Goal: Task Accomplishment & Management: Manage account settings

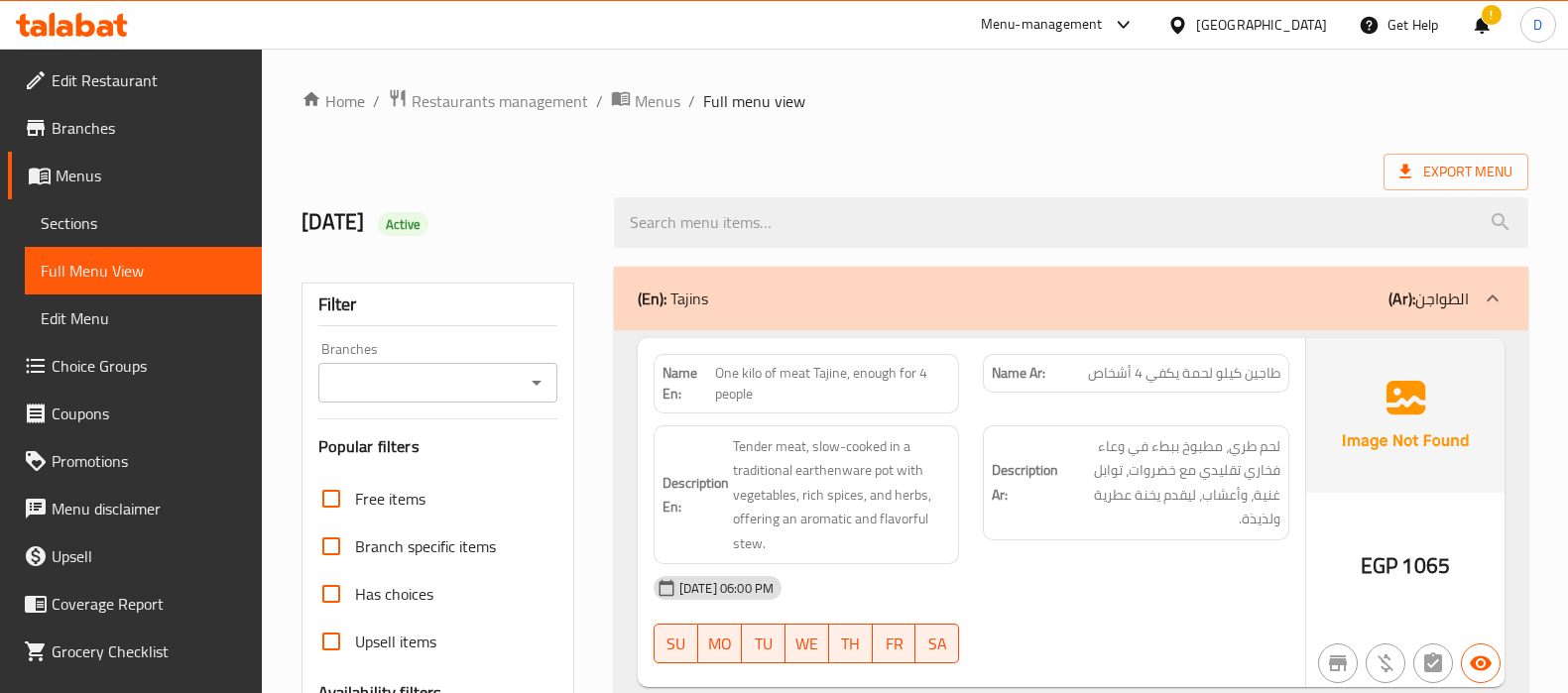
scroll to position [69356, 0]
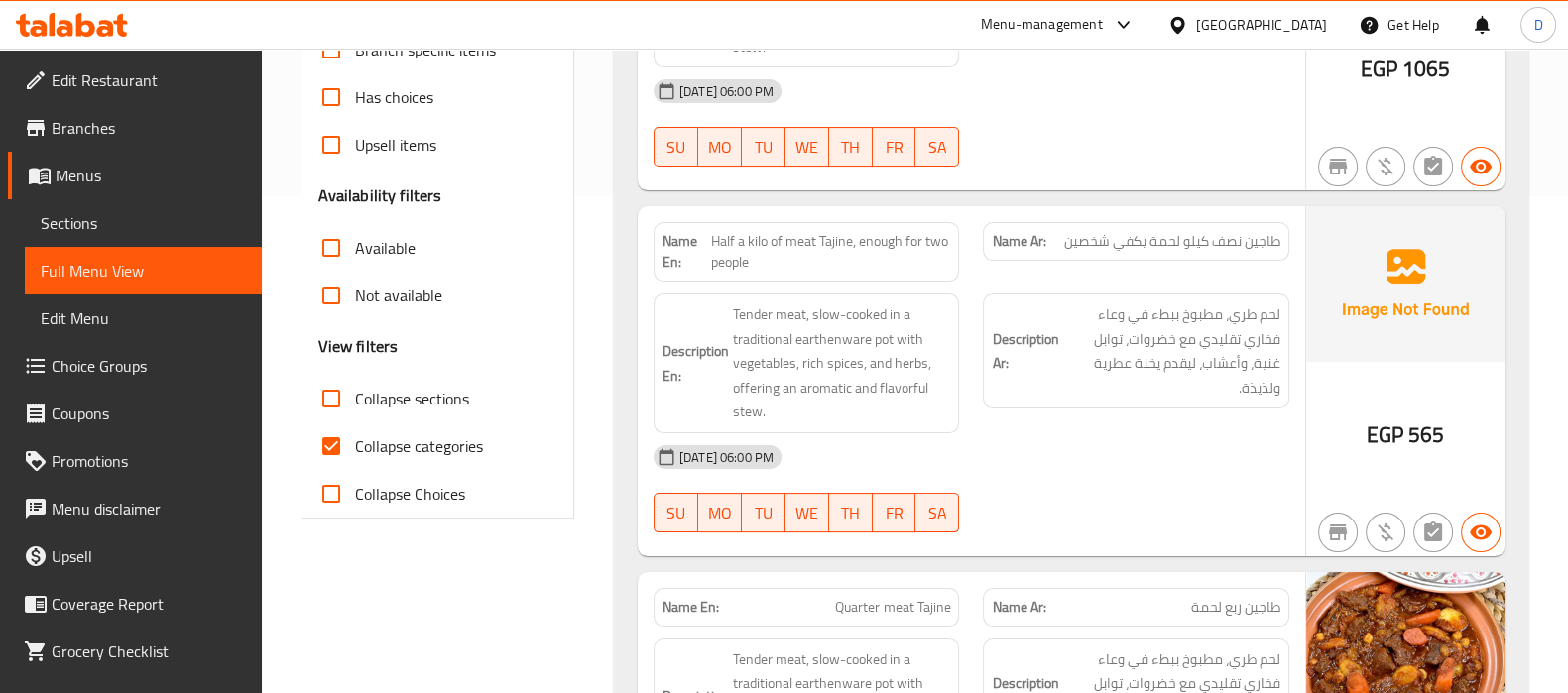
scroll to position [497, 0]
click at [358, 439] on span "Collapse categories" at bounding box center [419, 445] width 128 height 24
click at [355, 439] on input "Collapse categories" at bounding box center [331, 445] width 48 height 48
checkbox input "false"
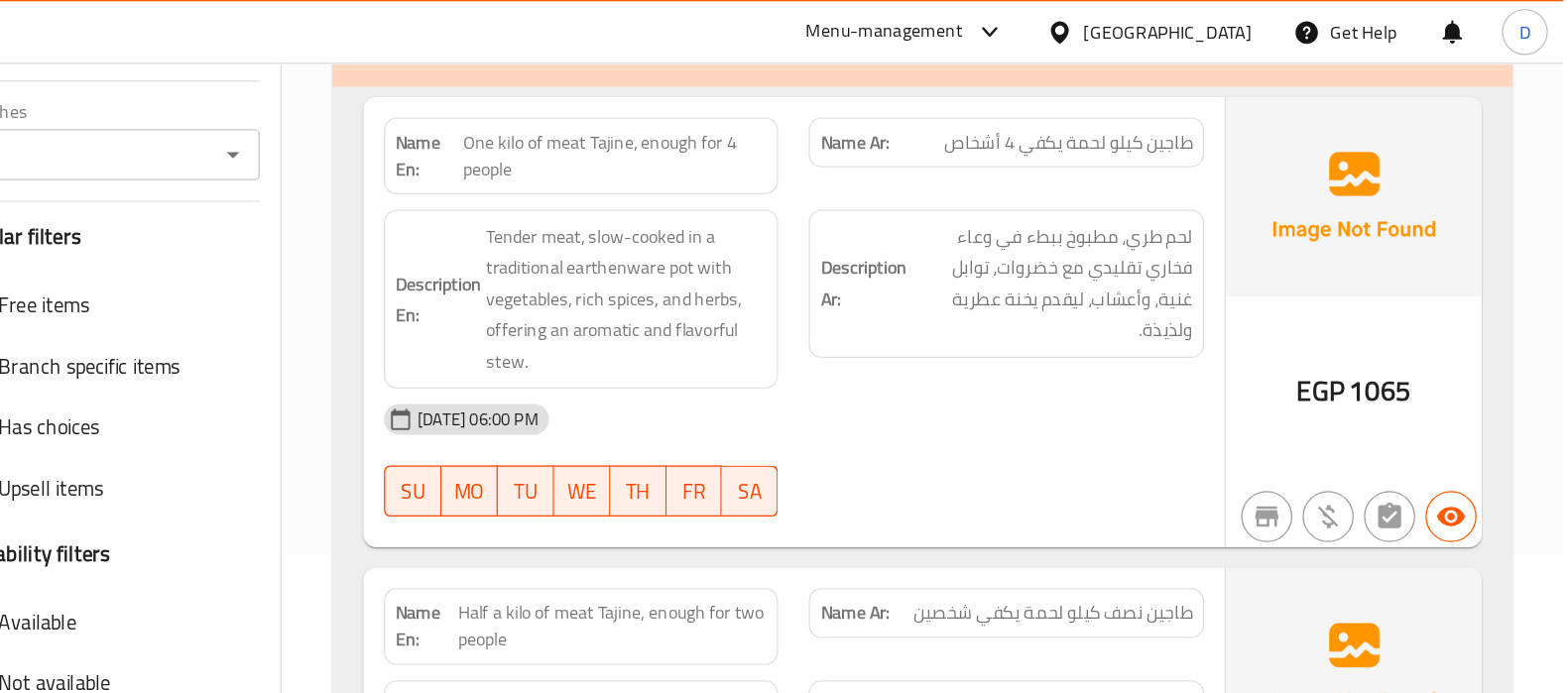
scroll to position [262, 0]
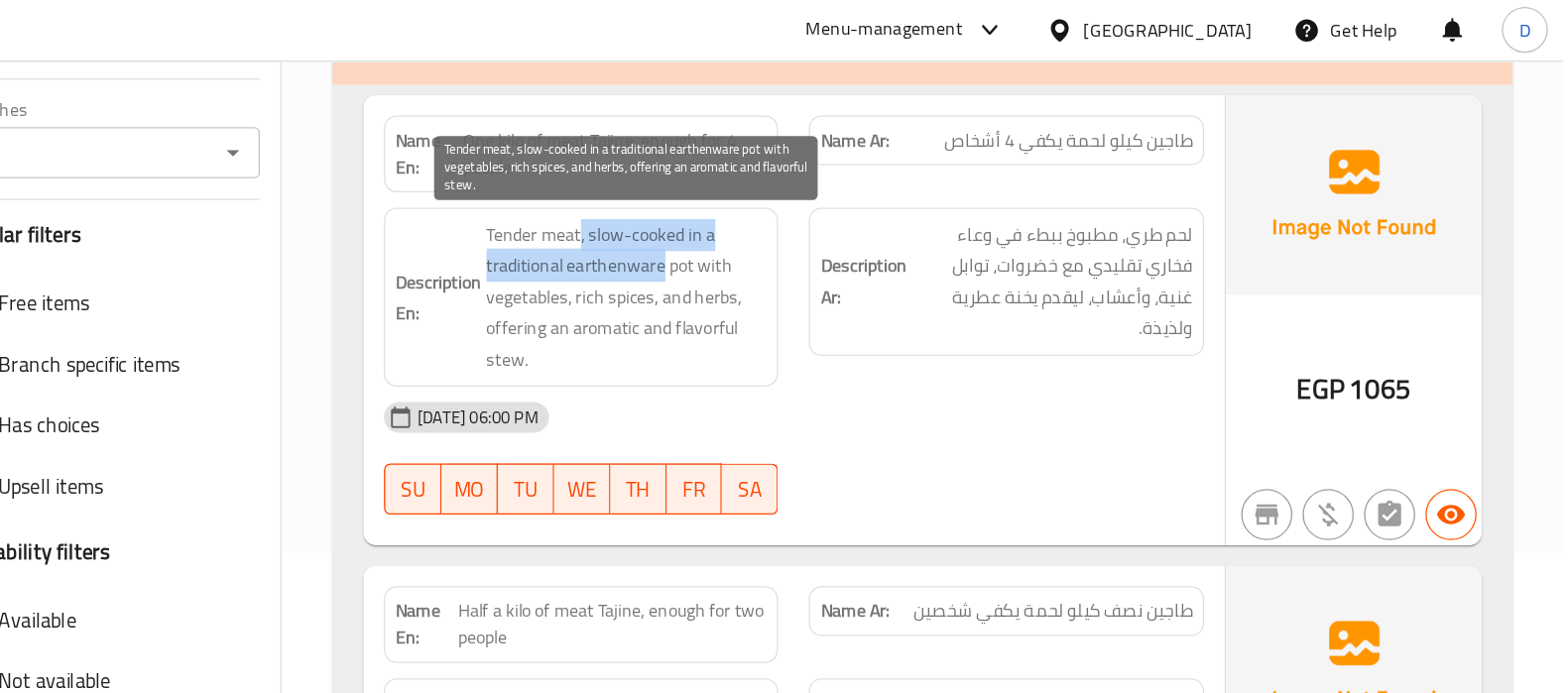
drag, startPoint x: 806, startPoint y: 186, endPoint x: 870, endPoint y: 208, distance: 67.7
click at [870, 208] on span "Tender meat, slow-cooked in a traditional earthenware pot with vegetables, rich…" at bounding box center [842, 232] width 218 height 122
click at [856, 208] on span "Tender meat, slow-cooked in a traditional earthenware pot with vegetables, rich…" at bounding box center [842, 232] width 218 height 122
copy span "earthenware"
click at [856, 208] on span "Tender meat, slow-cooked in a traditional earthenware pot with vegetables, rich…" at bounding box center [842, 232] width 218 height 122
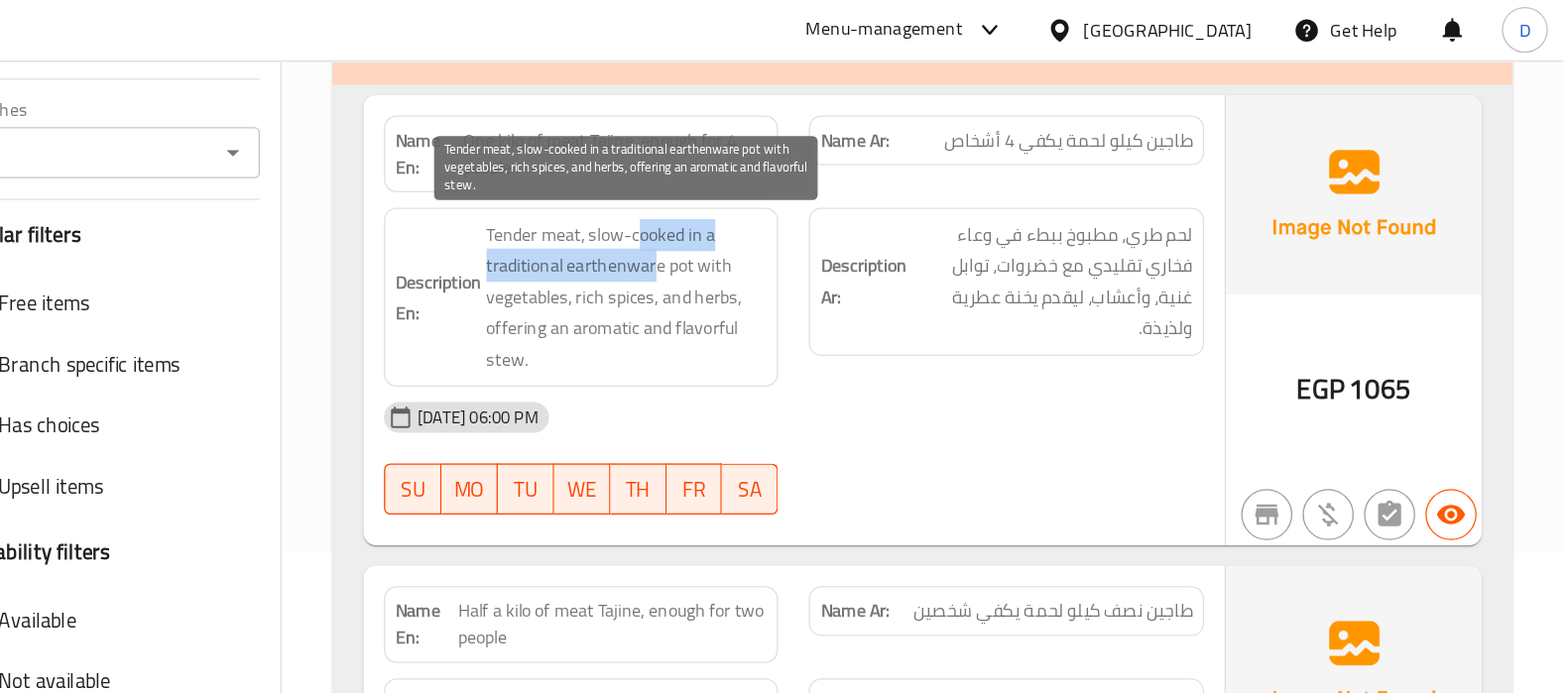
drag, startPoint x: 848, startPoint y: 183, endPoint x: 862, endPoint y: 206, distance: 26.9
click at [862, 206] on span "Tender meat, slow-cooked in a traditional earthenware pot with vegetables, rich…" at bounding box center [842, 232] width 218 height 122
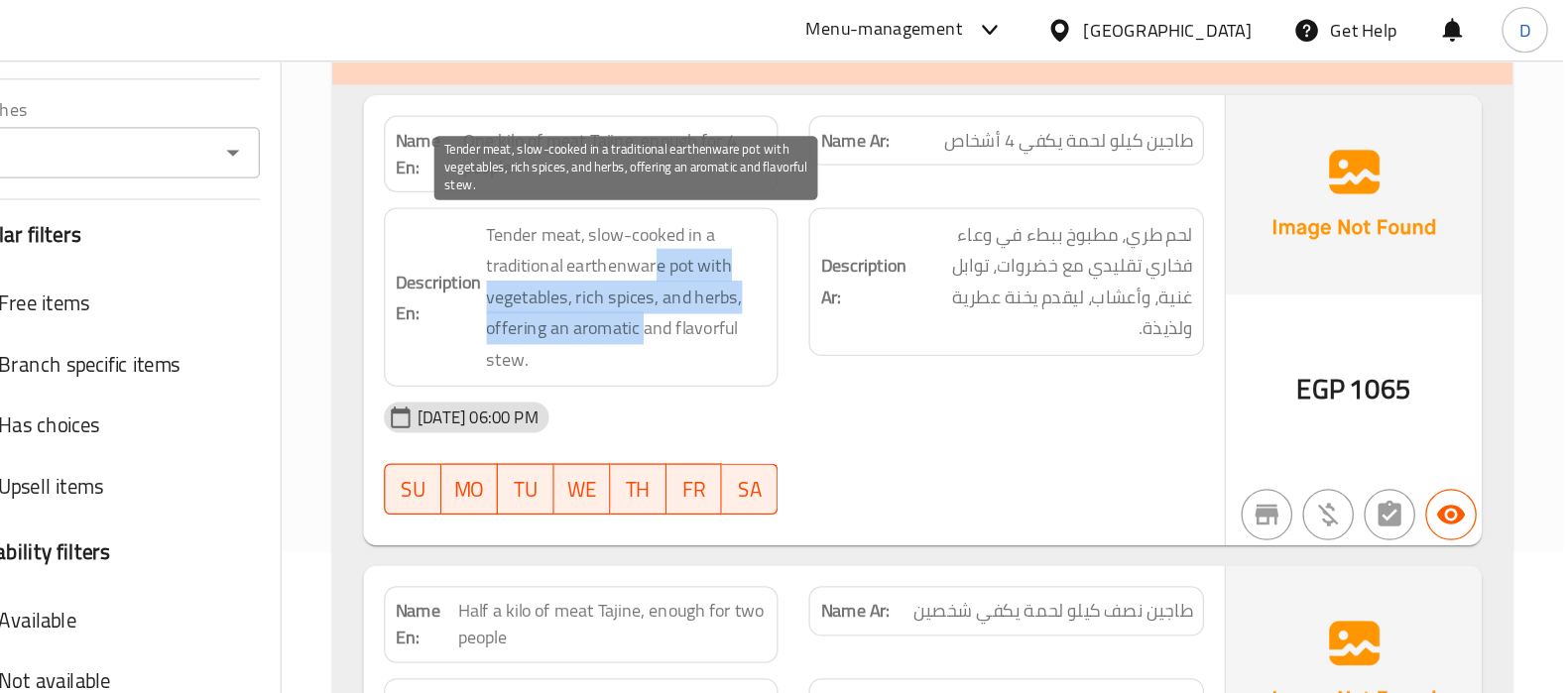
drag, startPoint x: 862, startPoint y: 206, endPoint x: 854, endPoint y: 255, distance: 49.6
click at [854, 255] on span "Tender meat, slow-cooked in a traditional earthenware pot with vegetables, rich…" at bounding box center [842, 232] width 218 height 122
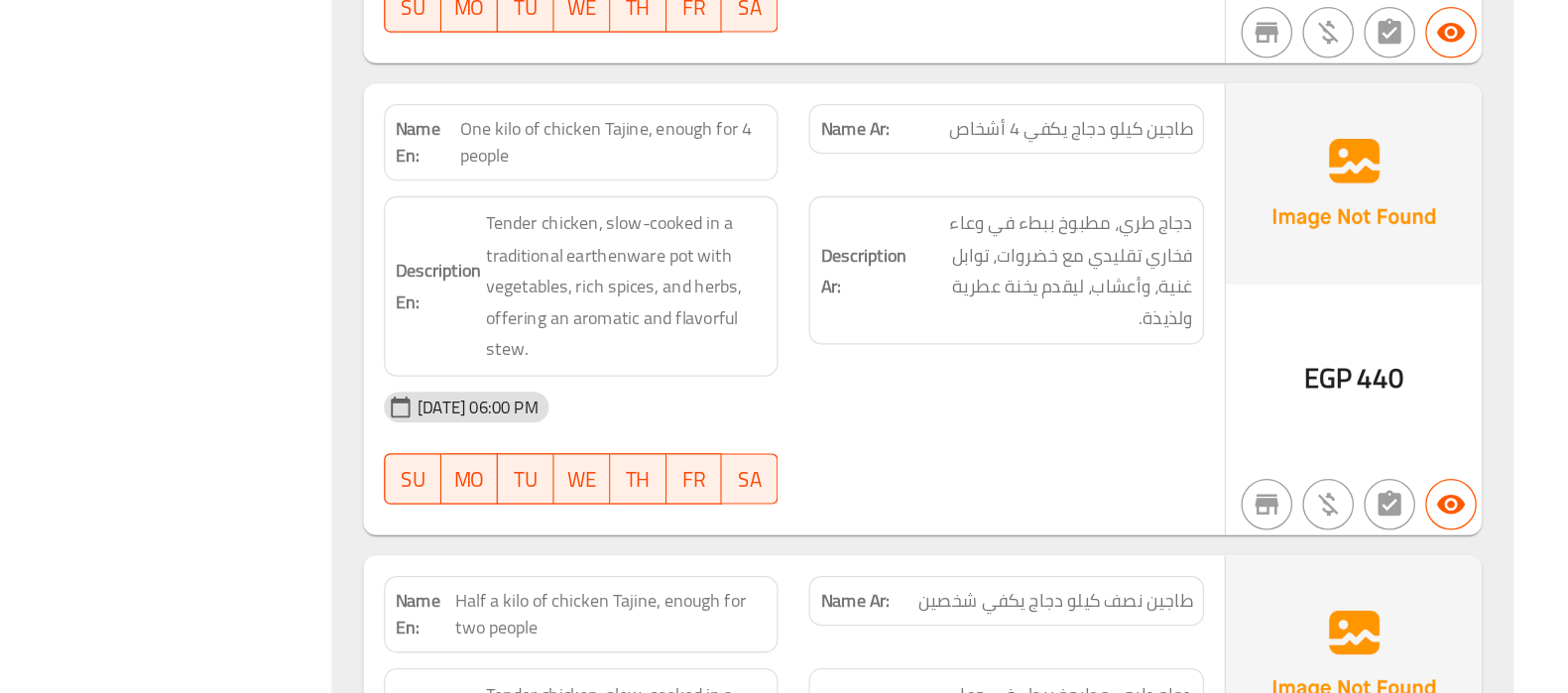
scroll to position [1193, 0]
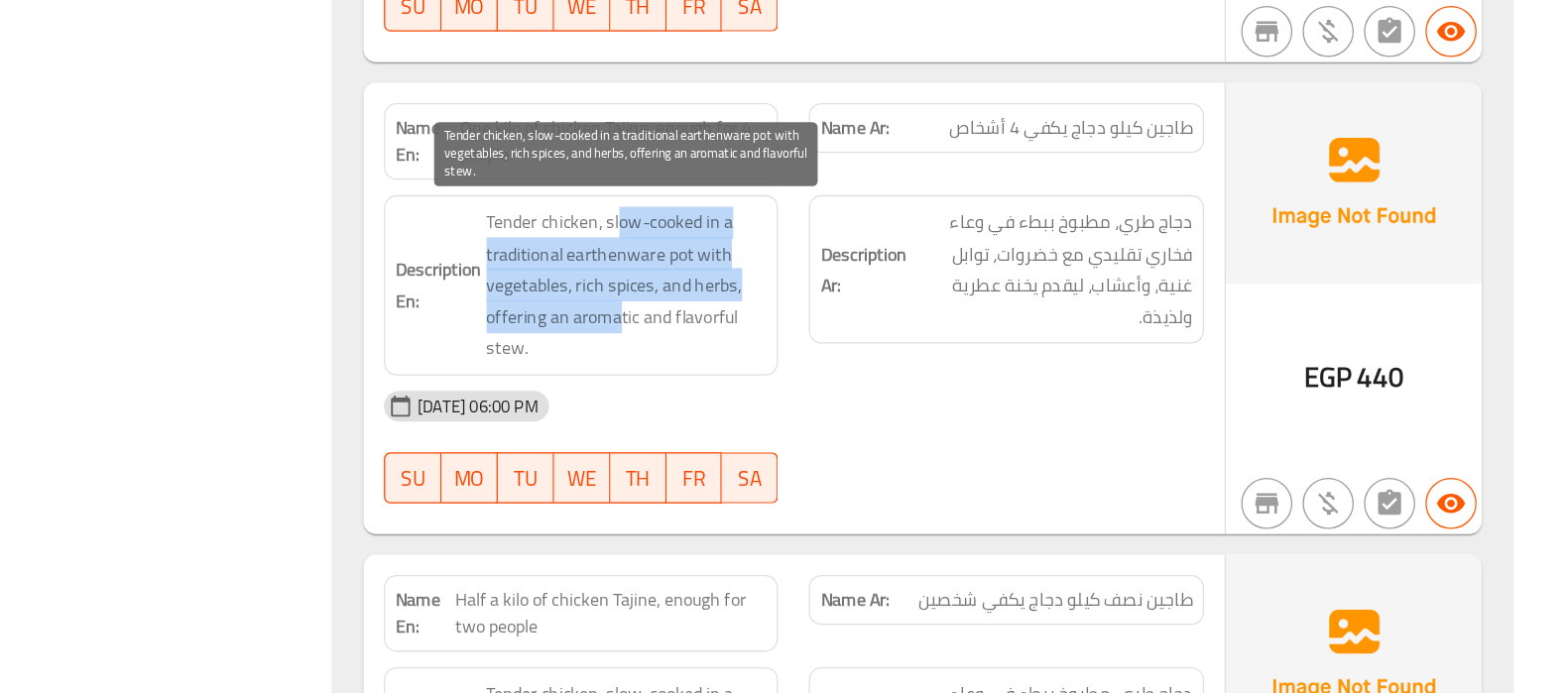
drag, startPoint x: 834, startPoint y: 323, endPoint x: 839, endPoint y: 393, distance: 70.2
click at [839, 393] on span "Tender chicken, slow-cooked in a traditional earthenware pot with vegetables, r…" at bounding box center [842, 376] width 218 height 122
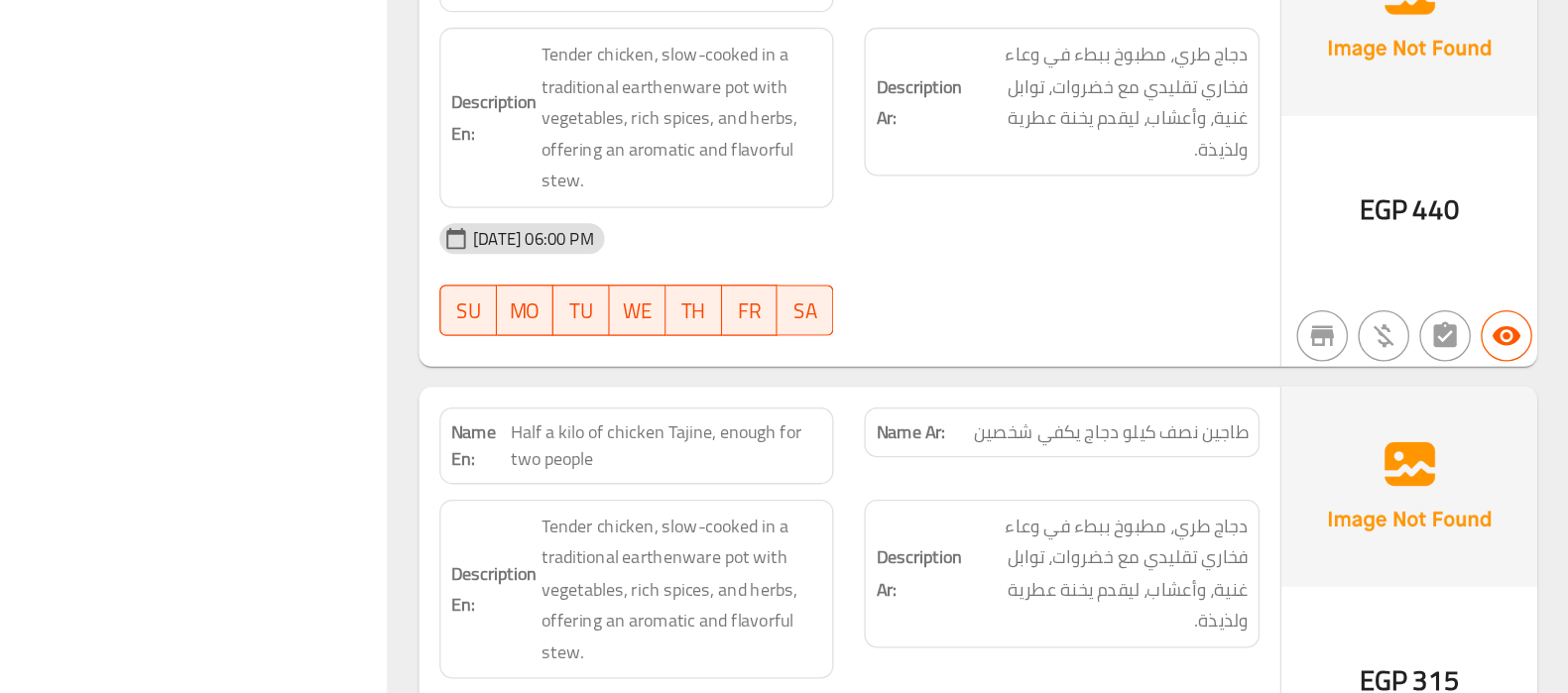
scroll to position [1325, 0]
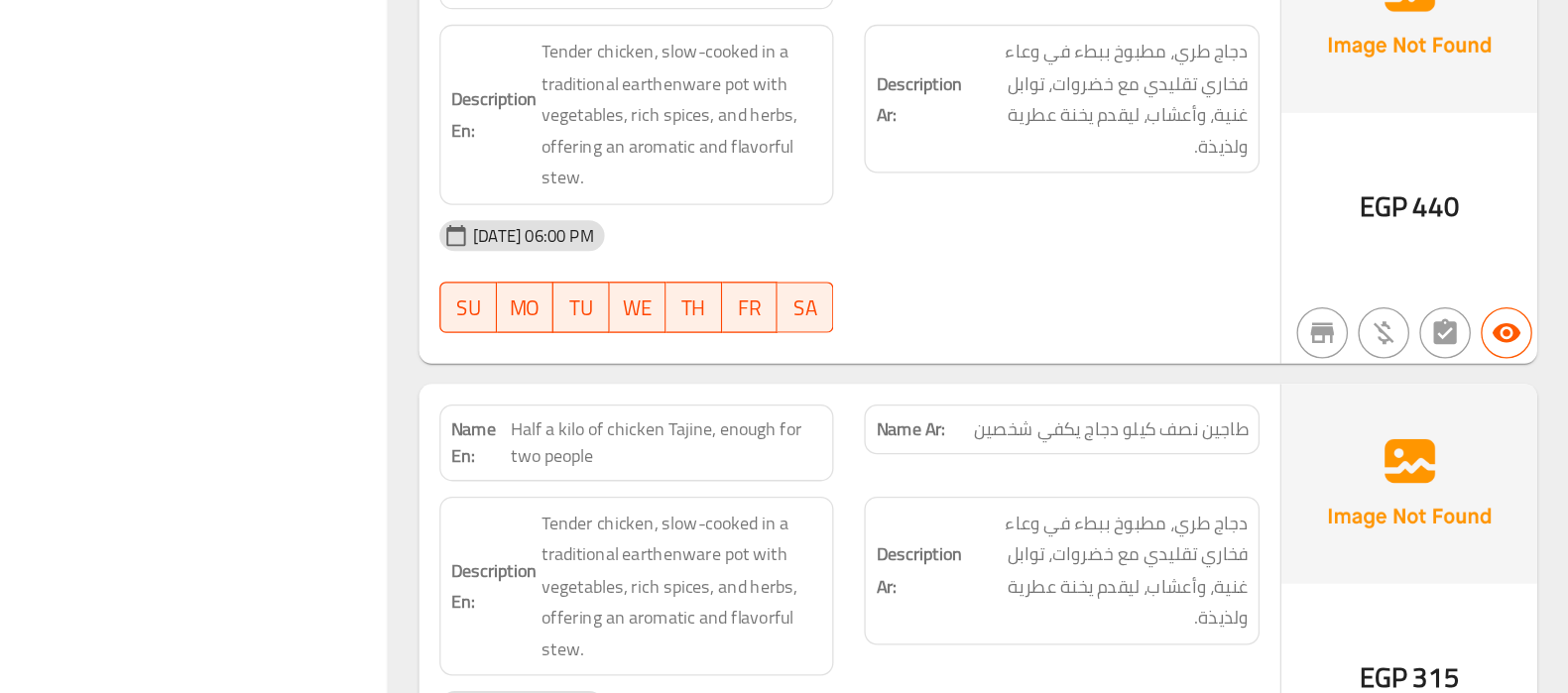
drag, startPoint x: 925, startPoint y: 233, endPoint x: 892, endPoint y: 442, distance: 211.6
click at [892, 442] on div "Name En: One kilo of meat Tajine, enough for 4 people Name Ar: طاجين كيلو لحمة …" at bounding box center [1071, 105] width 914 height 2202
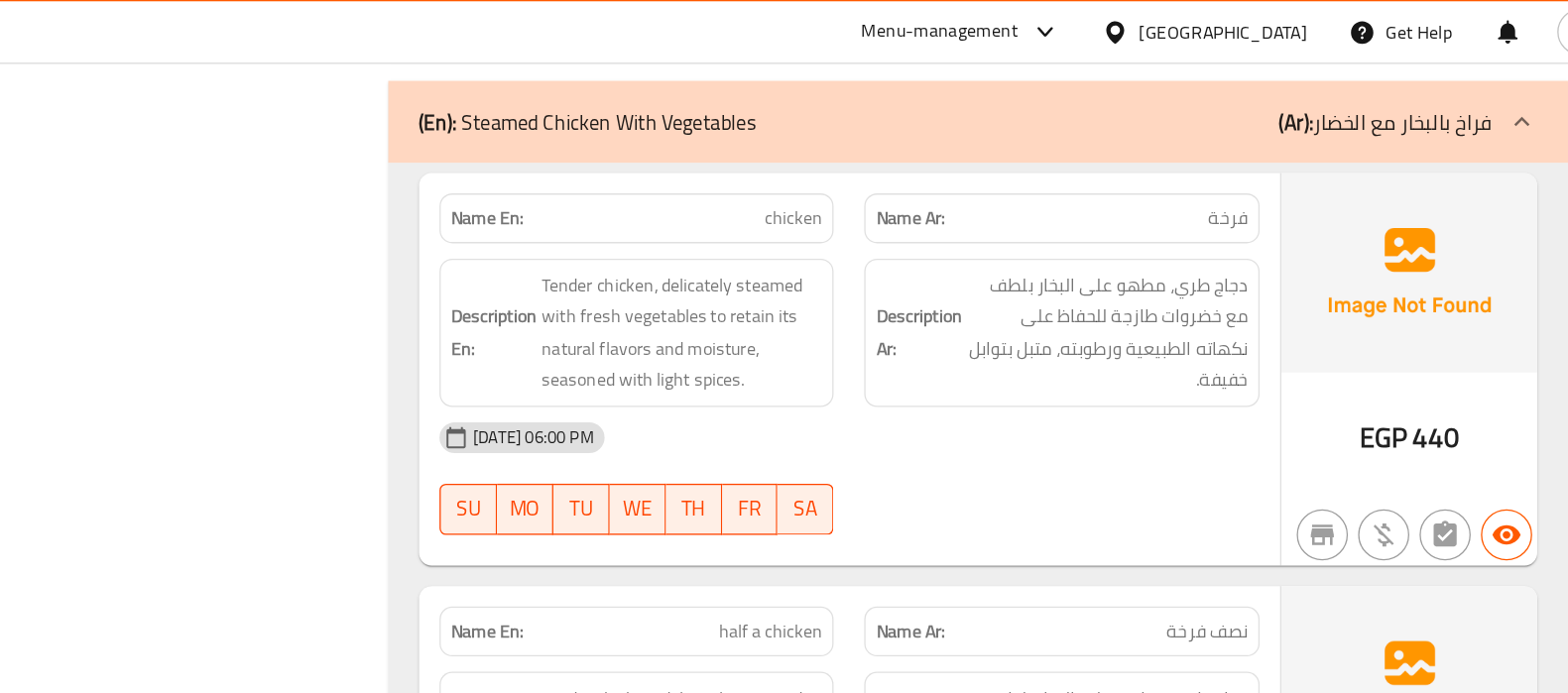
scroll to position [9104, 0]
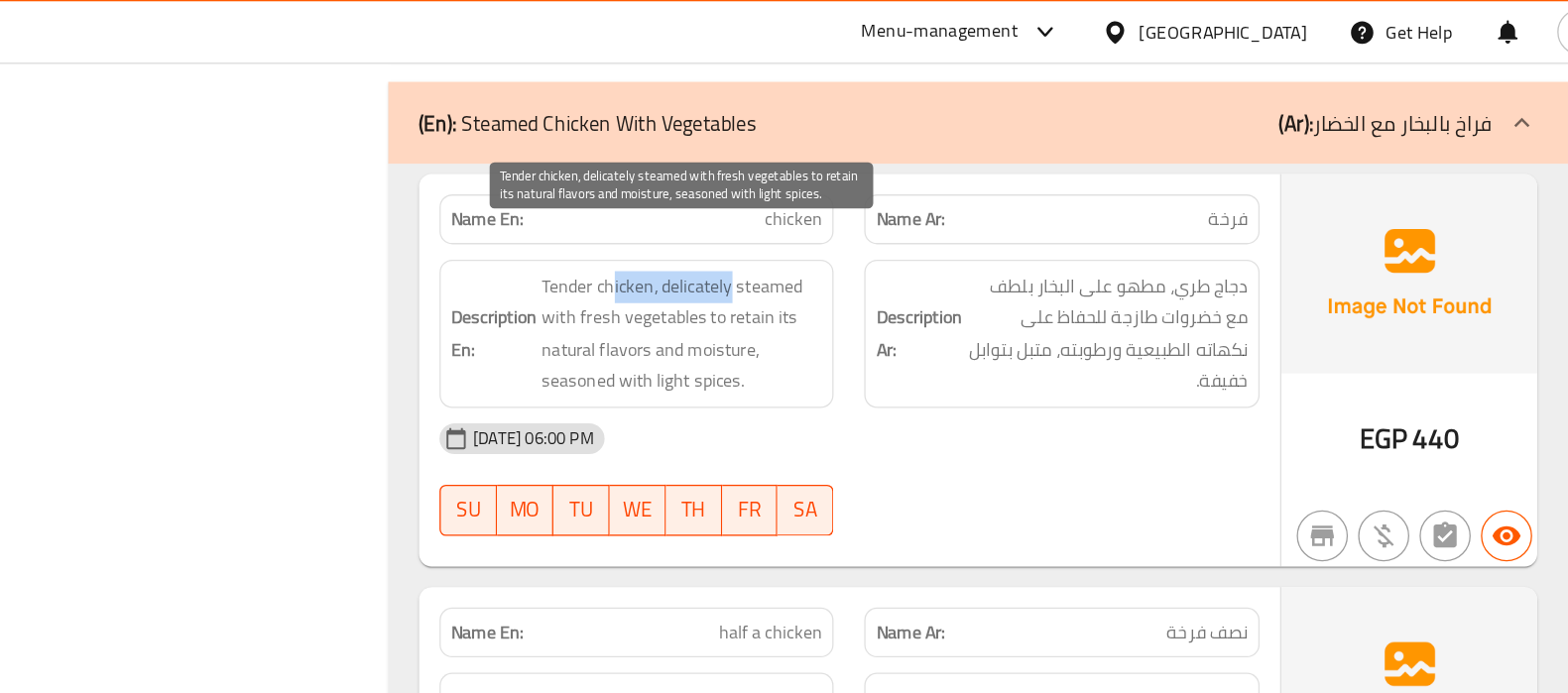
drag, startPoint x: 788, startPoint y: 192, endPoint x: 877, endPoint y: 189, distance: 89.1
click at [877, 210] on span "Tender chicken, delicately steamed with fresh vegetables to retain its natural …" at bounding box center [842, 259] width 218 height 97
click at [871, 210] on span "Tender chicken, delicately steamed with fresh vegetables to retain its natural …" at bounding box center [842, 259] width 218 height 97
copy span "delicately"
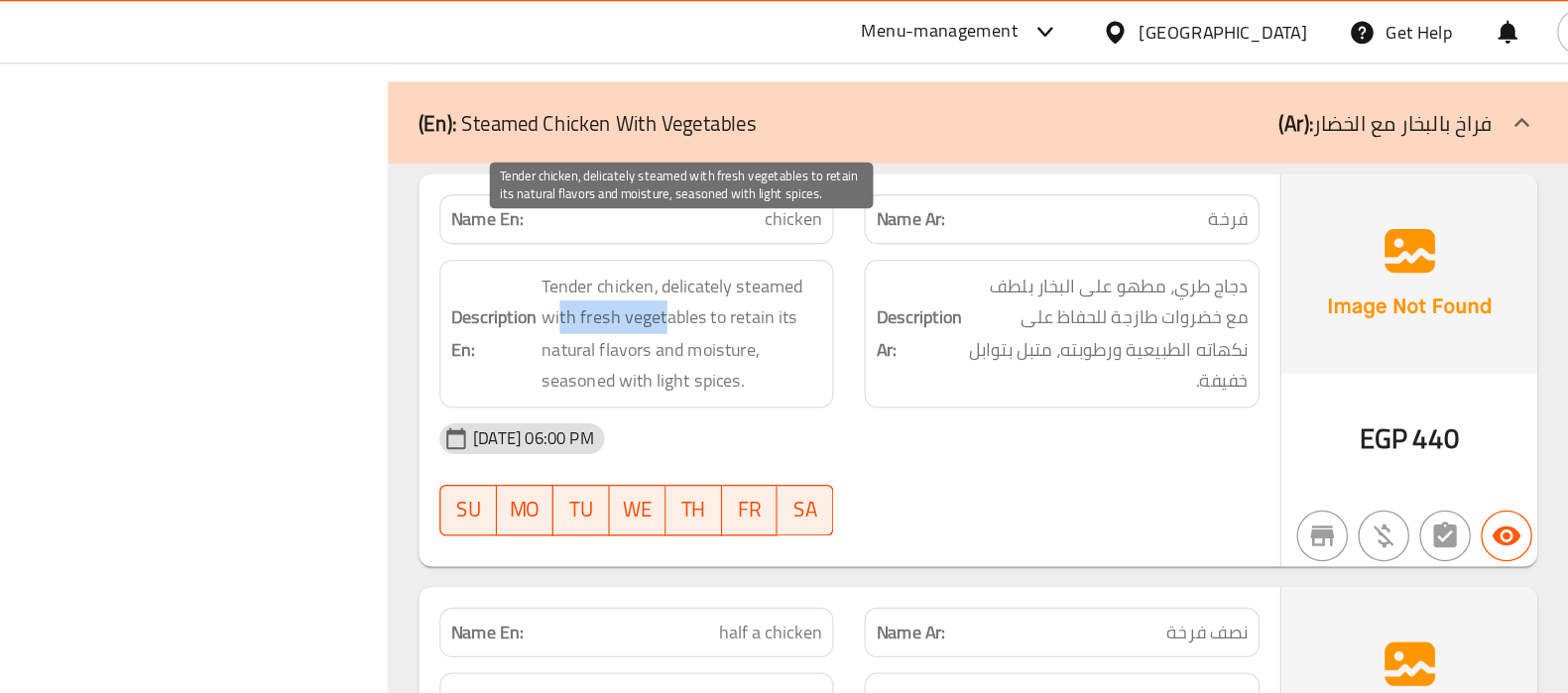
drag, startPoint x: 827, startPoint y: 222, endPoint x: 745, endPoint y: 221, distance: 82.0
click at [745, 221] on span "Tender chicken, delicately steamed with fresh vegetables to retain its natural …" at bounding box center [842, 259] width 218 height 97
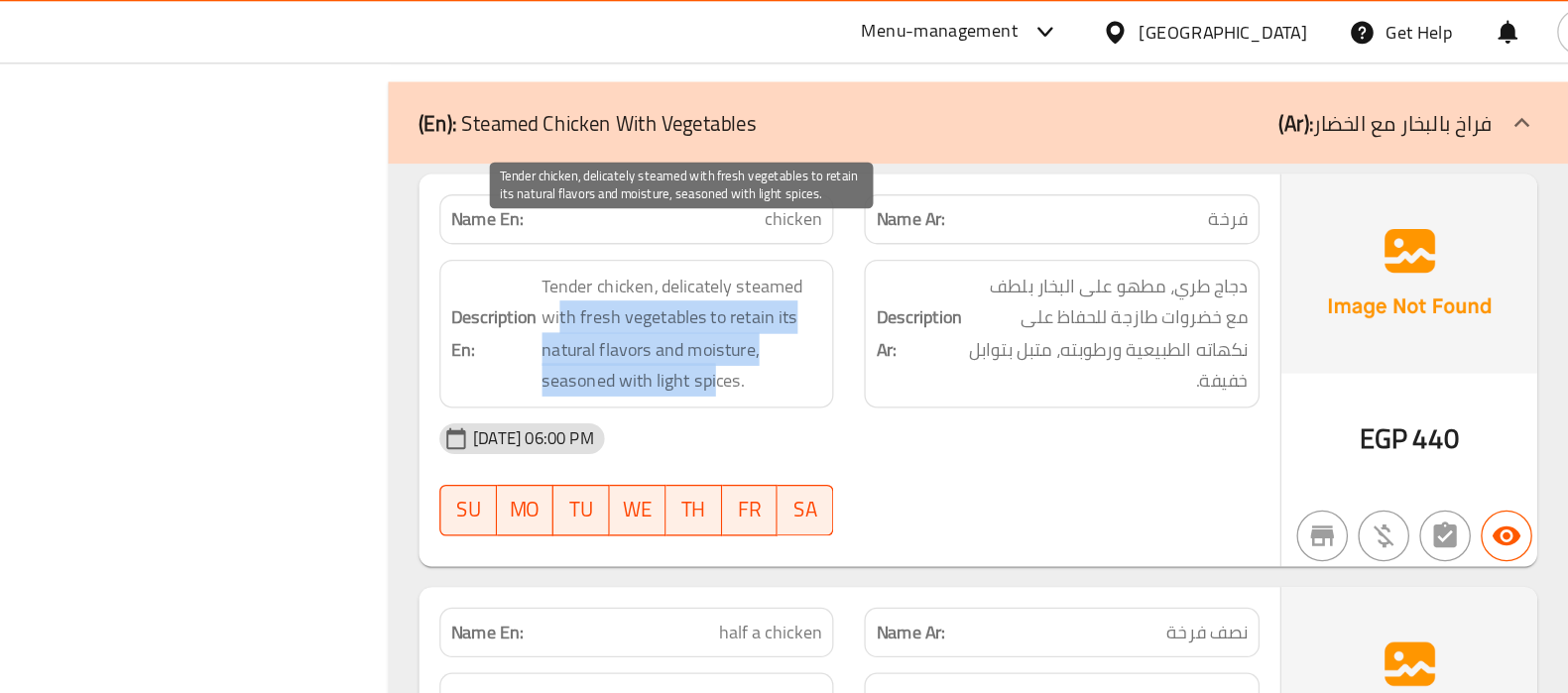
drag, startPoint x: 745, startPoint y: 221, endPoint x: 868, endPoint y: 278, distance: 135.6
click at [868, 278] on span "Tender chicken, delicately steamed with fresh vegetables to retain its natural …" at bounding box center [842, 259] width 218 height 97
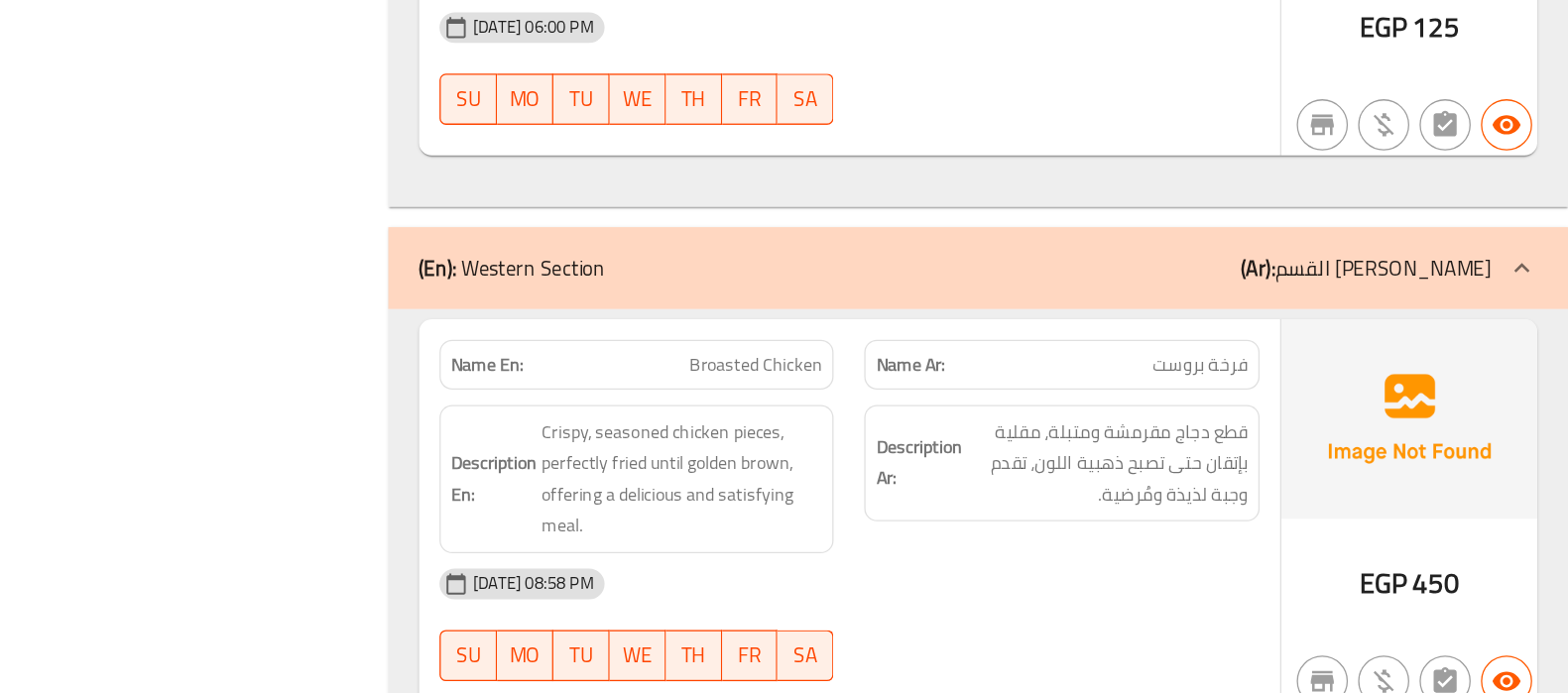
scroll to position [11290, 0]
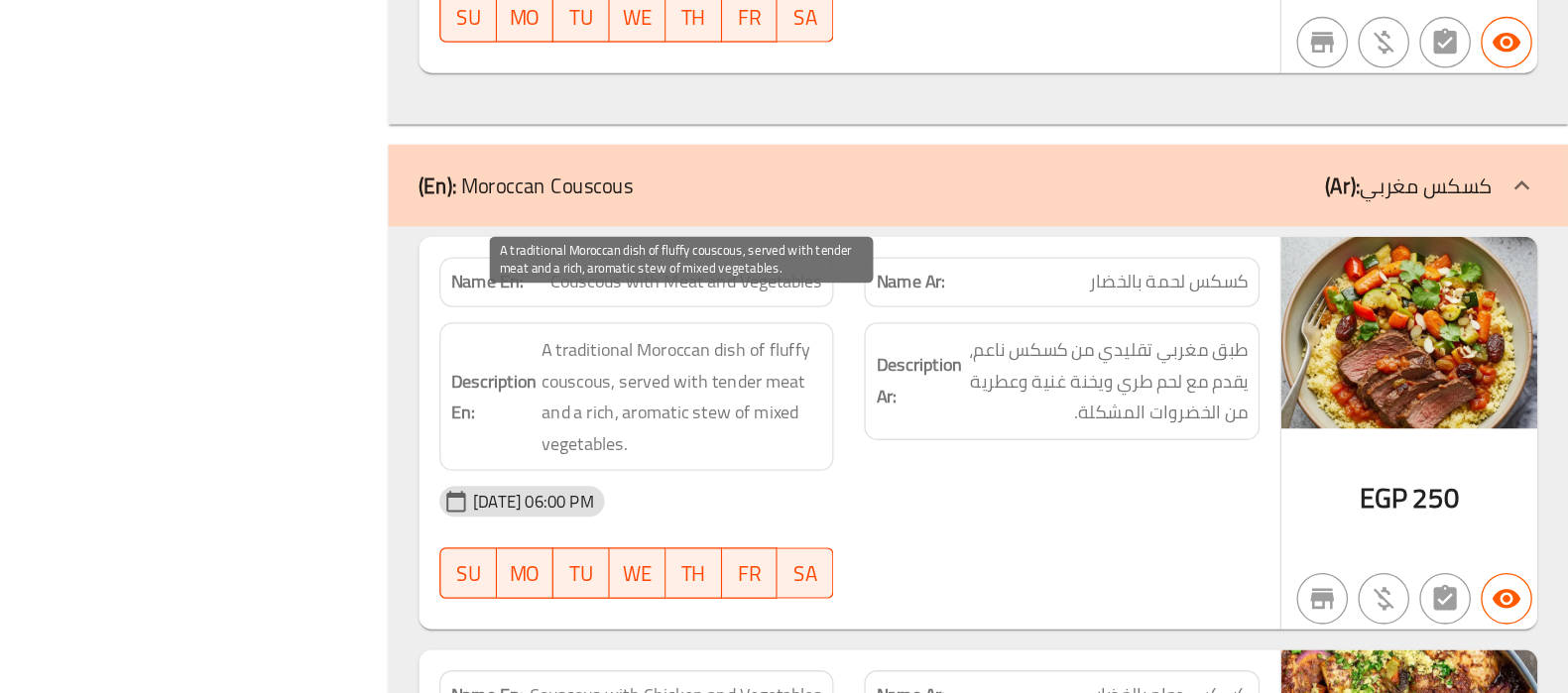
click at [814, 415] on span "A traditional Moroccan dish of fluffy couscous, served with tender meat and a r…" at bounding box center [842, 463] width 218 height 97
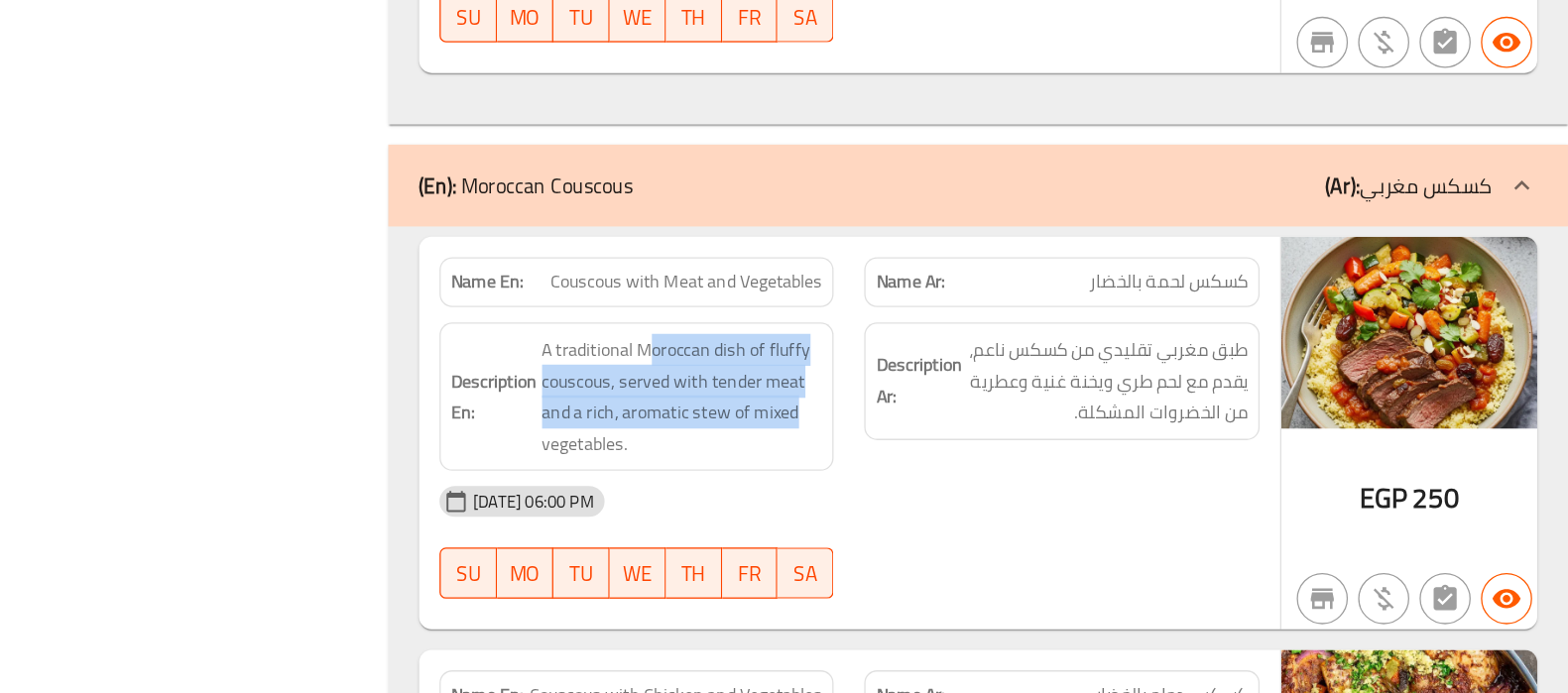
drag, startPoint x: 814, startPoint y: 394, endPoint x: 950, endPoint y: 439, distance: 143.3
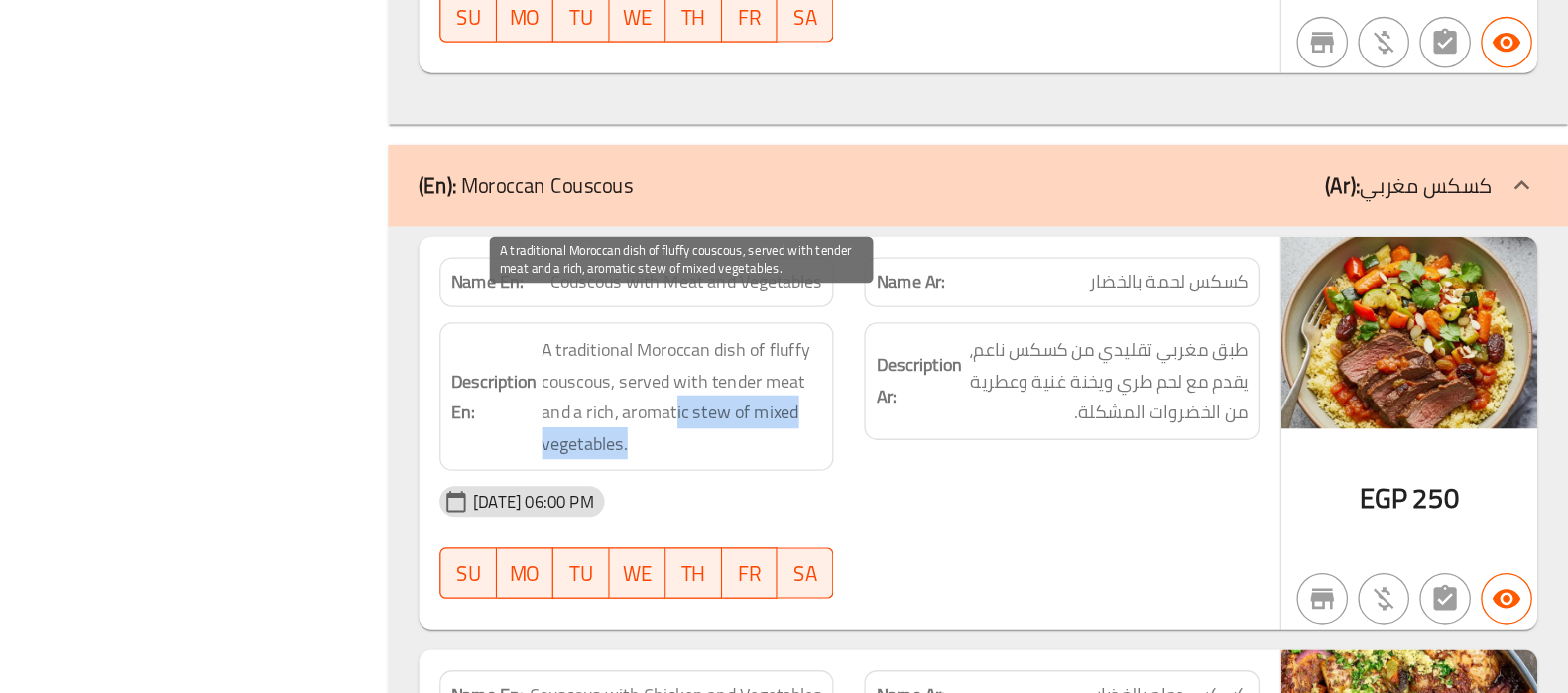
drag, startPoint x: 838, startPoint y: 445, endPoint x: 800, endPoint y: 470, distance: 45.5
click at [800, 470] on span "A traditional Moroccan dish of fluffy couscous, served with tender meat and a r…" at bounding box center [842, 463] width 218 height 97
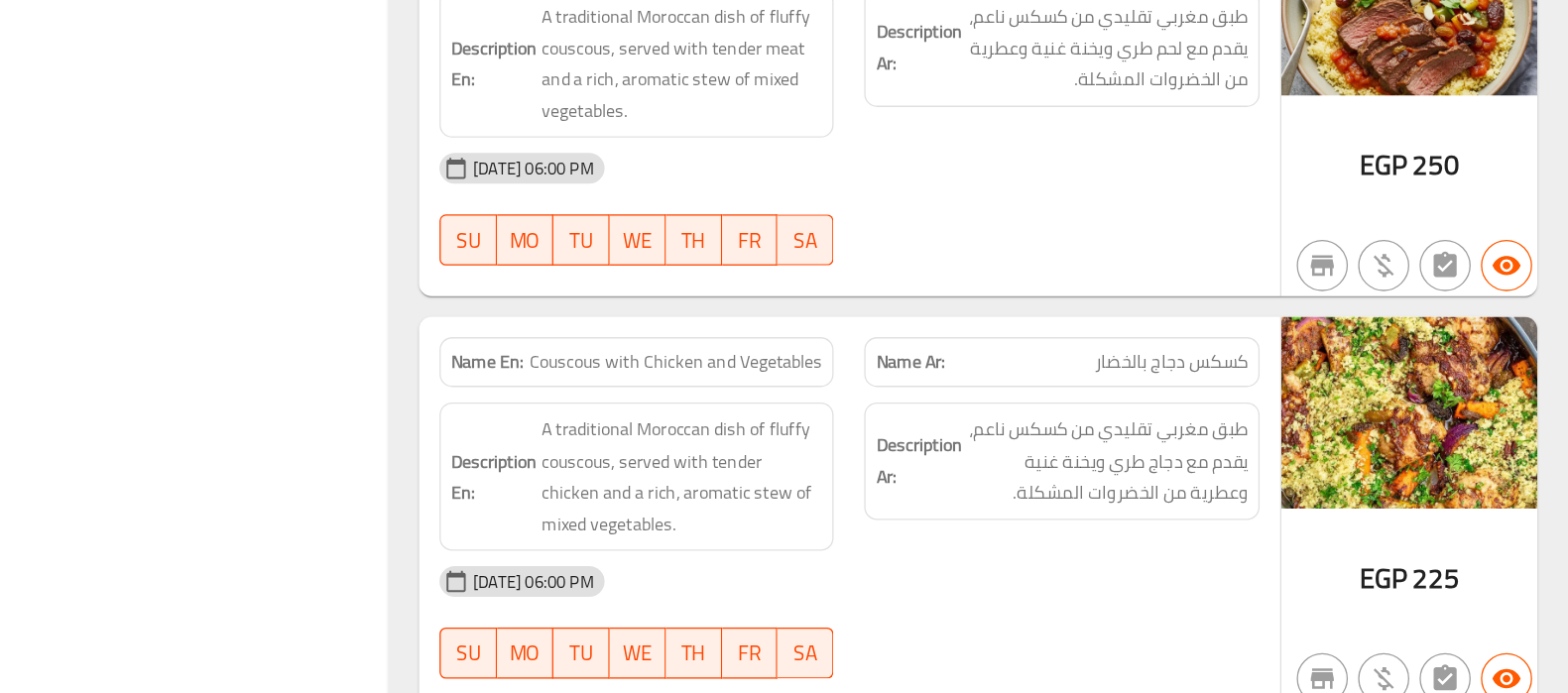
scroll to position [11593, 0]
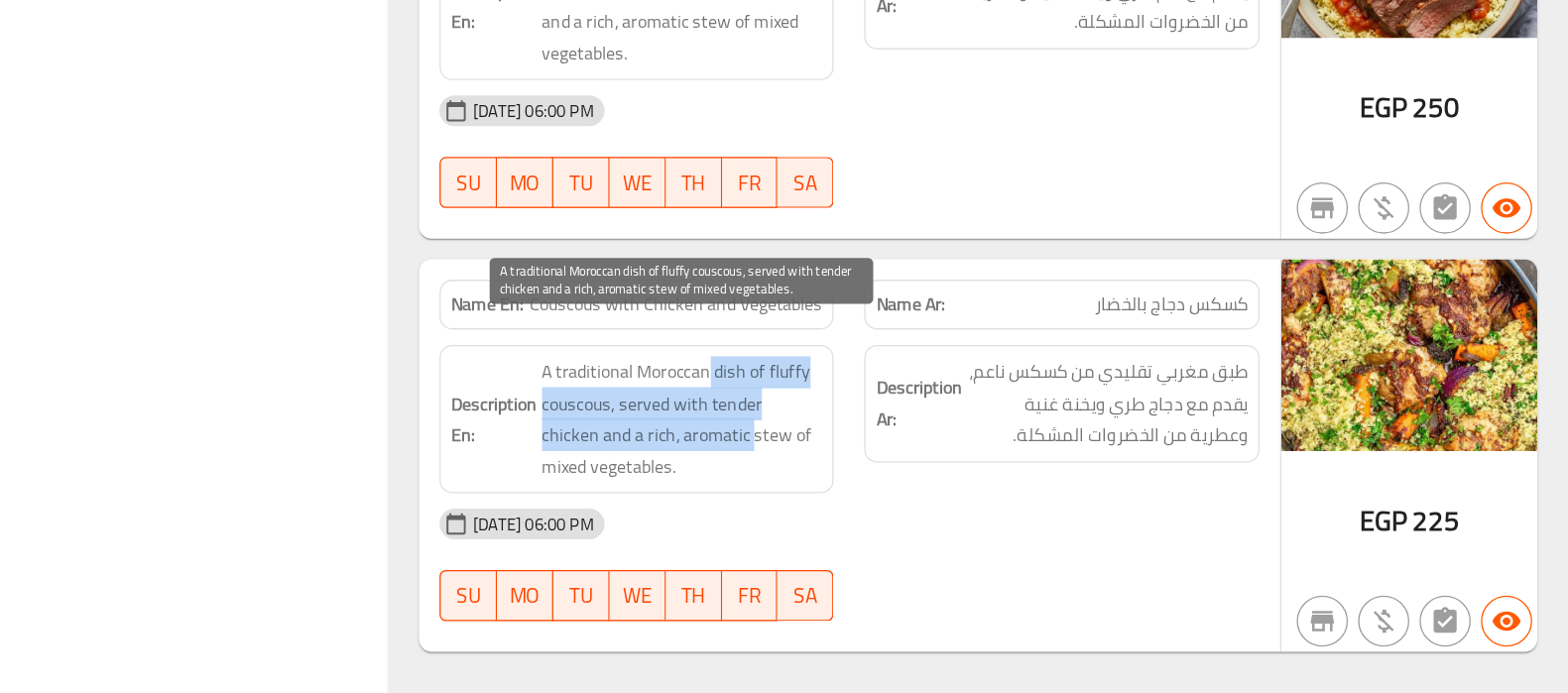
drag, startPoint x: 861, startPoint y: 416, endPoint x: 849, endPoint y: 464, distance: 49.5
click at [849, 464] on span "A traditional Moroccan dish of fluffy couscous, served with tender chicken and …" at bounding box center [842, 480] width 218 height 97
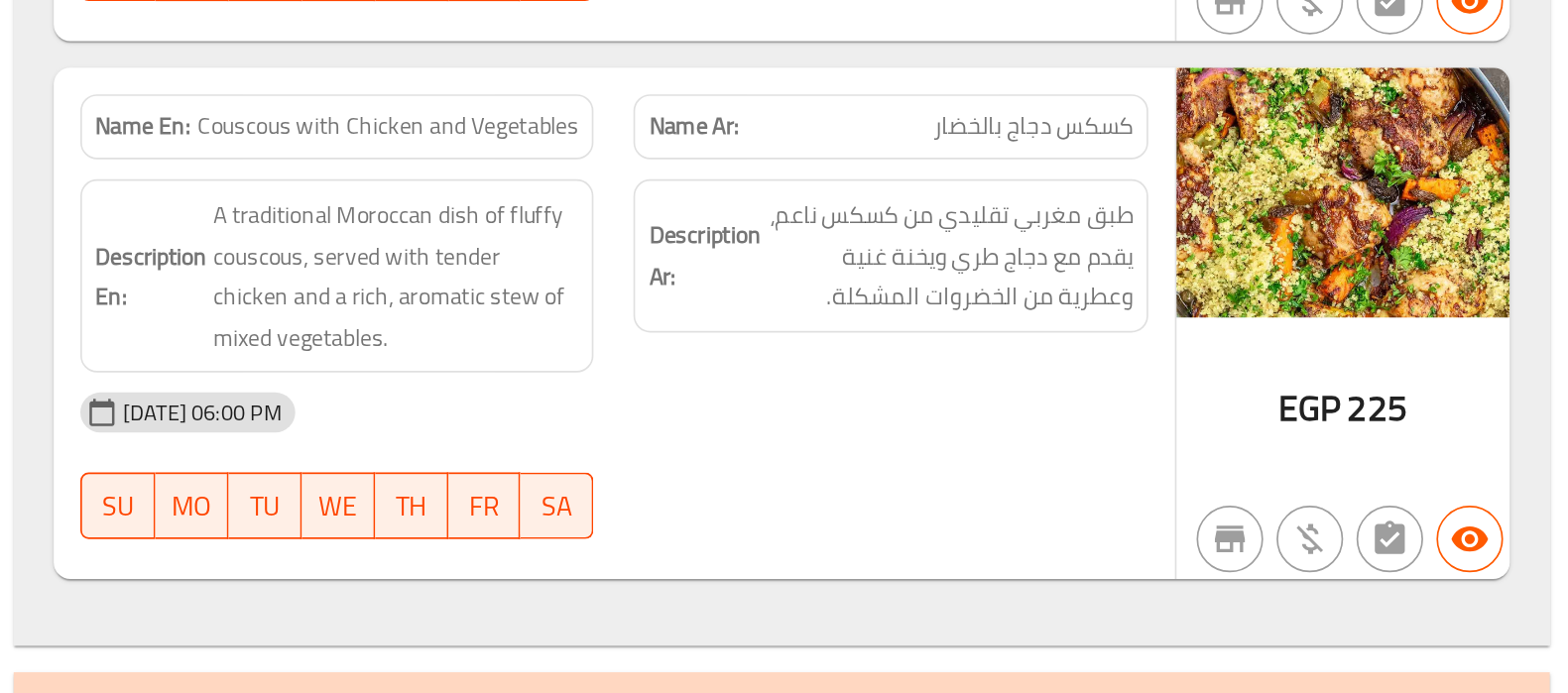
scroll to position [11629, 0]
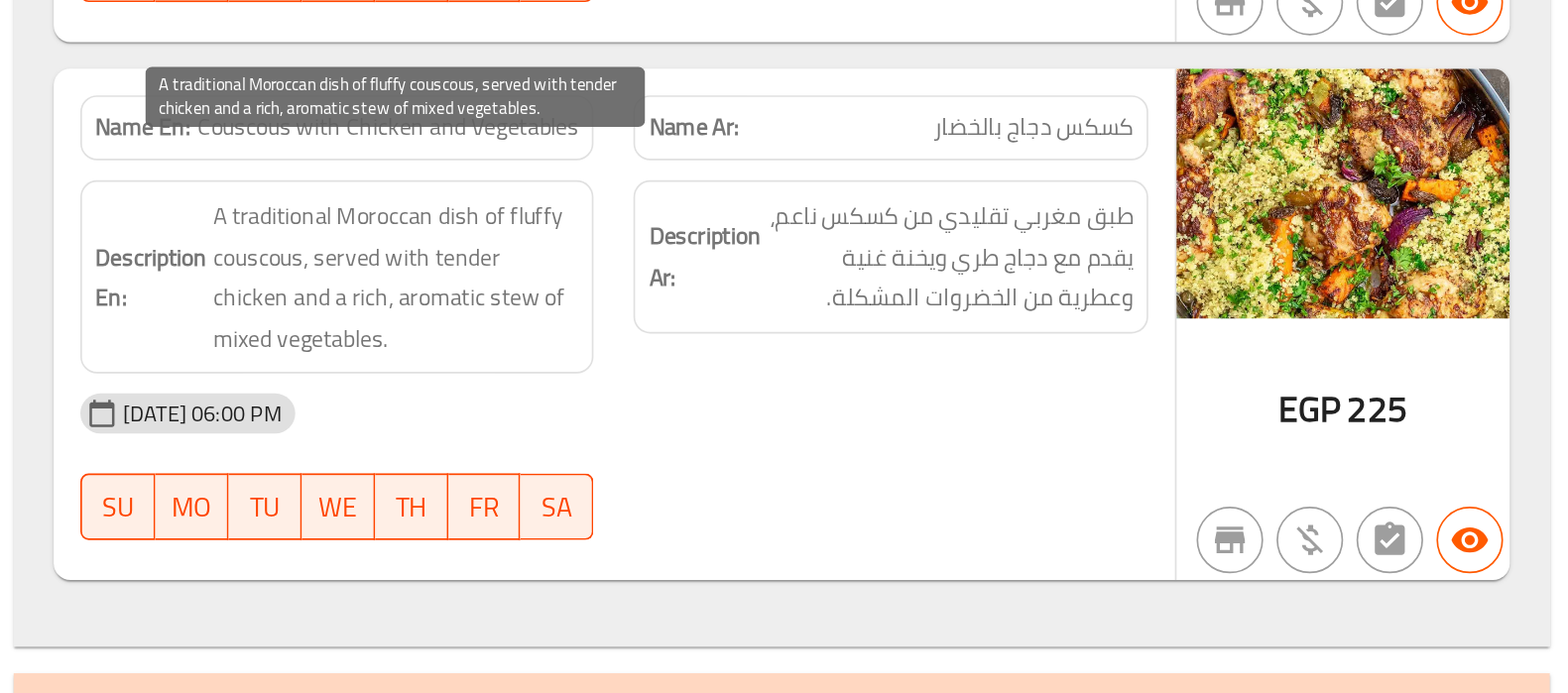
drag, startPoint x: 871, startPoint y: 379, endPoint x: 753, endPoint y: 417, distance: 124.0
click at [753, 417] on span "A traditional Moroccan dish of fluffy couscous, served with tender chicken and …" at bounding box center [842, 444] width 218 height 97
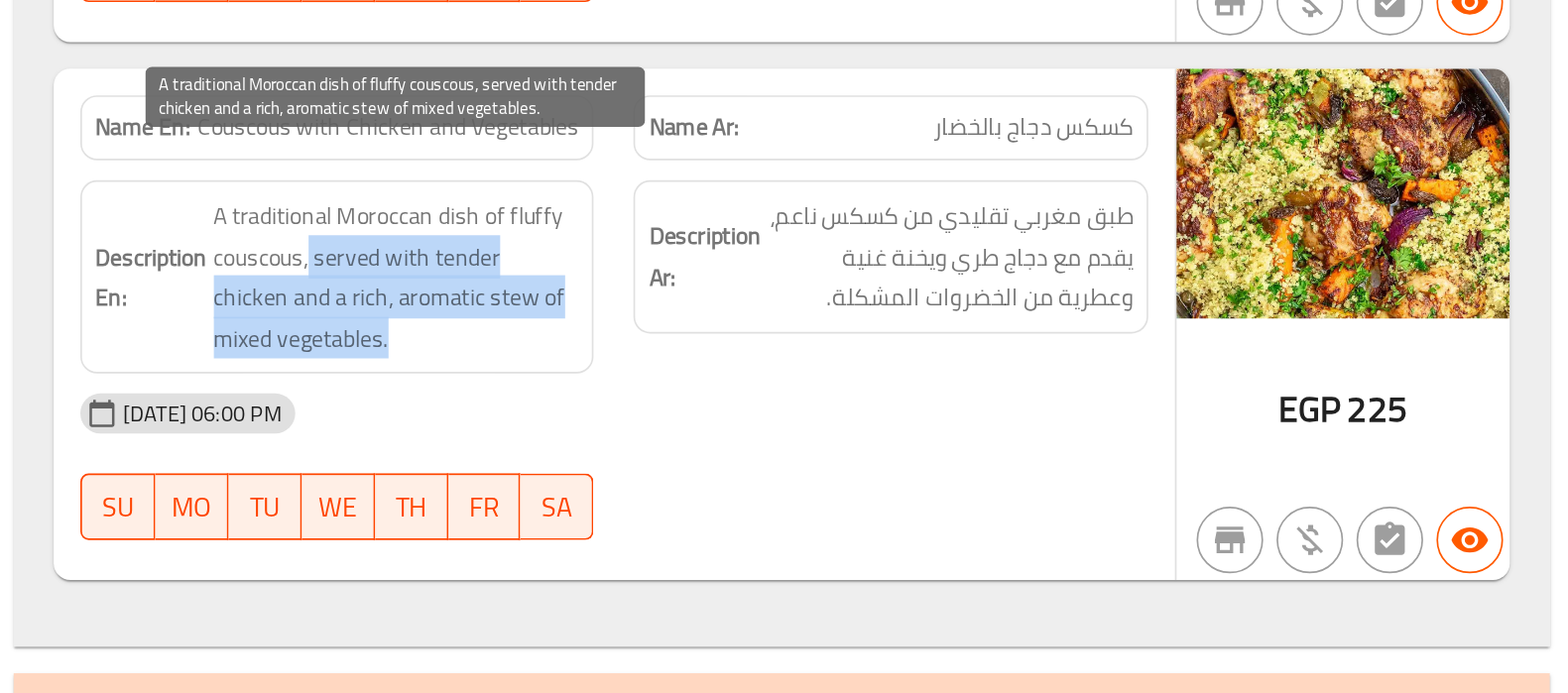
drag, startPoint x: 789, startPoint y: 406, endPoint x: 800, endPoint y: 456, distance: 51.2
click at [800, 456] on span "A traditional Moroccan dish of fluffy couscous, served with tender chicken and …" at bounding box center [842, 444] width 218 height 97
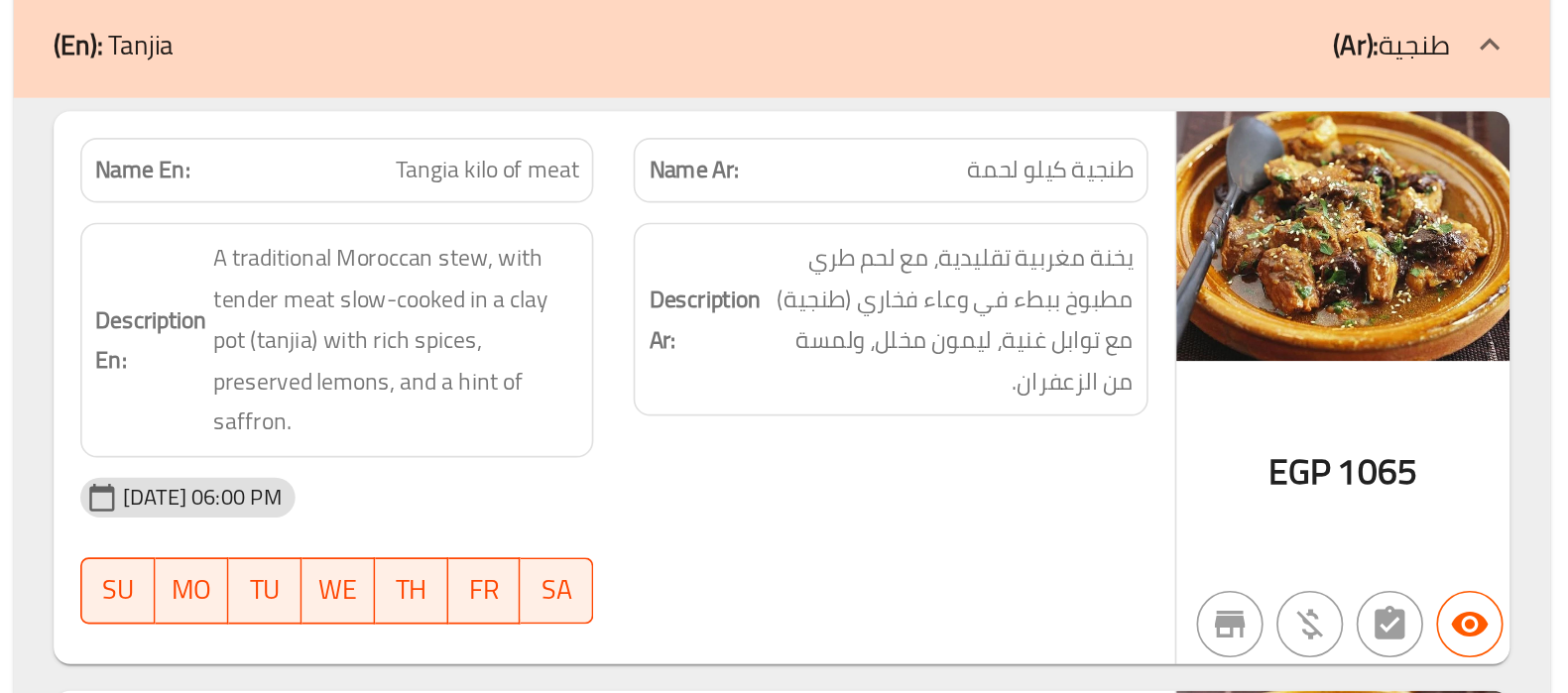
scroll to position [13601, 0]
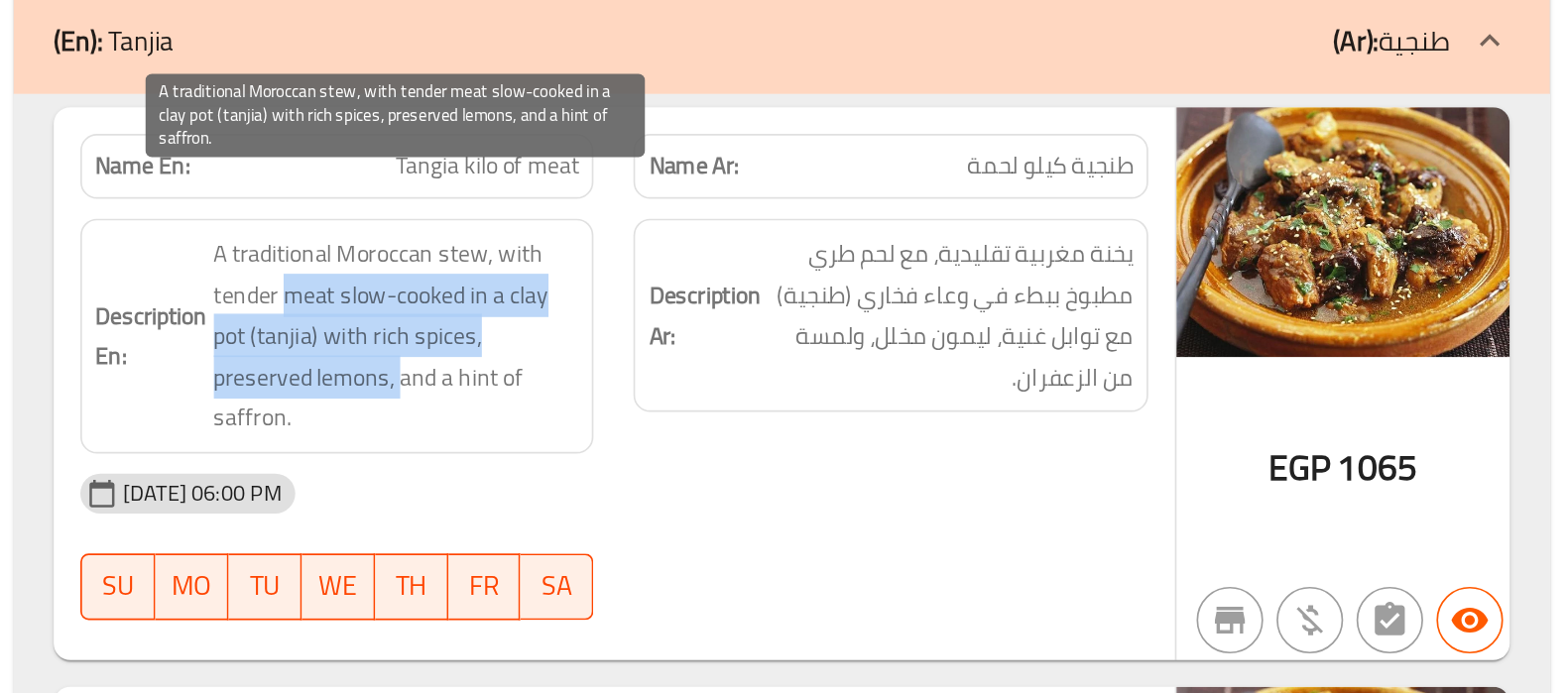
drag, startPoint x: 772, startPoint y: 425, endPoint x: 844, endPoint y: 465, distance: 82.4
click at [844, 465] on span "A traditional Moroccan stew, with tender meat slow-cooked in a clay pot (tanjia…" at bounding box center [842, 480] width 218 height 122
click at [768, 468] on span "A traditional Moroccan stew, with tender meat slow-cooked in a clay pot (tanjia…" at bounding box center [842, 480] width 218 height 122
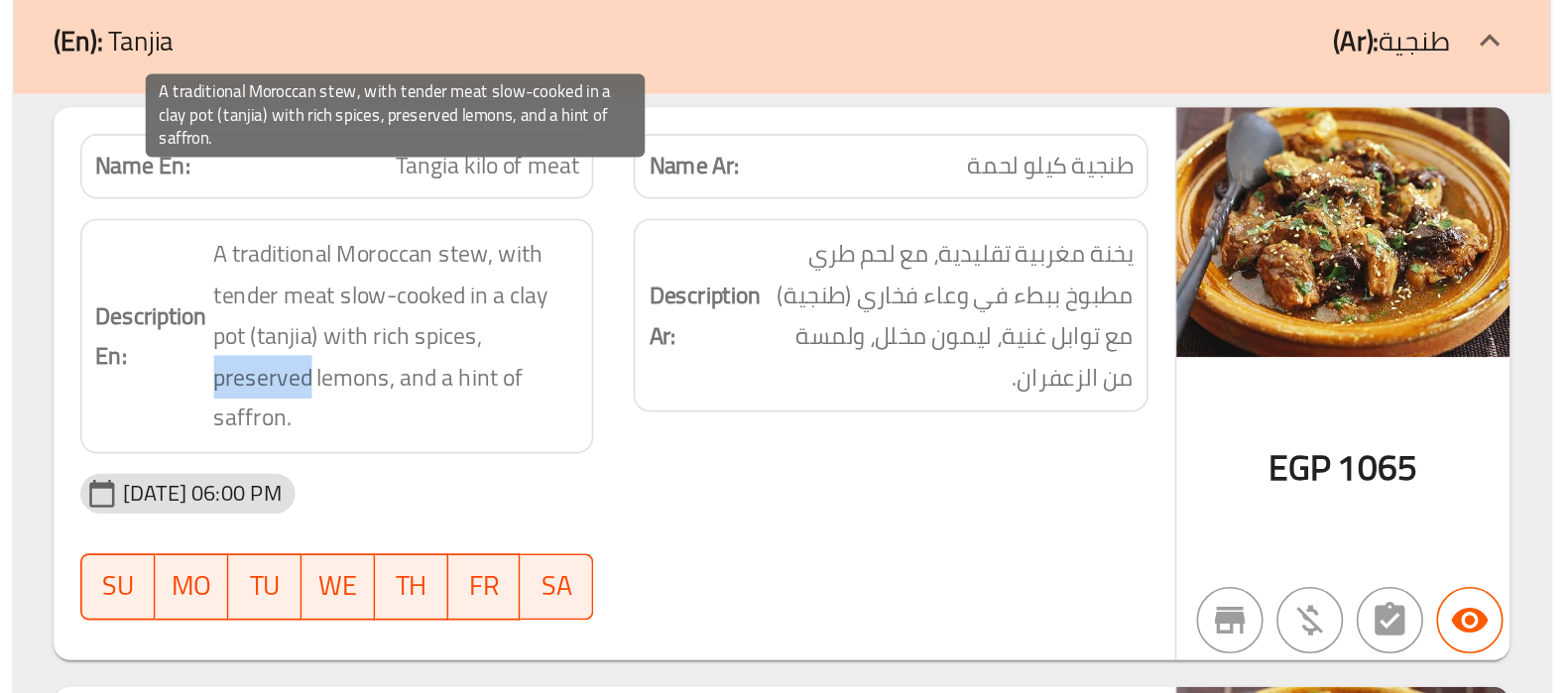
click at [768, 468] on span "A traditional Moroccan stew, with tender meat slow-cooked in a clay pot (tanjia…" at bounding box center [842, 480] width 218 height 122
copy span "preserved"
click at [825, 471] on span "A traditional Moroccan stew, with tender meat slow-cooked in a clay pot (tanjia…" at bounding box center [842, 480] width 218 height 122
copy span "lemons"
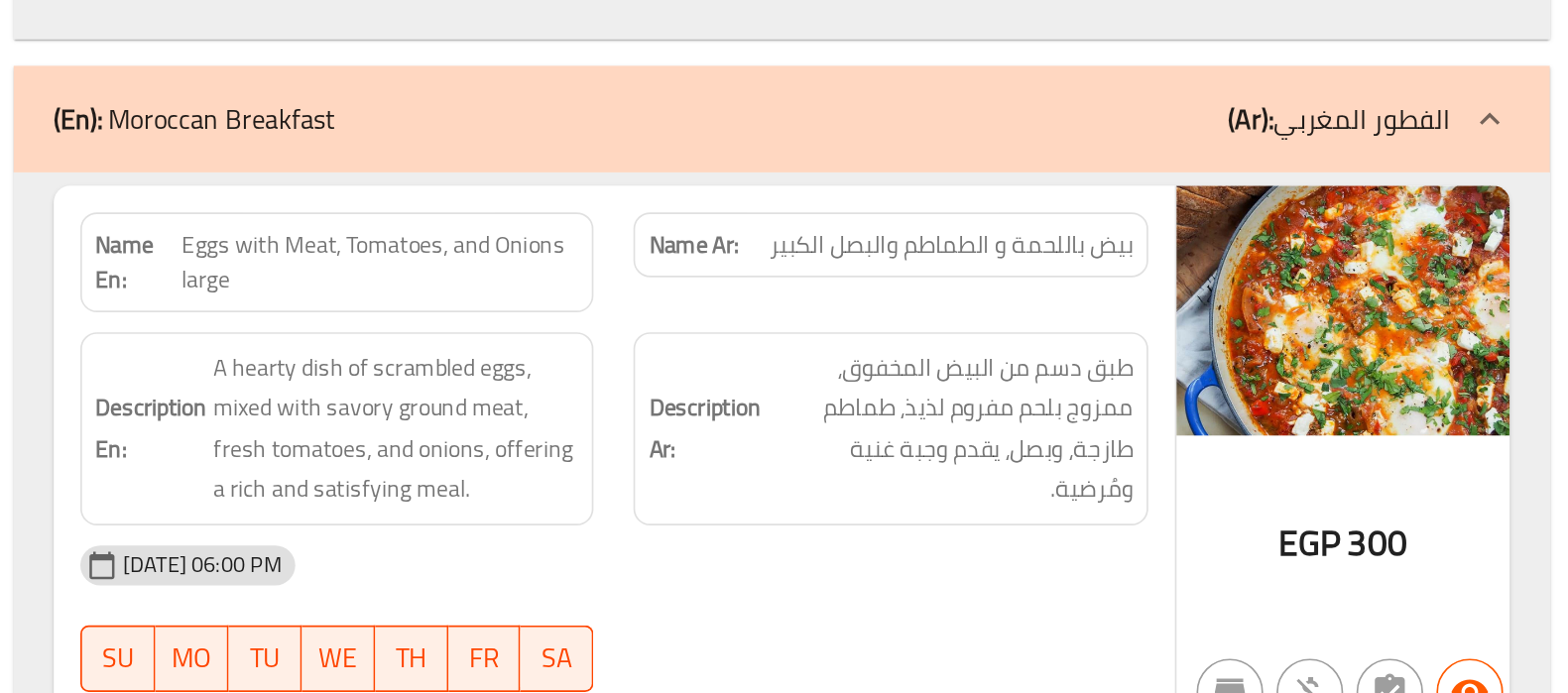
scroll to position [14701, 0]
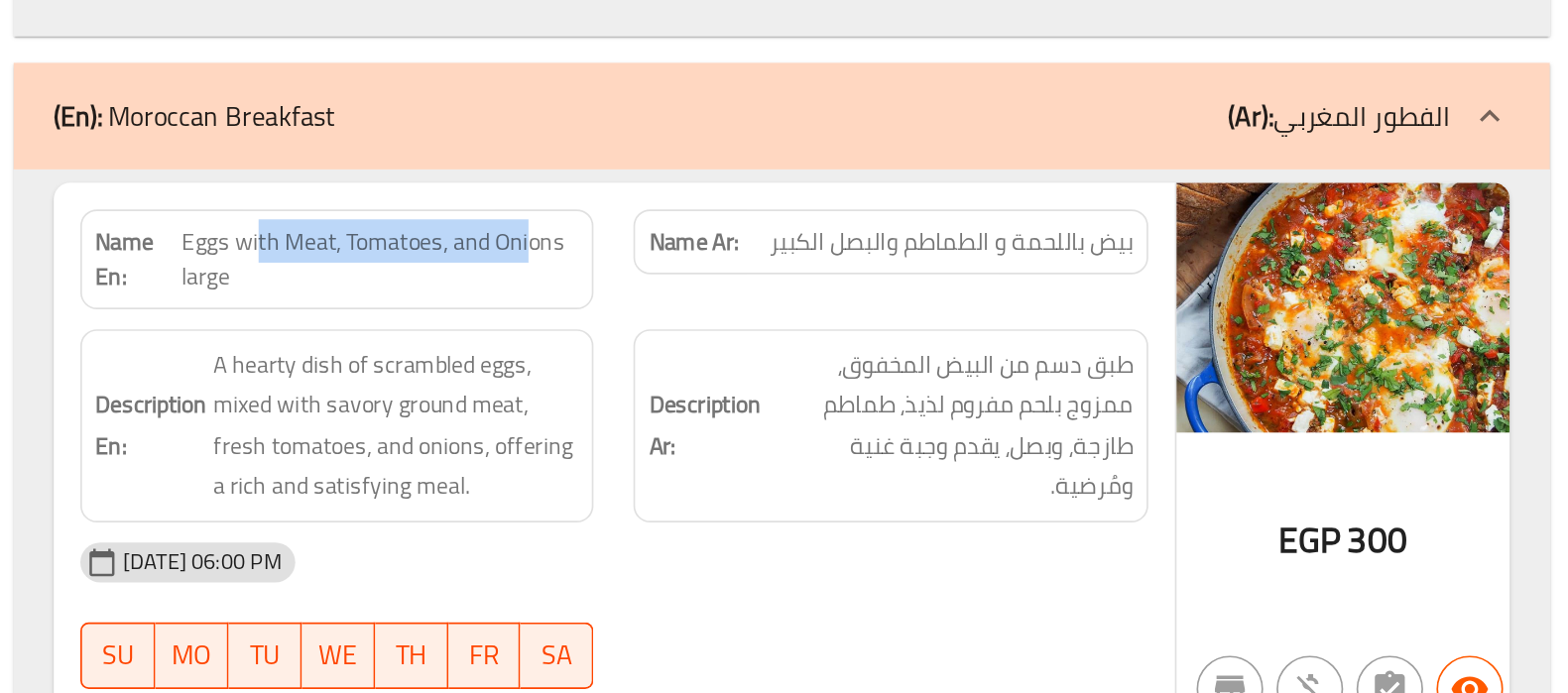
drag, startPoint x: 759, startPoint y: 384, endPoint x: 920, endPoint y: 393, distance: 161.3
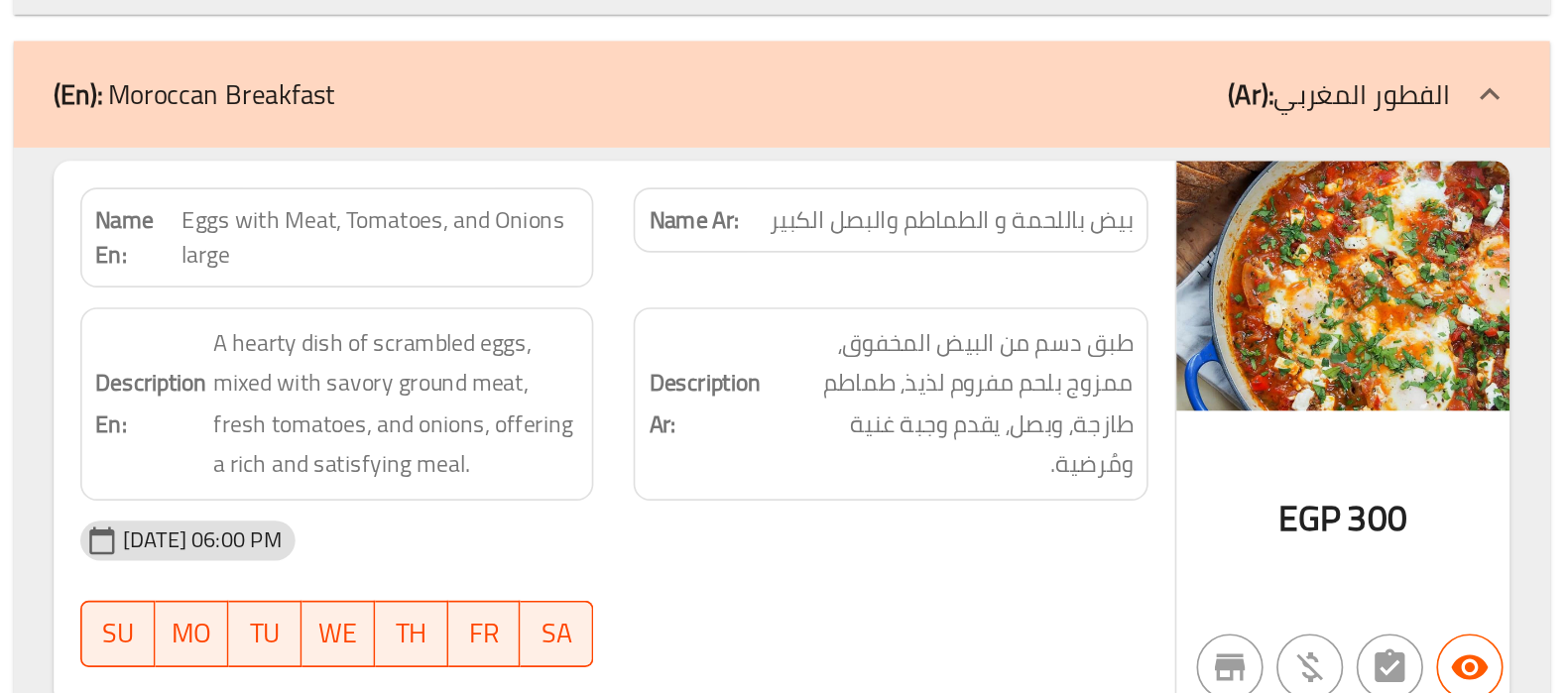
scroll to position [14716, 0]
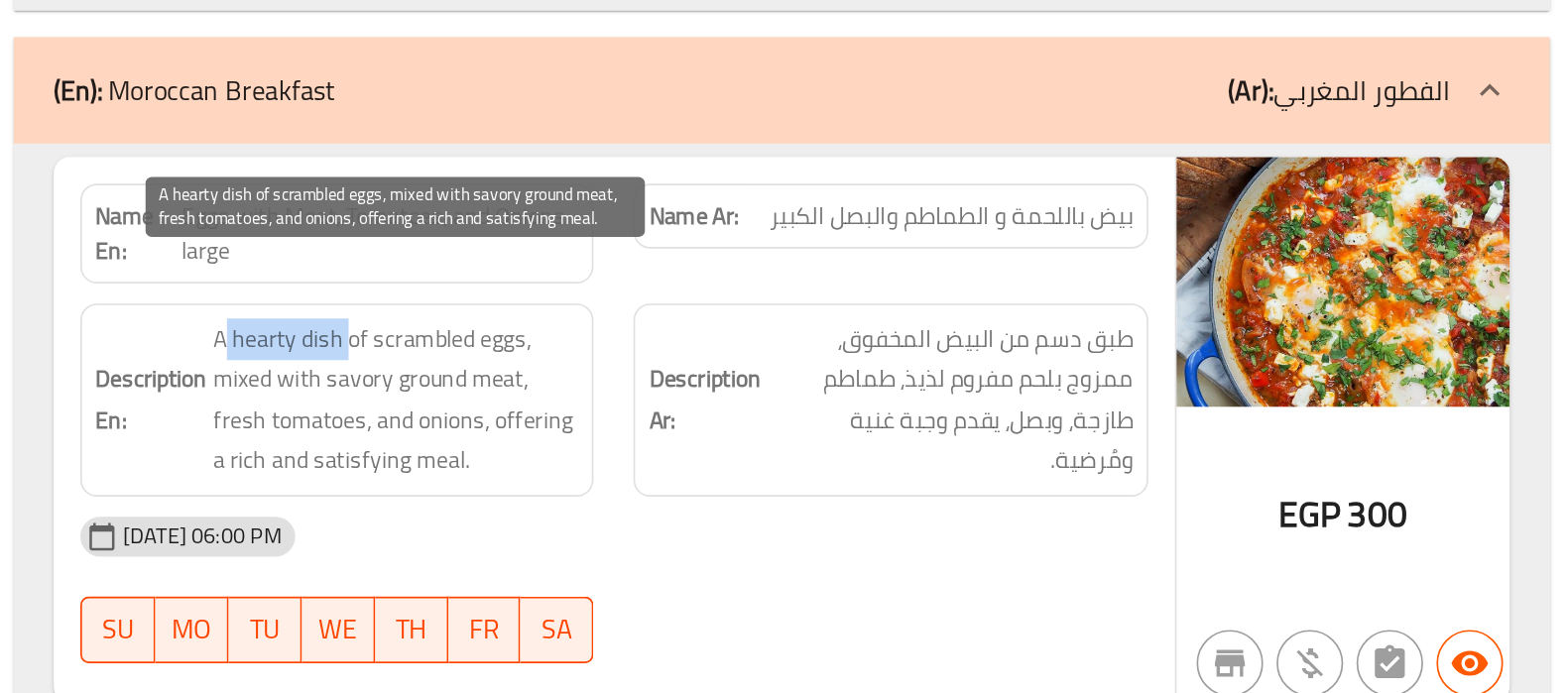
drag, startPoint x: 739, startPoint y: 449, endPoint x: 813, endPoint y: 455, distance: 74.2
click at [813, 469] on span "A hearty dish of scrambled eggs, mixed with savory ground meat, fresh tomatoes,…" at bounding box center [842, 518] width 218 height 97
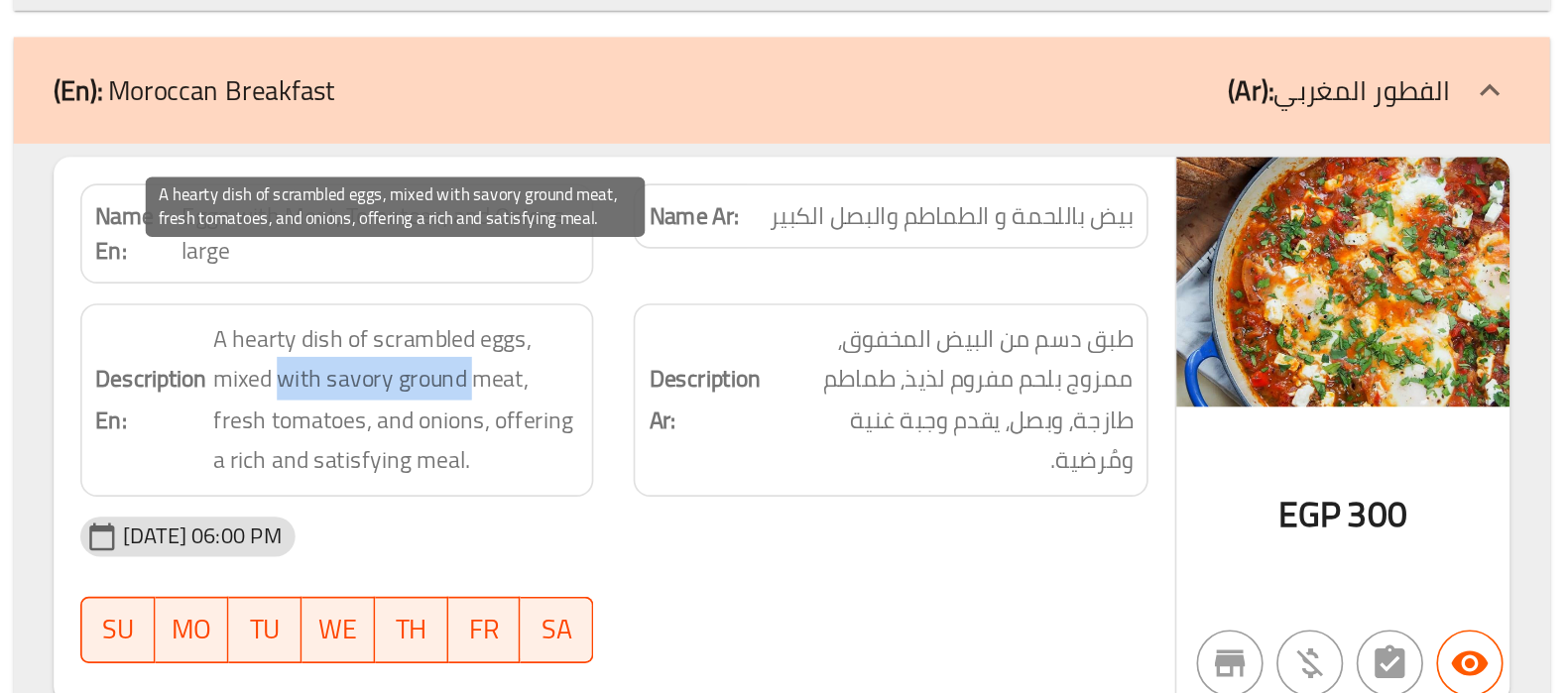
drag, startPoint x: 774, startPoint y: 475, endPoint x: 891, endPoint y: 480, distance: 117.1
click at [891, 480] on span "A hearty dish of scrambled eggs, mixed with savory ground meat, fresh tomatoes,…" at bounding box center [842, 518] width 218 height 97
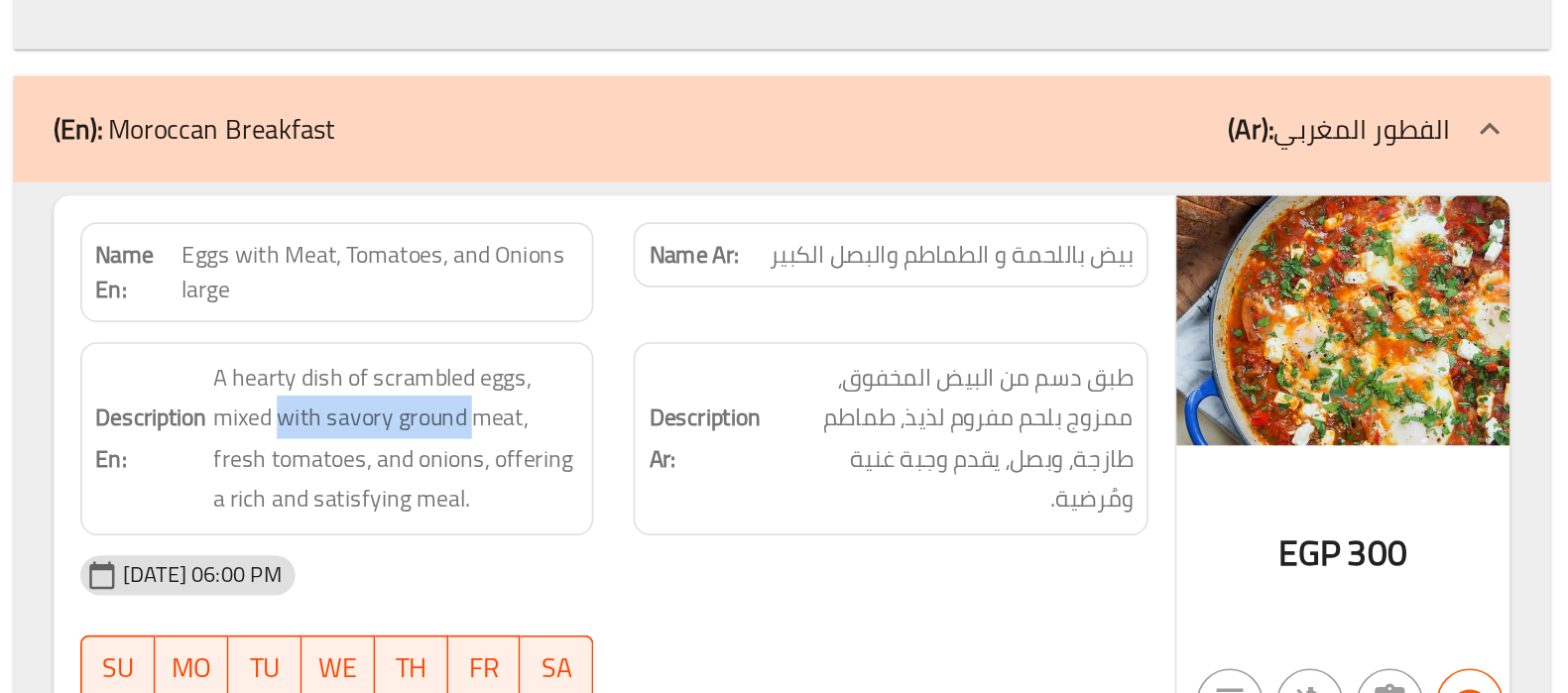
scroll to position [14902, 0]
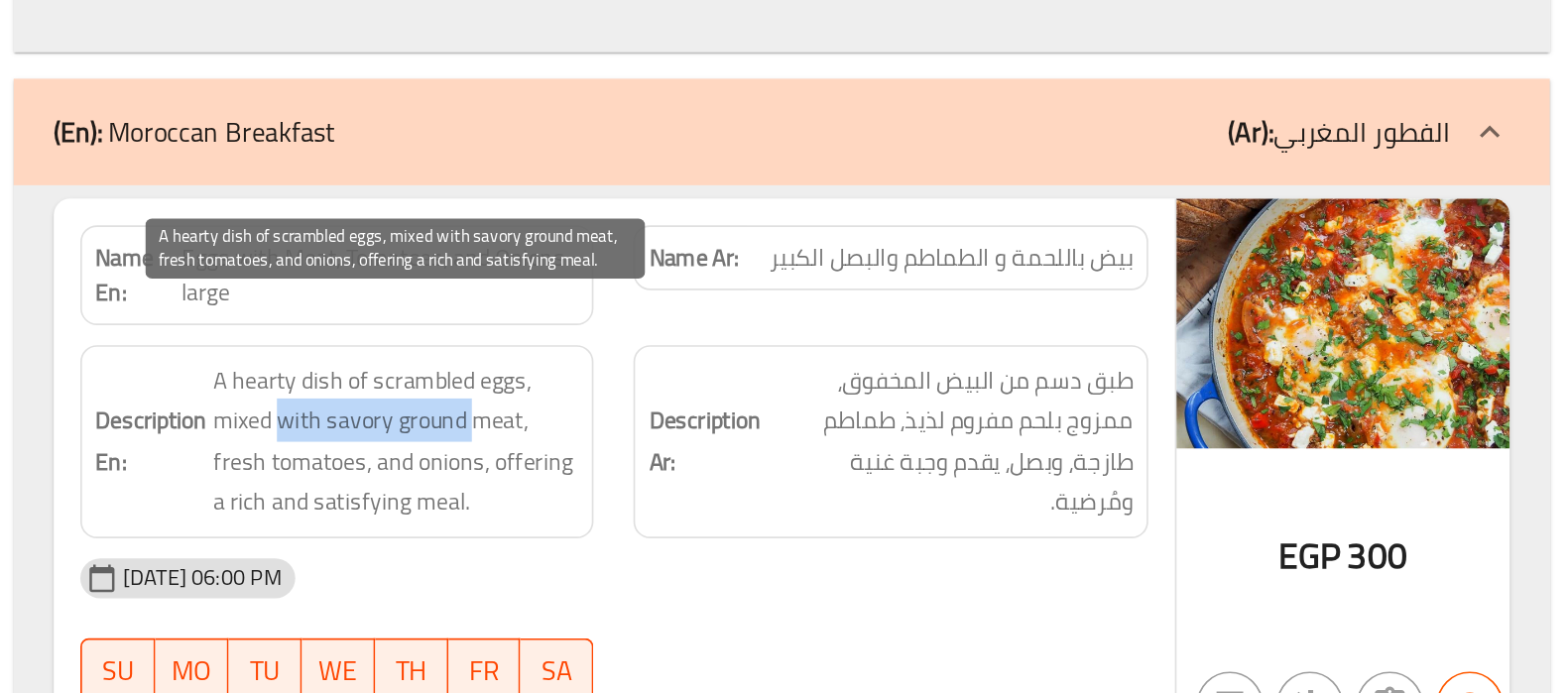
click at [843, 284] on span "A hearty dish of scrambled eggs, mixed with savory ground meat, fresh tomatoes,…" at bounding box center [842, 333] width 218 height 97
drag, startPoint x: 800, startPoint y: 285, endPoint x: 915, endPoint y: 281, distance: 115.1
click at [915, 284] on span "A hearty dish of scrambled eggs, mixed with savory ground meat, fresh tomatoes,…" at bounding box center [842, 333] width 218 height 97
copy span "savory ground meat"
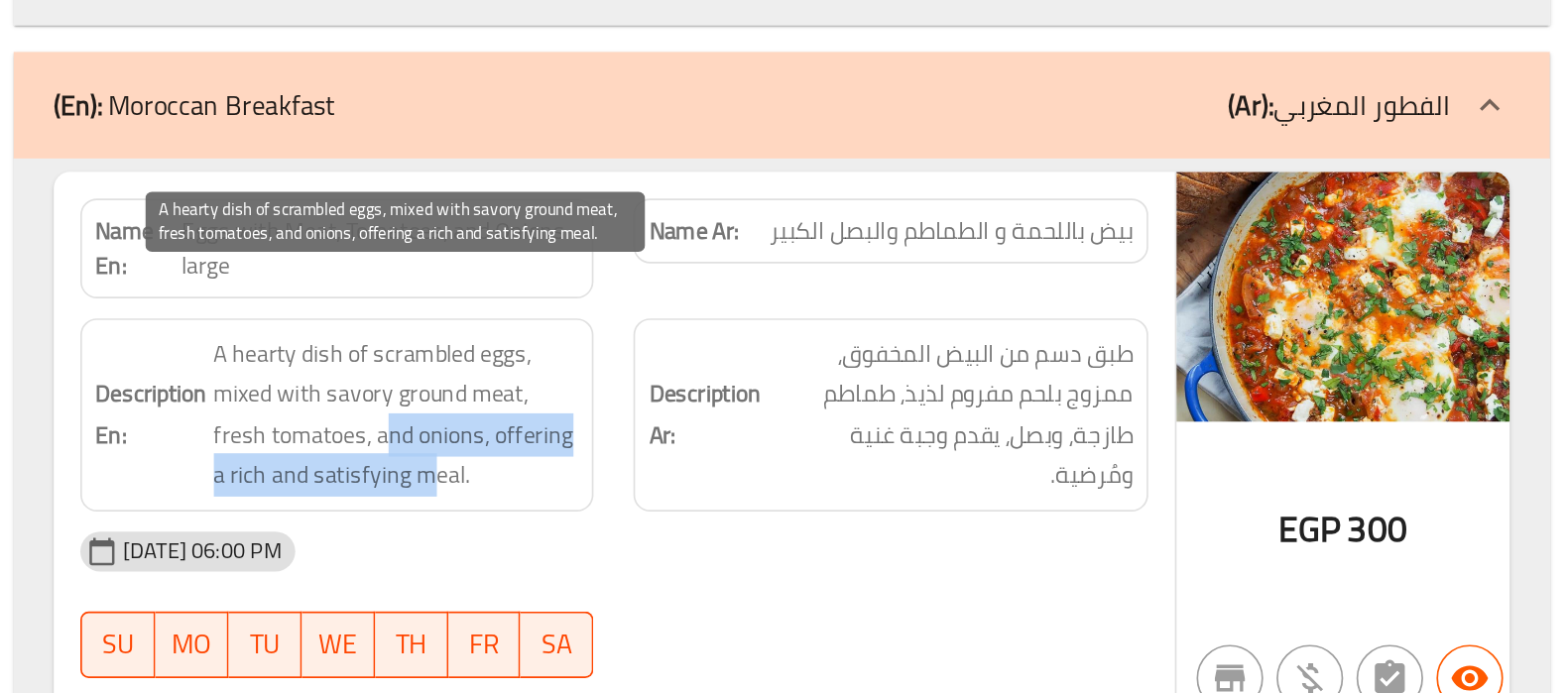
drag, startPoint x: 836, startPoint y: 308, endPoint x: 866, endPoint y: 324, distance: 34.0
click at [866, 324] on span "A hearty dish of scrambled eggs, mixed with savory ground meat, fresh tomatoes,…" at bounding box center [842, 333] width 218 height 97
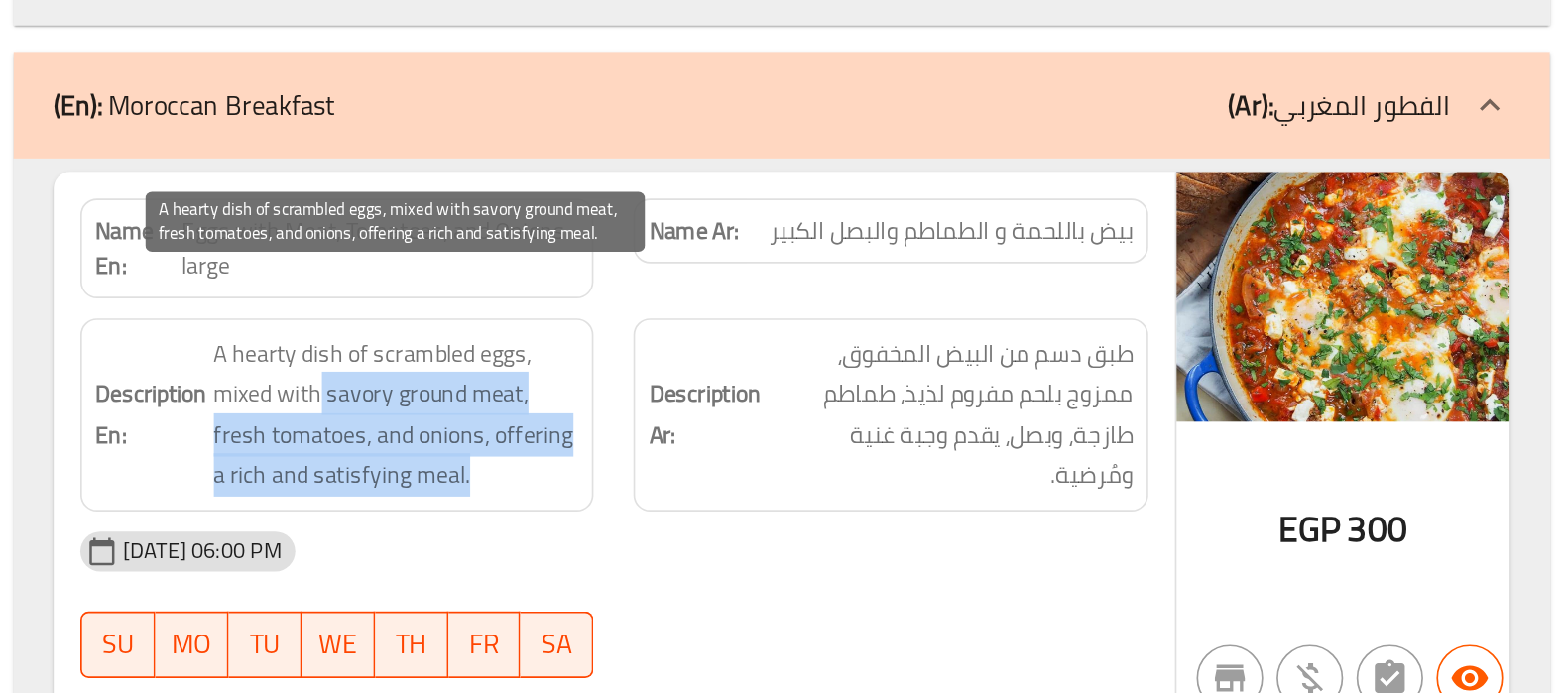
drag, startPoint x: 793, startPoint y: 286, endPoint x: 901, endPoint y: 333, distance: 117.8
click at [901, 333] on span "A hearty dish of scrambled eggs, mixed with savory ground meat, fresh tomatoes,…" at bounding box center [842, 333] width 218 height 97
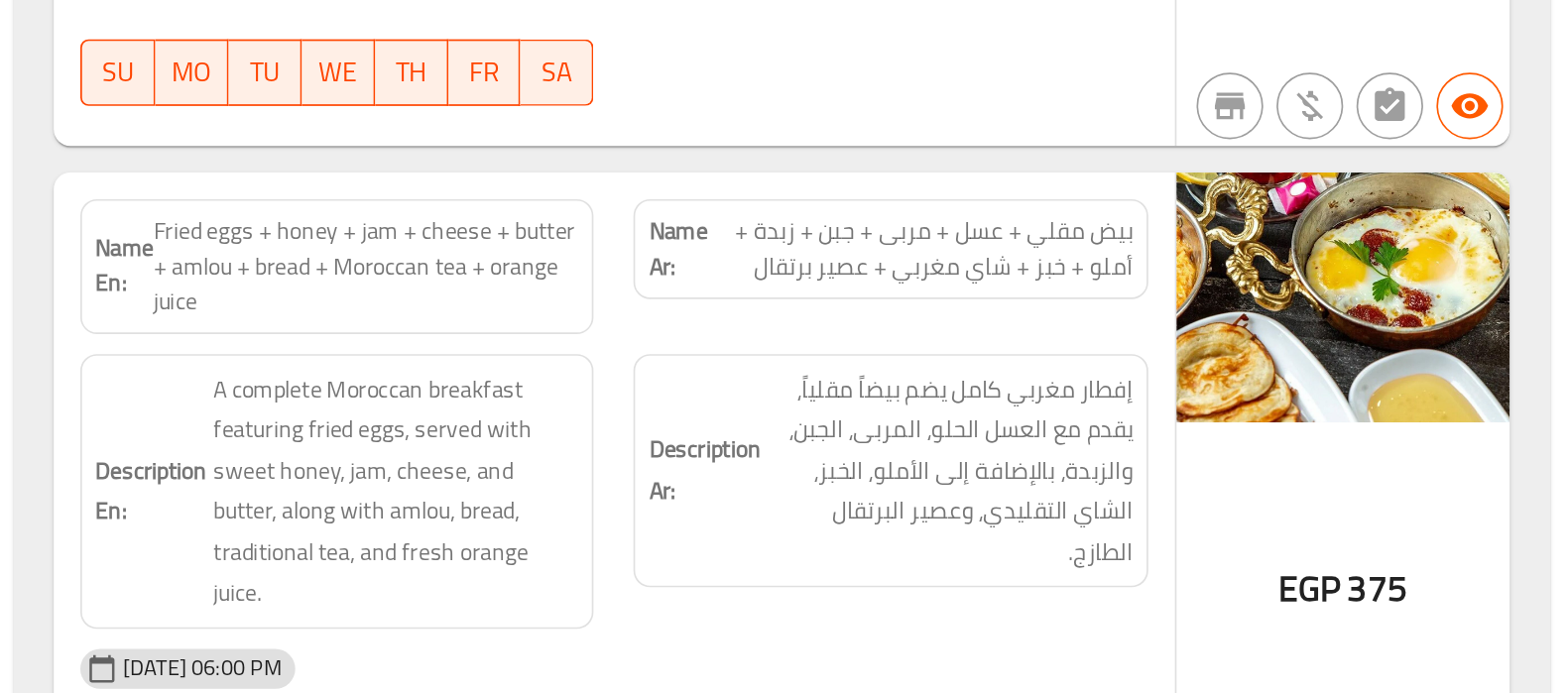
scroll to position [15390, 0]
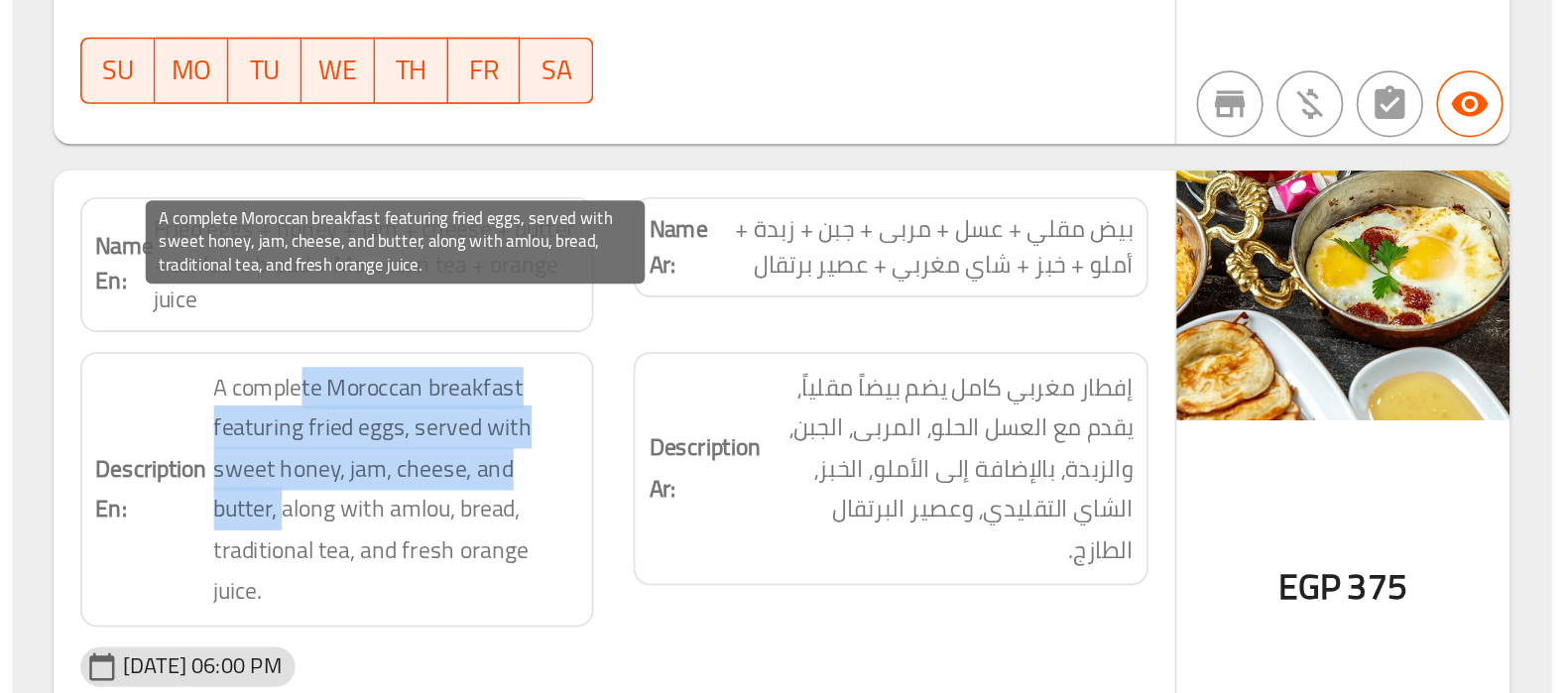
drag, startPoint x: 784, startPoint y: 476, endPoint x: 773, endPoint y: 539, distance: 64.0
click at [773, 539] on span "A complete Moroccan breakfast featuring fried eggs, served with sweet honey, ja…" at bounding box center [842, 571] width 218 height 146
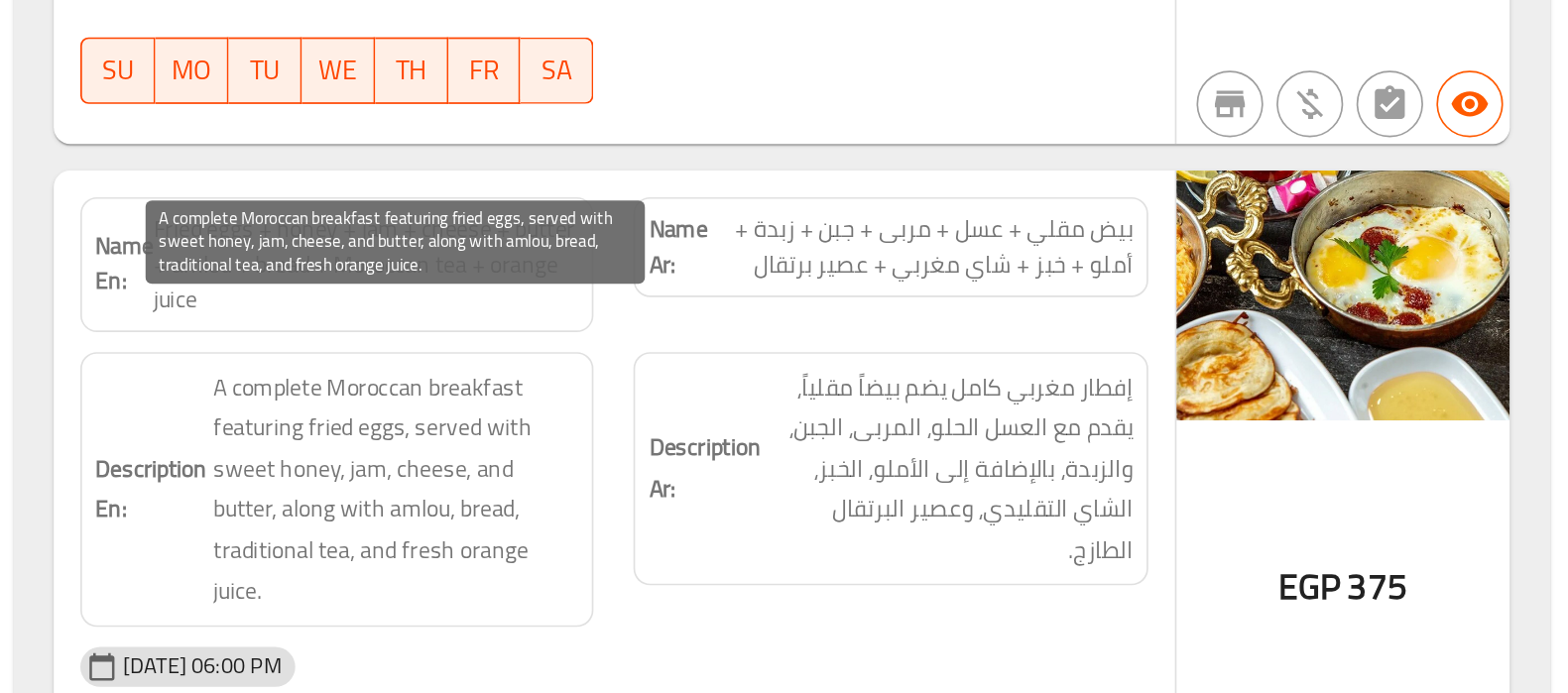
click at [848, 562] on span "A complete Moroccan breakfast featuring fried eggs, served with sweet honey, ja…" at bounding box center [842, 571] width 218 height 146
click at [863, 549] on span "A complete Moroccan breakfast featuring fried eggs, served with sweet honey, ja…" at bounding box center [842, 571] width 218 height 146
copy span "amlou"
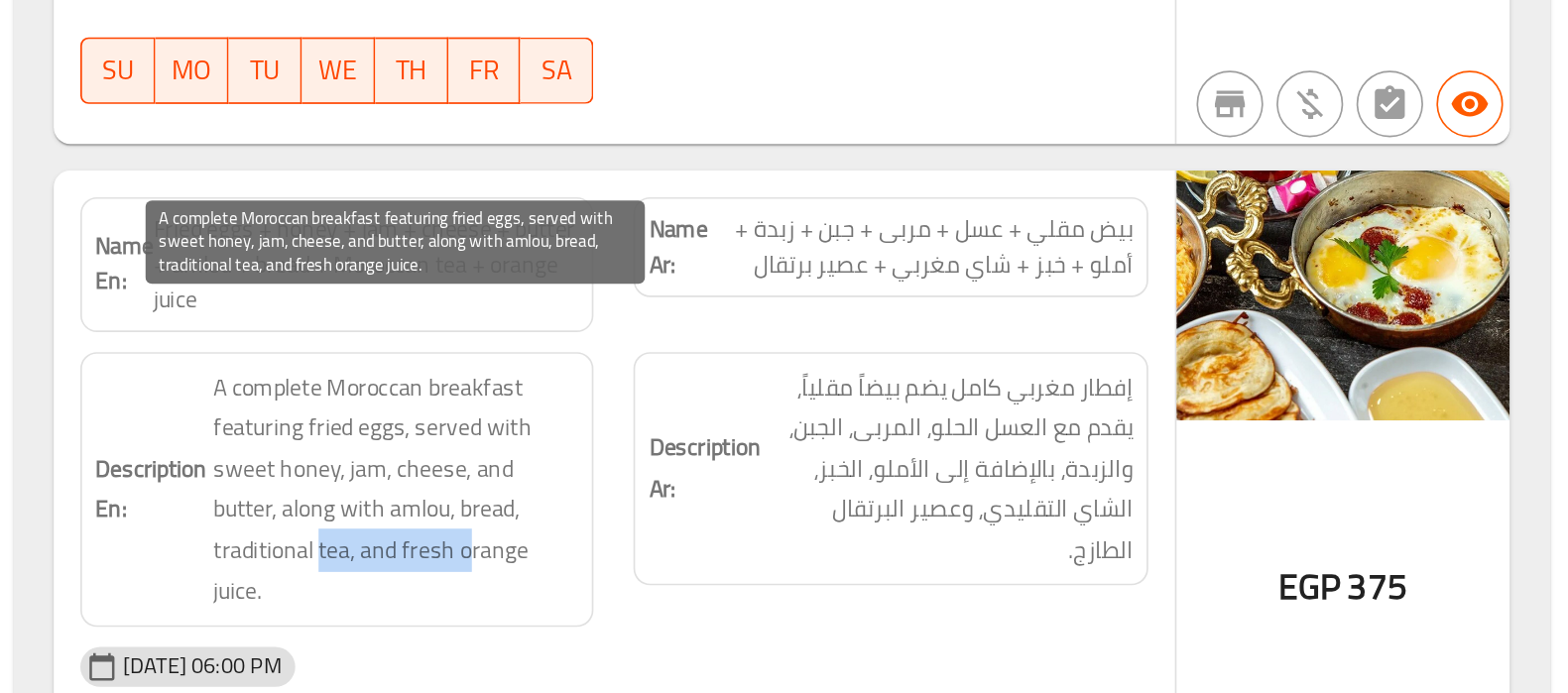
drag, startPoint x: 796, startPoint y: 571, endPoint x: 882, endPoint y: 574, distance: 86.1
click at [882, 574] on span "A complete Moroccan breakfast featuring fried eggs, served with sweet honey, ja…" at bounding box center [842, 571] width 218 height 146
drag, startPoint x: 858, startPoint y: 570, endPoint x: 880, endPoint y: 605, distance: 41.3
click at [880, 605] on span "A complete Moroccan breakfast featuring fried eggs, served with sweet honey, ja…" at bounding box center [842, 571] width 218 height 146
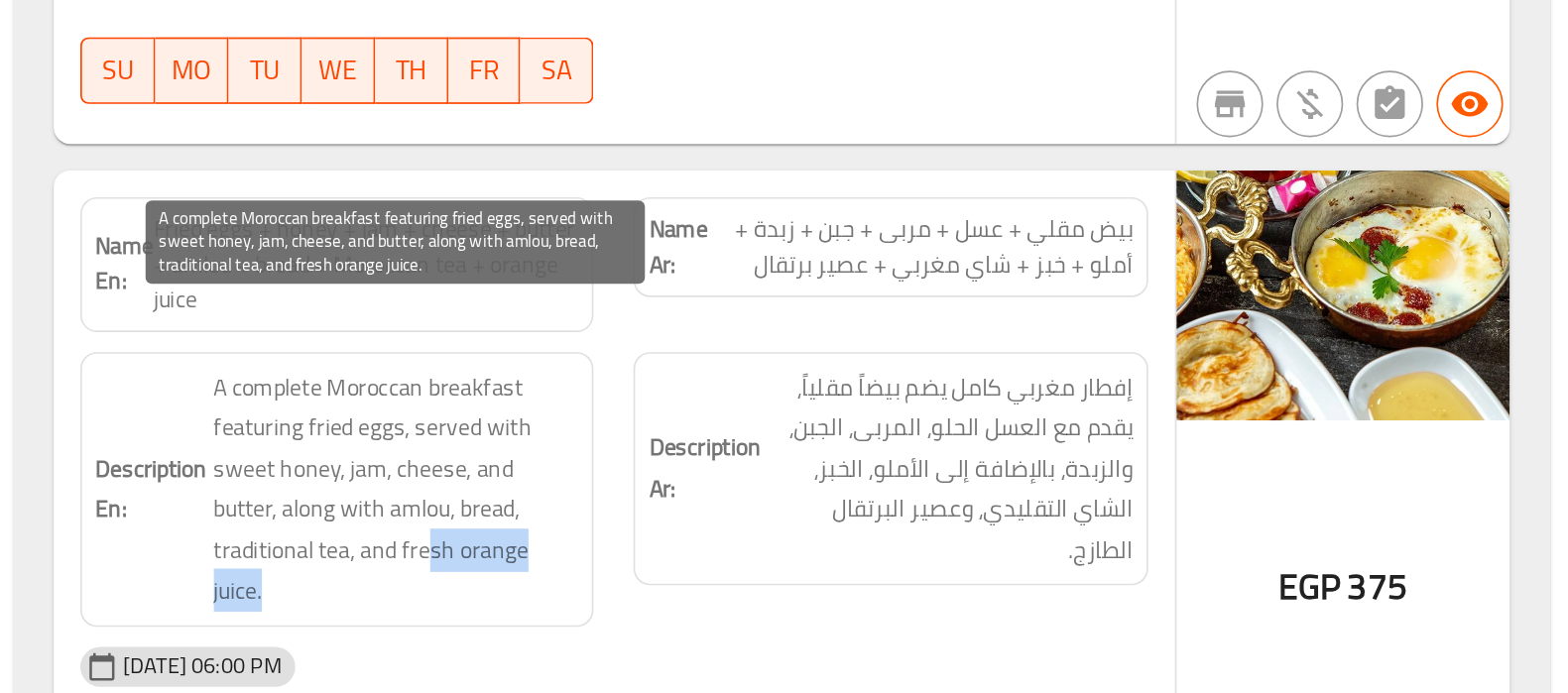
click at [880, 605] on span "A complete Moroccan breakfast featuring fried eggs, served with sweet honey, ja…" at bounding box center [842, 571] width 218 height 146
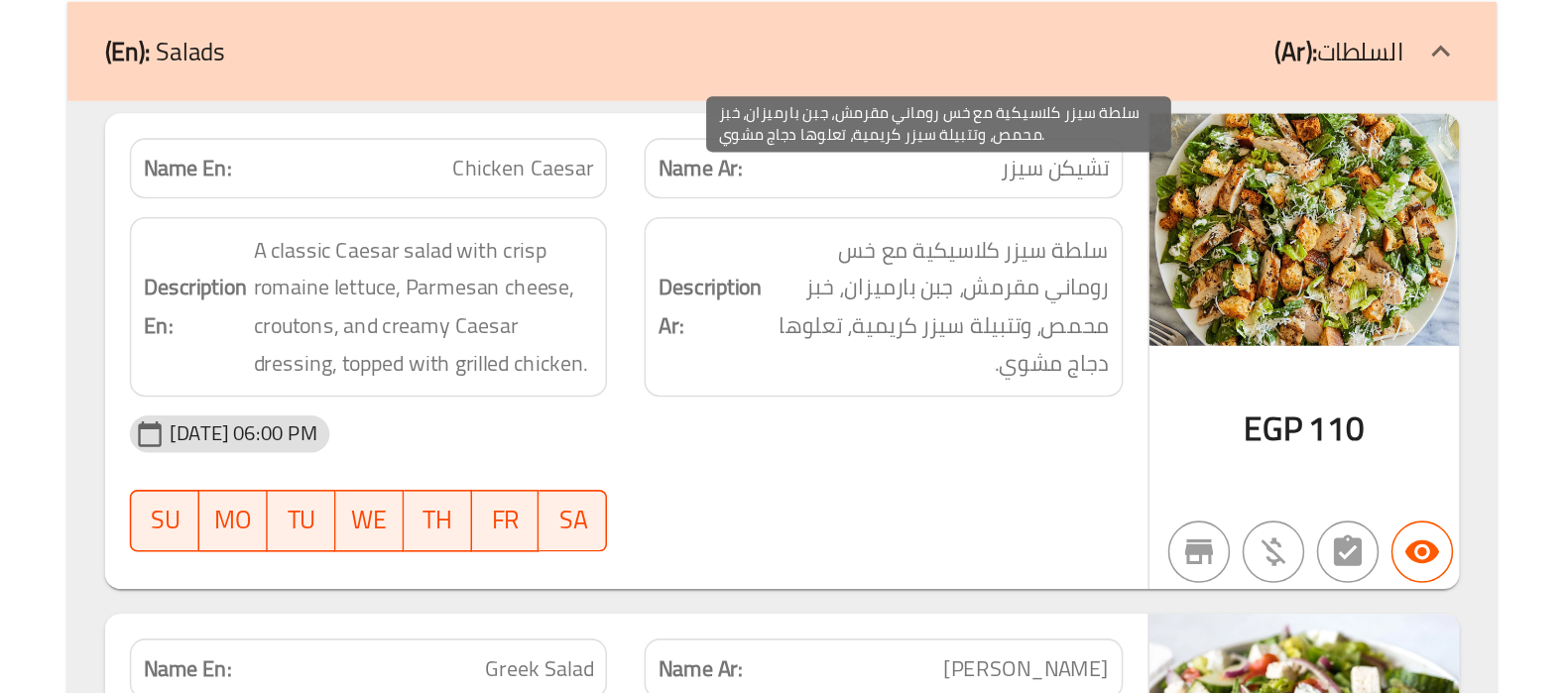
scroll to position [15977, 0]
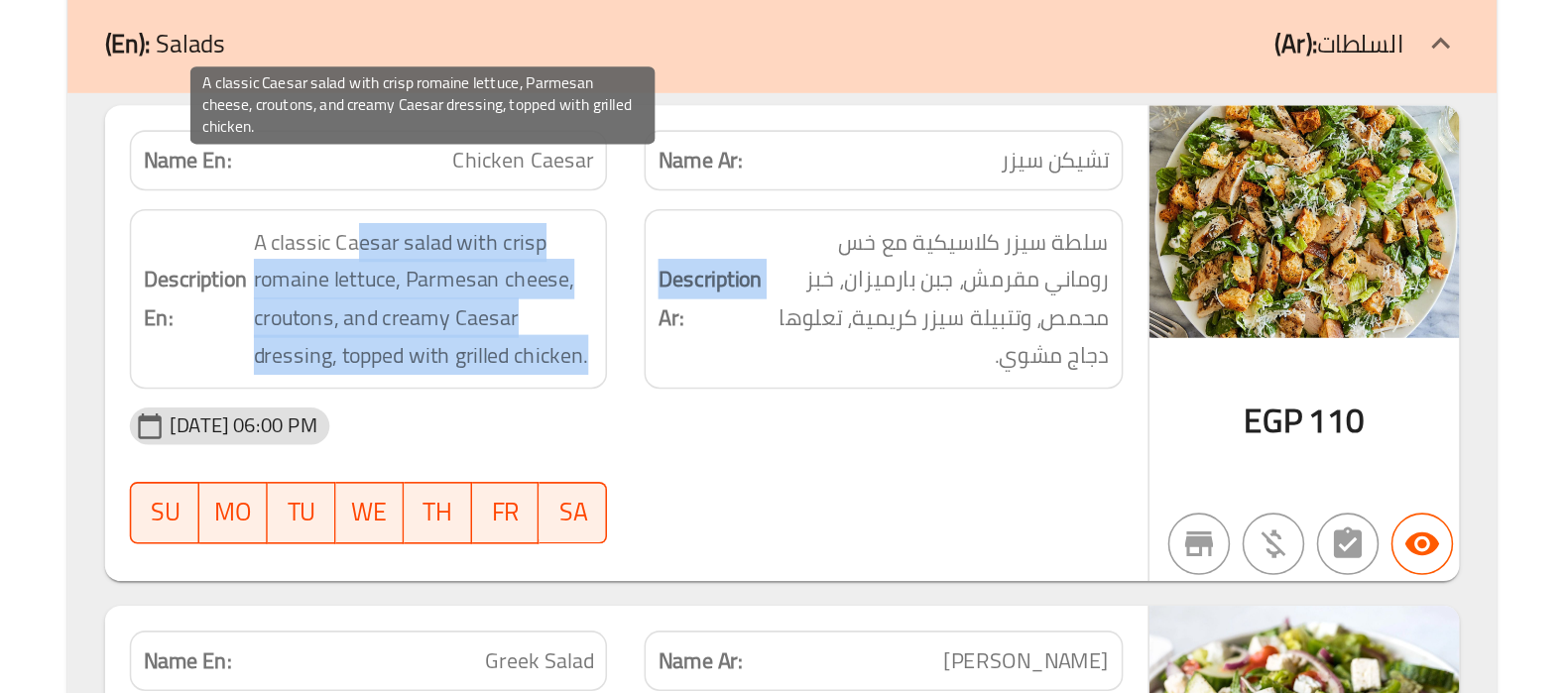
drag, startPoint x: 796, startPoint y: 361, endPoint x: 1009, endPoint y: 448, distance: 230.1
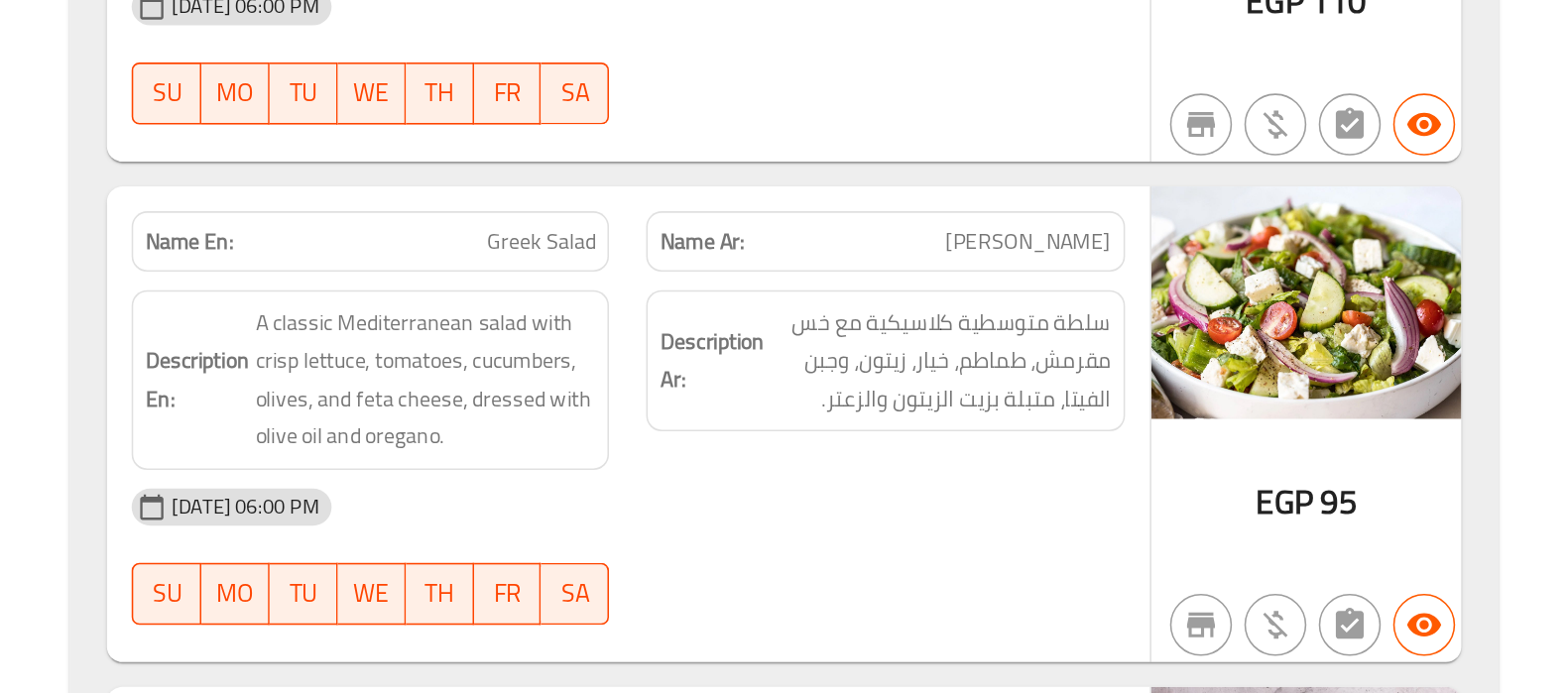
scroll to position [16245, 0]
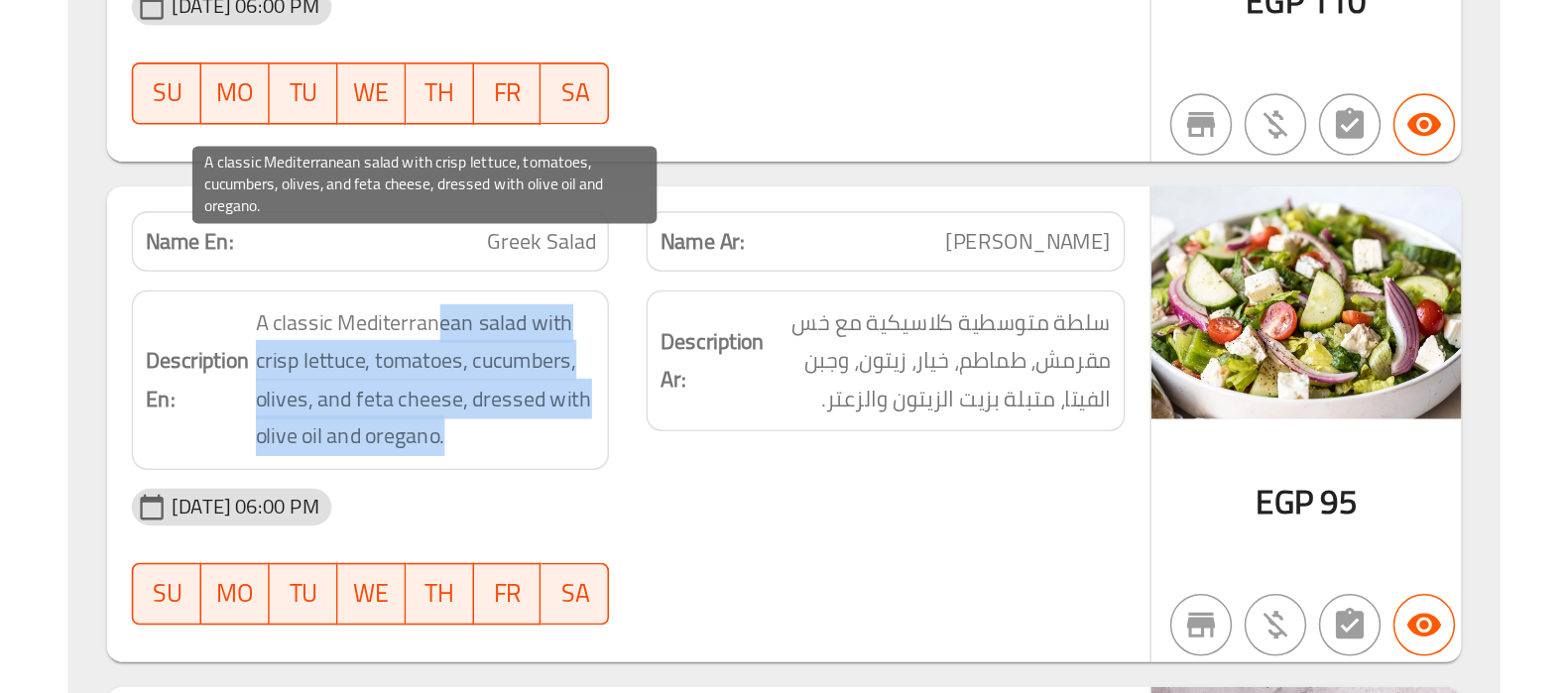
drag, startPoint x: 848, startPoint y: 426, endPoint x: 896, endPoint y: 493, distance: 82.4
click at [896, 493] on span "A classic Mediterranean salad with crisp lettuce, tomatoes, cucumbers, olives, …" at bounding box center [842, 492] width 218 height 97
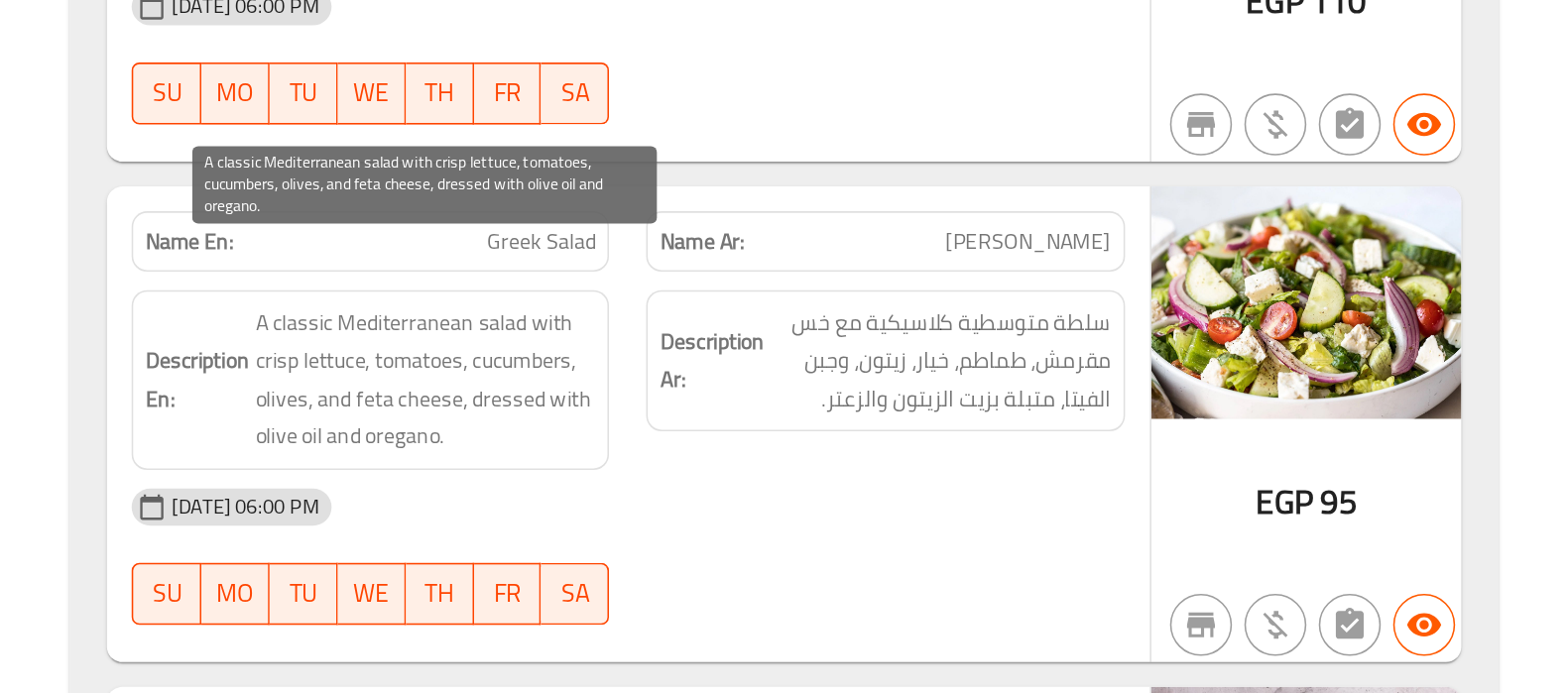
click at [832, 494] on span "A classic Mediterranean salad with crisp lettuce, tomatoes, cucumbers, olives, …" at bounding box center [842, 492] width 218 height 97
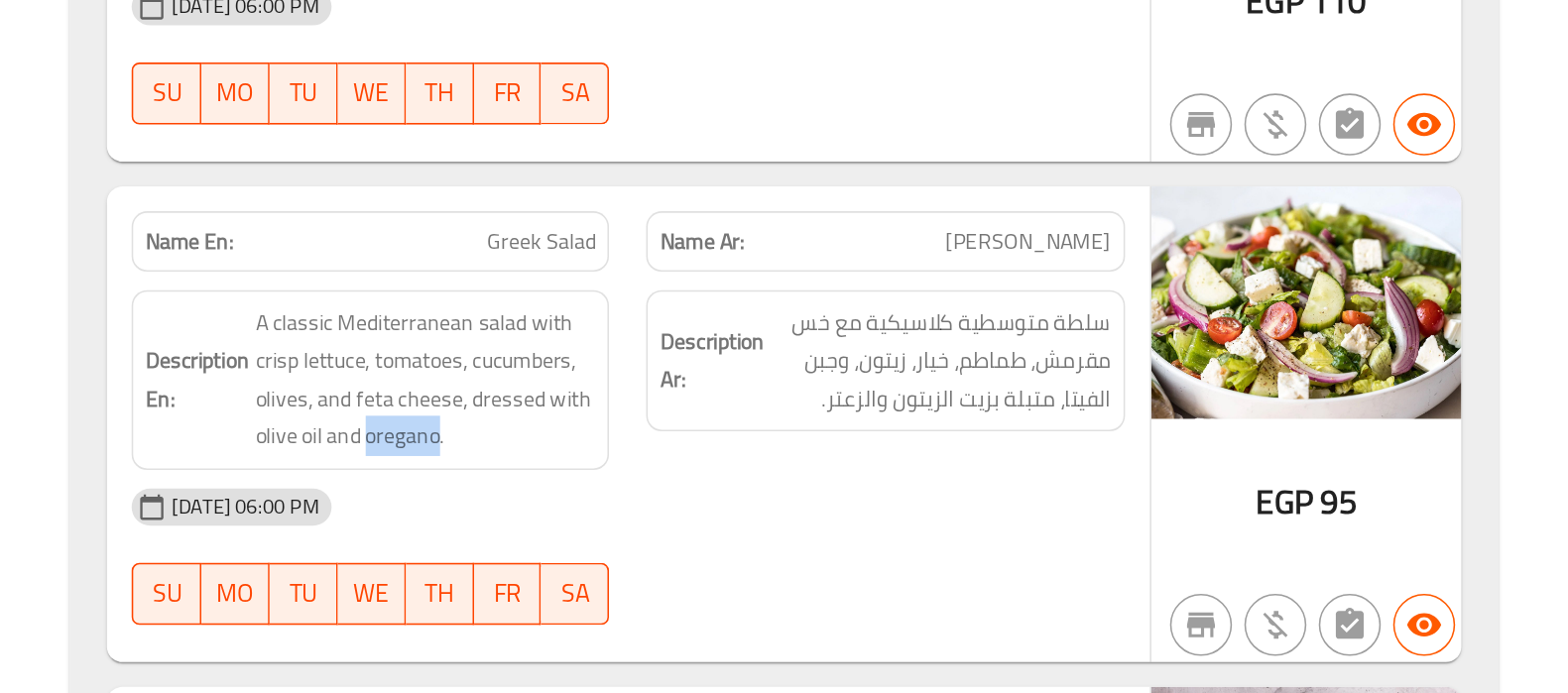
copy span "oregano"
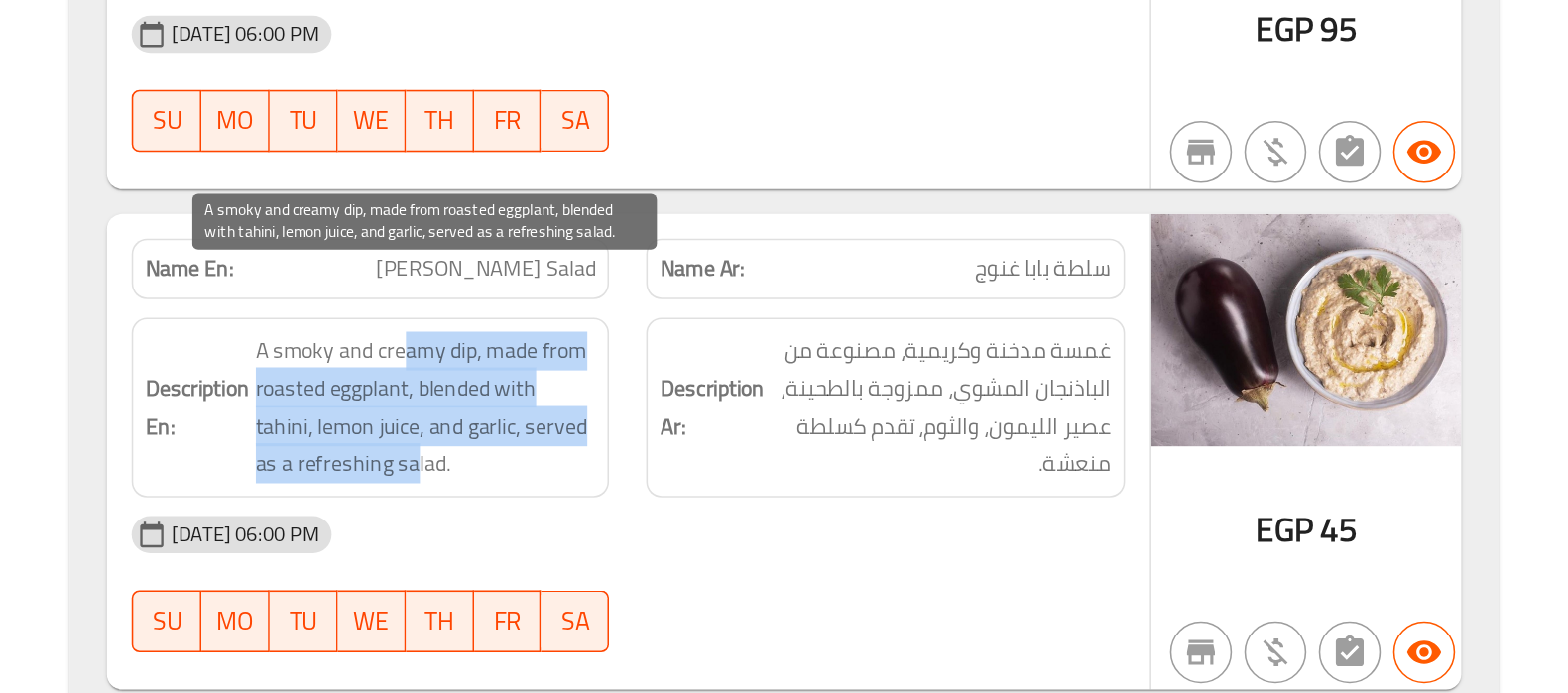
drag, startPoint x: 824, startPoint y: 438, endPoint x: 834, endPoint y: 511, distance: 73.7
click at [834, 511] on span "A smoky and creamy dip, made from roasted eggplant, blended with tahini, lemon …" at bounding box center [842, 509] width 218 height 97
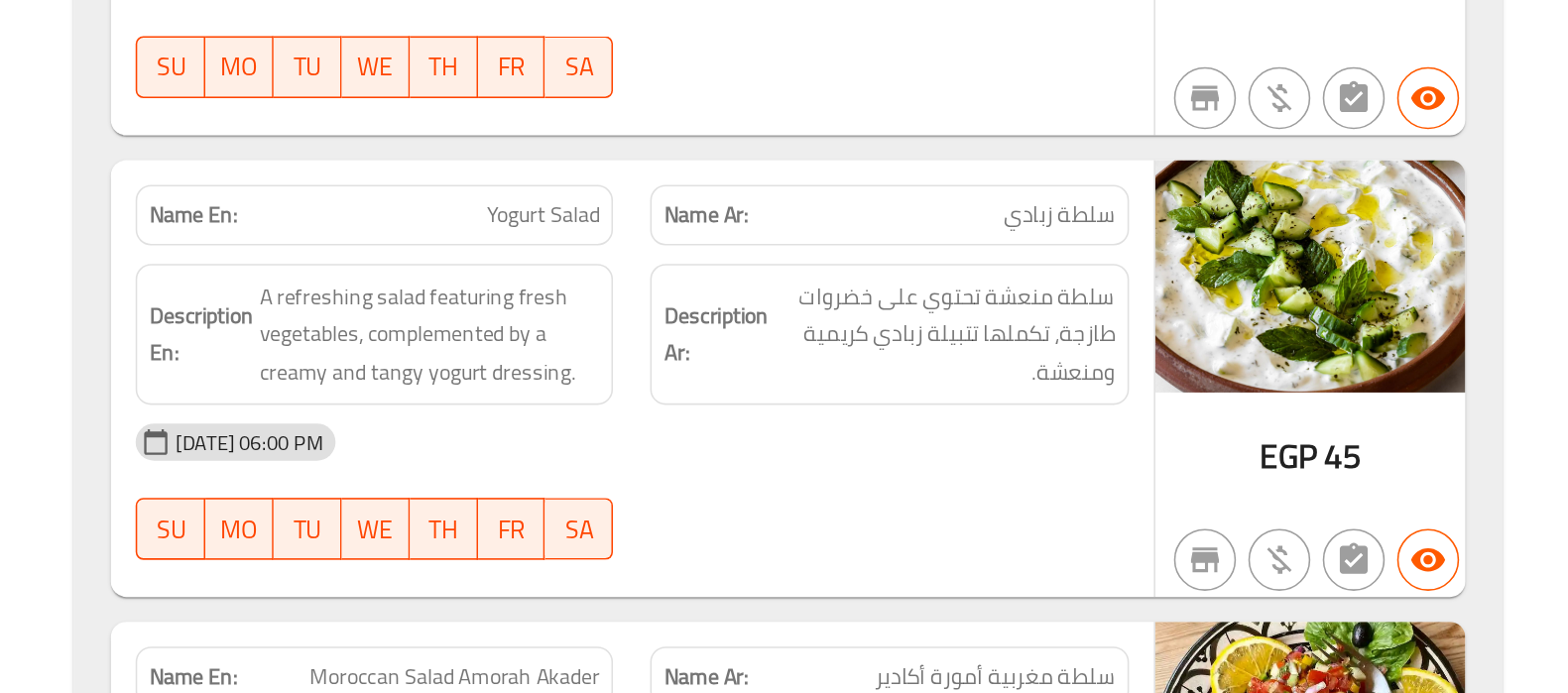
scroll to position [16903, 0]
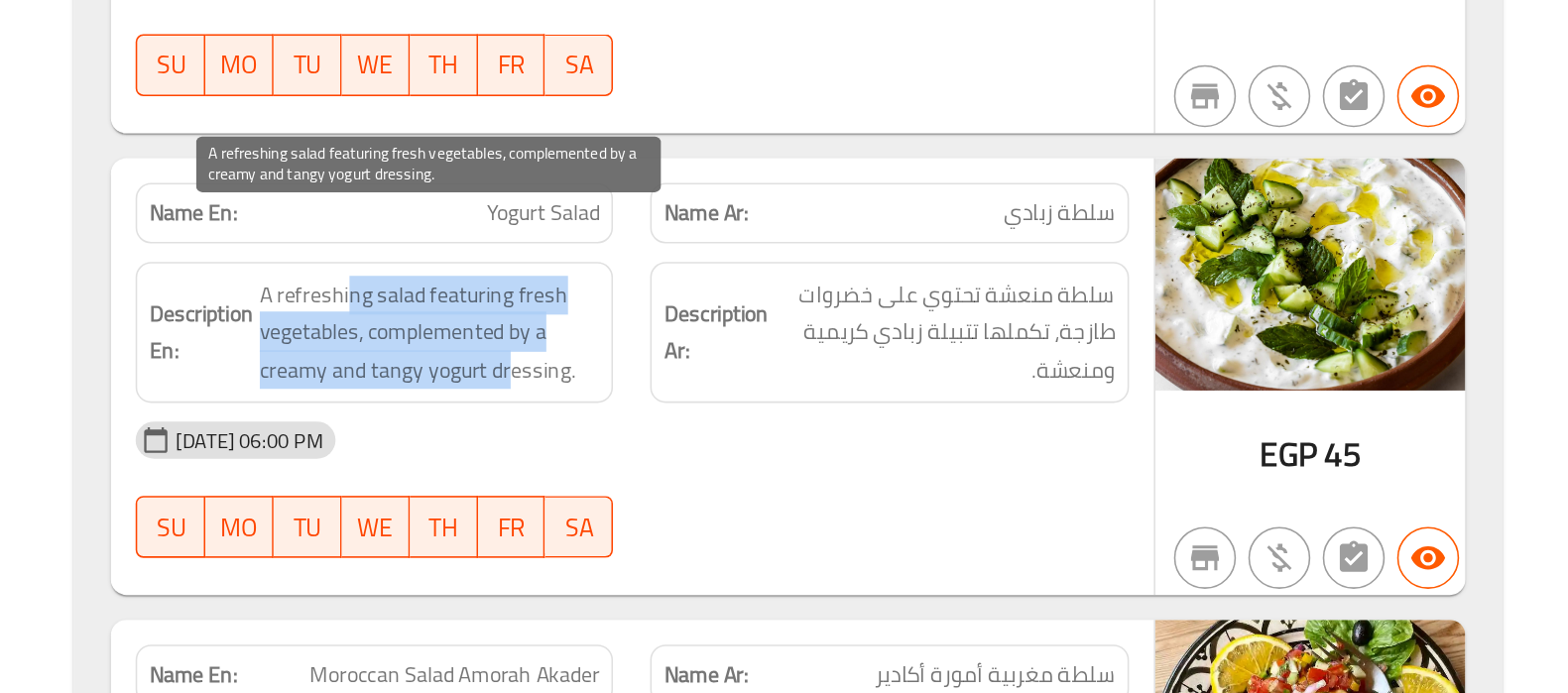
drag, startPoint x: 787, startPoint y: 399, endPoint x: 892, endPoint y: 444, distance: 114.2
click at [892, 444] on span "A refreshing salad featuring fresh vegetables, complemented by a creamy and tan…" at bounding box center [842, 462] width 218 height 74
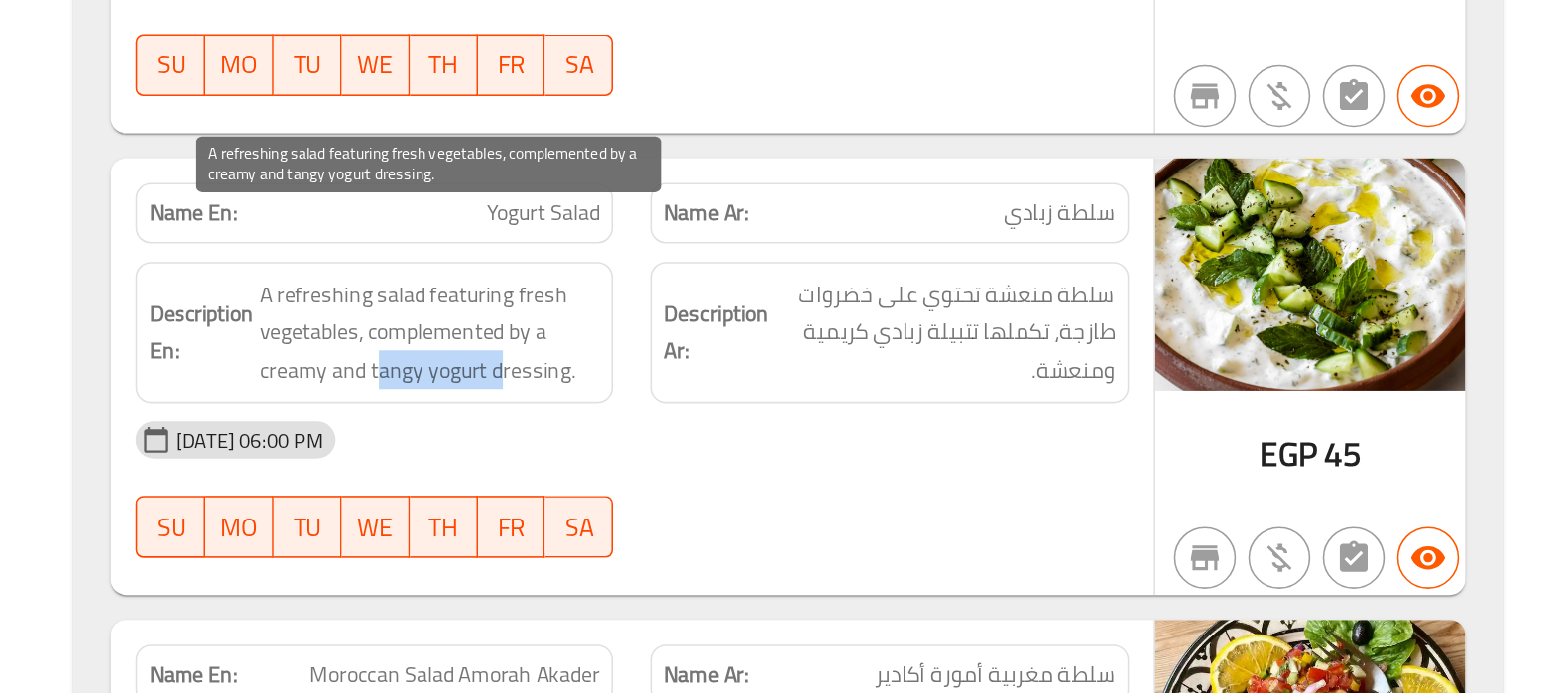
drag, startPoint x: 884, startPoint y: 444, endPoint x: 805, endPoint y: 446, distance: 79.0
click at [805, 446] on span "A refreshing salad featuring fresh vegetables, complemented by a creamy and tan…" at bounding box center [842, 462] width 218 height 74
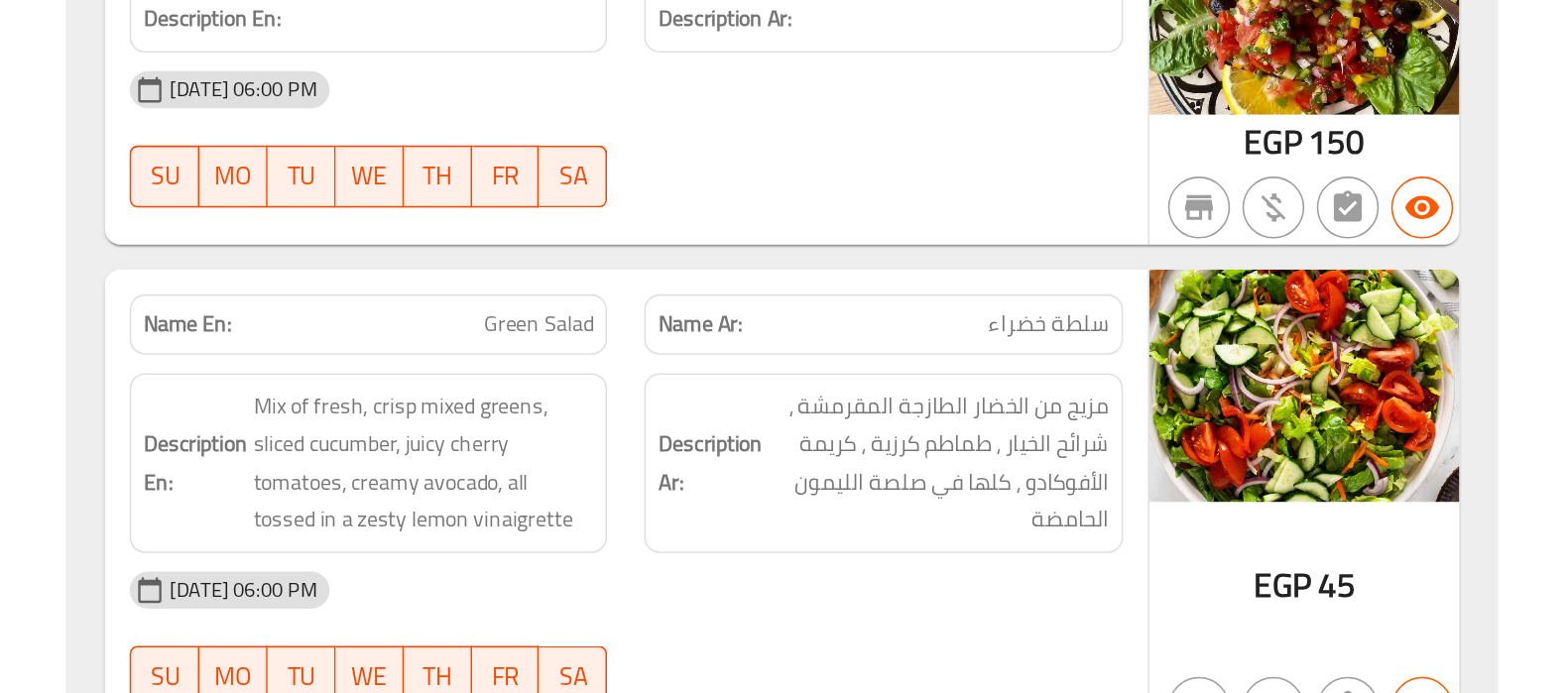
scroll to position [17375, 0]
copy span "Green Salad"
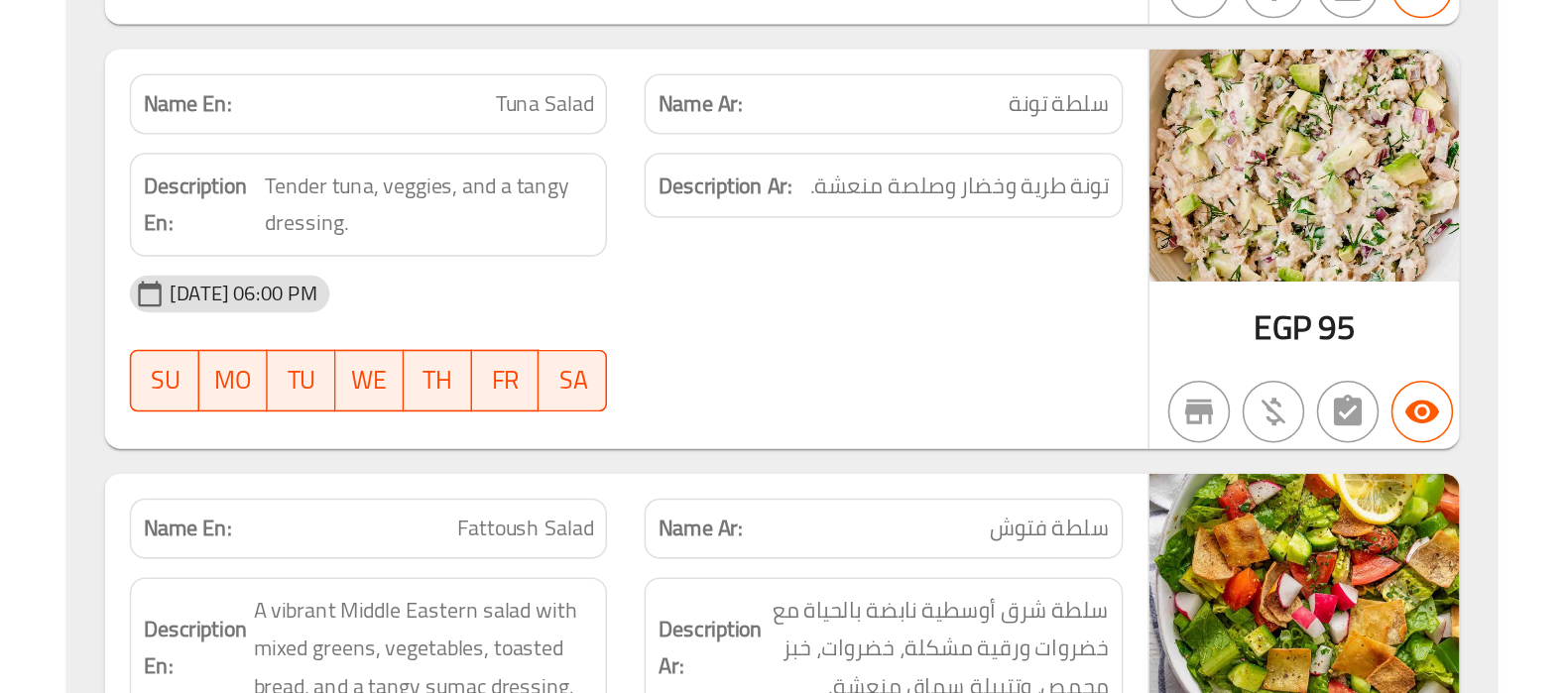
scroll to position [17985, 0]
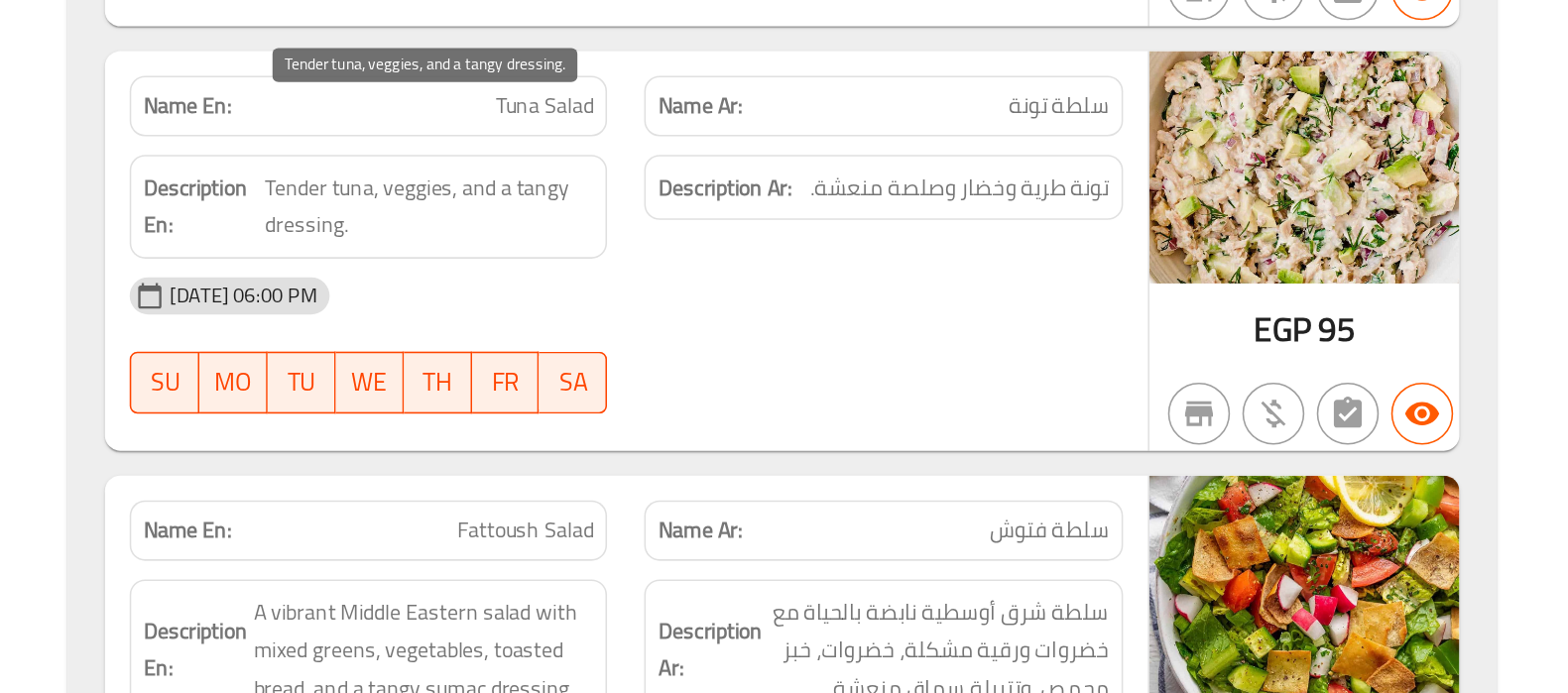
drag, startPoint x: 763, startPoint y: 183, endPoint x: 837, endPoint y: 171, distance: 75.0
click at [837, 206] on span "Tender tuna, veggies, and a tangy dressing." at bounding box center [845, 230] width 210 height 49
drag, startPoint x: 837, startPoint y: 171, endPoint x: 865, endPoint y: 195, distance: 36.9
click at [865, 206] on span "Tender tuna, veggies, and a tangy dressing." at bounding box center [845, 230] width 210 height 49
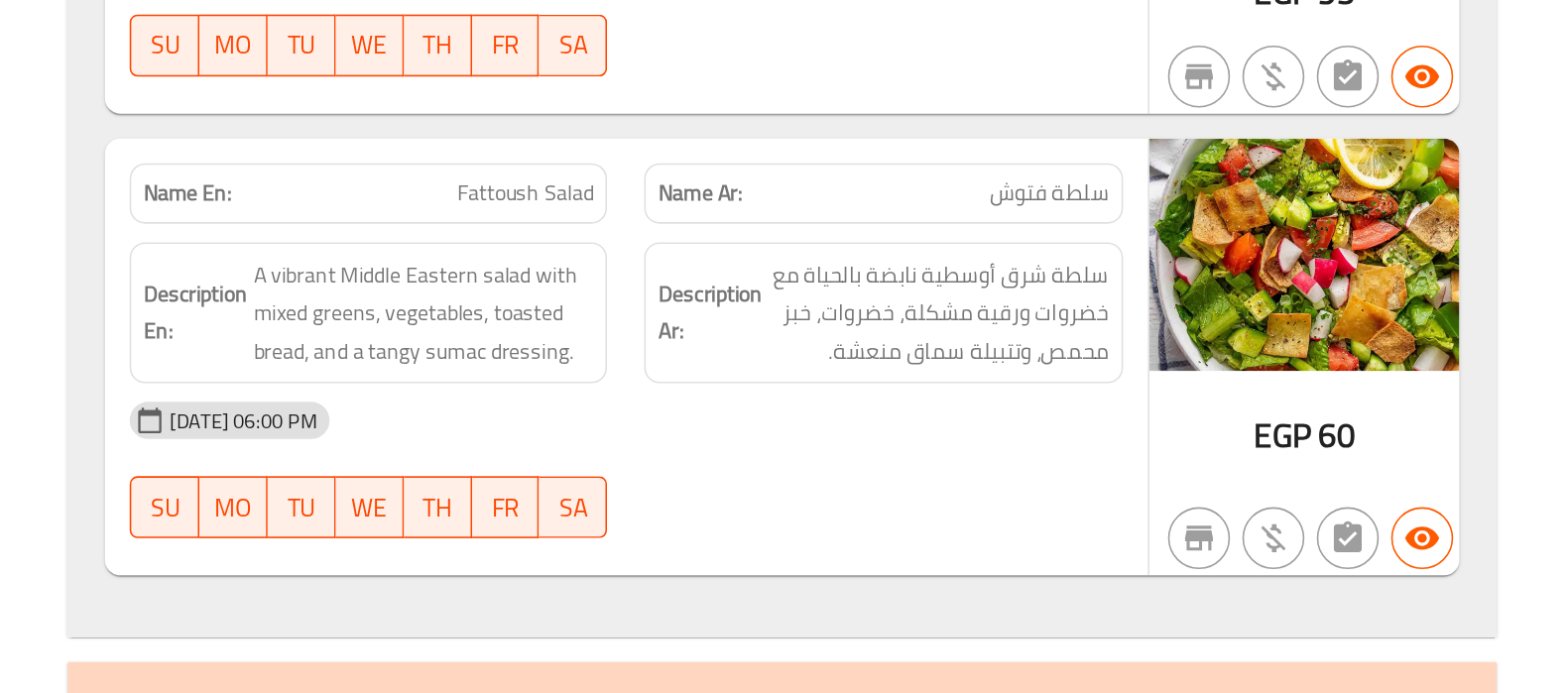
scroll to position [18052, 0]
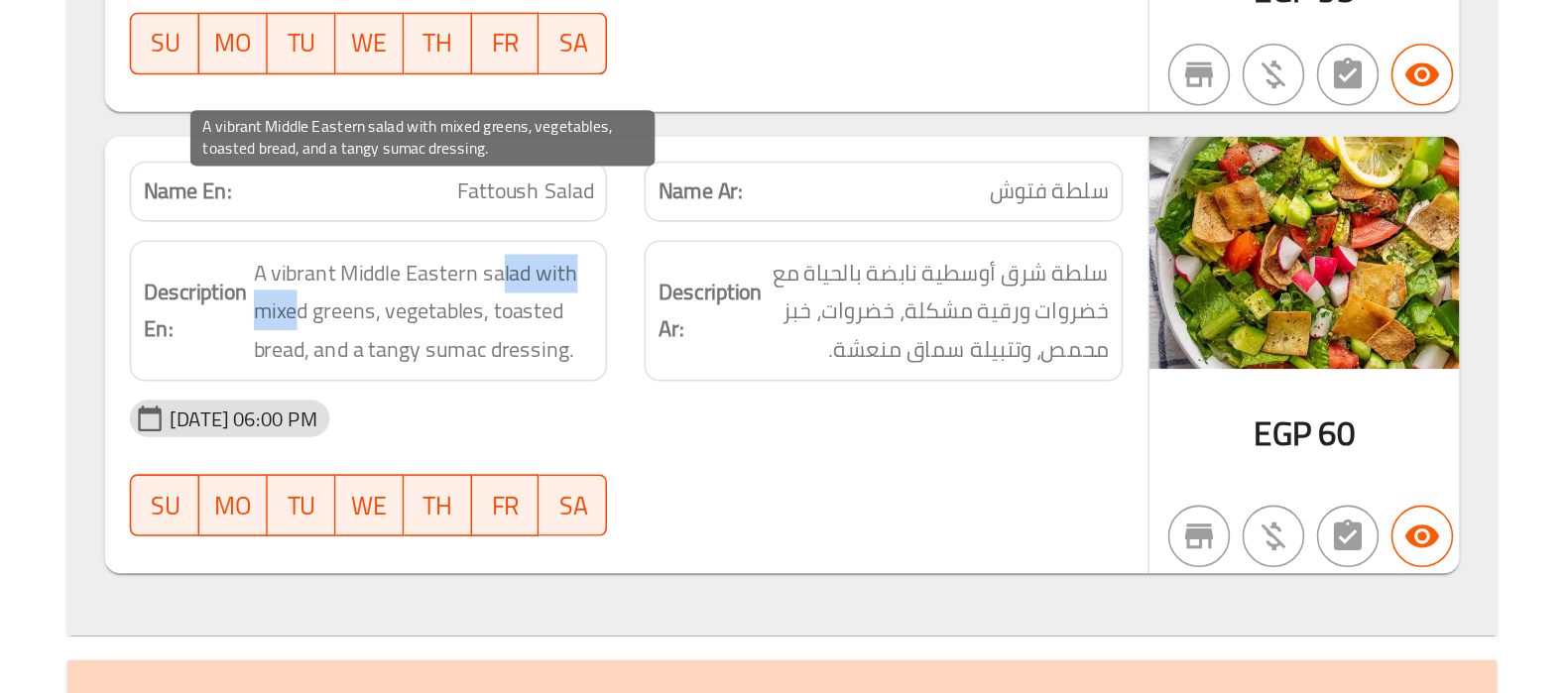
drag, startPoint x: 890, startPoint y: 378, endPoint x: 761, endPoint y: 402, distance: 131.2
click at [761, 412] on span "A vibrant Middle Eastern salad with mixed greens, vegetables, toasted bread, an…" at bounding box center [842, 448] width 218 height 74
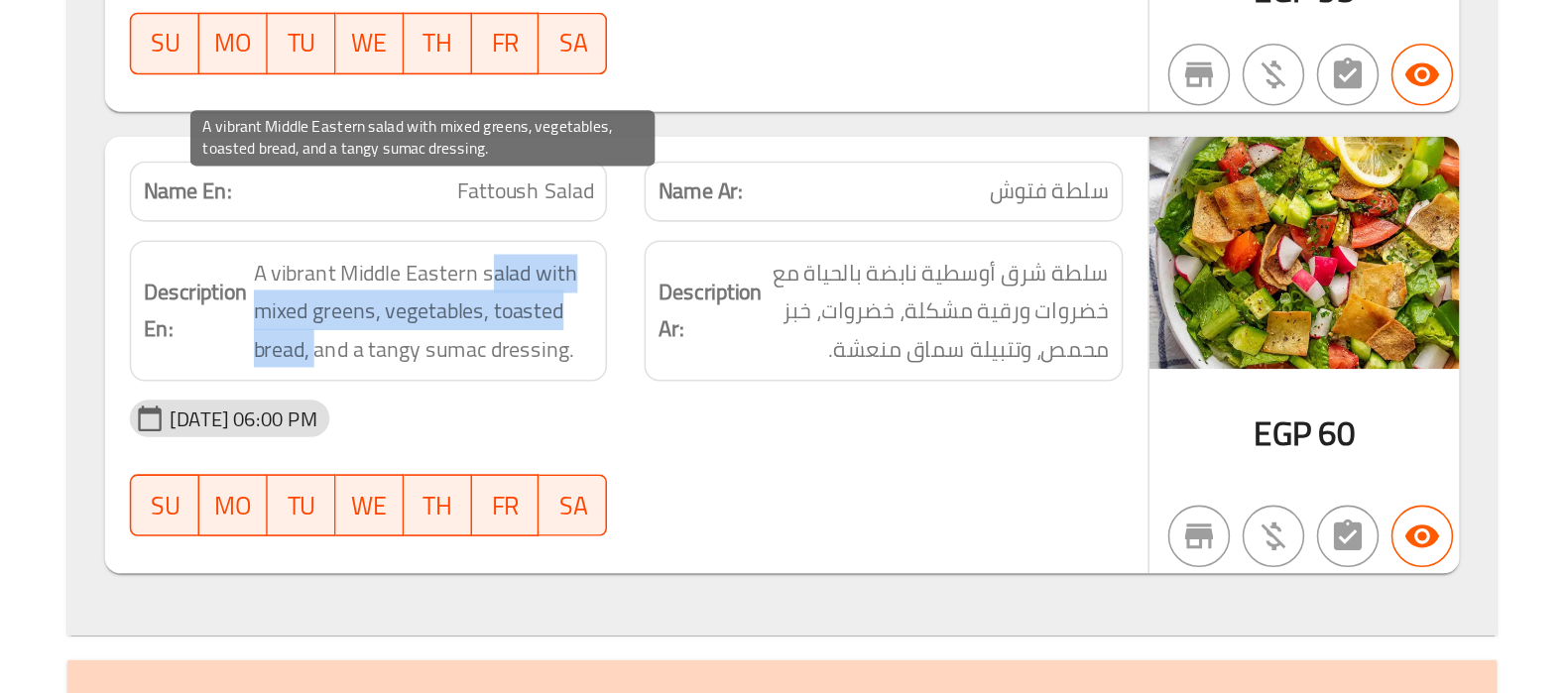
drag, startPoint x: 886, startPoint y: 375, endPoint x: 770, endPoint y: 431, distance: 128.8
click at [770, 431] on span "A vibrant Middle Eastern salad with mixed greens, vegetables, toasted bread, an…" at bounding box center [842, 448] width 218 height 74
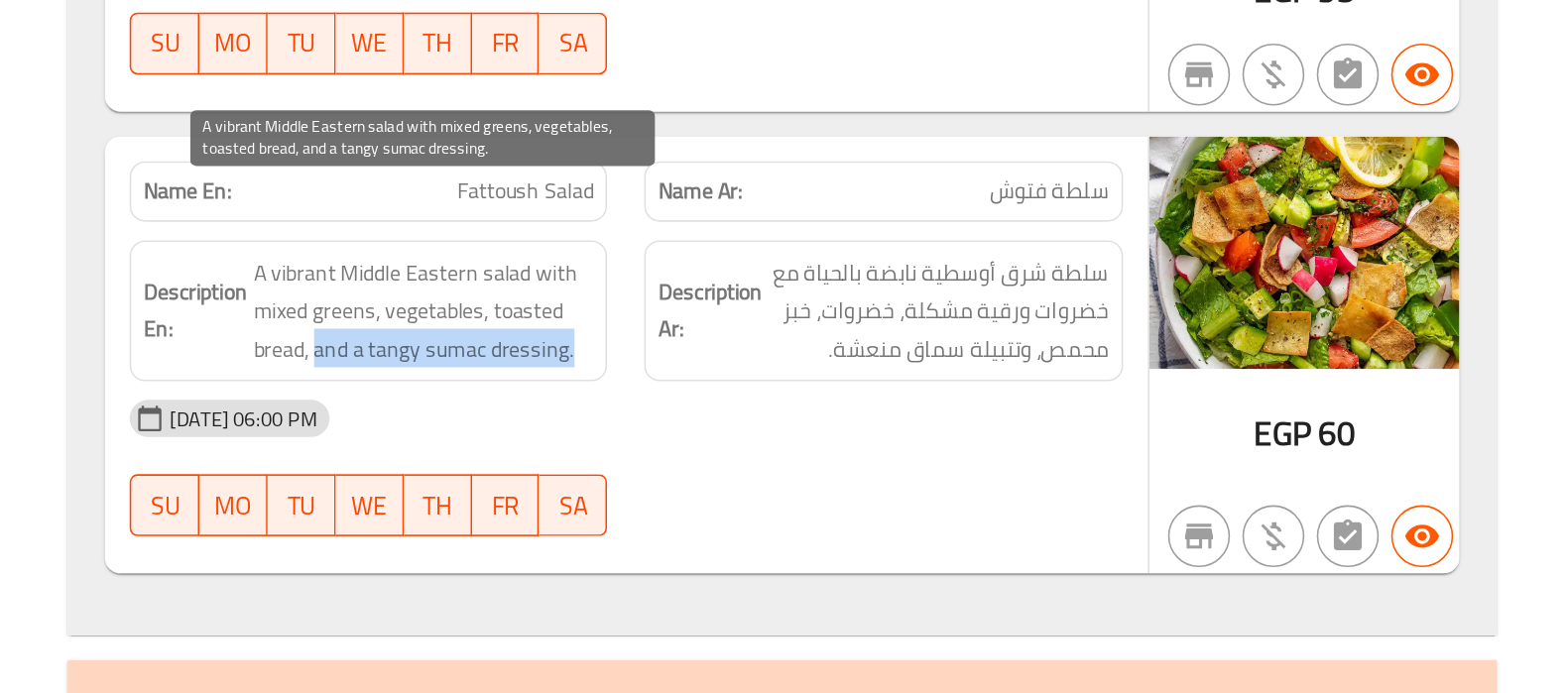
drag, startPoint x: 770, startPoint y: 431, endPoint x: 945, endPoint y: 428, distance: 175.0
click at [945, 428] on span "A vibrant Middle Eastern salad with mixed greens, vegetables, toasted bread, an…" at bounding box center [842, 448] width 218 height 74
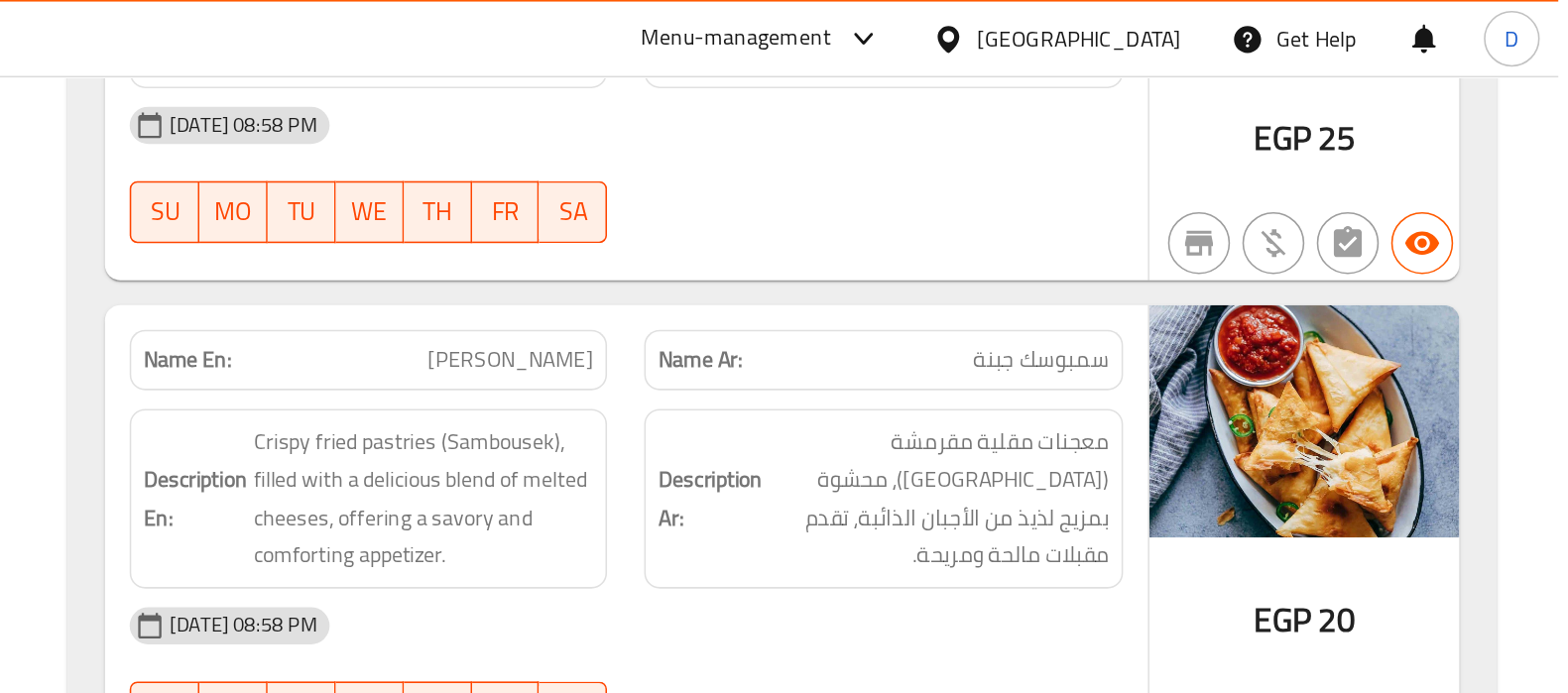
scroll to position [3512, 0]
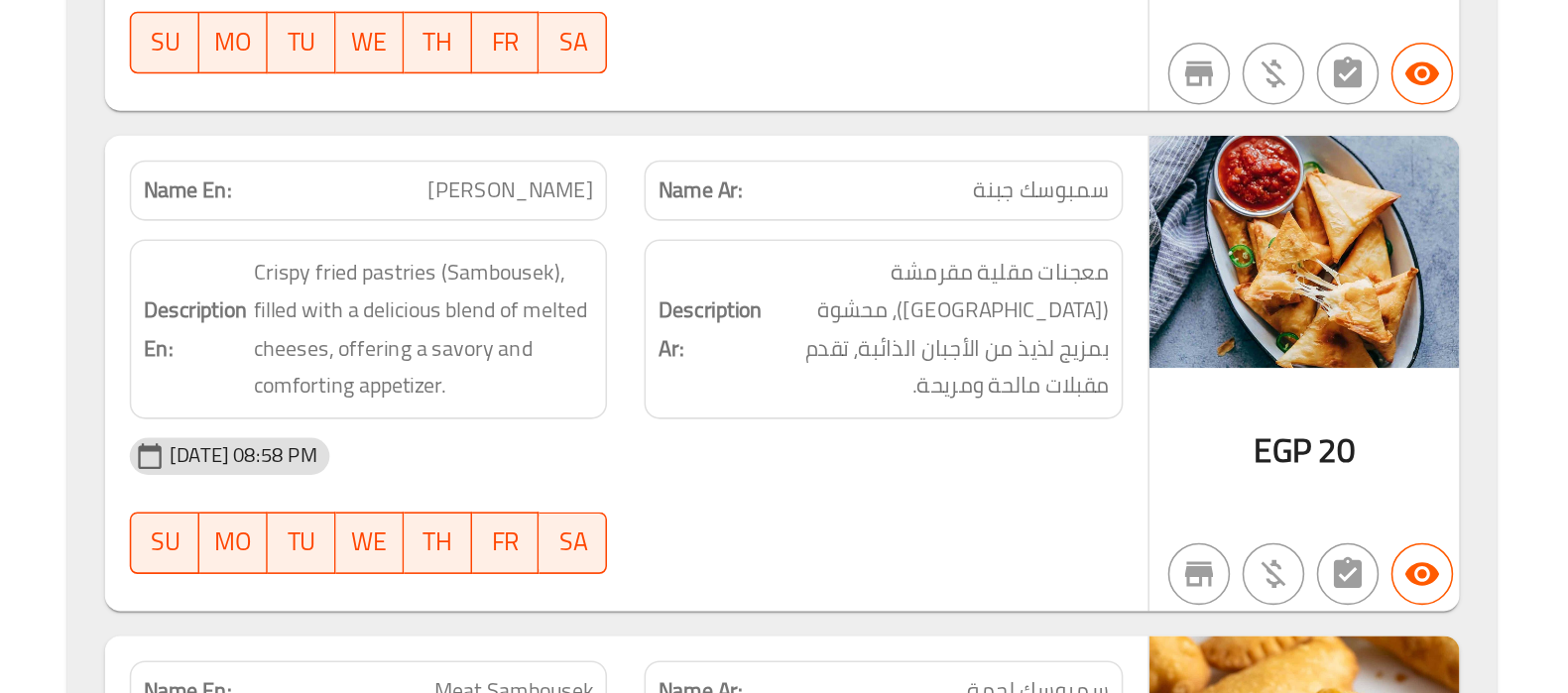
copy span "Cheese Sambousek"
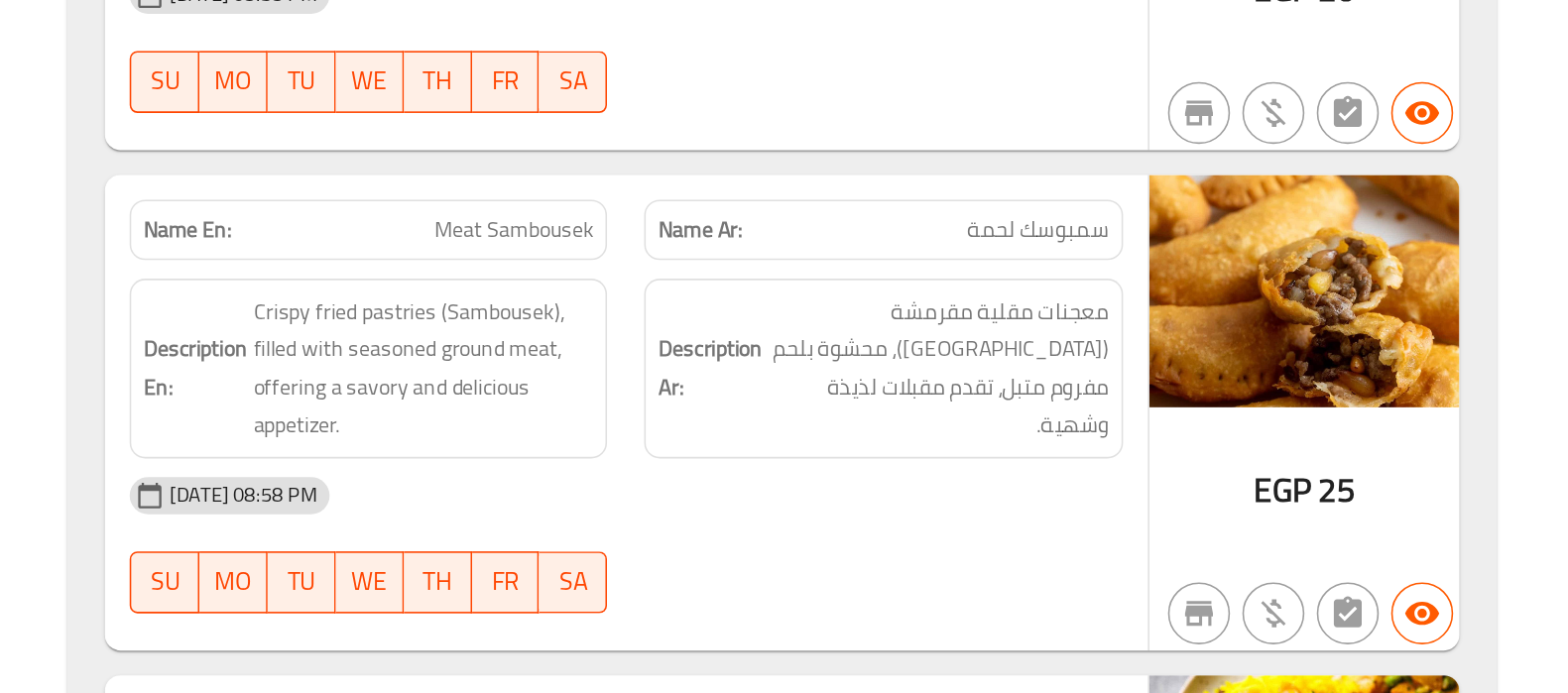
scroll to position [3667, 0]
copy span "Meat Sambousek"
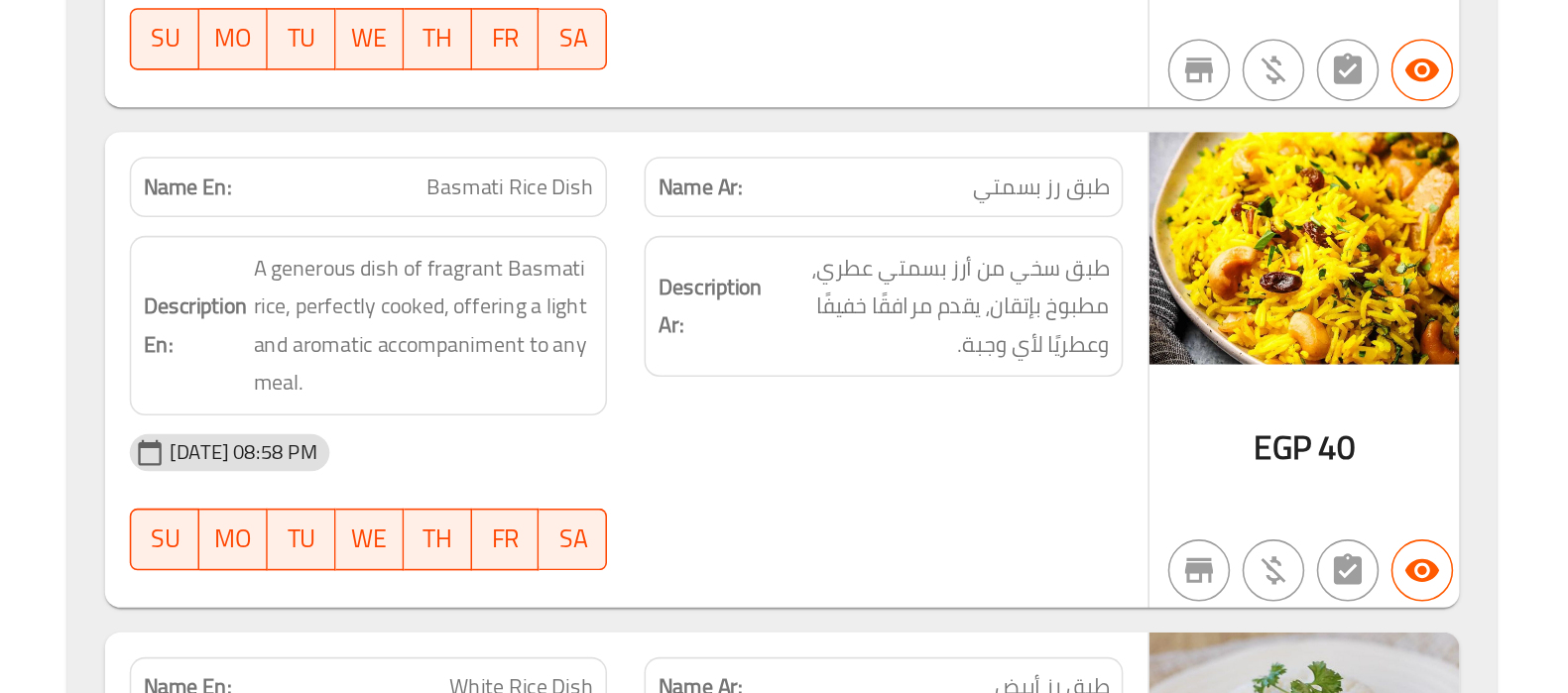
scroll to position [4015, 0]
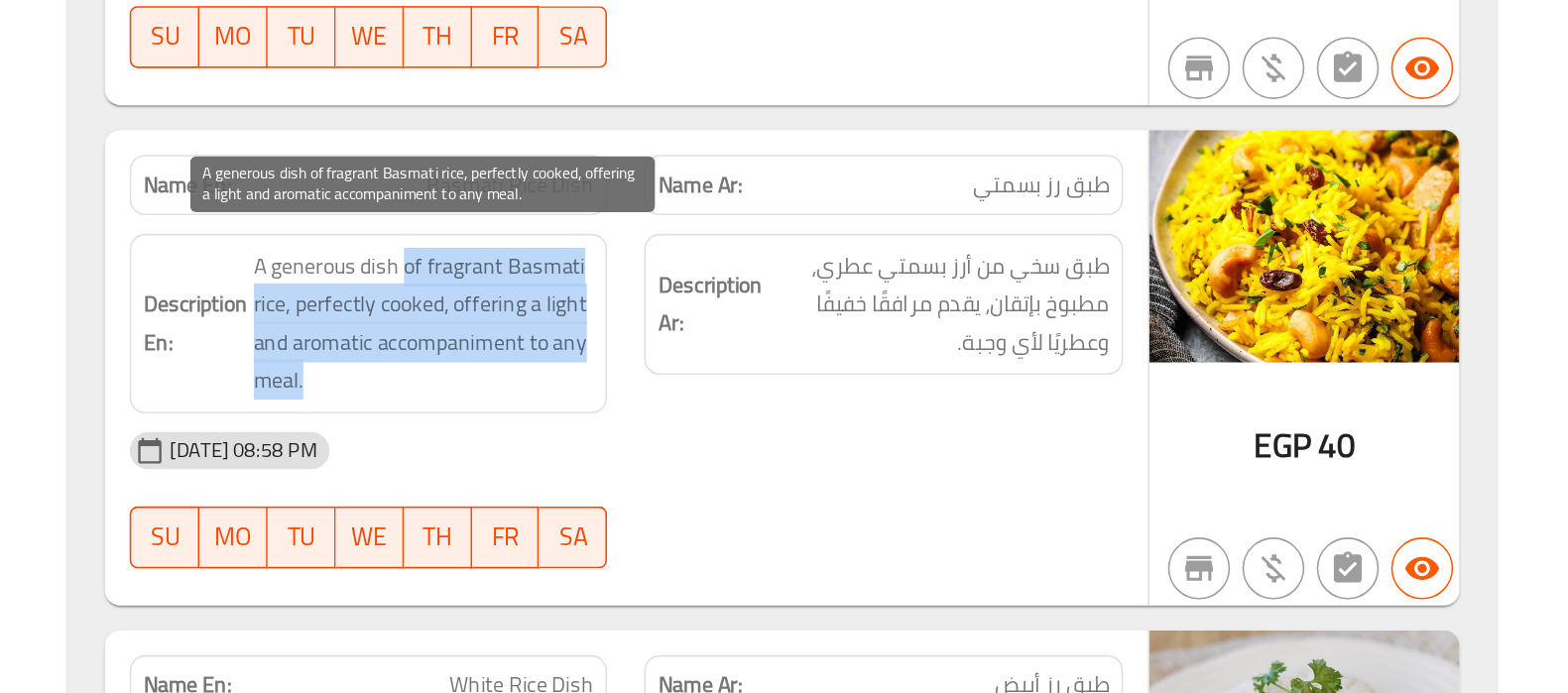
drag, startPoint x: 830, startPoint y: 423, endPoint x: 866, endPoint y: 475, distance: 63.2
click at [866, 475] on span "A generous dish of fragrant Basmati rice, perfectly cooked, offering a light an…" at bounding box center [842, 456] width 218 height 97
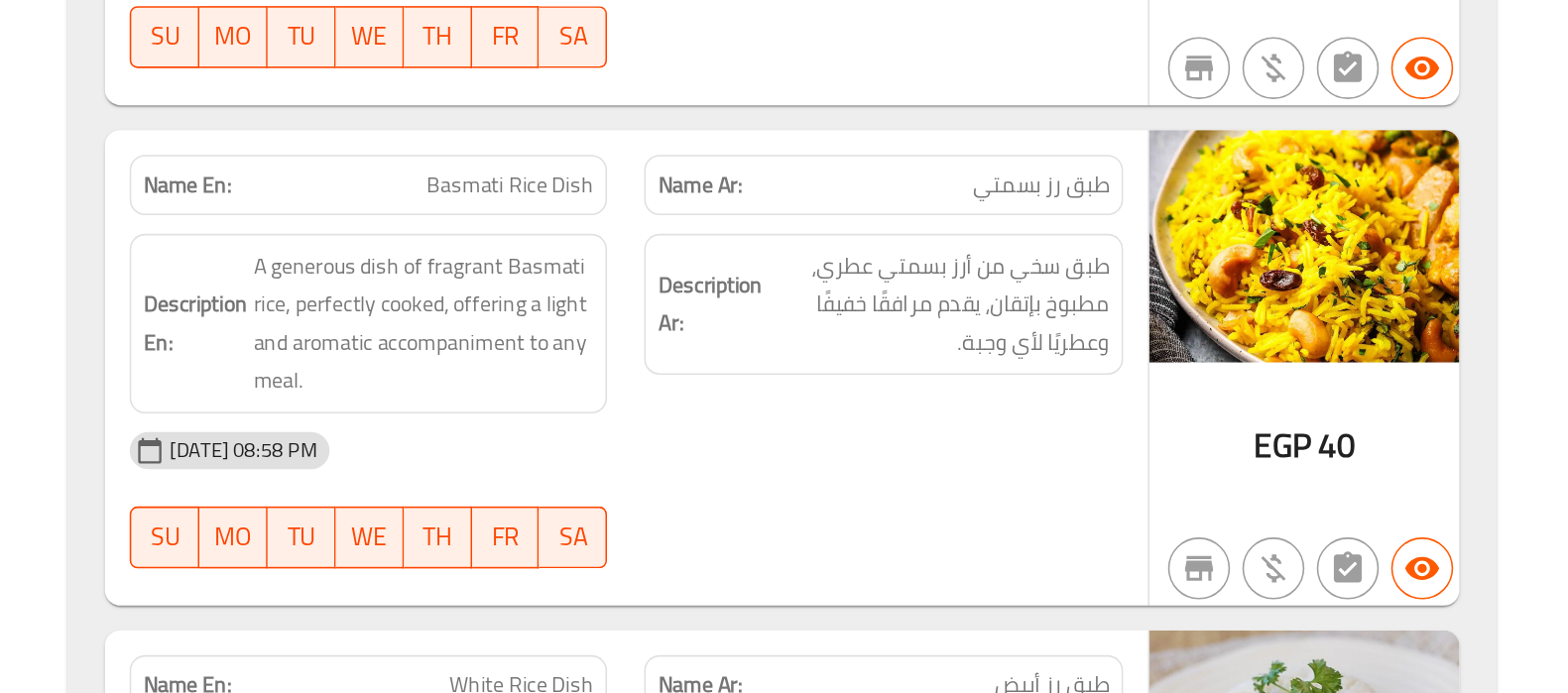
click at [882, 357] on span "Basmati Rice Dish" at bounding box center [896, 367] width 107 height 21
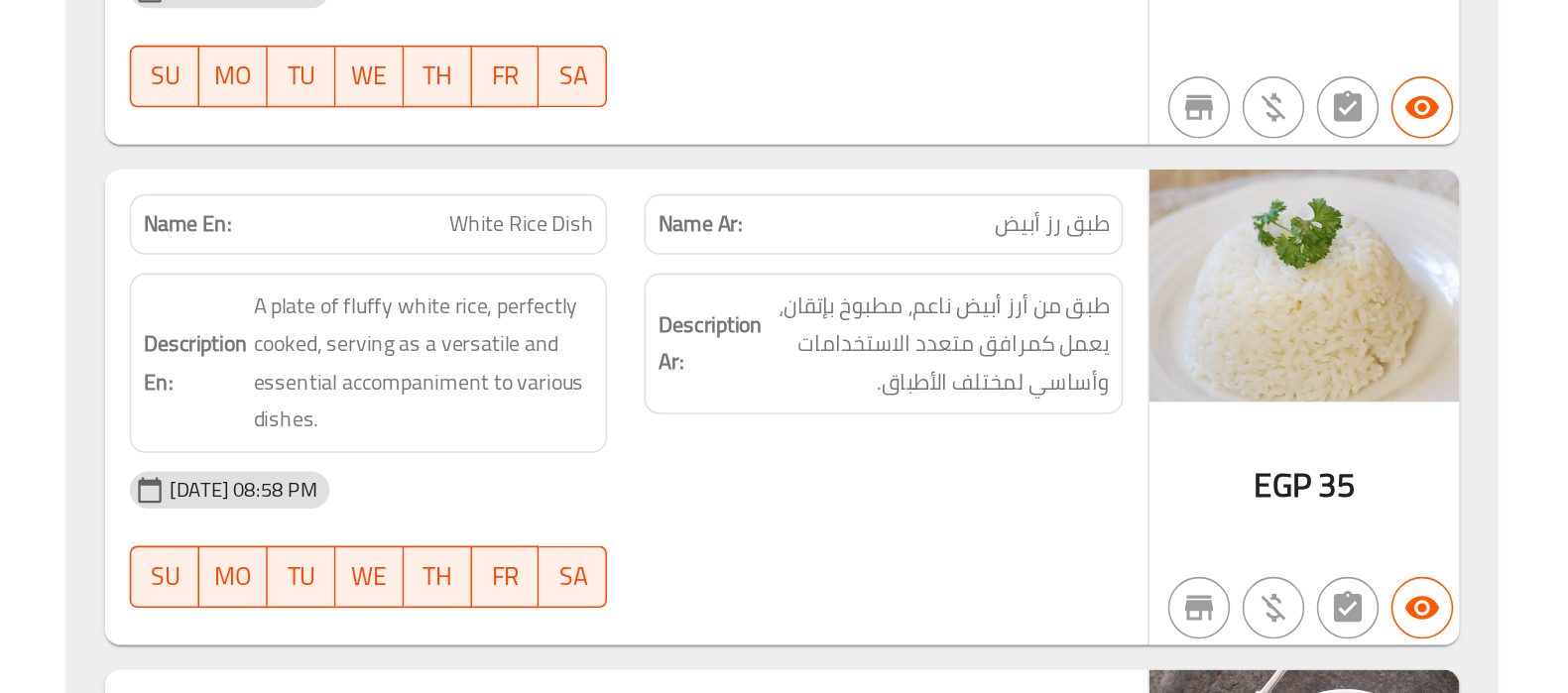
scroll to position [4357, 0]
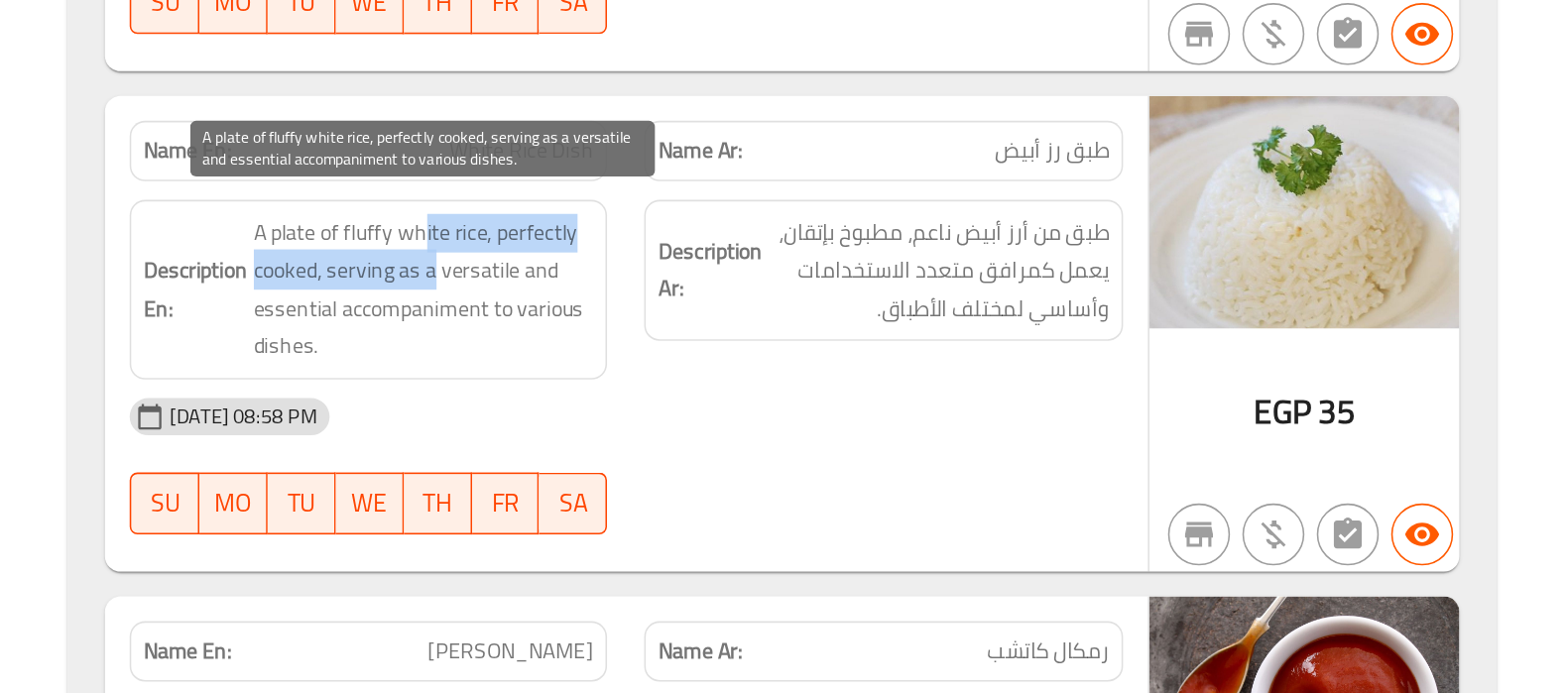
drag, startPoint x: 842, startPoint y: 396, endPoint x: 845, endPoint y: 419, distance: 23.2
click at [845, 419] on span "A plate of fluffy white rice, perfectly cooked, serving as a versatile and esse…" at bounding box center [842, 434] width 218 height 97
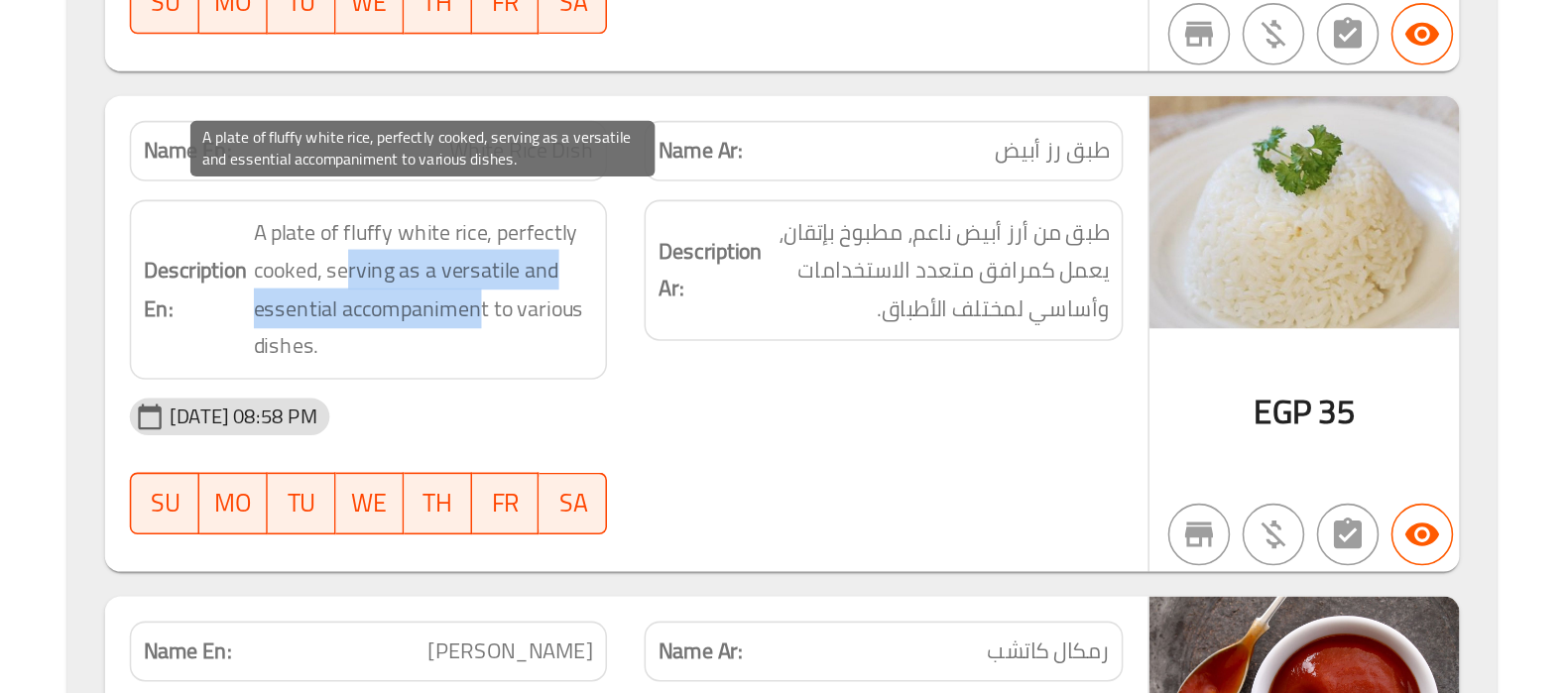
drag, startPoint x: 792, startPoint y: 413, endPoint x: 878, endPoint y: 430, distance: 87.7
click at [878, 430] on span "A plate of fluffy white rice, perfectly cooked, serving as a versatile and esse…" at bounding box center [842, 434] width 218 height 97
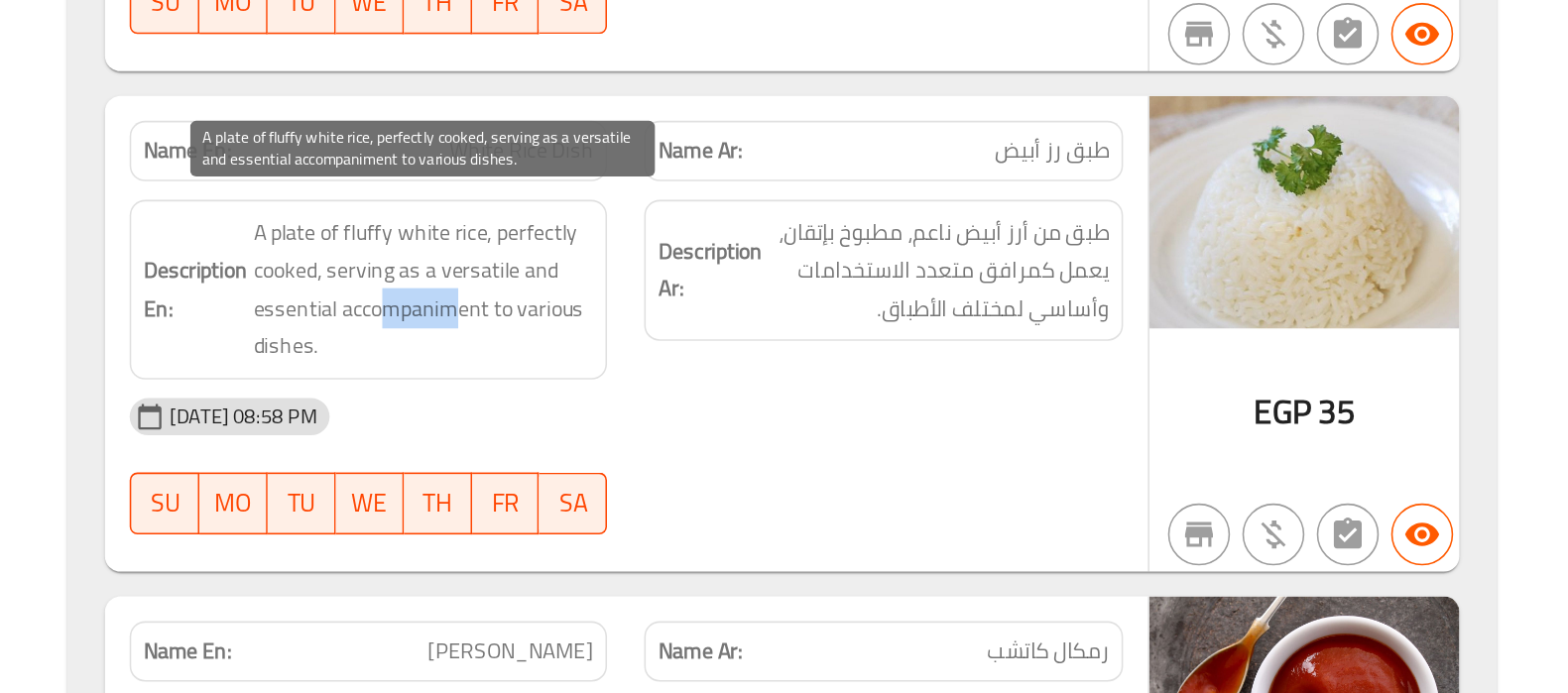
drag, startPoint x: 819, startPoint y: 437, endPoint x: 863, endPoint y: 437, distance: 44.0
click at [863, 437] on span "A plate of fluffy white rice, perfectly cooked, serving as a versatile and esse…" at bounding box center [842, 434] width 218 height 97
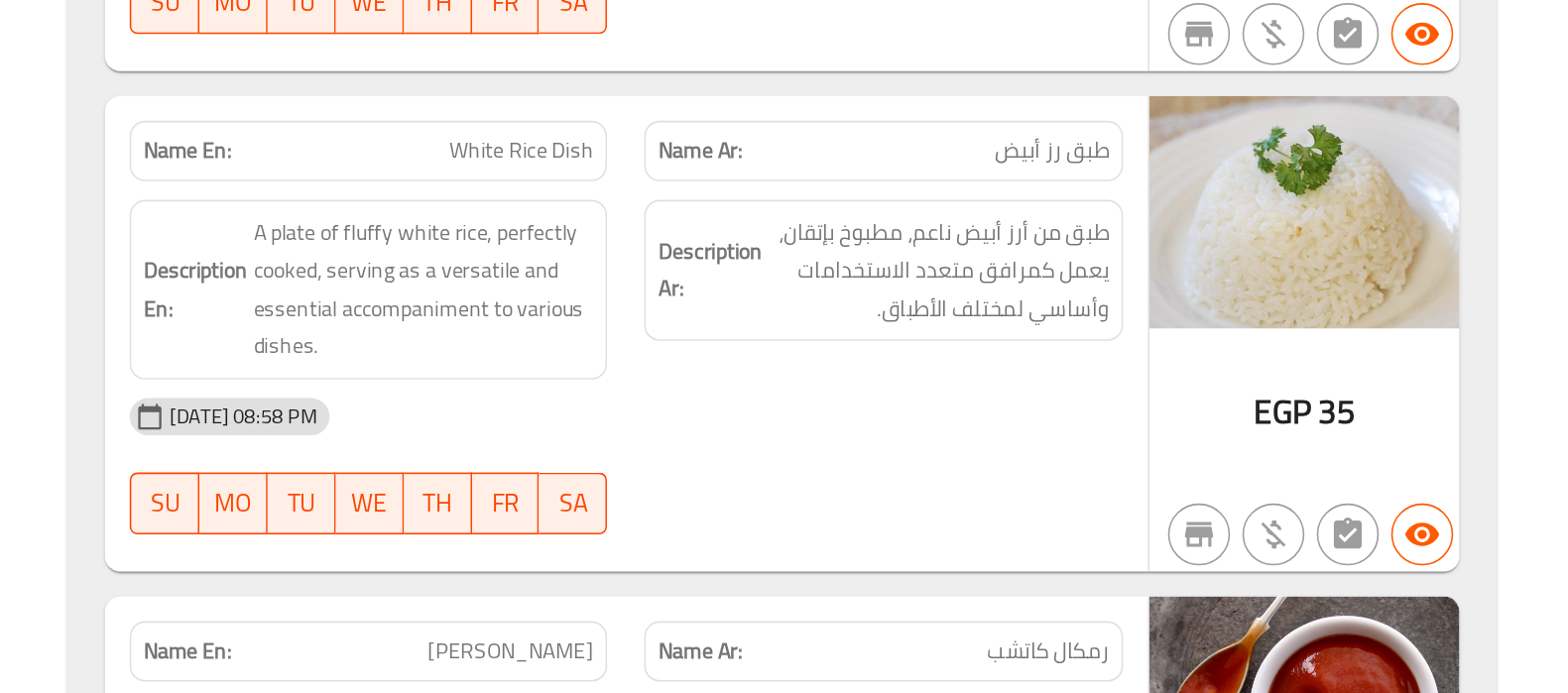
click at [929, 336] on span "White Rice Dish" at bounding box center [903, 345] width 93 height 21
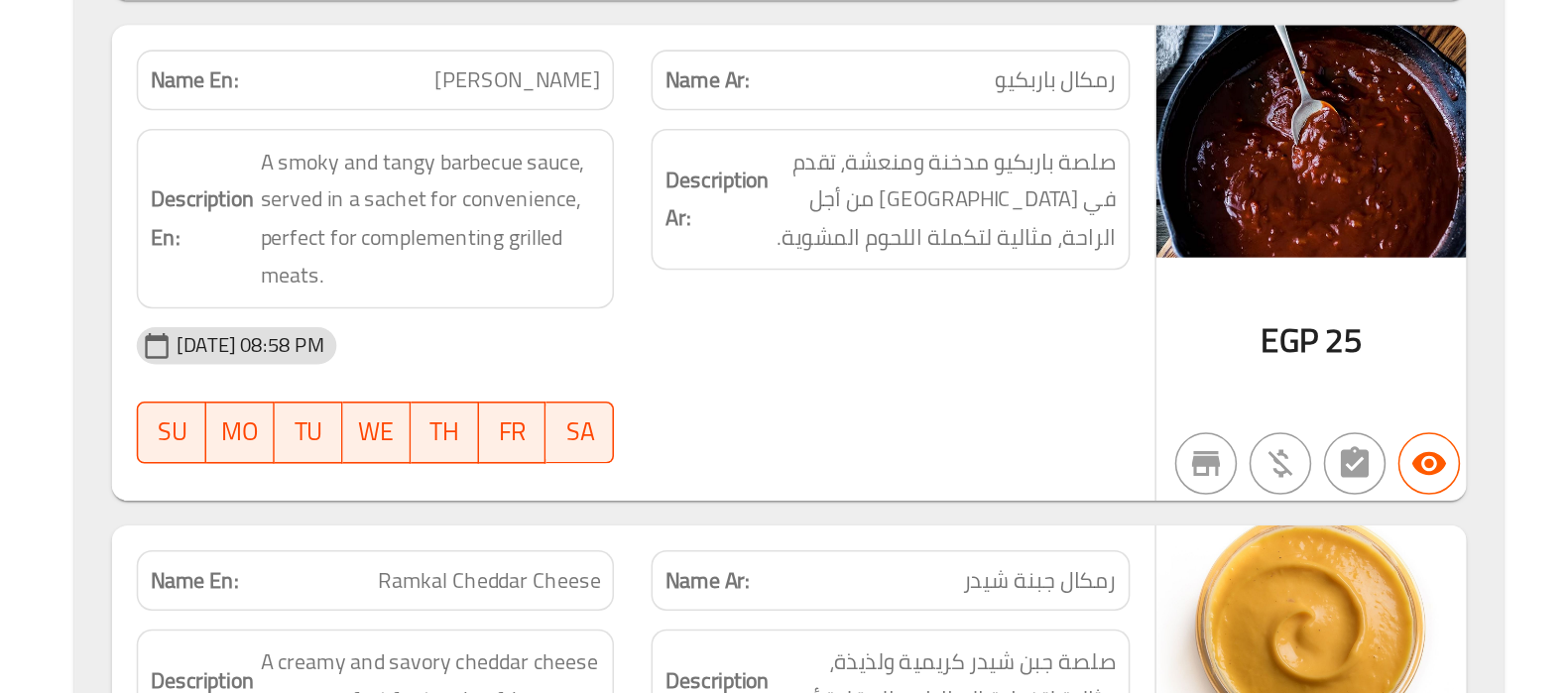
scroll to position [5043, 0]
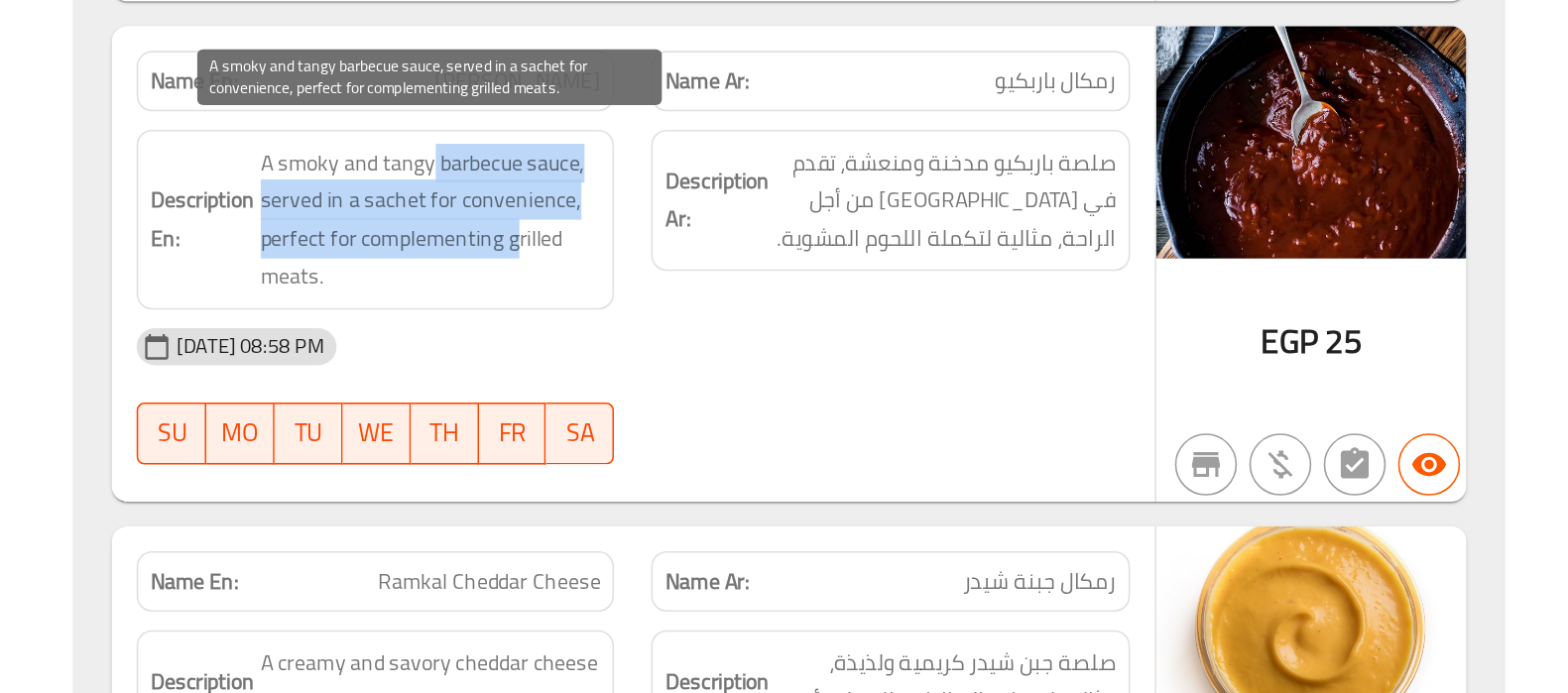
drag, startPoint x: 845, startPoint y: 347, endPoint x: 898, endPoint y: 381, distance: 63.0
click at [898, 381] on span "A smoky and tangy barbecue sauce, served in a sachet for convenience, perfect f…" at bounding box center [842, 389] width 218 height 97
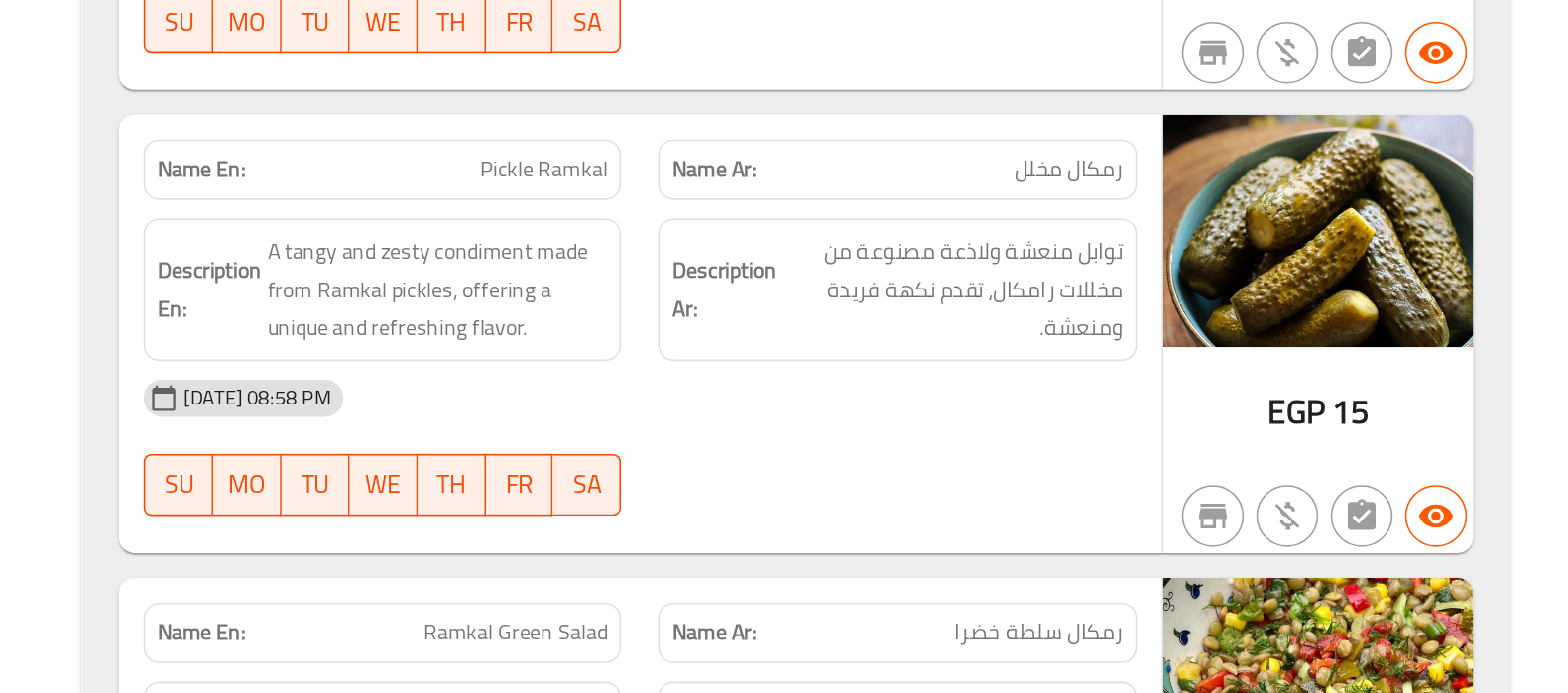
scroll to position [5611, 0]
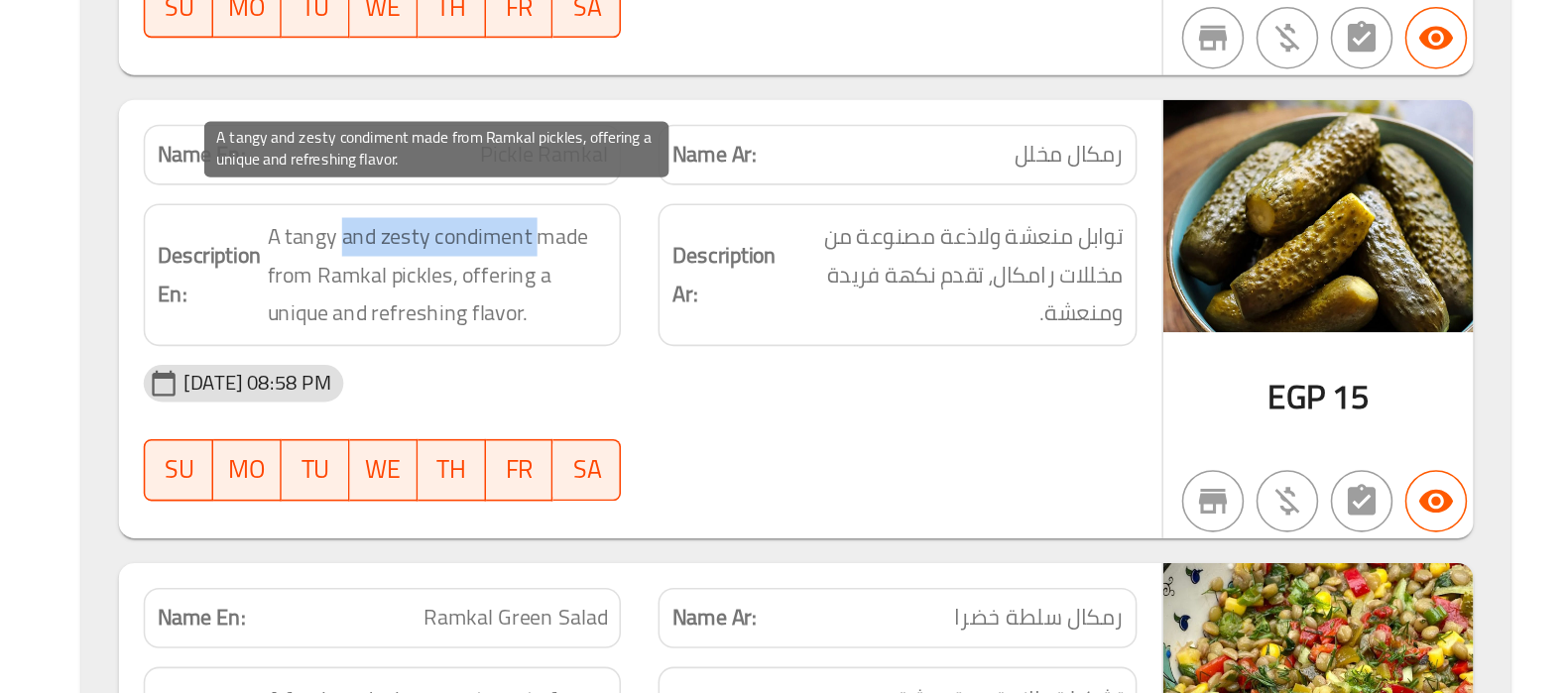
drag, startPoint x: 779, startPoint y: 385, endPoint x: 903, endPoint y: 381, distance: 124.1
click at [903, 388] on span "A tangy and zesty condiment made from Ramkal pickles, offering a unique and ref…" at bounding box center [842, 425] width 218 height 74
drag, startPoint x: 821, startPoint y: 381, endPoint x: 750, endPoint y: 409, distance: 76.3
click at [750, 409] on span "A tangy and zesty condiment made from Ramkal pickles, offering a unique and ref…" at bounding box center [842, 425] width 218 height 74
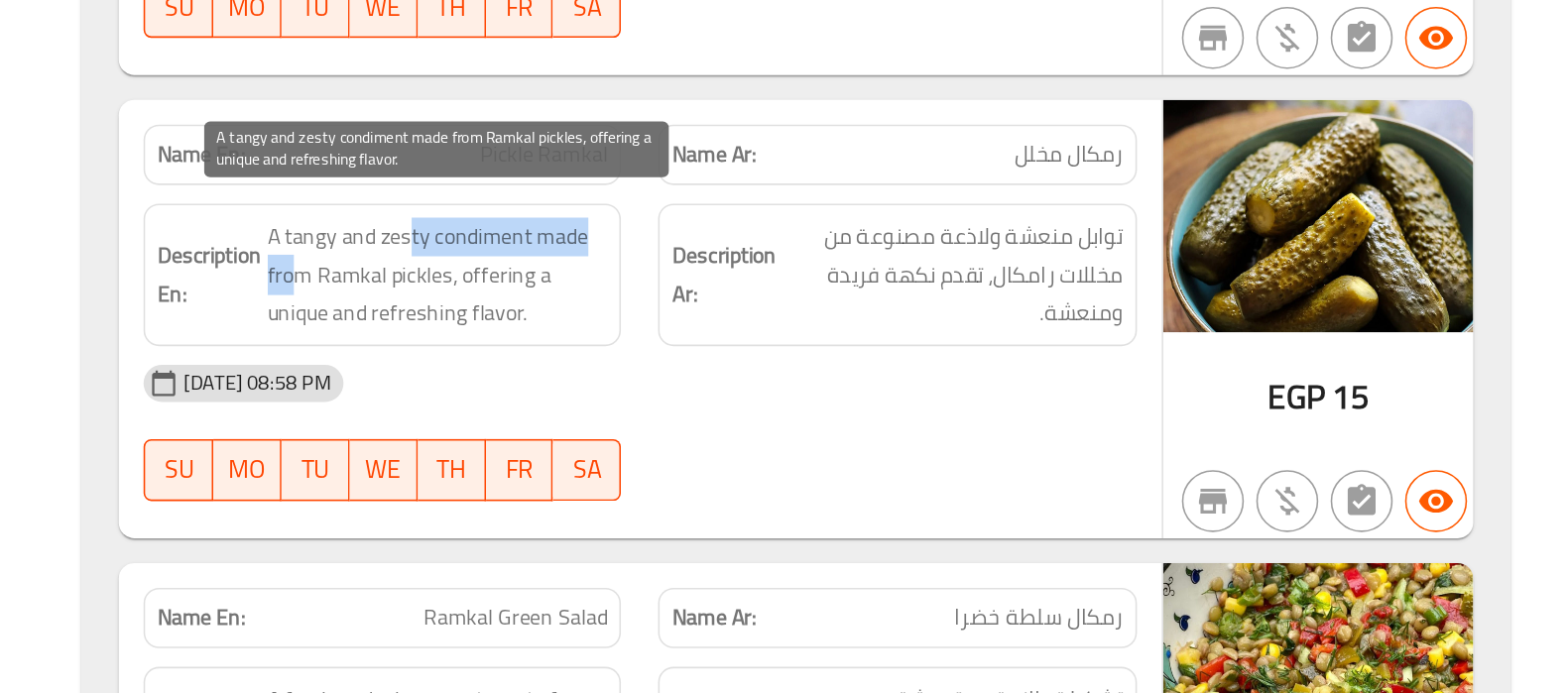
click at [841, 388] on span "A tangy and zesty condiment made from Ramkal pickles, offering a unique and ref…" at bounding box center [842, 425] width 218 height 74
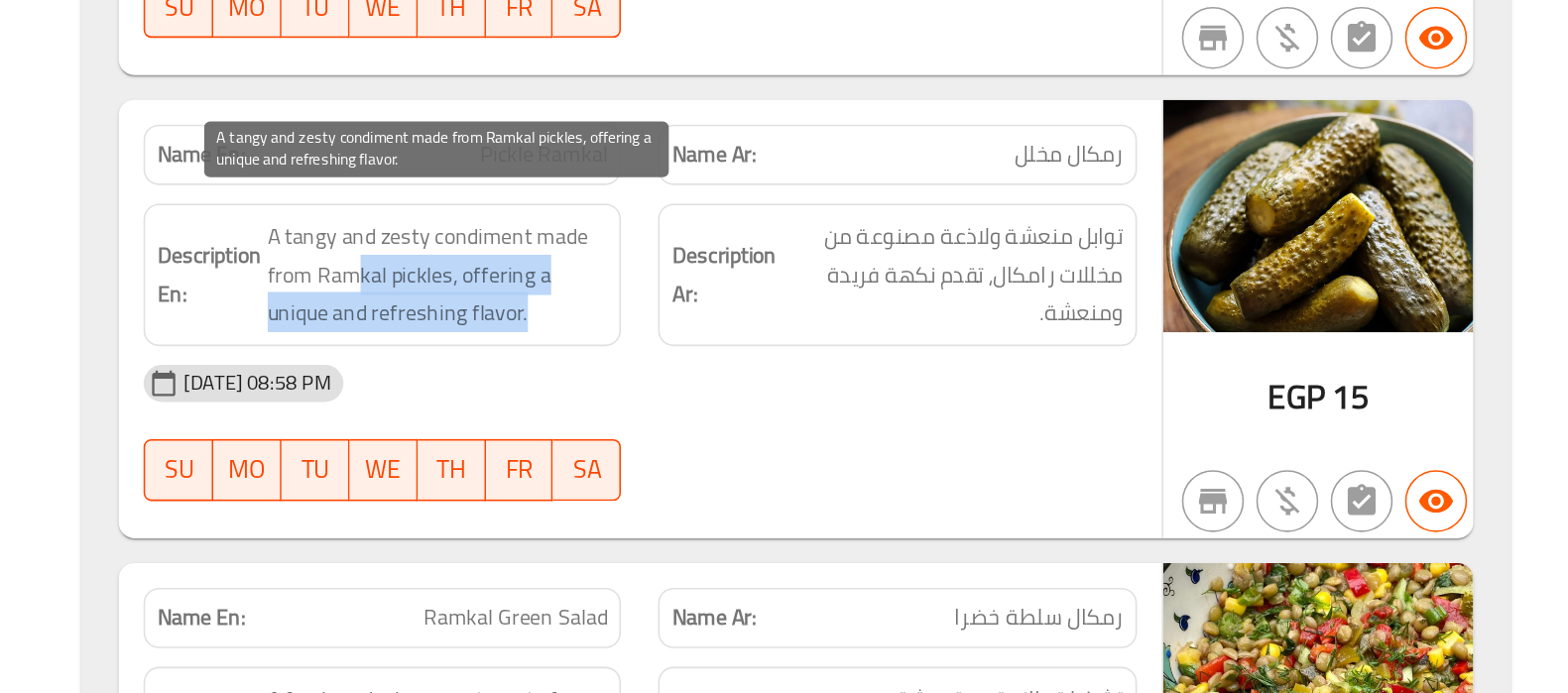
drag, startPoint x: 792, startPoint y: 416, endPoint x: 904, endPoint y: 445, distance: 115.7
click at [904, 445] on span "A tangy and zesty condiment made from Ramkal pickles, offering a unique and ref…" at bounding box center [842, 425] width 218 height 74
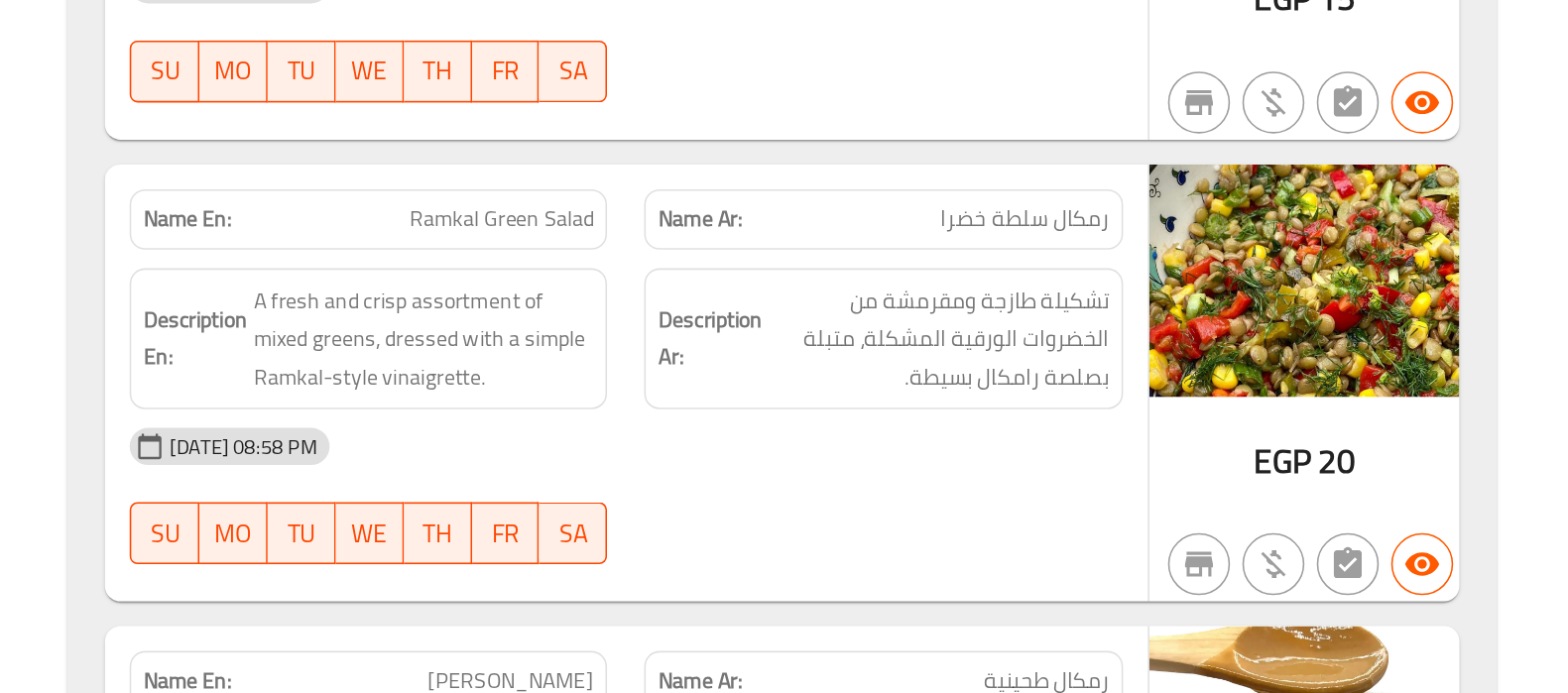
scroll to position [5865, 0]
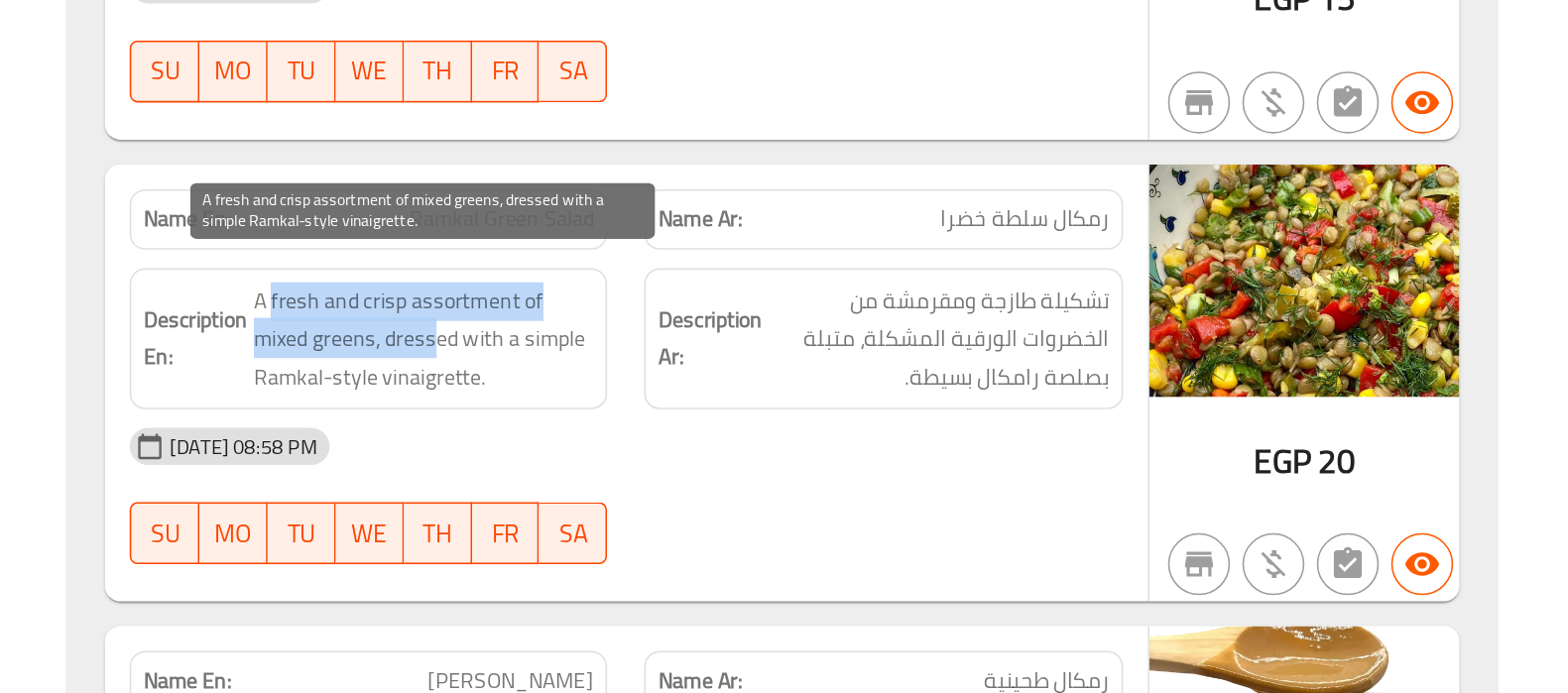
drag, startPoint x: 745, startPoint y: 429, endPoint x: 850, endPoint y: 451, distance: 107.3
click at [850, 451] on span "A fresh and crisp assortment of mixed greens, dressed with a simple Ramkal-styl…" at bounding box center [842, 466] width 218 height 74
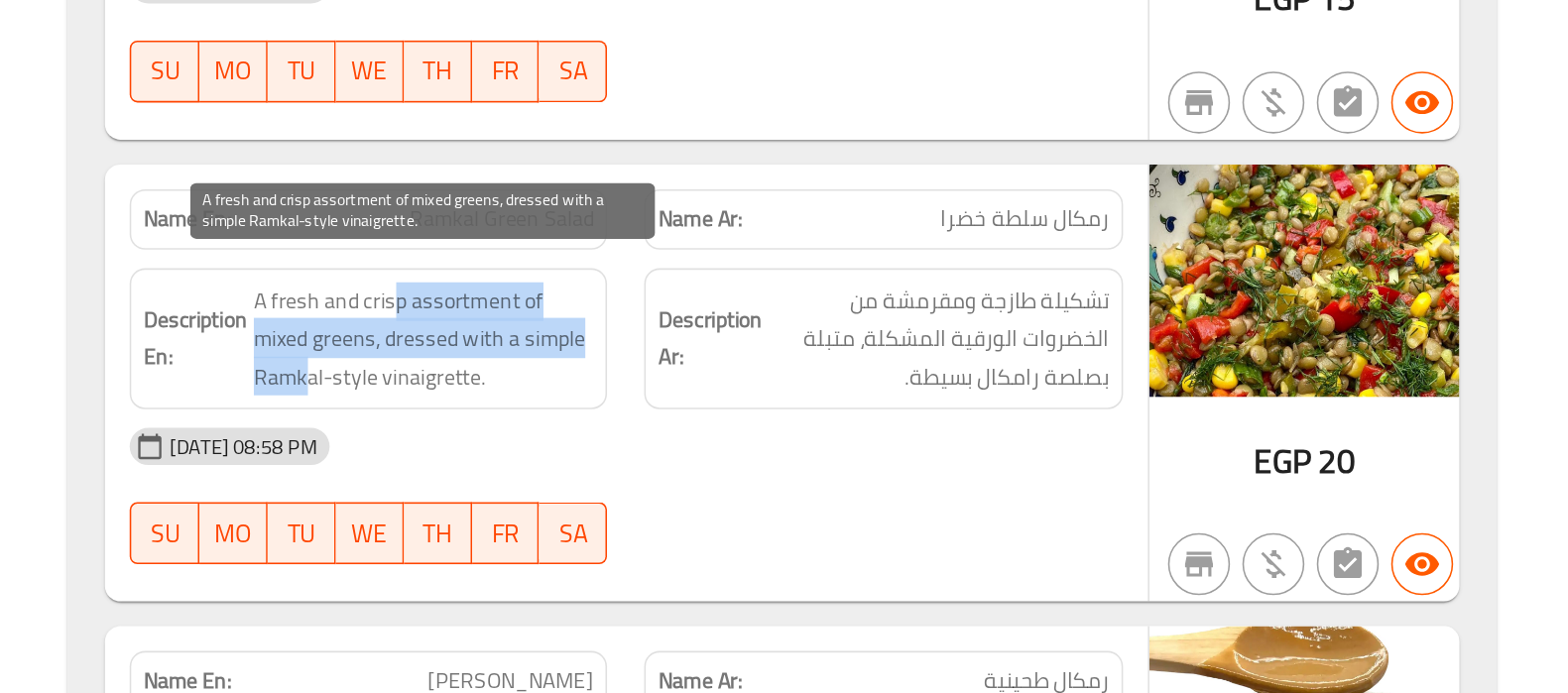
drag, startPoint x: 824, startPoint y: 431, endPoint x: 765, endPoint y: 467, distance: 69.1
click at [765, 467] on span "A fresh and crisp assortment of mixed greens, dressed with a simple Ramkal-styl…" at bounding box center [842, 466] width 218 height 74
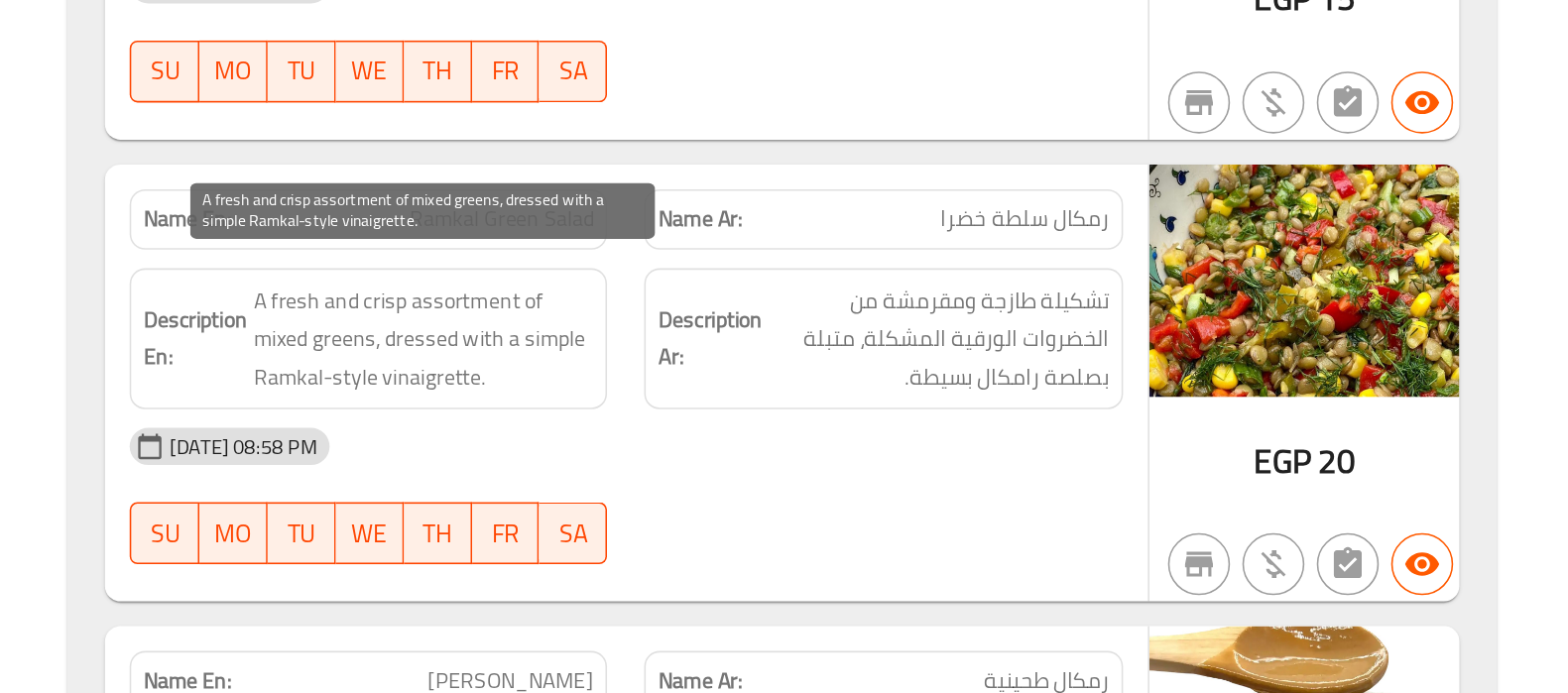
click at [839, 478] on span "A fresh and crisp assortment of mixed greens, dressed with a simple Ramkal-styl…" at bounding box center [842, 466] width 218 height 74
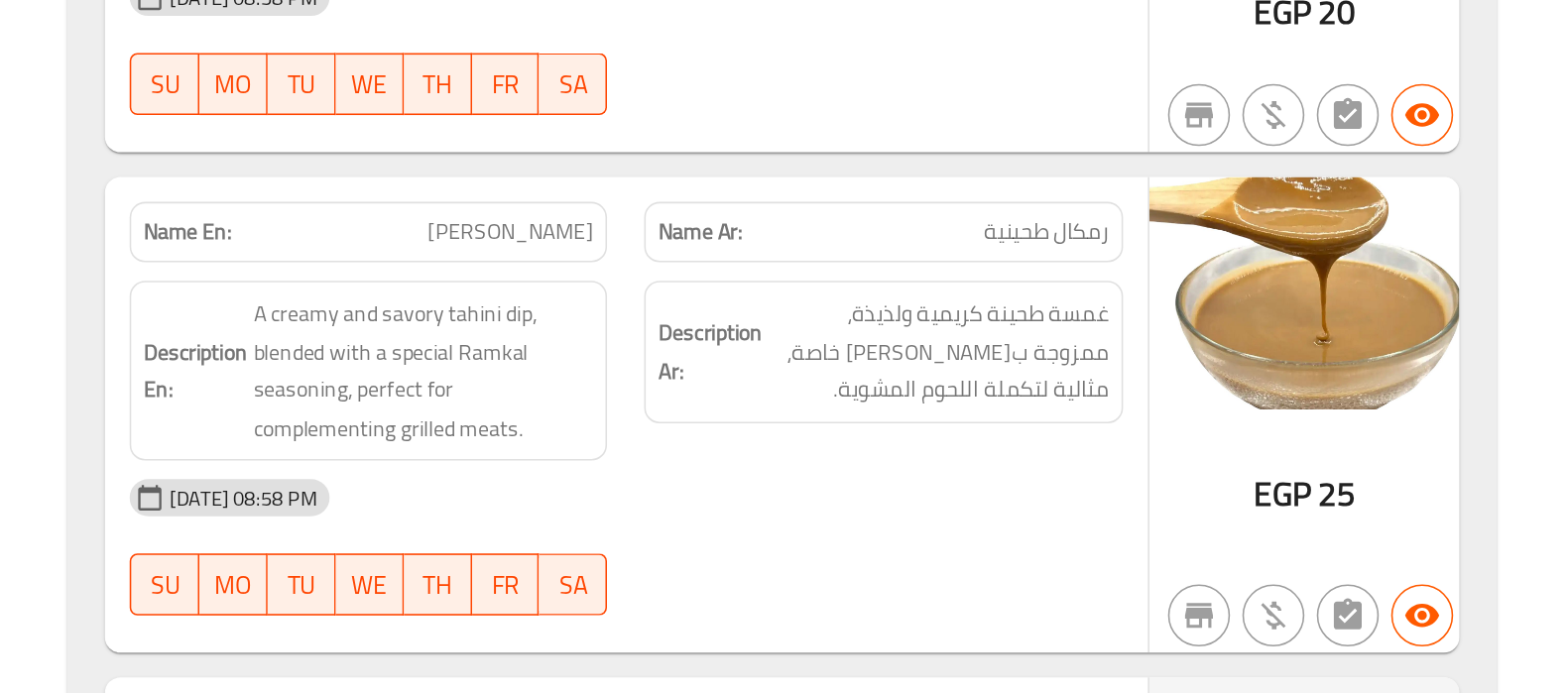
scroll to position [6173, 0]
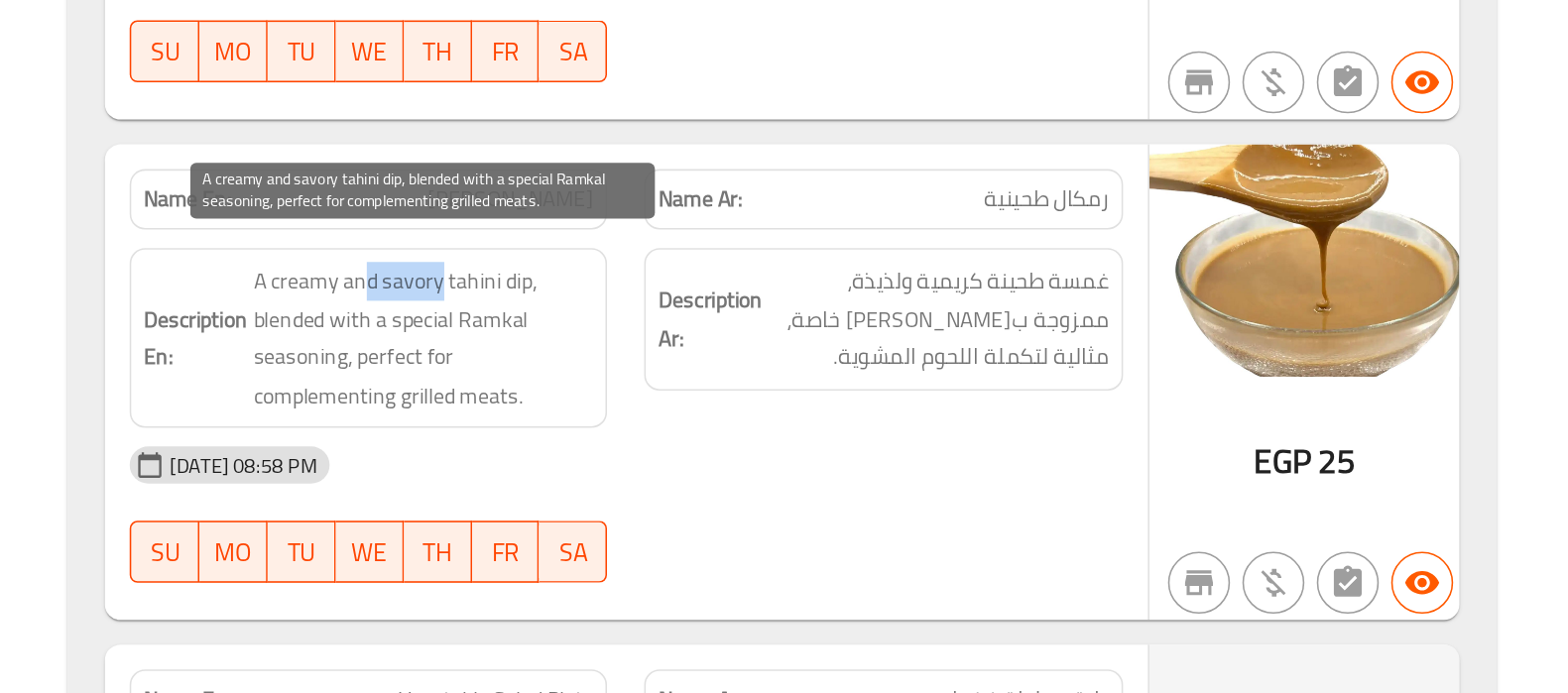
drag, startPoint x: 803, startPoint y: 417, endPoint x: 854, endPoint y: 416, distance: 51.0
click at [854, 417] on span "A creamy and savory tahini dip, blended with a special Ramkal seasoning, perfec…" at bounding box center [842, 465] width 218 height 97
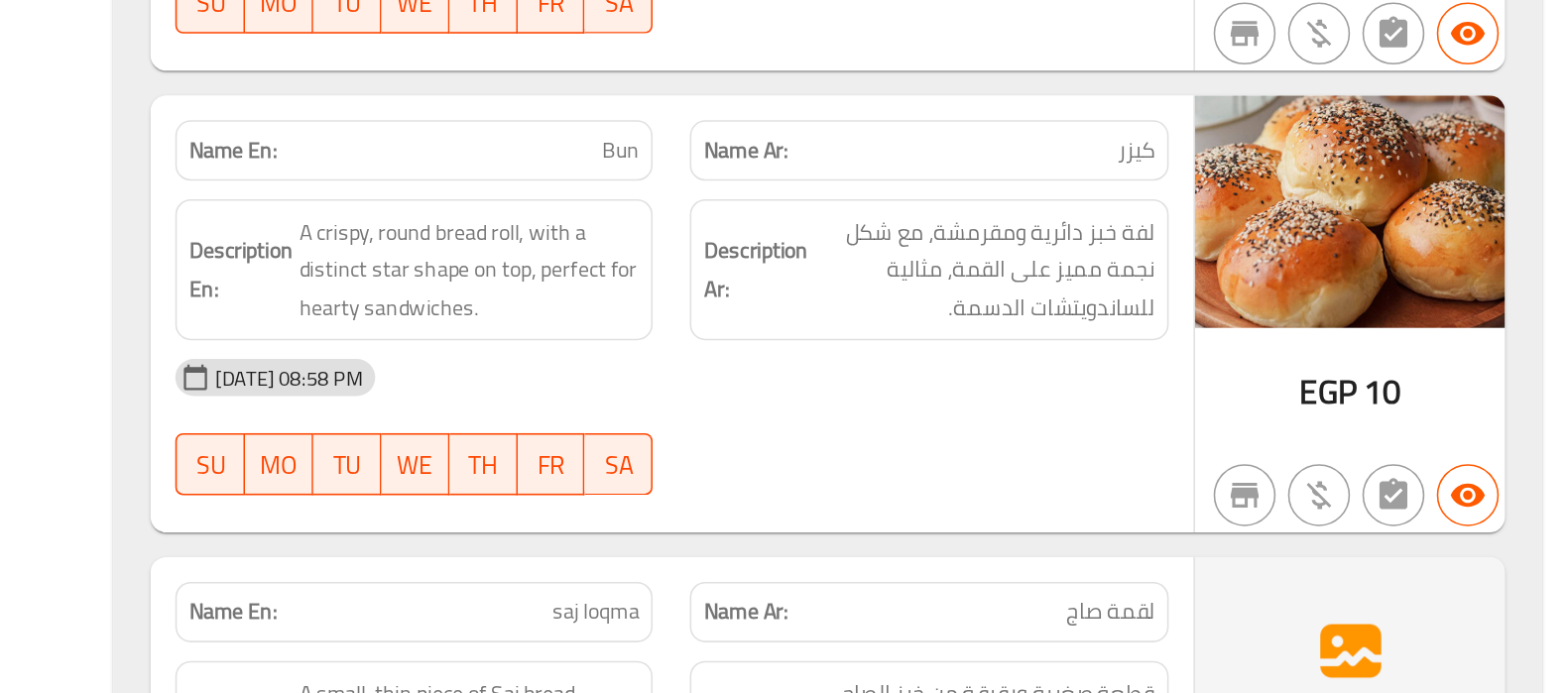
scroll to position [7352, 0]
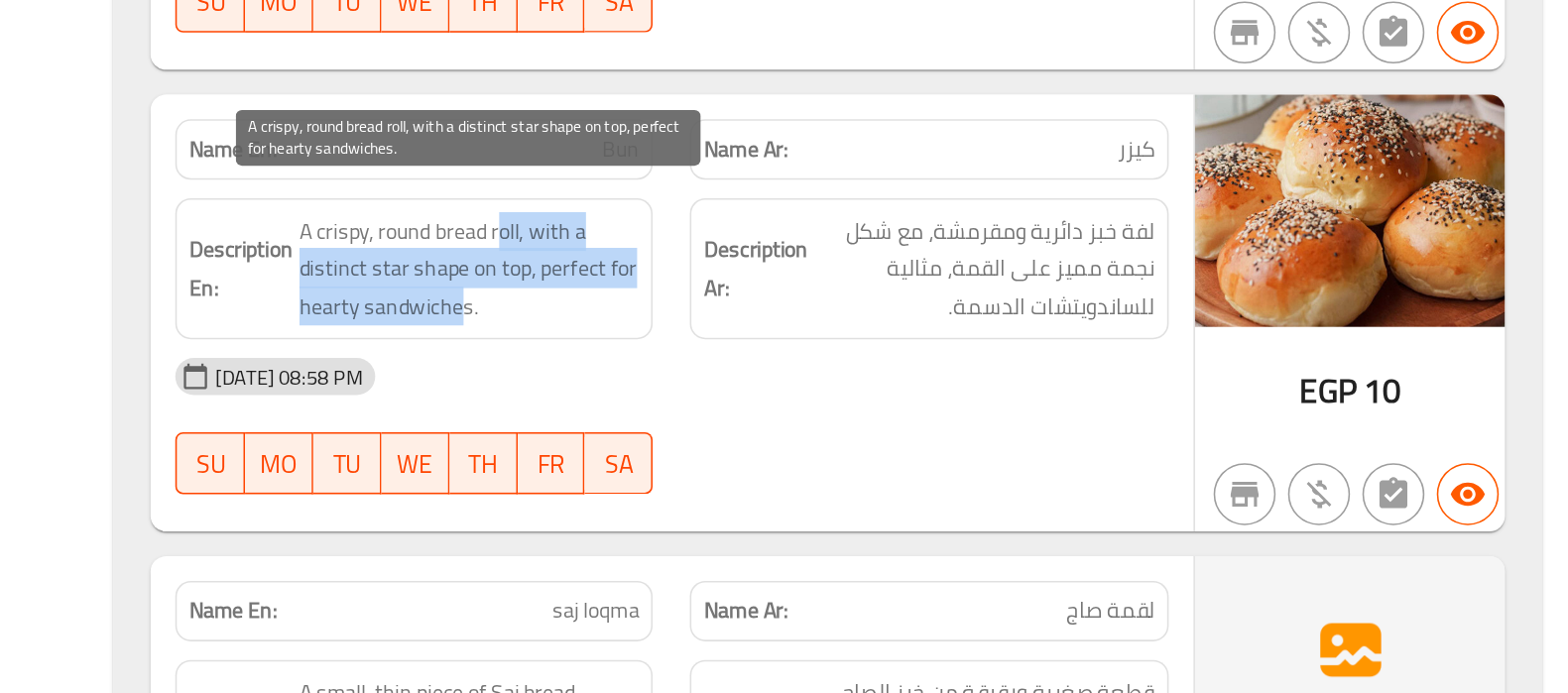
drag, startPoint x: 863, startPoint y: 365, endPoint x: 834, endPoint y: 419, distance: 61.3
click at [834, 419] on span "A crispy, round bread roll, with a distinct star shape on top, perfect for hear…" at bounding box center [842, 411] width 218 height 74
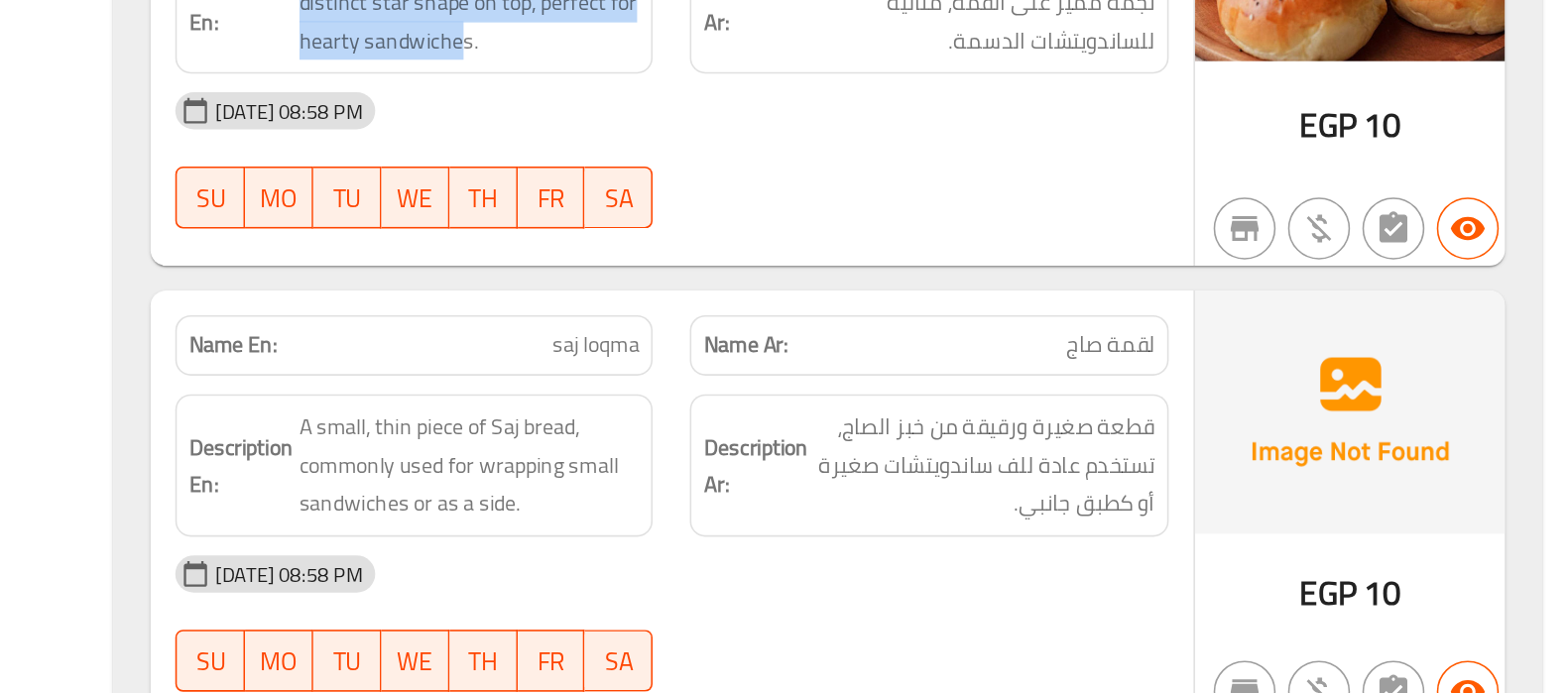
scroll to position [7525, 0]
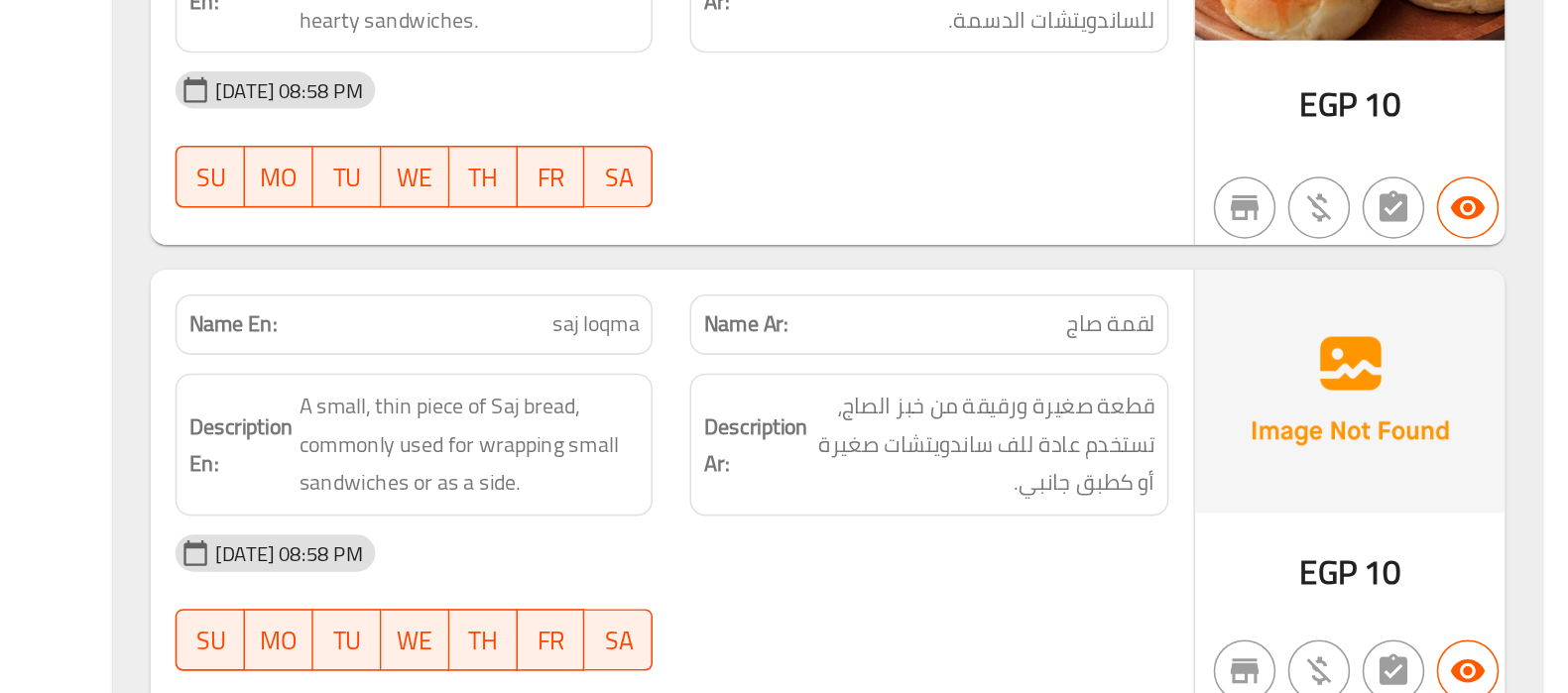
click at [918, 445] on span "saj loqma" at bounding box center [922, 455] width 56 height 21
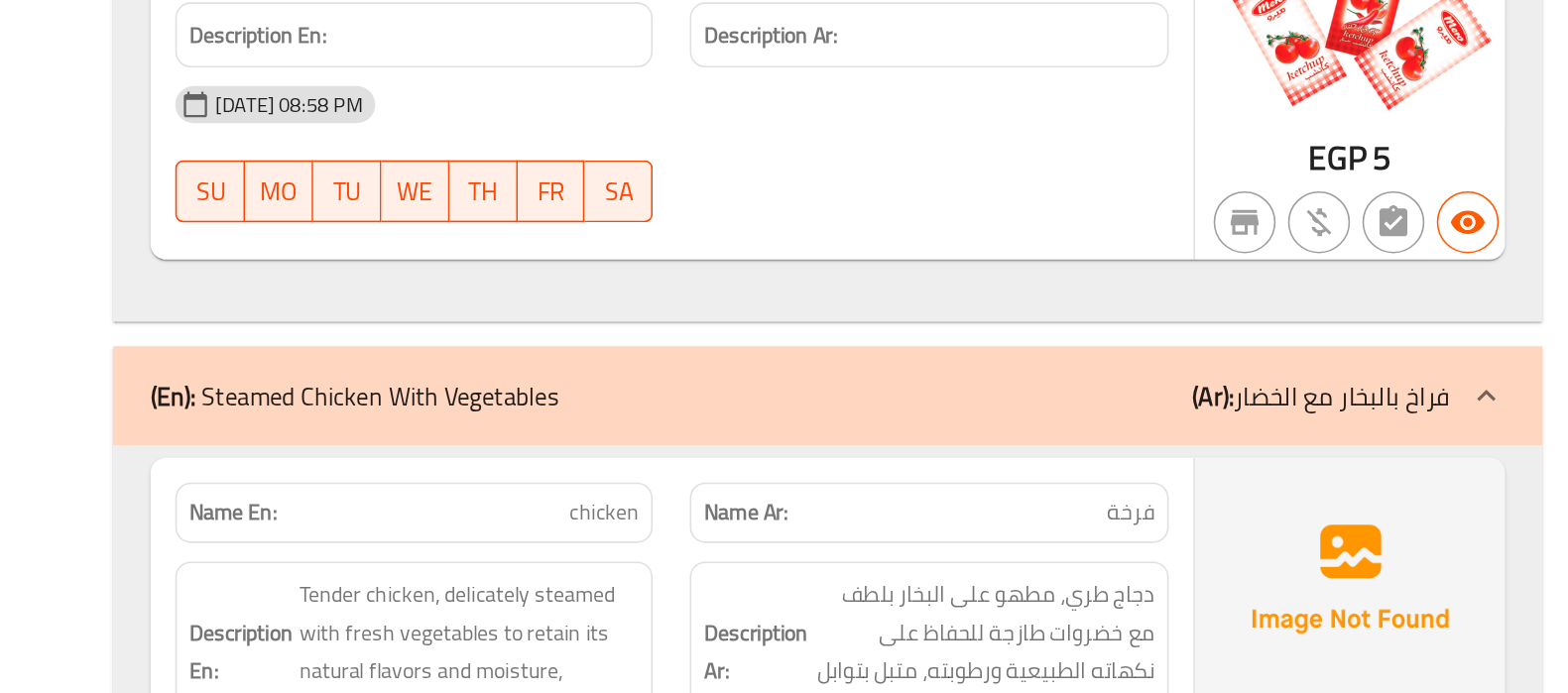
scroll to position [8700, 0]
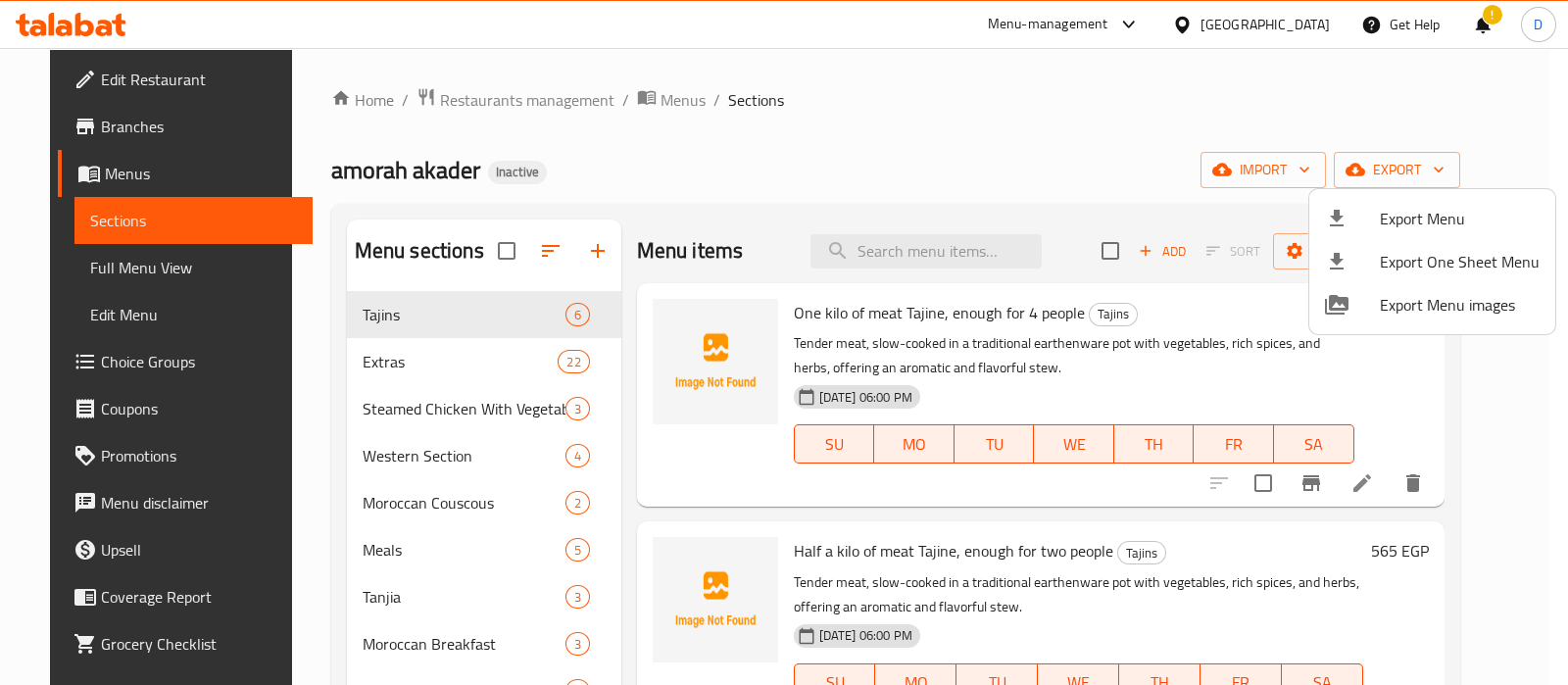
click at [862, 237] on div at bounding box center [784, 342] width 1568 height 685
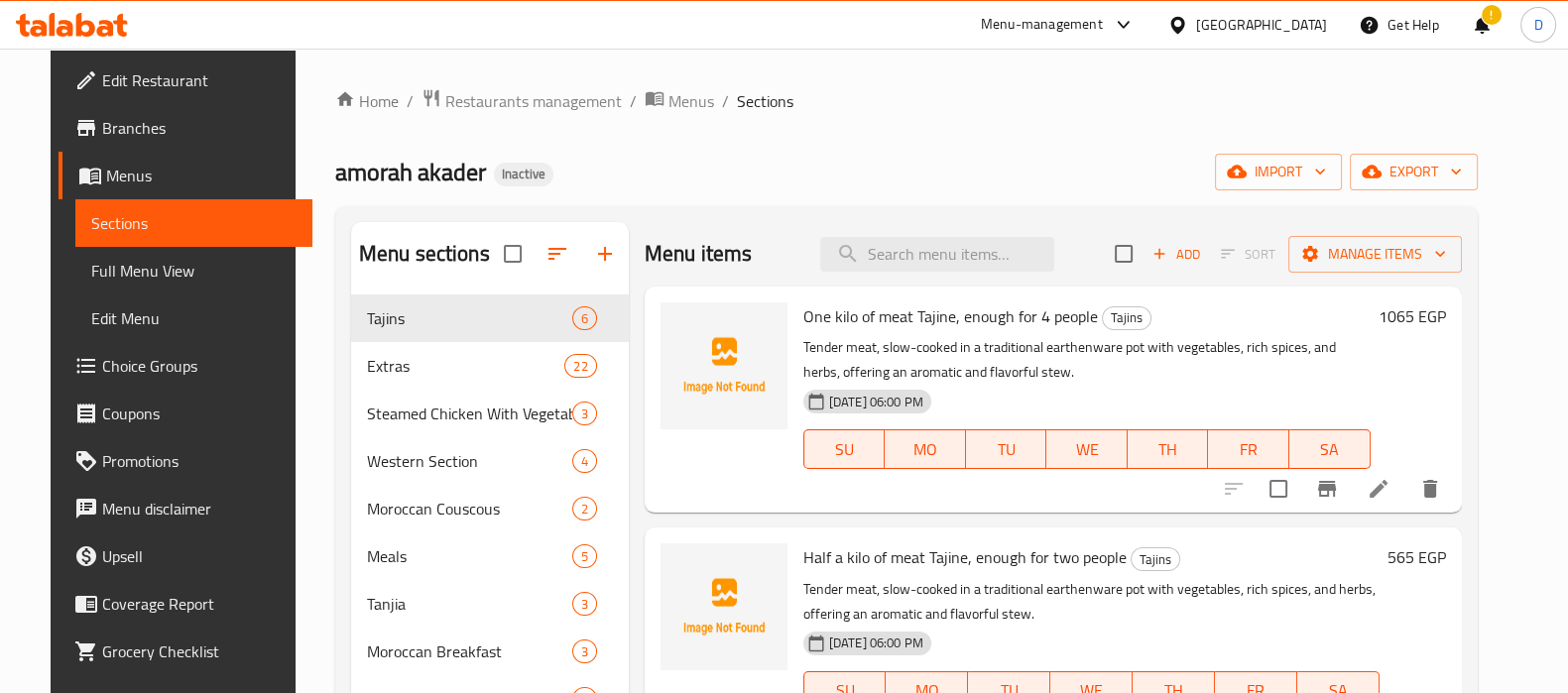
click at [873, 240] on input "search" at bounding box center [936, 254] width 234 height 35
paste input "preserved"
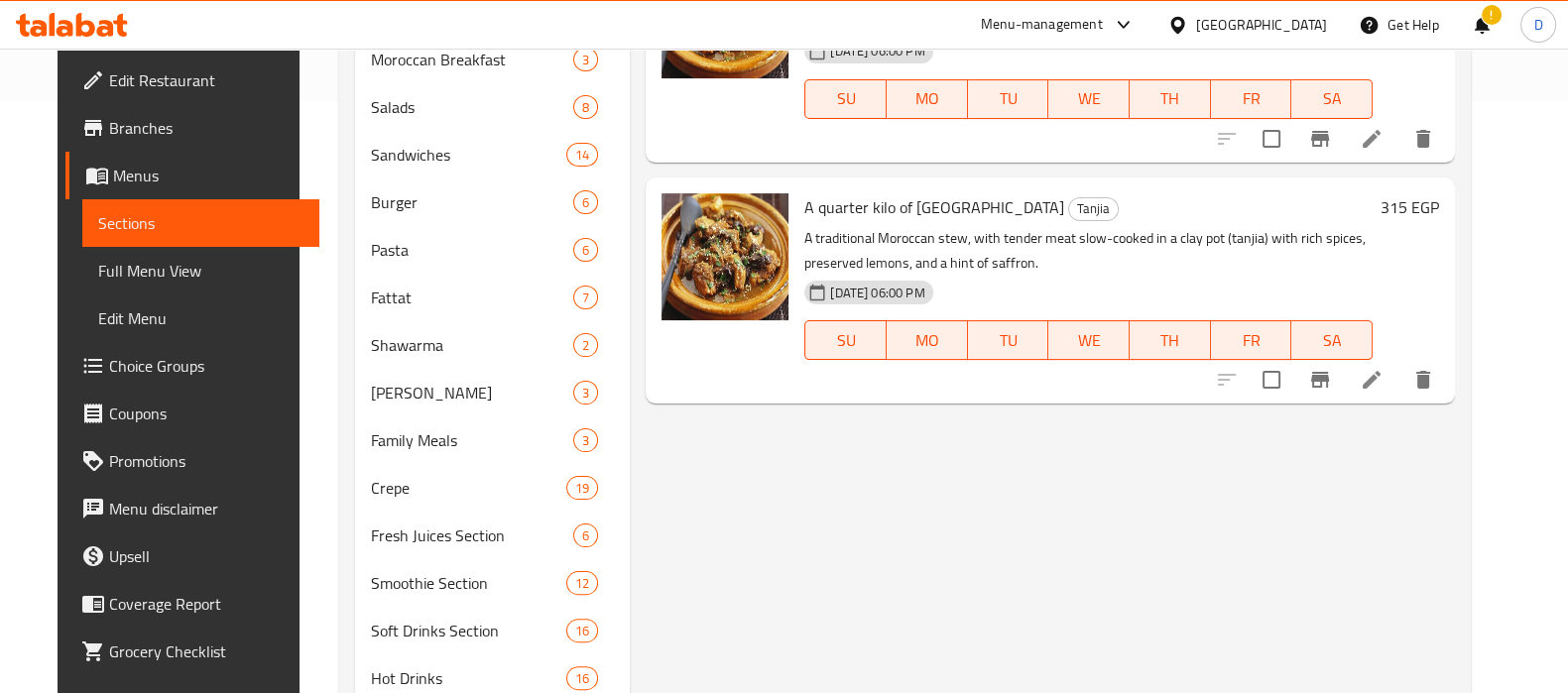
scroll to position [591, 0]
type input "preserved"
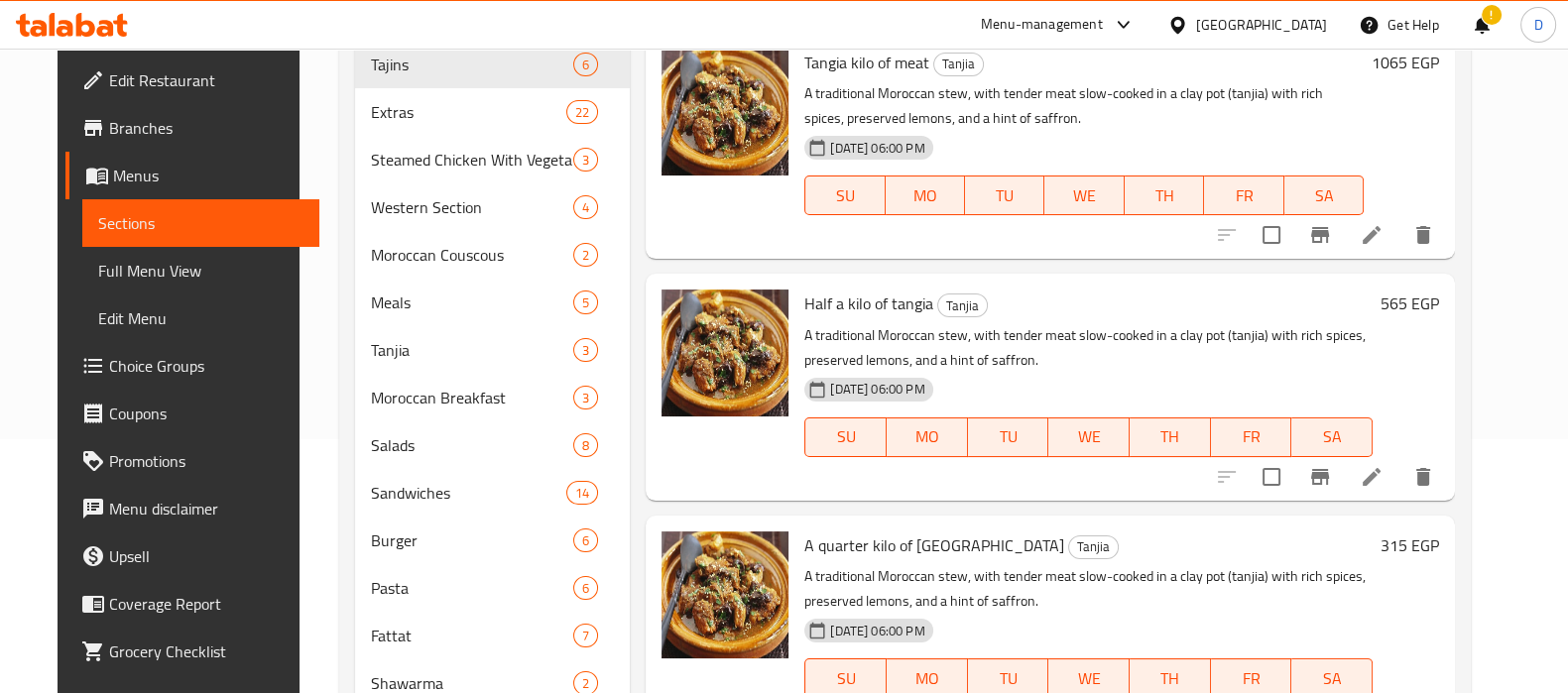
scroll to position [0, 0]
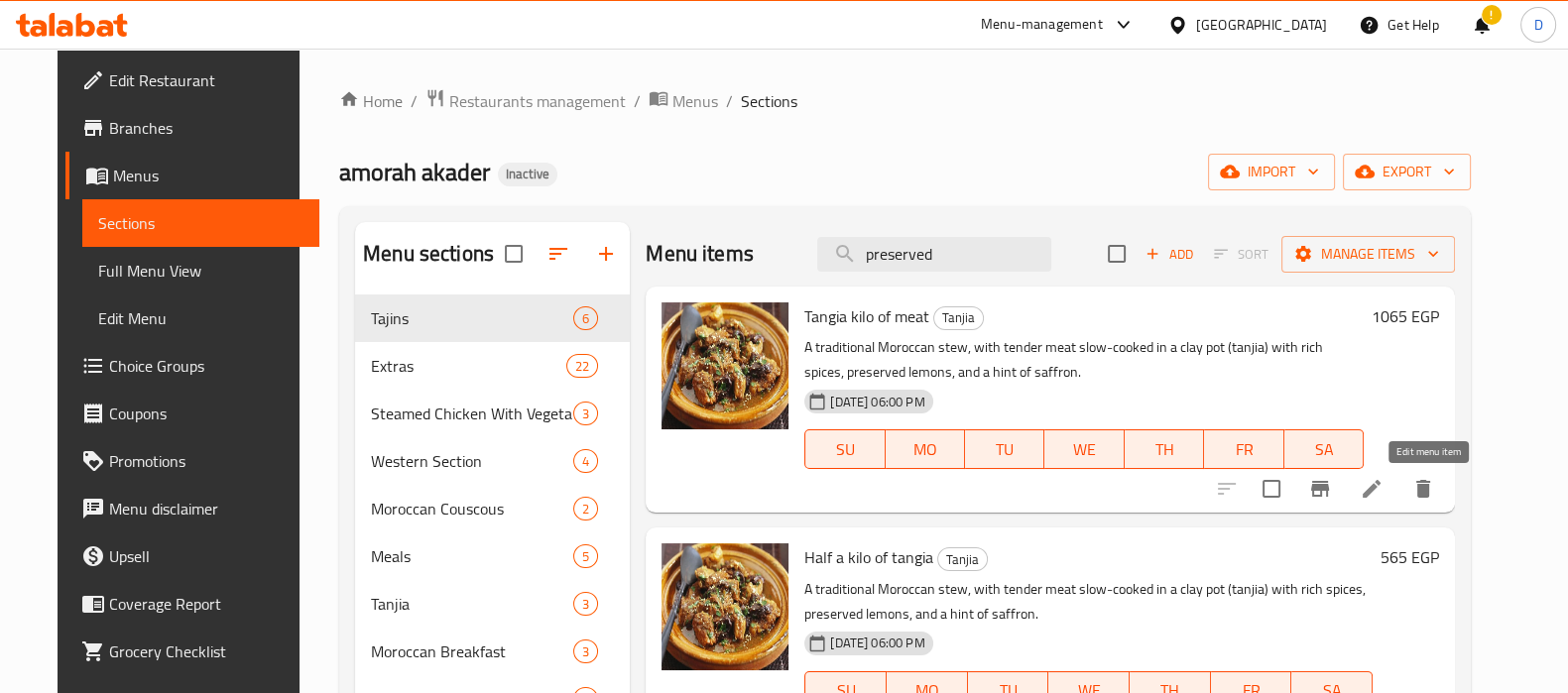
click at [1380, 491] on icon at bounding box center [1371, 488] width 18 height 18
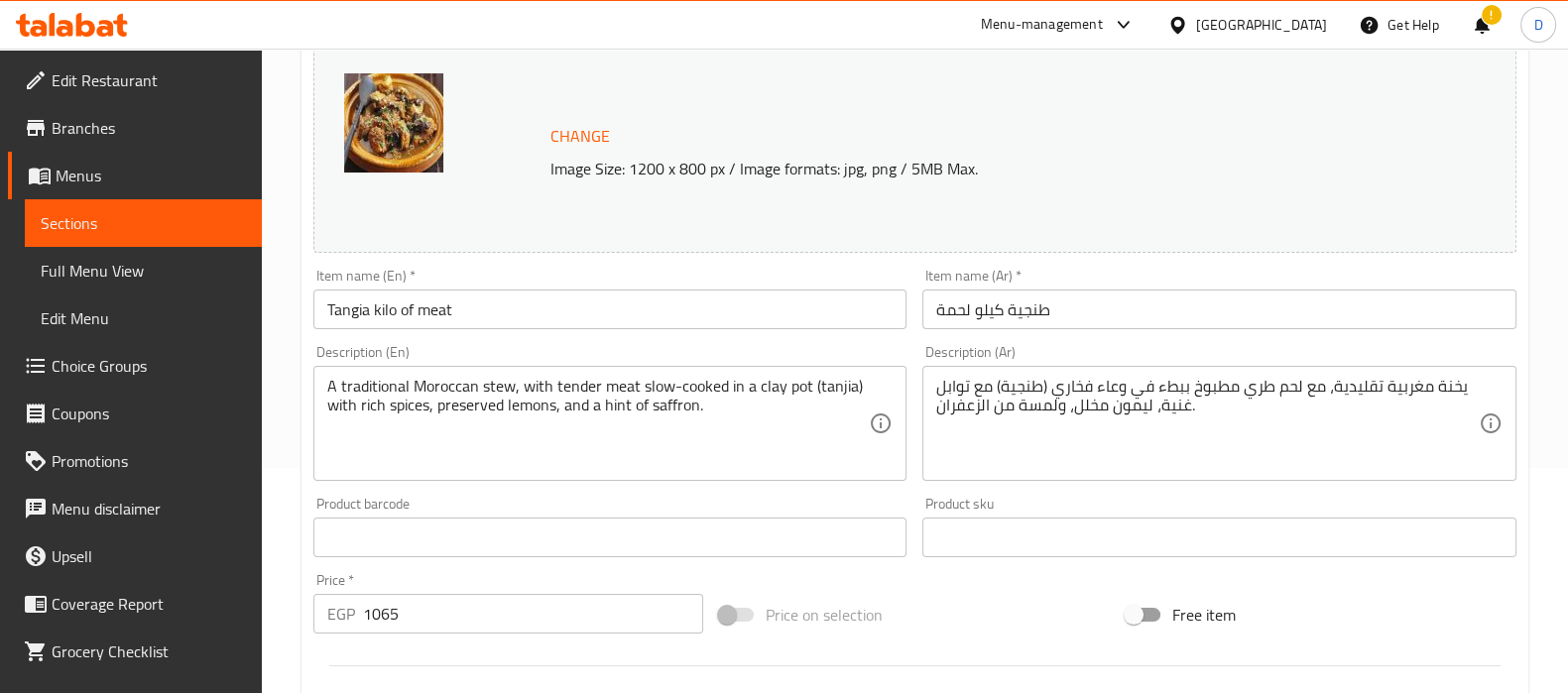
scroll to position [232, 0]
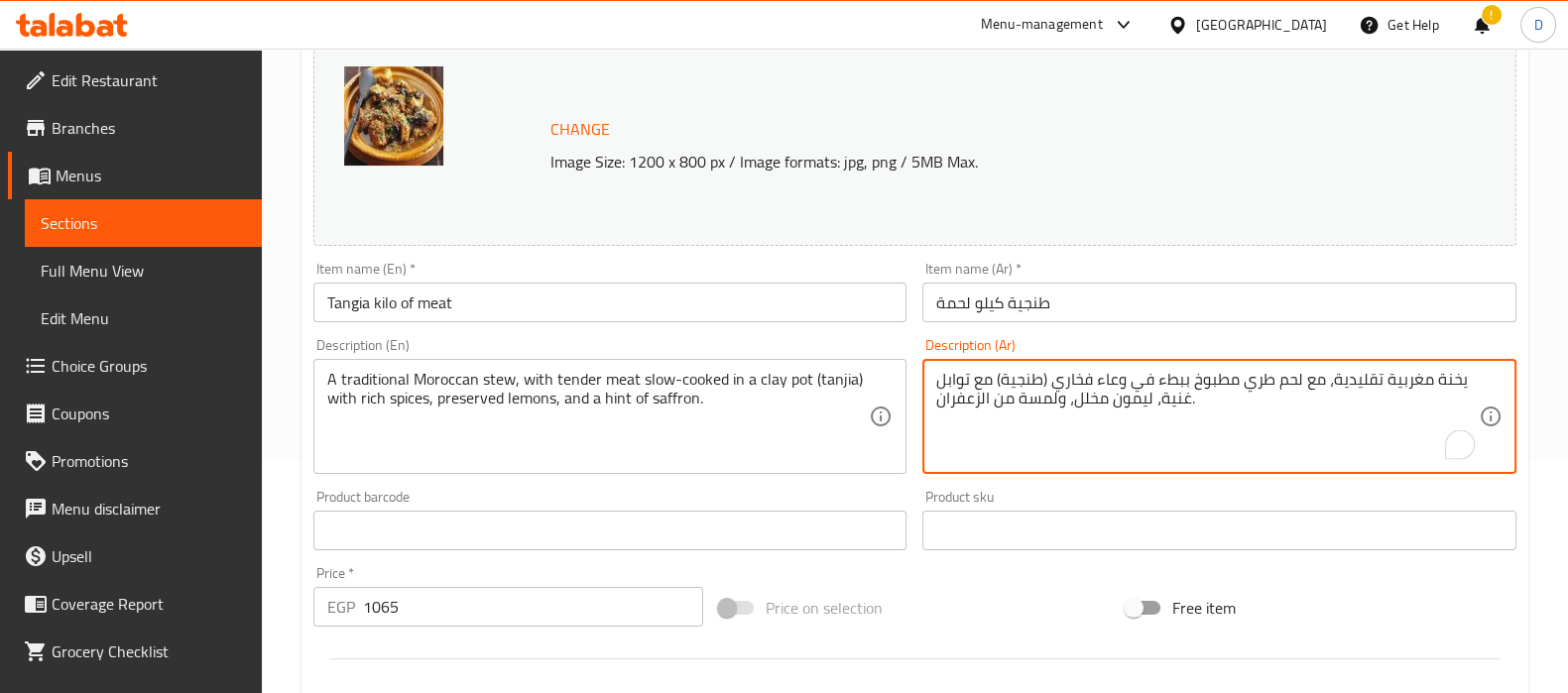
drag, startPoint x: 1093, startPoint y: 407, endPoint x: 1074, endPoint y: 407, distance: 19.0
click at [1085, 407] on textarea "يخنة مغربية تقليدية، مع لحم طري مطبوخ ببطء في وعاء فخاري (طنجية) مع توابل غنية،…" at bounding box center [1207, 417] width 542 height 94
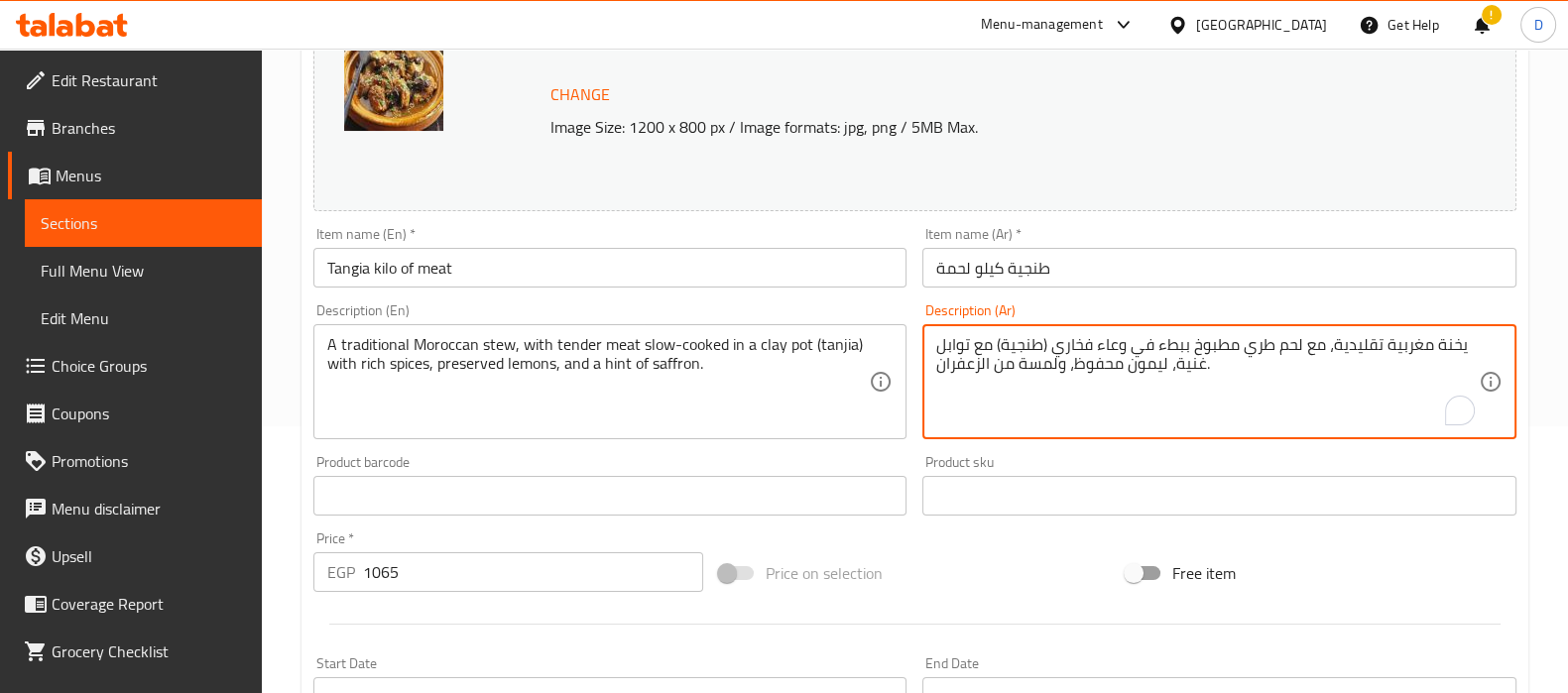
scroll to position [735, 0]
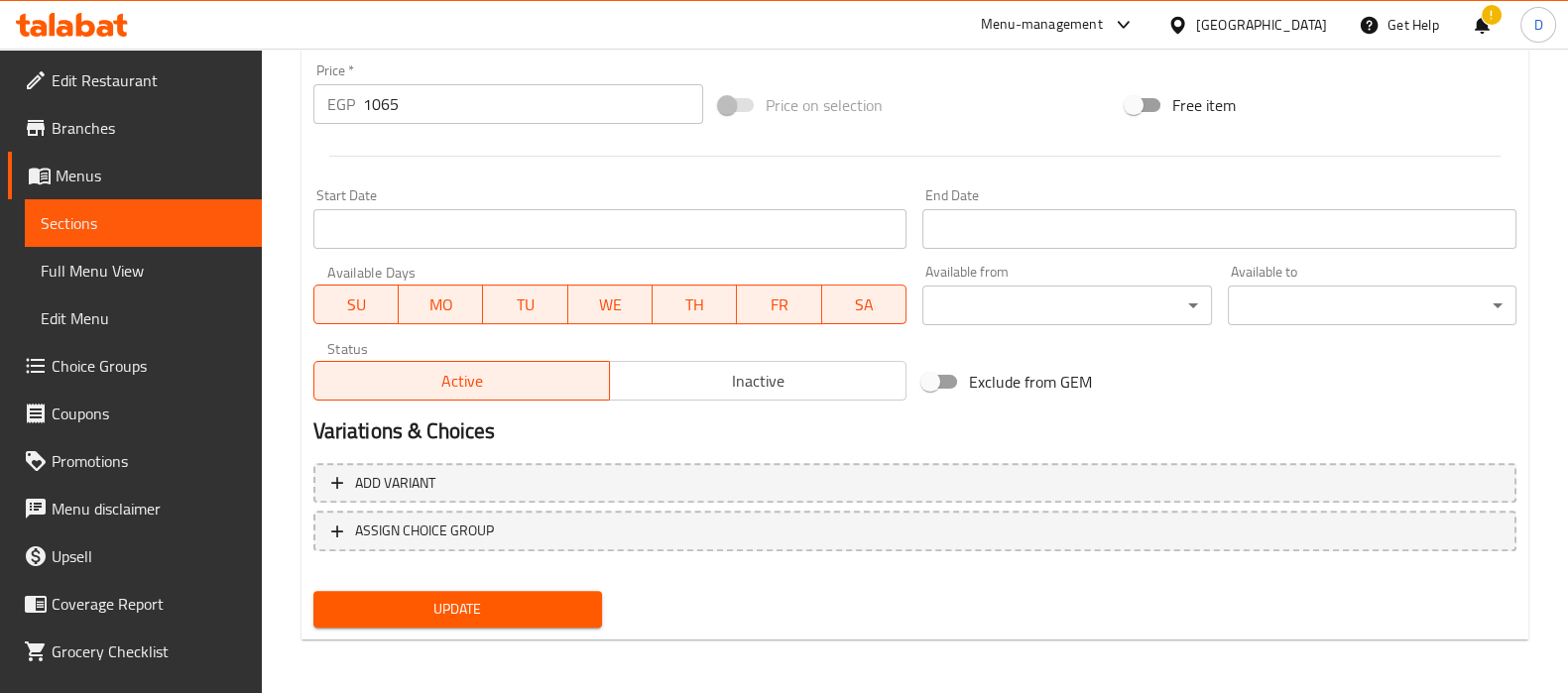
type textarea "يخنة مغربية تقليدية، مع لحم طري مطبوخ ببطء في وعاء فخاري (طنجية) مع توابل غنية،…"
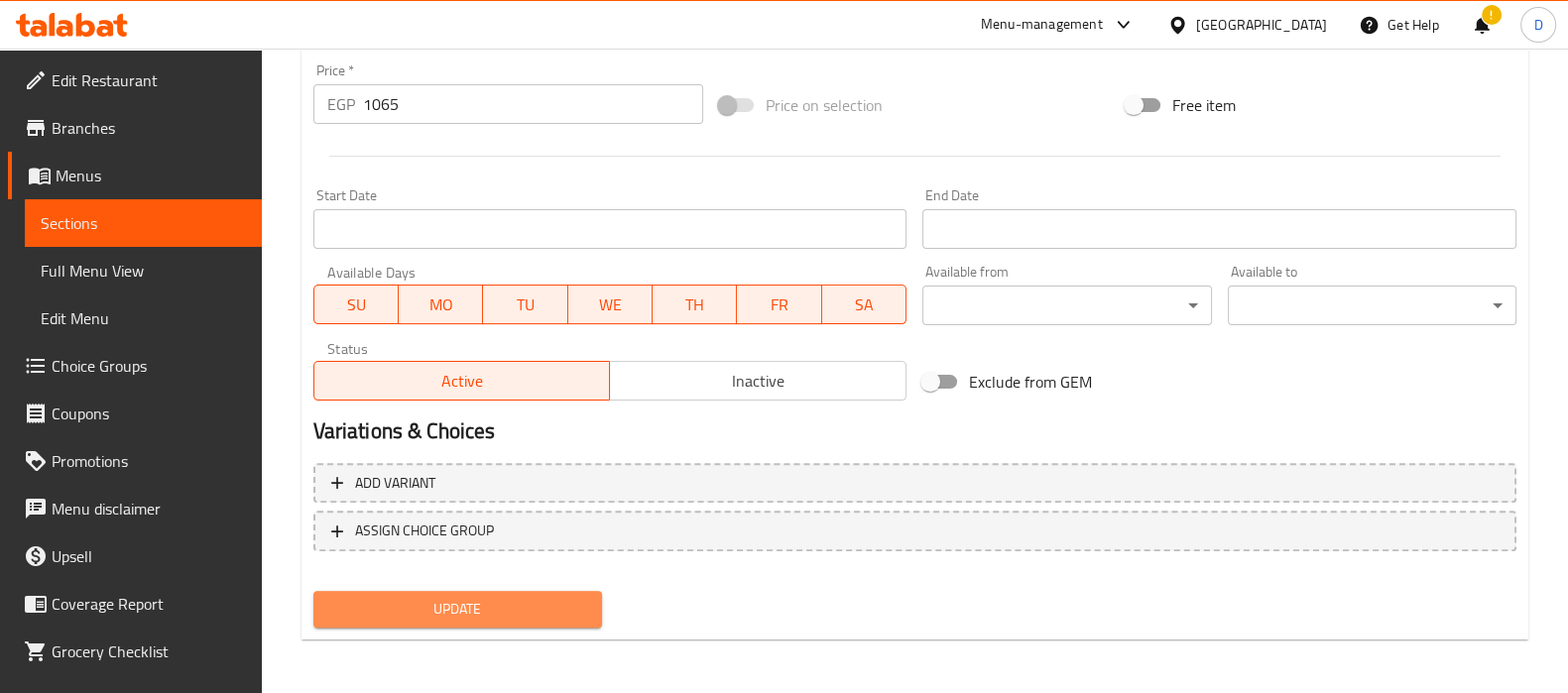
click at [505, 614] on span "Update" at bounding box center [458, 608] width 257 height 25
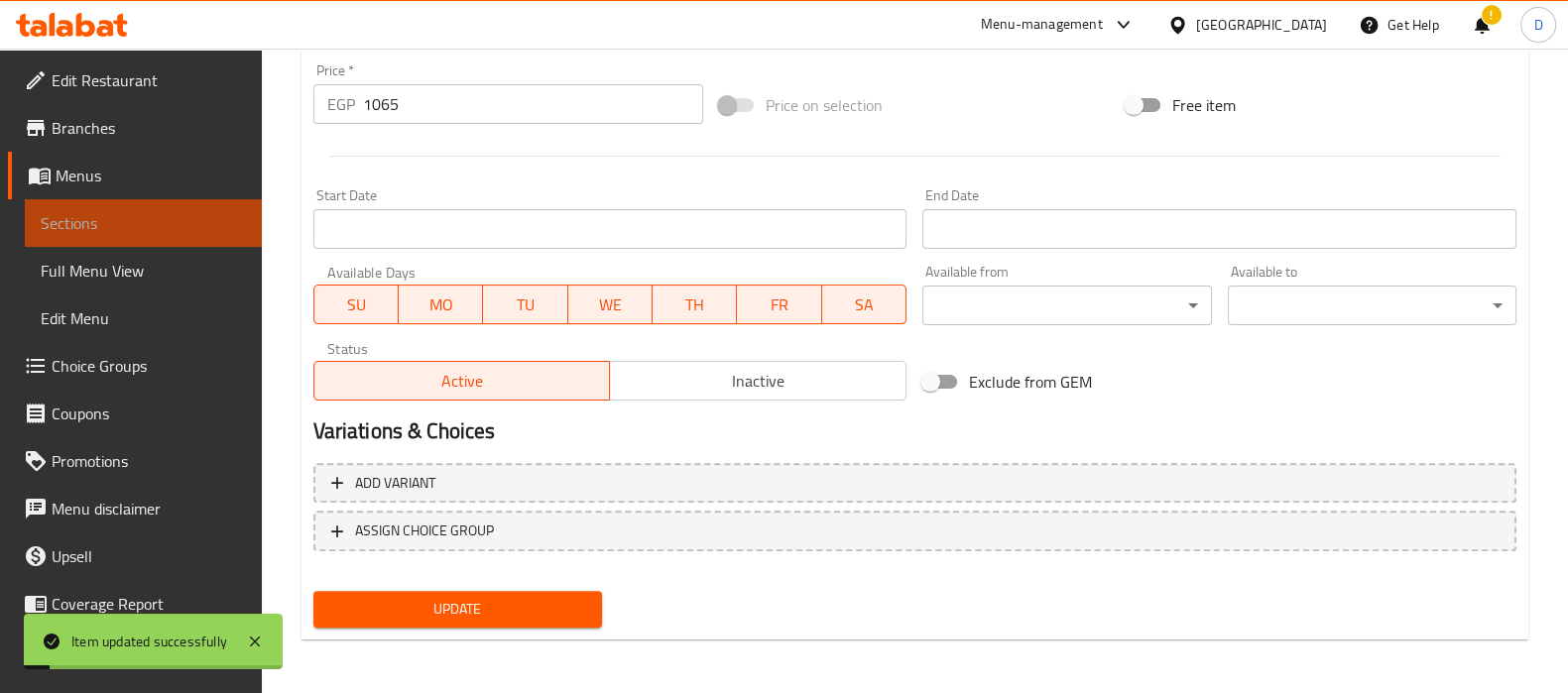
click at [196, 234] on span "Sections" at bounding box center [143, 223] width 205 height 24
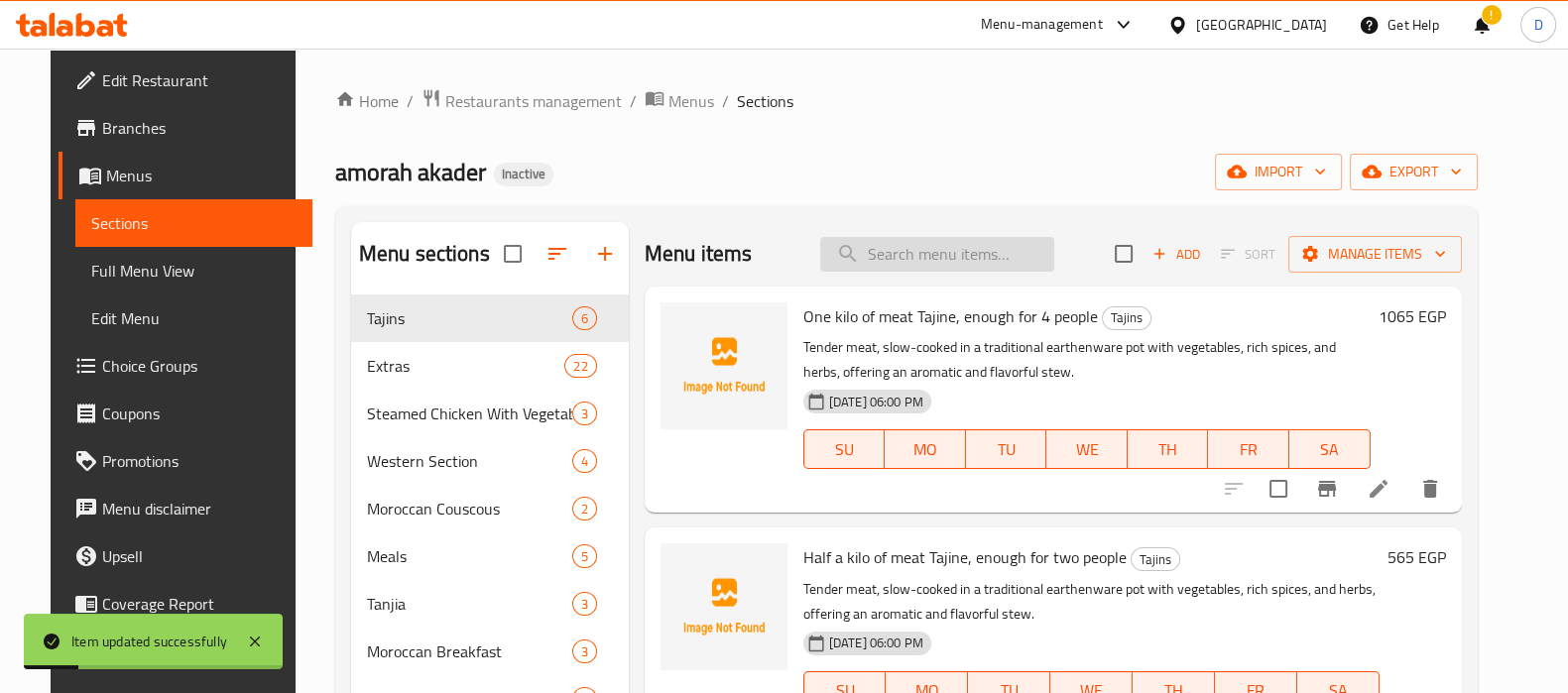
click at [908, 266] on input "search" at bounding box center [936, 254] width 234 height 35
paste input "preserved lemons"
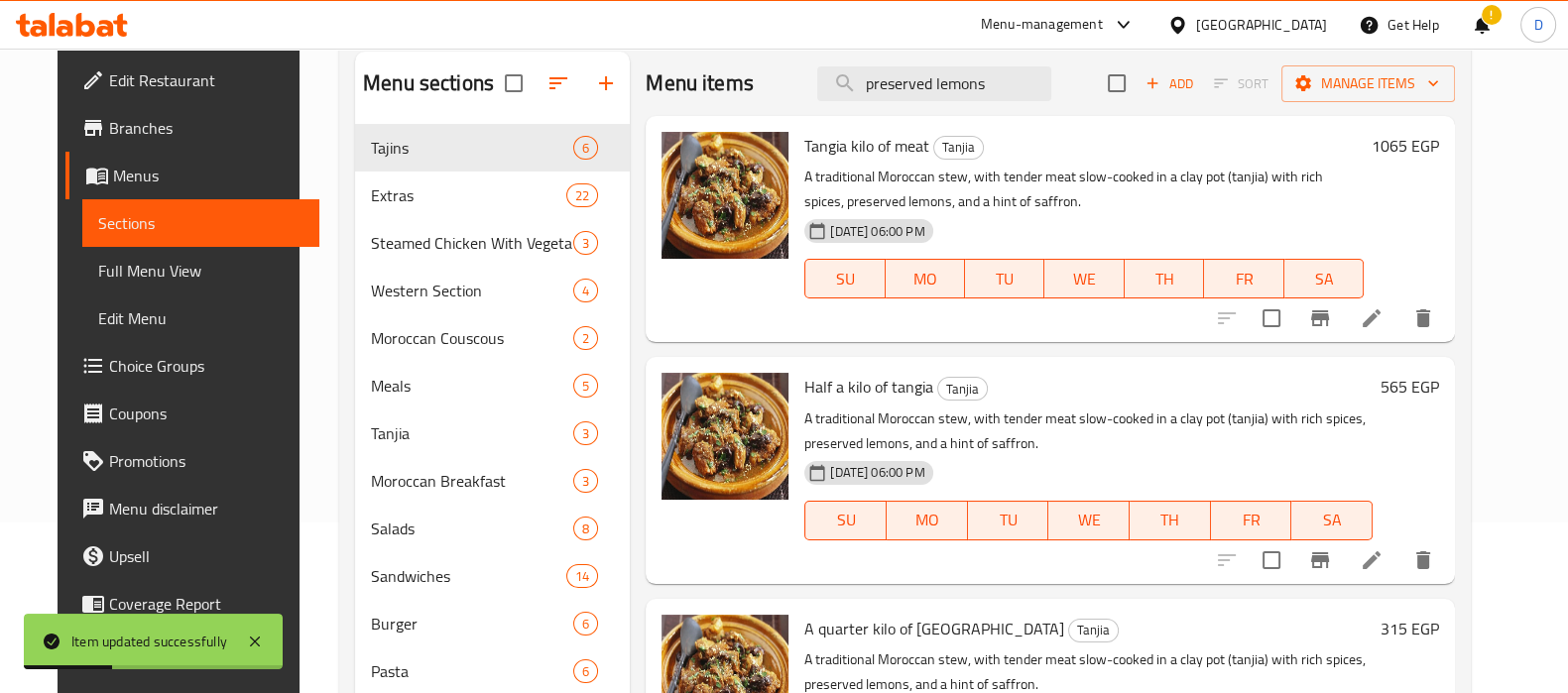
scroll to position [189, 0]
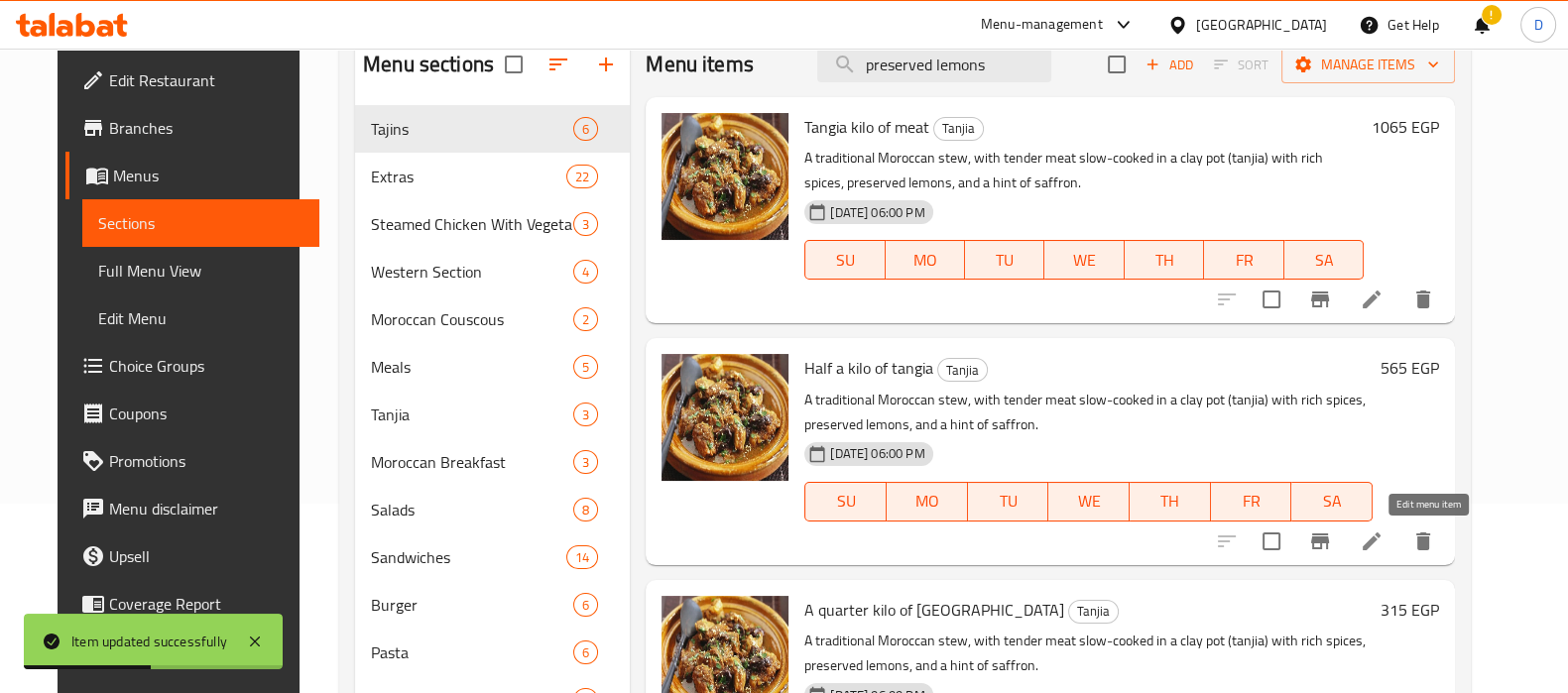
type input "preserved lemons"
click at [1383, 542] on icon at bounding box center [1371, 541] width 24 height 24
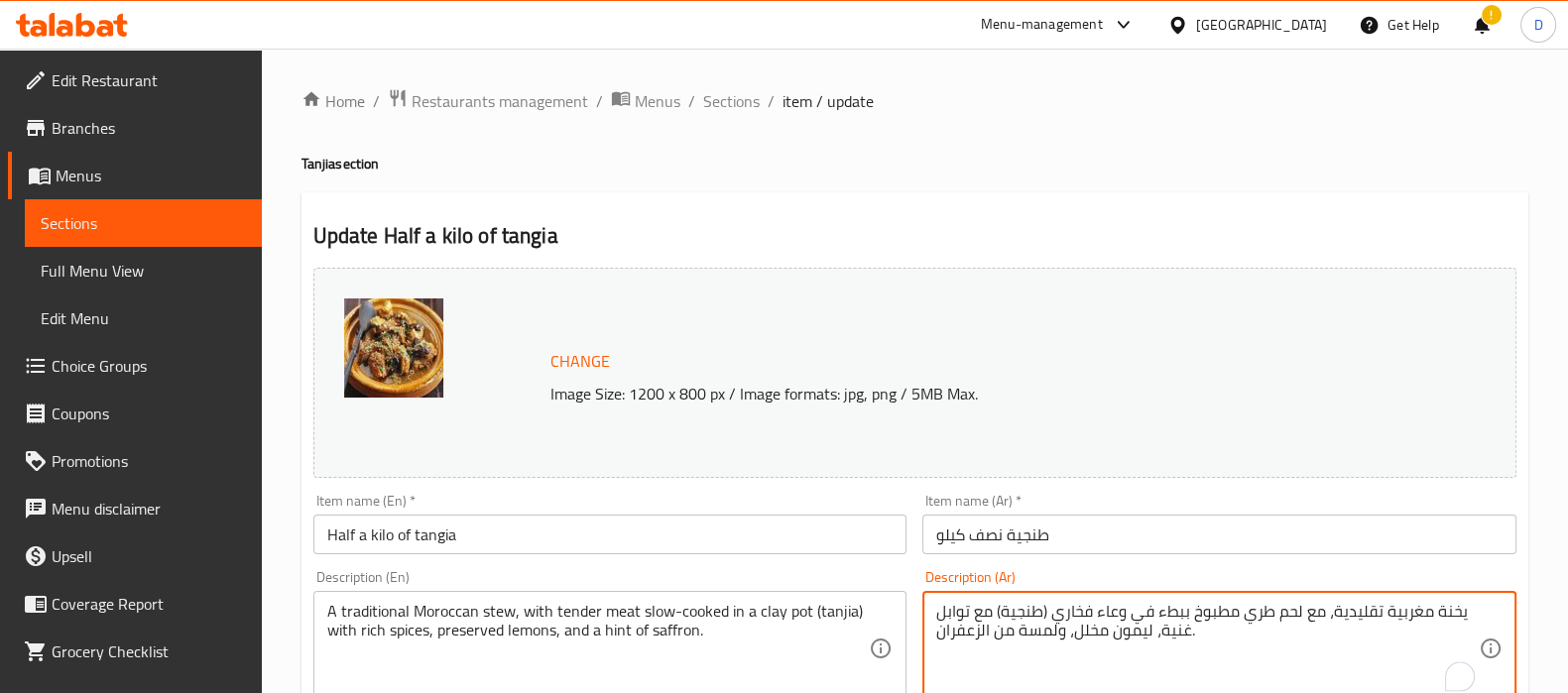
drag, startPoint x: 1095, startPoint y: 639, endPoint x: 1074, endPoint y: 639, distance: 21.0
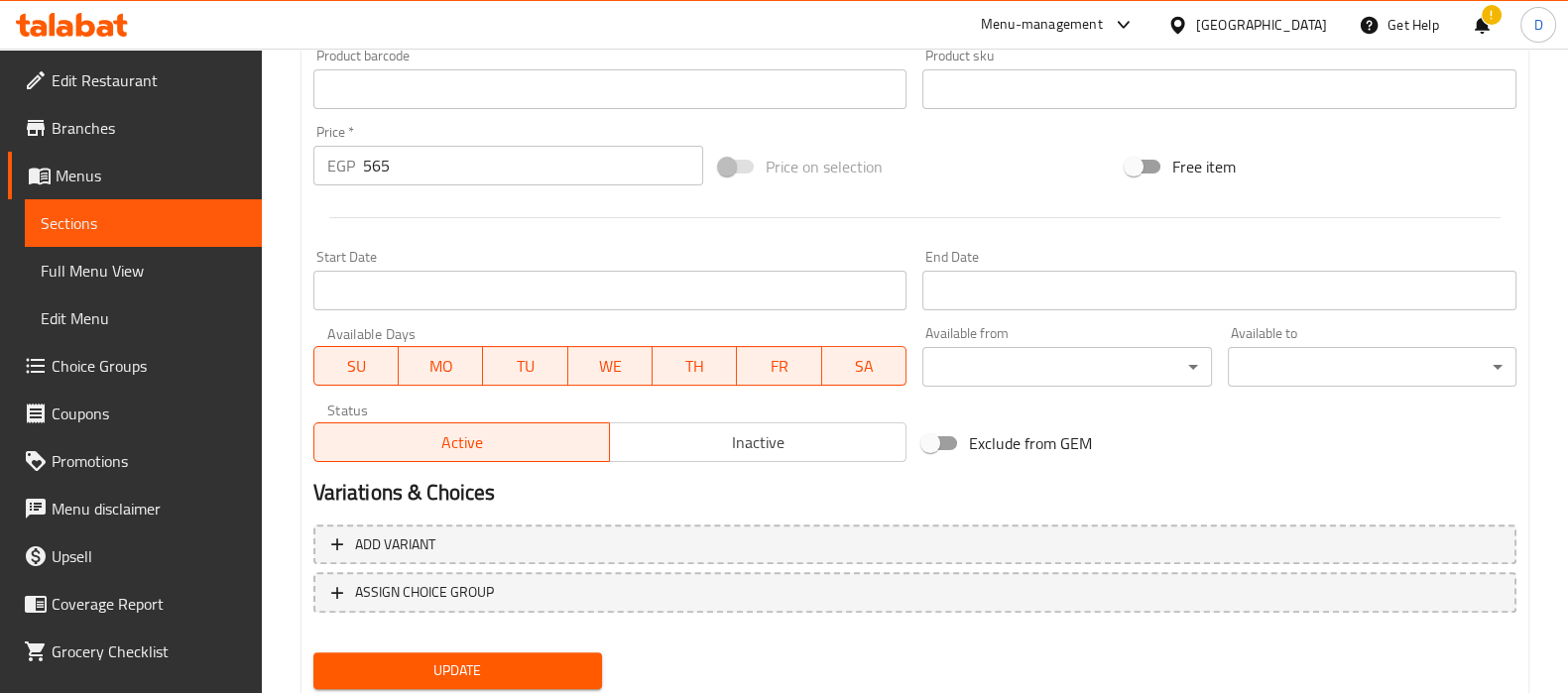
scroll to position [735, 0]
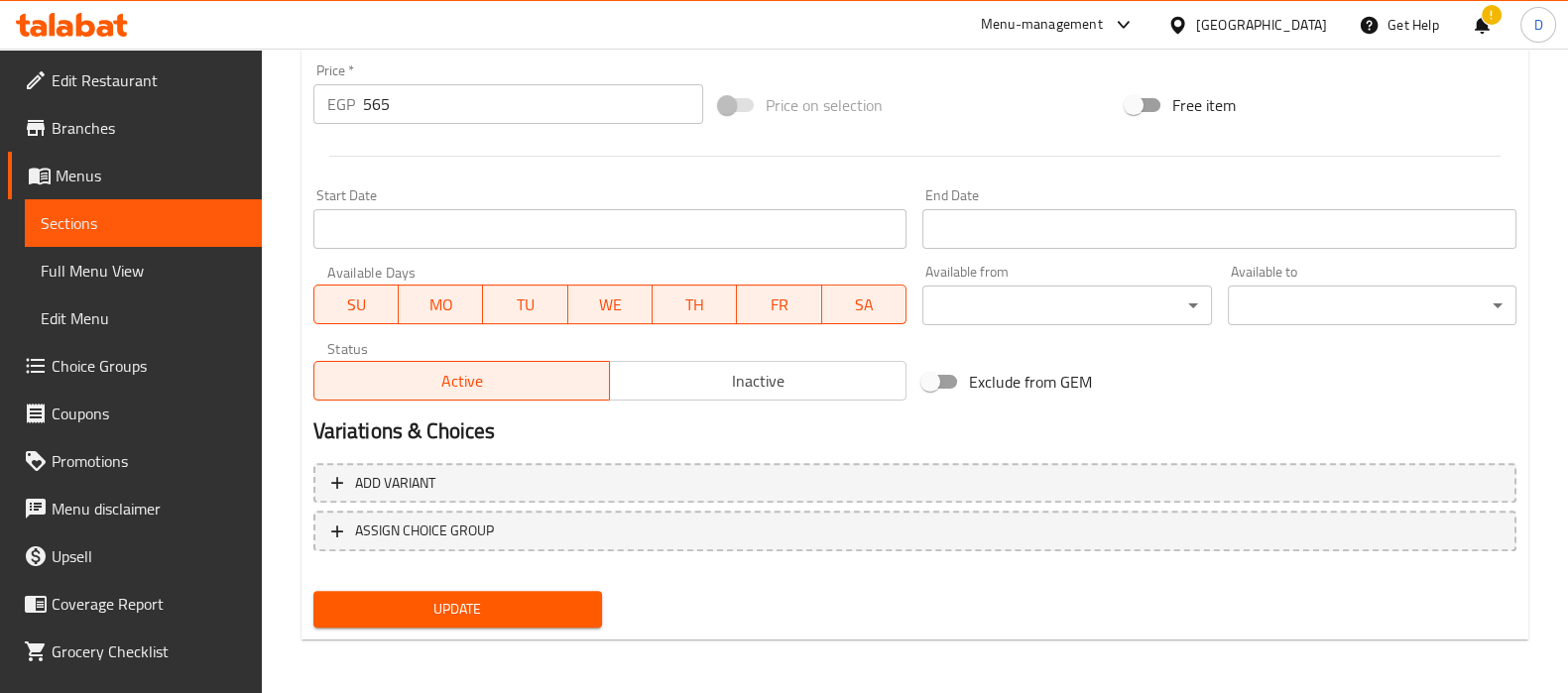
type textarea "يخنة مغربية تقليدية، مع لحم طري مطبوخ ببطء في وعاء فخاري (طنجية) مع توابل غنية،…"
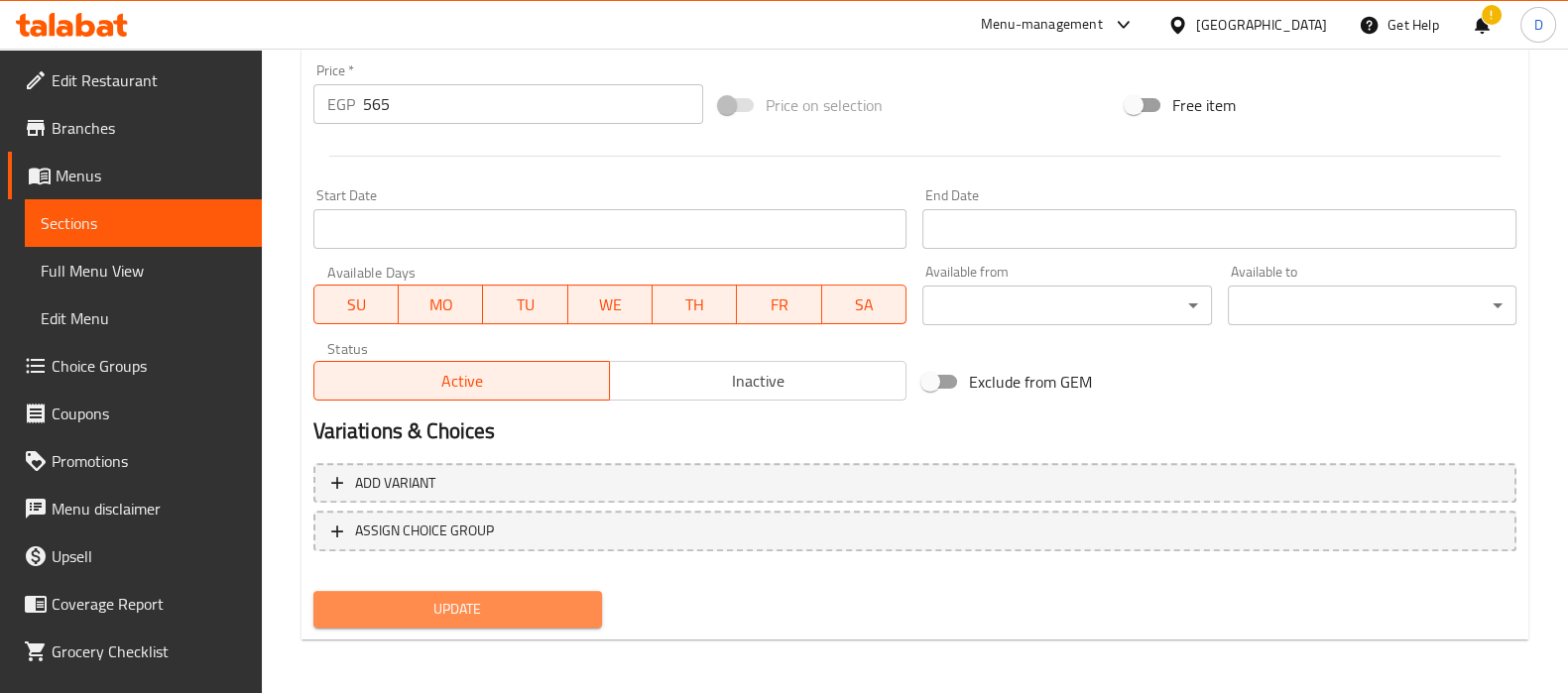
click at [591, 603] on button "Update" at bounding box center [458, 608] width 289 height 37
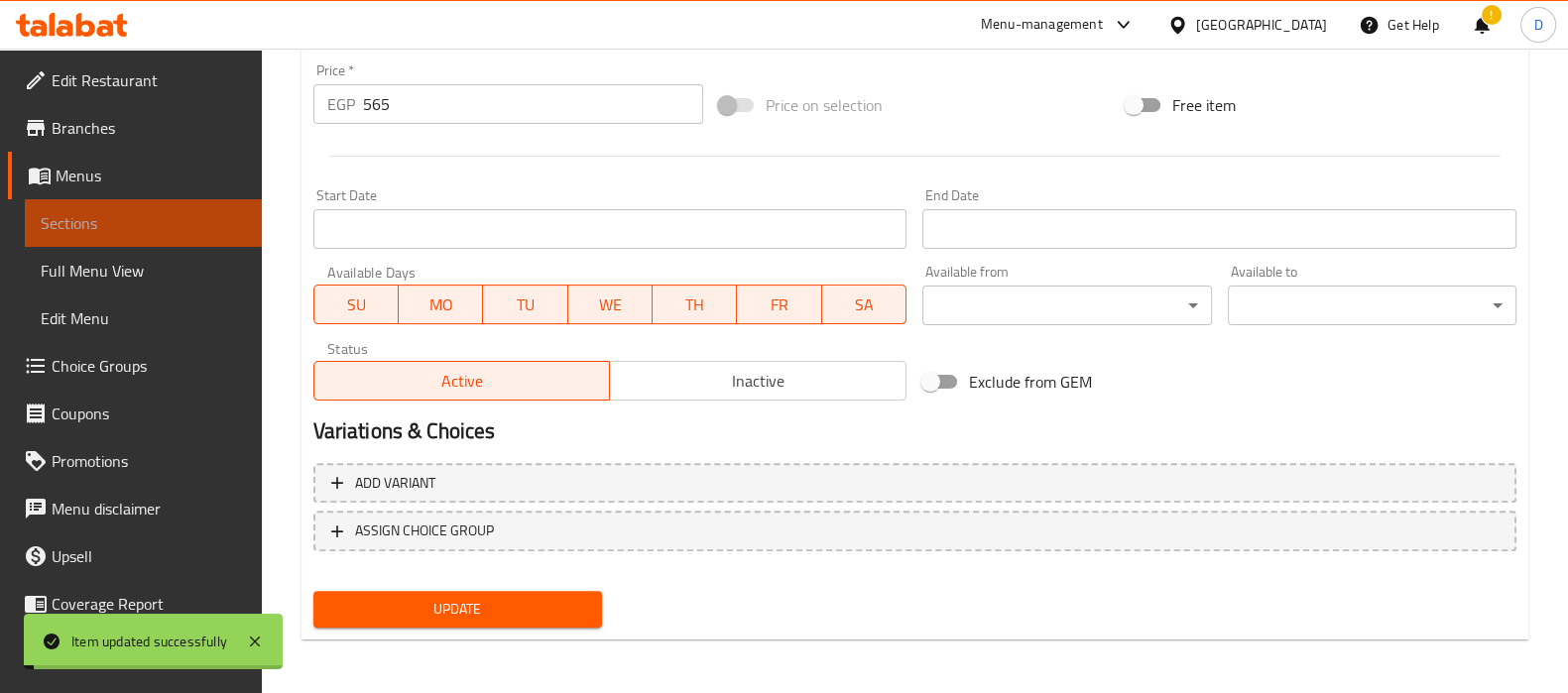
click at [208, 227] on span "Sections" at bounding box center [143, 223] width 205 height 24
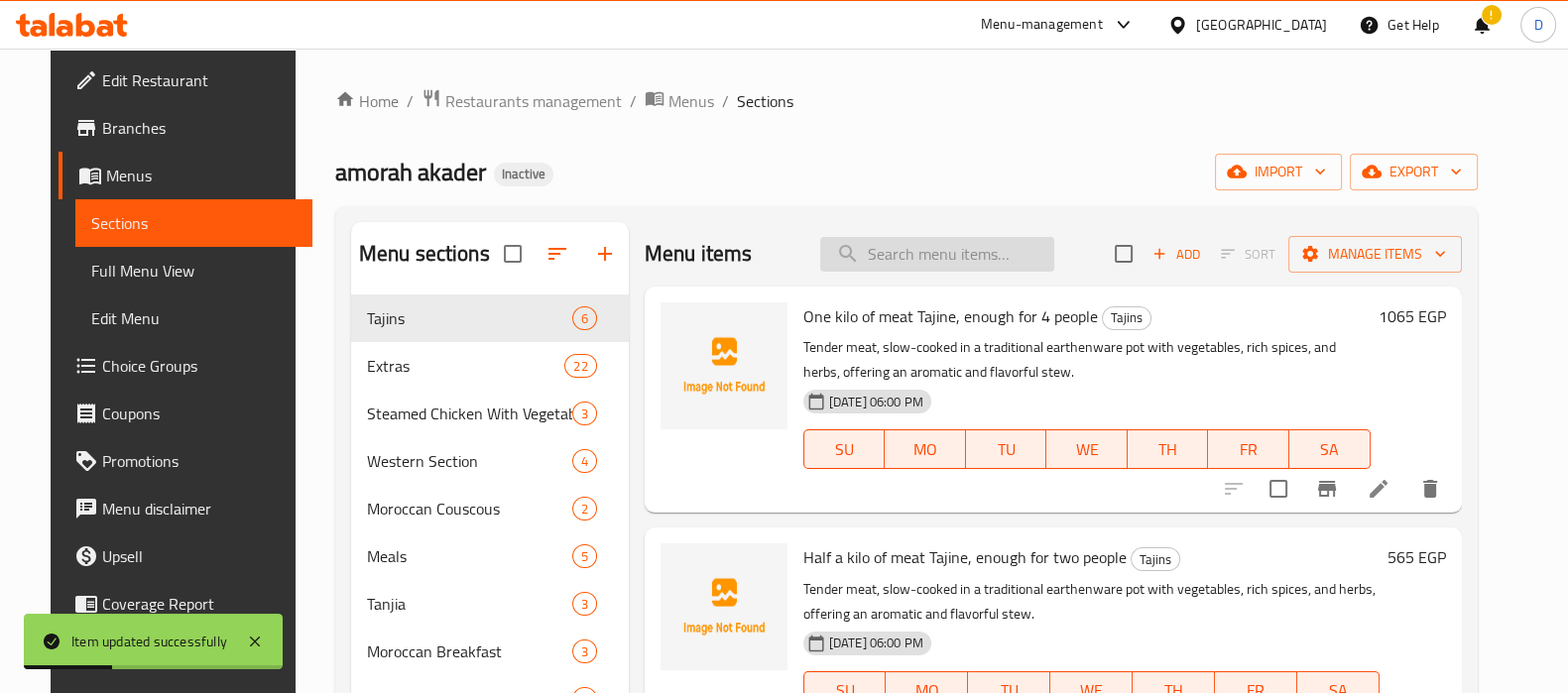
paste input "preserved lemons"
click at [963, 250] on input "preserved lemons" at bounding box center [936, 254] width 234 height 35
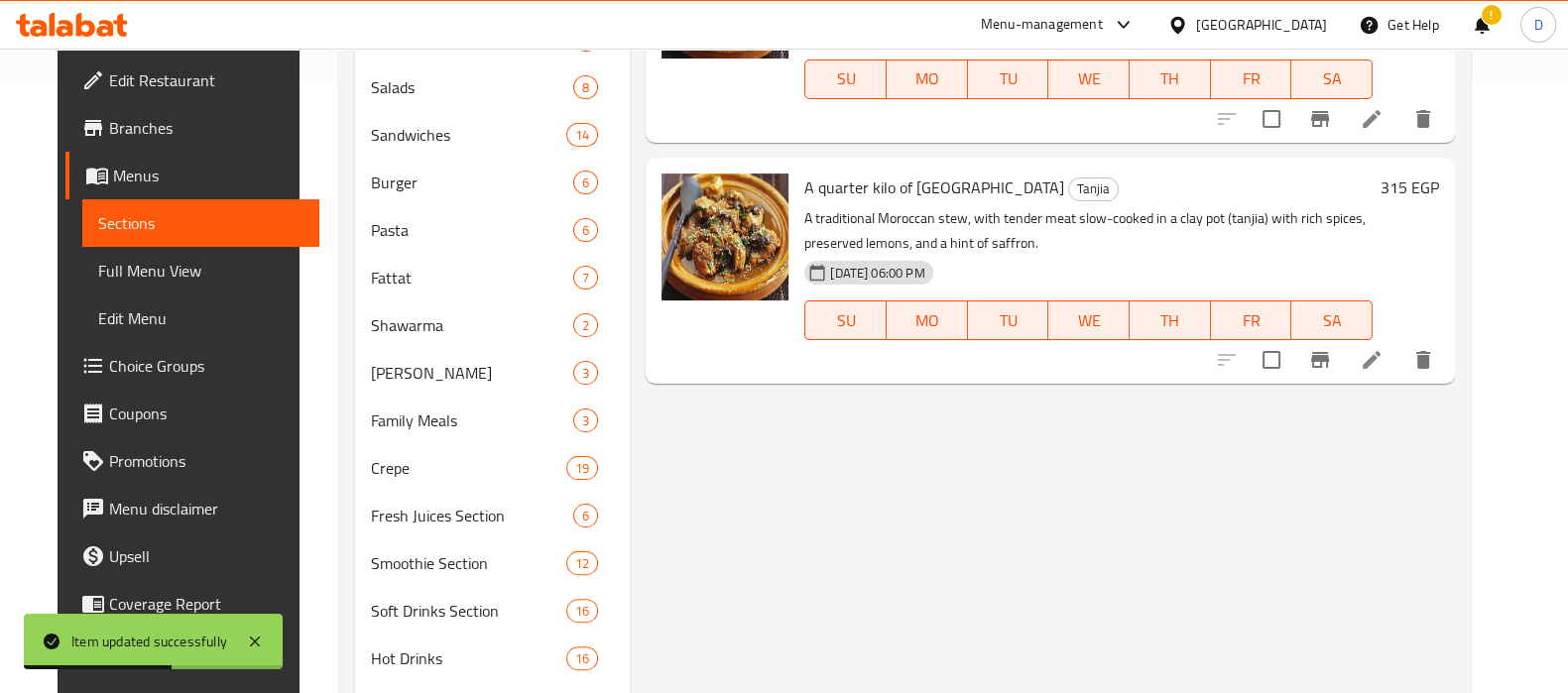
scroll to position [671, 0]
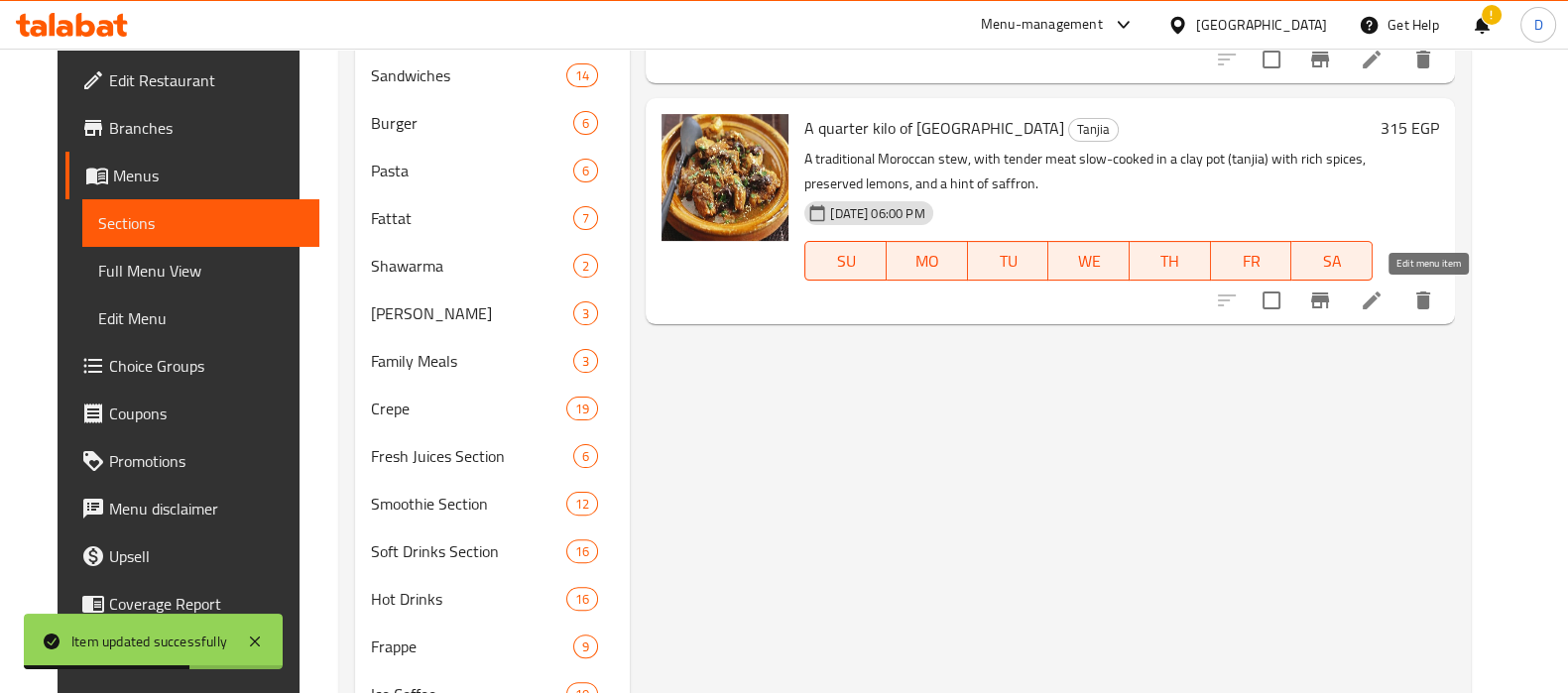
type input "preserved lemons"
click at [1383, 294] on icon at bounding box center [1371, 300] width 24 height 24
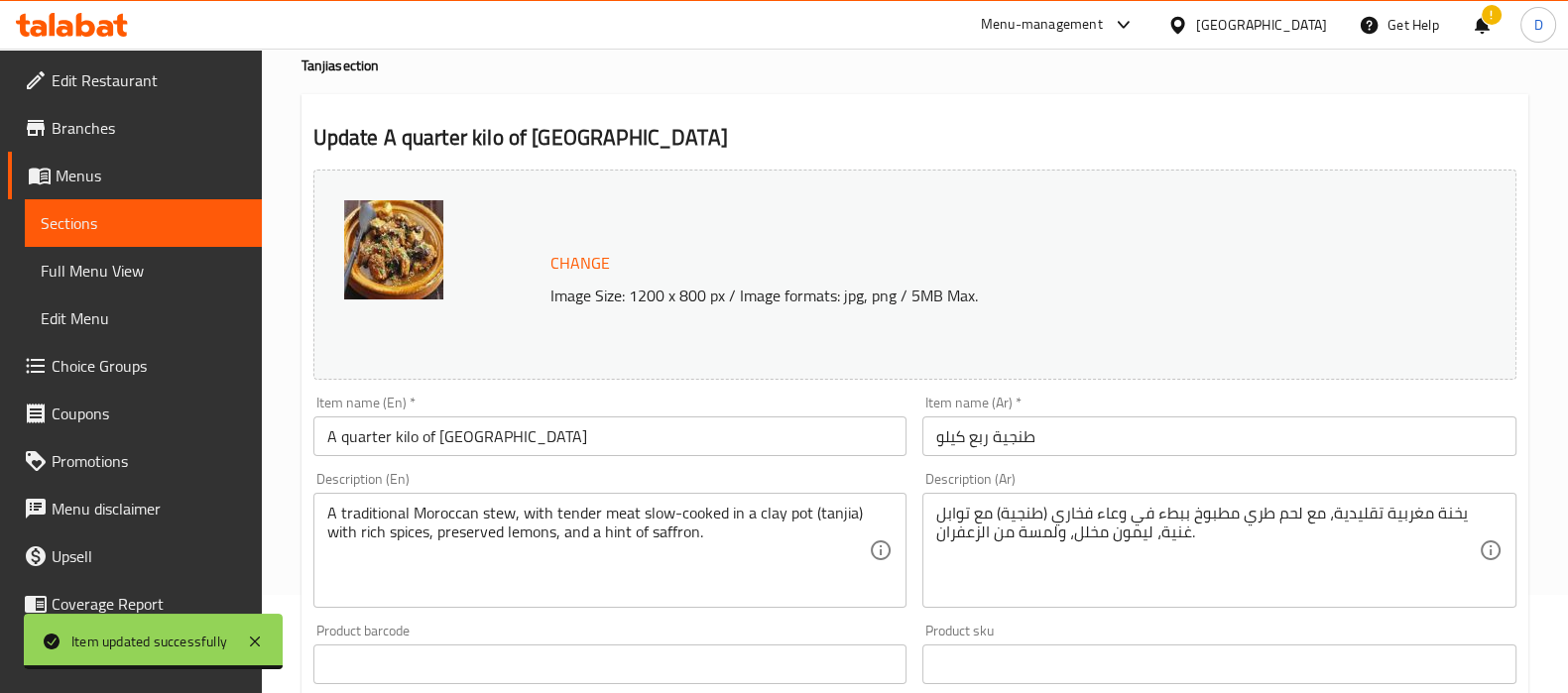
scroll to position [98, 0]
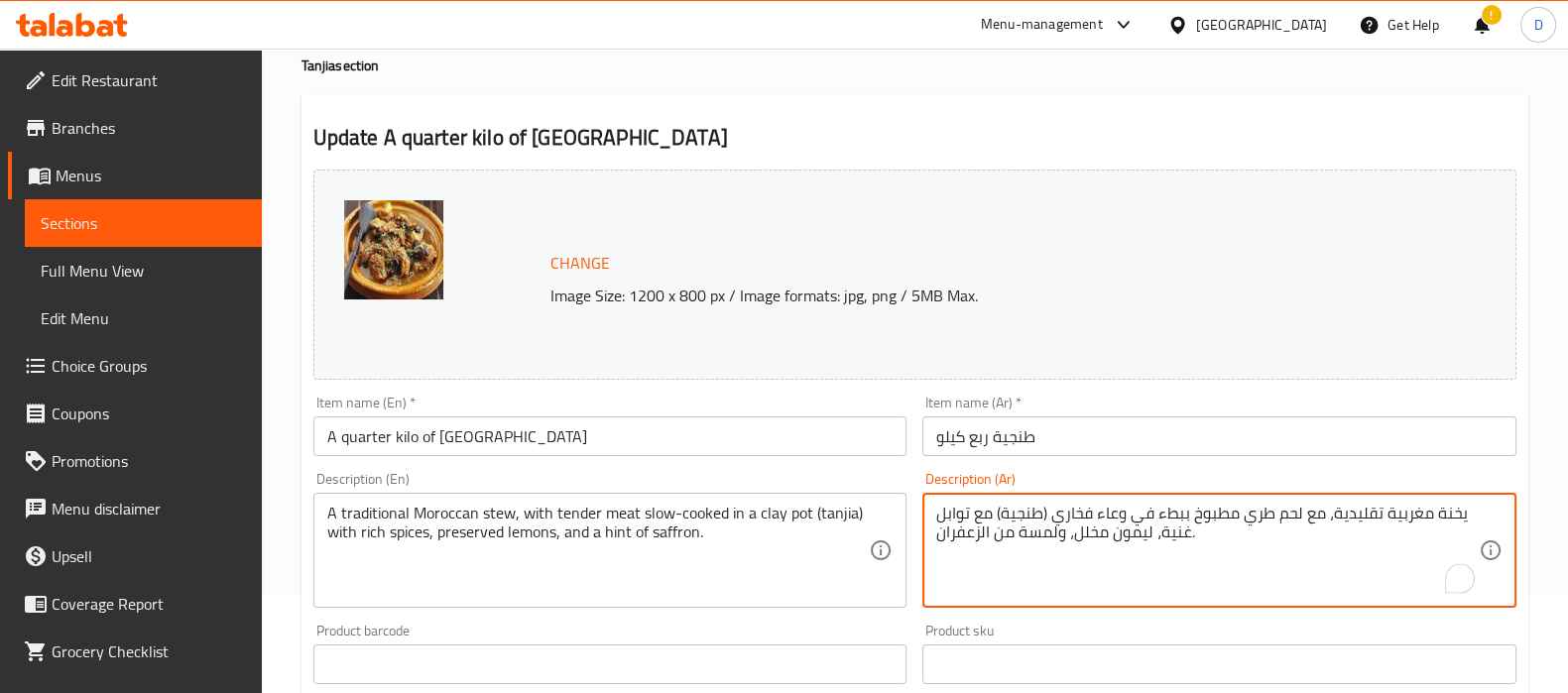
drag, startPoint x: 1093, startPoint y: 533, endPoint x: 1076, endPoint y: 537, distance: 17.5
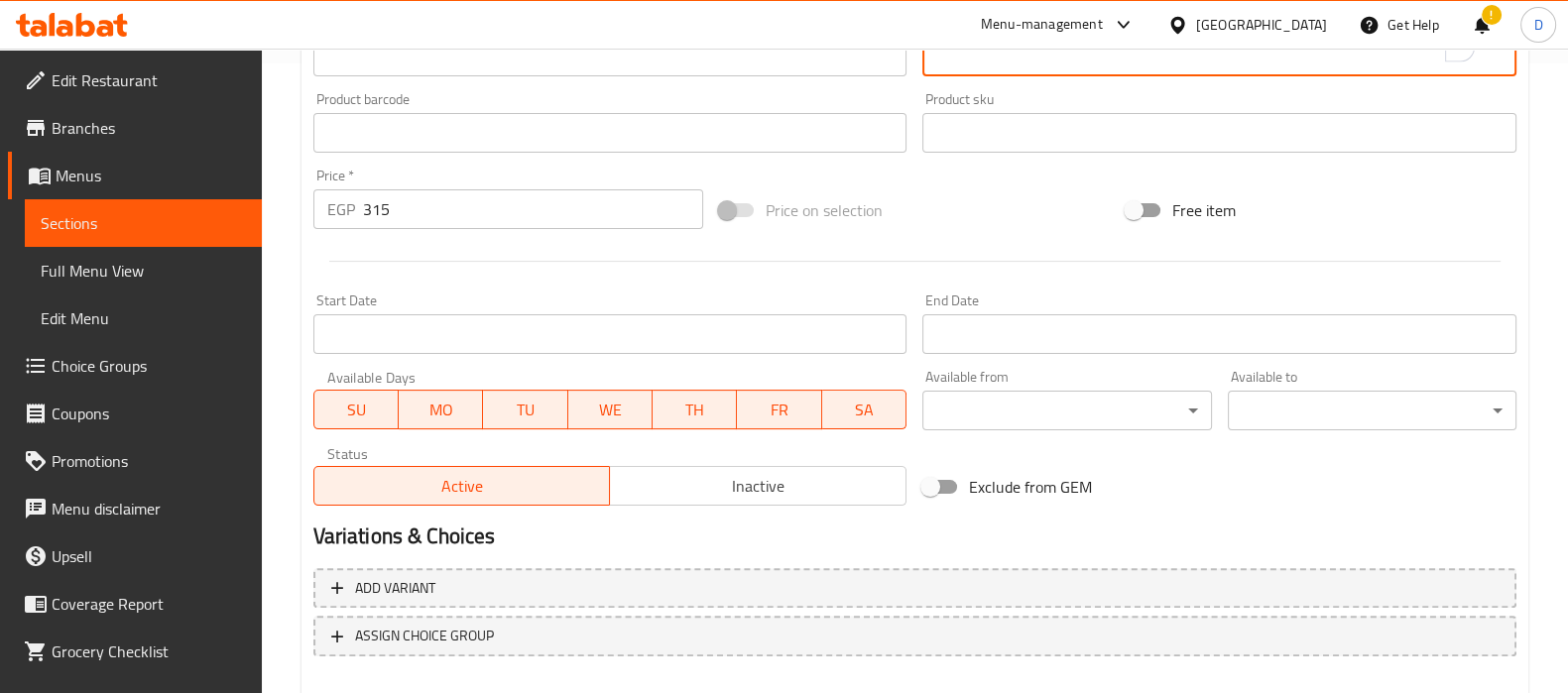
scroll to position [735, 0]
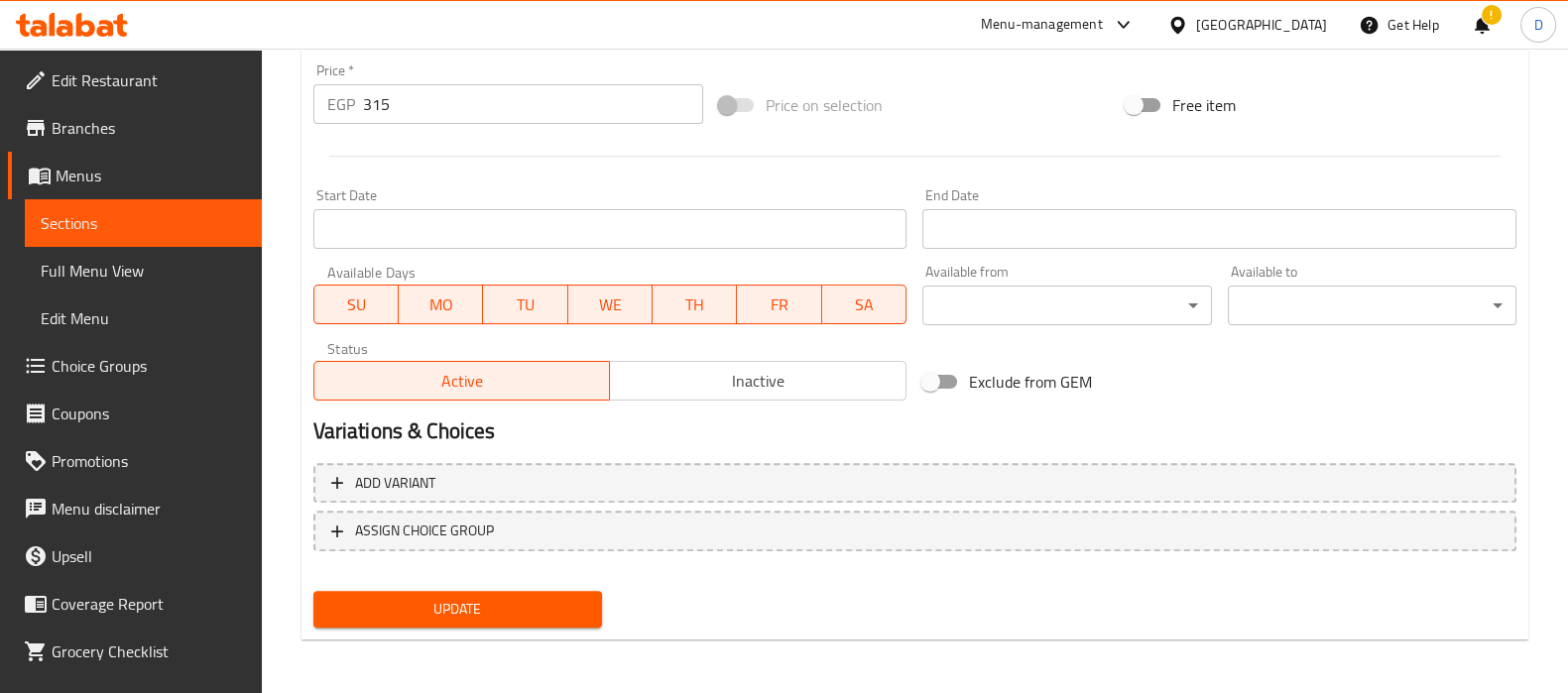
type textarea "يخنة مغربية تقليدية، مع لحم طري مطبوخ ببطء في وعاء فخاري (طنجية) مع توابل غنية،…"
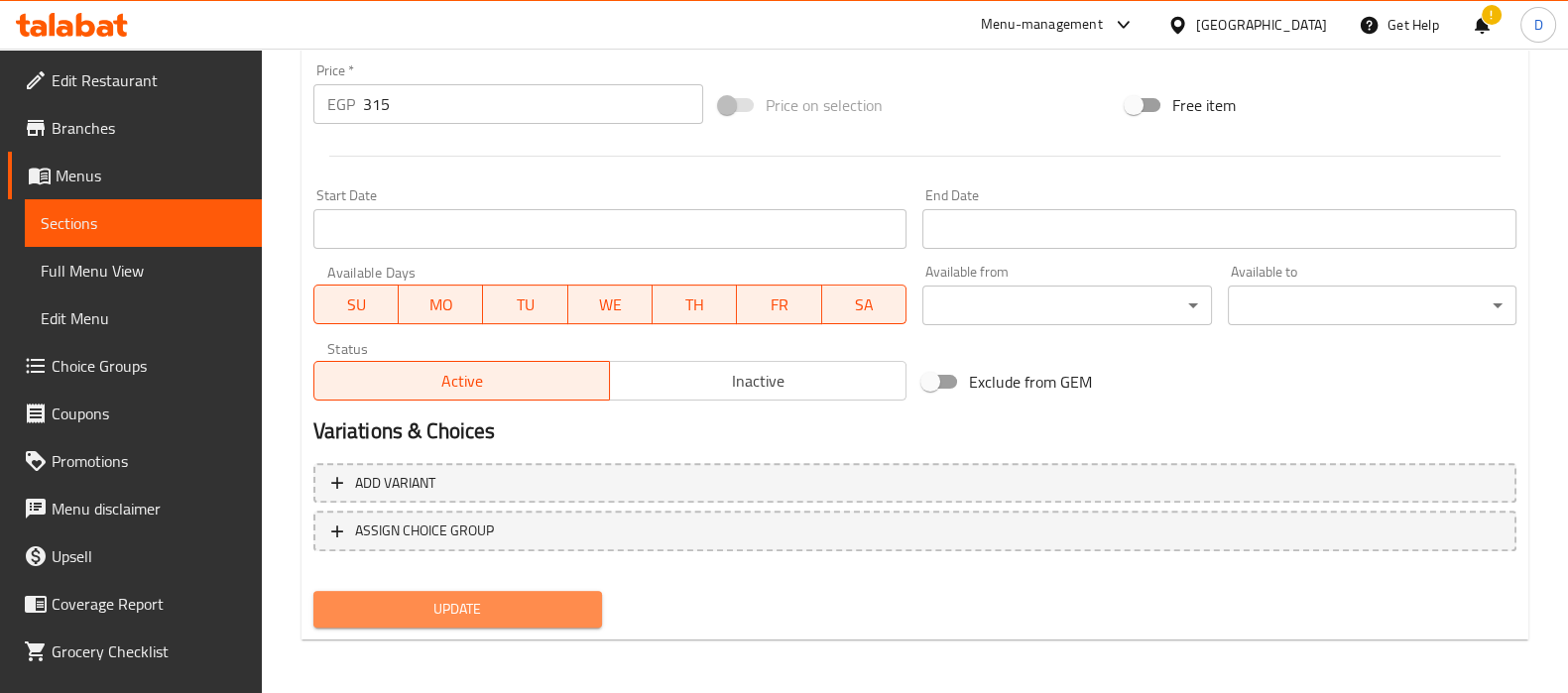
click at [593, 592] on button "Update" at bounding box center [458, 608] width 289 height 37
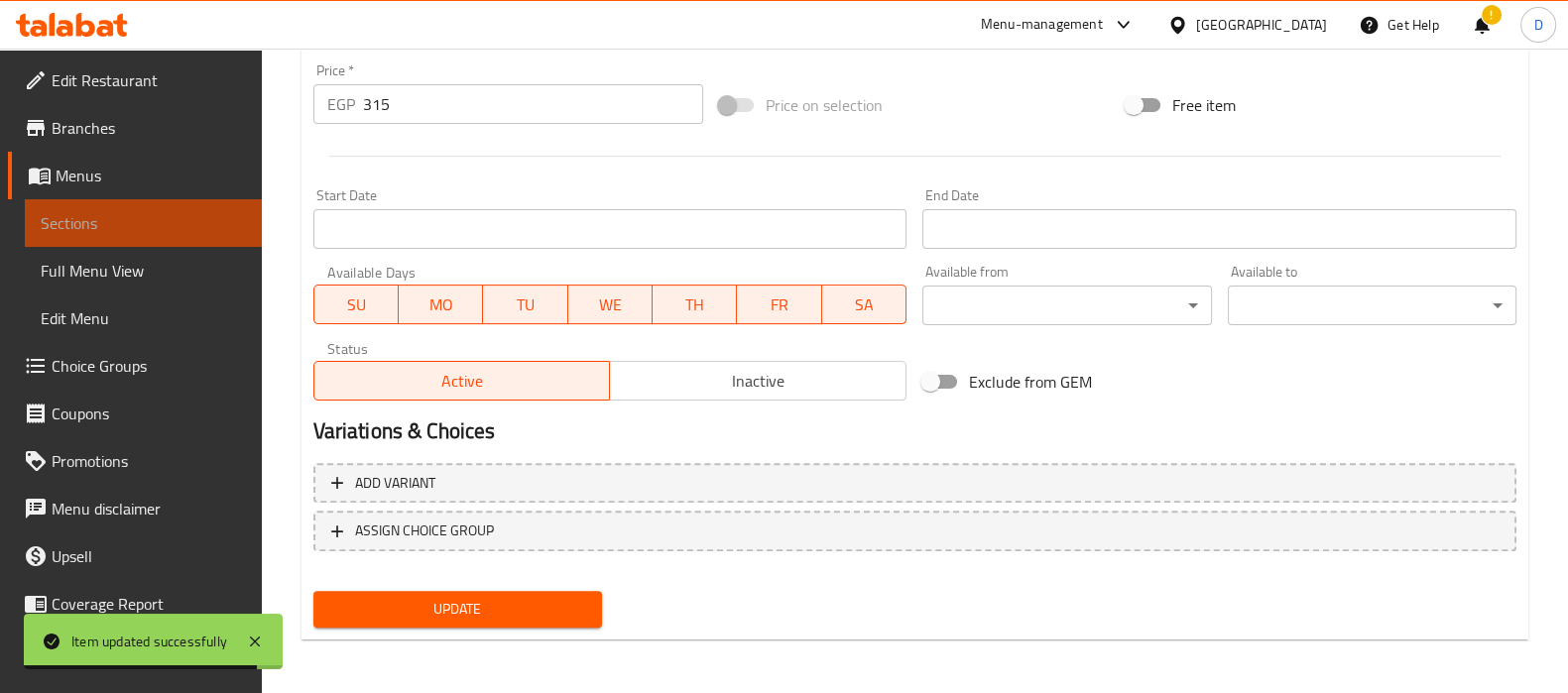
click at [196, 230] on span "Sections" at bounding box center [143, 223] width 205 height 24
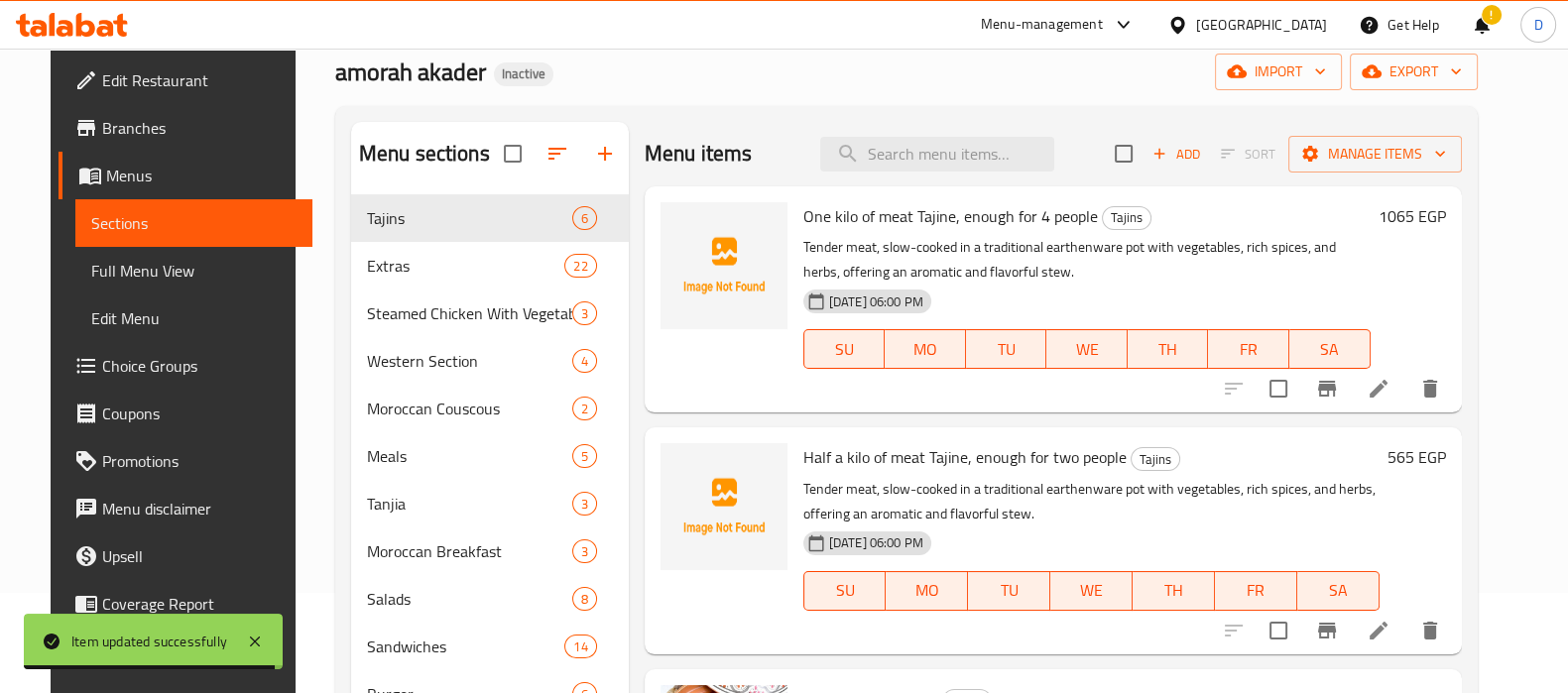
scroll to position [33, 0]
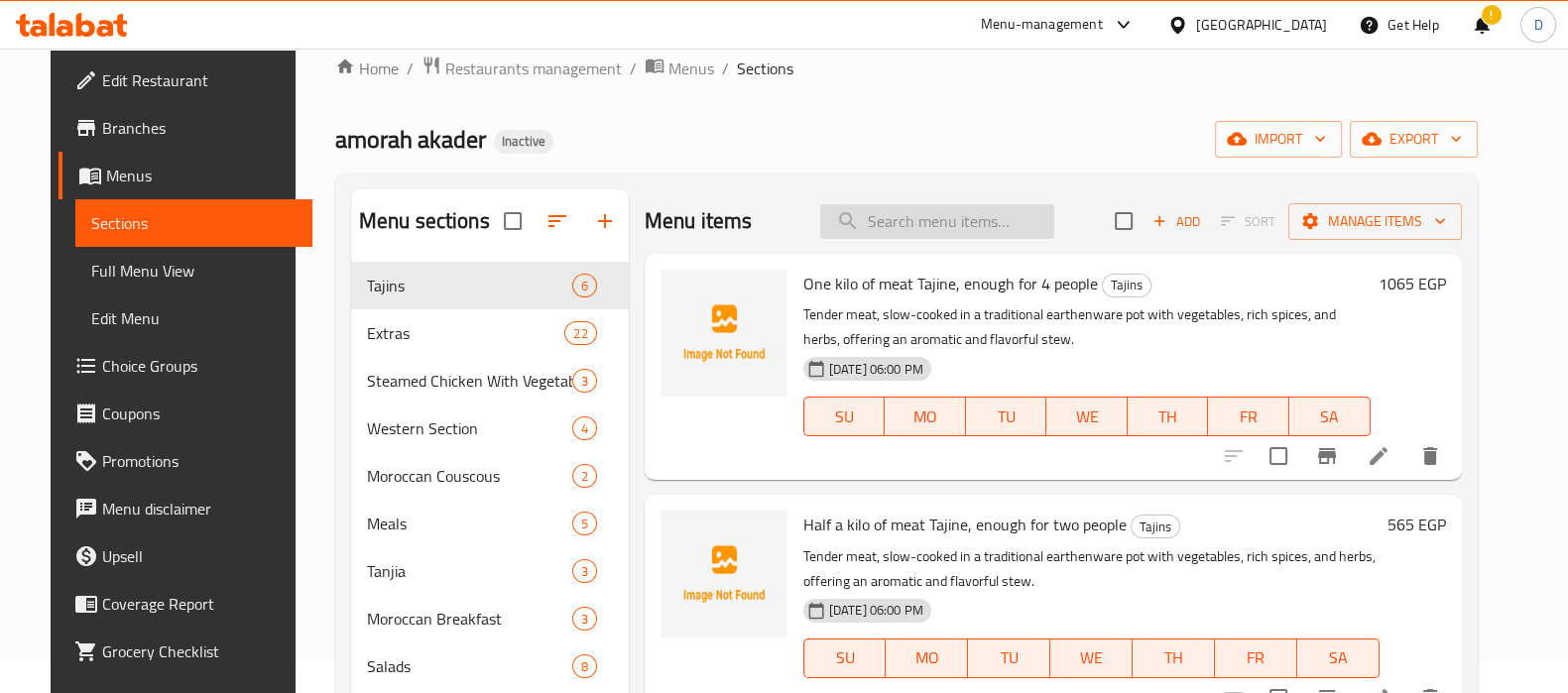
paste input "savory ground meat"
click at [967, 217] on input "search" at bounding box center [936, 221] width 234 height 35
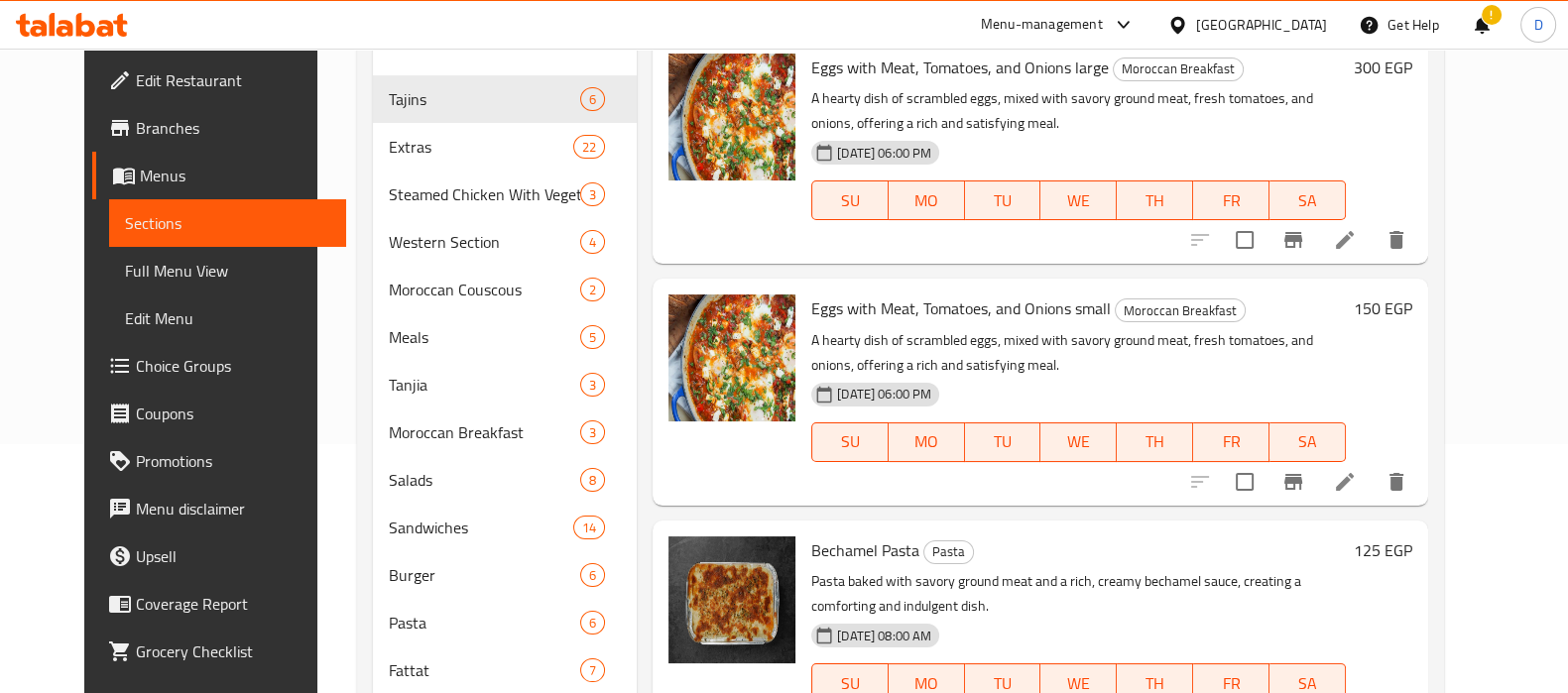
scroll to position [241, 0]
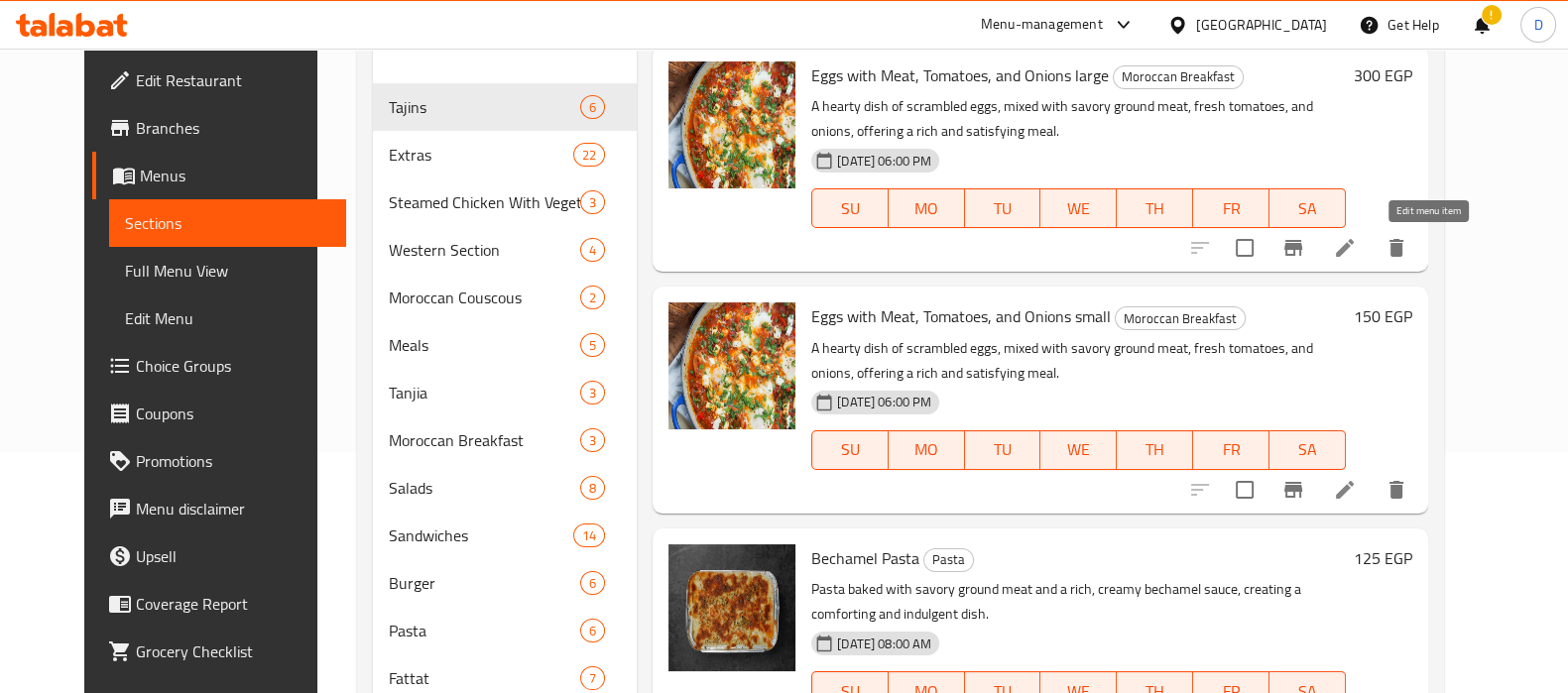
type input "savory ground meat"
click at [1353, 247] on icon at bounding box center [1344, 248] width 18 height 18
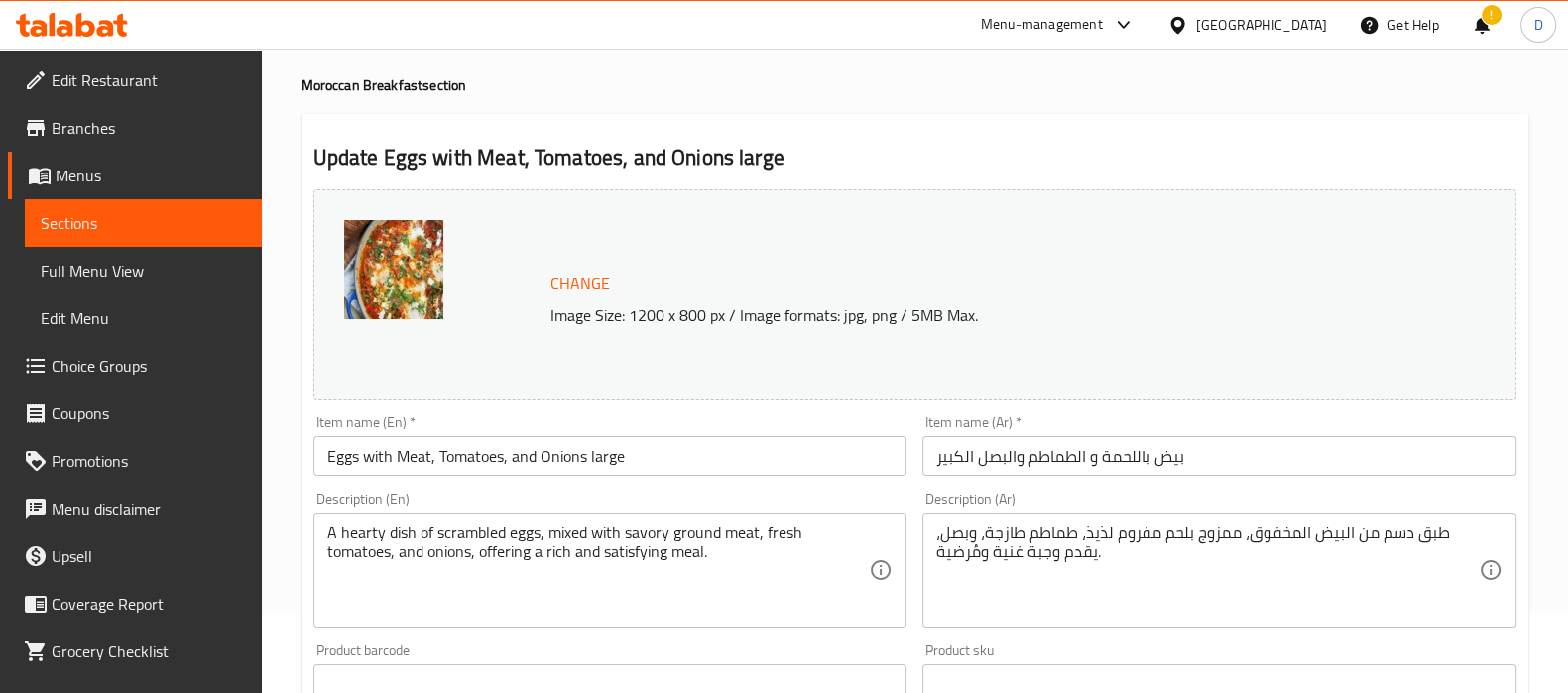
scroll to position [84, 0]
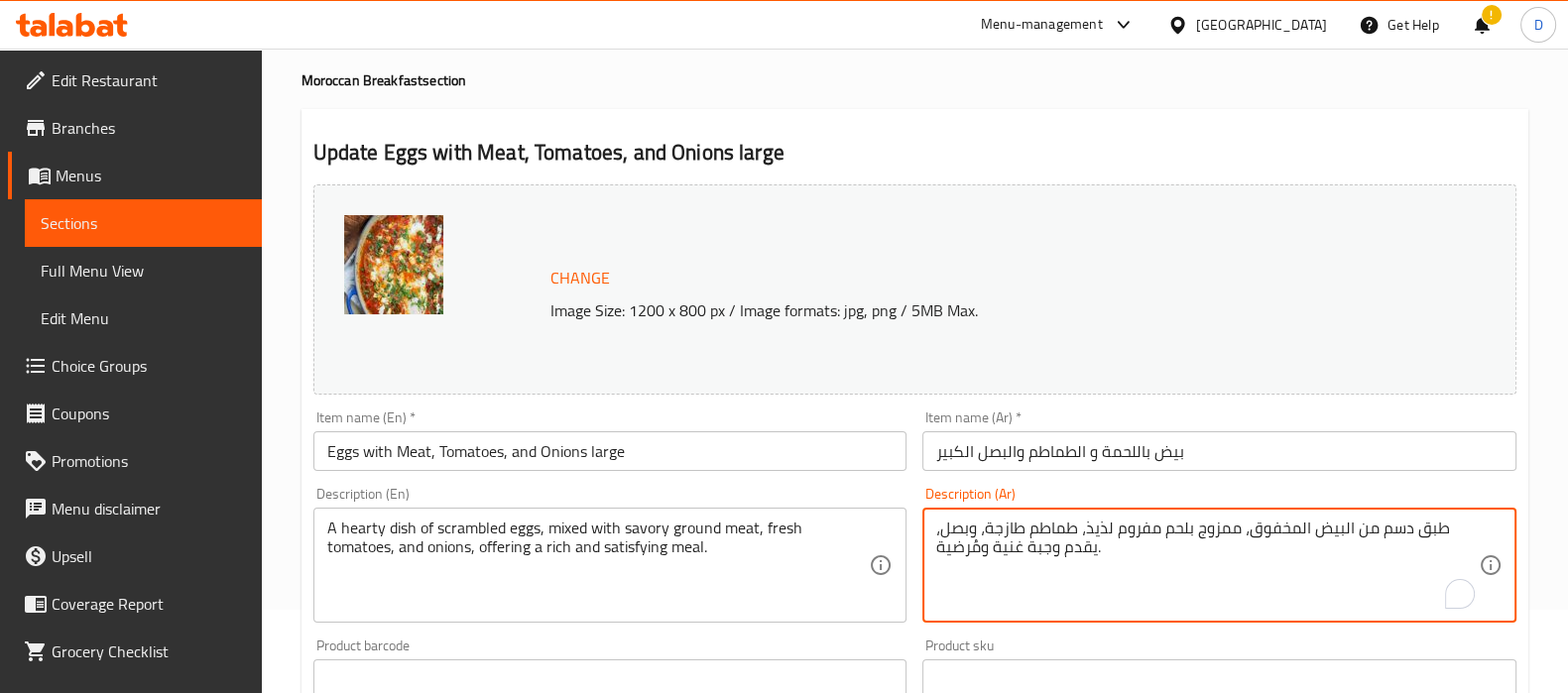
click at [1102, 524] on textarea "طبق دسم من البيض المخفوق، ممزوج بلحم مفروم لذيذ، طماطم طازجة، وبصل، يقدم وجبة غ…" at bounding box center [1207, 565] width 542 height 94
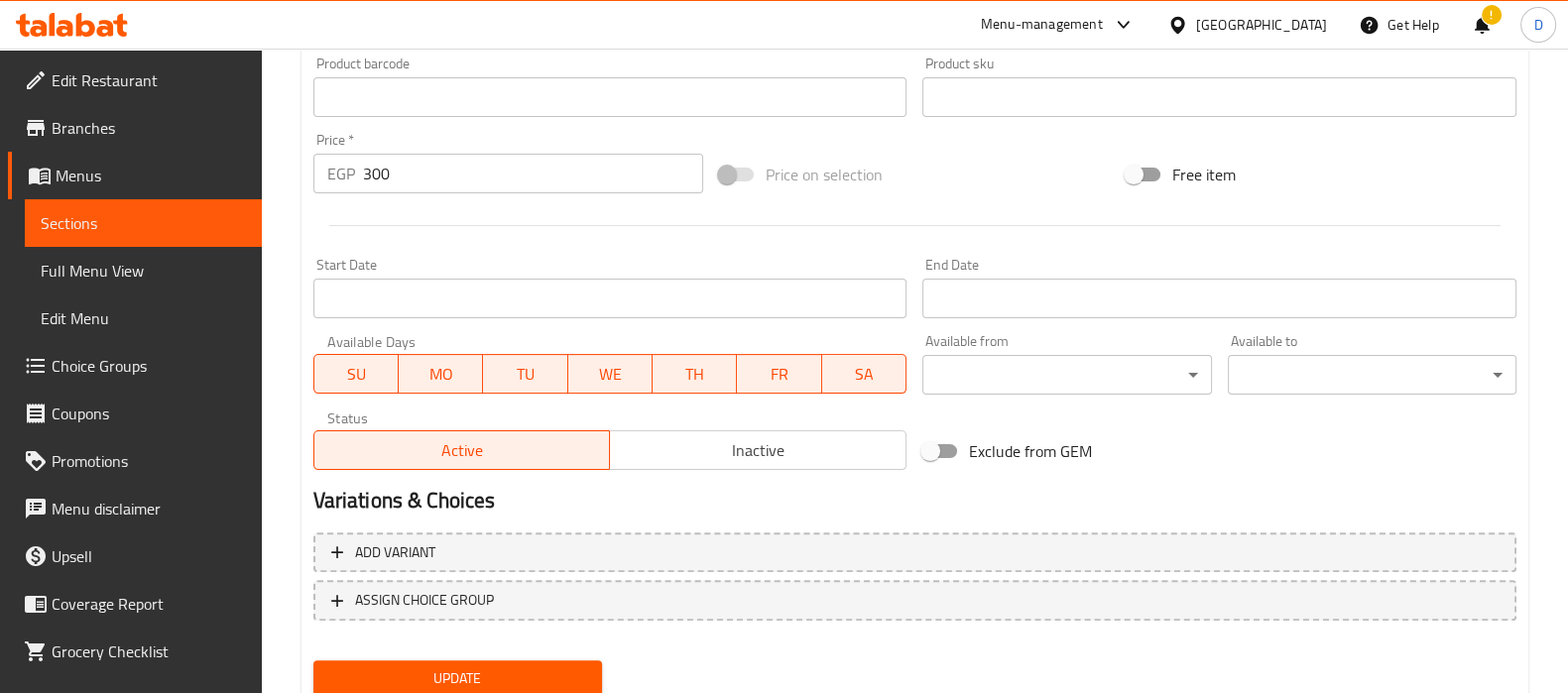
scroll to position [735, 0]
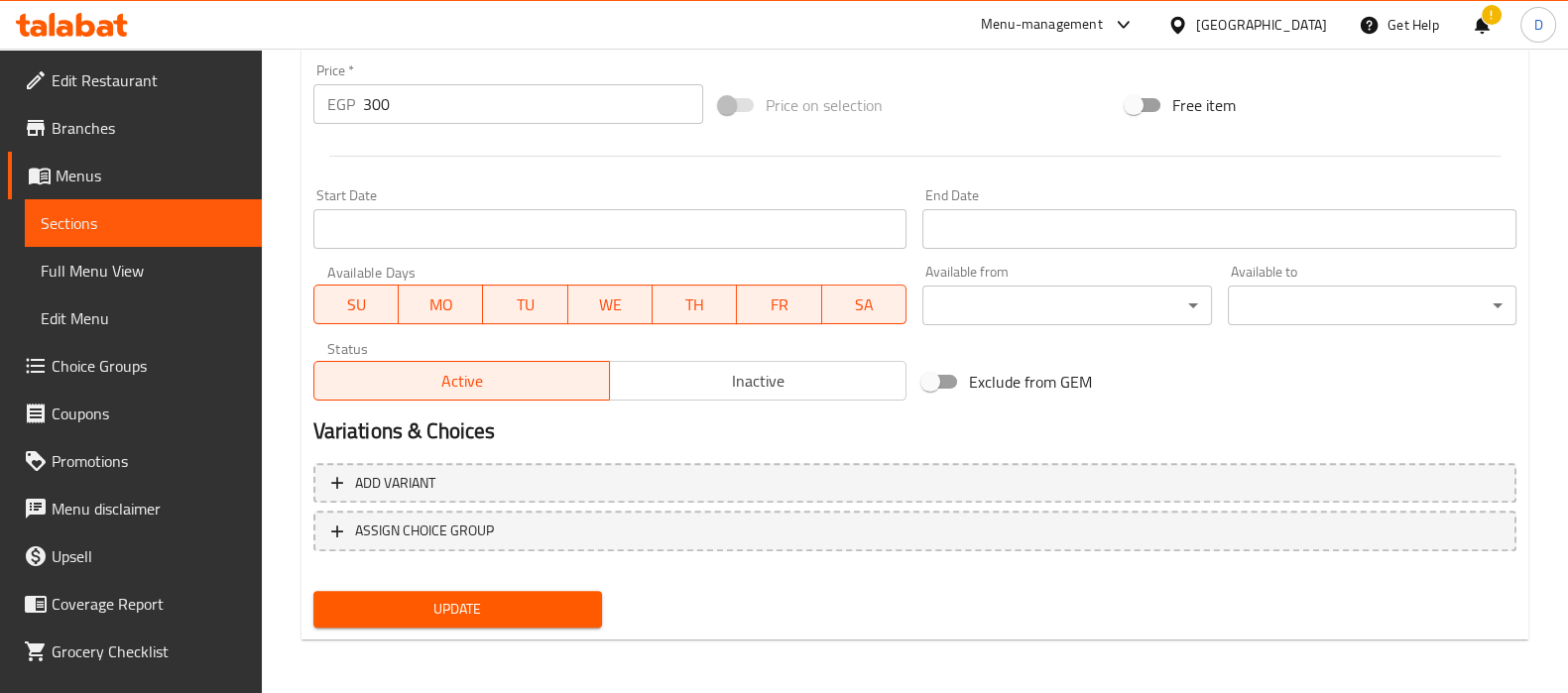
type textarea "طبق دسم من البيض المخفوق، ممزوج بلحم مفروم مالح، طماطم طازجة، وبصل، يقدم وجبة غ…"
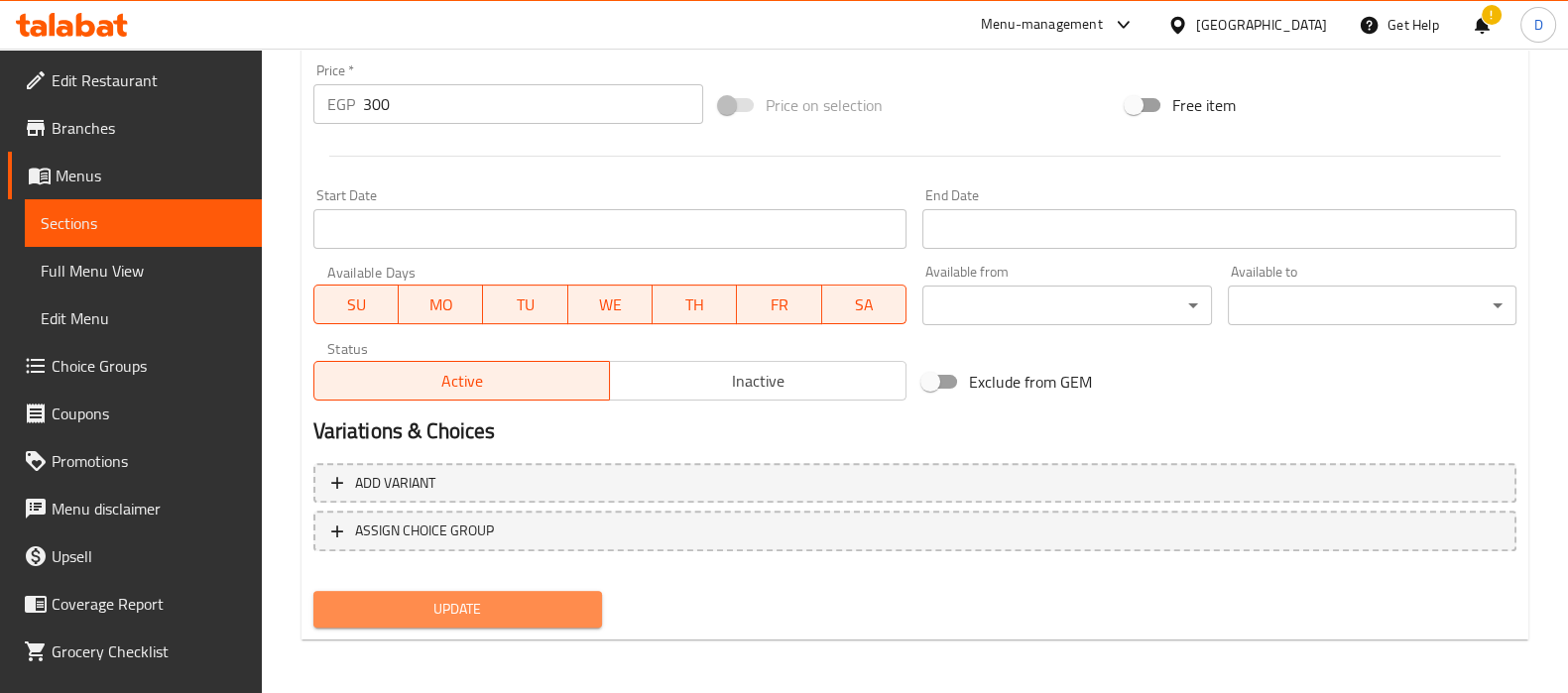
click at [507, 606] on span "Update" at bounding box center [458, 608] width 257 height 25
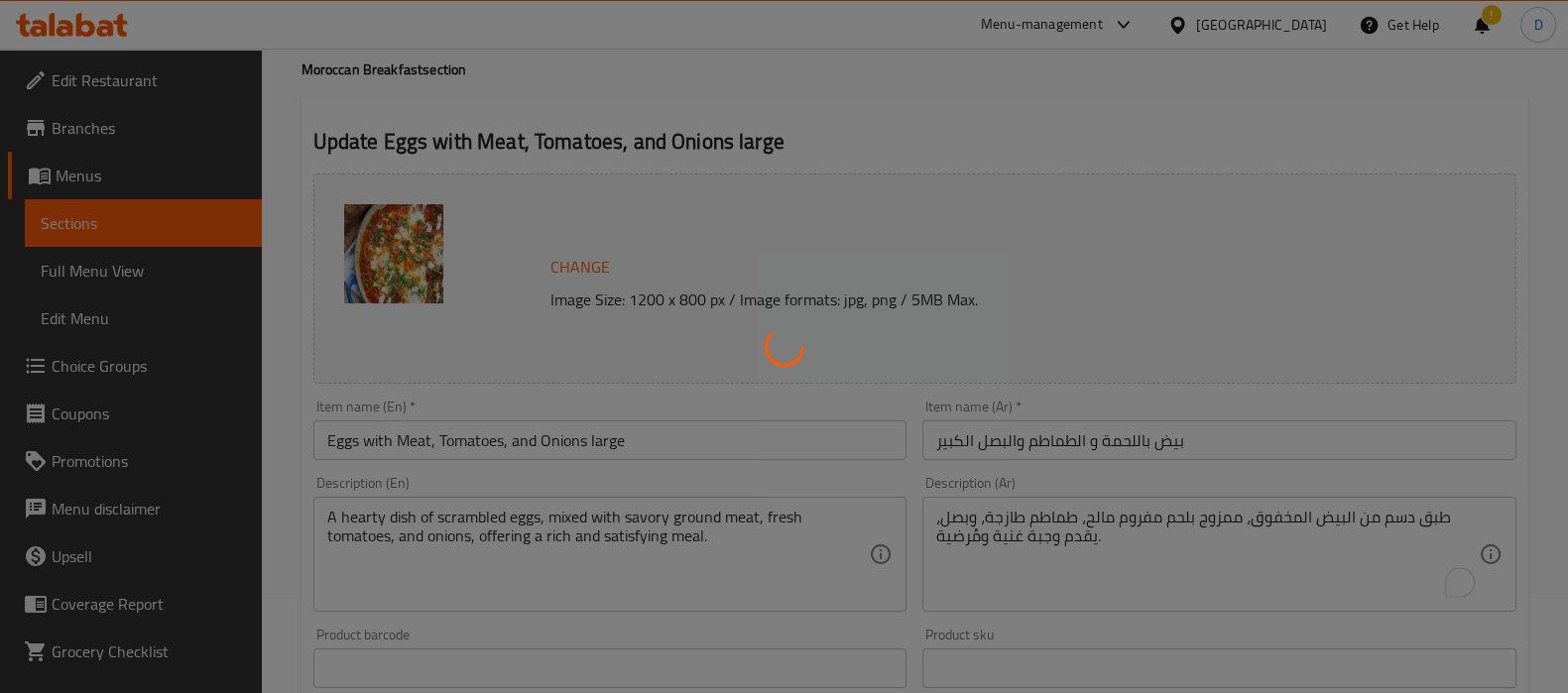
scroll to position [51, 0]
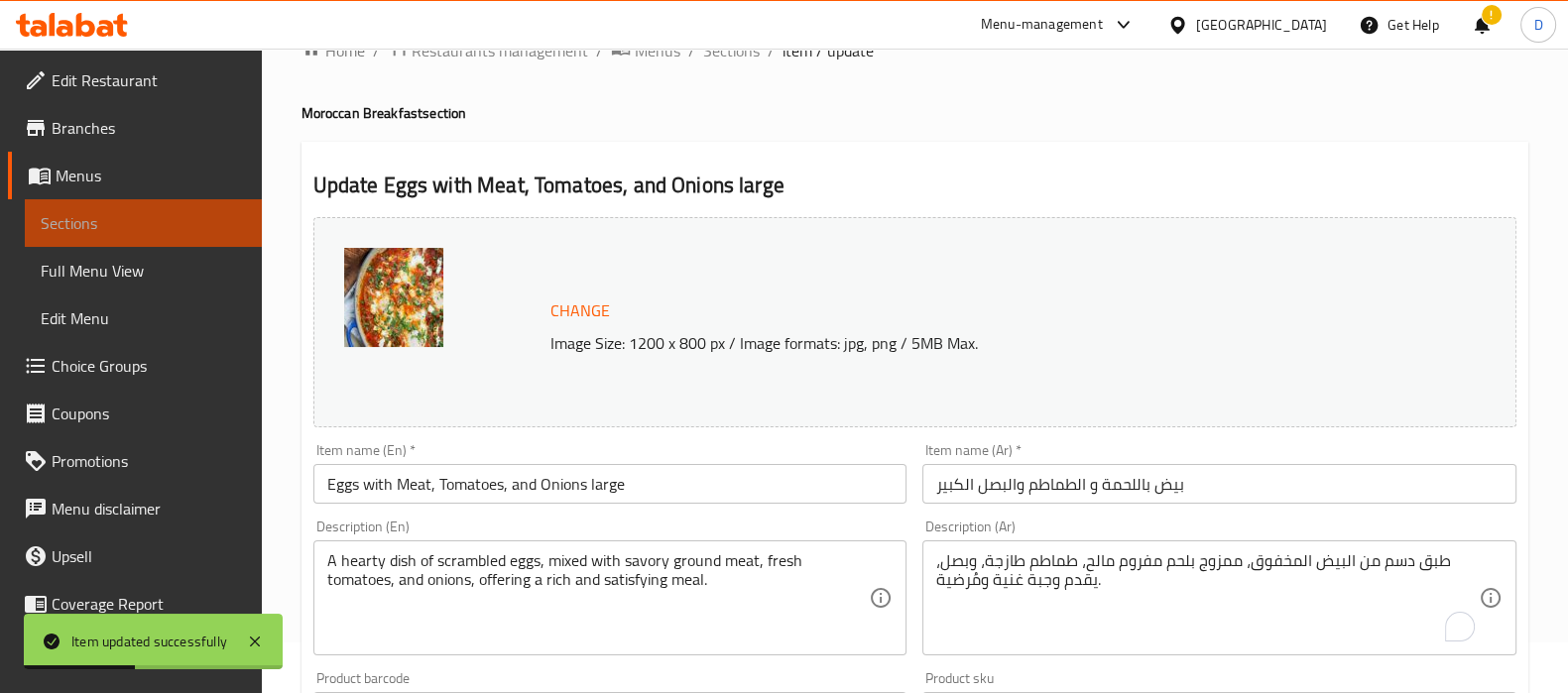
click at [179, 220] on span "Sections" at bounding box center [143, 223] width 205 height 24
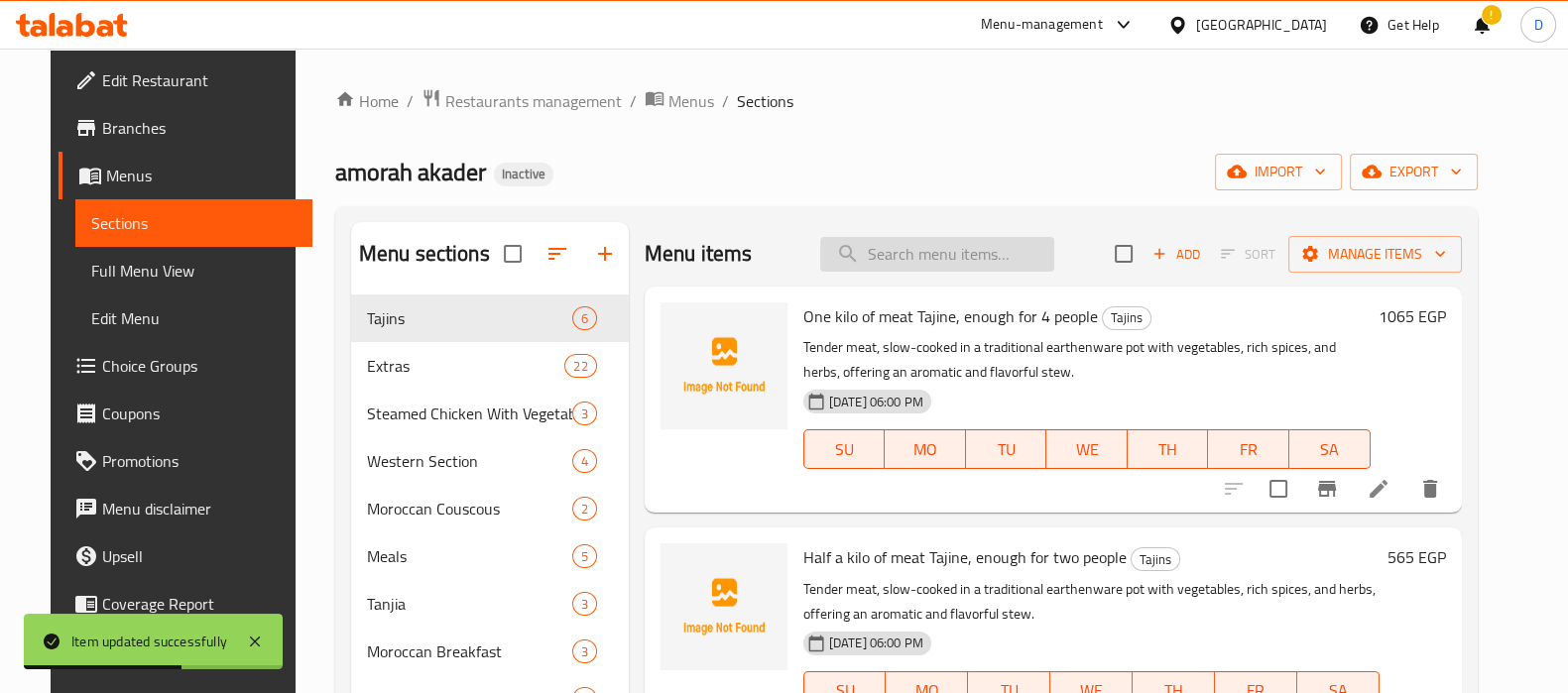
paste input "savory ground meat"
click at [878, 247] on input "savory ground meat" at bounding box center [936, 254] width 234 height 35
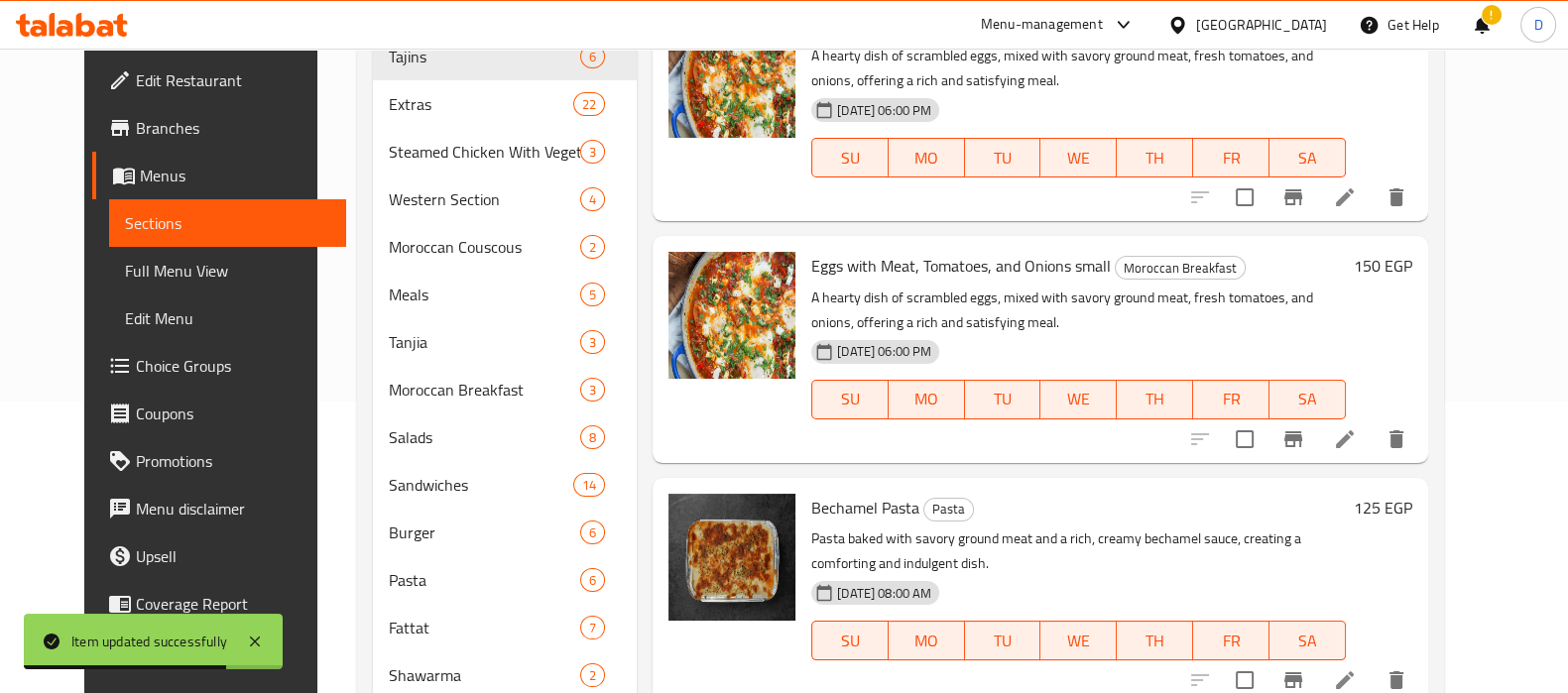
scroll to position [303, 0]
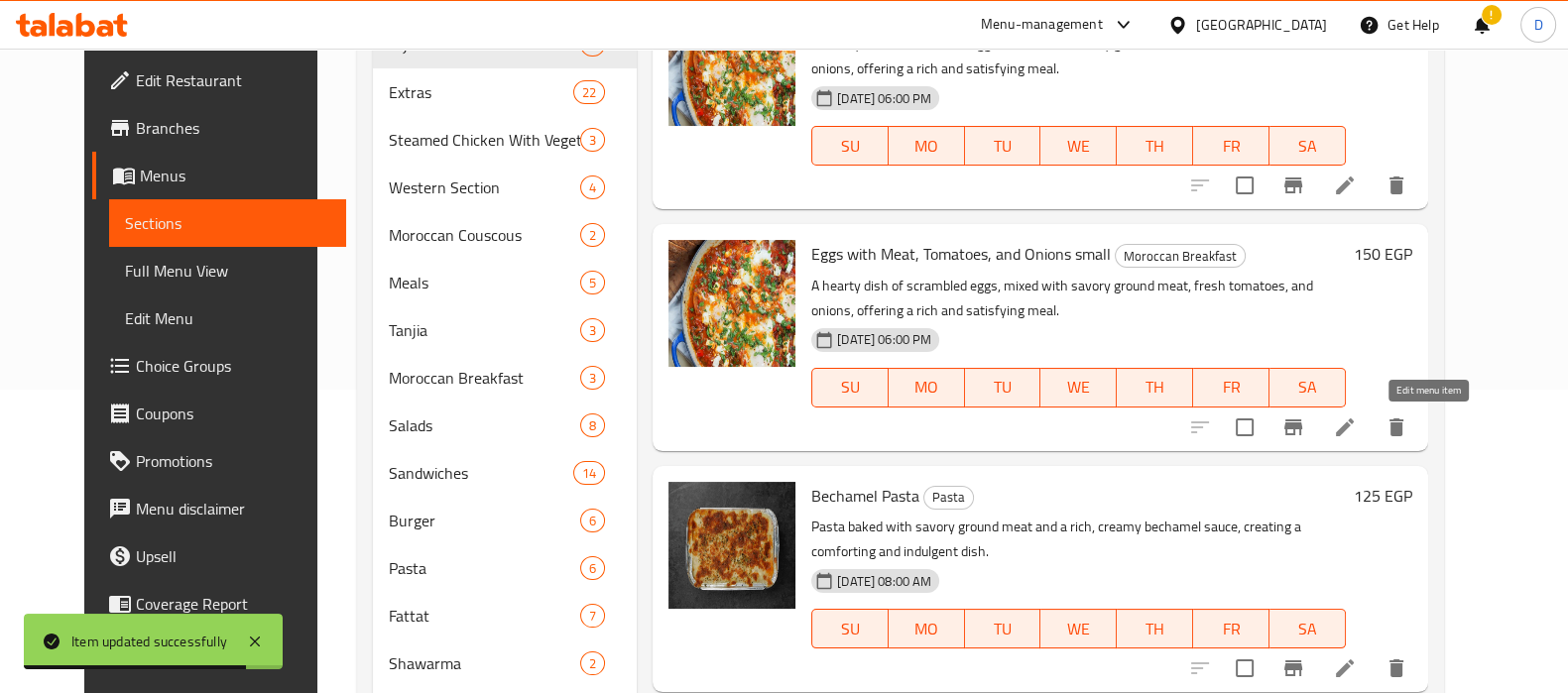
type input "savory ground meat"
click at [1356, 433] on icon at bounding box center [1345, 428] width 24 height 24
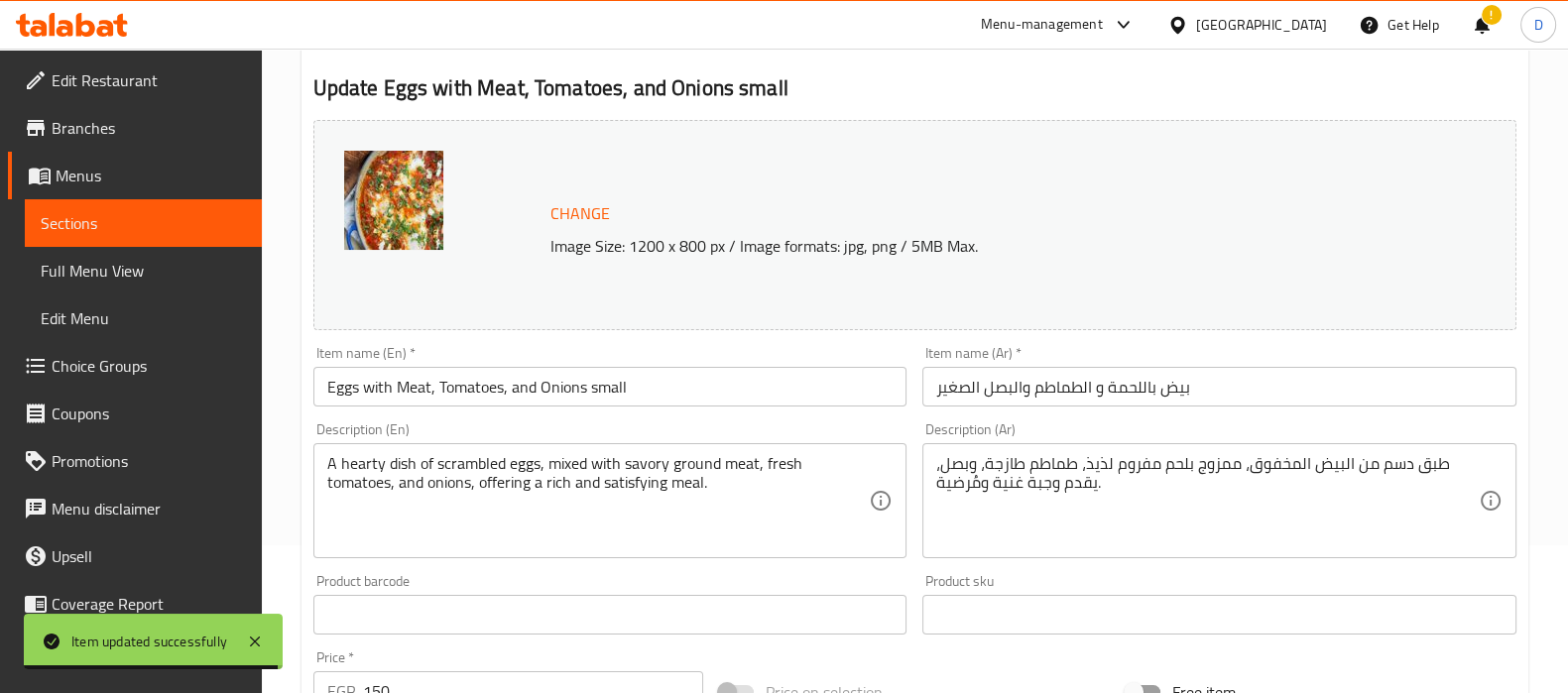
scroll to position [159, 0]
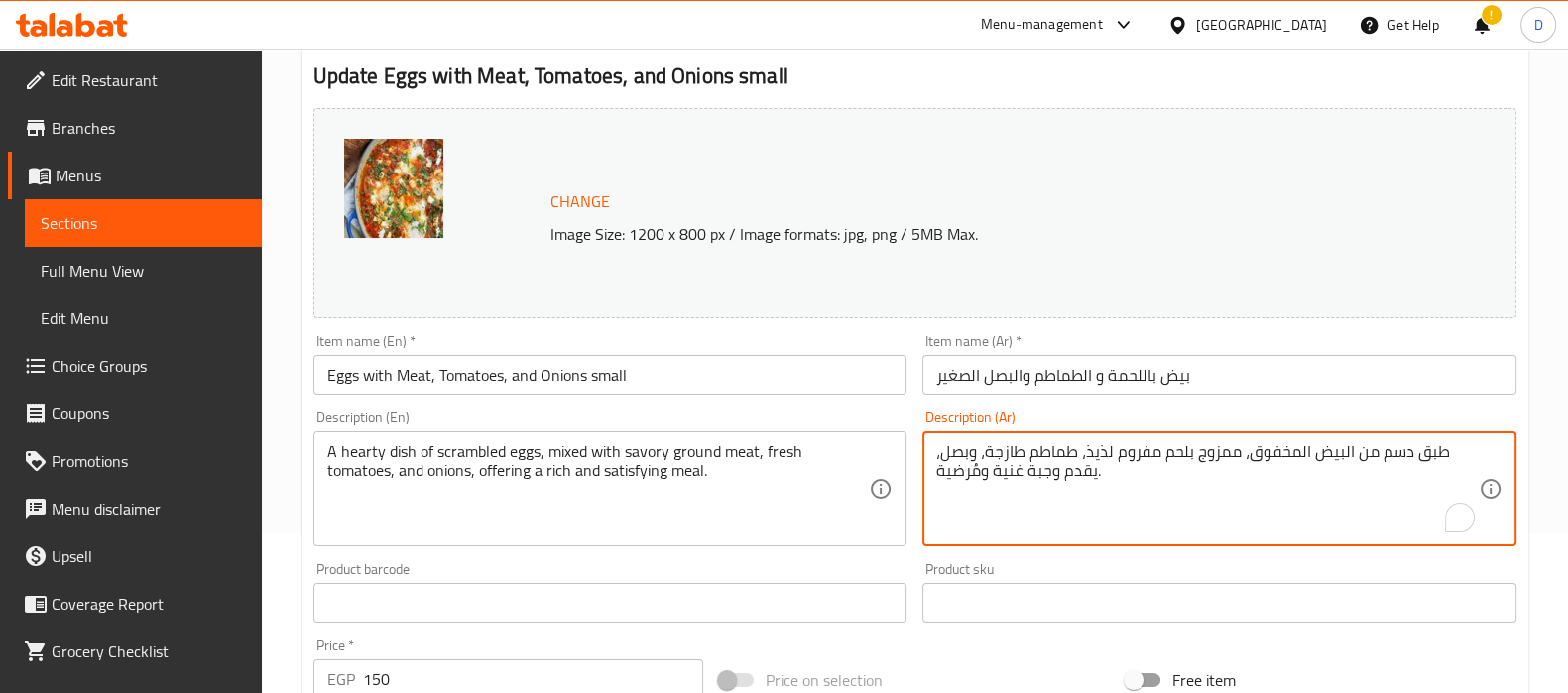
click at [1099, 453] on textarea "طبق دسم من البيض المخفوق، ممزوج بلحم مفروم لذيذ، طماطم طازجة، وبصل، يقدم وجبة غ…" at bounding box center [1207, 489] width 542 height 94
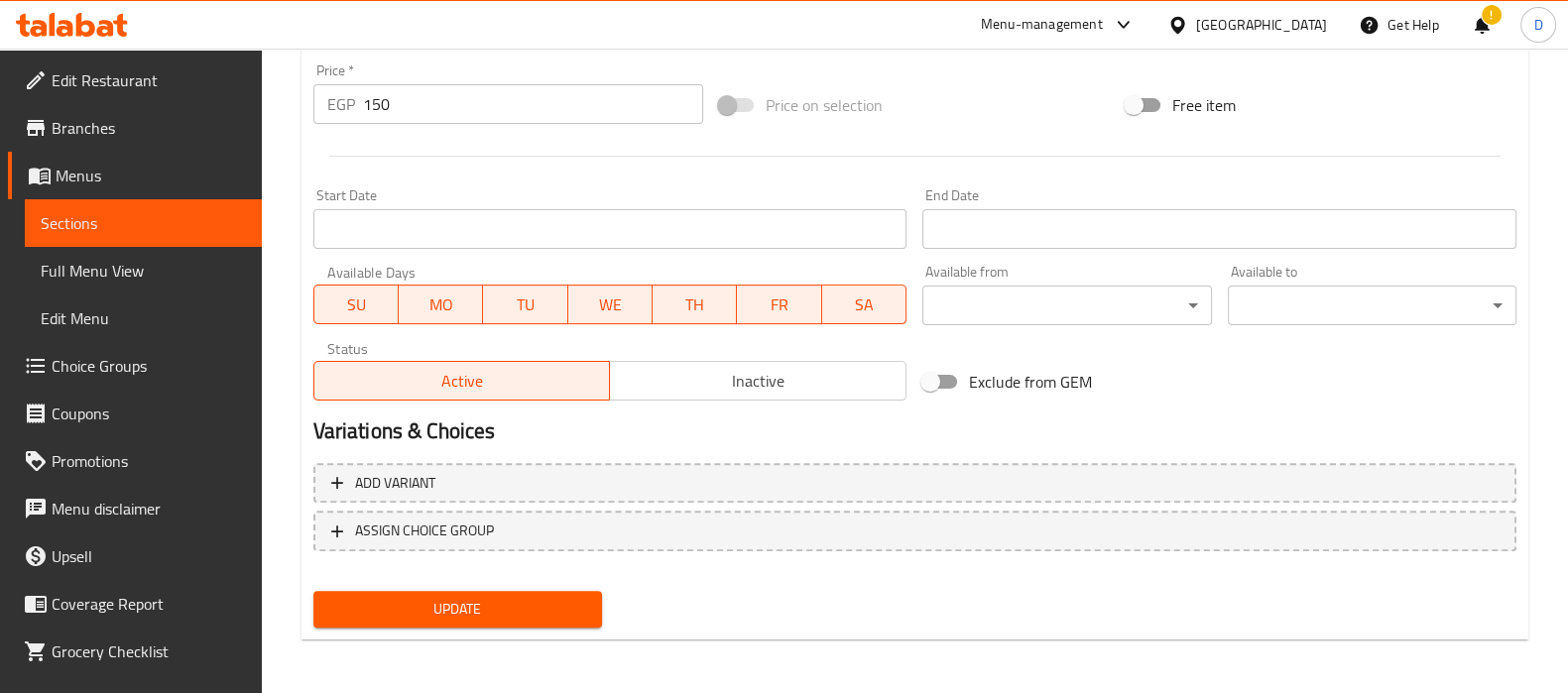
type textarea "طبق دسم من البيض المخفوق، ممزوج بلحم مفروم مالح، طماطم طازجة، وبصل، يقدم وجبة غ…"
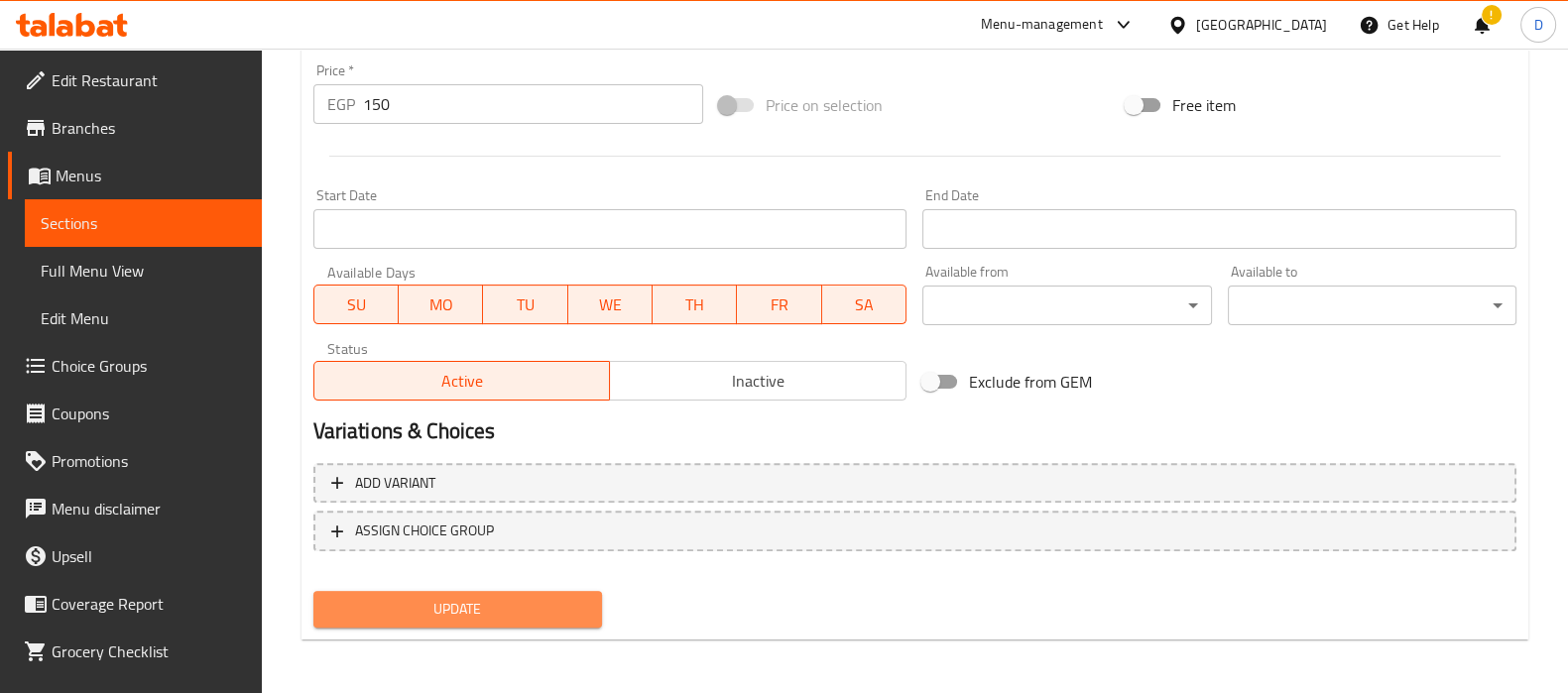
click at [540, 609] on span "Update" at bounding box center [458, 608] width 257 height 25
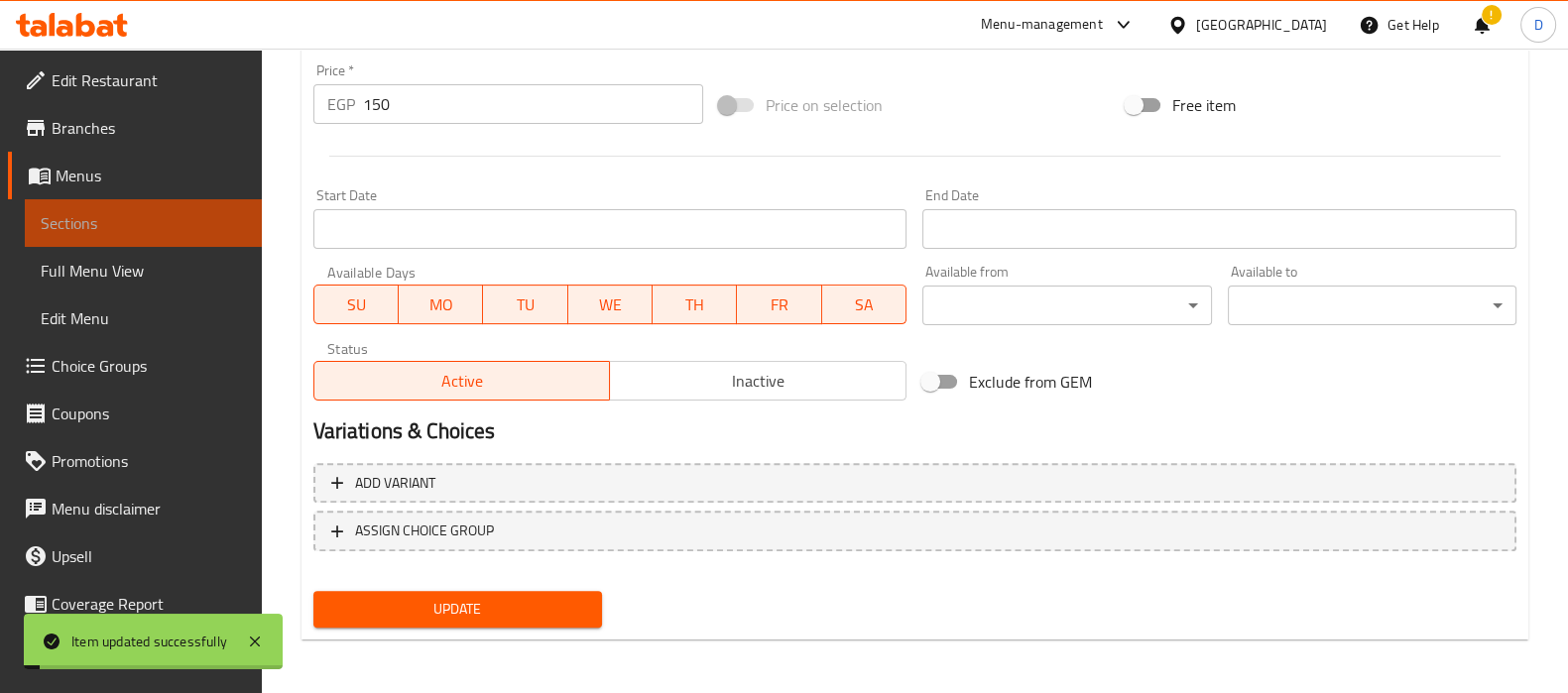
click at [190, 210] on link "Sections" at bounding box center [143, 223] width 237 height 48
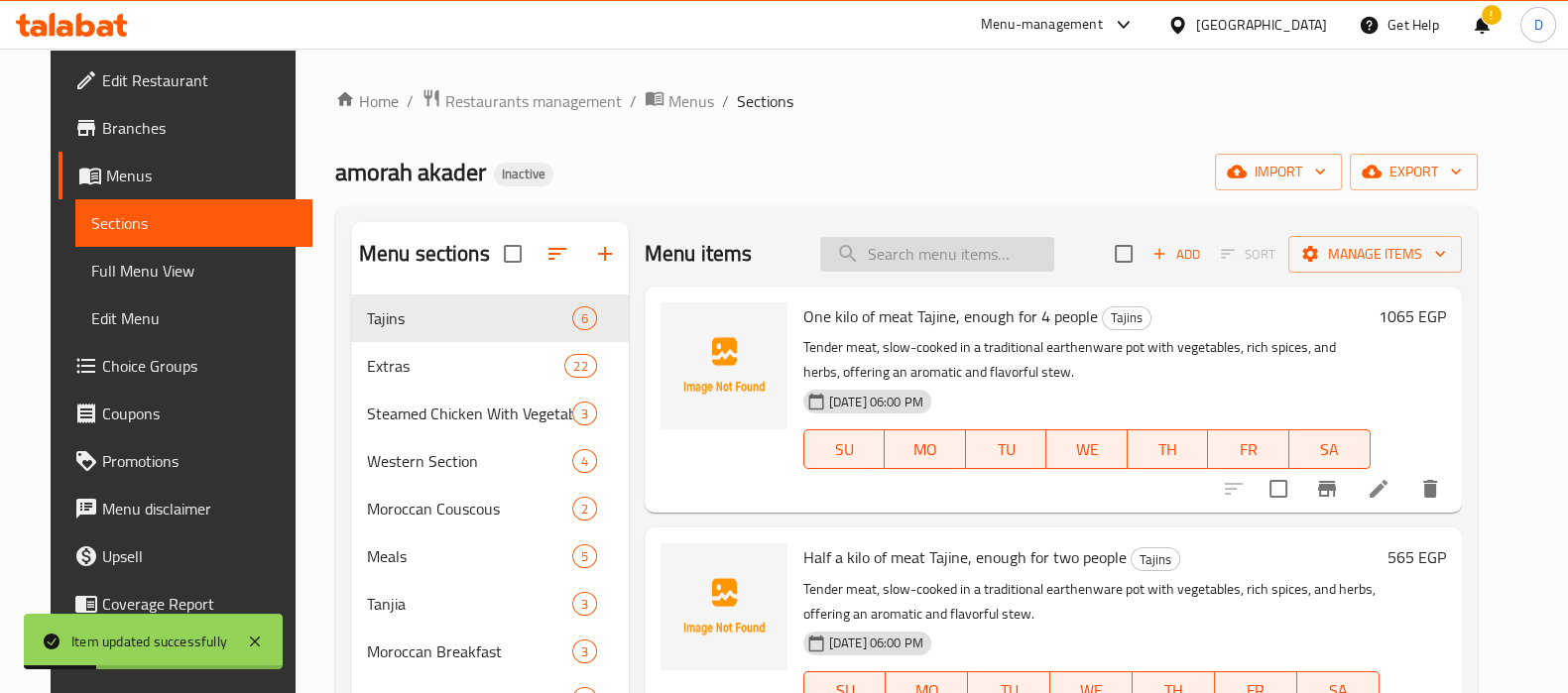
click at [929, 264] on input "search" at bounding box center [936, 254] width 234 height 35
paste input "savory ground meat"
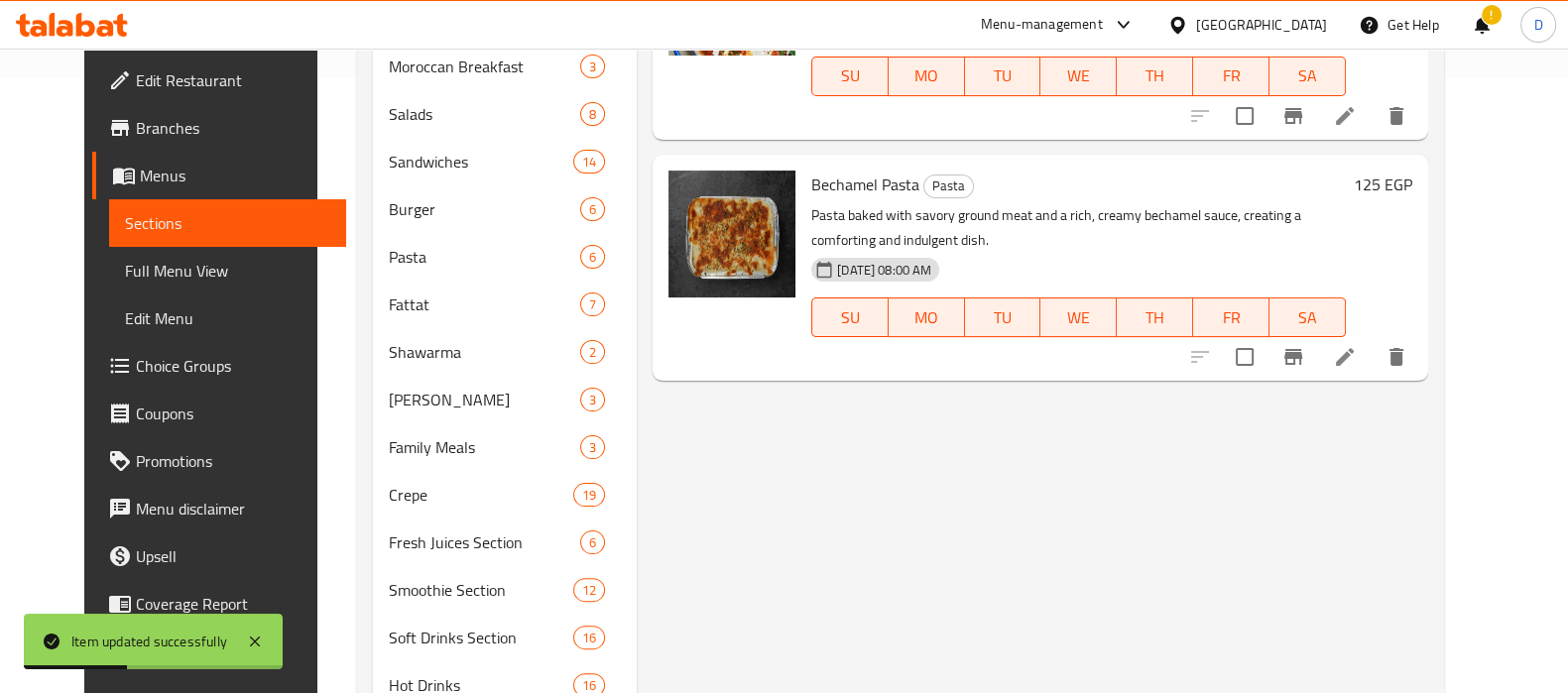
scroll to position [700, 0]
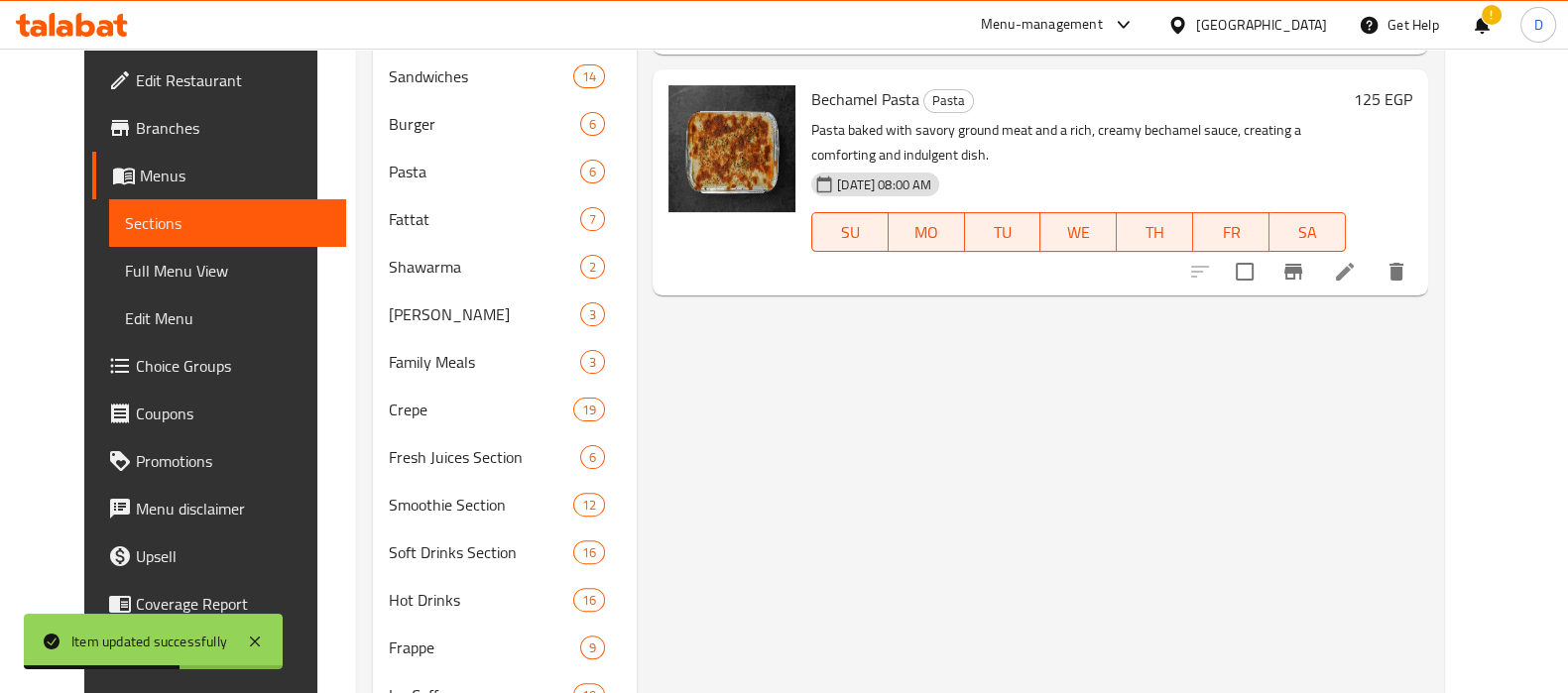
type input "savory ground meat"
click at [1372, 267] on li at bounding box center [1345, 271] width 56 height 36
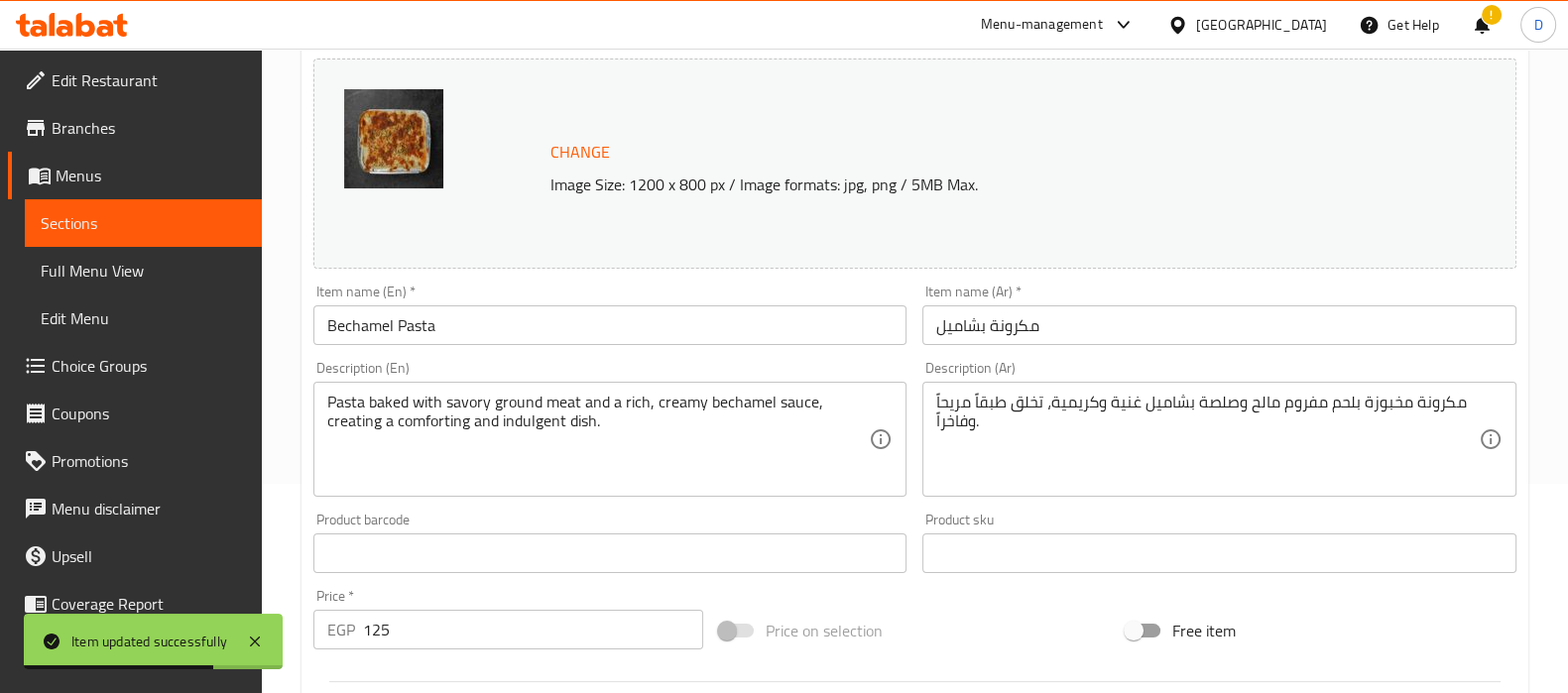
scroll to position [214, 0]
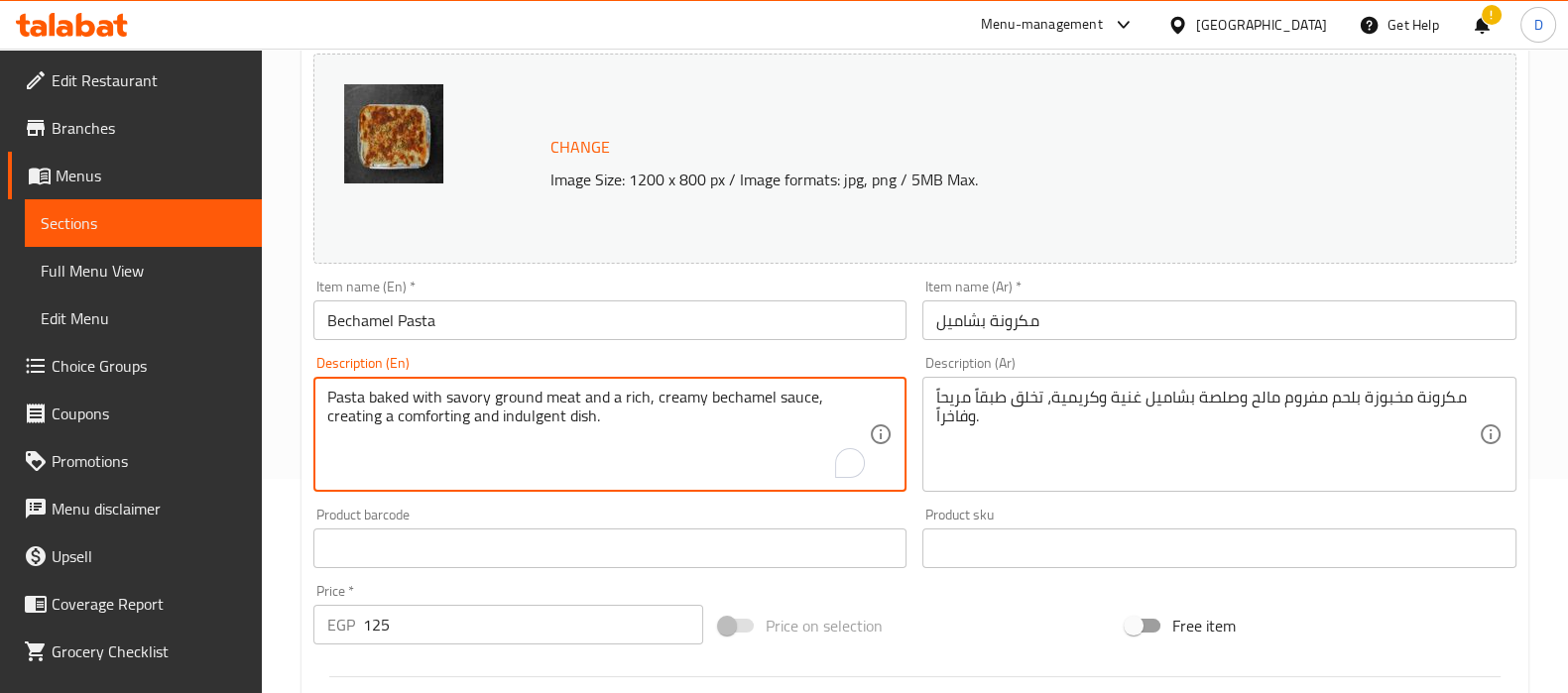
click at [436, 422] on textarea "Pasta baked with savory ground meat and a rich, creamy bechamel sauce, creating…" at bounding box center [598, 434] width 542 height 94
drag, startPoint x: 629, startPoint y: 414, endPoint x: 312, endPoint y: 428, distance: 317.3
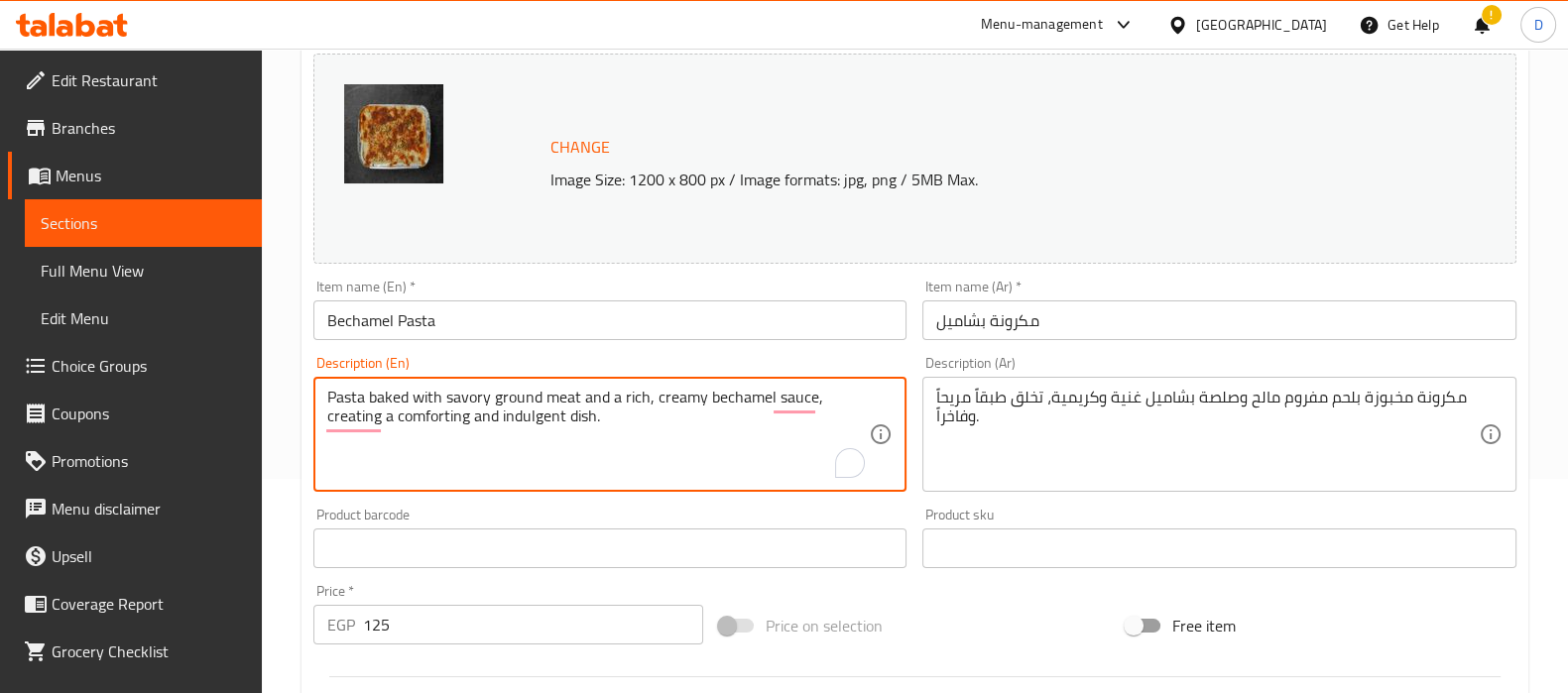
click at [313, 428] on div "Pasta baked with savory ground meat and a rich, creamy bechamel sauce, creating…" at bounding box center [610, 434] width 594 height 115
type textarea "Pasta baked with savory ground meat and a rich, creamy bechamel sauce"
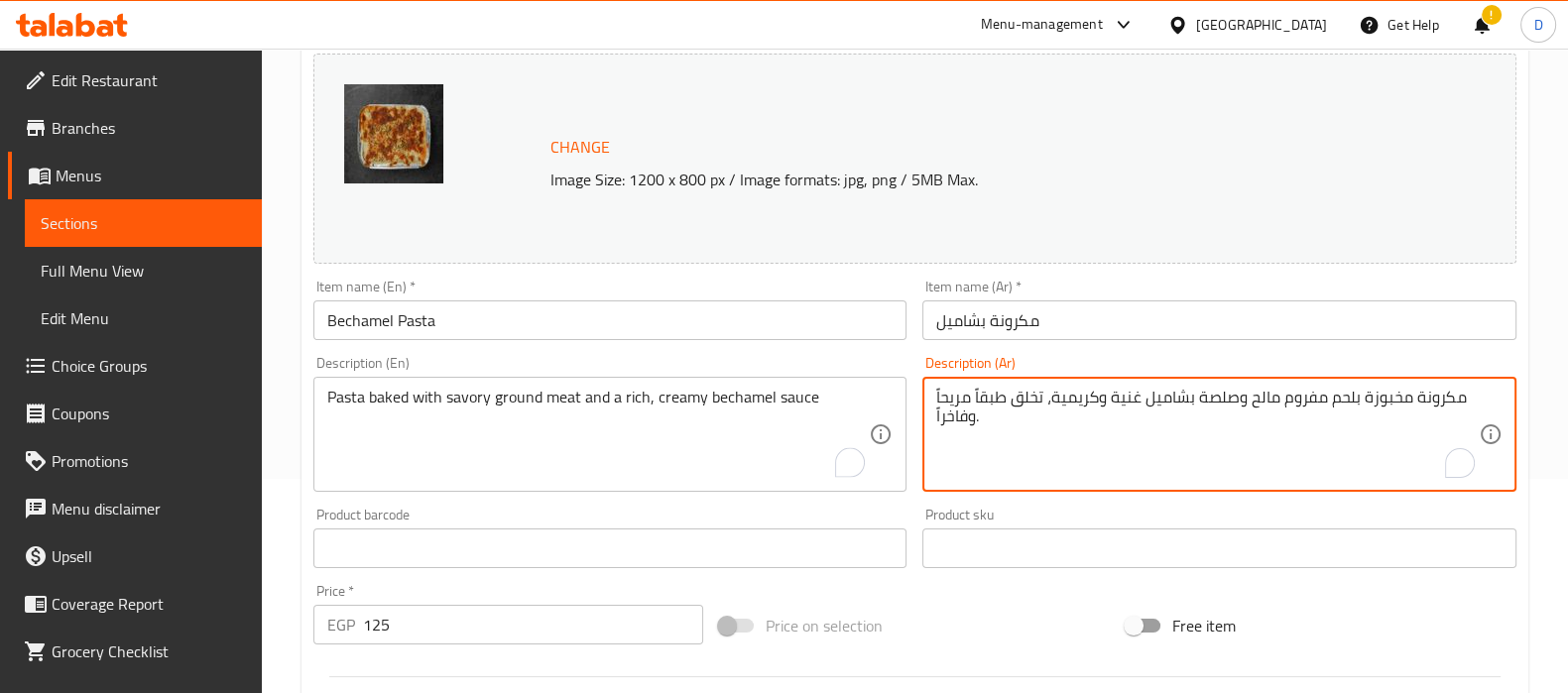
drag, startPoint x: 1051, startPoint y: 394, endPoint x: 1061, endPoint y: 421, distance: 28.8
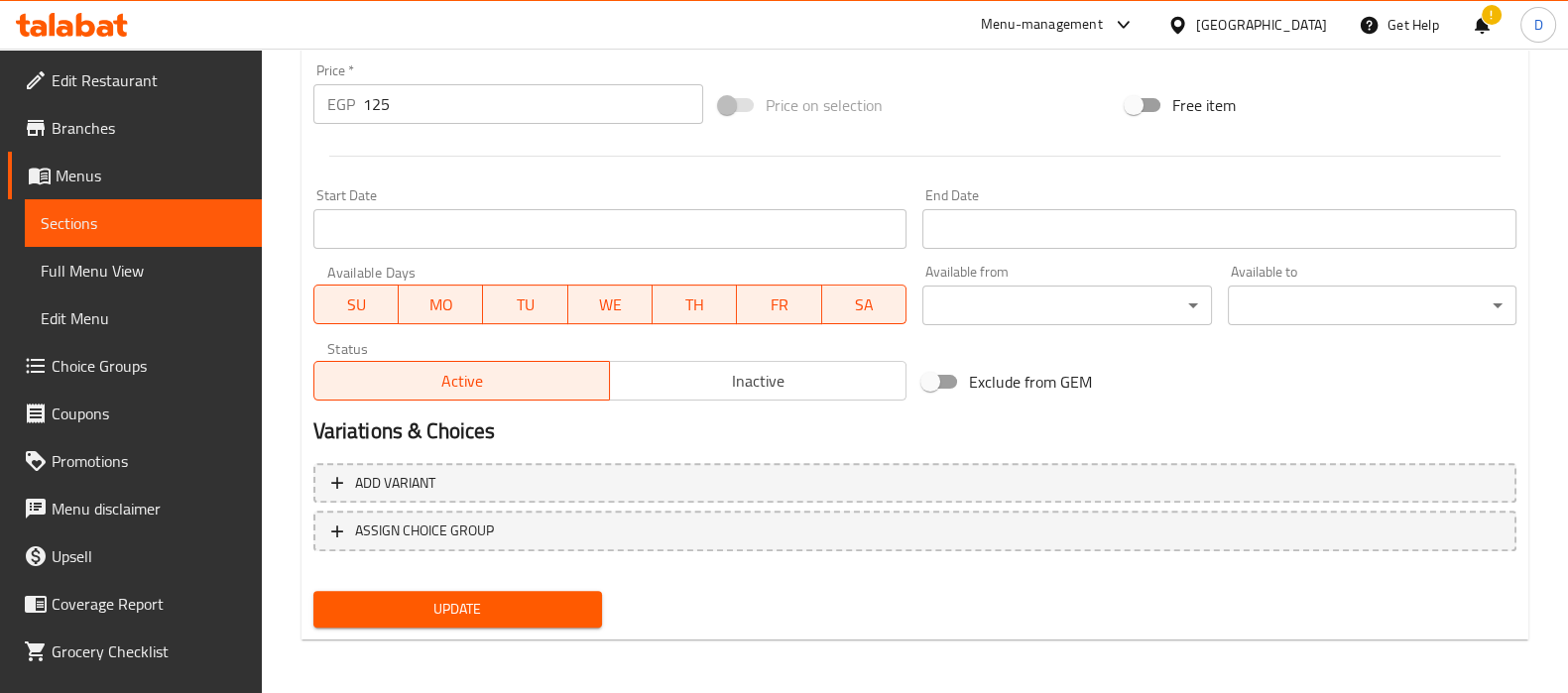
type textarea "مكرونة مخبوزة بلحم مفروم مالح وصلصة بشاميل غنية وكريمية"
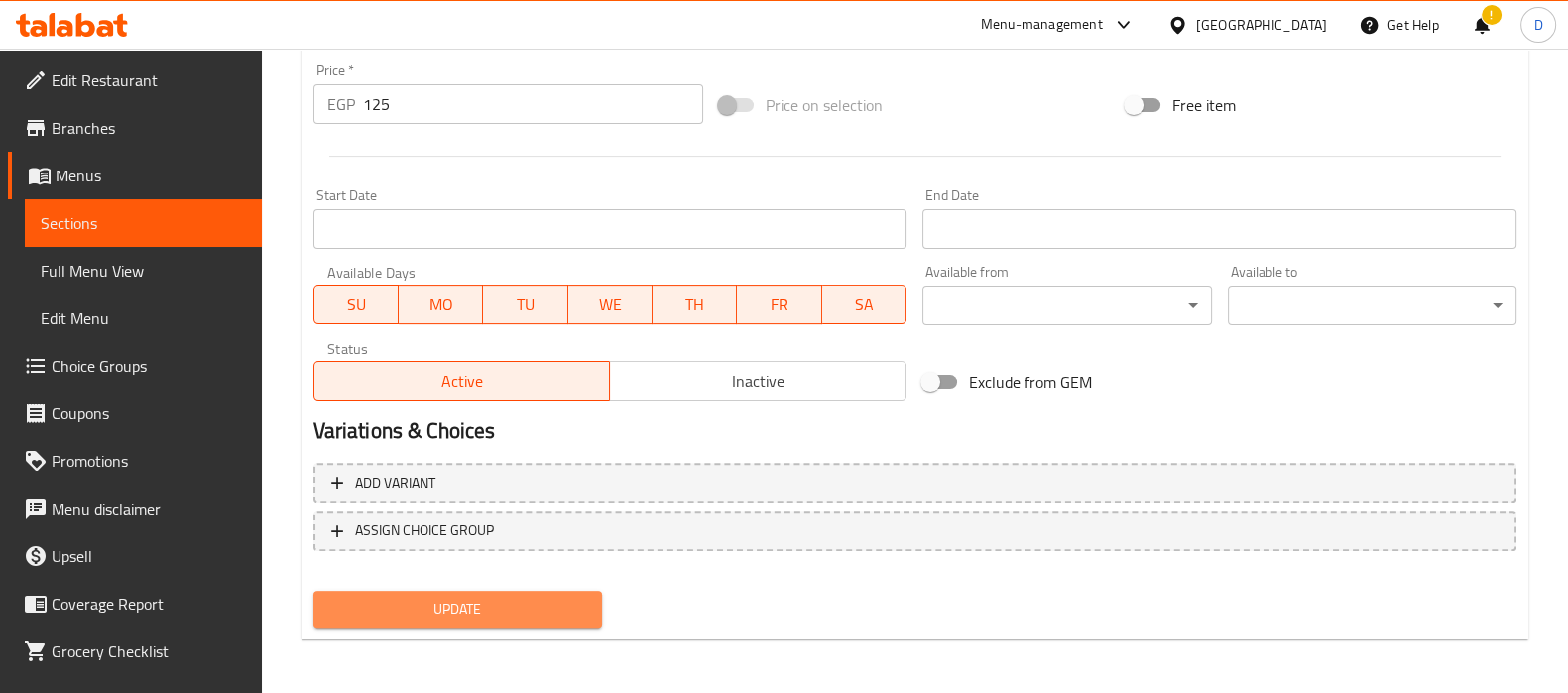
click at [489, 615] on span "Update" at bounding box center [458, 608] width 257 height 25
click at [536, 605] on span "Update" at bounding box center [458, 608] width 257 height 25
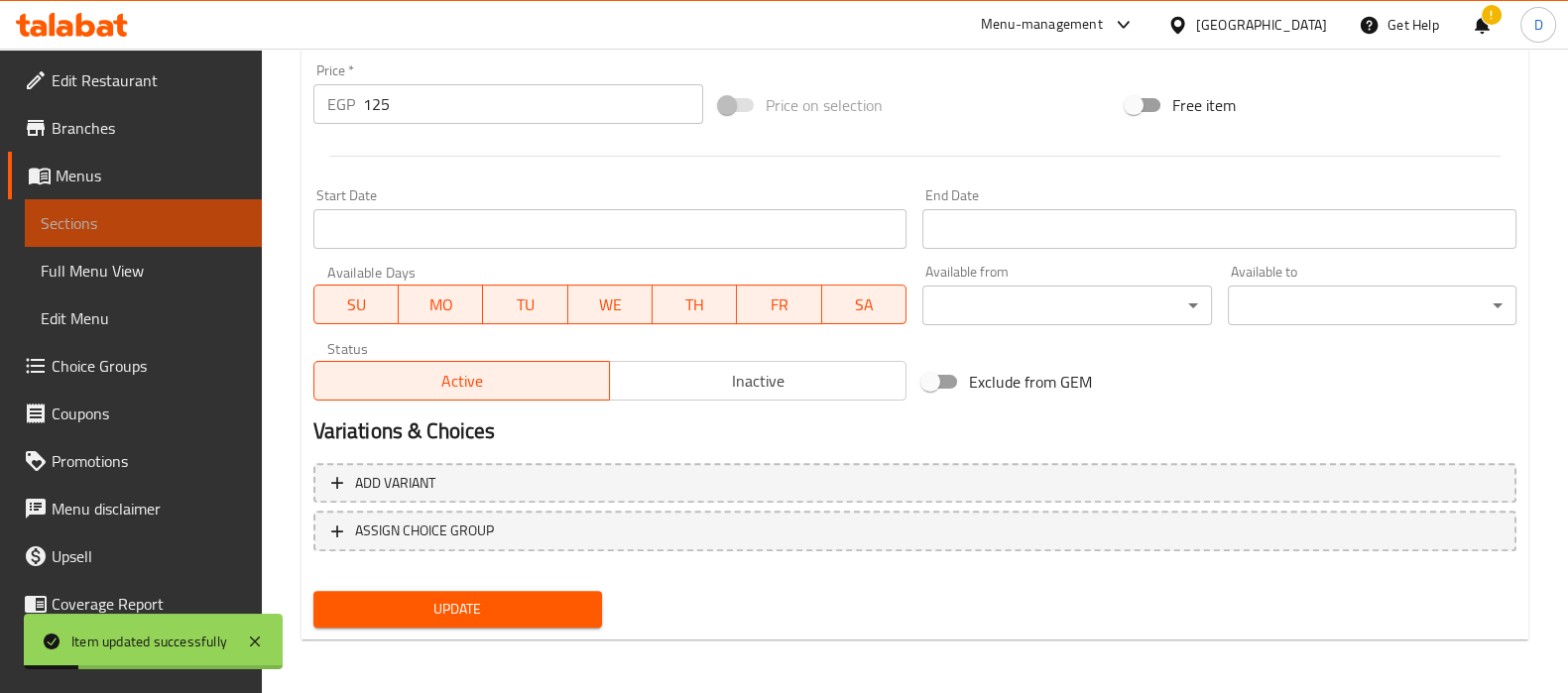
click at [183, 222] on span "Sections" at bounding box center [143, 223] width 205 height 24
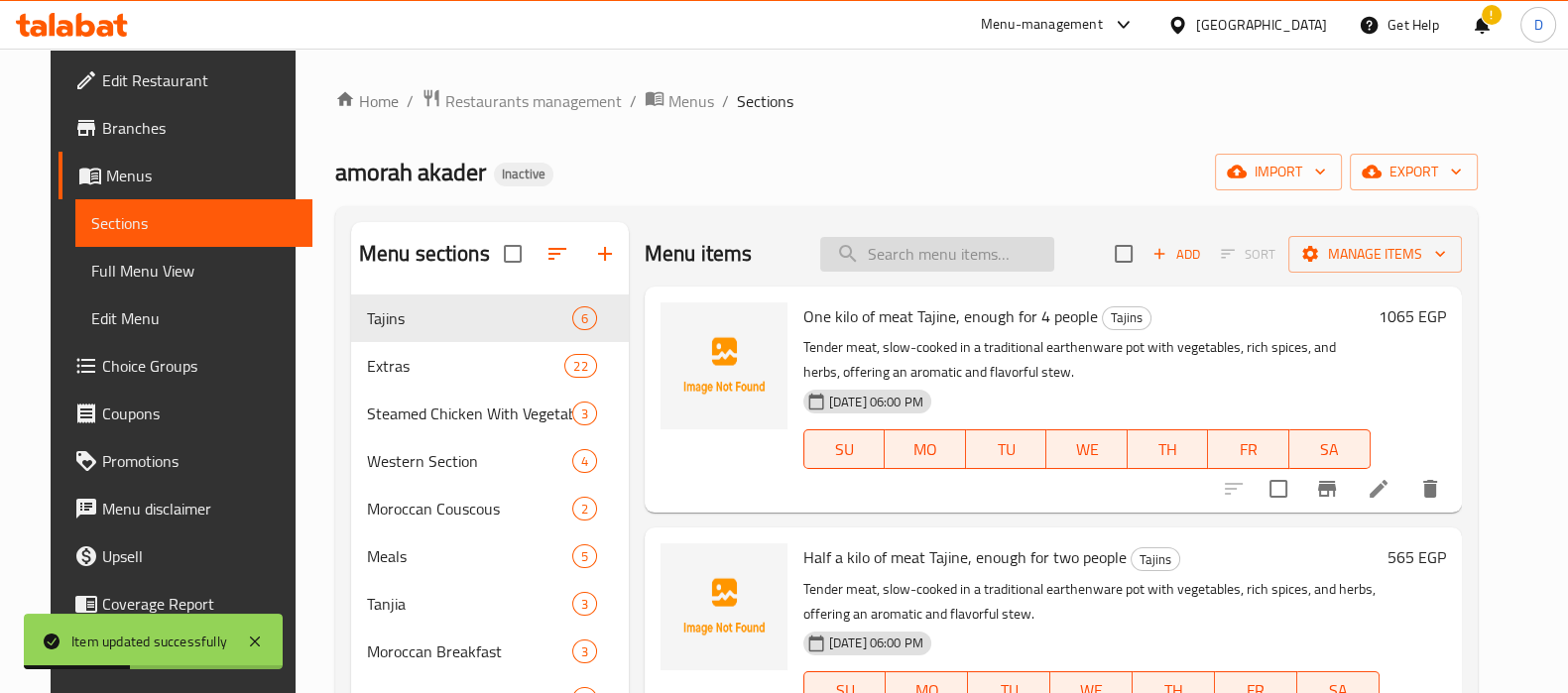
paste input "oregano"
click at [897, 258] on input "oregano" at bounding box center [936, 254] width 234 height 35
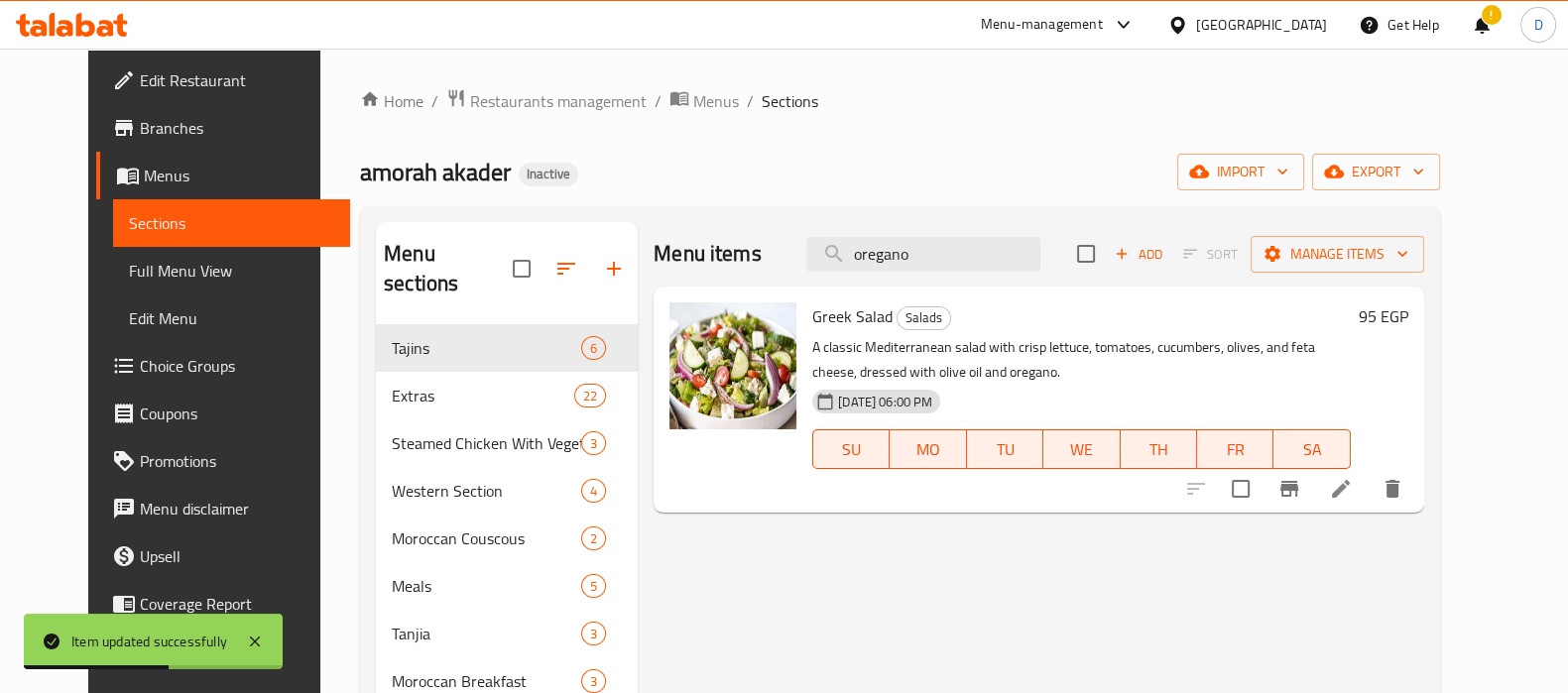
type input "oregano"
click at [1368, 490] on li at bounding box center [1341, 488] width 56 height 36
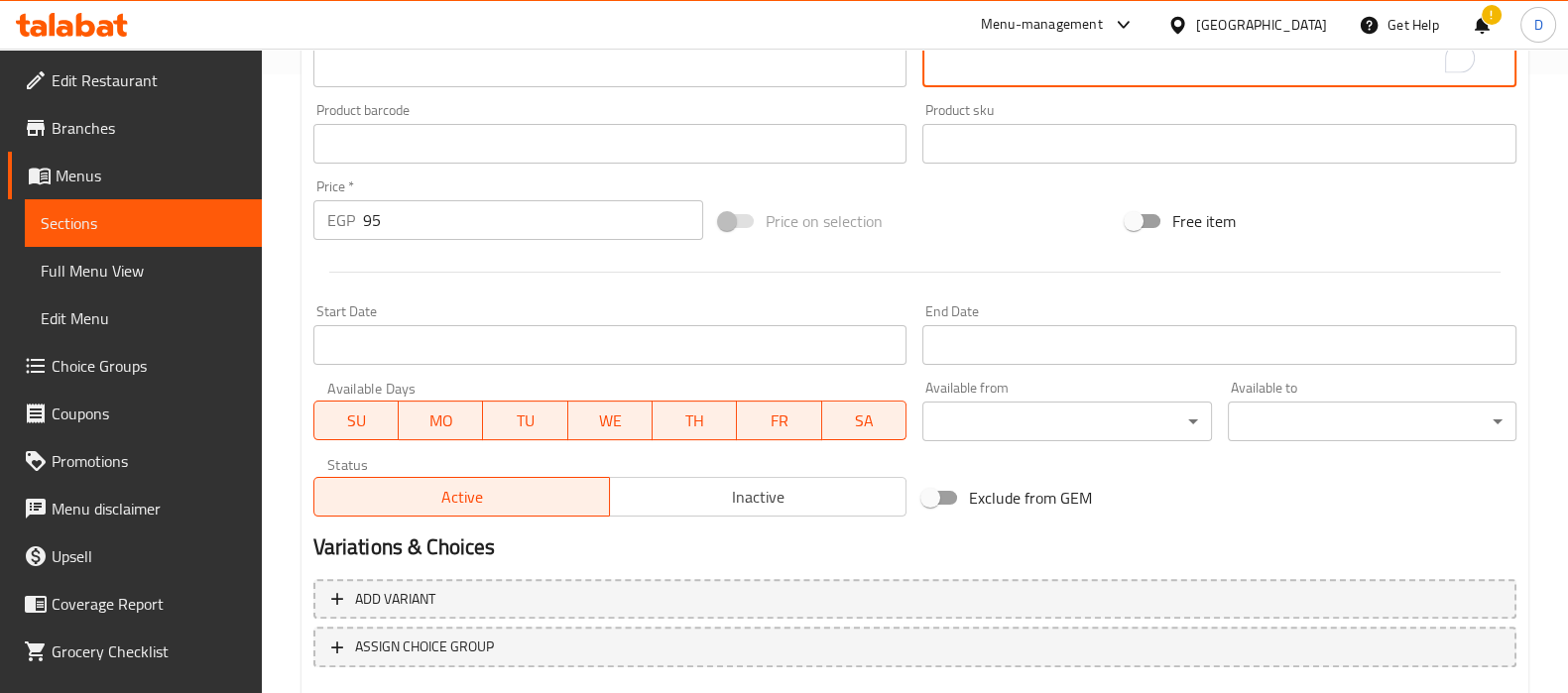
scroll to position [735, 0]
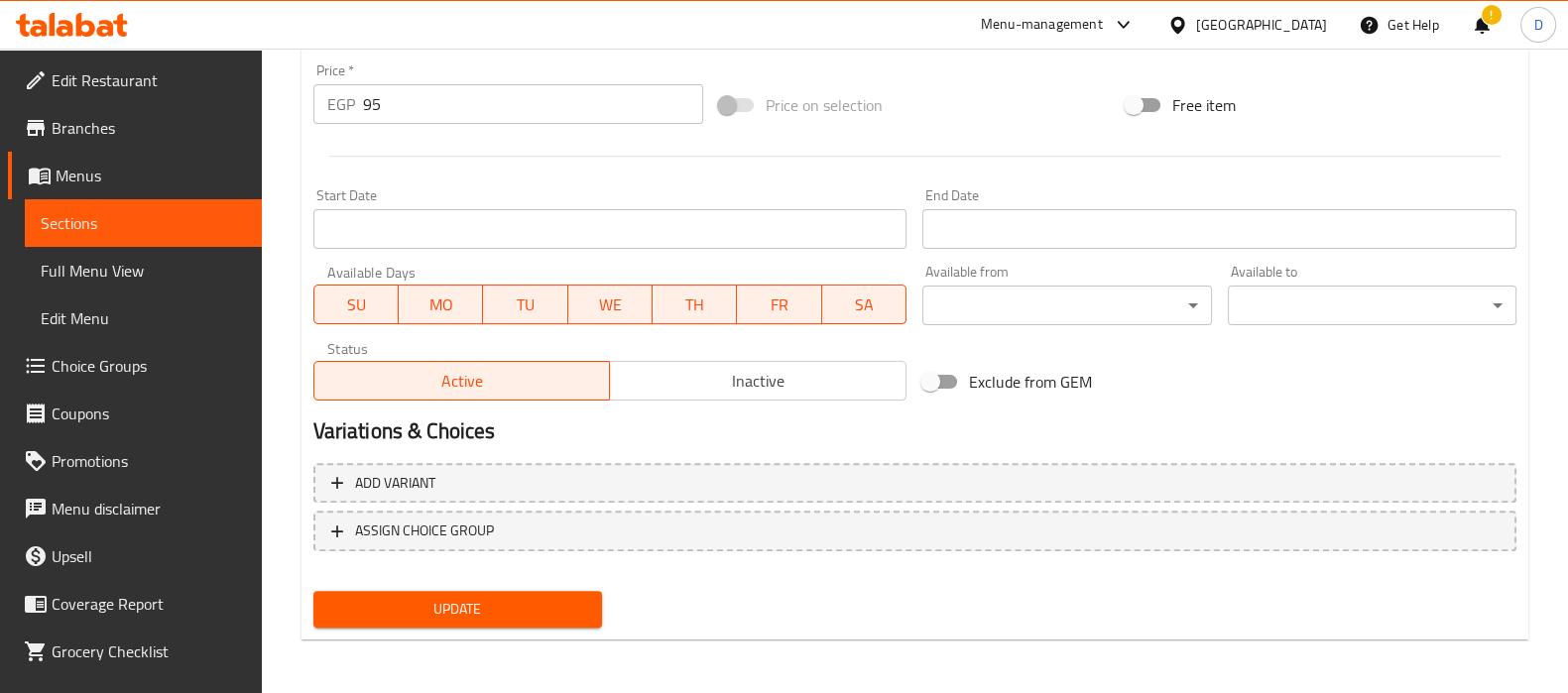
type textarea "سلطة متوسطية كلاسيكية مع خس مقرمش، طماطم، خيار، زيتون، وجبن الفيتا، متبلة بزيت …"
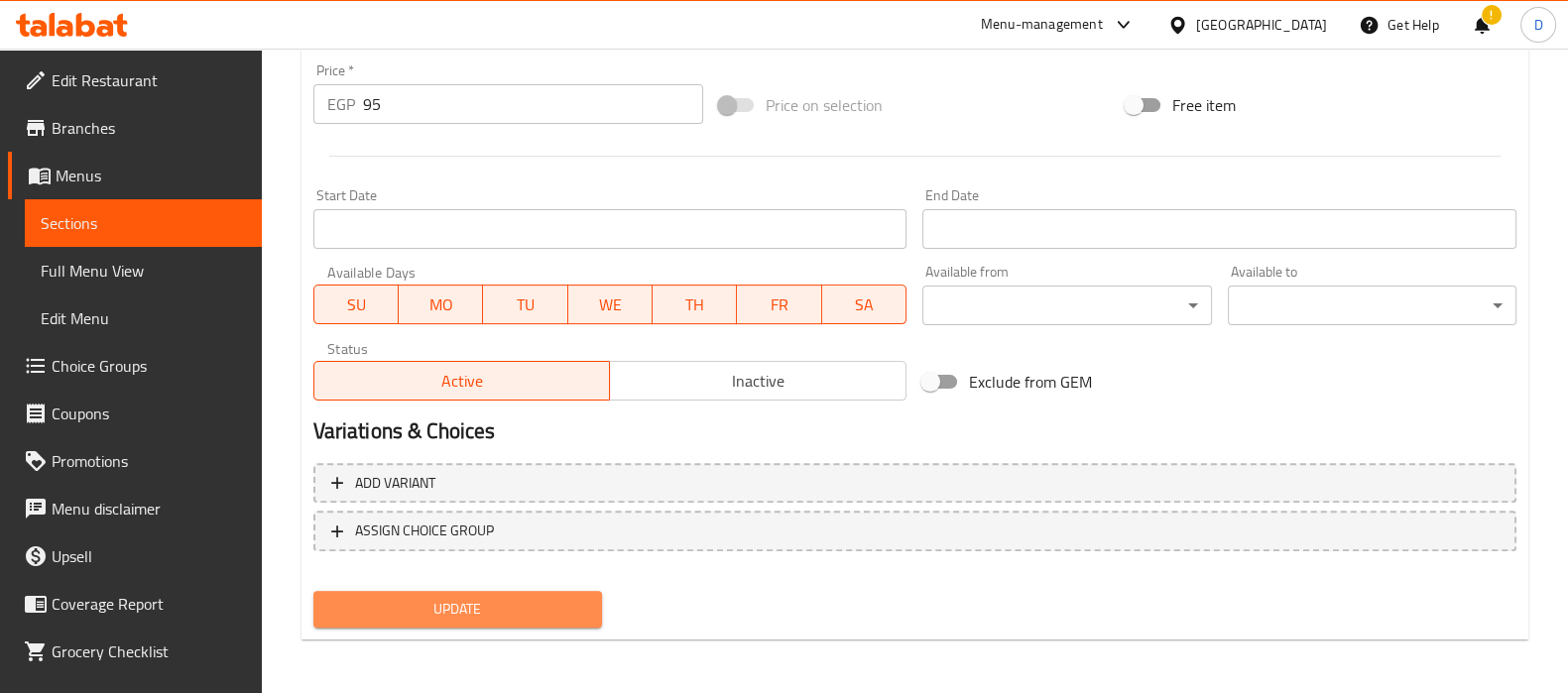
click at [582, 612] on span "Update" at bounding box center [458, 608] width 257 height 25
click at [510, 615] on span "Update" at bounding box center [458, 608] width 257 height 25
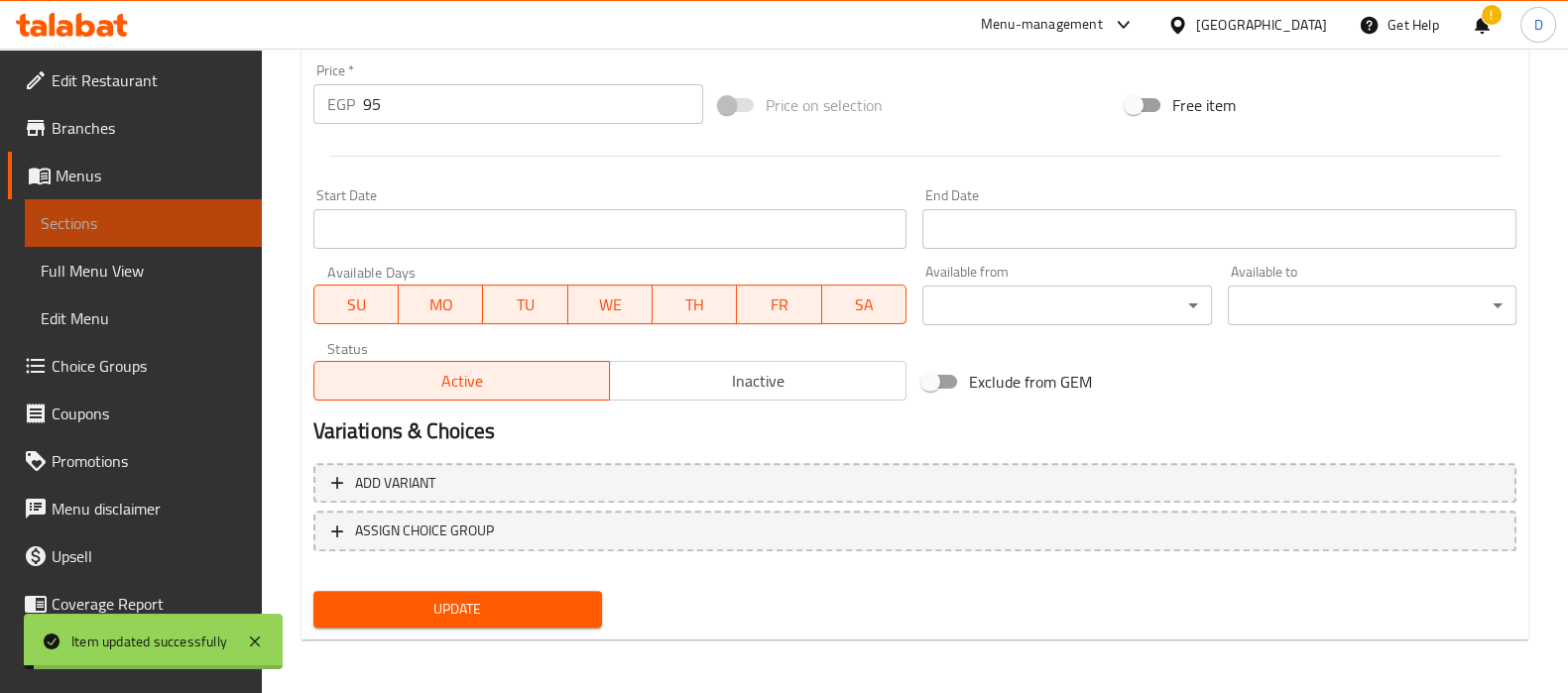
click at [194, 213] on span "Sections" at bounding box center [143, 223] width 205 height 24
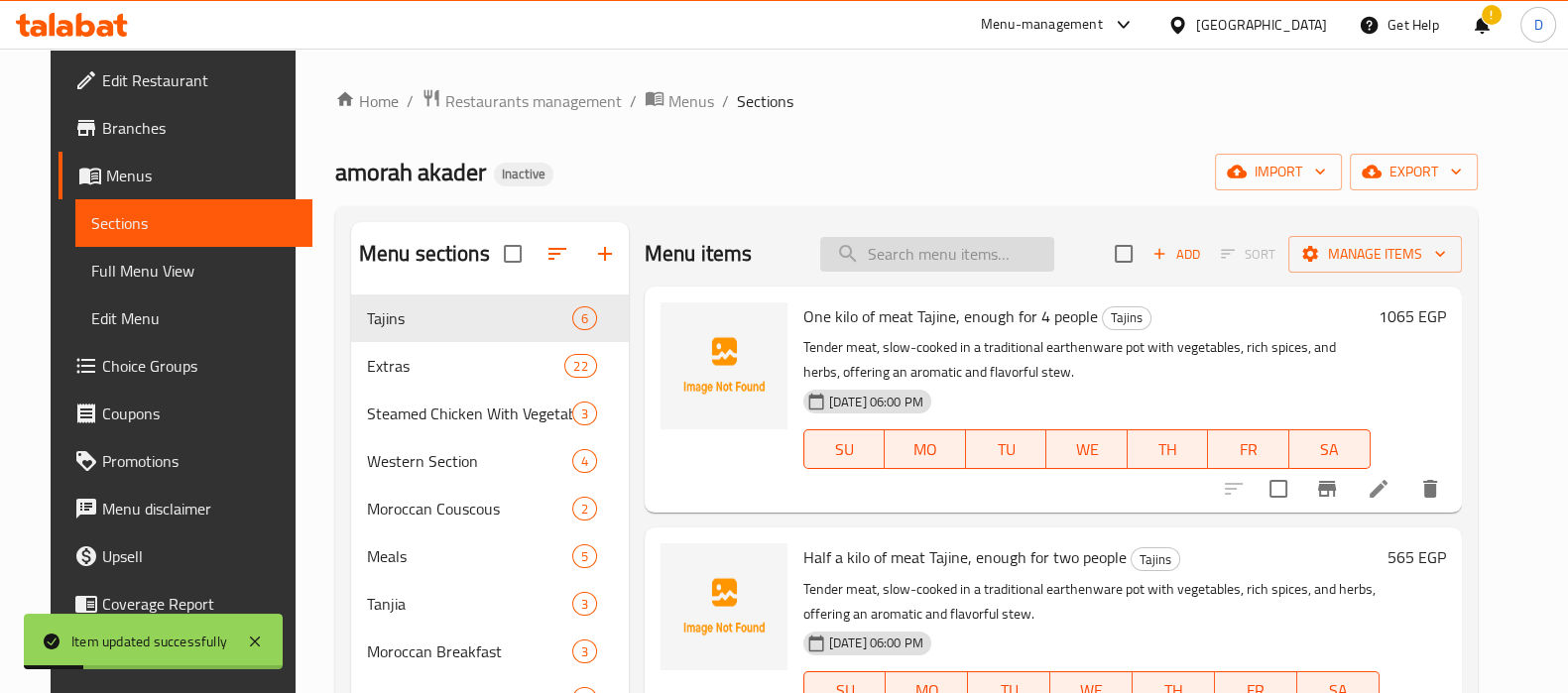
paste input "A side portion of creamy, savory cheese, perfect for complementing your meal or…"
click at [902, 259] on input "A side portion of creamy, savory cheese, perfect for complementing your meal or…" at bounding box center [936, 254] width 234 height 35
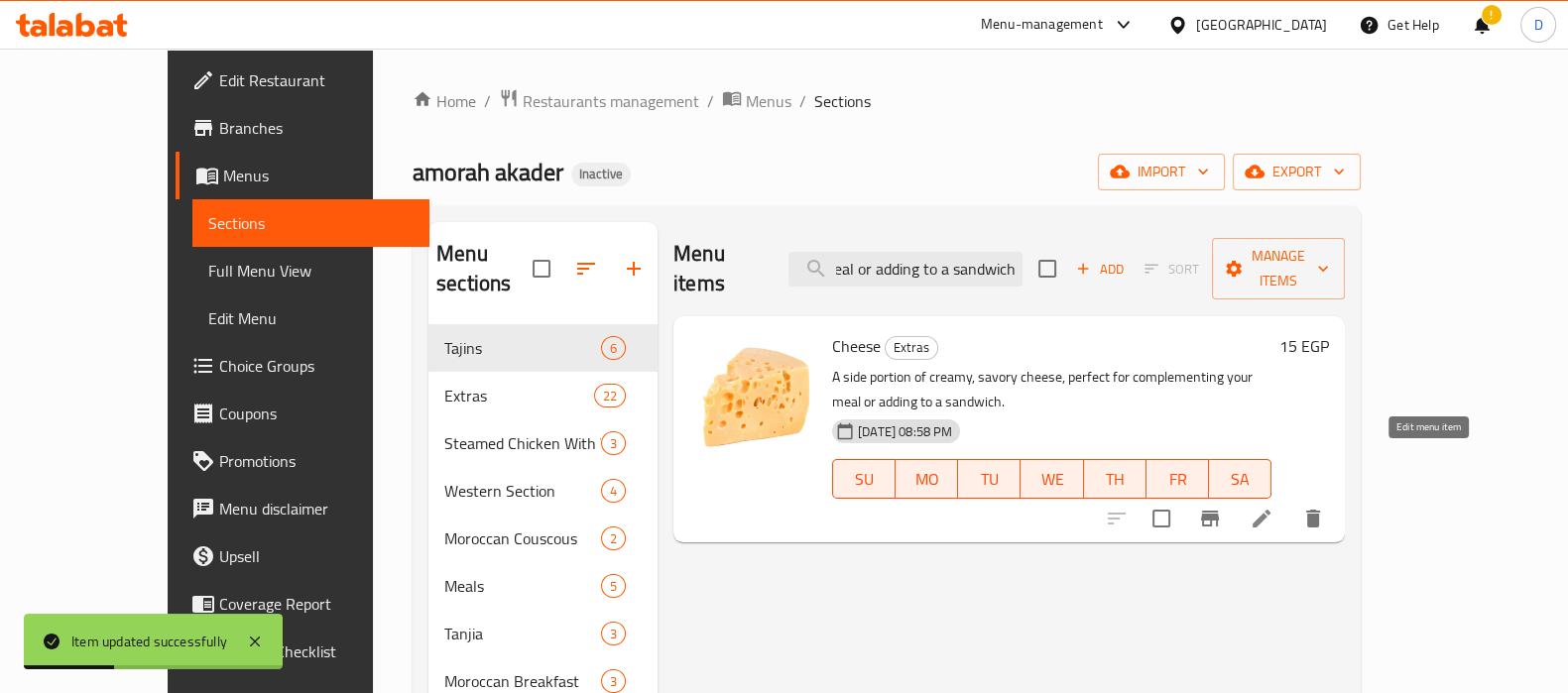
type input "A side portion of creamy, savory cheese, perfect for complementing your meal or…"
click at [1274, 506] on icon at bounding box center [1262, 518] width 24 height 24
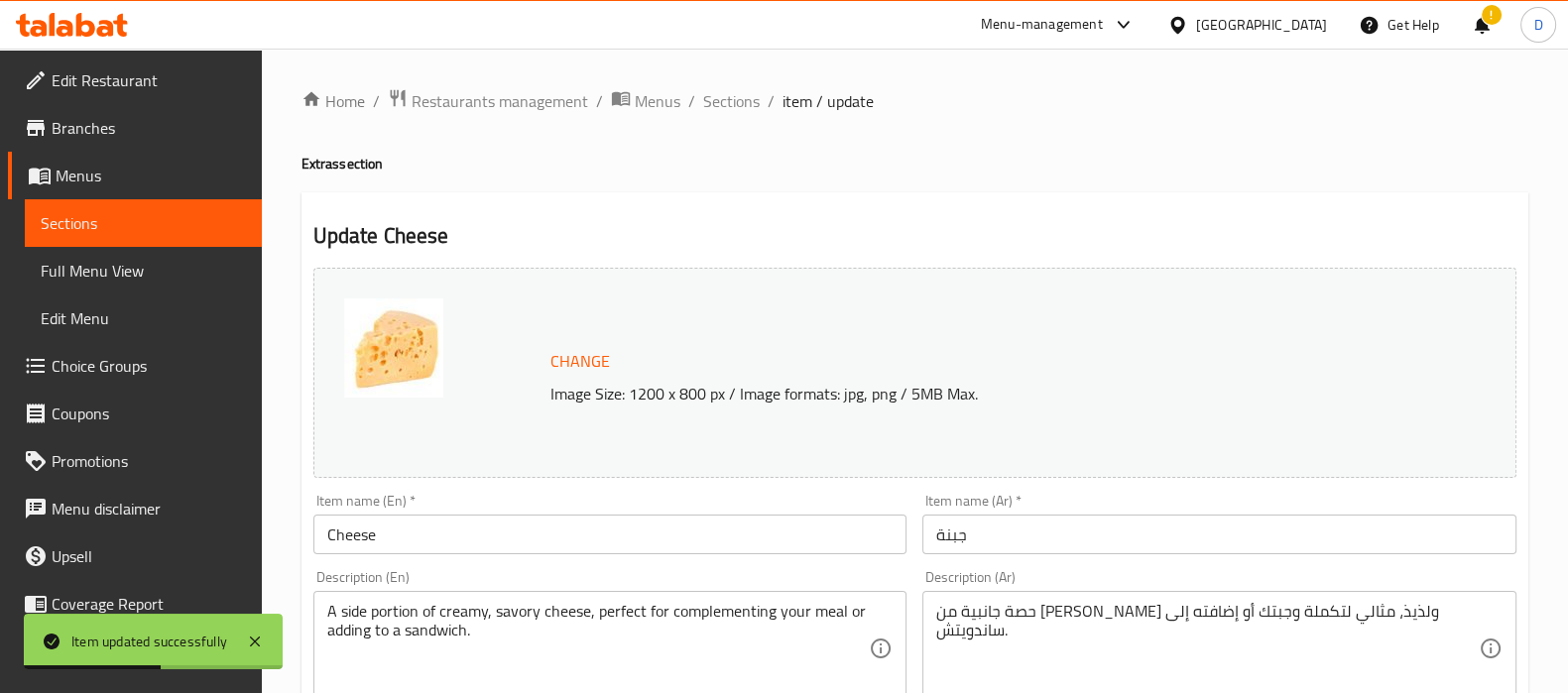
scroll to position [153, 0]
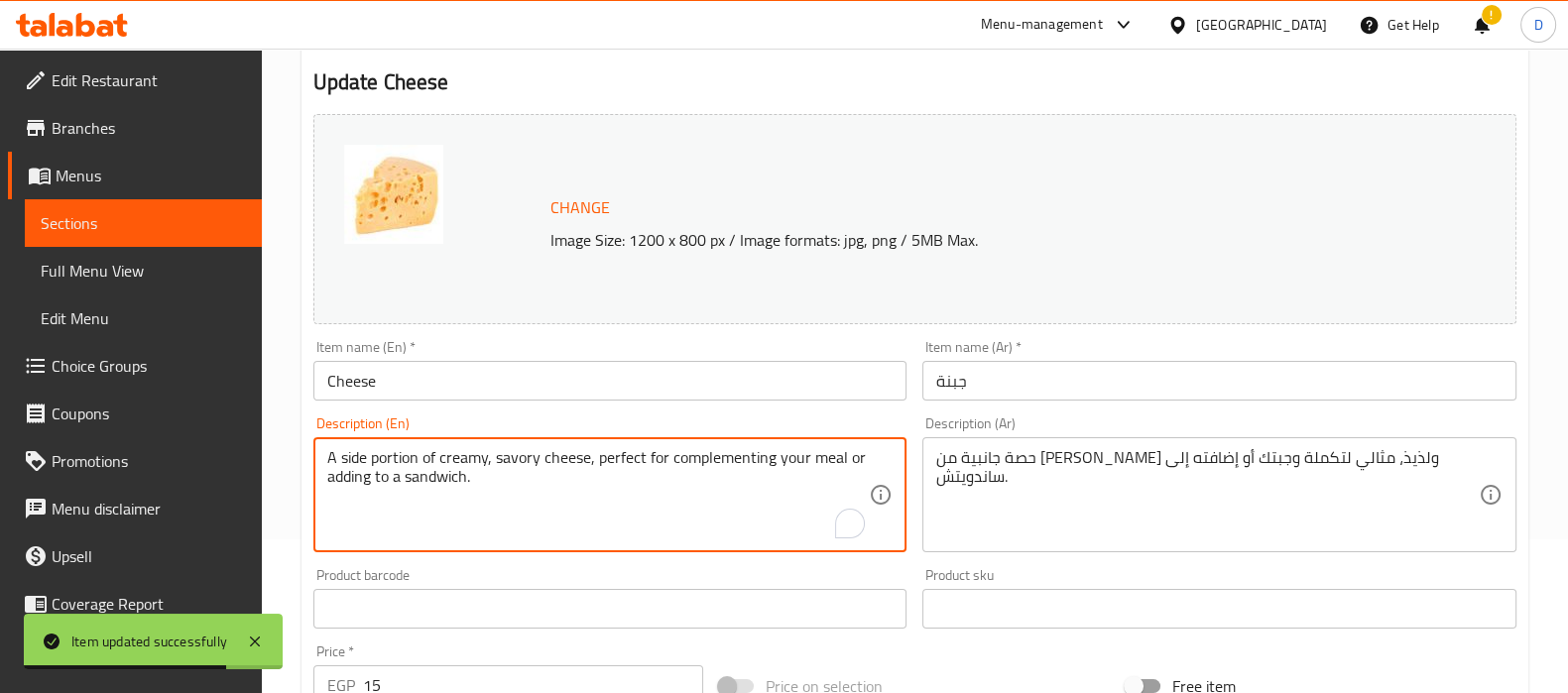
drag, startPoint x: 588, startPoint y: 459, endPoint x: 595, endPoint y: 507, distance: 48.5
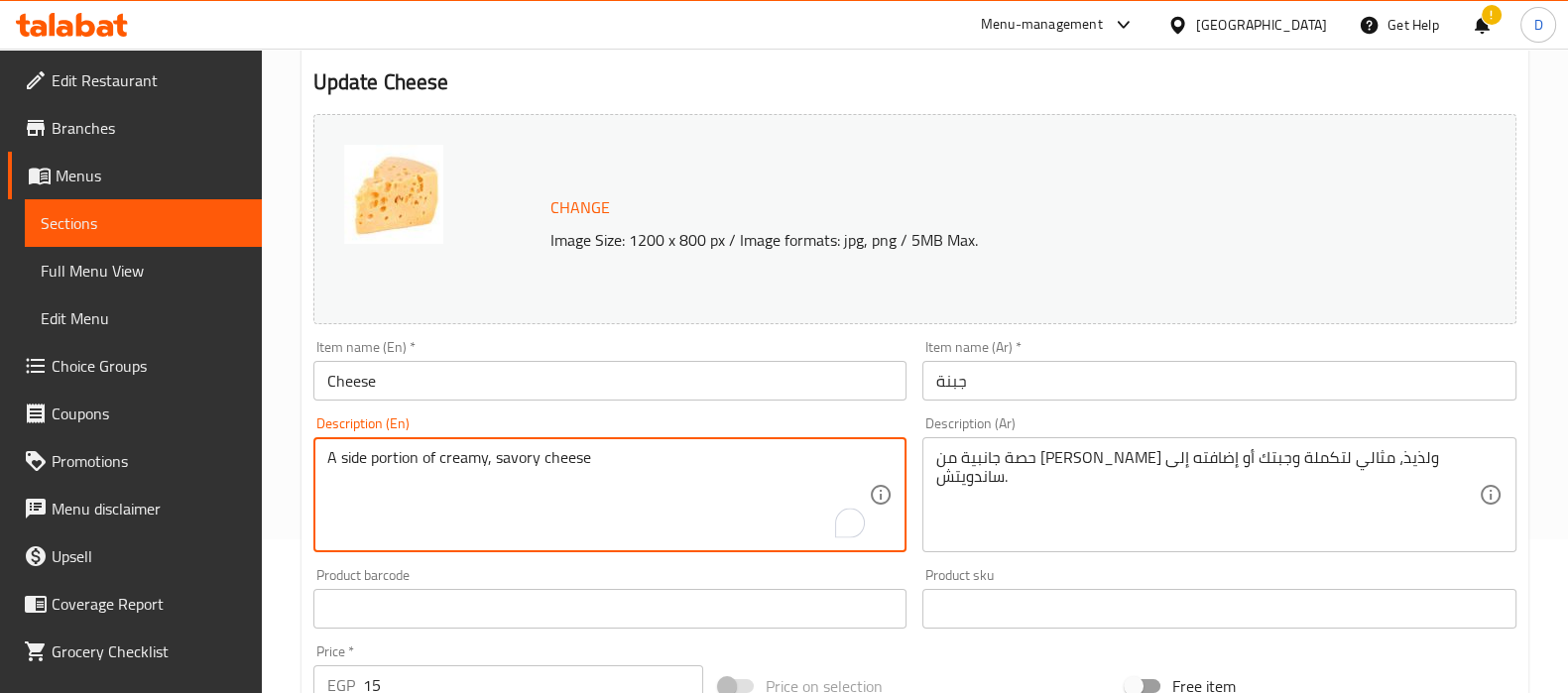
type textarea "A side portion of creamy, savory cheese"
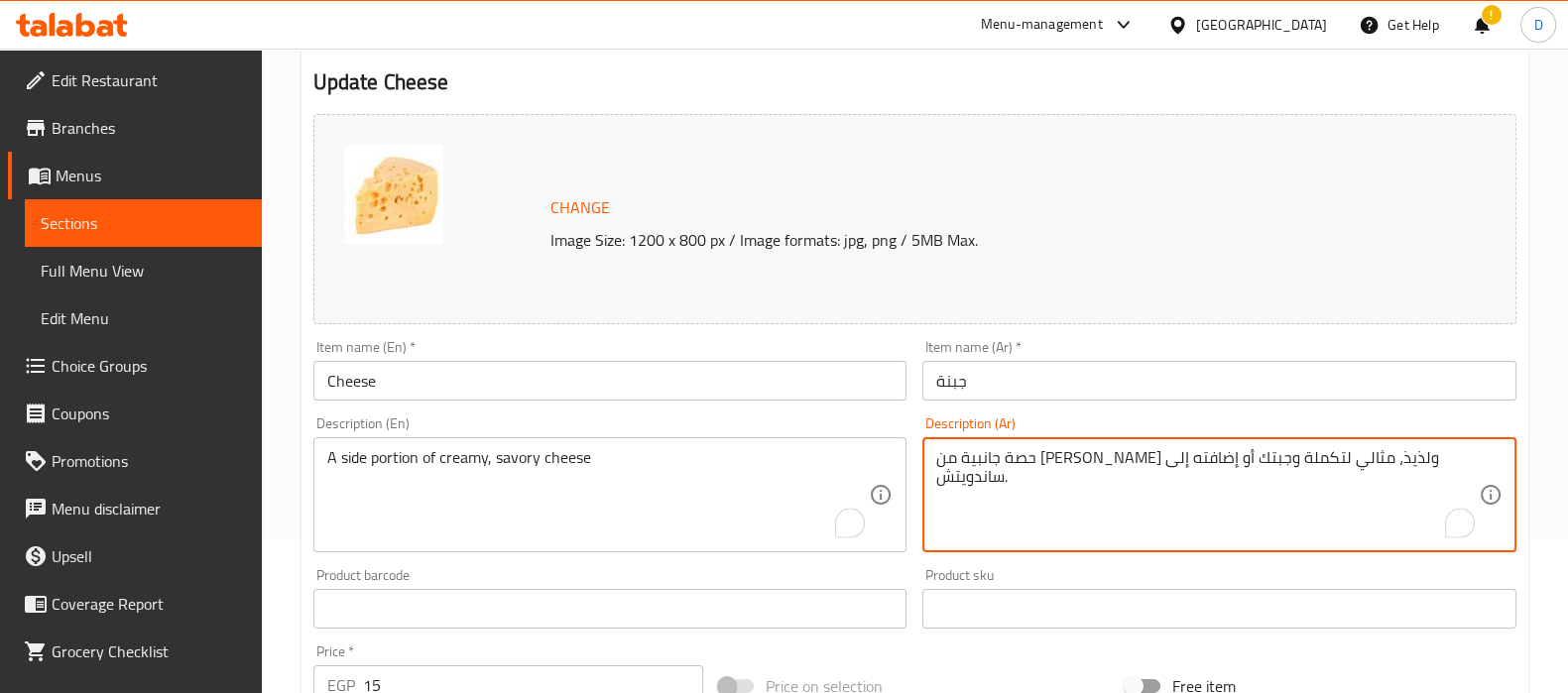
drag, startPoint x: 1244, startPoint y: 463, endPoint x: 936, endPoint y: 460, distance: 308.0
drag, startPoint x: 962, startPoint y: 452, endPoint x: 925, endPoint y: 454, distance: 37.1
click at [925, 454] on div "حصة جانبية من جبن كريمي ولذيذ. Description (Ar)" at bounding box center [1219, 495] width 594 height 115
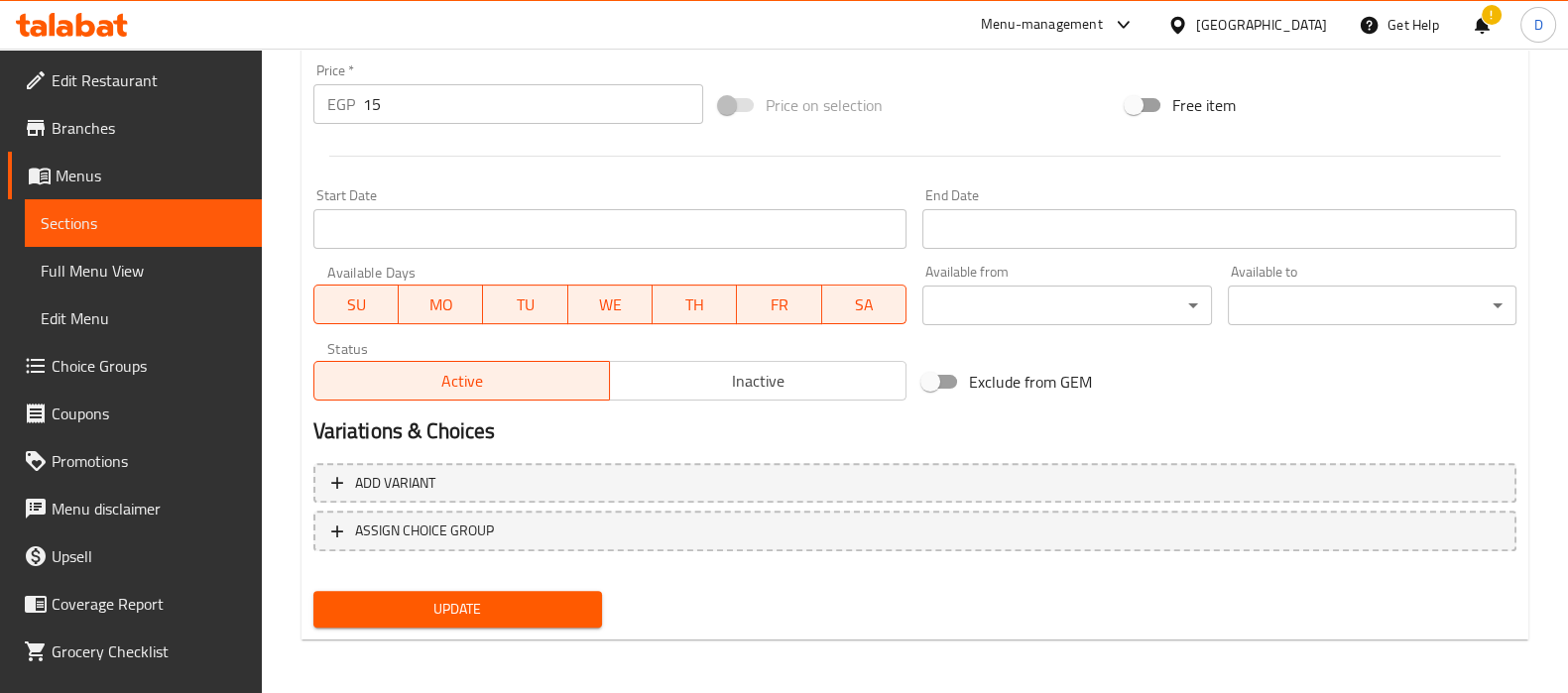
type textarea "حصة جانبية من جبن كريمي ومالح."
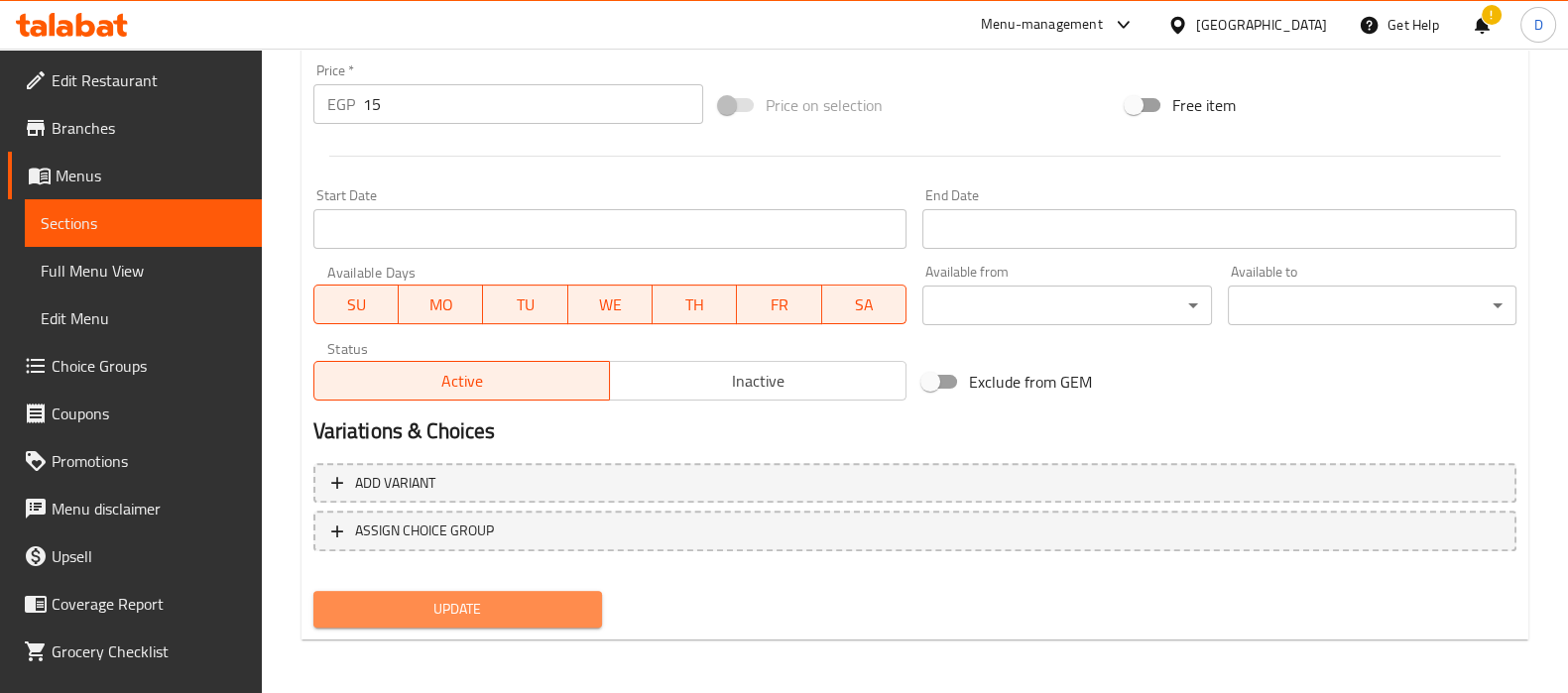
click at [558, 604] on span "Update" at bounding box center [458, 608] width 257 height 25
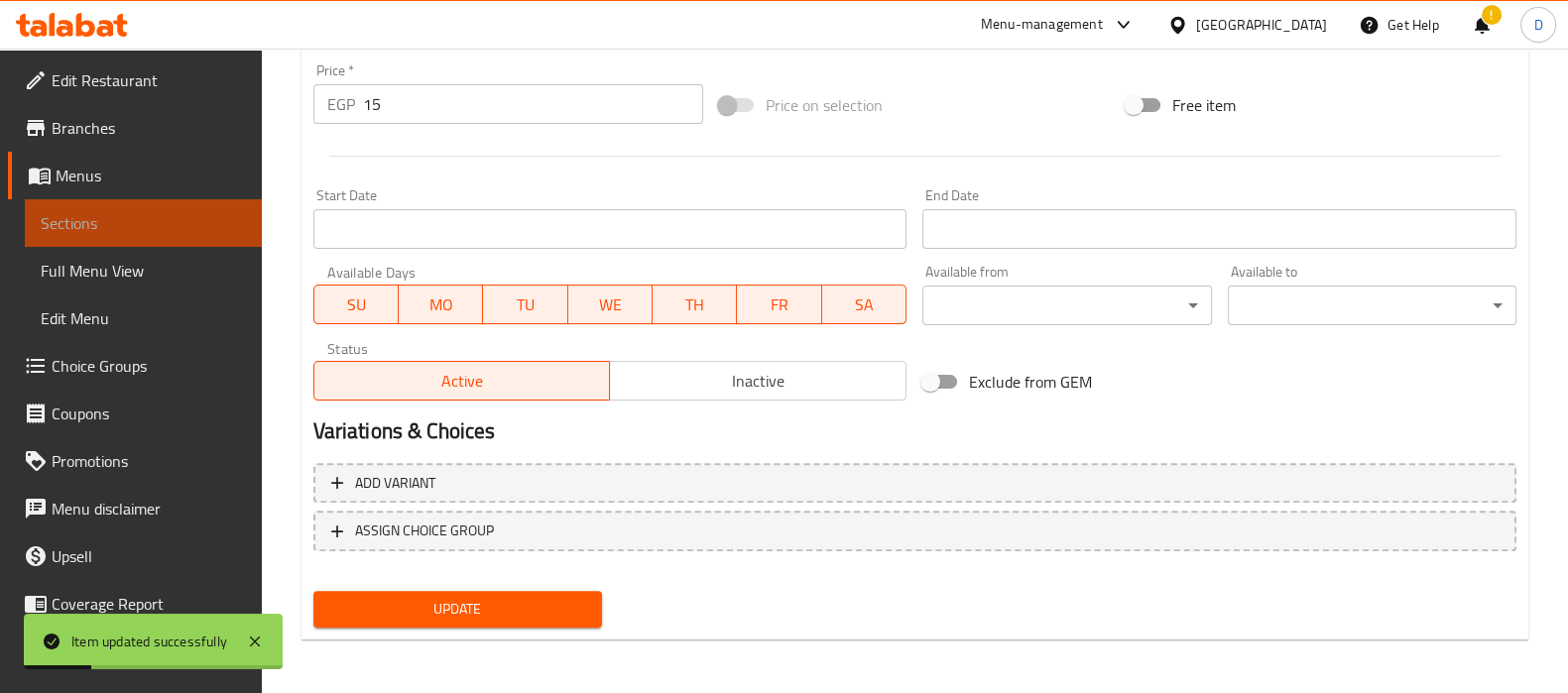
click at [173, 208] on link "Sections" at bounding box center [143, 223] width 237 height 48
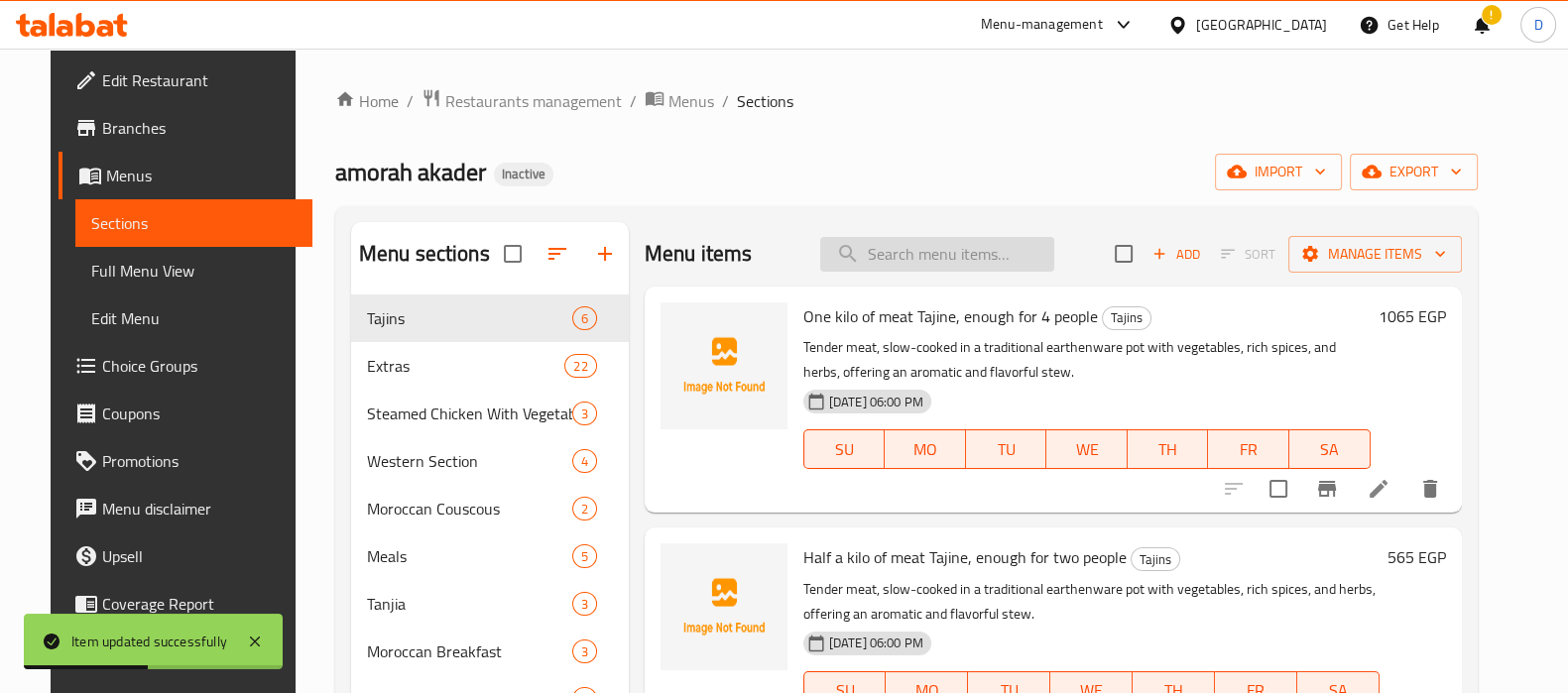
paste input "Crispy, golden-brown potato sticks, perfectly salted and ideal as a classic sid…"
click at [873, 258] on input "Crispy, golden-brown potato sticks, perfectly salted and ideal as a classic sid…" at bounding box center [936, 254] width 234 height 35
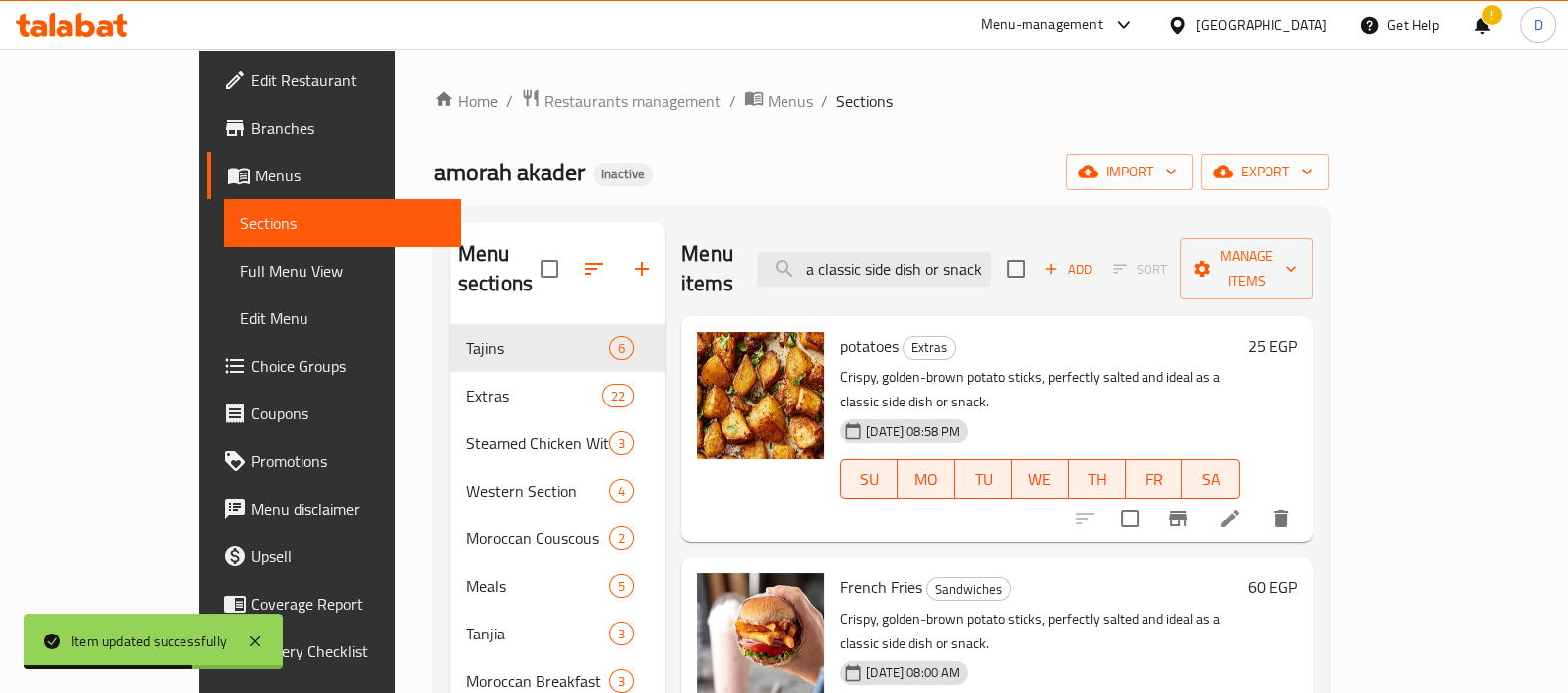
type input "Crispy, golden-brown potato sticks, perfectly salted and ideal as a classic sid…"
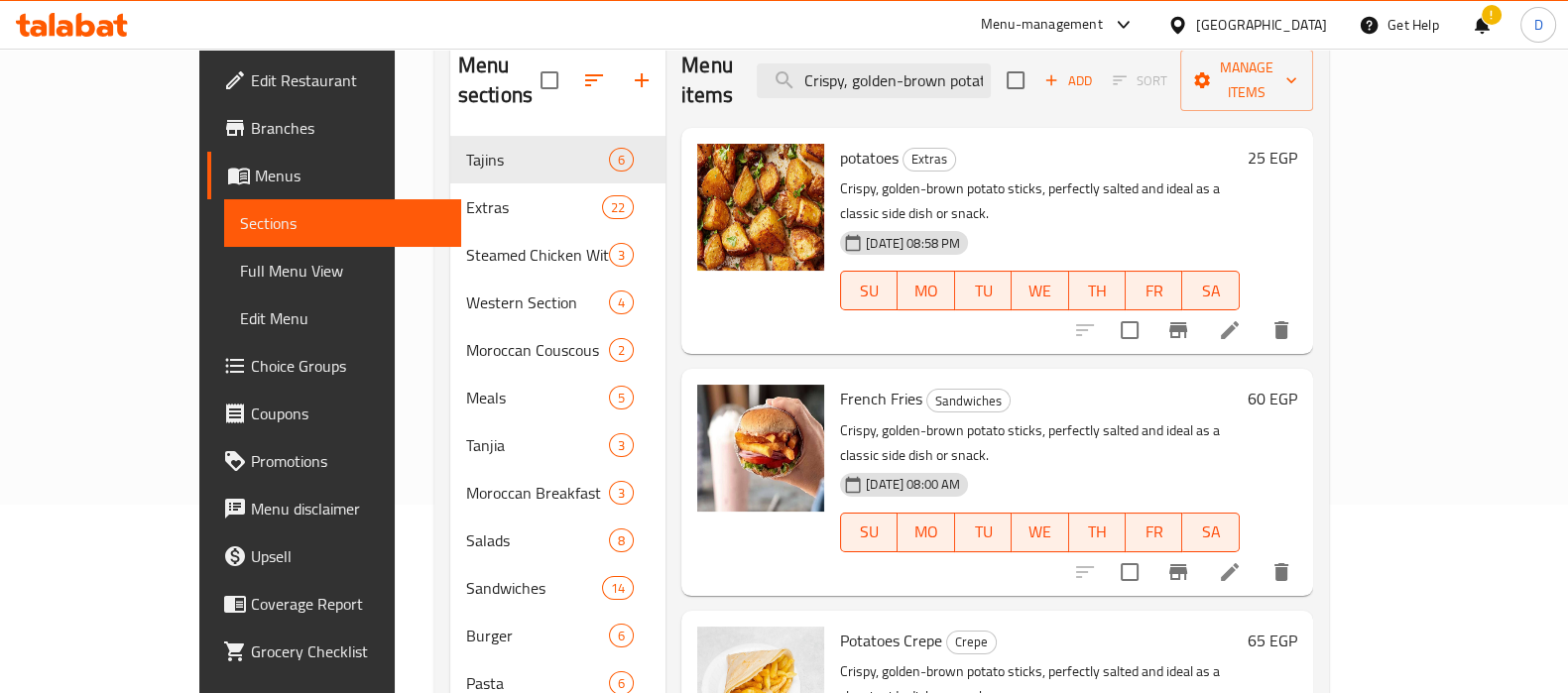
scroll to position [187, 0]
click at [1239, 322] on icon at bounding box center [1230, 331] width 18 height 18
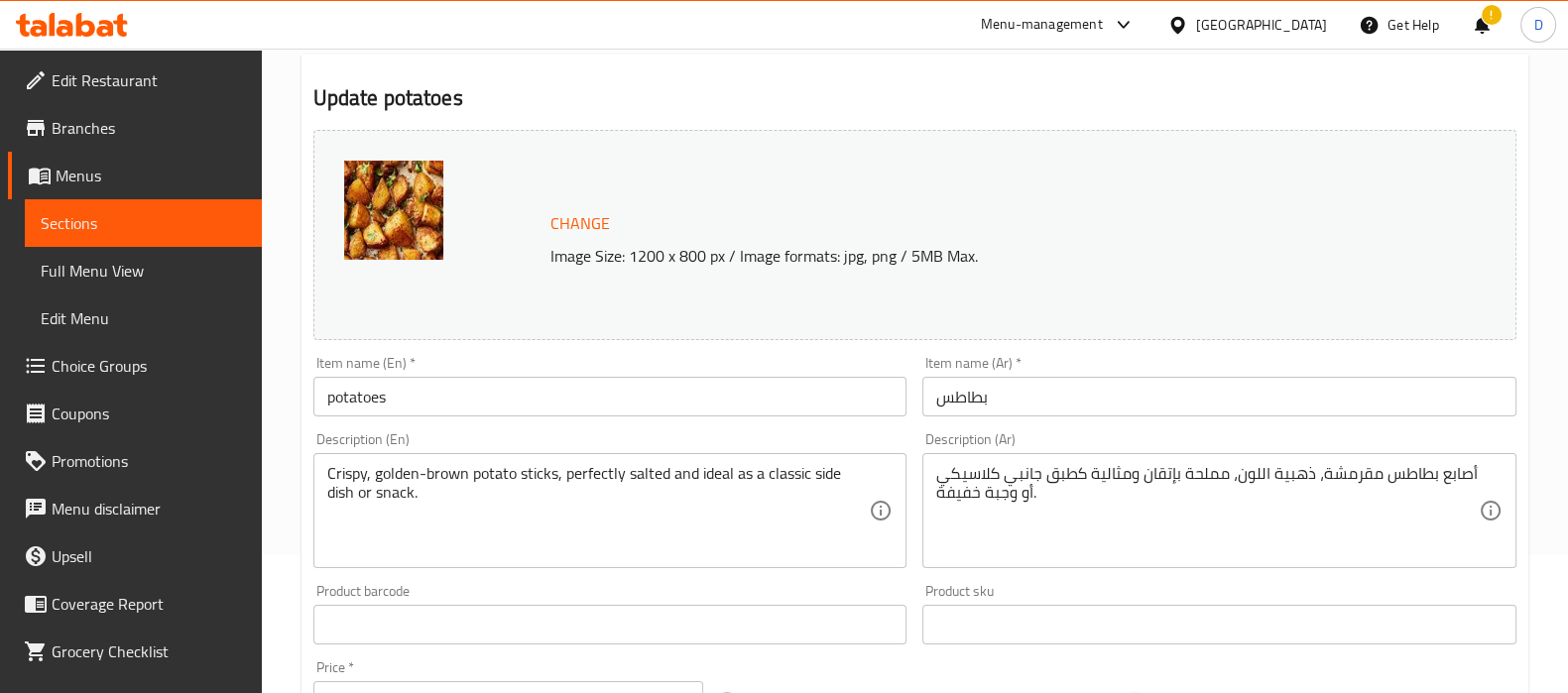
scroll to position [144, 0]
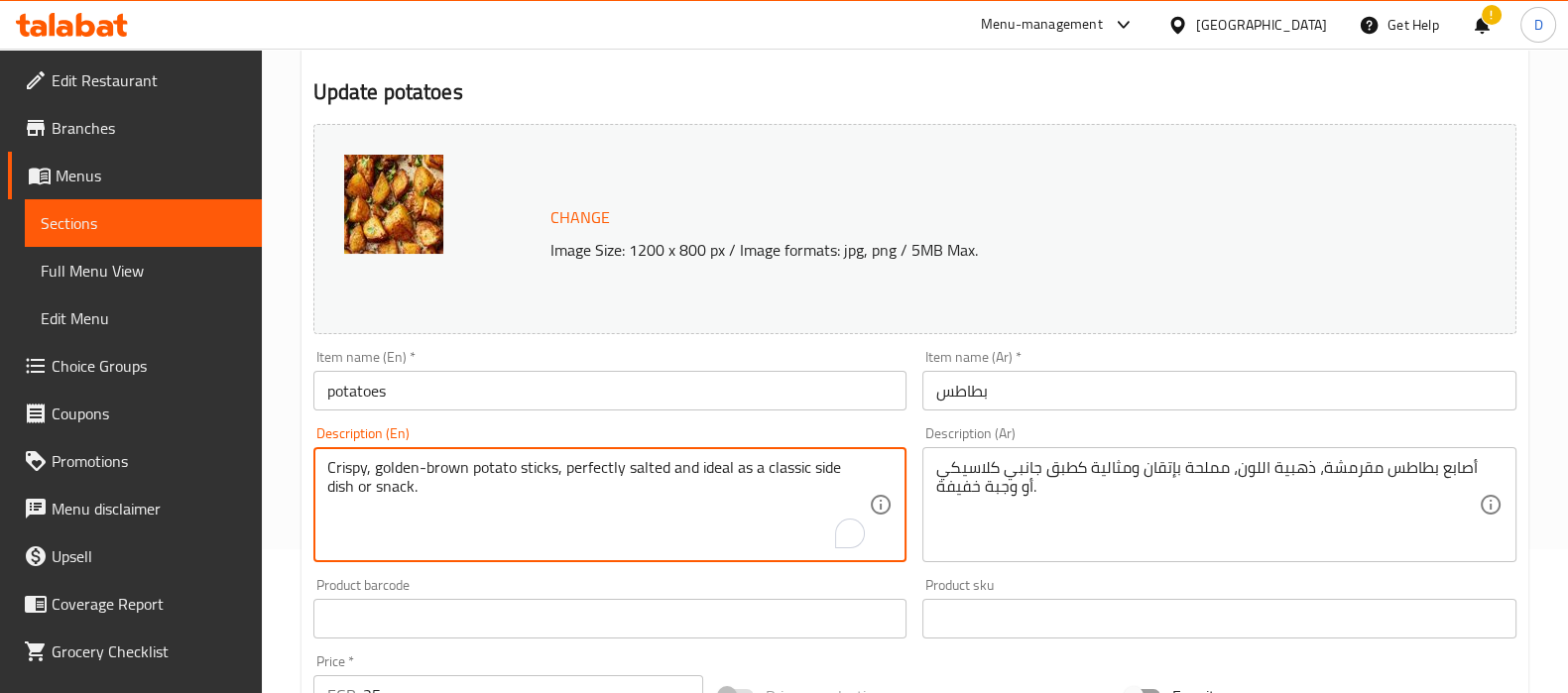
drag, startPoint x: 558, startPoint y: 473, endPoint x: 571, endPoint y: 519, distance: 47.8
click at [742, 477] on textarea "Crispy, golden-brown potato sticks" at bounding box center [598, 504] width 542 height 94
paste textarea ", perfectly salted and ideal as a classic side dish or snack."
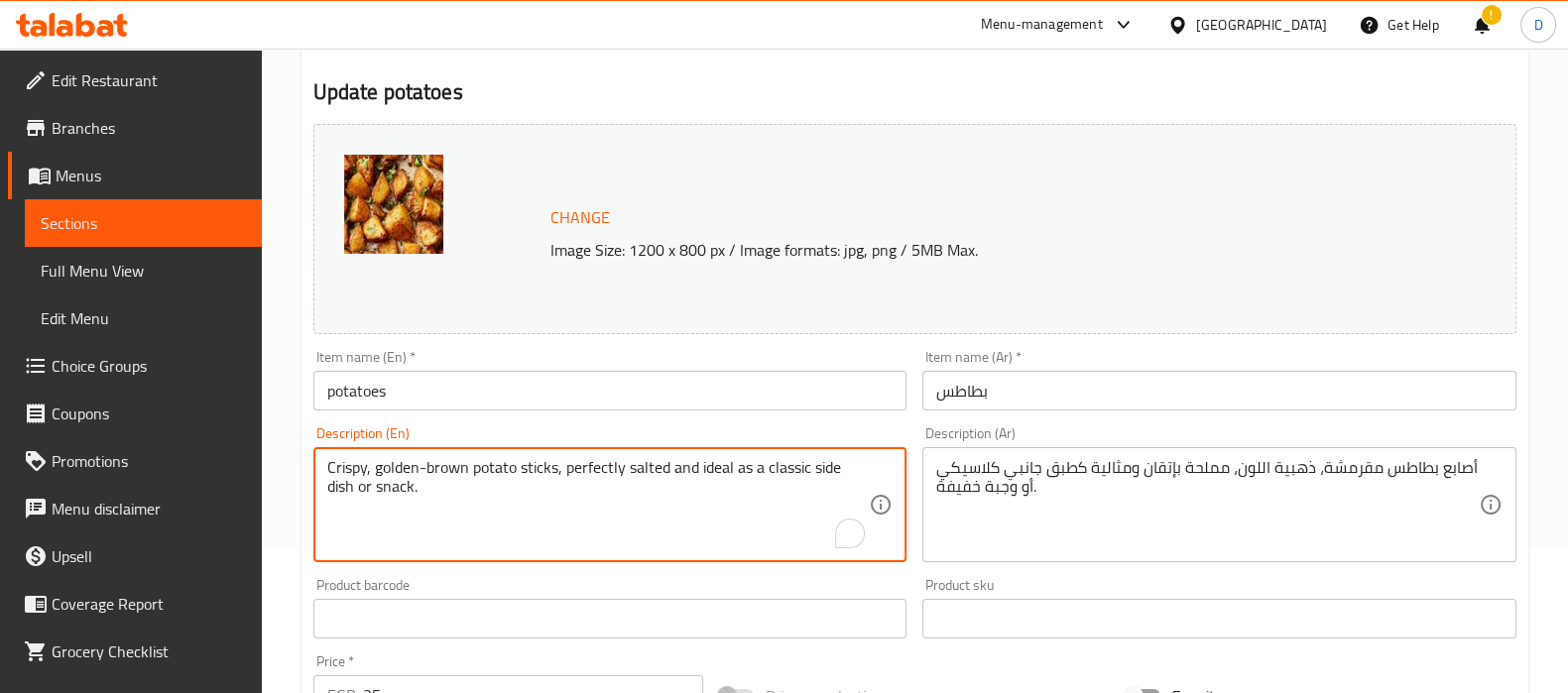
drag, startPoint x: 670, startPoint y: 467, endPoint x: 670, endPoint y: 496, distance: 29.0
click at [670, 496] on textarea "Crispy, golden-brown potato sticks, perfectly salted and ideal as a classic sid…" at bounding box center [598, 504] width 542 height 94
type textarea "Crispy, golden-brown potato sticks, perfectly salted"
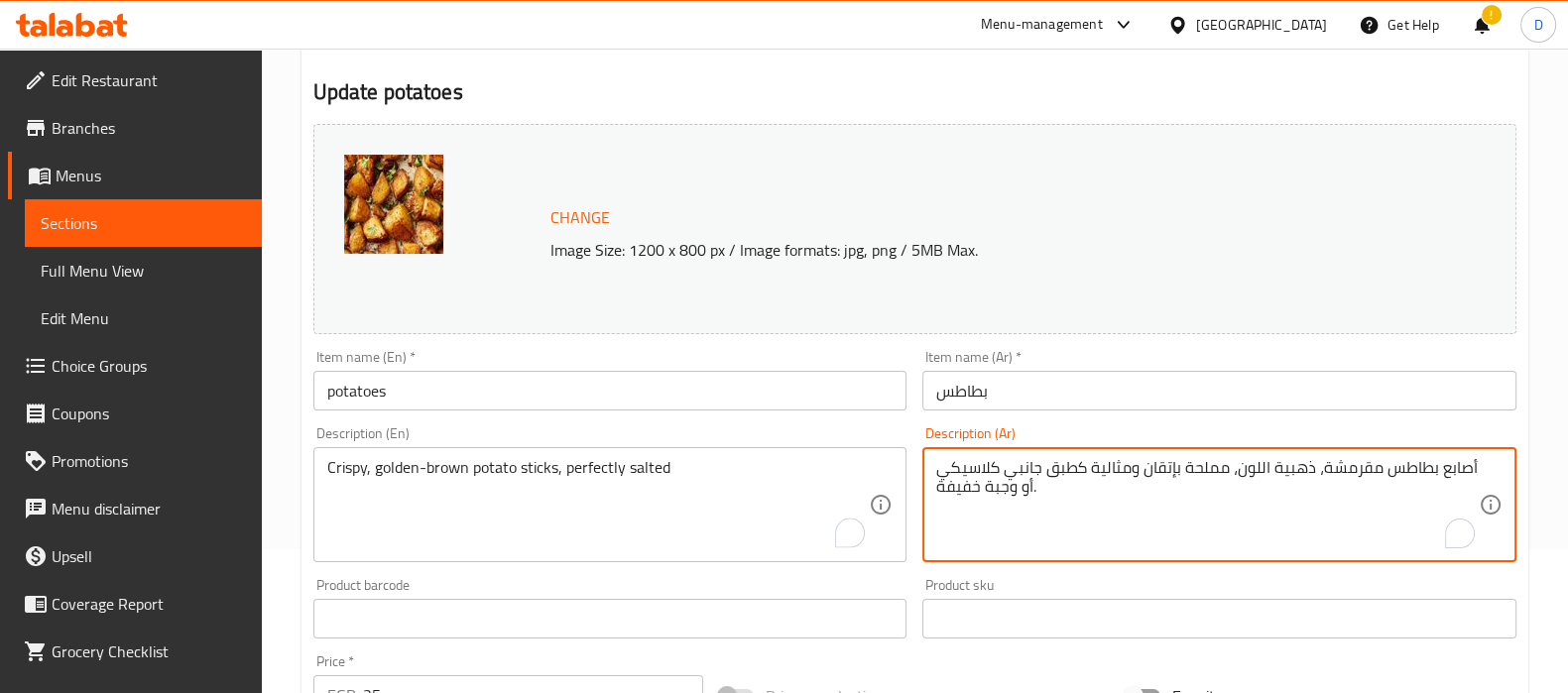
drag, startPoint x: 1141, startPoint y: 463, endPoint x: 1144, endPoint y: 493, distance: 30.1
click at [1055, 470] on textarea "أصابع بطاطس مقرمشة، ذهبية اللون، مملحة بإتقان" at bounding box center [1207, 504] width 542 height 94
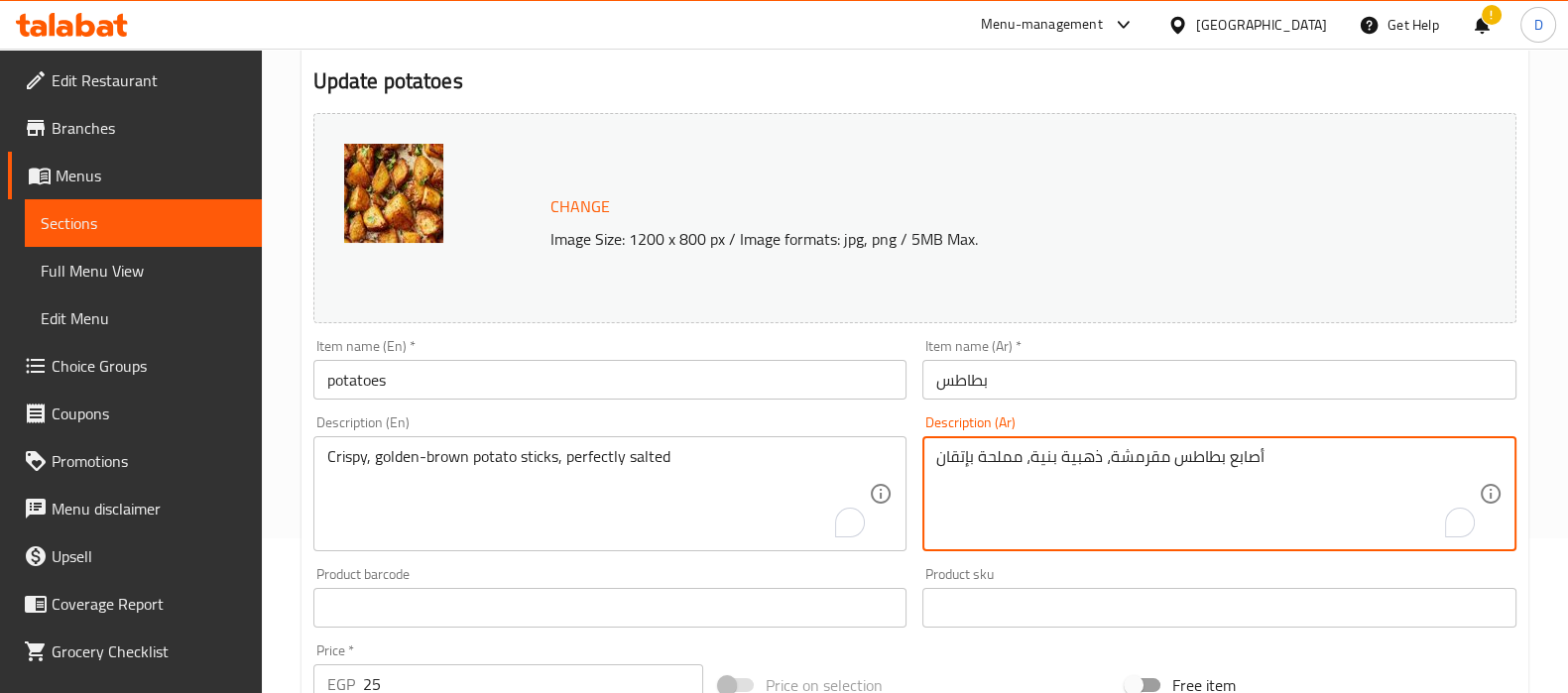
scroll to position [735, 0]
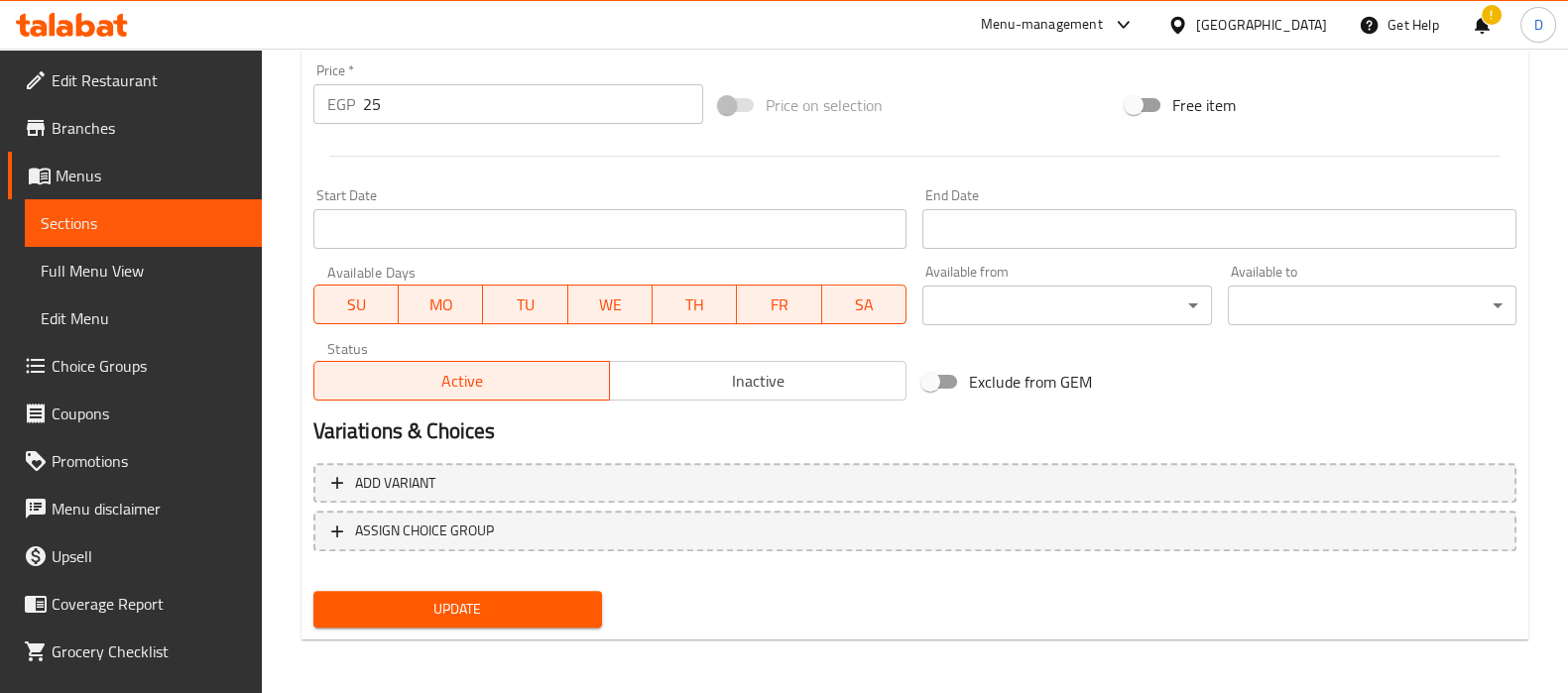
type textarea "أصابع بطاطس مقرمشة، ذهبية بنية، مملحة بإتقان"
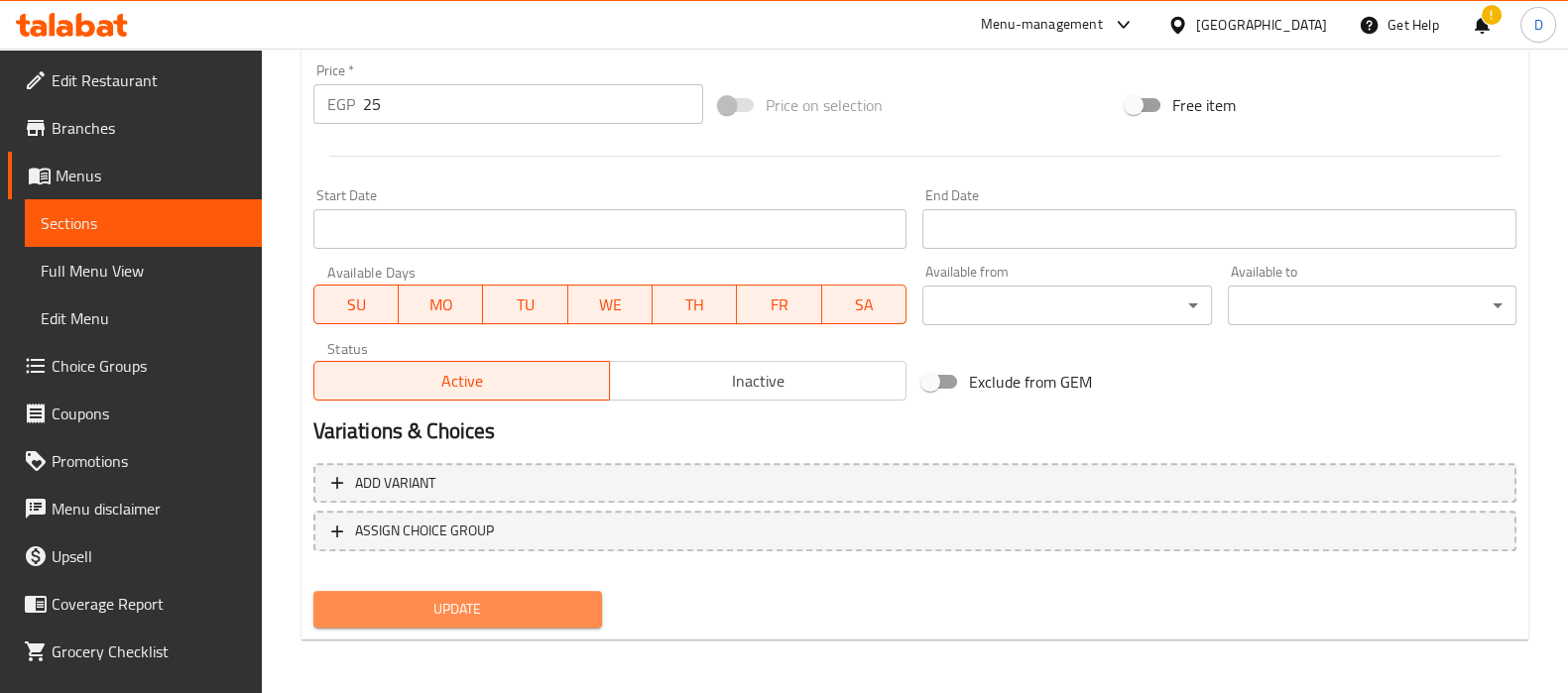
click at [553, 601] on span "Update" at bounding box center [458, 608] width 257 height 25
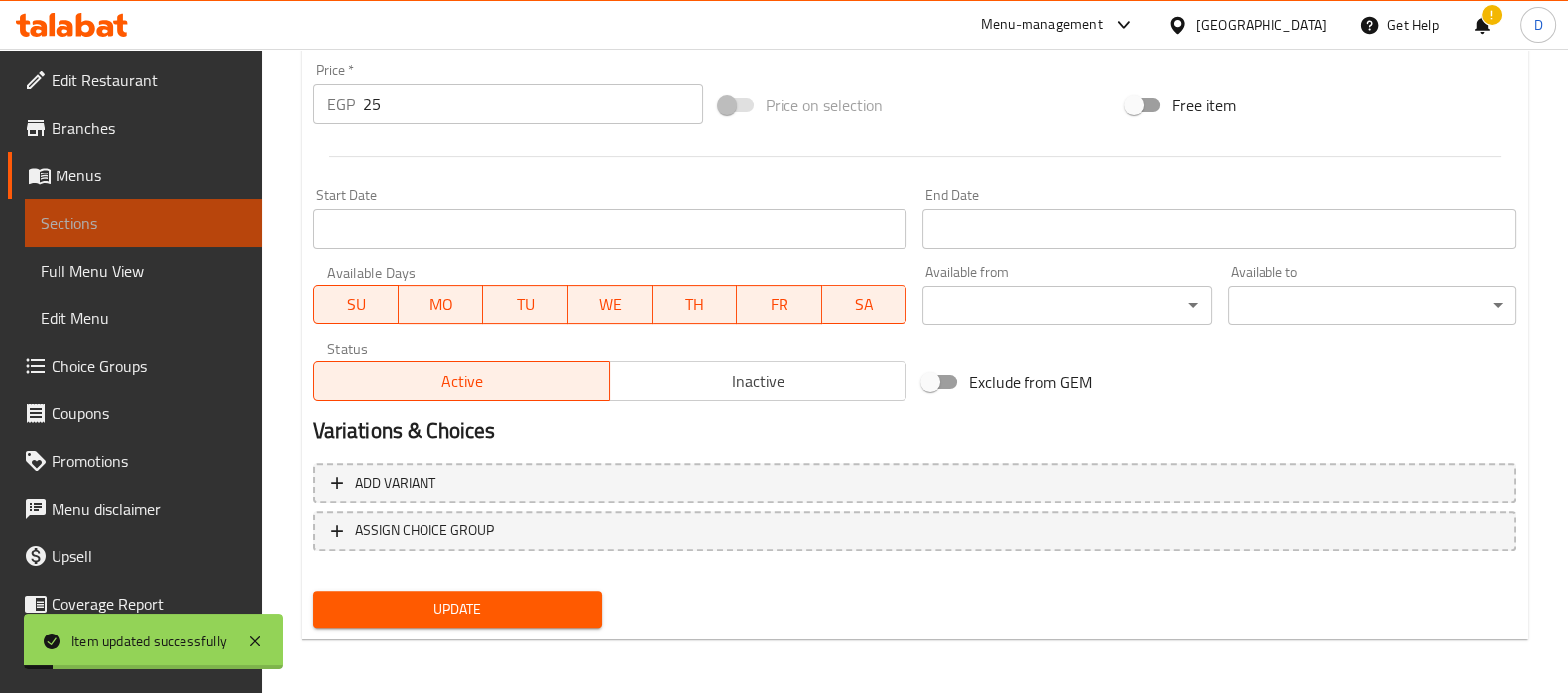
click at [183, 216] on span "Sections" at bounding box center [143, 223] width 205 height 24
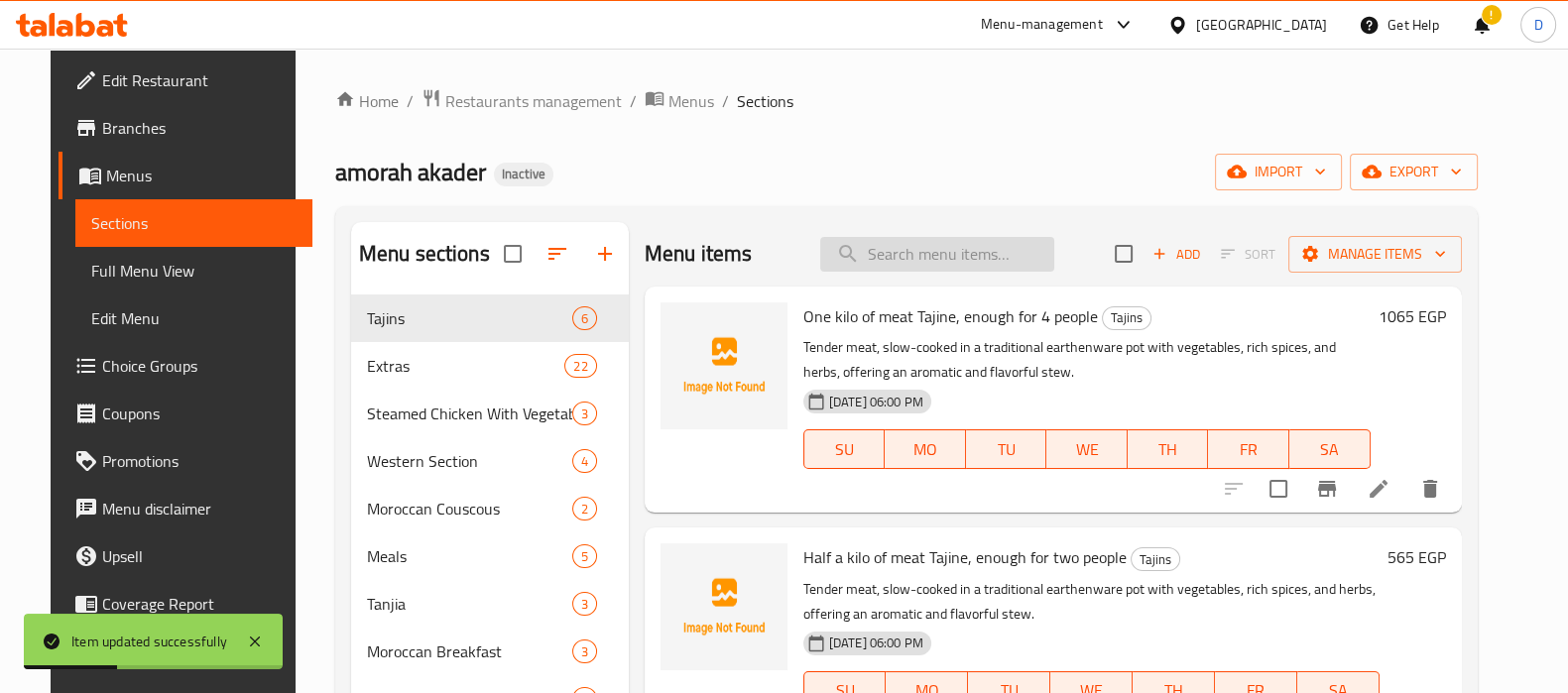
paste input "Crispy, golden-brown potato sticks, perfectly salted and ideal as a classic sid…"
click at [942, 239] on input "Crispy, golden-brown potato sticks, perfectly salted and ideal as a classic sid…" at bounding box center [936, 254] width 234 height 35
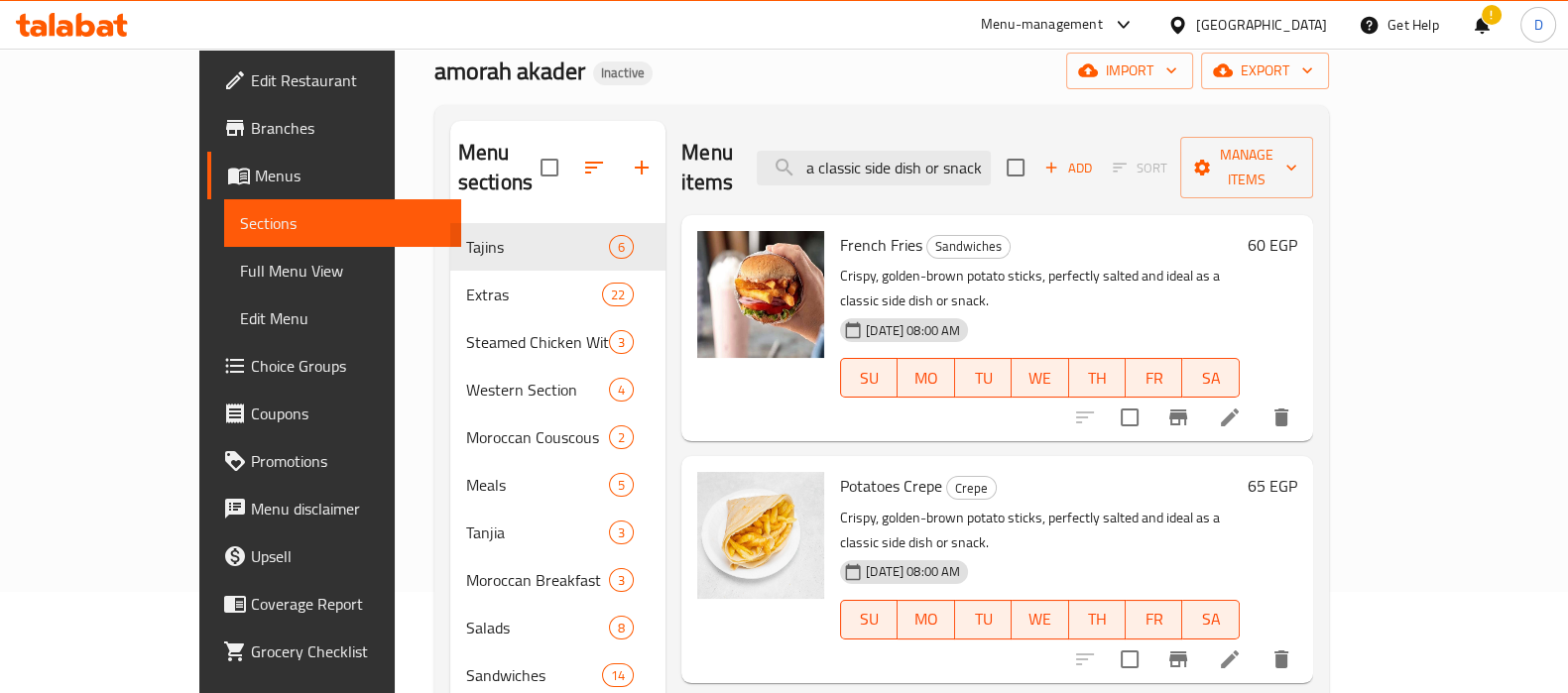
scroll to position [103, 0]
type input "Crispy, golden-brown potato sticks, perfectly salted and ideal as a classic sid…"
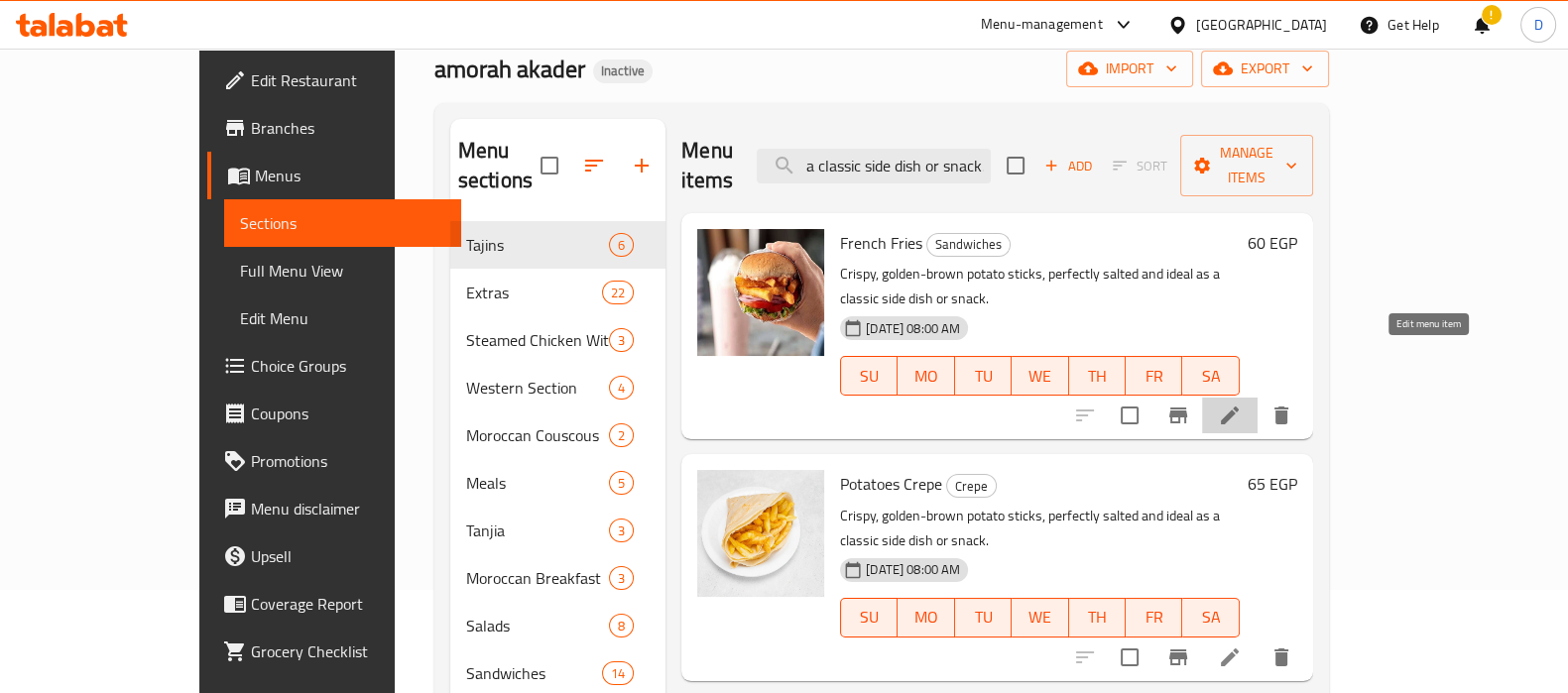
scroll to position [0, 0]
click at [1242, 404] on icon at bounding box center [1230, 416] width 24 height 24
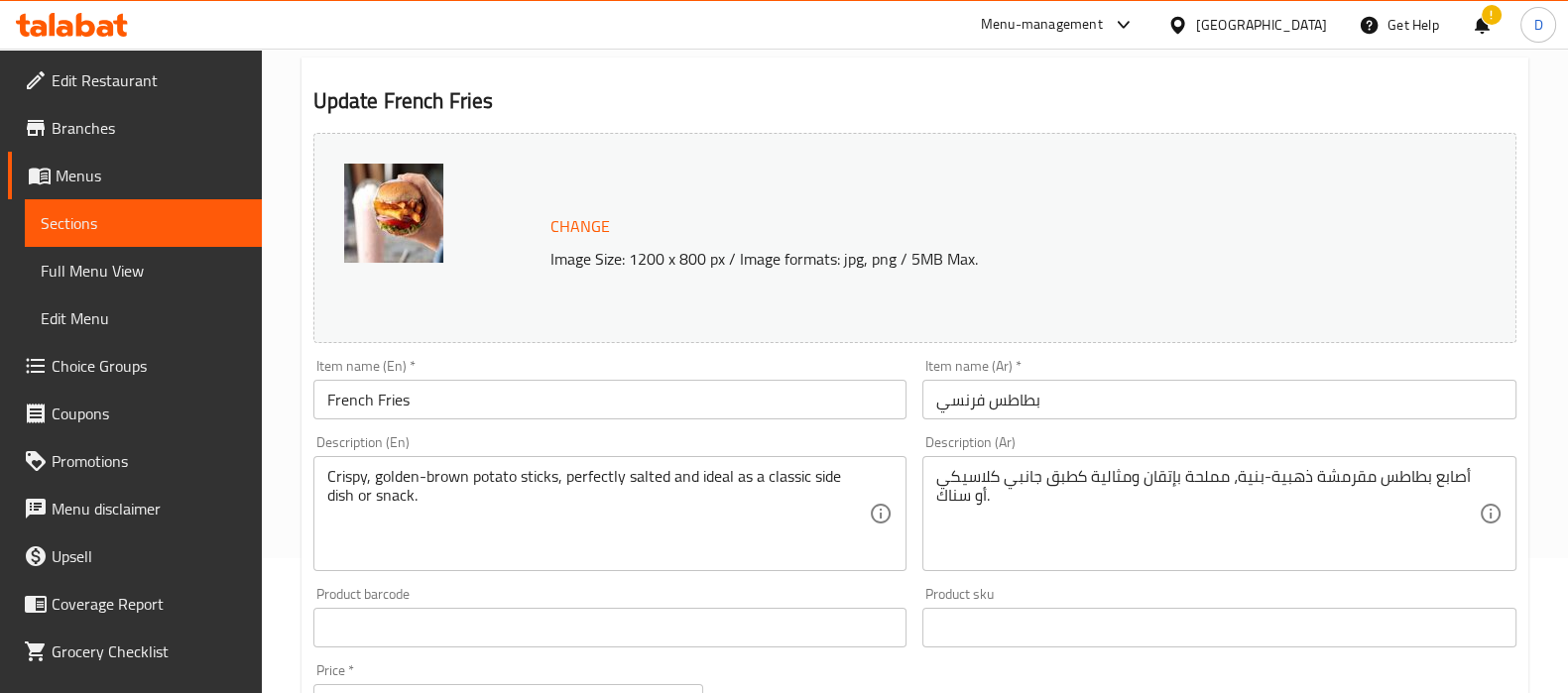
scroll to position [136, 0]
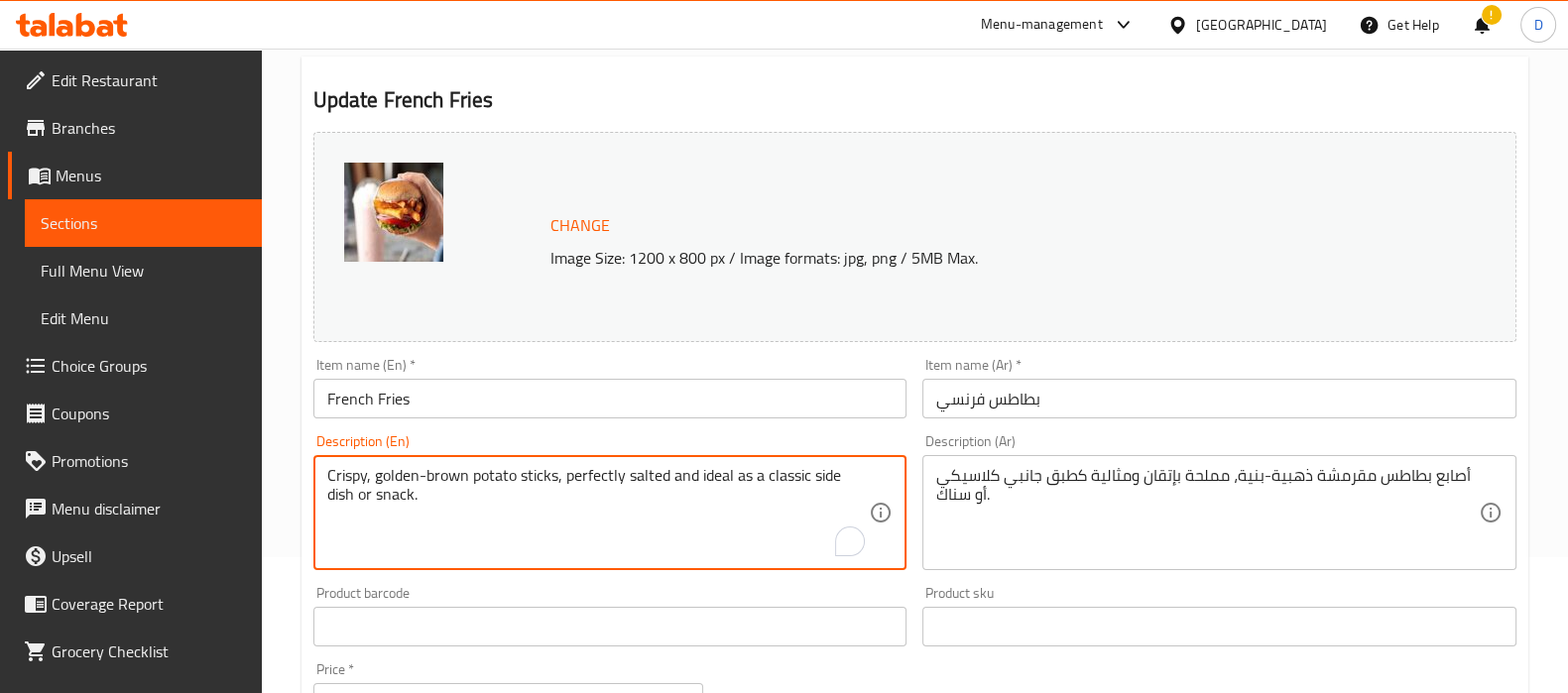
drag, startPoint x: 671, startPoint y: 480, endPoint x: 671, endPoint y: 500, distance: 20.0
type textarea "Crispy, golden-brown potato sticks, perfectly salted"
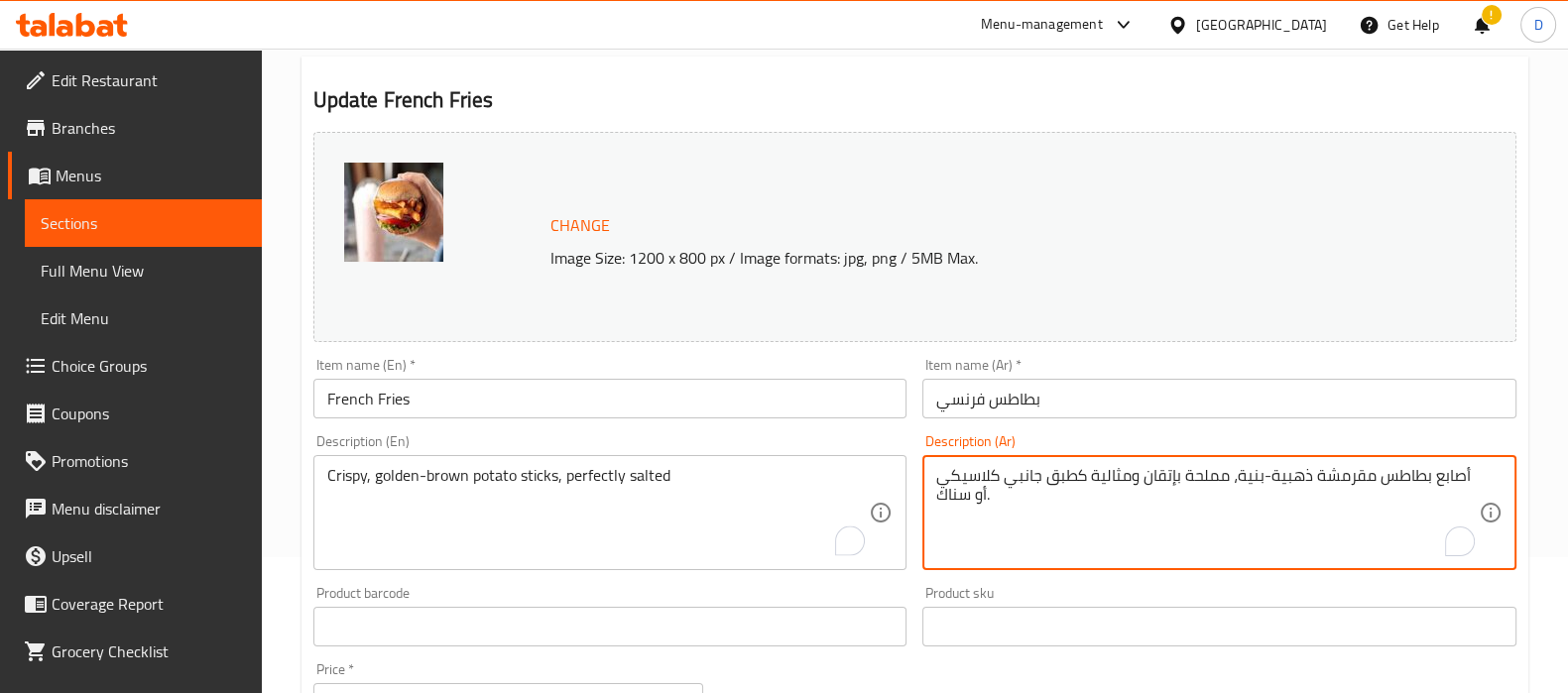
drag, startPoint x: 1136, startPoint y: 473, endPoint x: 1138, endPoint y: 514, distance: 41.0
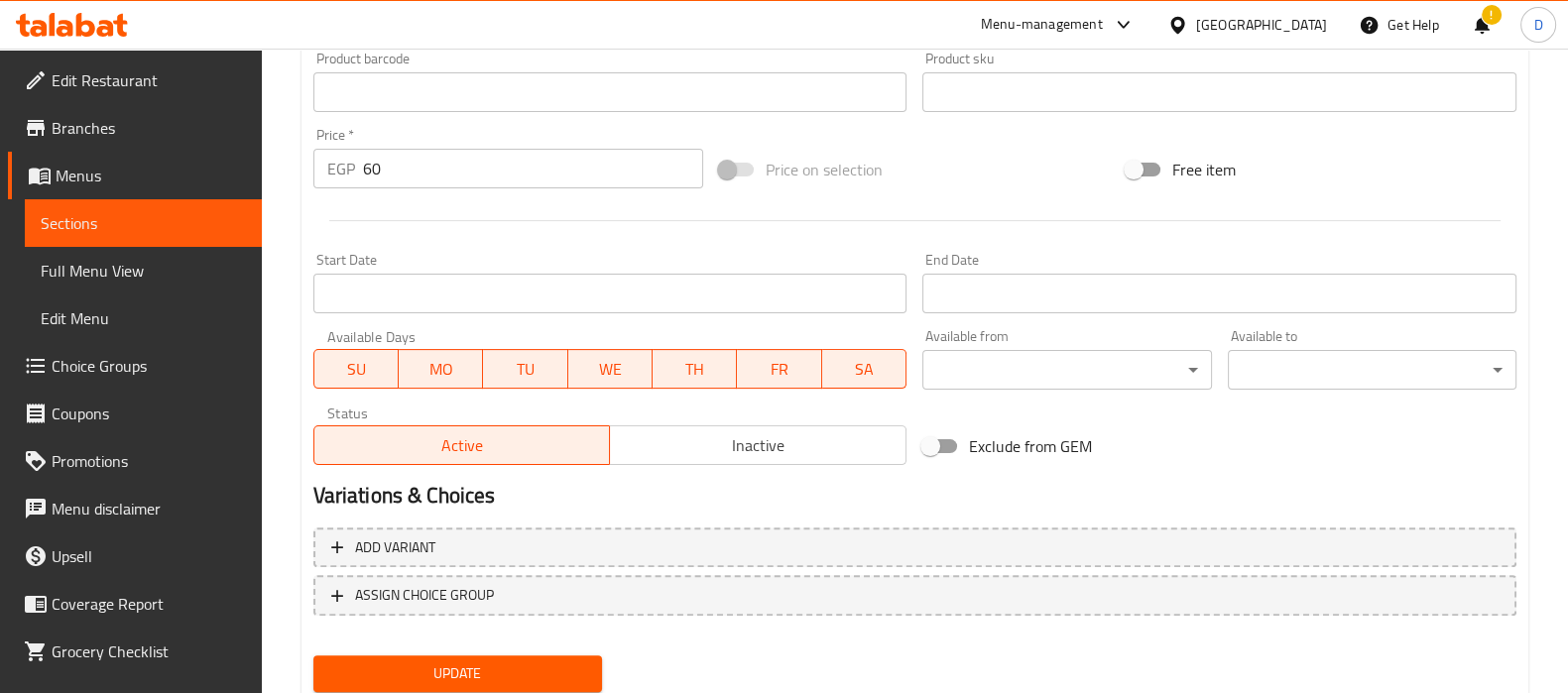
scroll to position [735, 0]
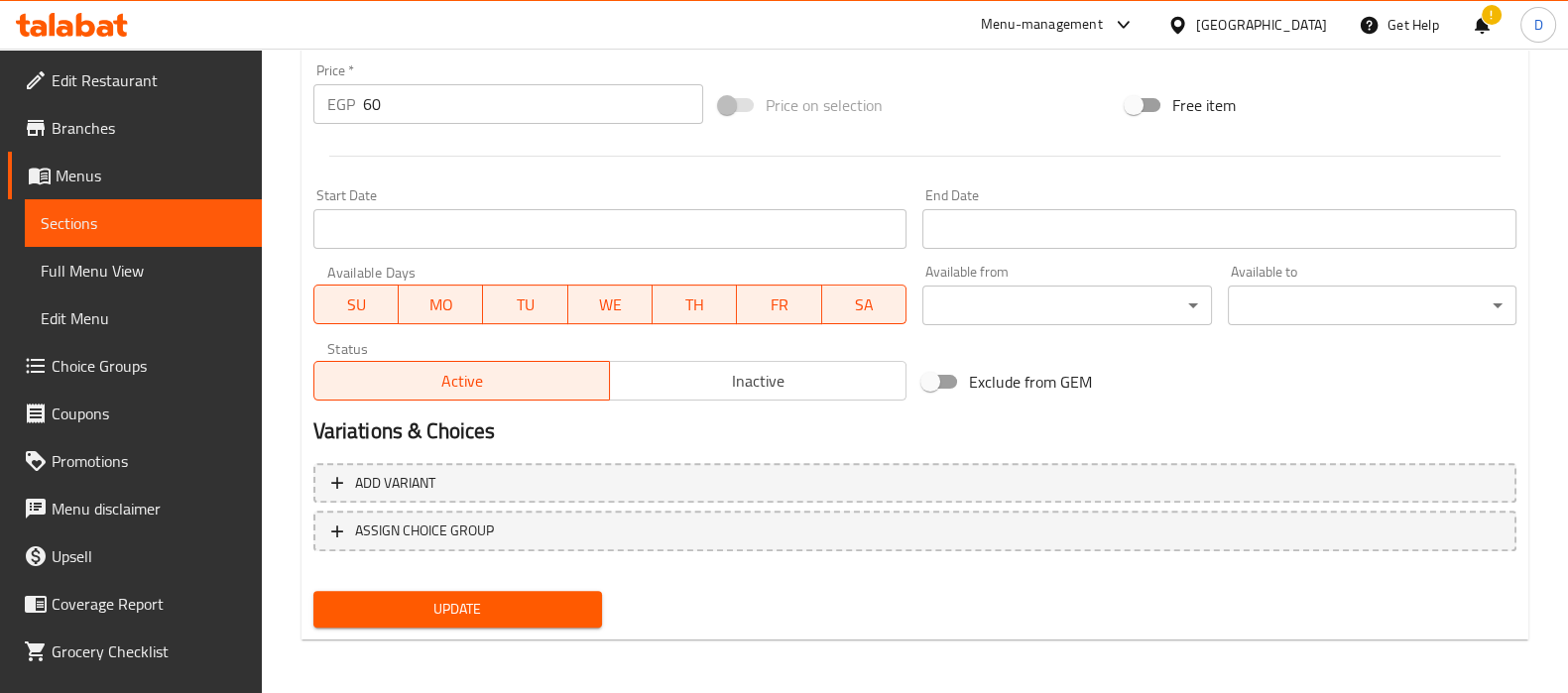
type textarea "أصابع بطاطس مقرمشة ذهبية-بنية، مملحة بإتقان"
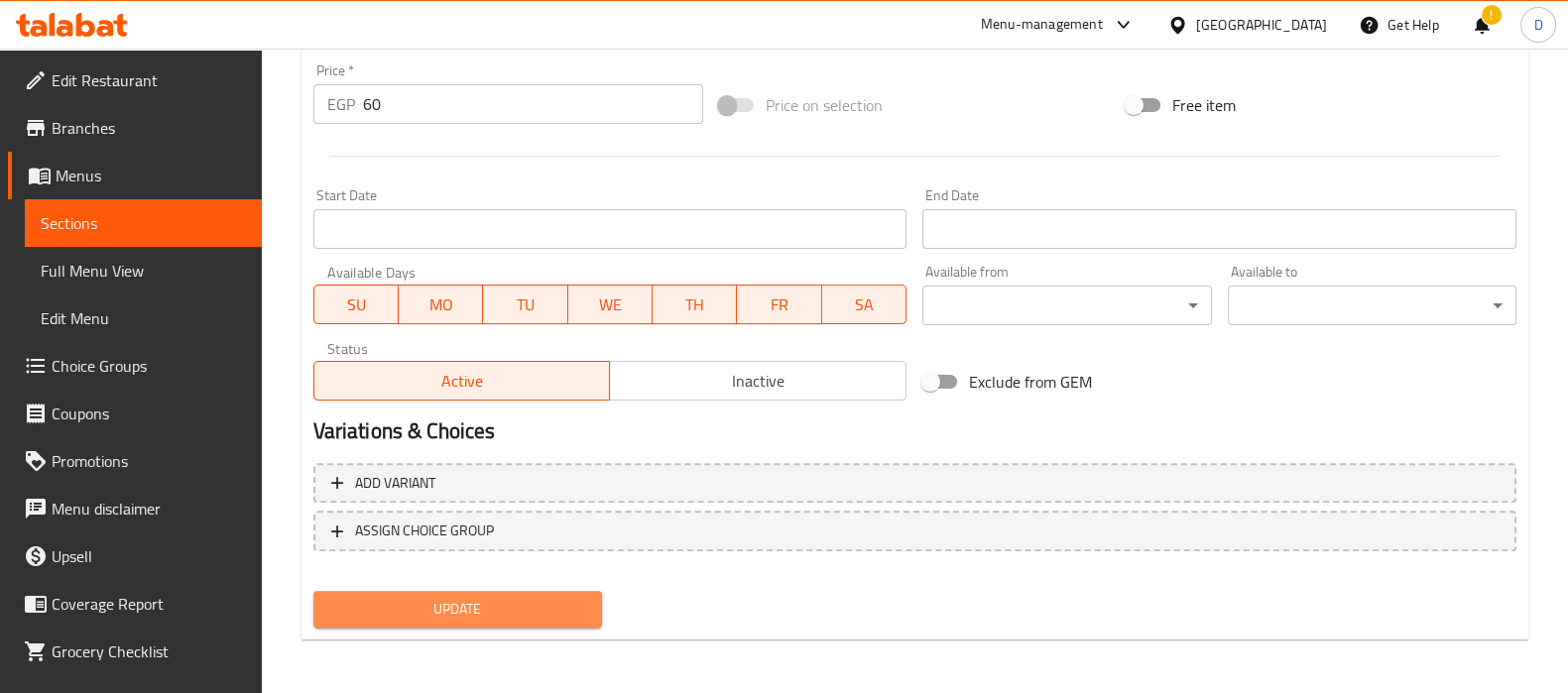
click at [568, 606] on span "Update" at bounding box center [458, 608] width 257 height 25
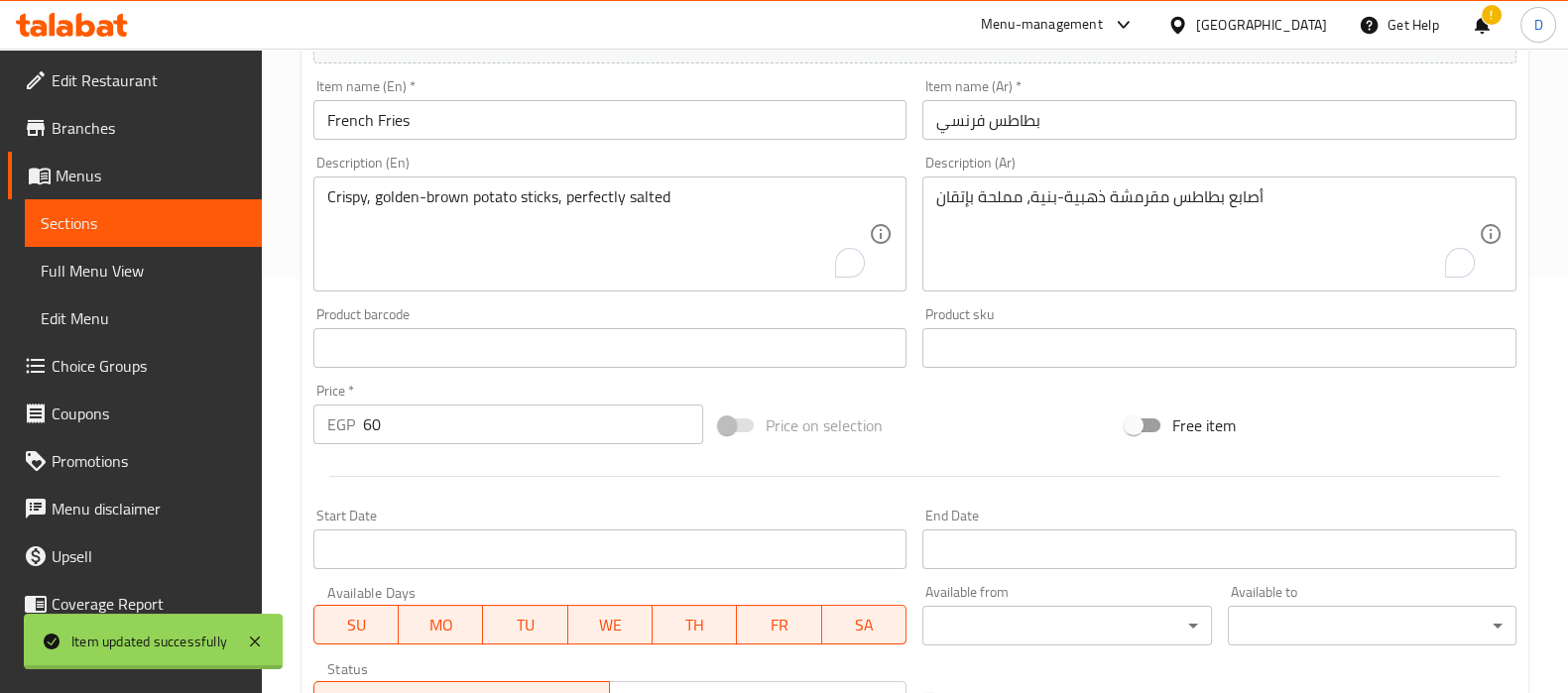
scroll to position [411, 0]
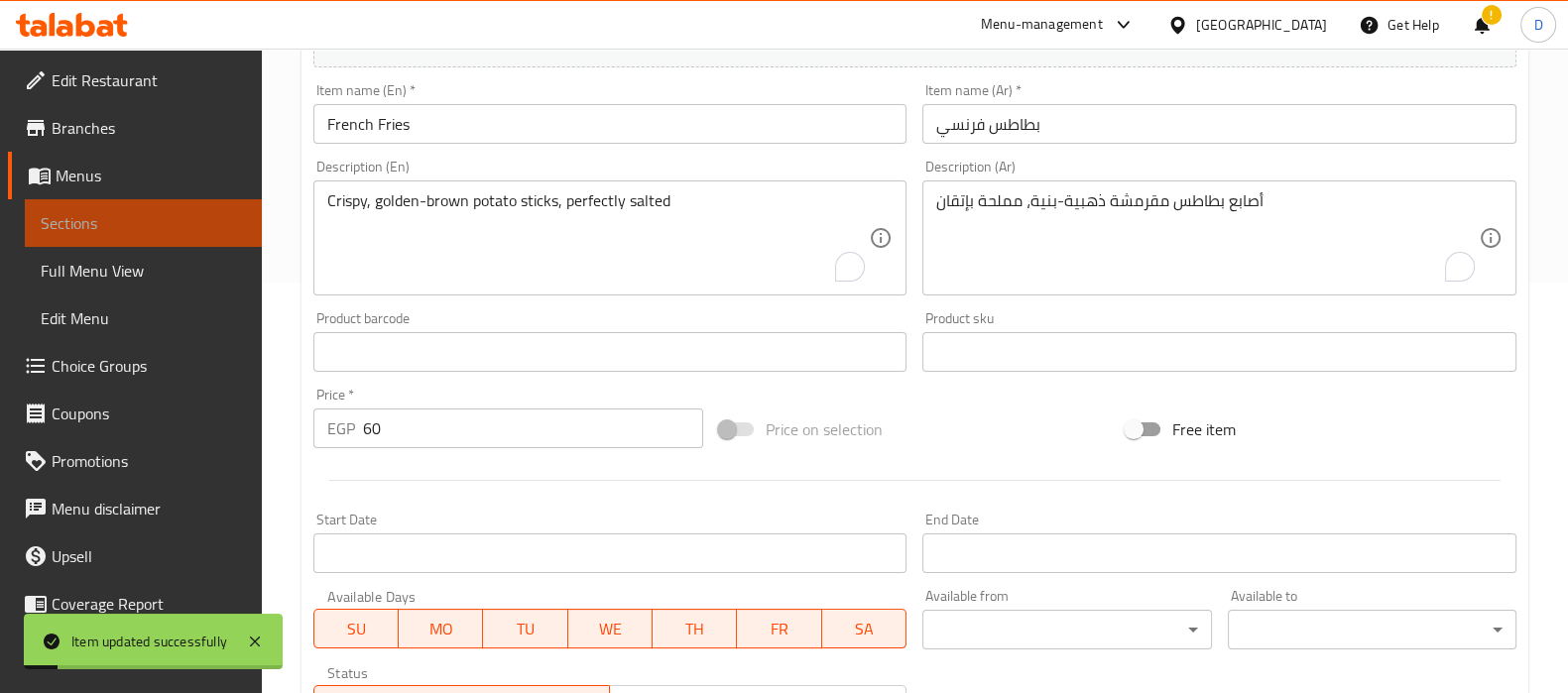
click at [198, 211] on span "Sections" at bounding box center [143, 223] width 205 height 24
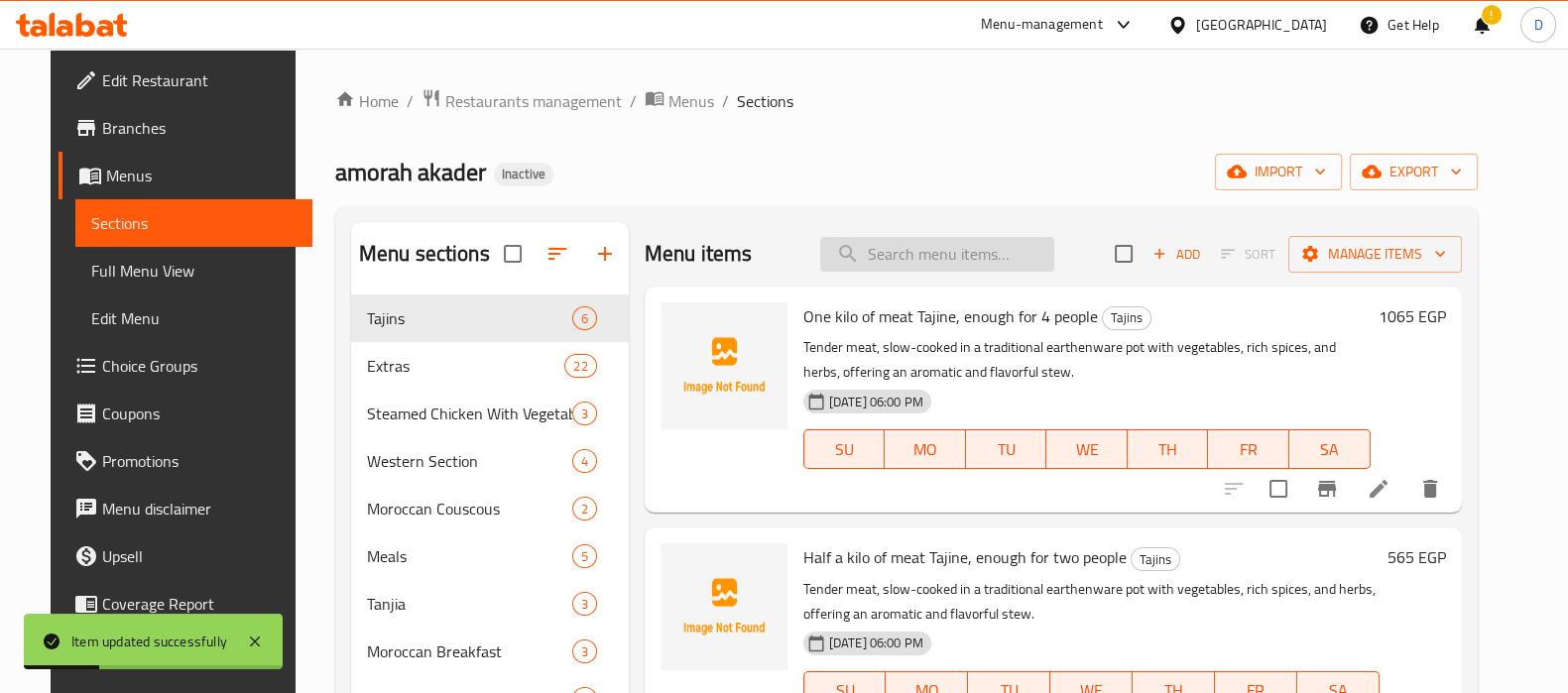
click at [882, 245] on input "search" at bounding box center [936, 254] width 234 height 35
paste input "Crispy, golden-brown potato sticks, perfectly salted and ideal as a classic sid…"
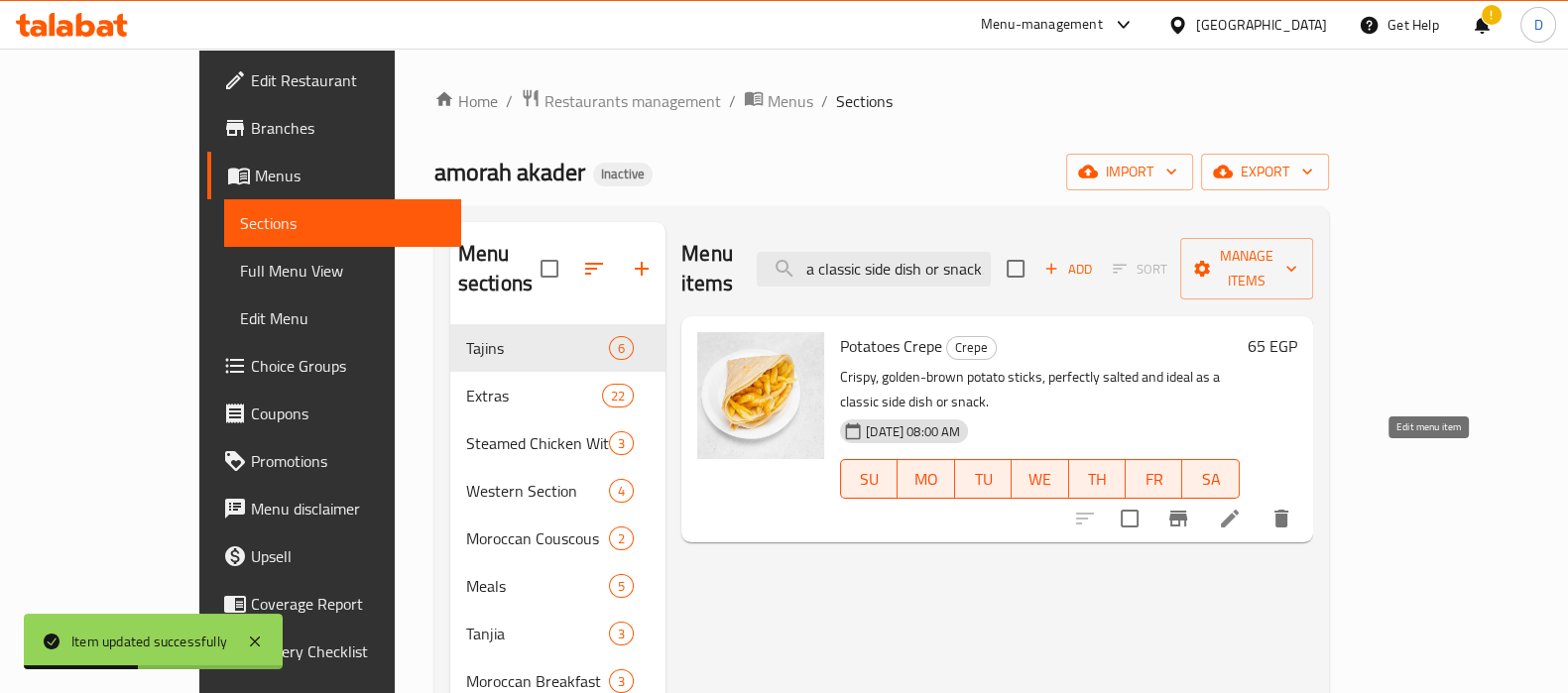
type input "Crispy, golden-brown potato sticks, perfectly salted and ideal as a classic sid…"
click at [1242, 506] on icon at bounding box center [1230, 518] width 24 height 24
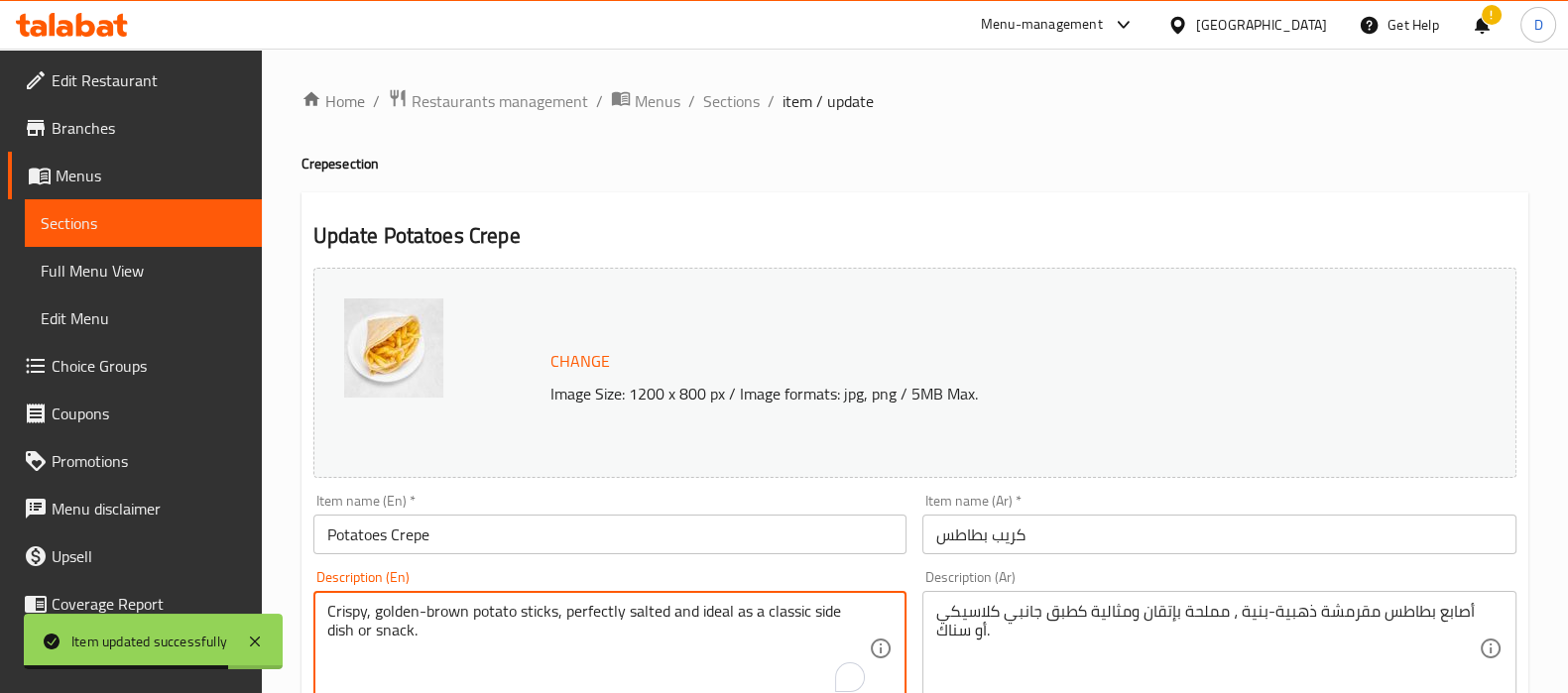
drag, startPoint x: 669, startPoint y: 612, endPoint x: 714, endPoint y: 652, distance: 60.2
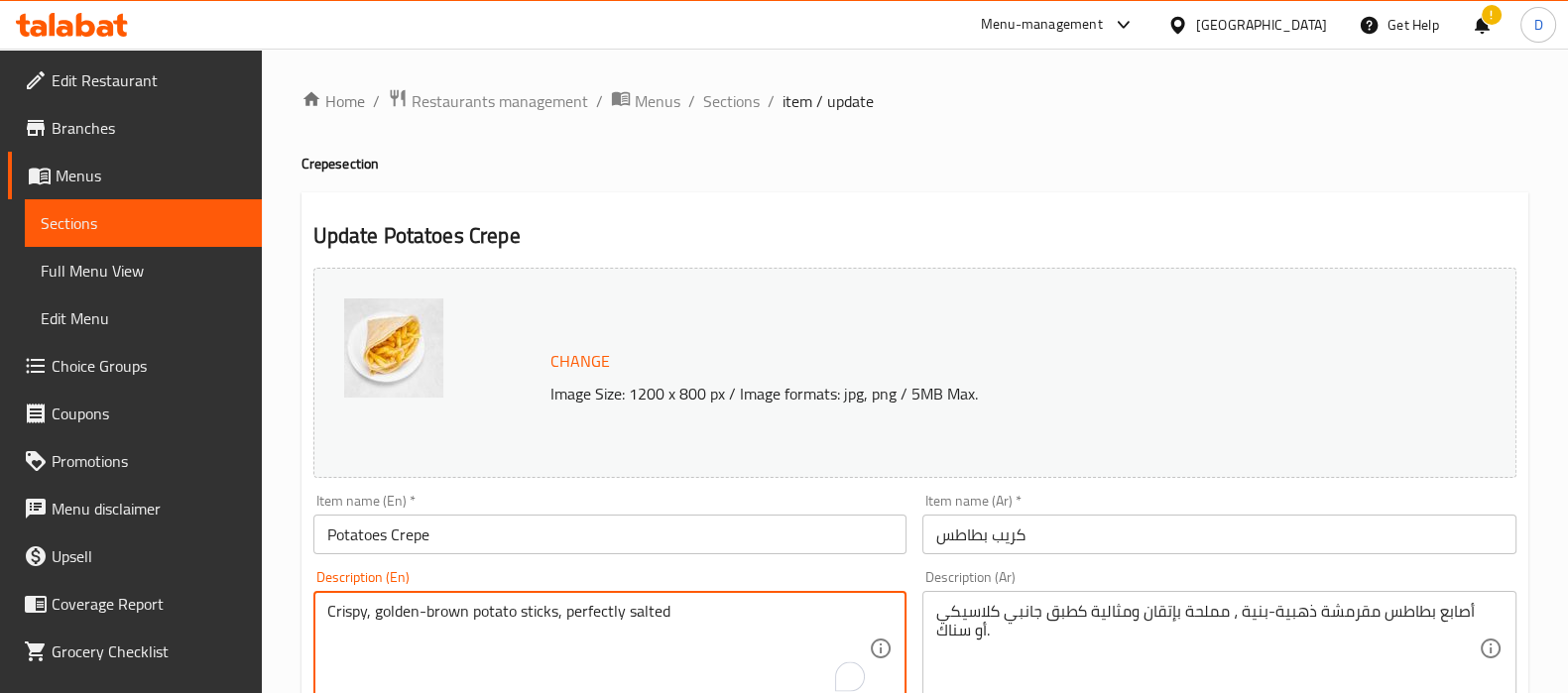
type textarea "Crispy, golden-brown potato sticks, perfectly salted"
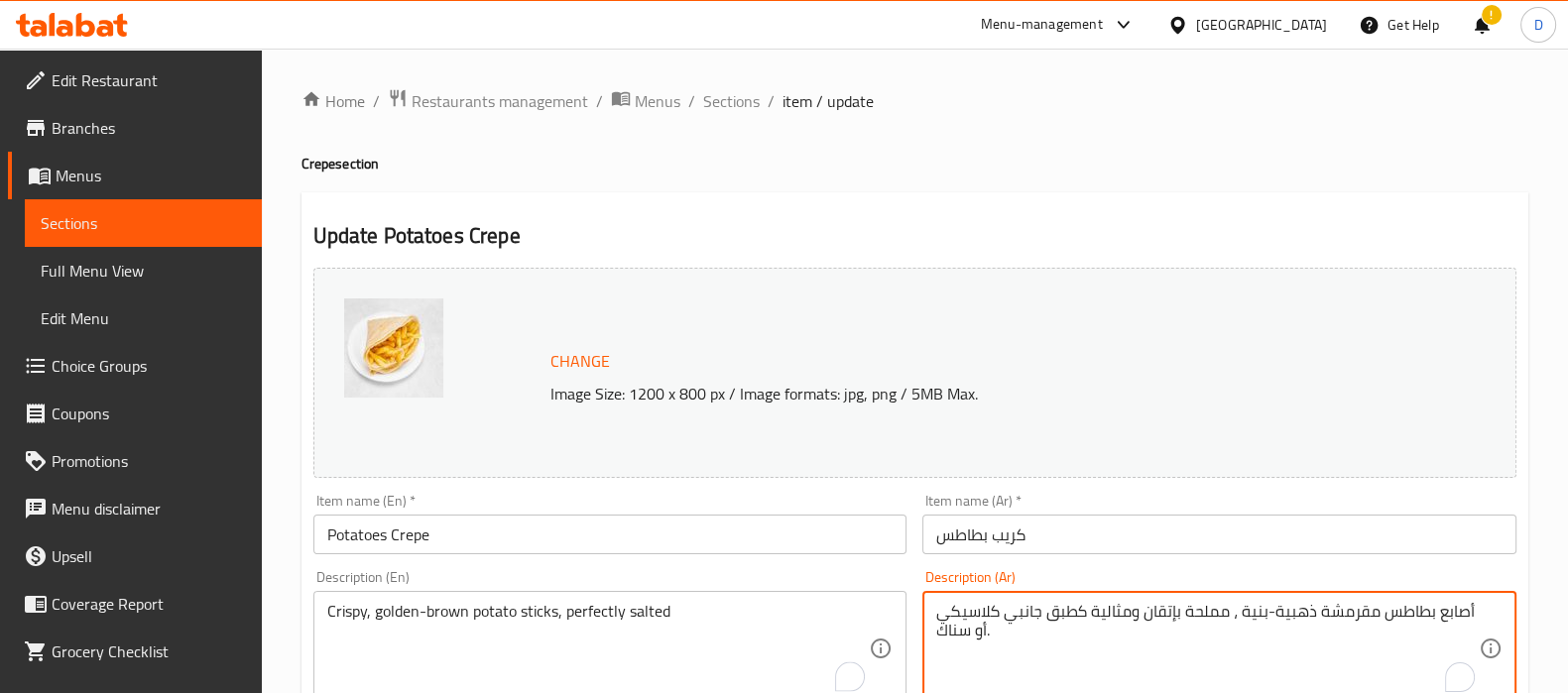
drag, startPoint x: 1141, startPoint y: 617, endPoint x: 1139, endPoint y: 630, distance: 13.2
type textarea "أصابع بطاطس مقرمشة ذهبية-بنية ، مملحة بإتقان"
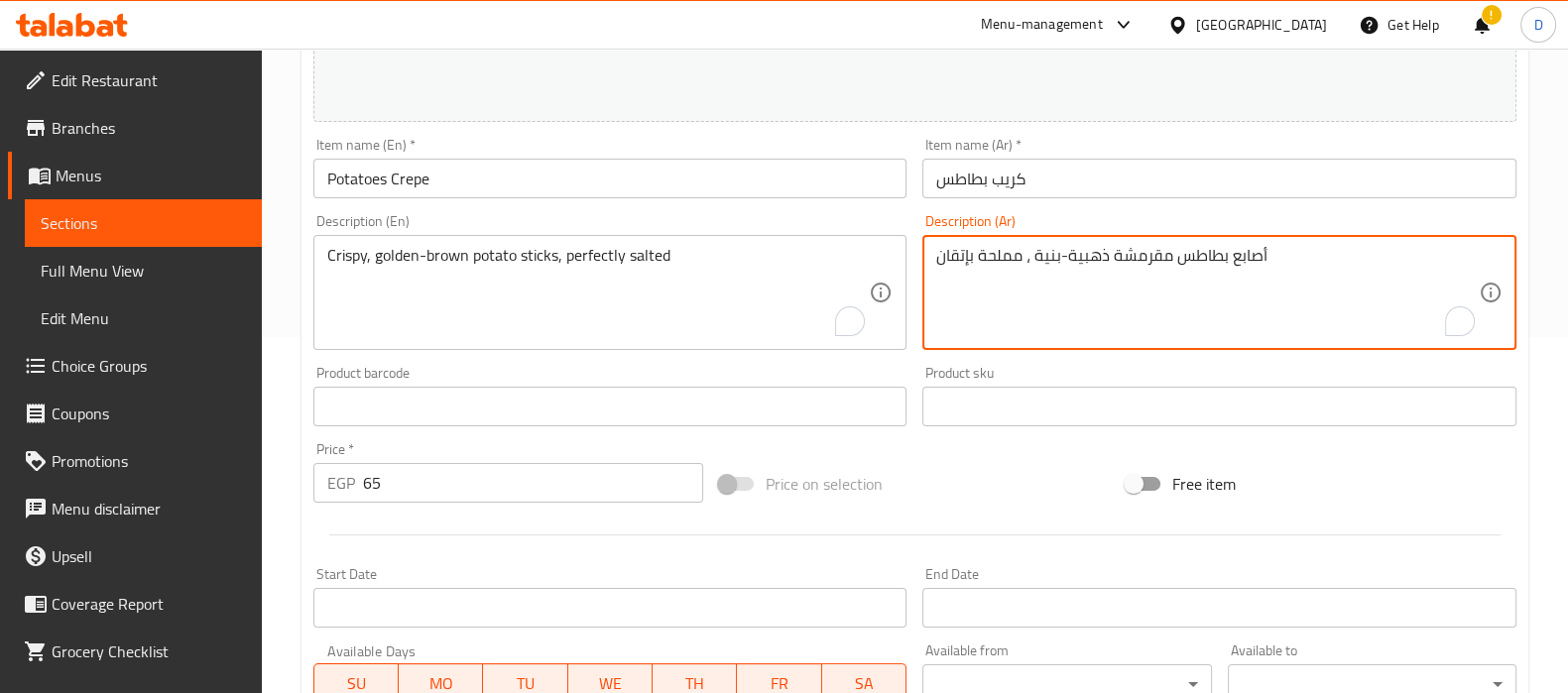
scroll to position [735, 0]
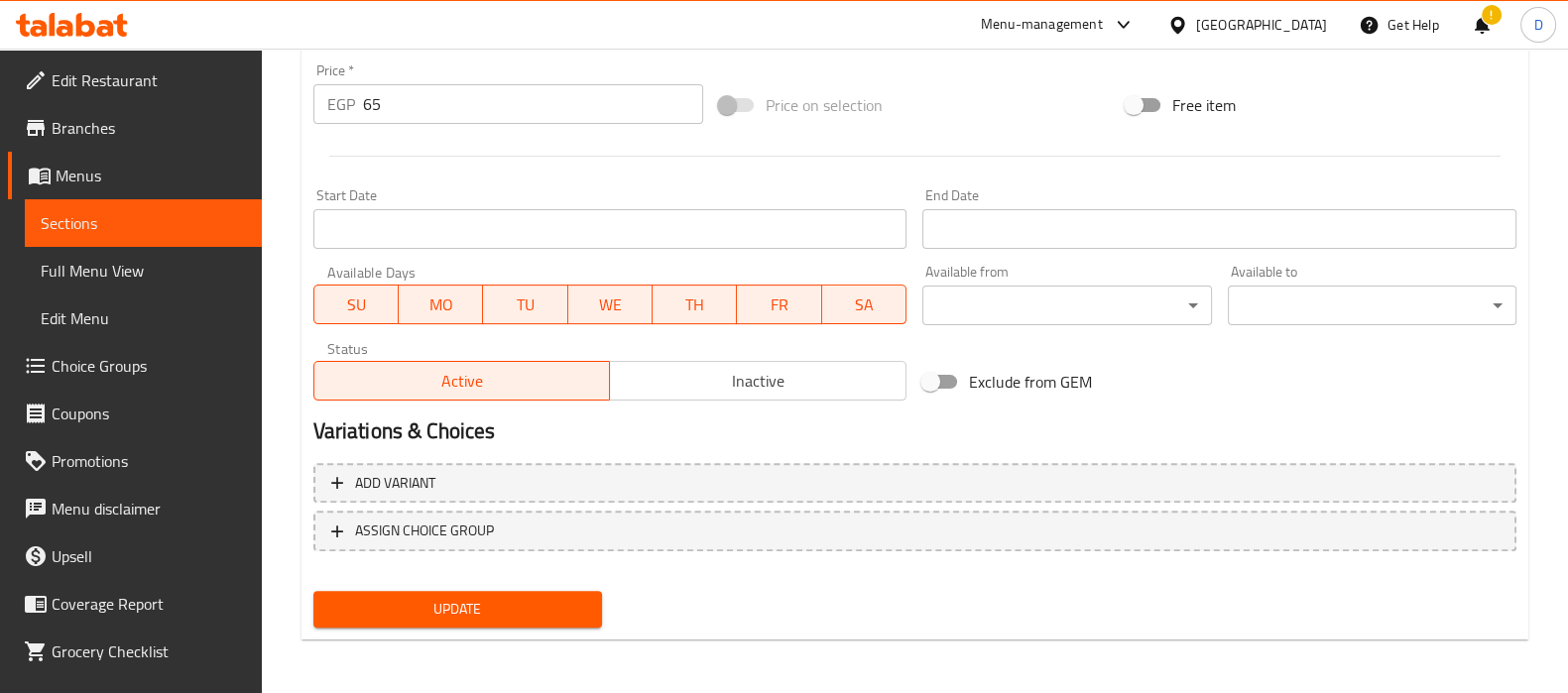
type textarea "أصابع بطاطس مقرمشة ذهبية-بنية ، مملحة بإتقان"
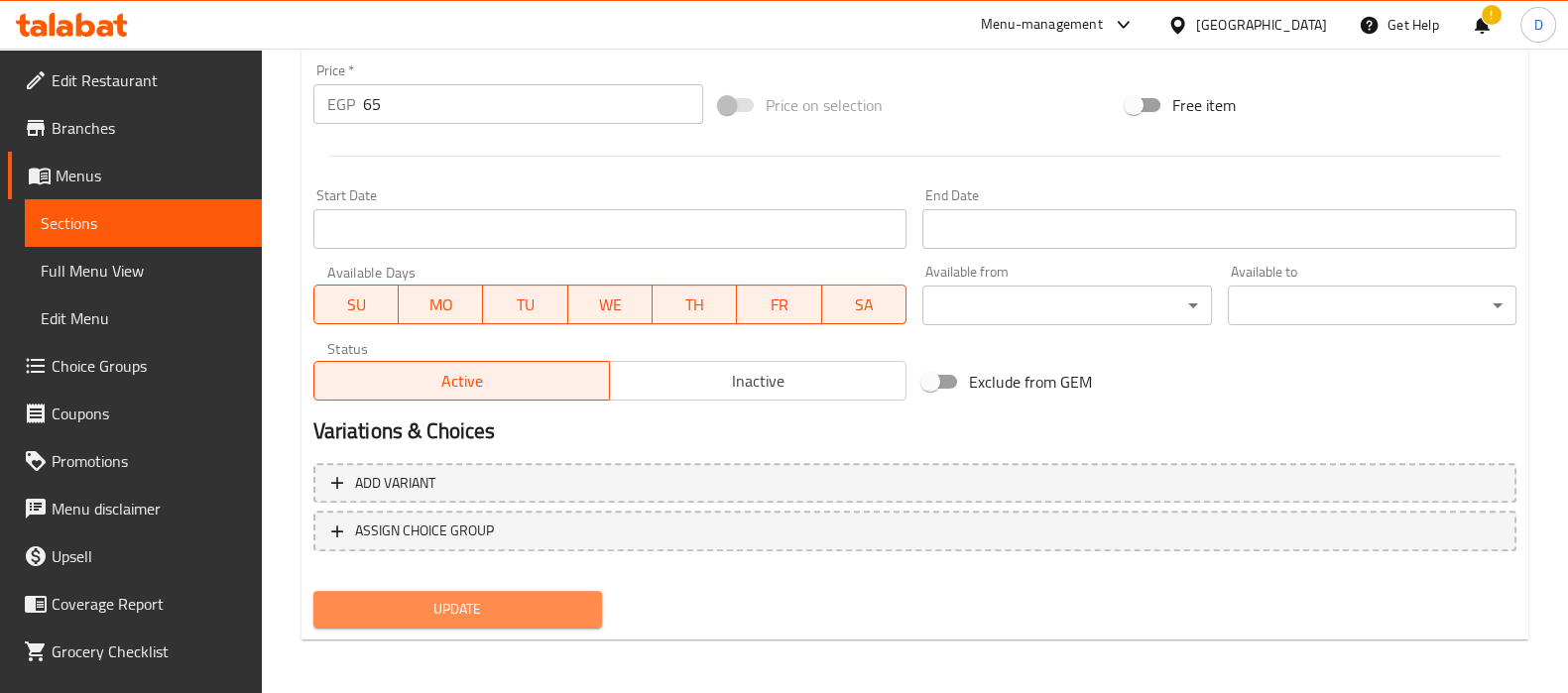
click at [492, 620] on button "Update" at bounding box center [458, 608] width 289 height 37
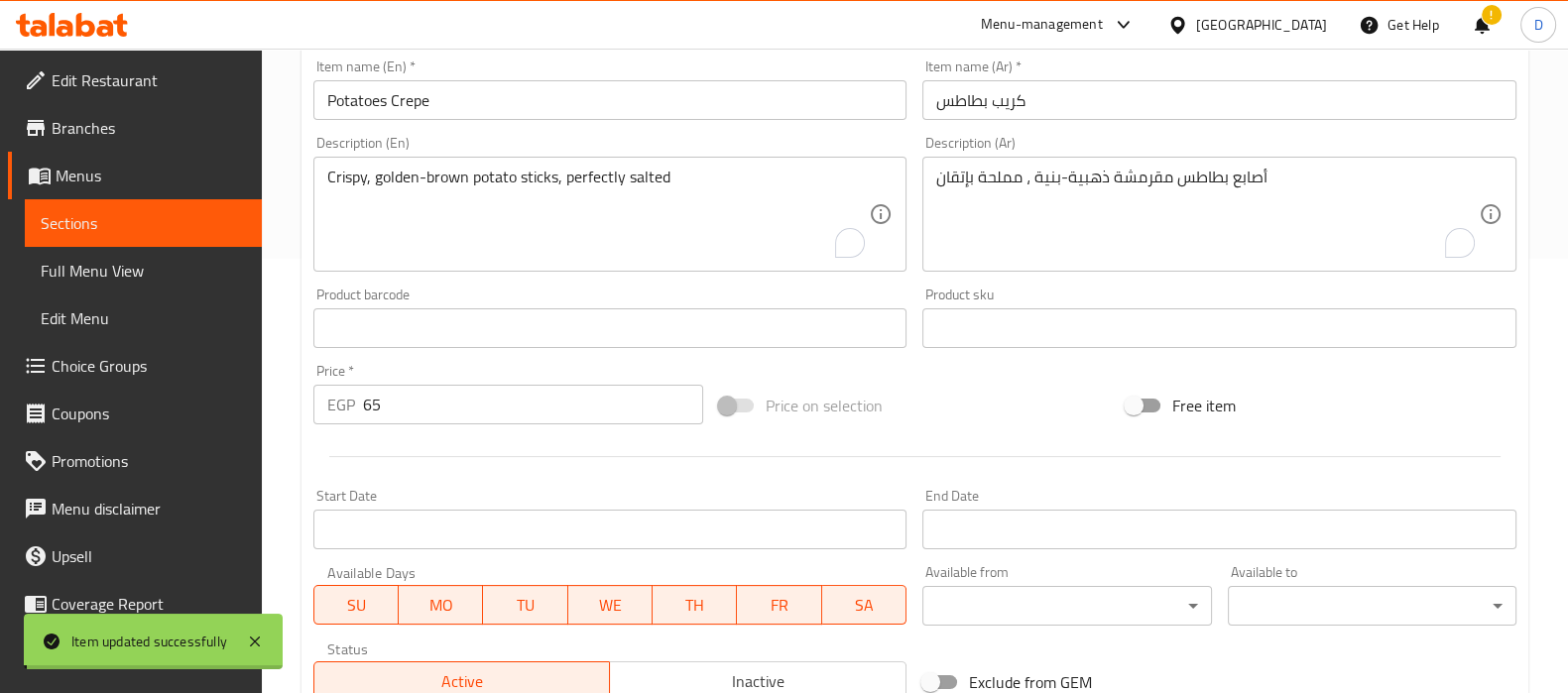
scroll to position [432, 0]
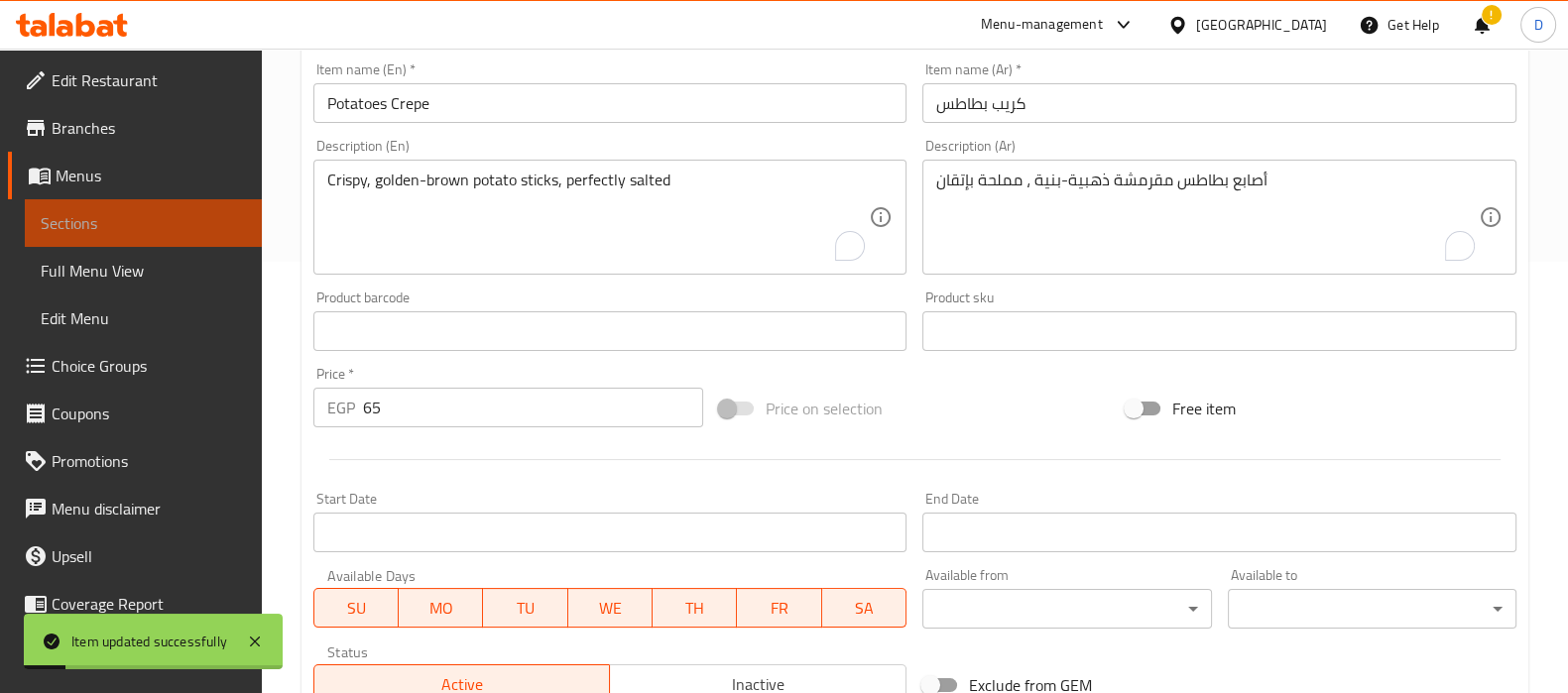
click at [223, 225] on span "Sections" at bounding box center [143, 223] width 205 height 24
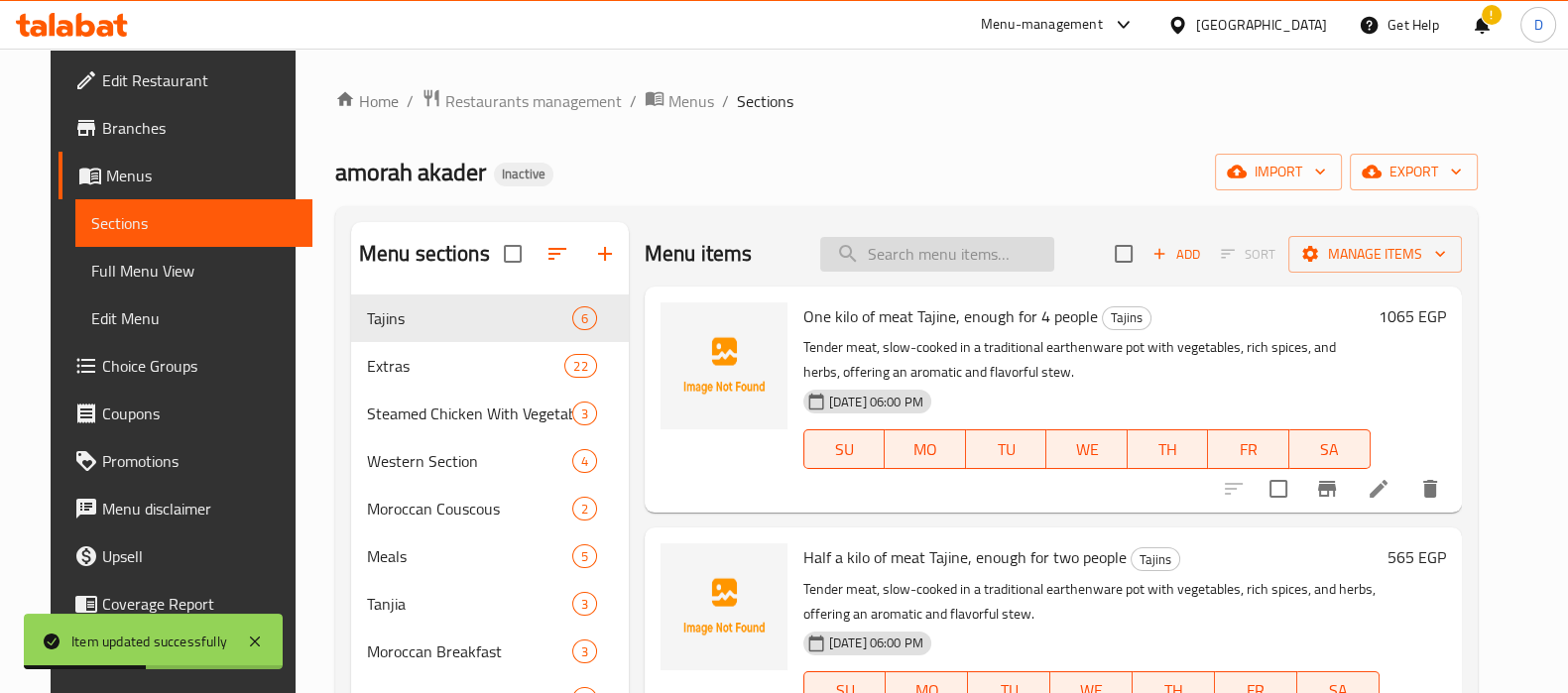
paste input "Crispy, golden-brown potato sticks, perfectly salted and ideal as a classic sid…"
click at [881, 254] on input "Crispy, golden-brown potato sticks, perfectly salted and ideal as a classic sid…" at bounding box center [936, 254] width 234 height 35
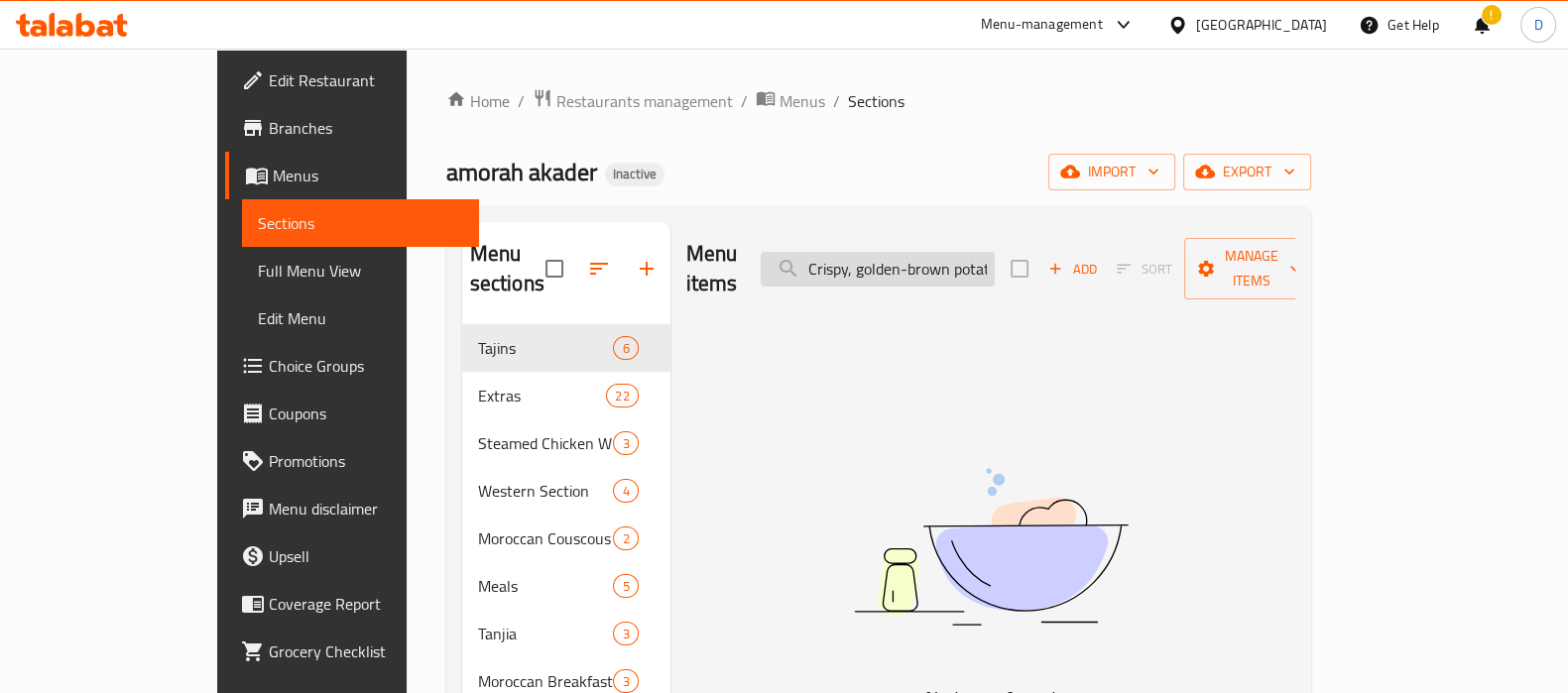
click at [951, 252] on input "Crispy, golden-brown potato sticks, perfectly salted and ideal as a classic sid…" at bounding box center [877, 268] width 234 height 35
paste input "heese Sambousek"
click at [951, 252] on input "Cheese Sambousek" at bounding box center [877, 268] width 234 height 35
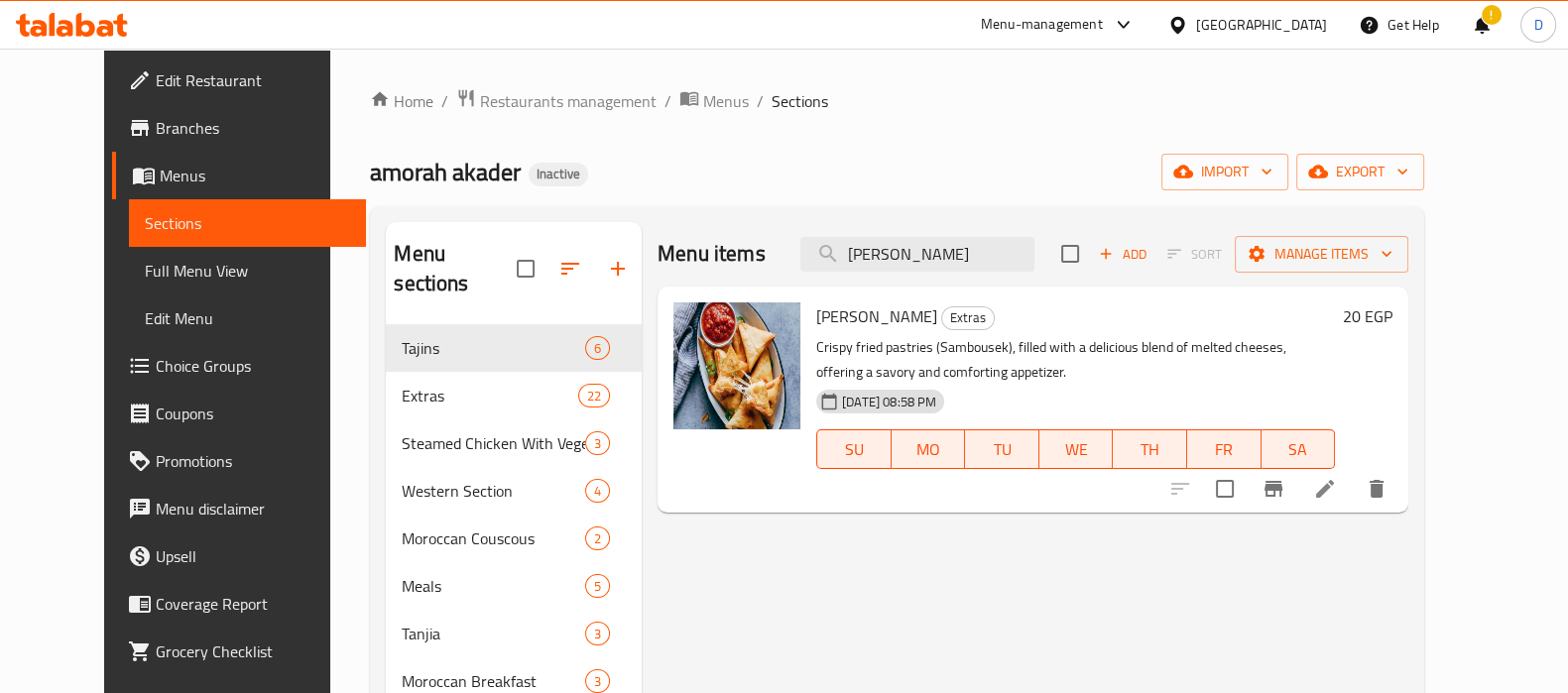
type input "Cheese Sambousek"
click at [1352, 472] on li at bounding box center [1325, 488] width 56 height 36
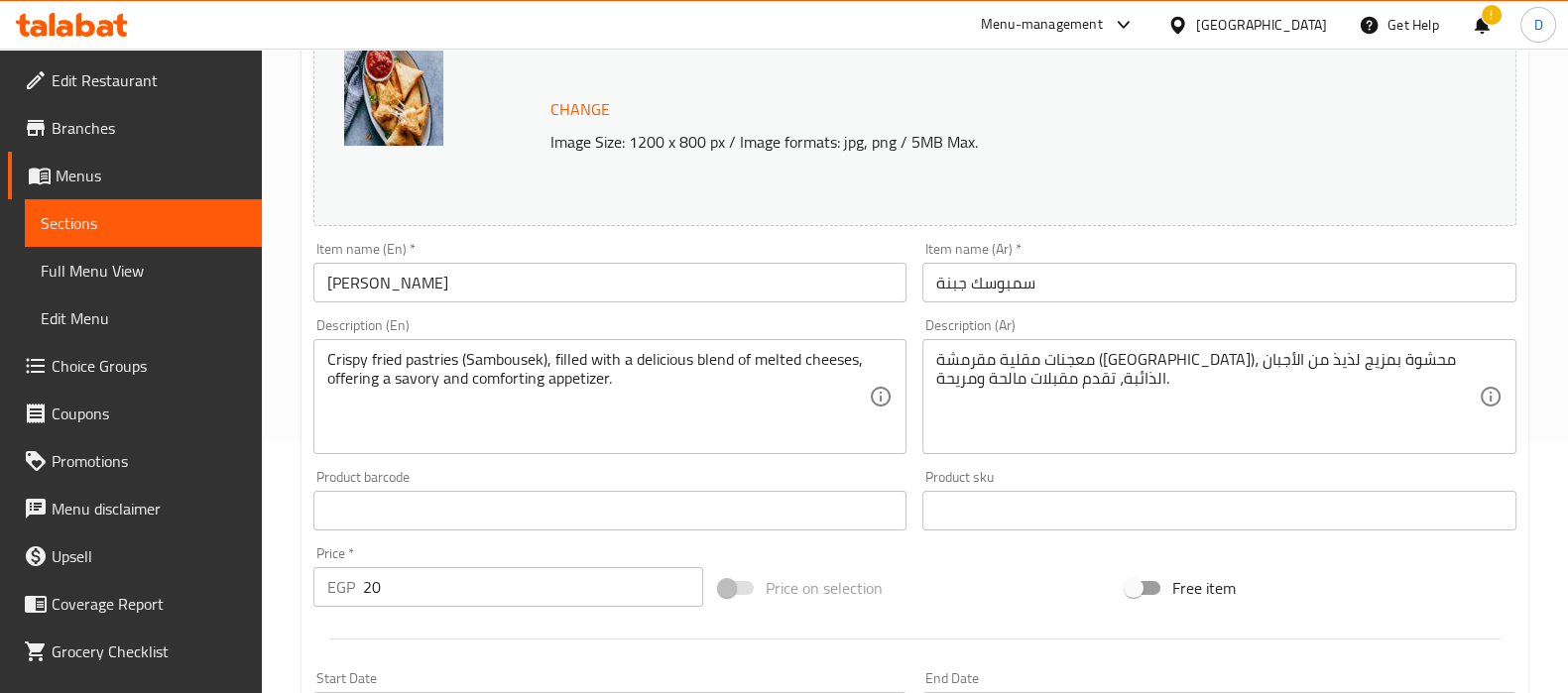
scroll to position [255, 0]
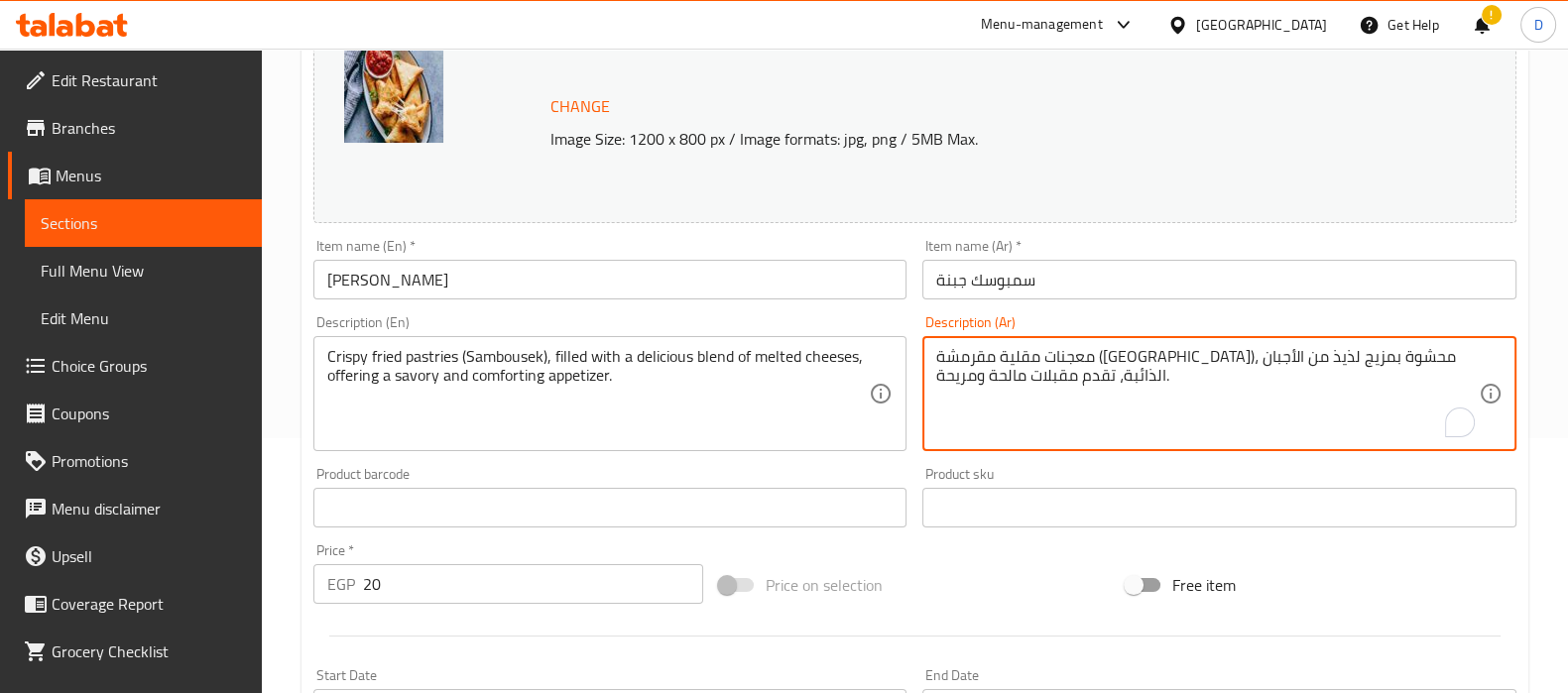
click at [1105, 361] on textarea "معجنات مقلية مقرمشة (سمبوسة)، محشوة بمزيج لذيذ من الأجبان الذائبة، تقدم مقبلات …" at bounding box center [1207, 394] width 542 height 94
type textarea "معجنات مقلية مقرمشة (سمبوسة)، محشوة بمزيج من الأجبان الذائبة، تقدم مقبلات مالحة…"
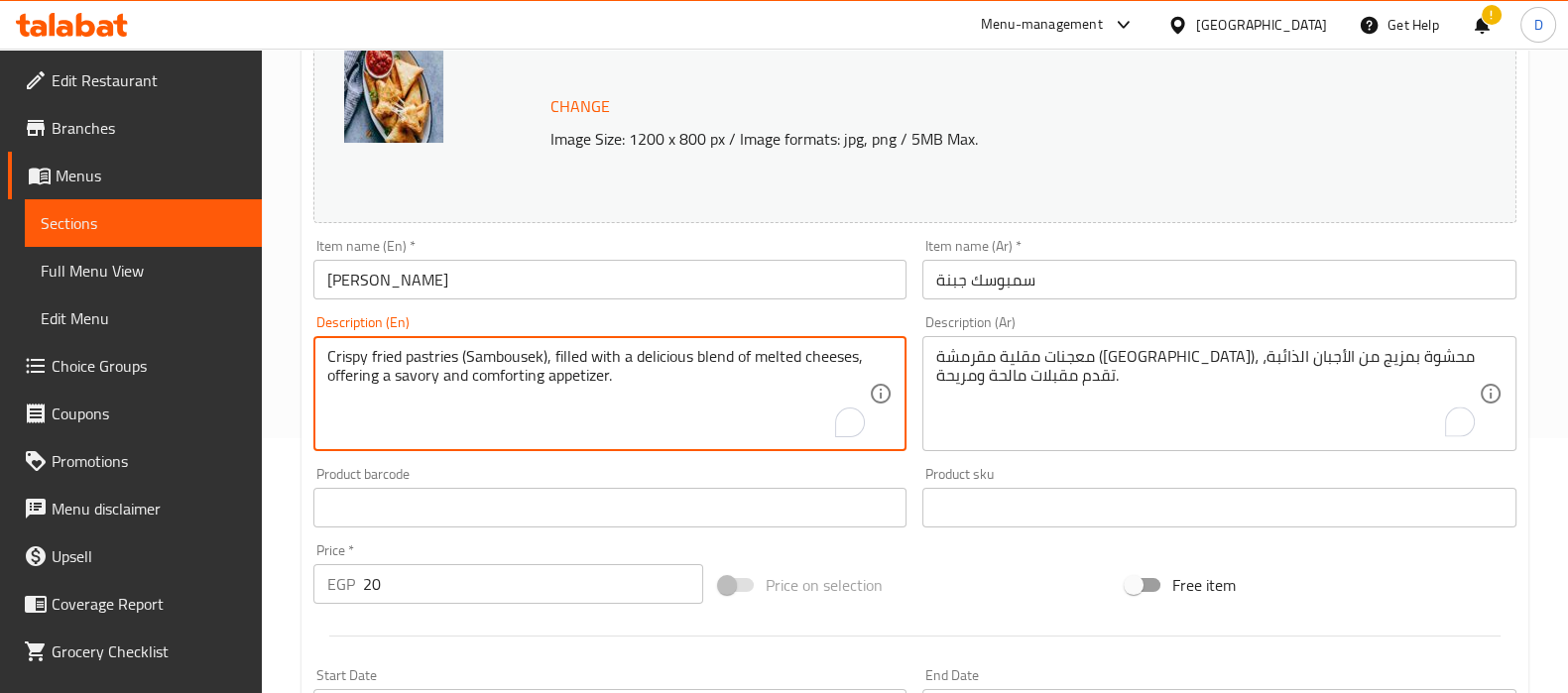
click at [679, 367] on textarea "Crispy fried pastries (Sambousek), filled with a delicious blend of melted chee…" at bounding box center [598, 394] width 542 height 94
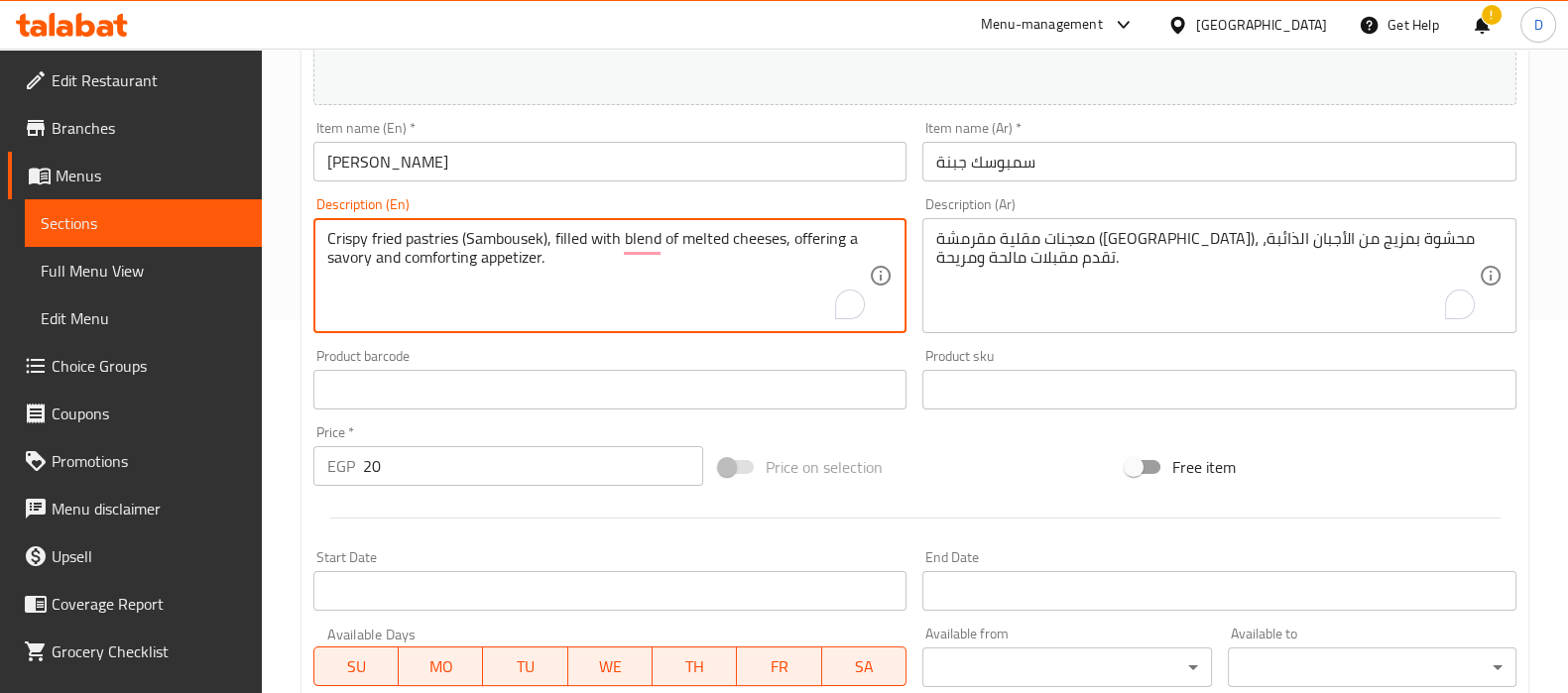
scroll to position [367, 0]
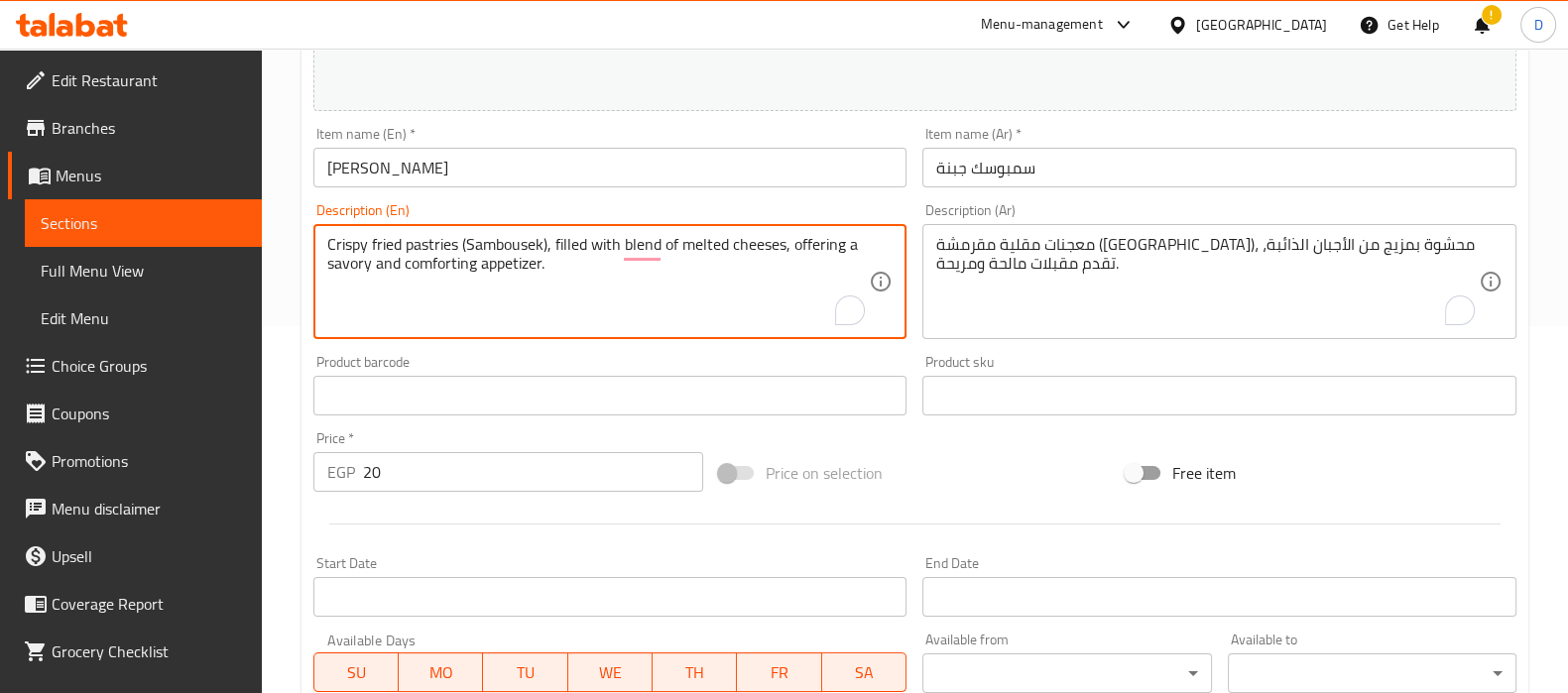
drag, startPoint x: 783, startPoint y: 245, endPoint x: 783, endPoint y: 297, distance: 52.0
click at [783, 297] on textarea "Crispy fried pastries (Sambousek), filled with blend of melted cheeses, offerin…" at bounding box center [598, 281] width 542 height 94
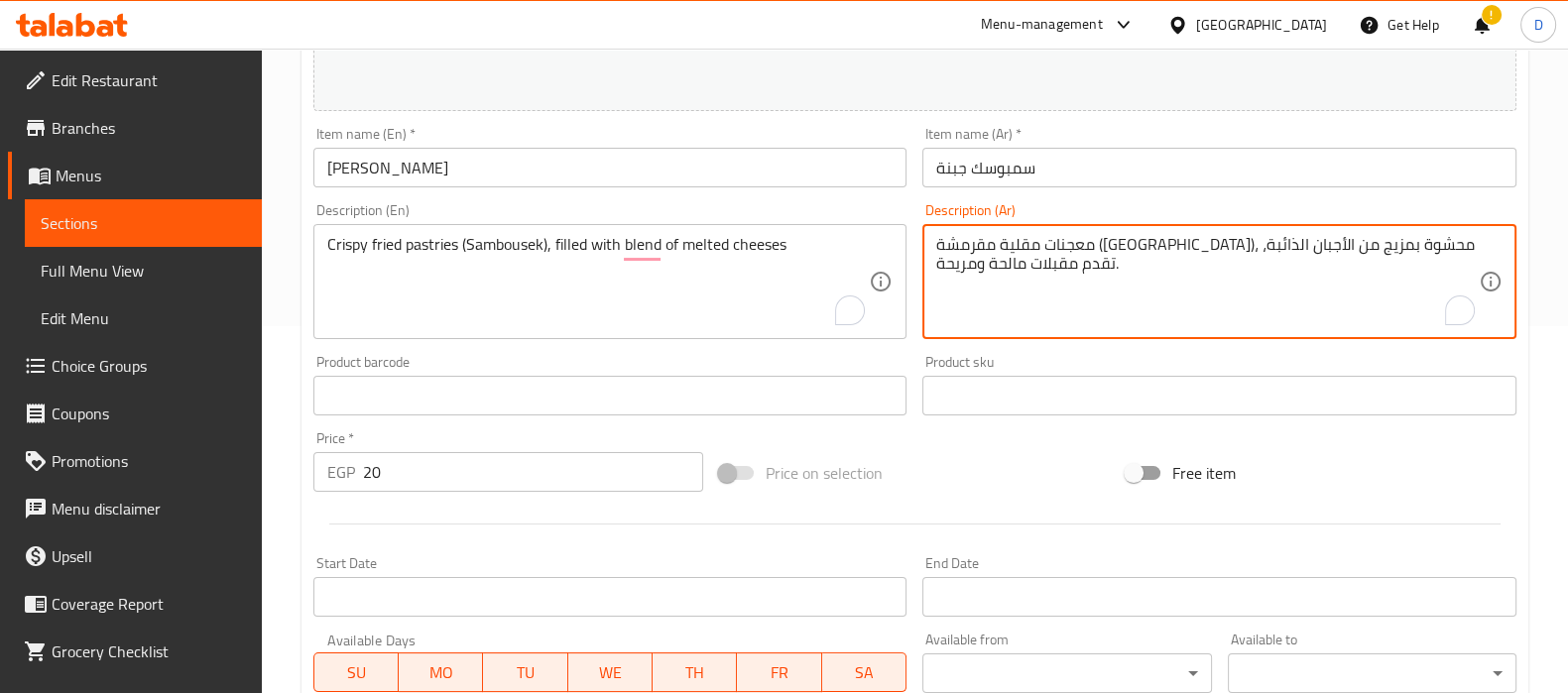
drag, startPoint x: 1029, startPoint y: 245, endPoint x: 1029, endPoint y: 270, distance: 25.0
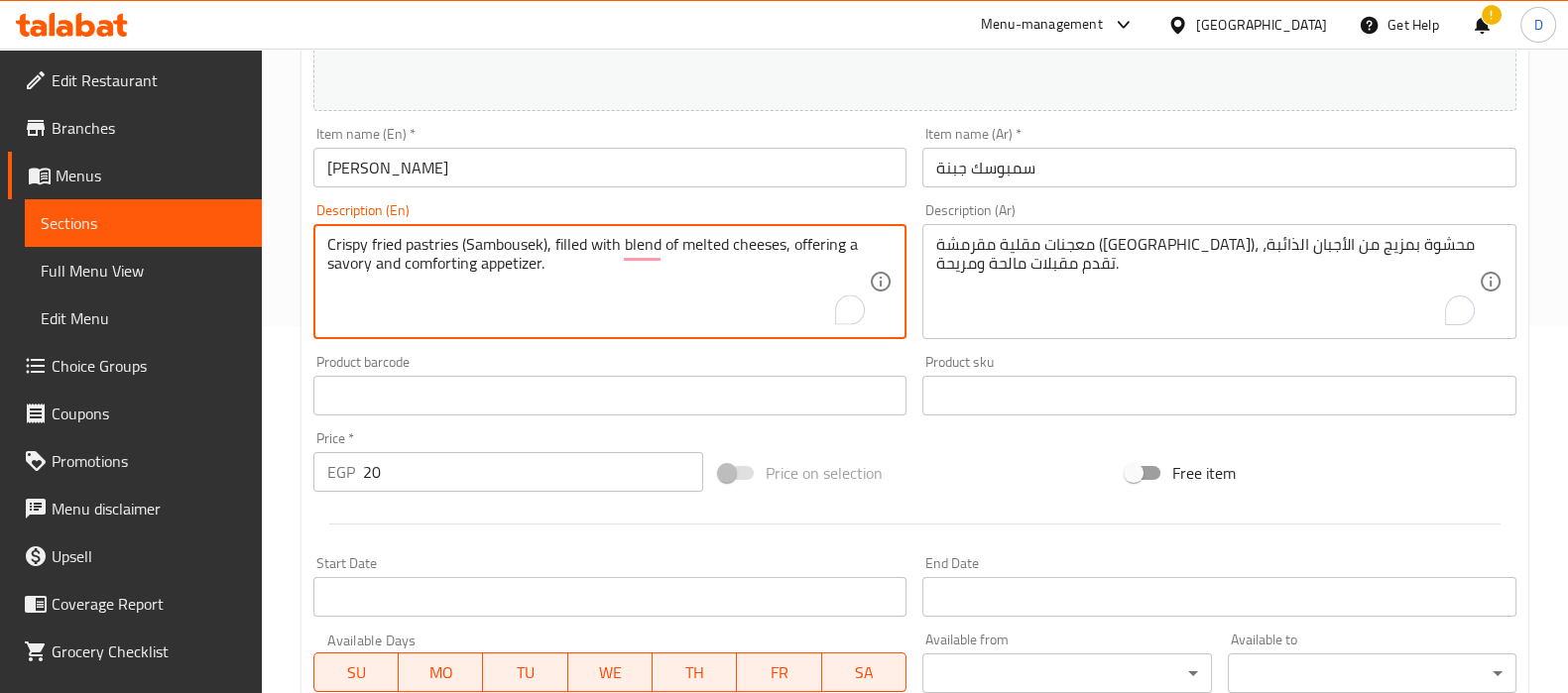
click at [741, 280] on textarea "Crispy fried pastries (Sambousek), filled with blend of melted cheeses, offerin…" at bounding box center [598, 281] width 542 height 94
drag, startPoint x: 377, startPoint y: 266, endPoint x: 477, endPoint y: 268, distance: 100.0
click at [477, 268] on textarea "Crispy fried pastries (Sambousek), filled with blend of melted cheeses, offerin…" at bounding box center [598, 281] width 542 height 94
type textarea "Crispy fried pastries (Sambousek), filled with blend of melted cheeses, offerin…"
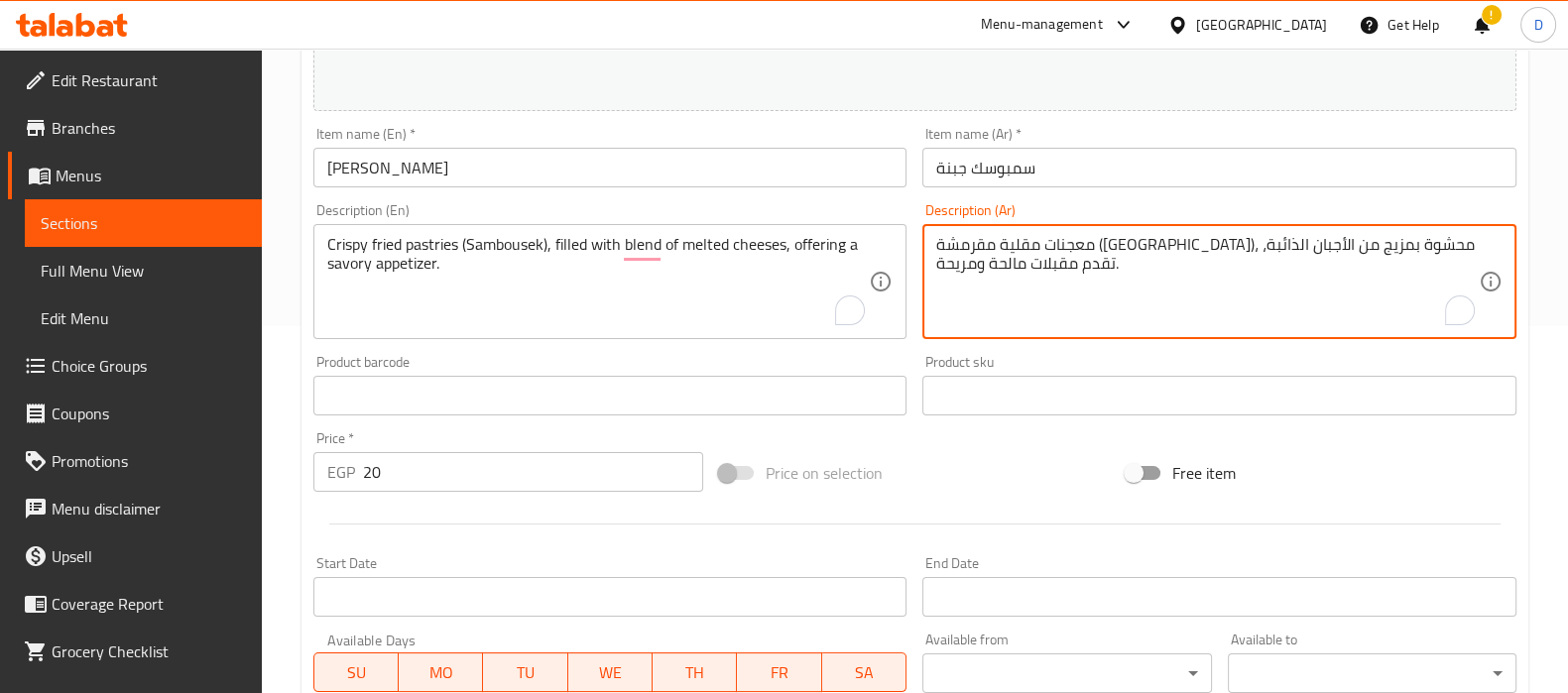
drag, startPoint x: 989, startPoint y: 266, endPoint x: 937, endPoint y: 267, distance: 52.0
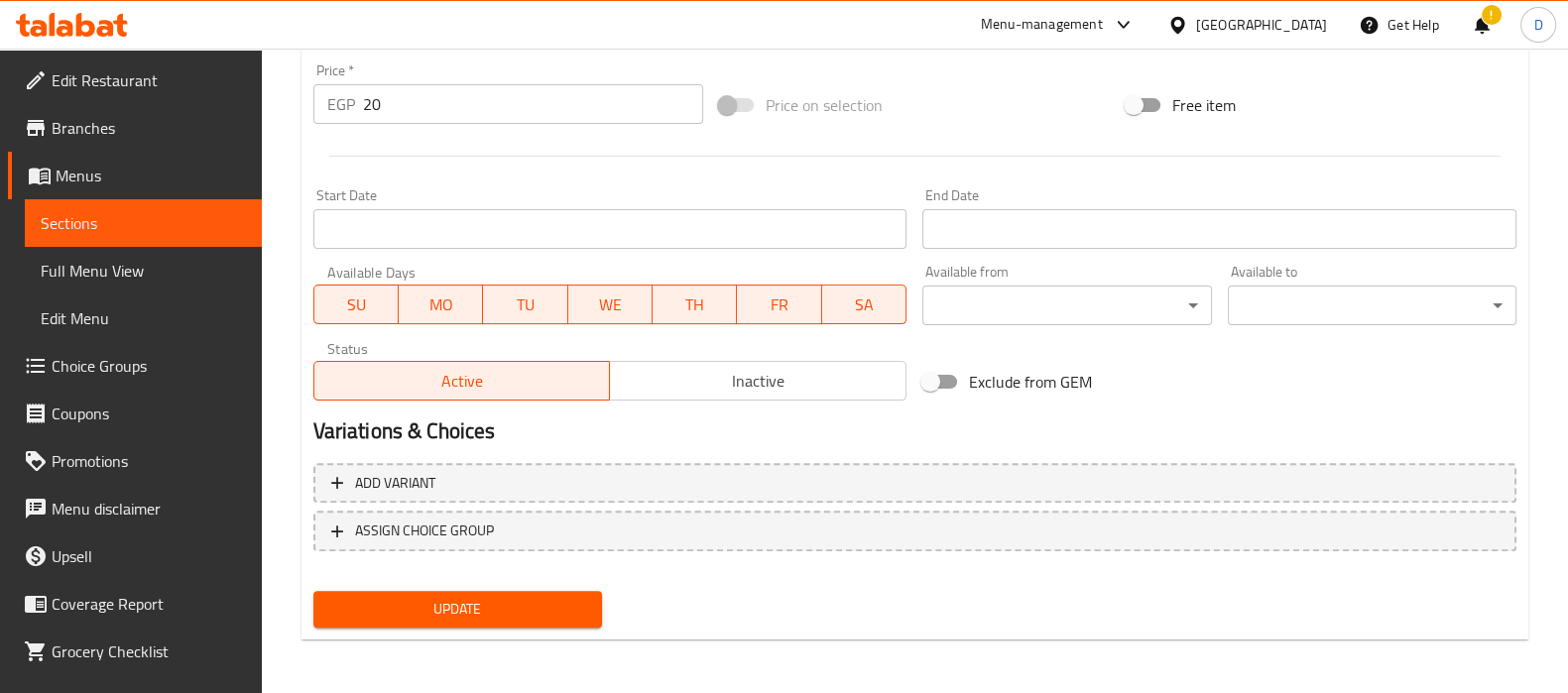
type textarea "معجنات مقلية مقرمشة (سمبوسة)، محشوة بمزيج من الأجبان الذائبة، تقدم مقبلات مالحة."
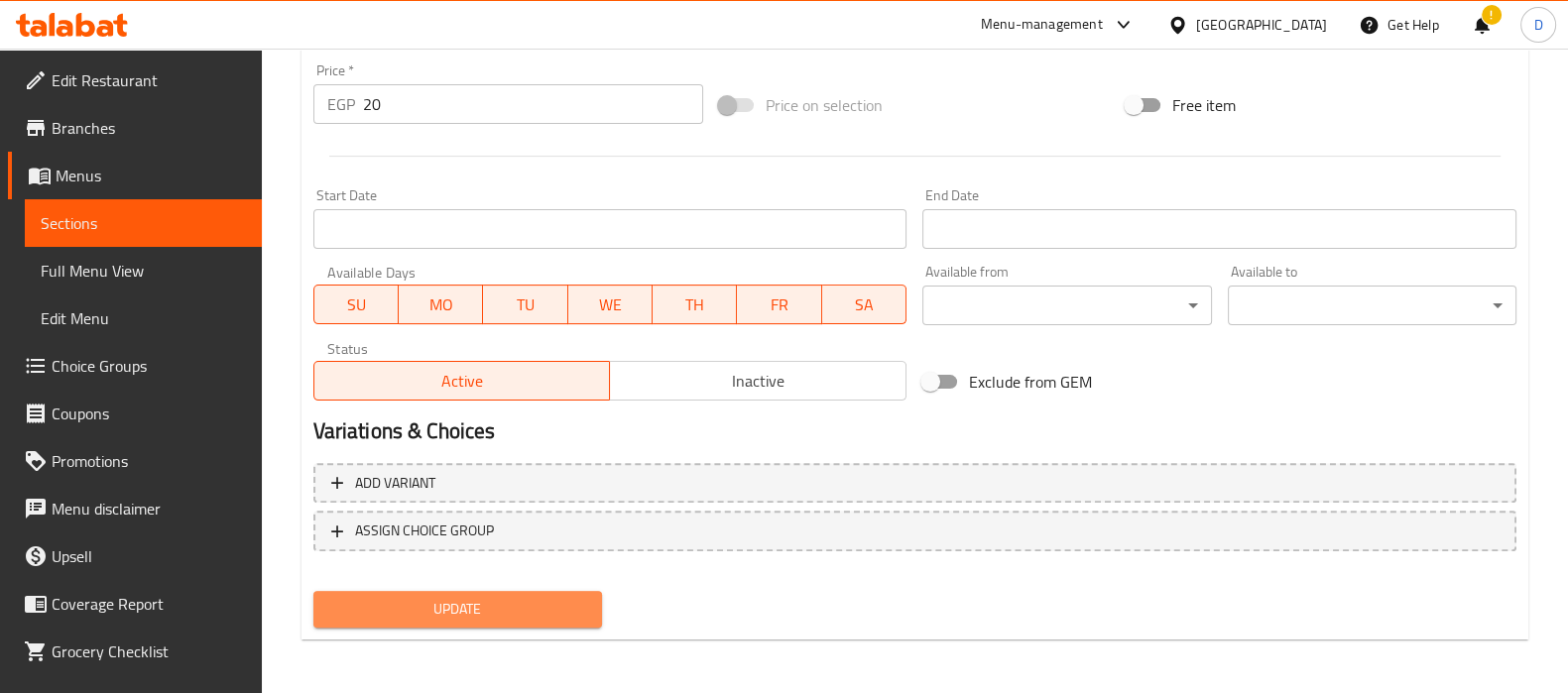
click at [545, 615] on span "Update" at bounding box center [458, 608] width 257 height 25
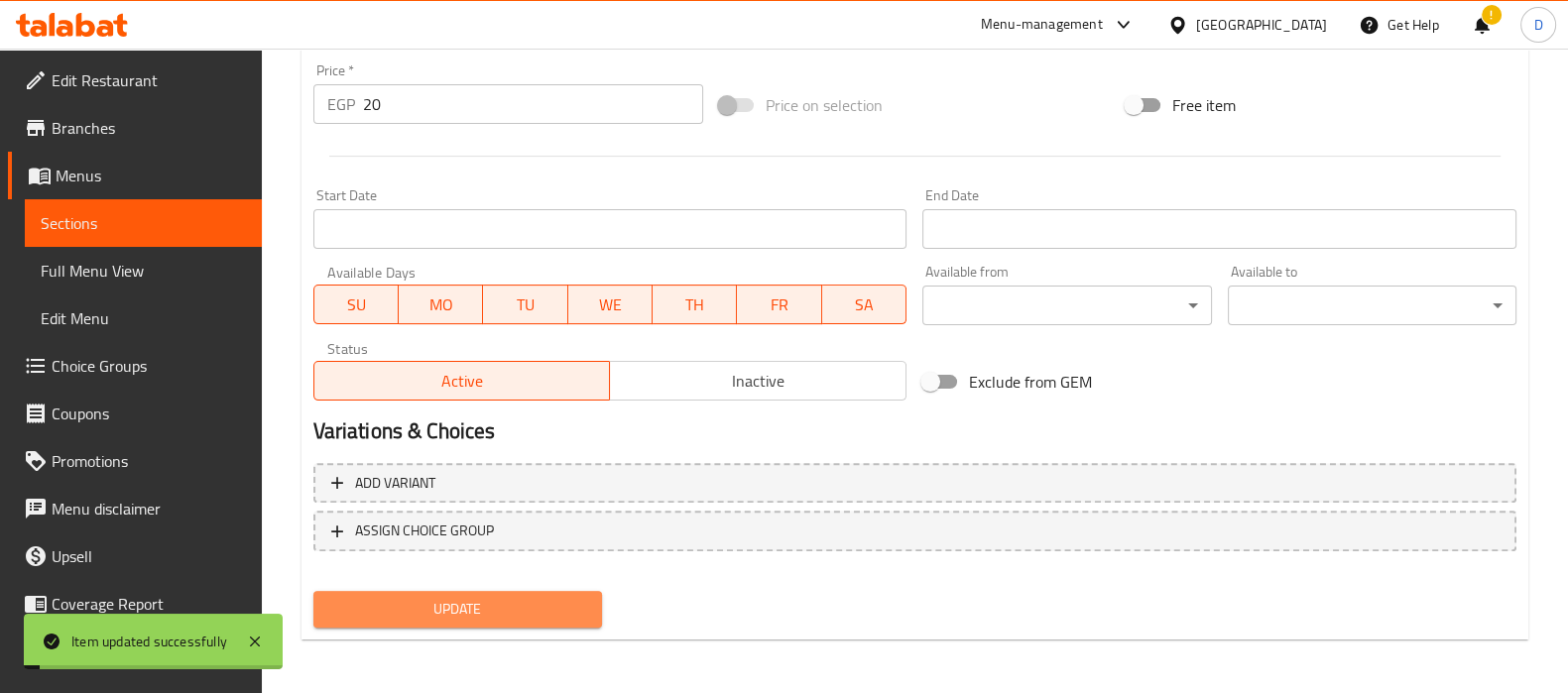
click at [545, 615] on span "Update" at bounding box center [458, 608] width 257 height 25
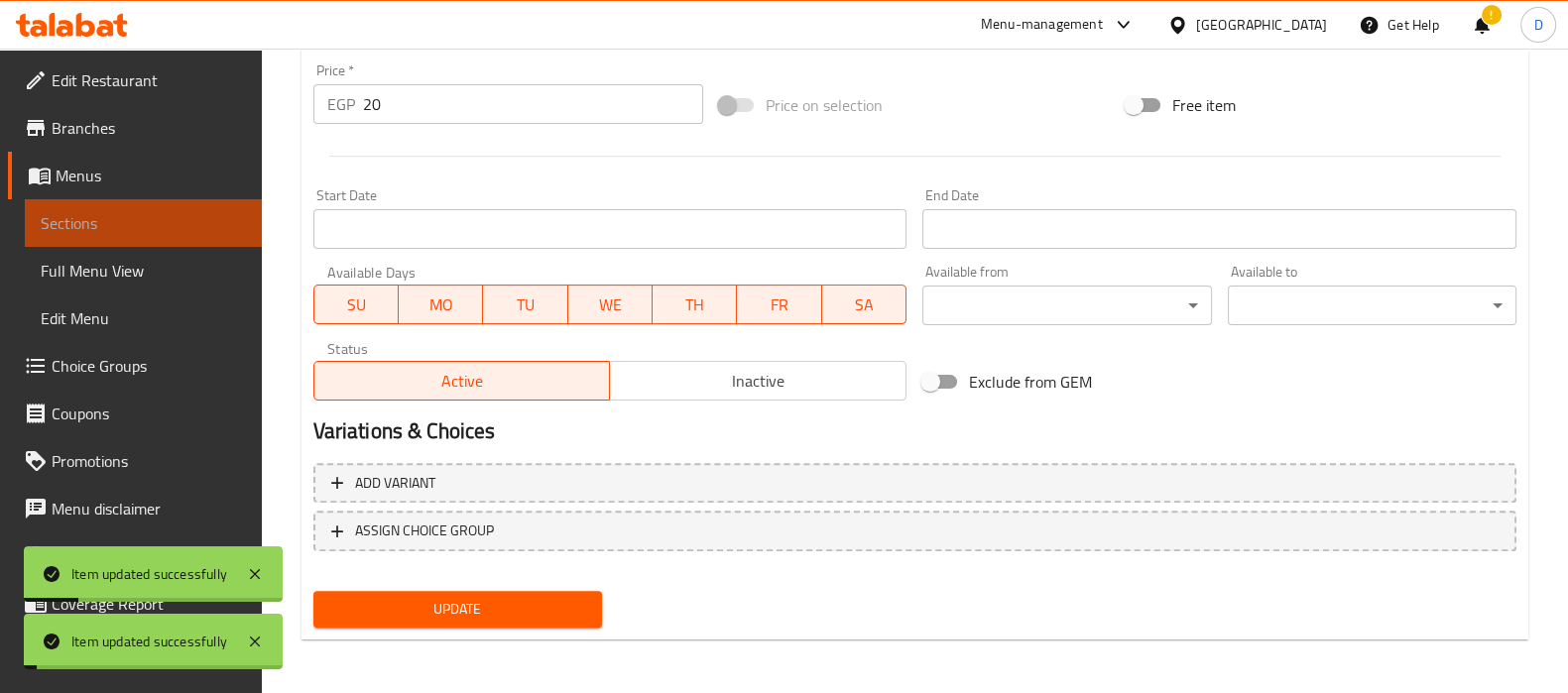
click at [201, 223] on span "Sections" at bounding box center [143, 223] width 205 height 24
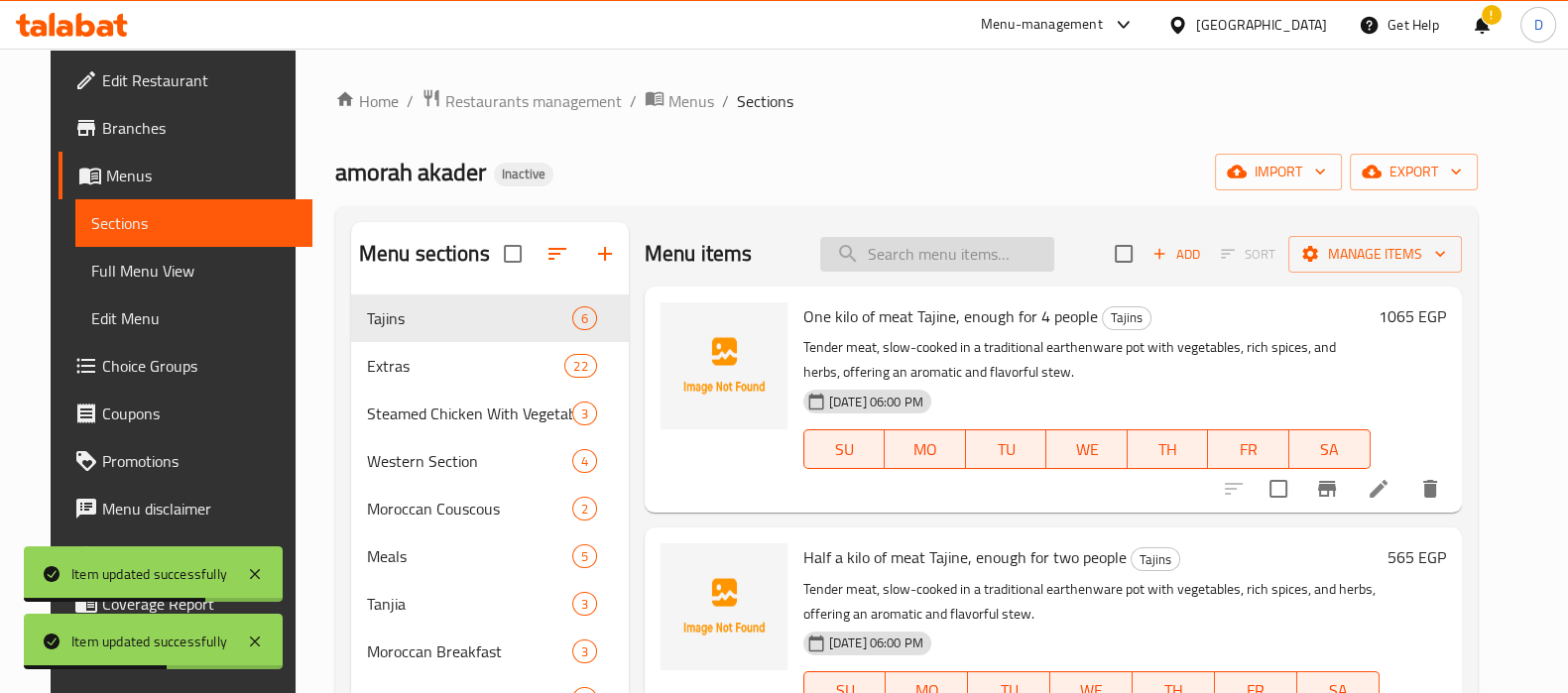
click at [888, 262] on input "search" at bounding box center [936, 254] width 234 height 35
paste input "Meat Sambousek"
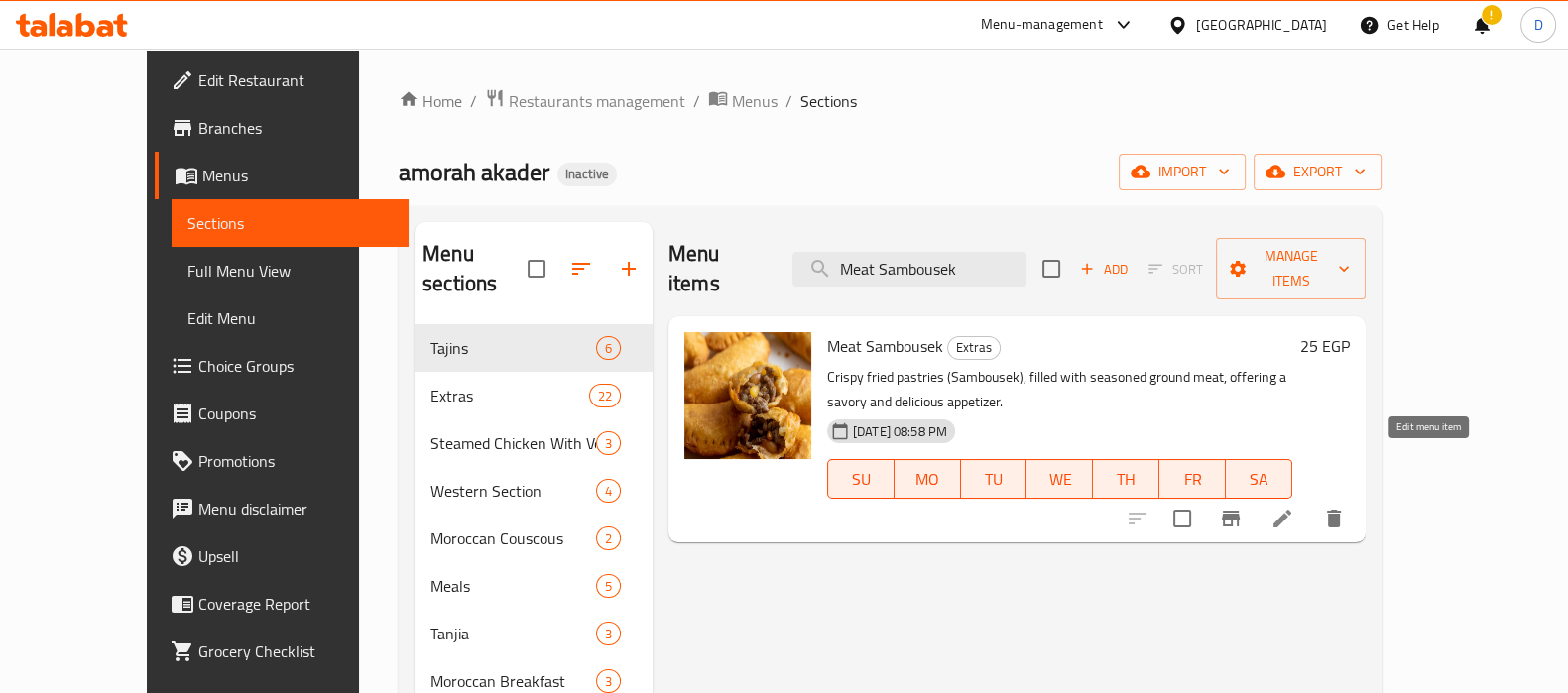
type input "Meat Sambousek"
click at [1294, 506] on icon at bounding box center [1282, 518] width 24 height 24
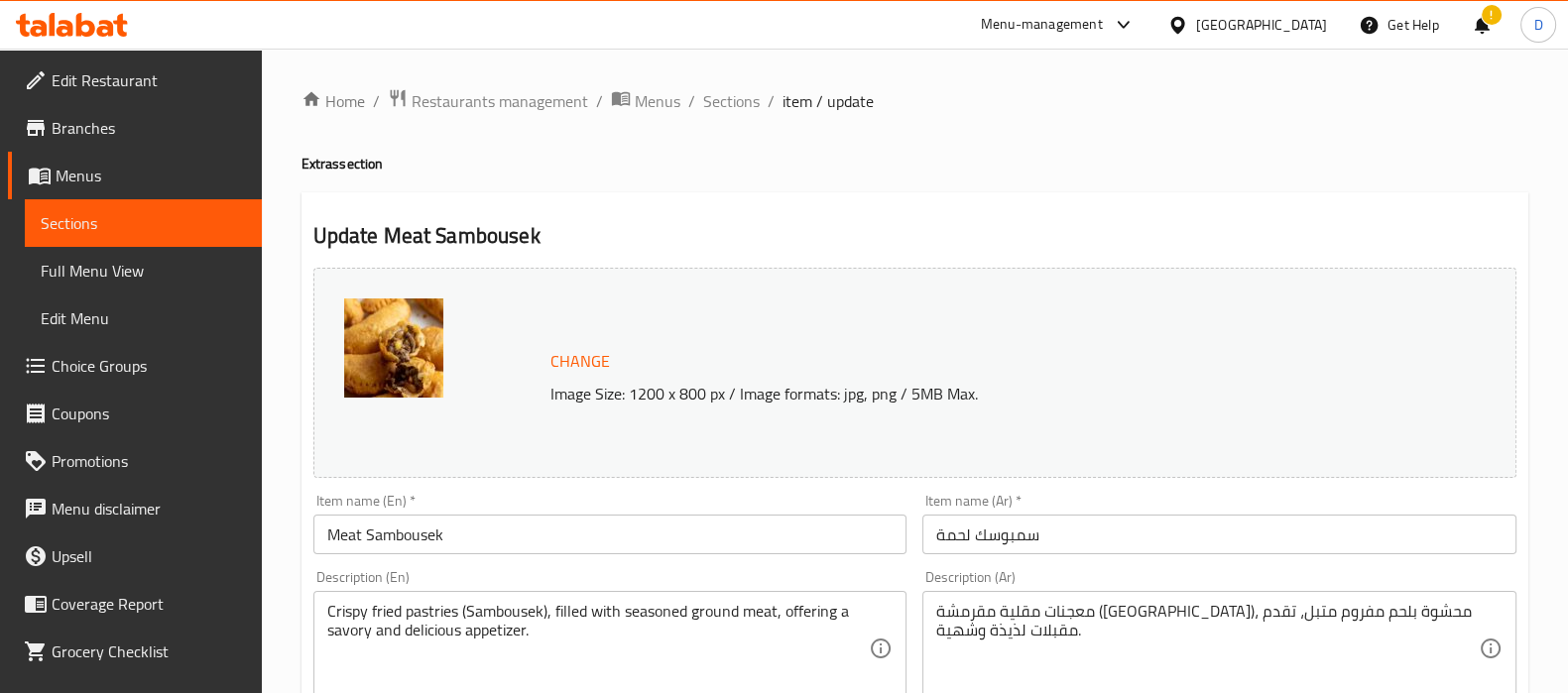
scroll to position [148, 0]
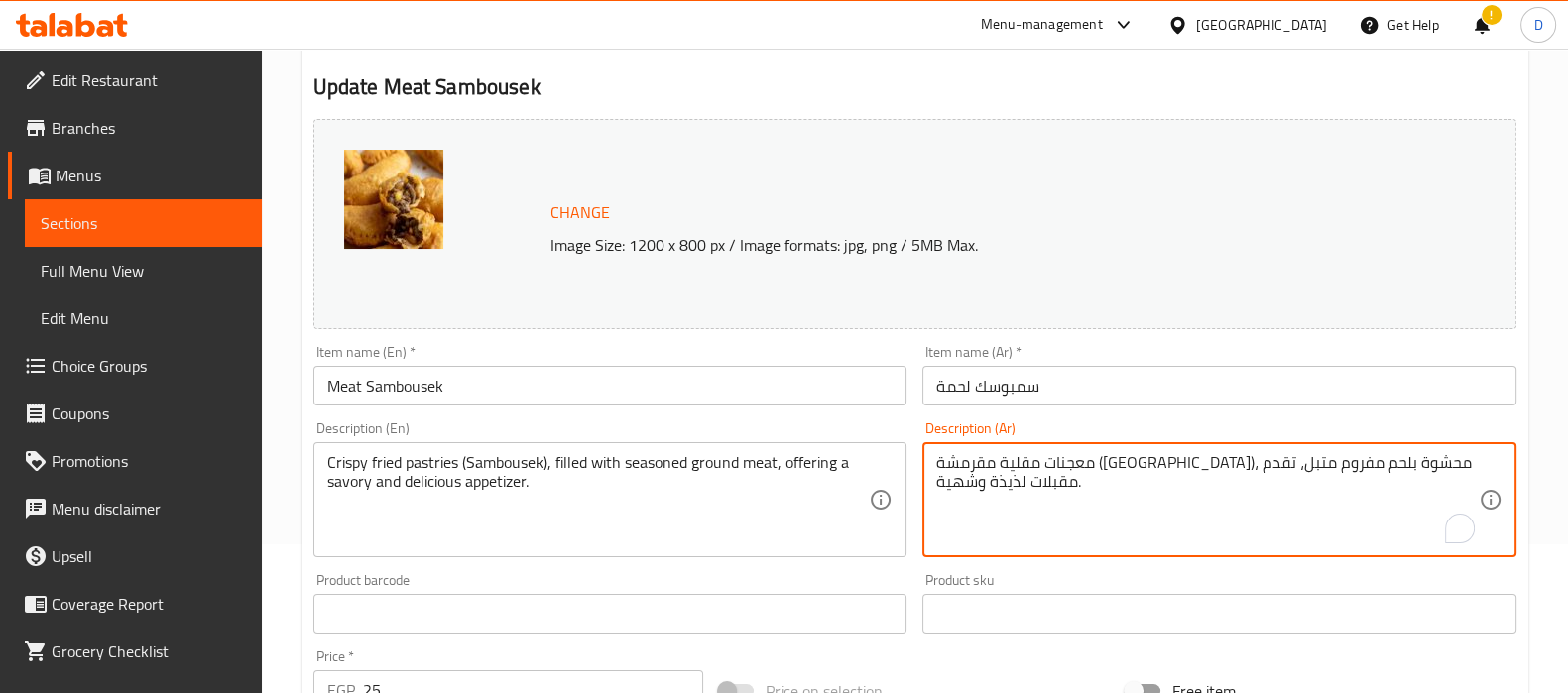
drag, startPoint x: 972, startPoint y: 460, endPoint x: 988, endPoint y: 495, distance: 38.5
type textarea "معجنات مقلية مقرمشة (سمبوسة)، محشوة بلحم مفروم متبل، تقدم مقبلات مالحة"
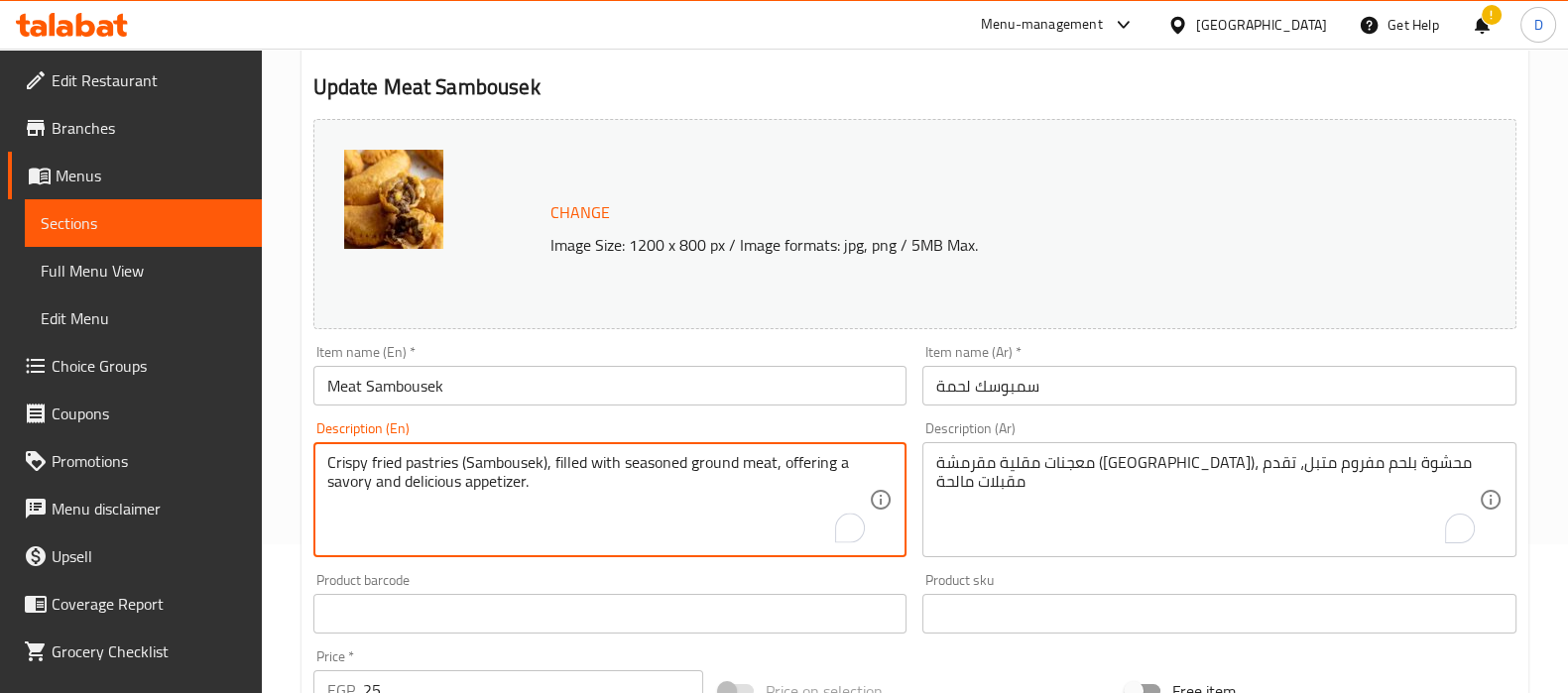
drag, startPoint x: 376, startPoint y: 482, endPoint x: 456, endPoint y: 483, distance: 80.0
drag, startPoint x: 440, startPoint y: 462, endPoint x: 699, endPoint y: 506, distance: 262.7
click at [699, 506] on textarea "Crispy fried pastries (Sambousek), filled with seasoned ground meat, offering a…" at bounding box center [598, 499] width 542 height 94
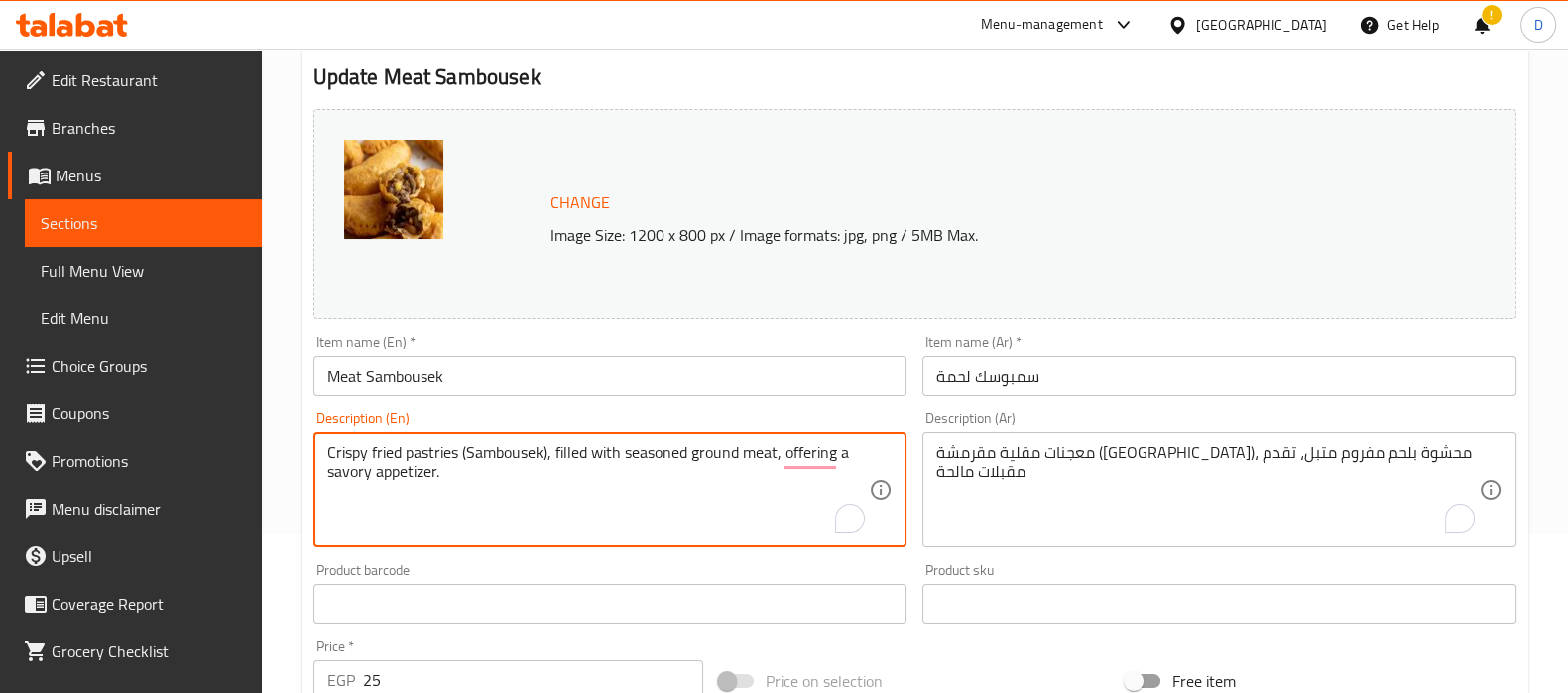
scroll to position [735, 0]
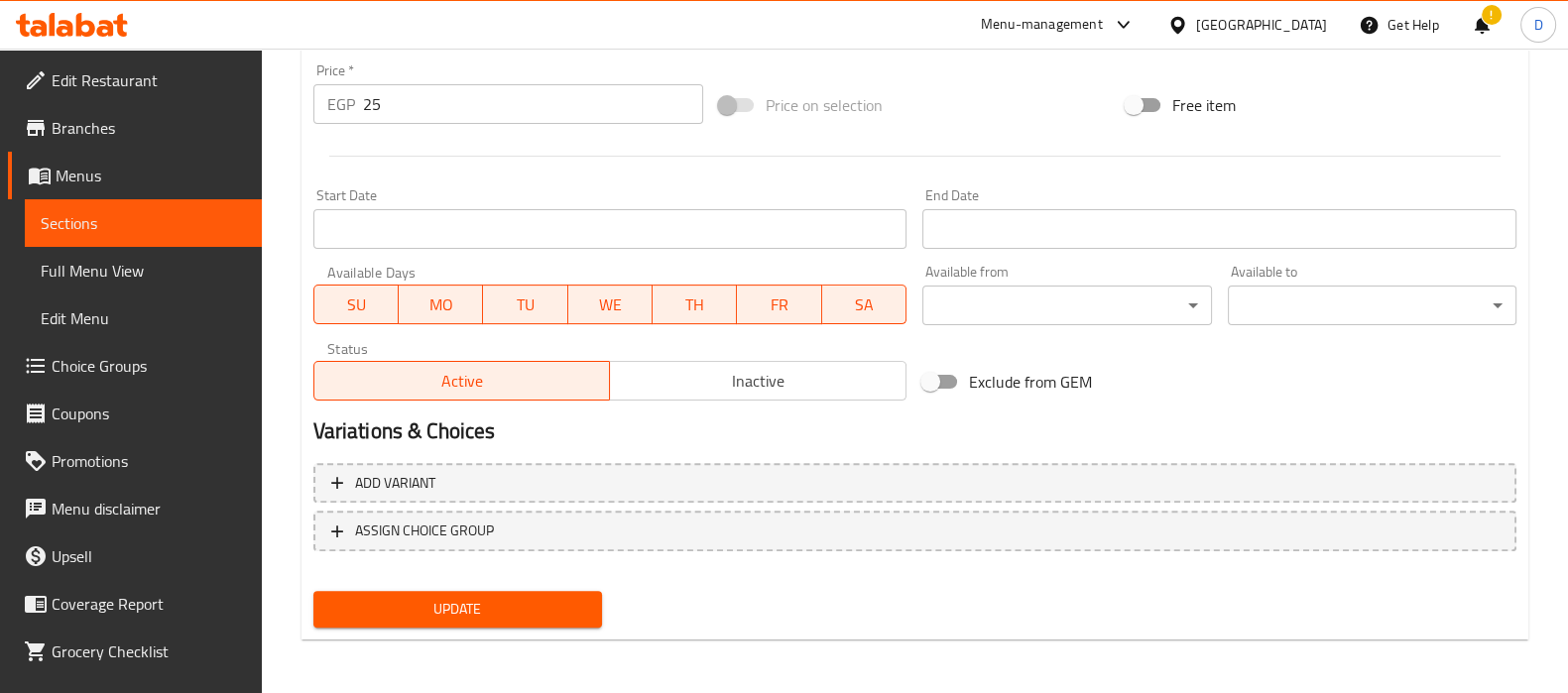
type textarea "Crispy fried pastries (Sambousek), filled with seasoned ground meat, offering a…"
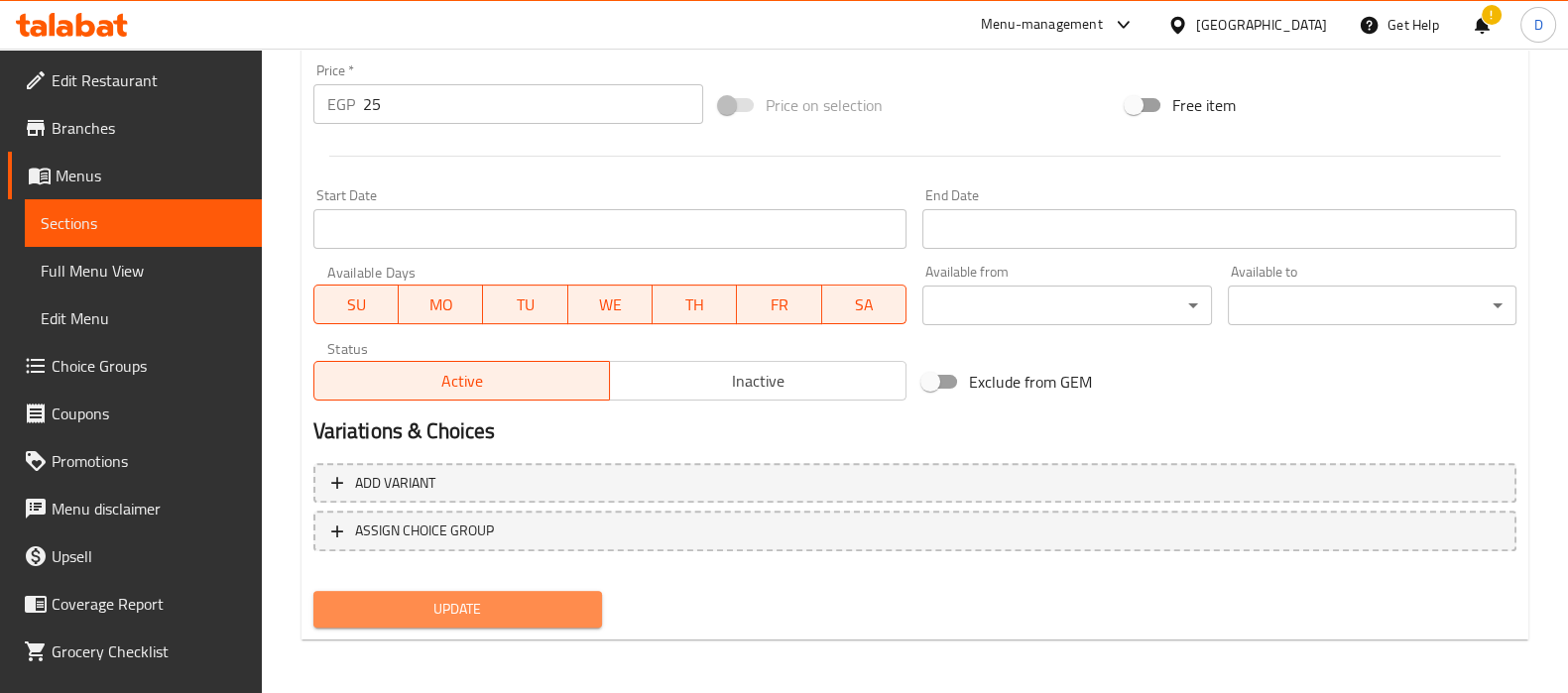
click at [579, 602] on span "Update" at bounding box center [458, 608] width 257 height 25
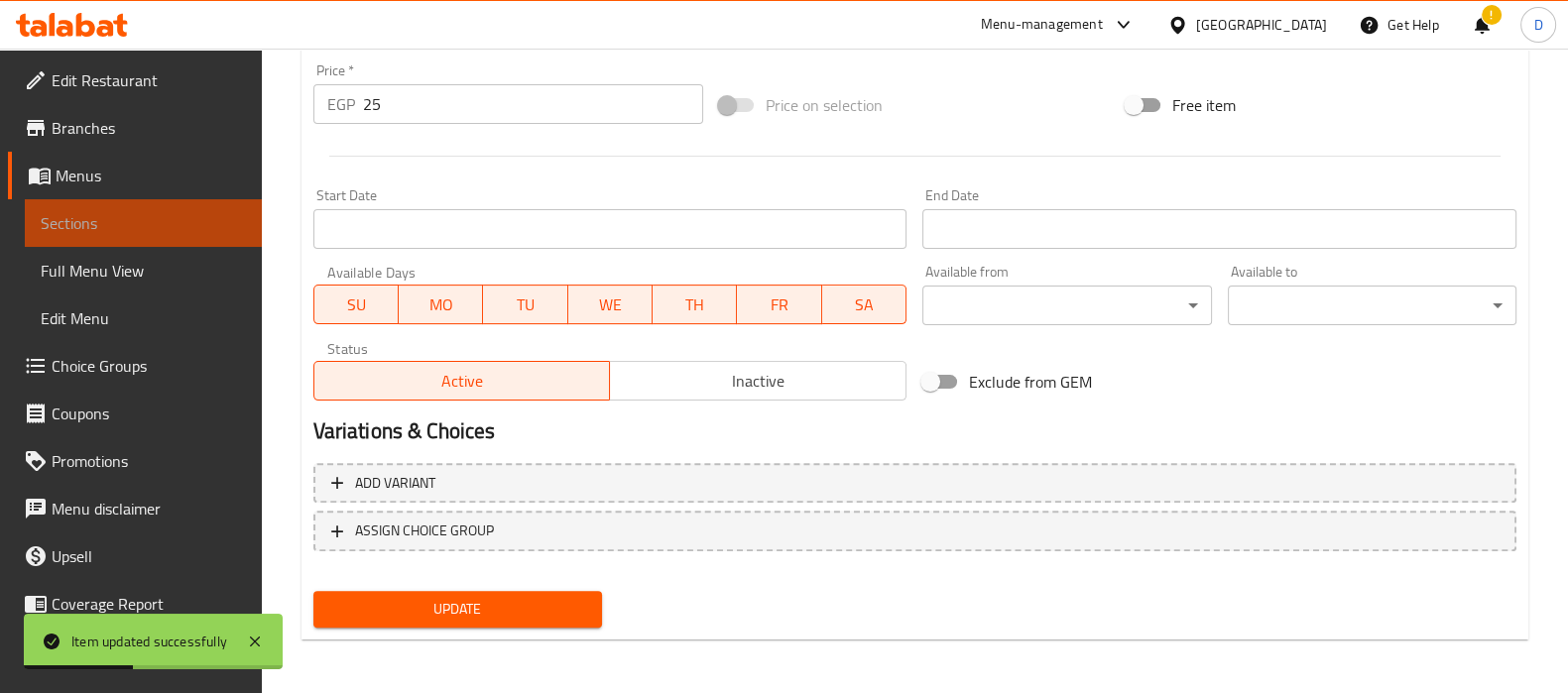
click at [226, 218] on span "Sections" at bounding box center [143, 223] width 205 height 24
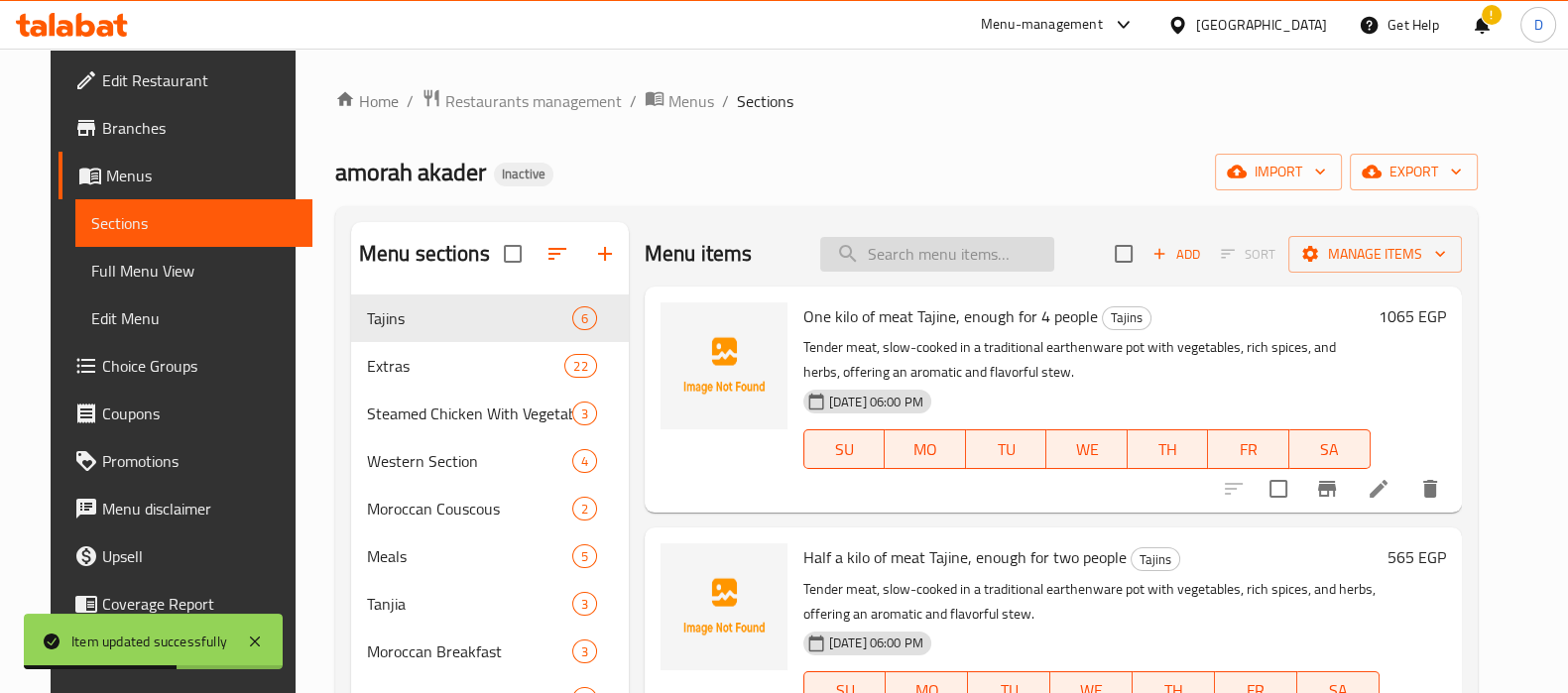
paste input "Basmati Rice Dish"
click at [922, 255] on input "Basmati Rice Dish" at bounding box center [936, 254] width 234 height 35
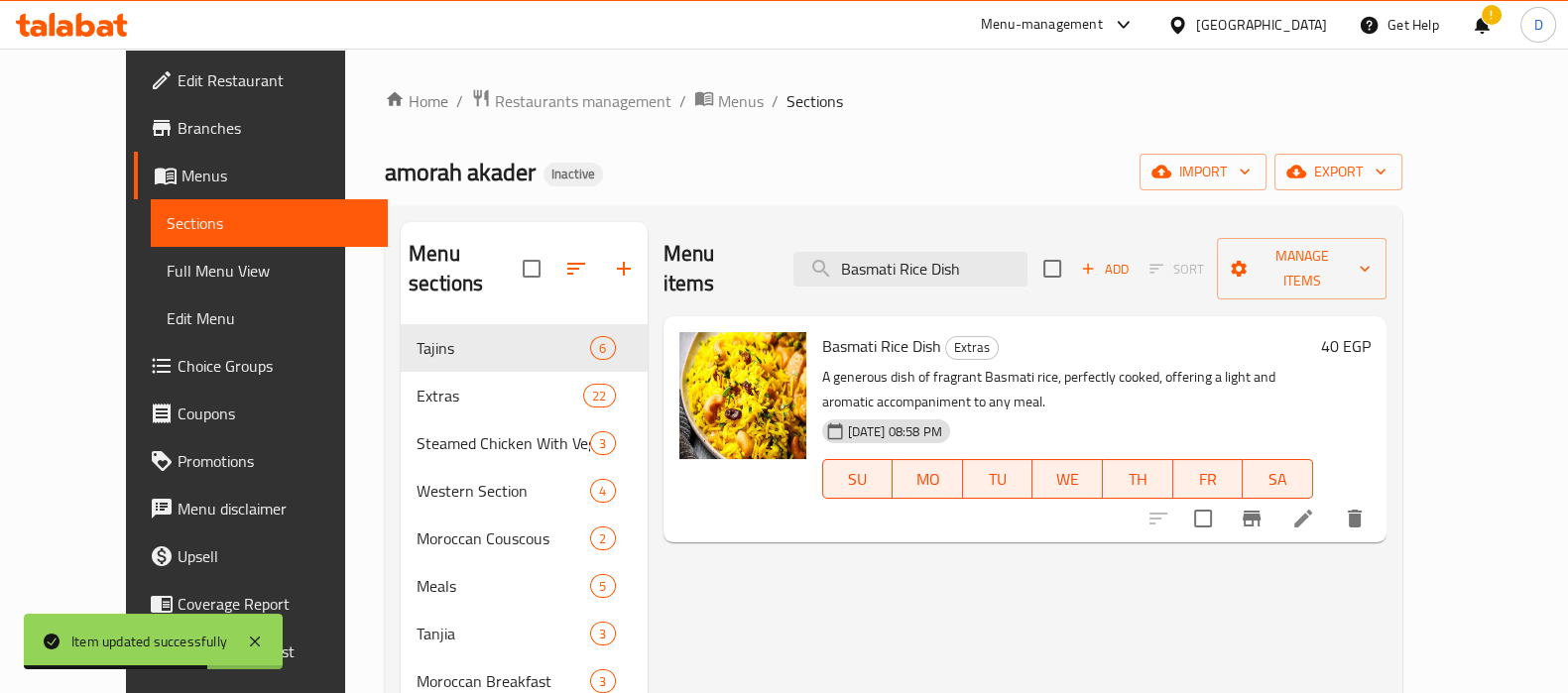
type input "Basmati Rice Dish"
click at [1331, 500] on li at bounding box center [1303, 518] width 56 height 36
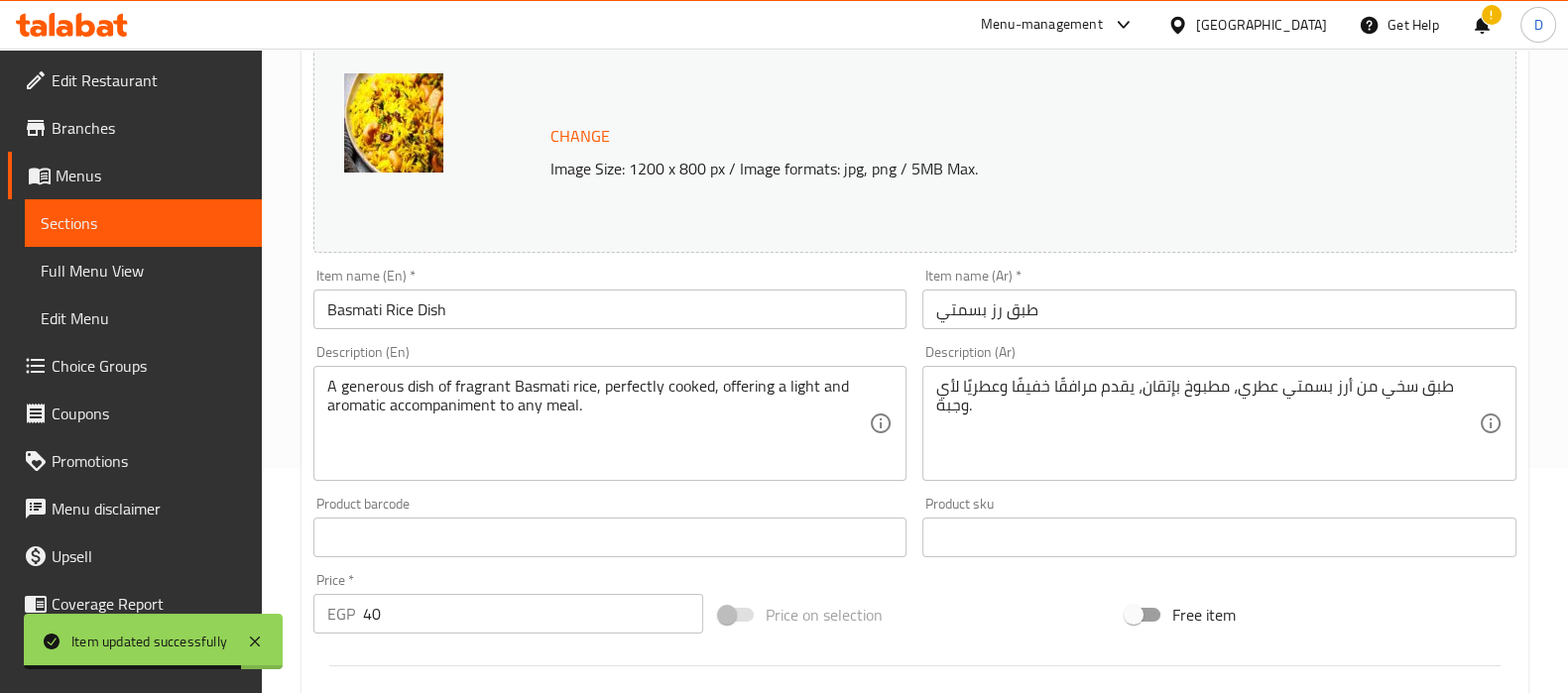
scroll to position [227, 0]
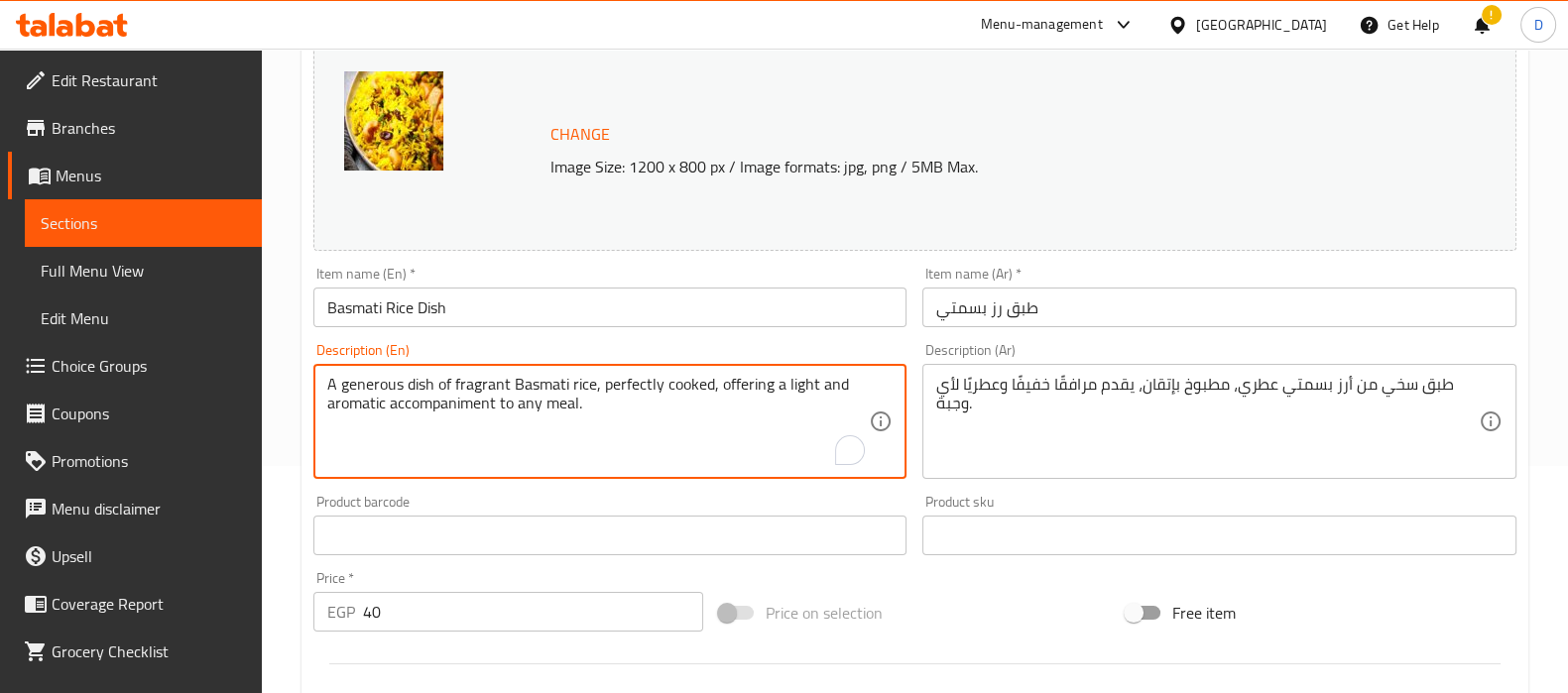
drag, startPoint x: 495, startPoint y: 402, endPoint x: 663, endPoint y: 404, distance: 168.0
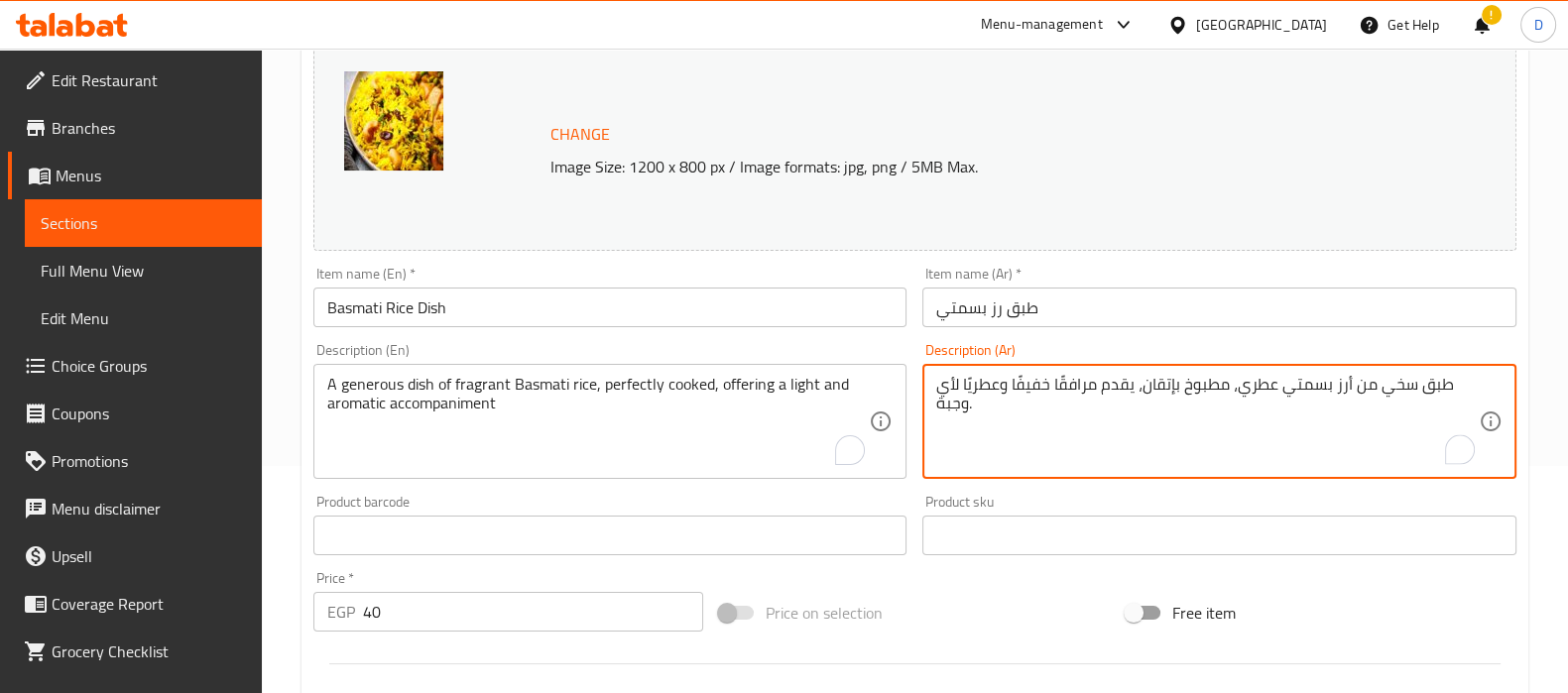
drag, startPoint x: 960, startPoint y: 386, endPoint x: 971, endPoint y: 400, distance: 17.8
click at [971, 400] on textarea "طبق سخي من أرز بسمتي عطري، مطبوخ بإتقان، يقدم مرافقًا خفيفًا وعطريًا لأي وجبة." at bounding box center [1207, 422] width 542 height 94
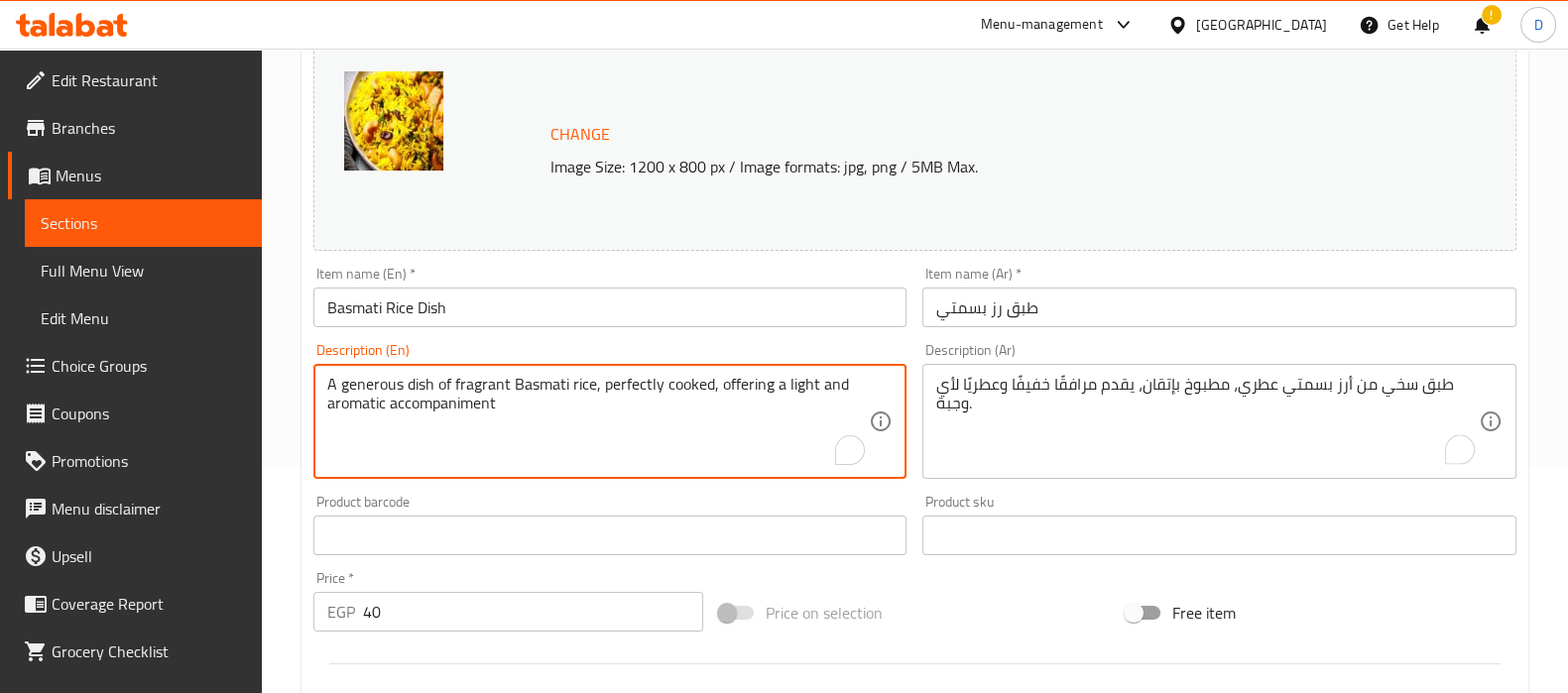
drag, startPoint x: 709, startPoint y: 386, endPoint x: 717, endPoint y: 414, distance: 29.1
type textarea "A generous dish of fragrant Basmati rice, perfectly cooked"
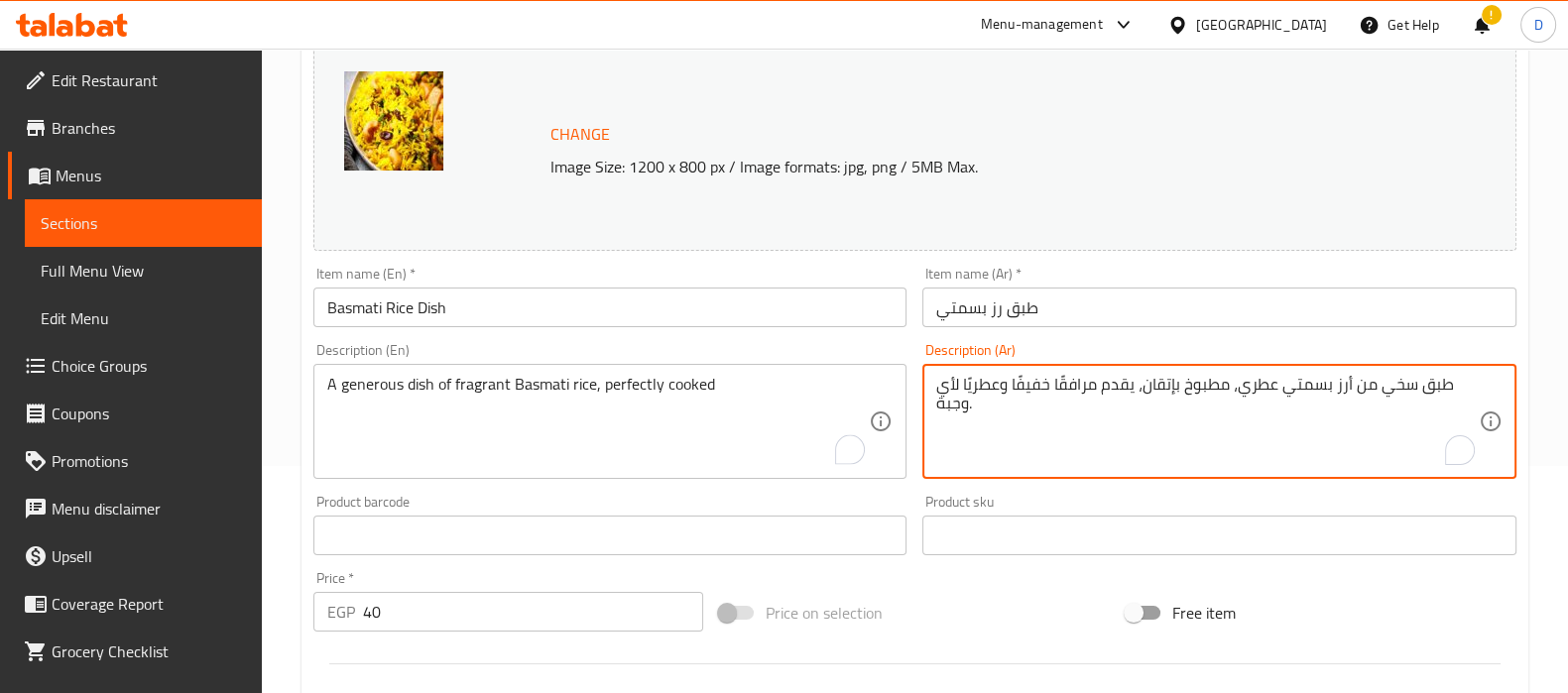
drag, startPoint x: 1140, startPoint y: 389, endPoint x: 1142, endPoint y: 416, distance: 27.1
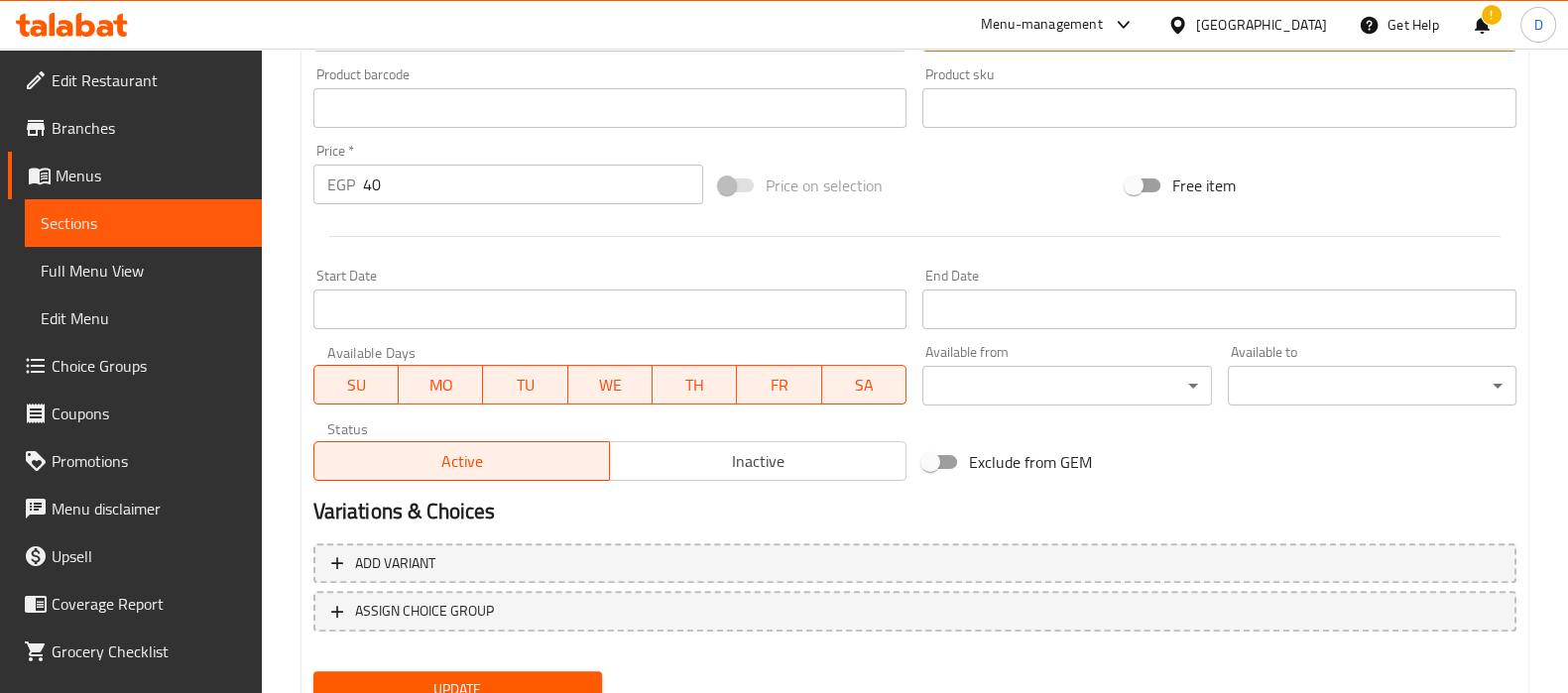
scroll to position [735, 0]
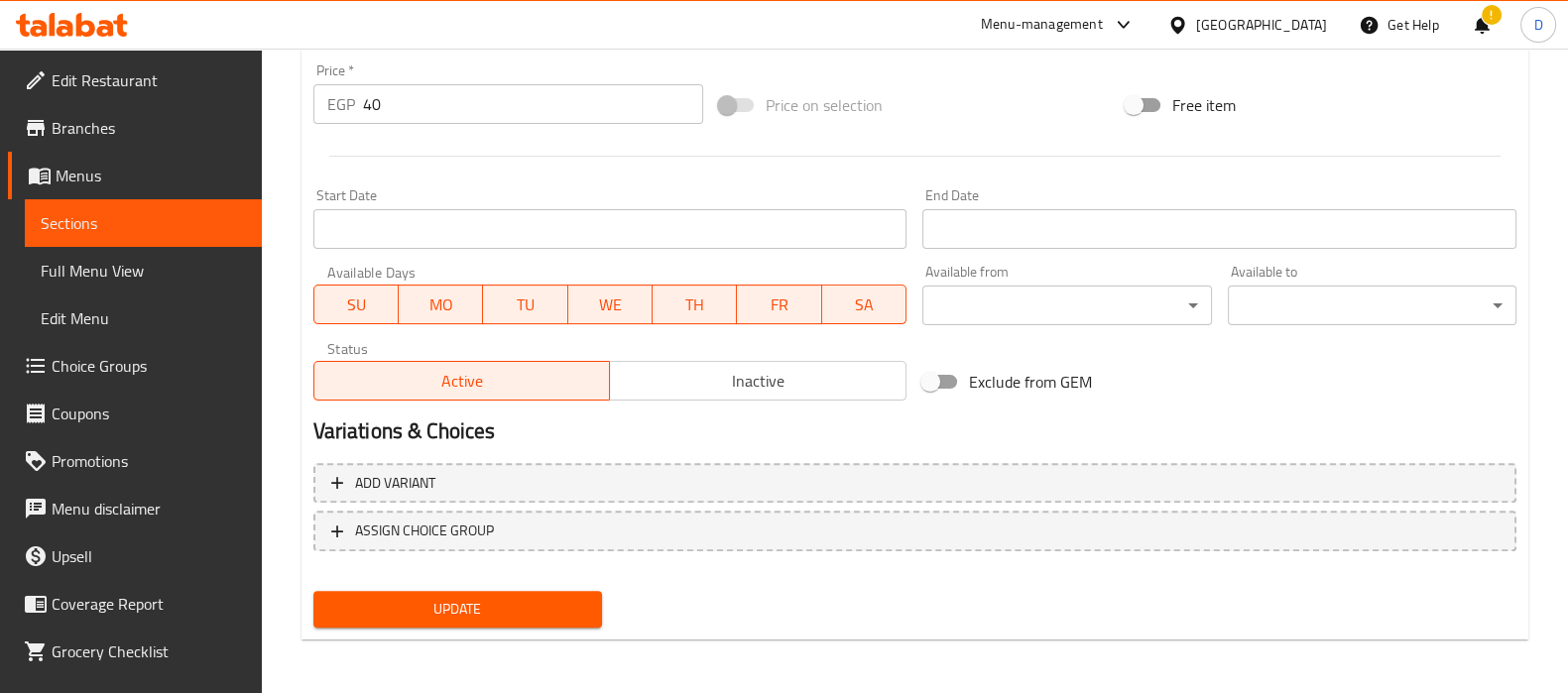
type textarea "طبق سخي من أرز بسمتي عطري، مطبوخ بإتقان"
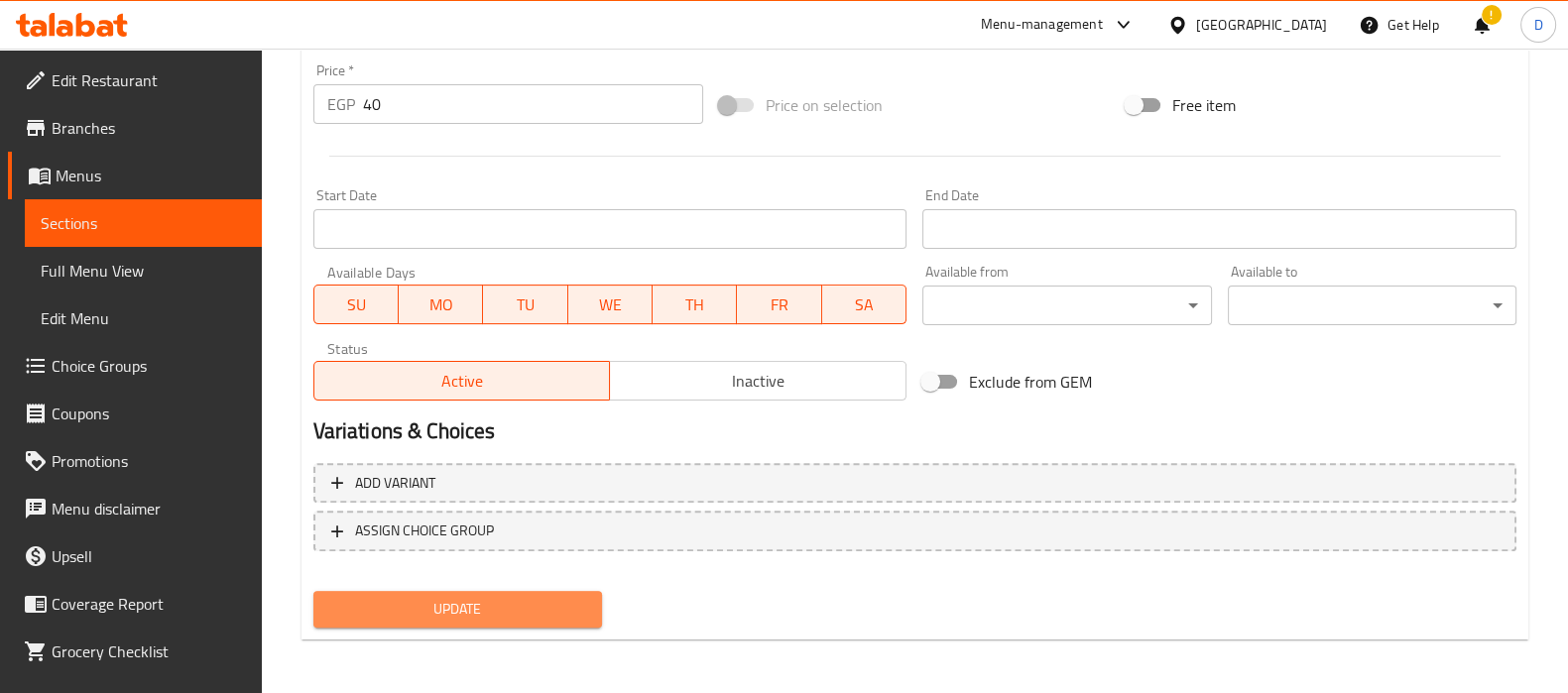
click at [554, 602] on span "Update" at bounding box center [458, 608] width 257 height 25
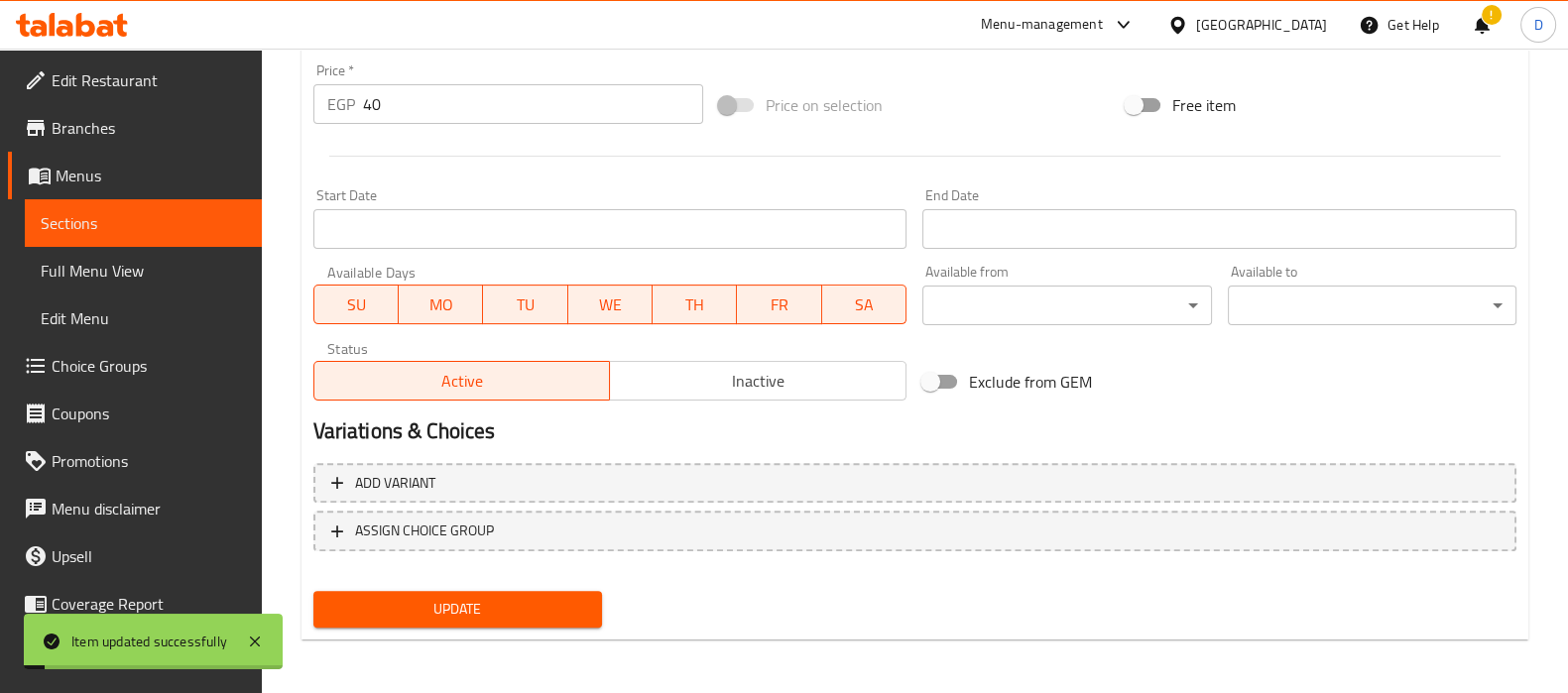
click at [554, 602] on span "Update" at bounding box center [458, 608] width 257 height 25
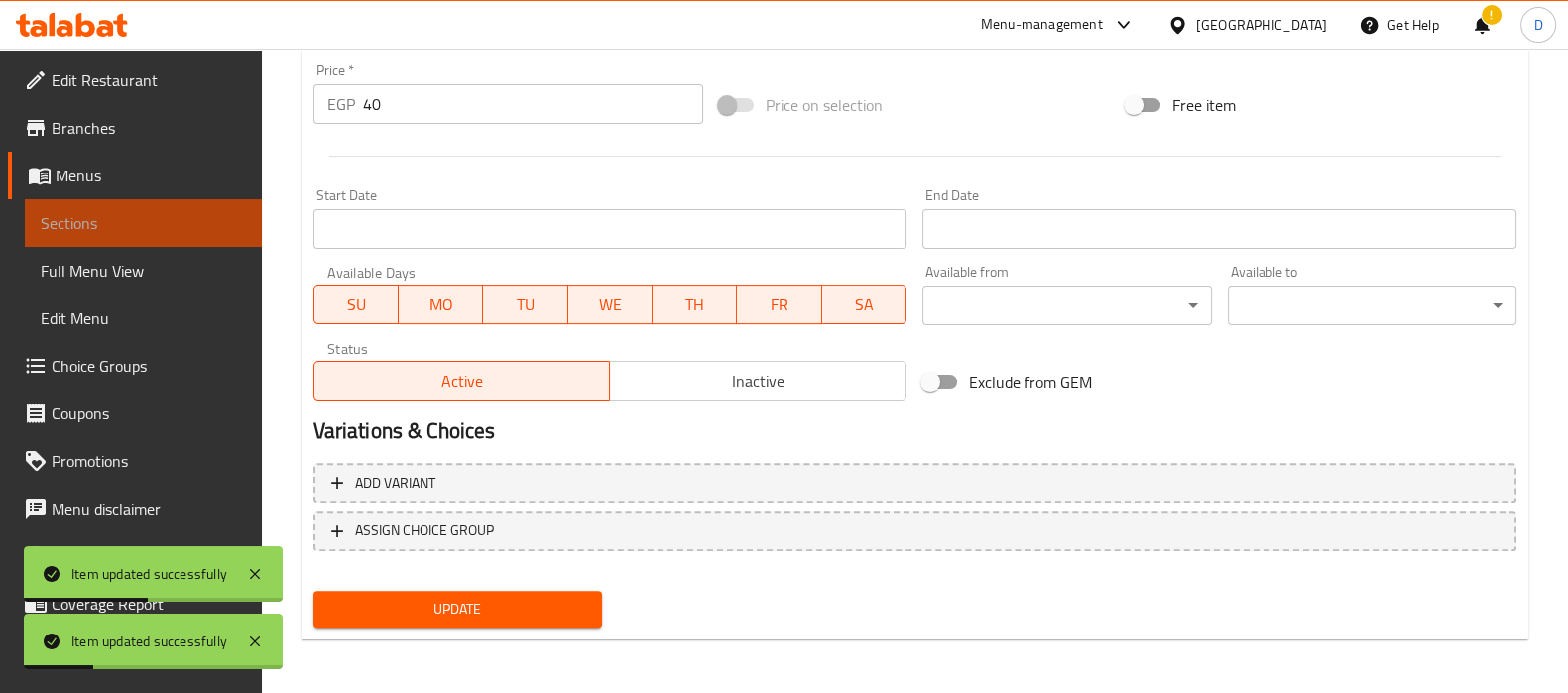
click at [191, 221] on span "Sections" at bounding box center [143, 223] width 205 height 24
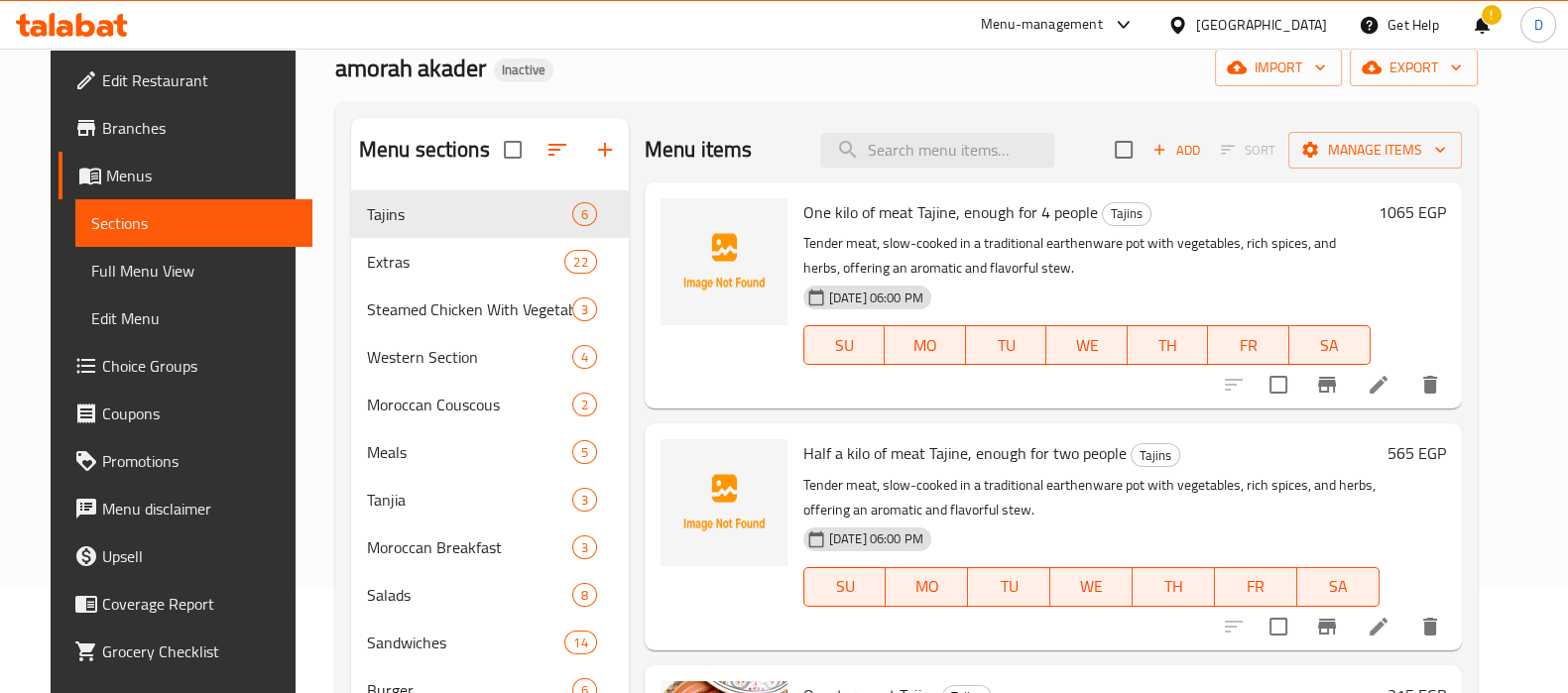
scroll to position [16, 0]
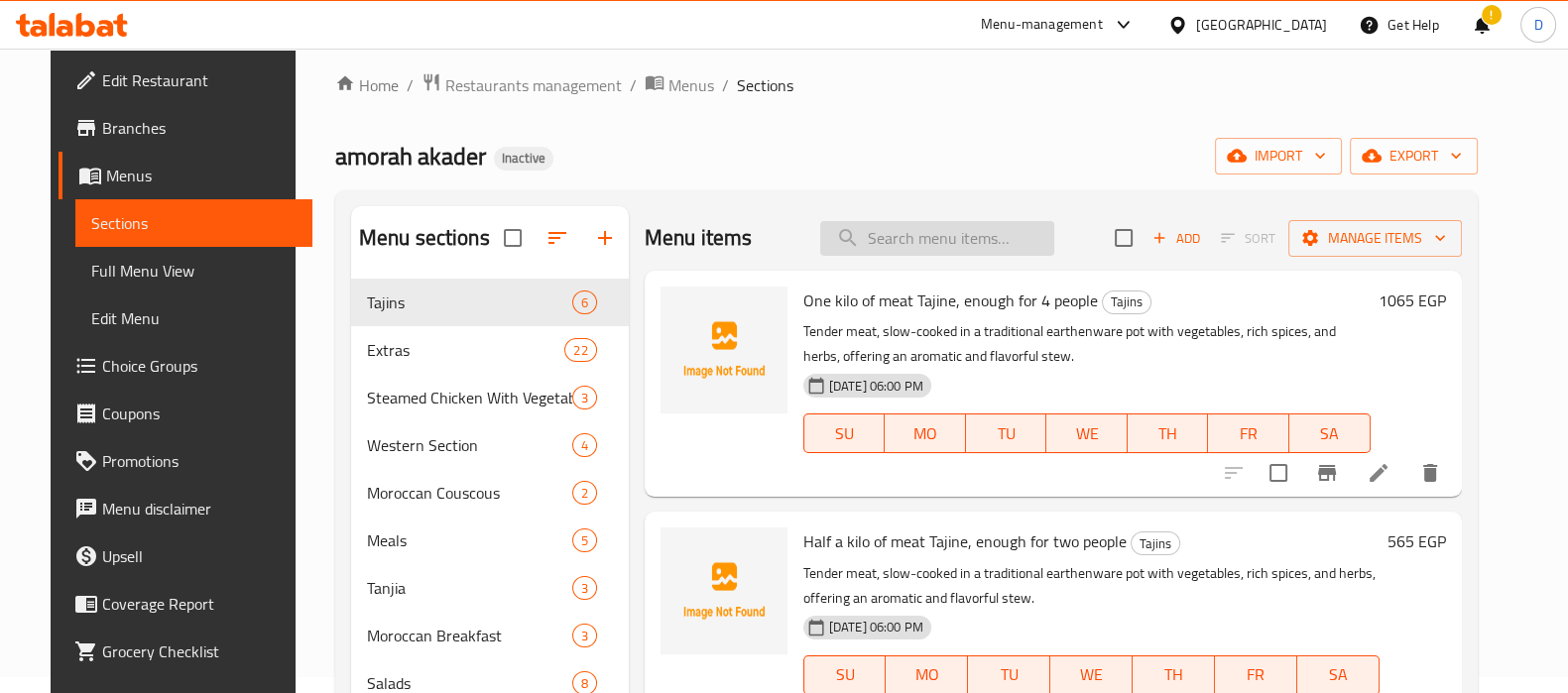
paste input "White Rice Dish"
click at [868, 226] on input "White Rice Dish" at bounding box center [936, 238] width 234 height 35
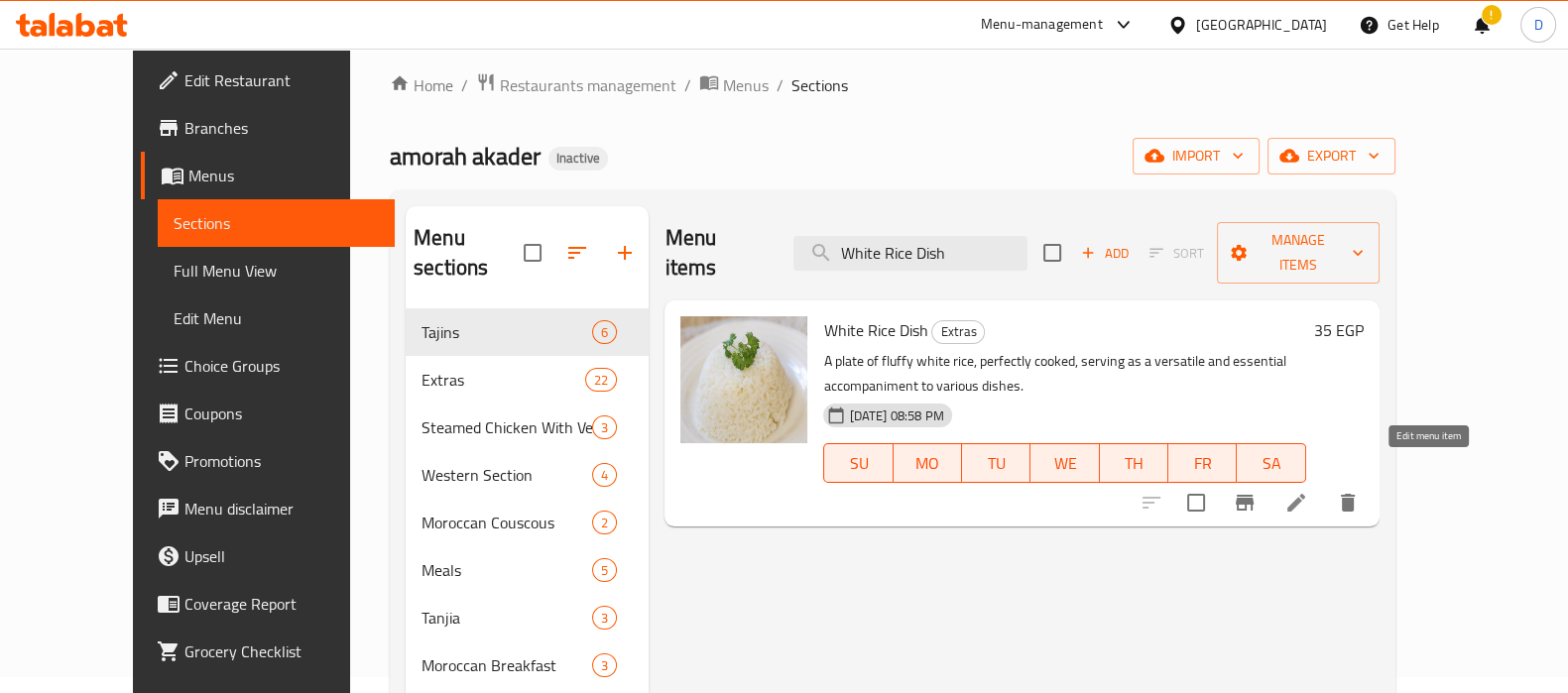
type input "White Rice Dish"
click at [1308, 490] on icon at bounding box center [1296, 502] width 24 height 24
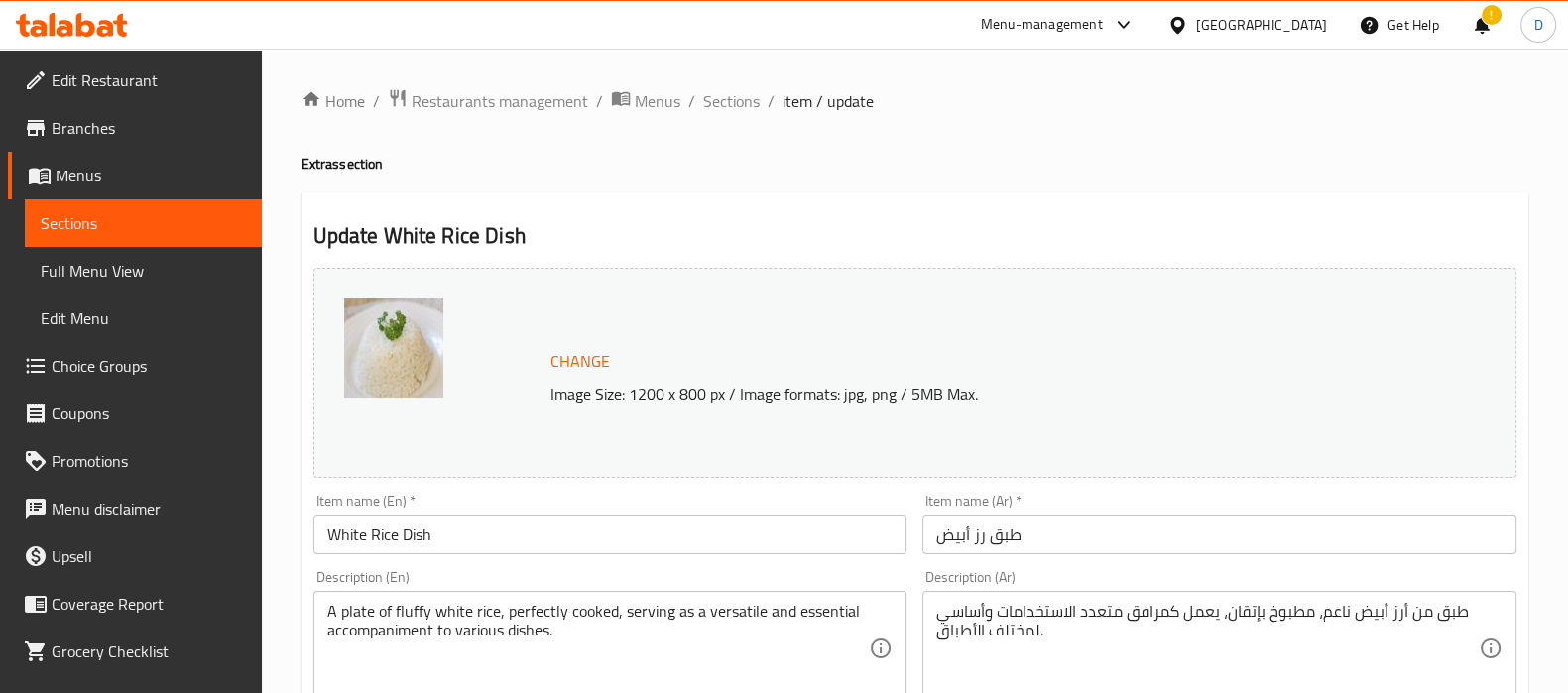
scroll to position [98, 0]
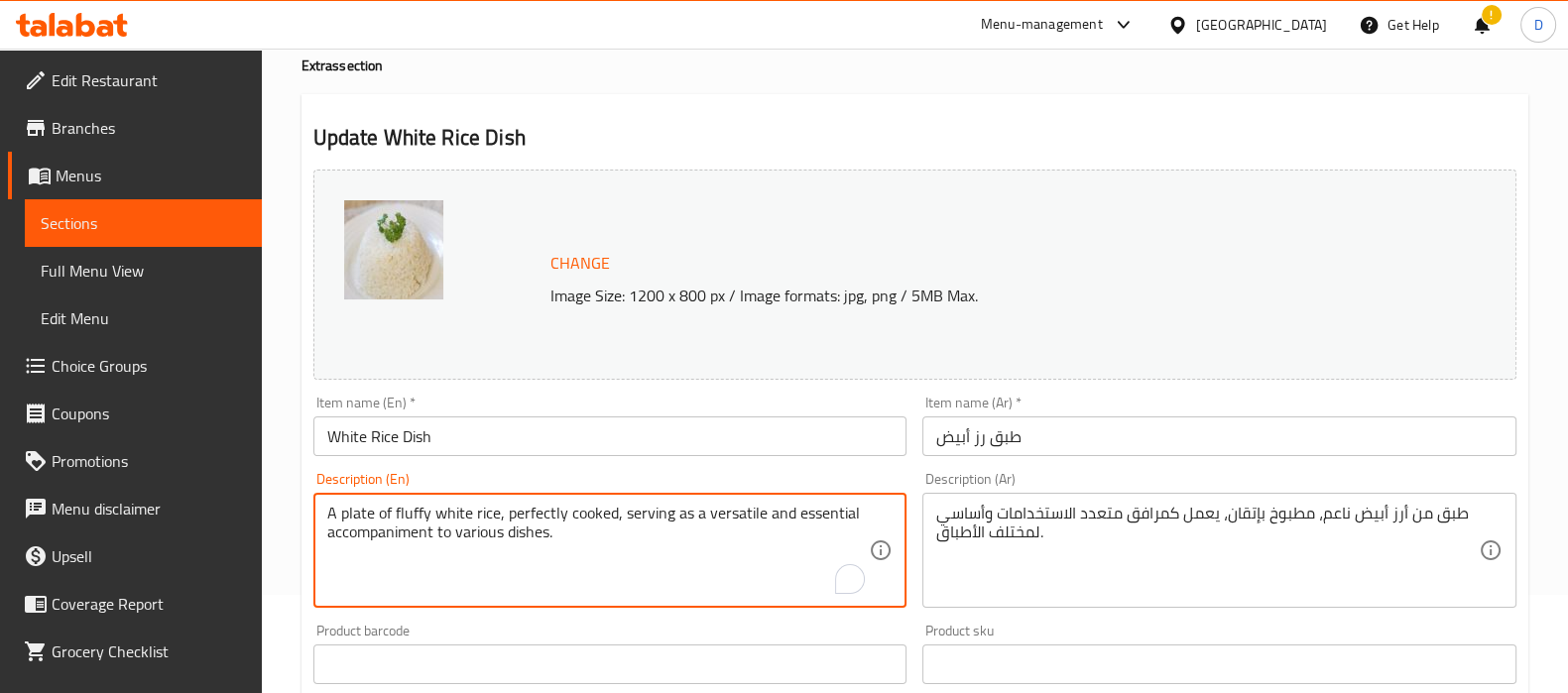
drag, startPoint x: 620, startPoint y: 513, endPoint x: 630, endPoint y: 566, distance: 53.9
type textarea "A plate of fluffy white rice, perfectly cooked"
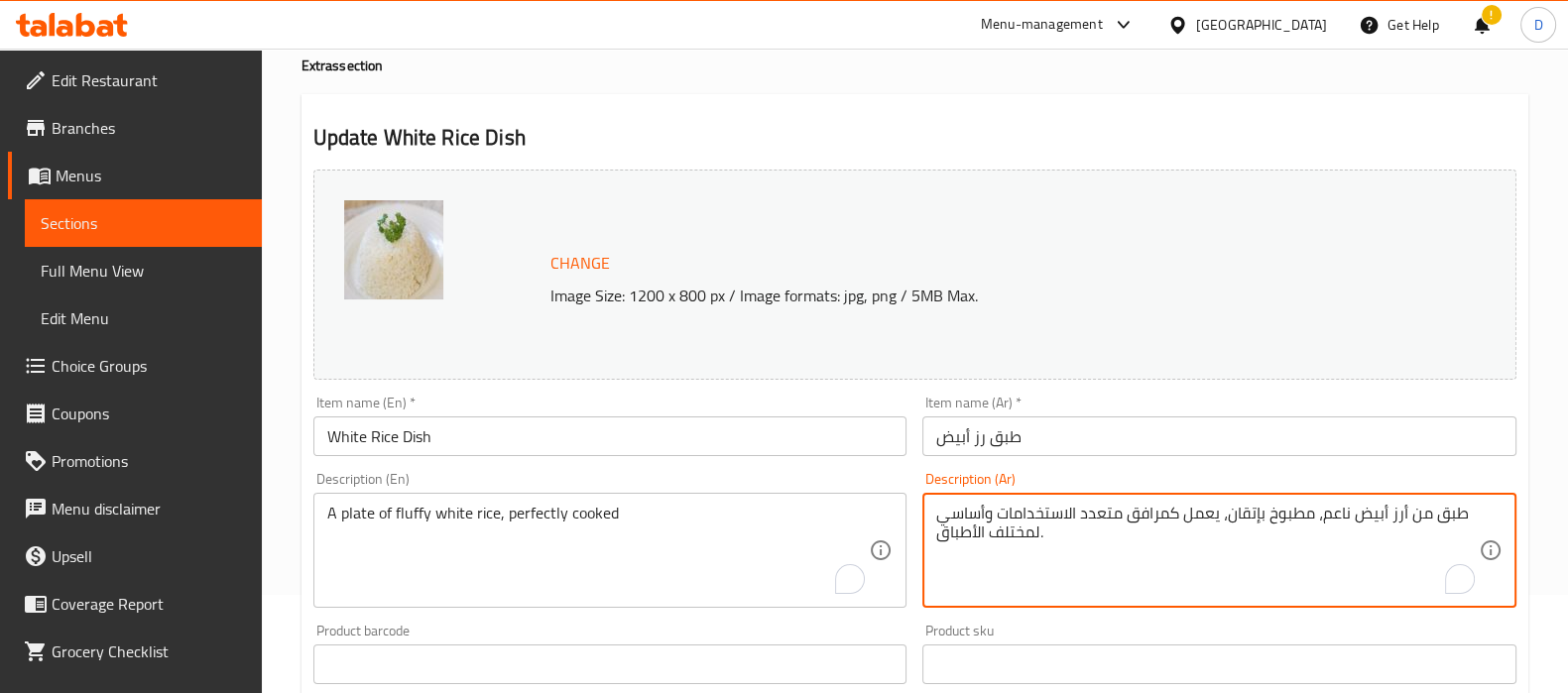
drag, startPoint x: 1230, startPoint y: 513, endPoint x: 1230, endPoint y: 535, distance: 22.0
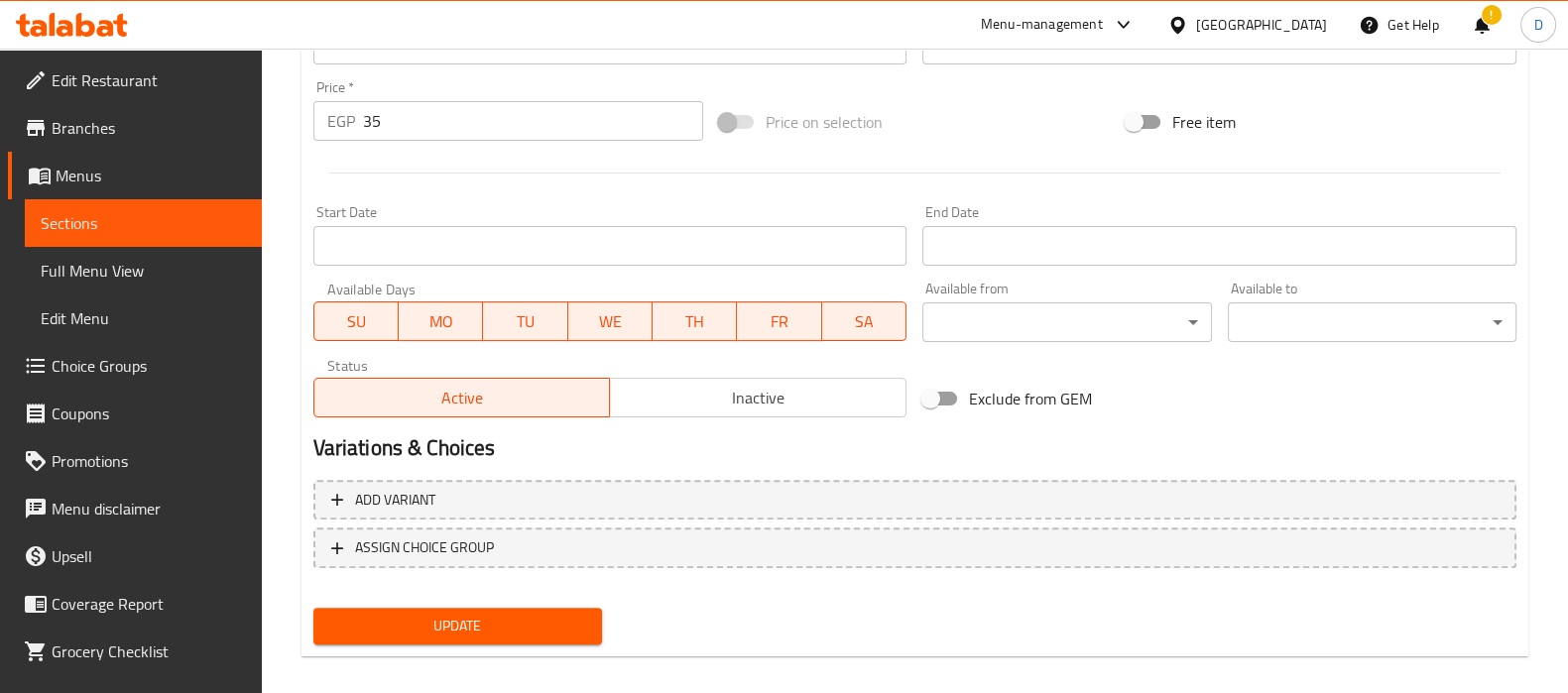
scroll to position [735, 0]
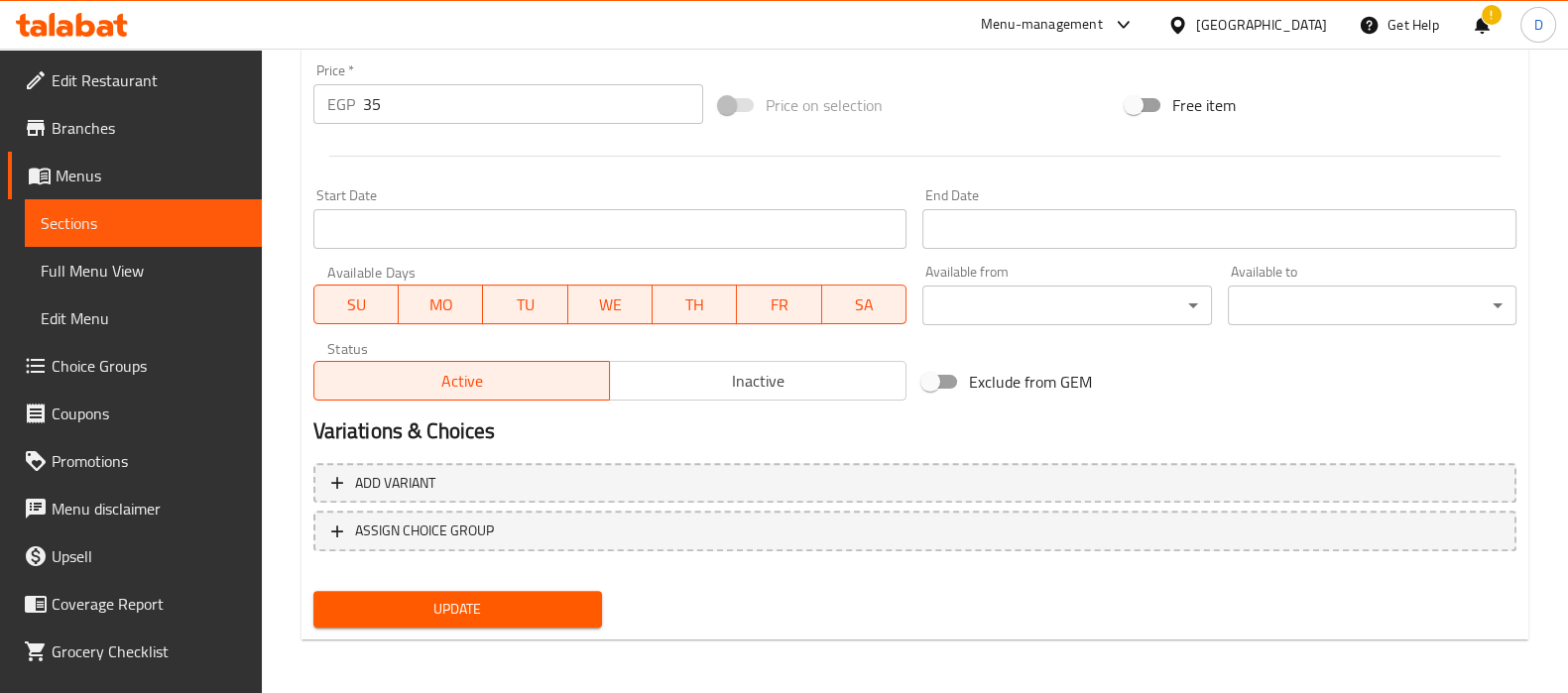
type textarea "طبق من أرز أبيض ناعم، مطبوخ بإتقان"
click at [547, 606] on span "Update" at bounding box center [458, 608] width 257 height 25
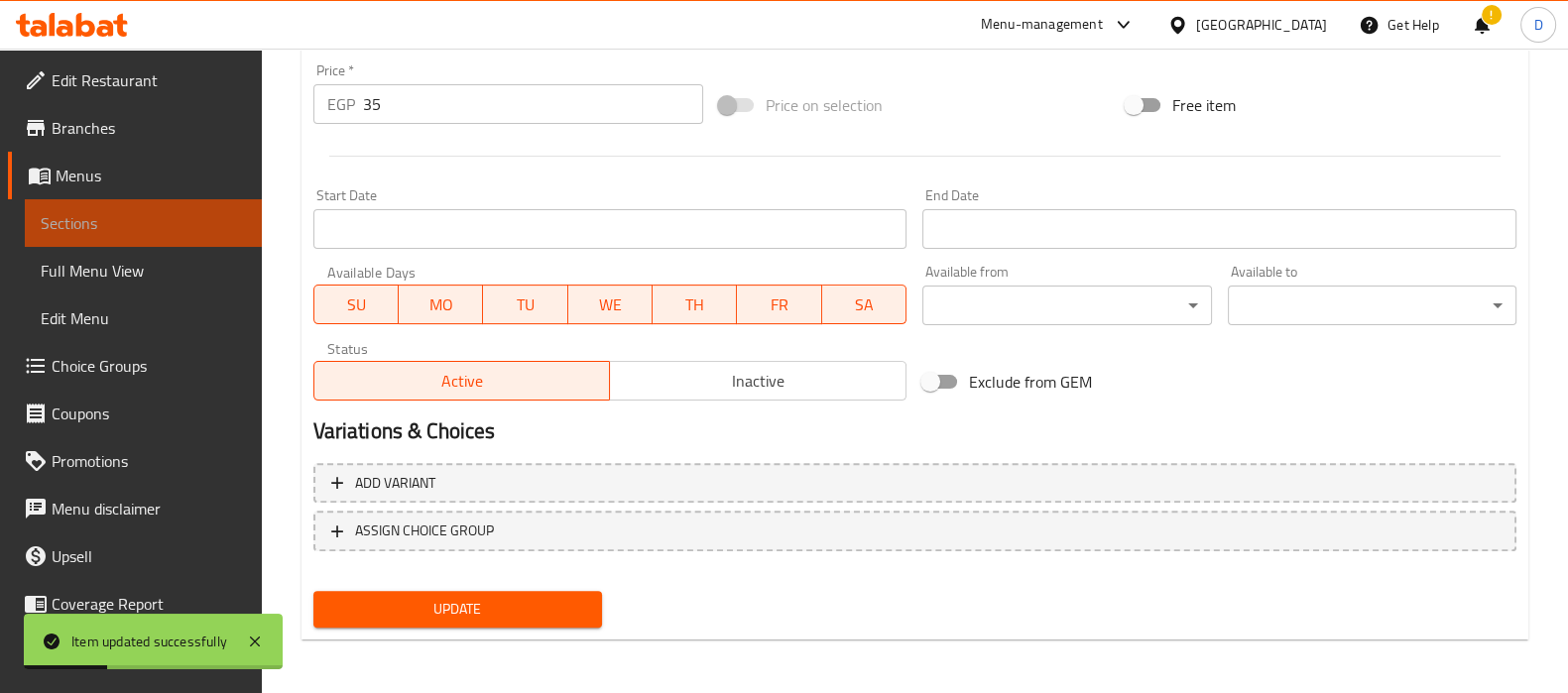
click at [219, 223] on span "Sections" at bounding box center [143, 223] width 205 height 24
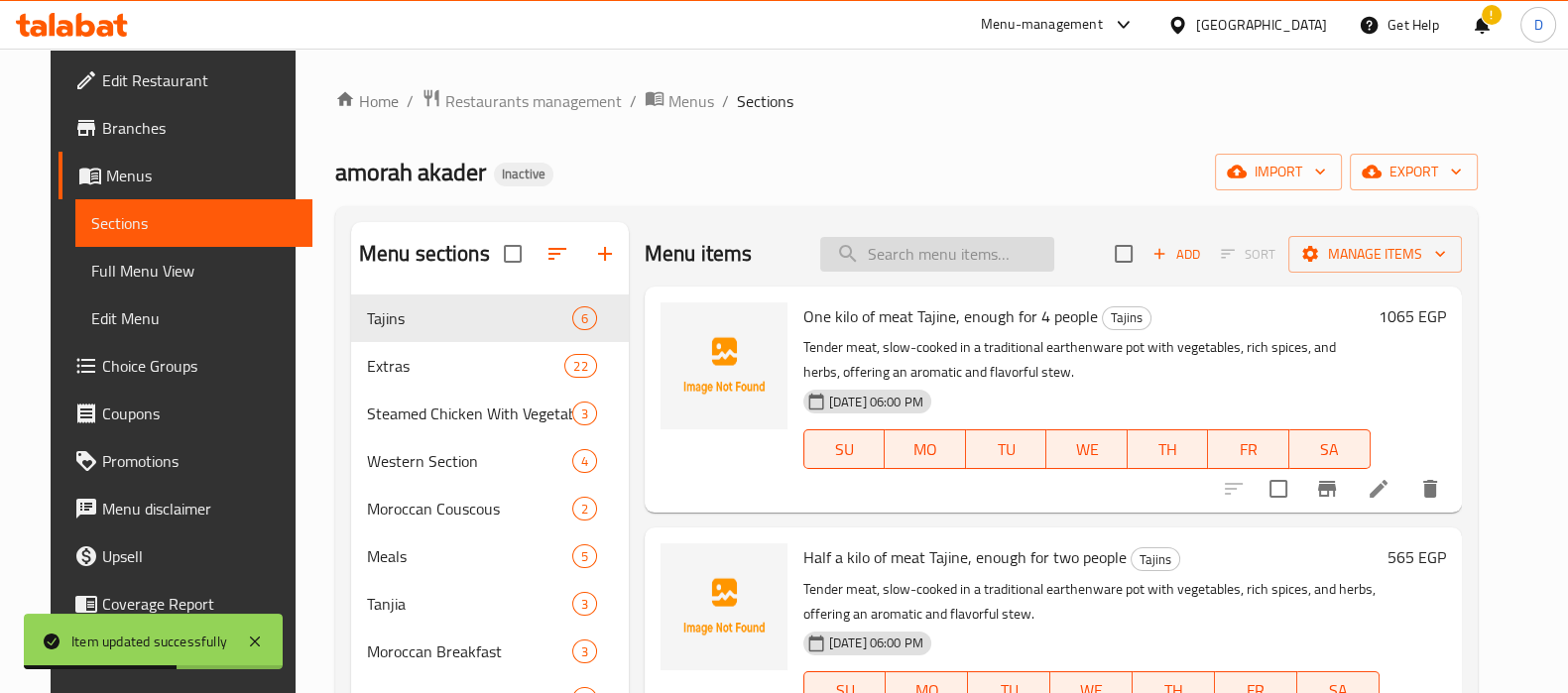
paste input "A tangy and sweet tomato ketchup, served in a sachet for convenience, perfect f…"
click at [913, 269] on input "A tangy and sweet tomato ketchup, served in a sachet for convenience, perfect f…" at bounding box center [936, 254] width 234 height 35
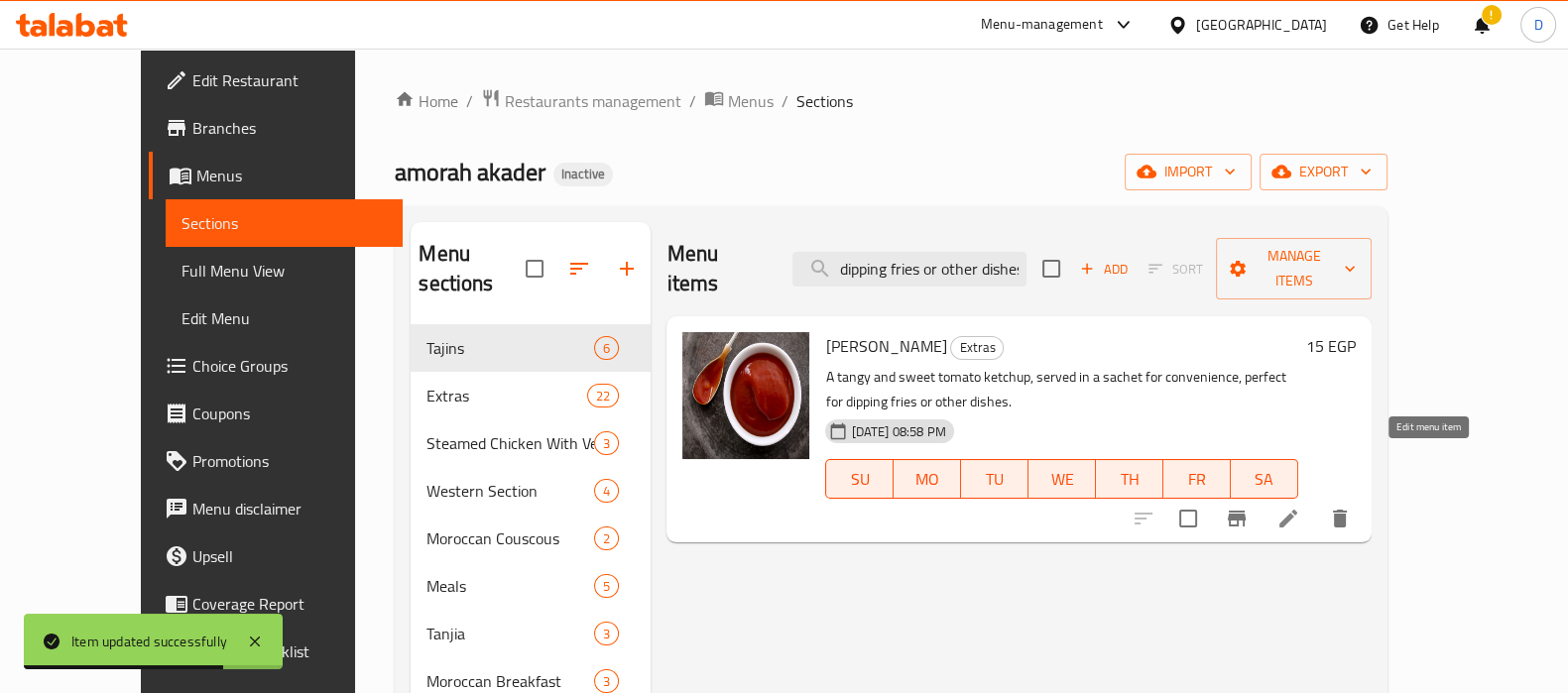
type input "A tangy and sweet tomato ketchup, served in a sachet for convenience, perfect f…"
click at [1300, 506] on icon at bounding box center [1288, 518] width 24 height 24
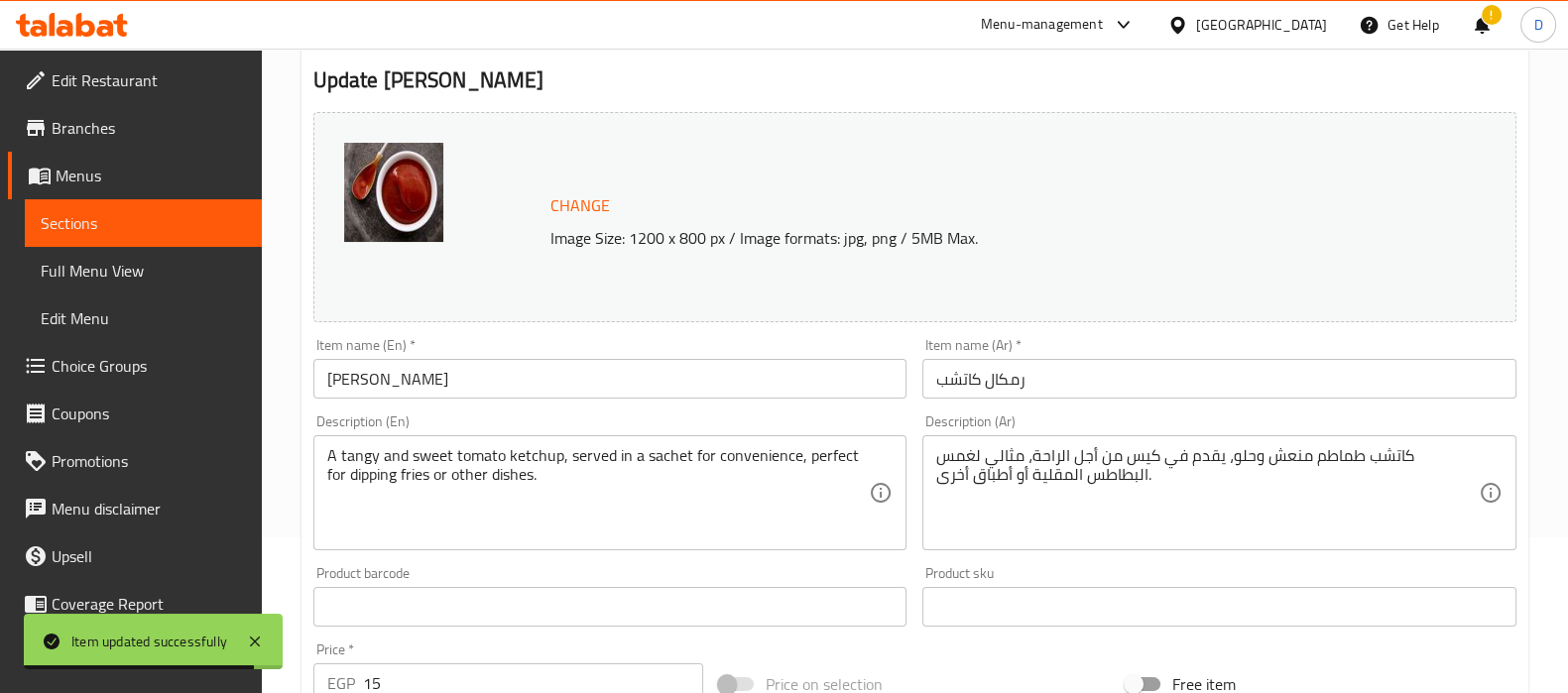
scroll to position [162, 0]
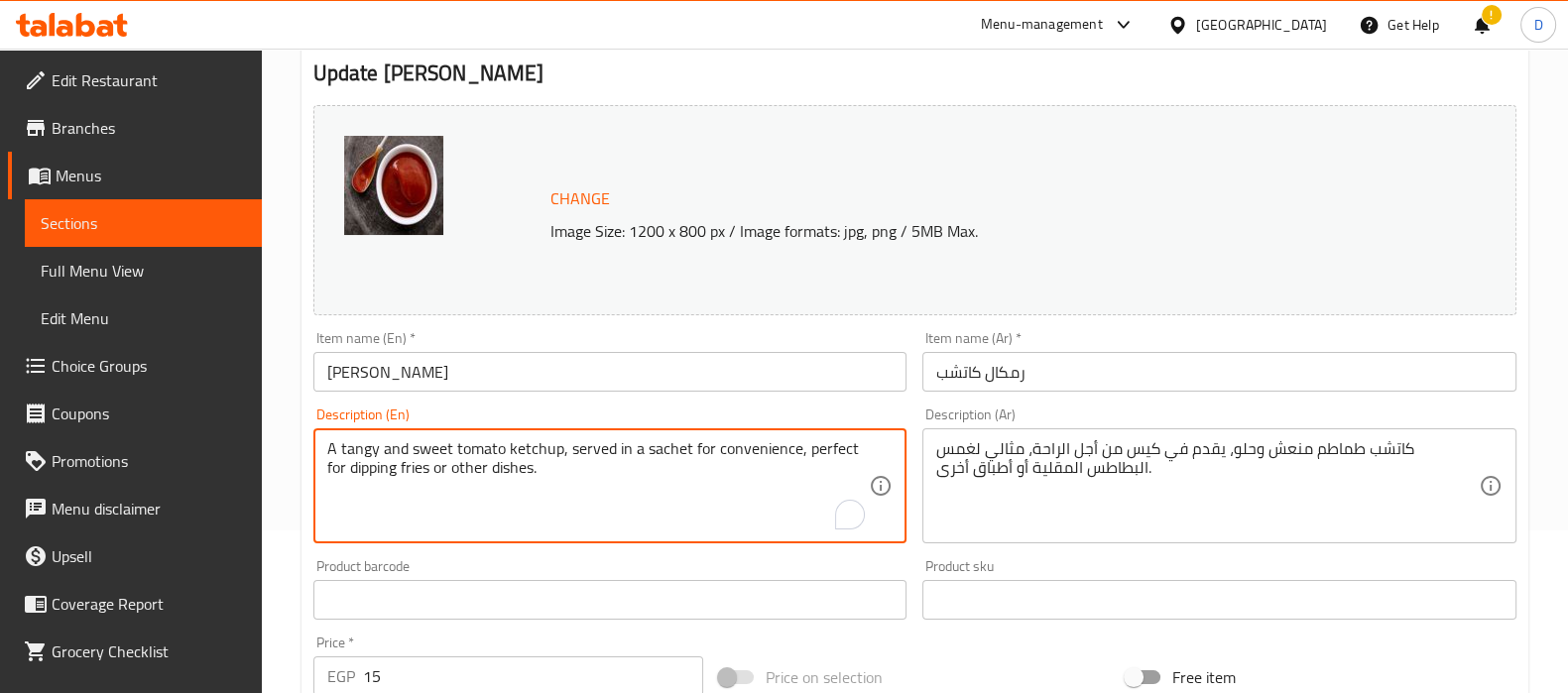
drag, startPoint x: 799, startPoint y: 442, endPoint x: 796, endPoint y: 477, distance: 35.1
drag, startPoint x: 687, startPoint y: 446, endPoint x: 833, endPoint y: 451, distance: 146.1
click at [833, 451] on textarea "A tangy and sweet tomato ketchup, served in a sachet for convenience" at bounding box center [598, 486] width 542 height 94
type textarea "A tangy and sweet tomato ketchup, served in a sachet"
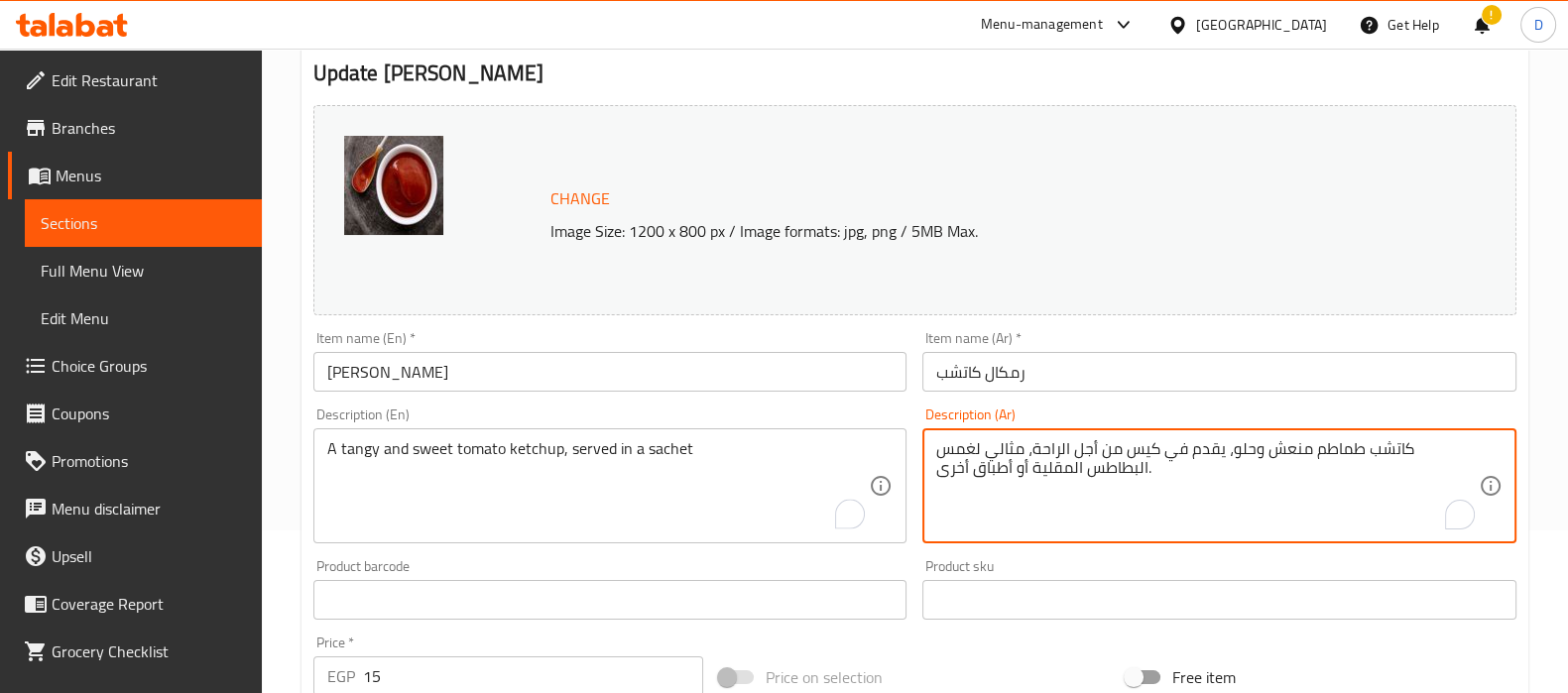
drag, startPoint x: 1185, startPoint y: 452, endPoint x: 1188, endPoint y: 502, distance: 50.1
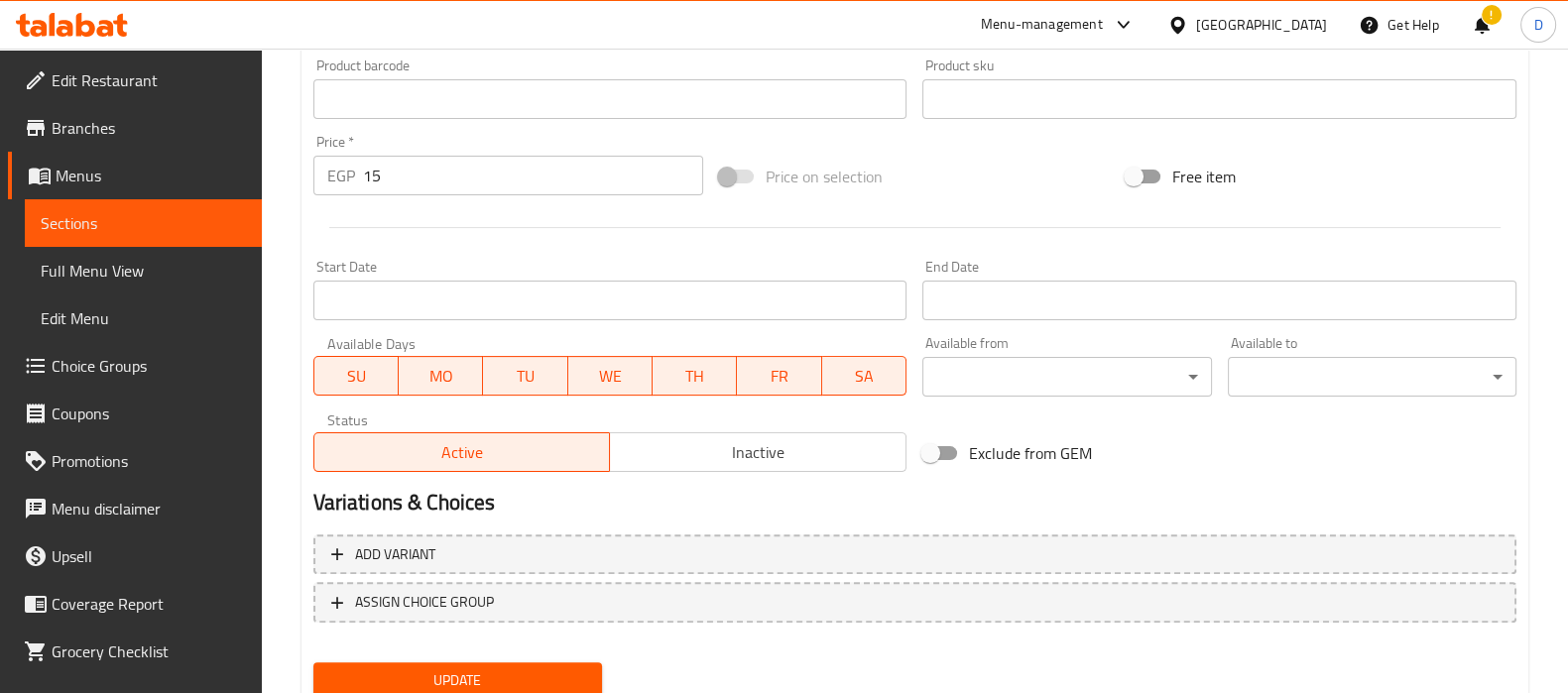
scroll to position [688, 0]
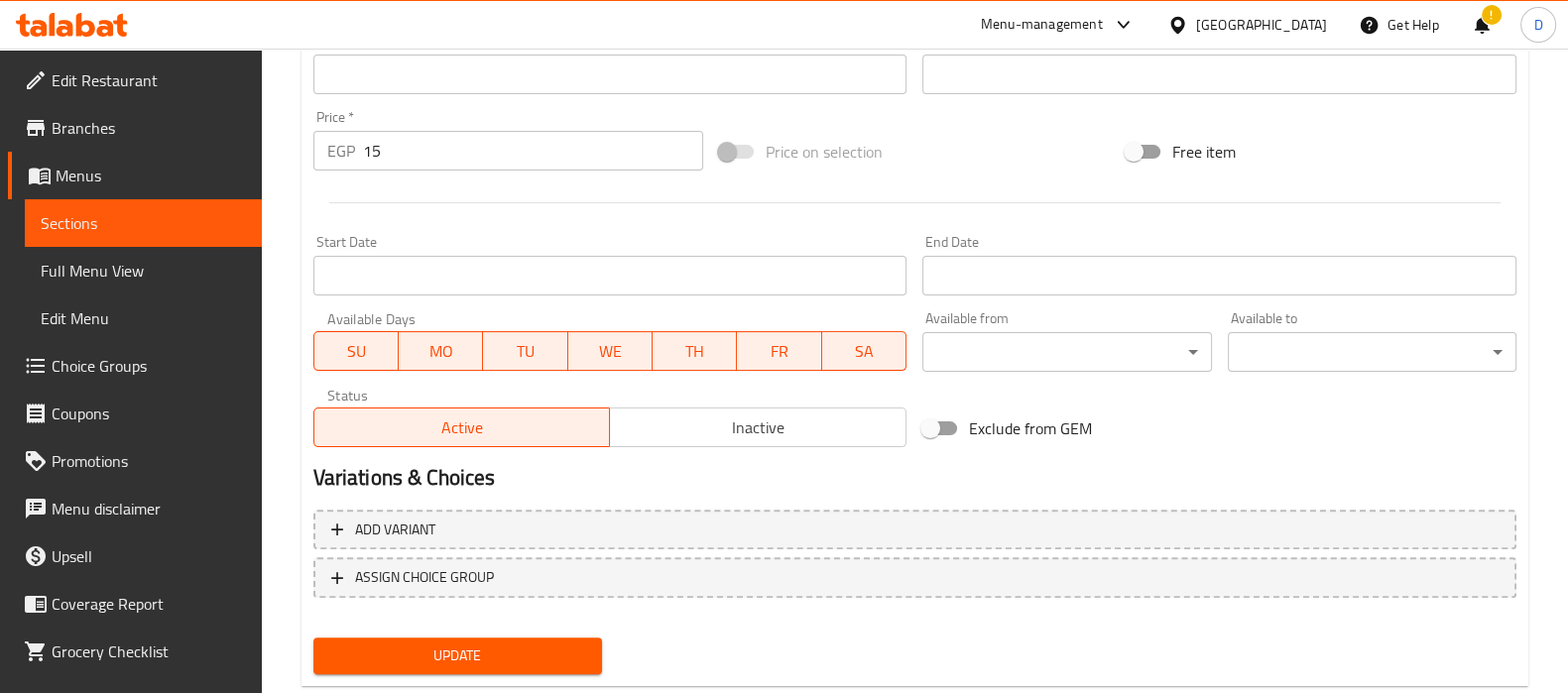
type textarea "كاتشب طماطم منعش وحلو، يقدم في [GEOGRAPHIC_DATA]"
click at [515, 658] on span "Update" at bounding box center [458, 655] width 257 height 25
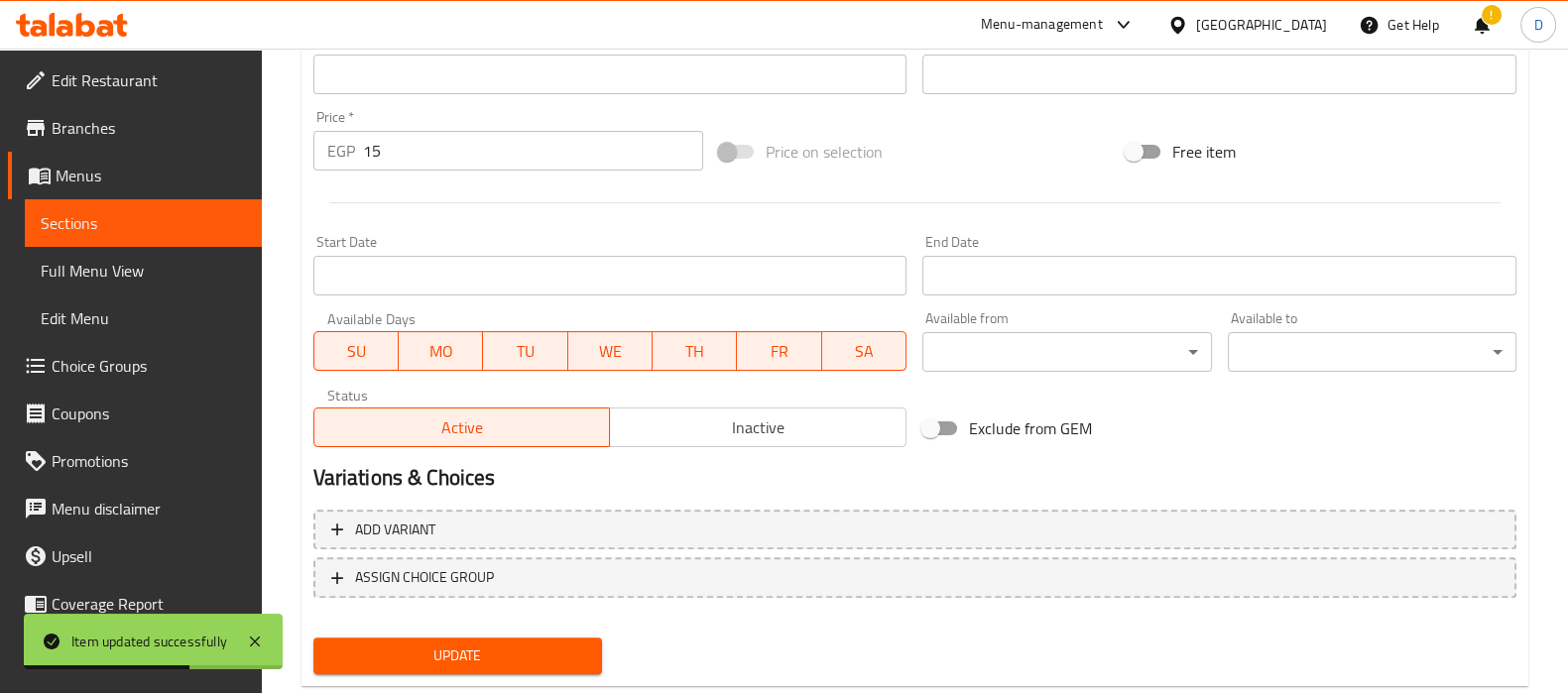
scroll to position [688, 0]
click at [223, 217] on span "Sections" at bounding box center [143, 223] width 205 height 24
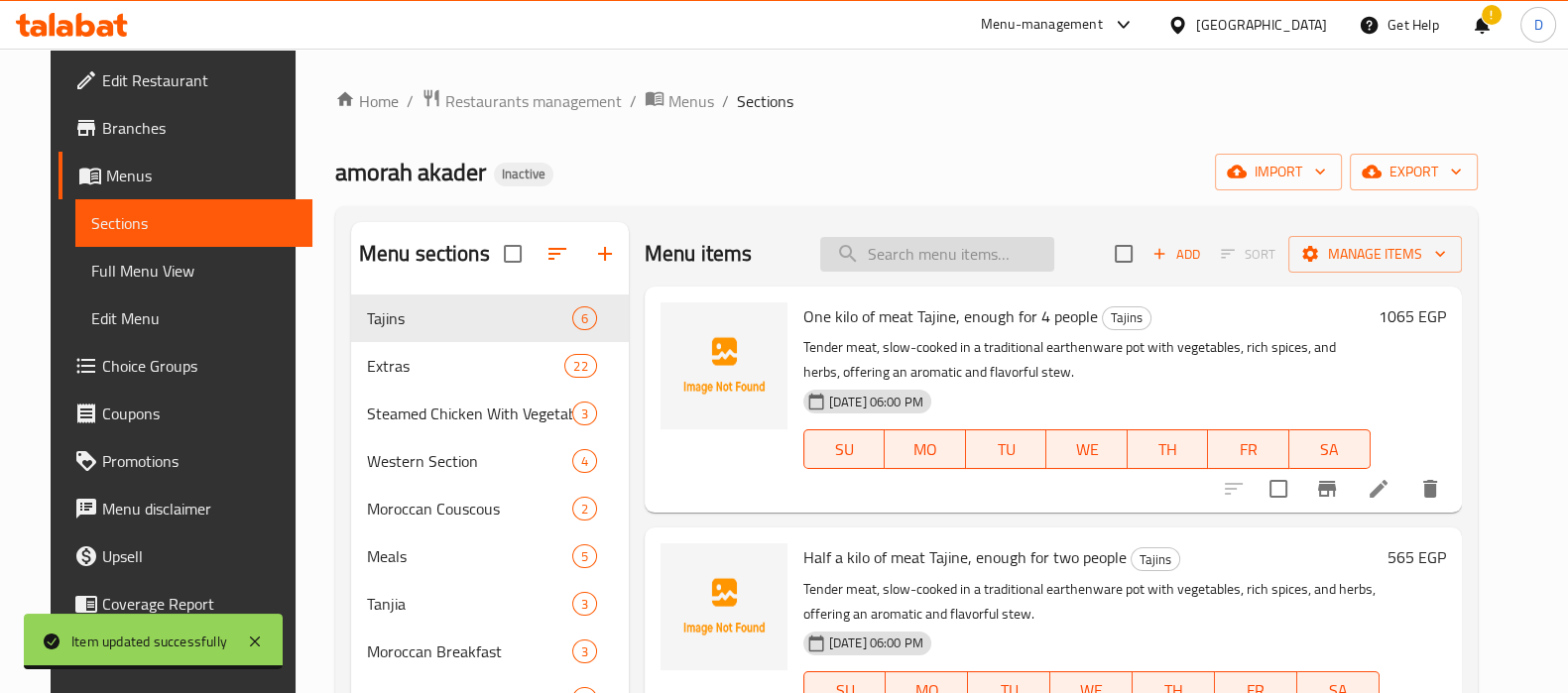
paste input "A smoky and tangy barbecue sauce, served in a sachet for convenience, perfect f…"
click at [915, 261] on input "A smoky and tangy barbecue sauce, served in a sachet for convenience, perfect f…" at bounding box center [936, 254] width 234 height 35
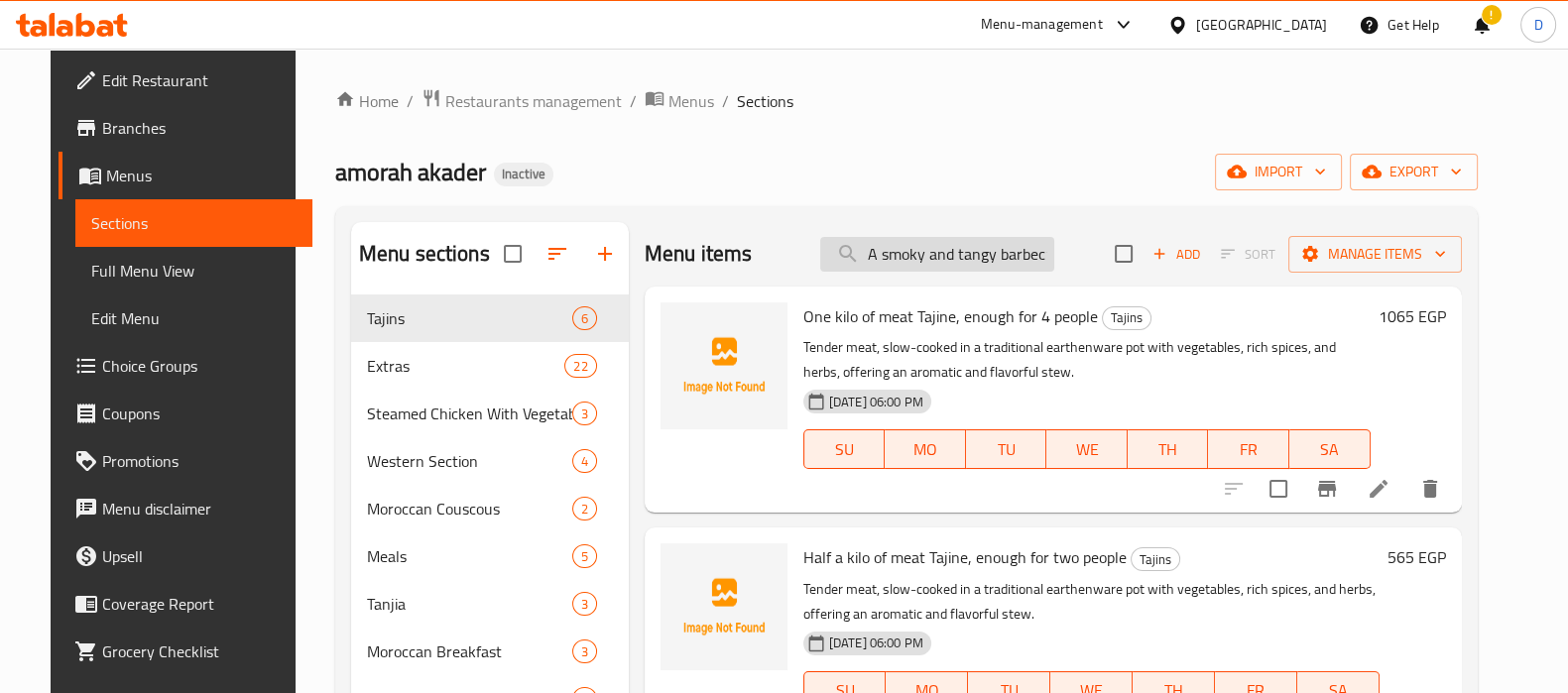
scroll to position [0, 568]
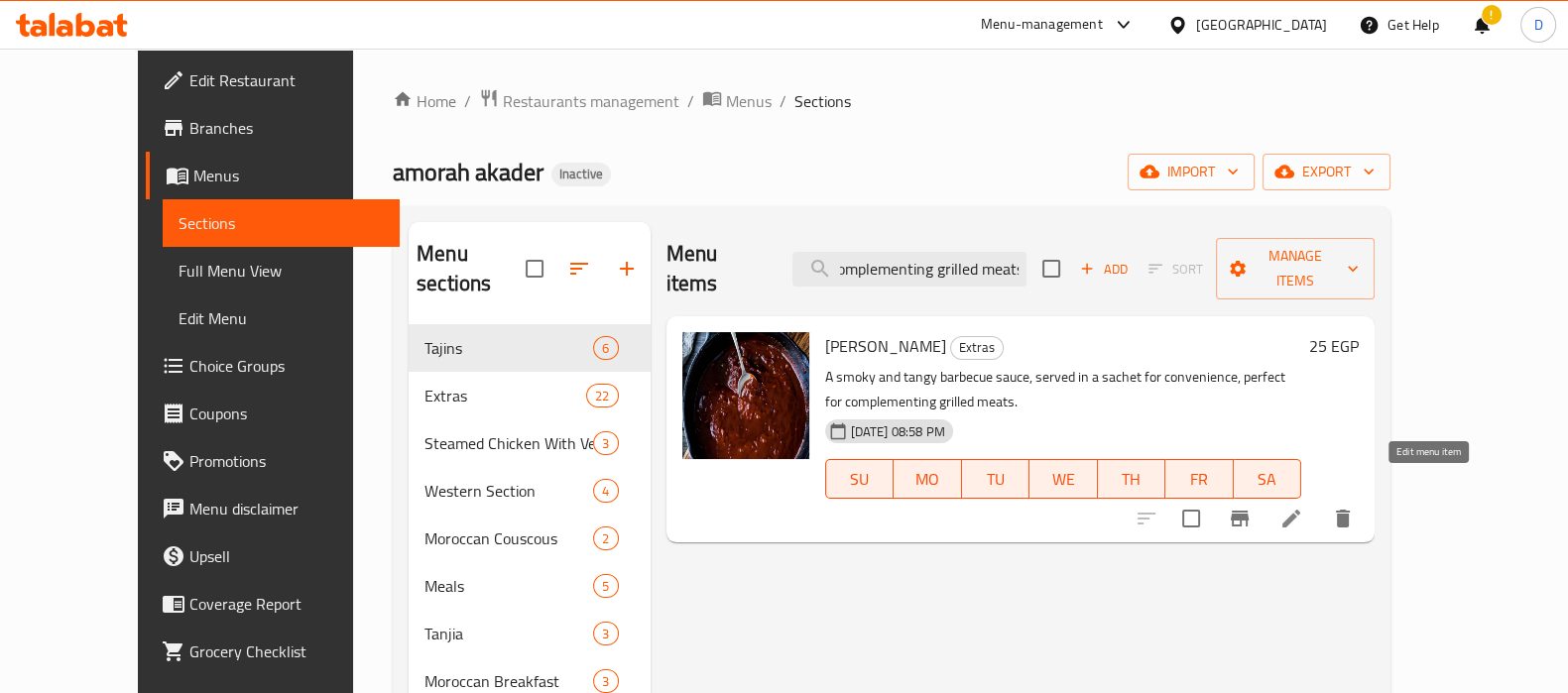
type input "A smoky and tangy barbecue sauce, served in a sachet for convenience, perfect f…"
click at [1303, 506] on icon at bounding box center [1291, 518] width 24 height 24
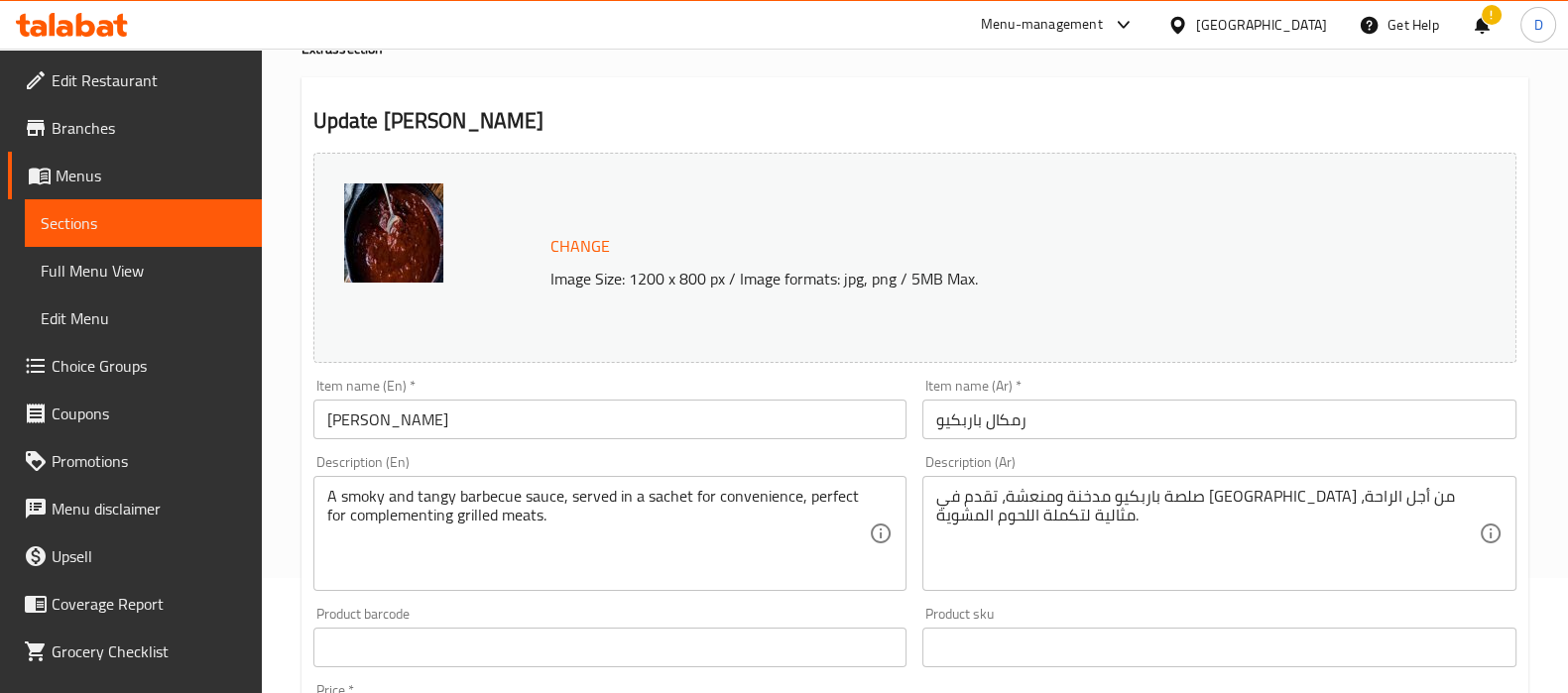
scroll to position [116, 0]
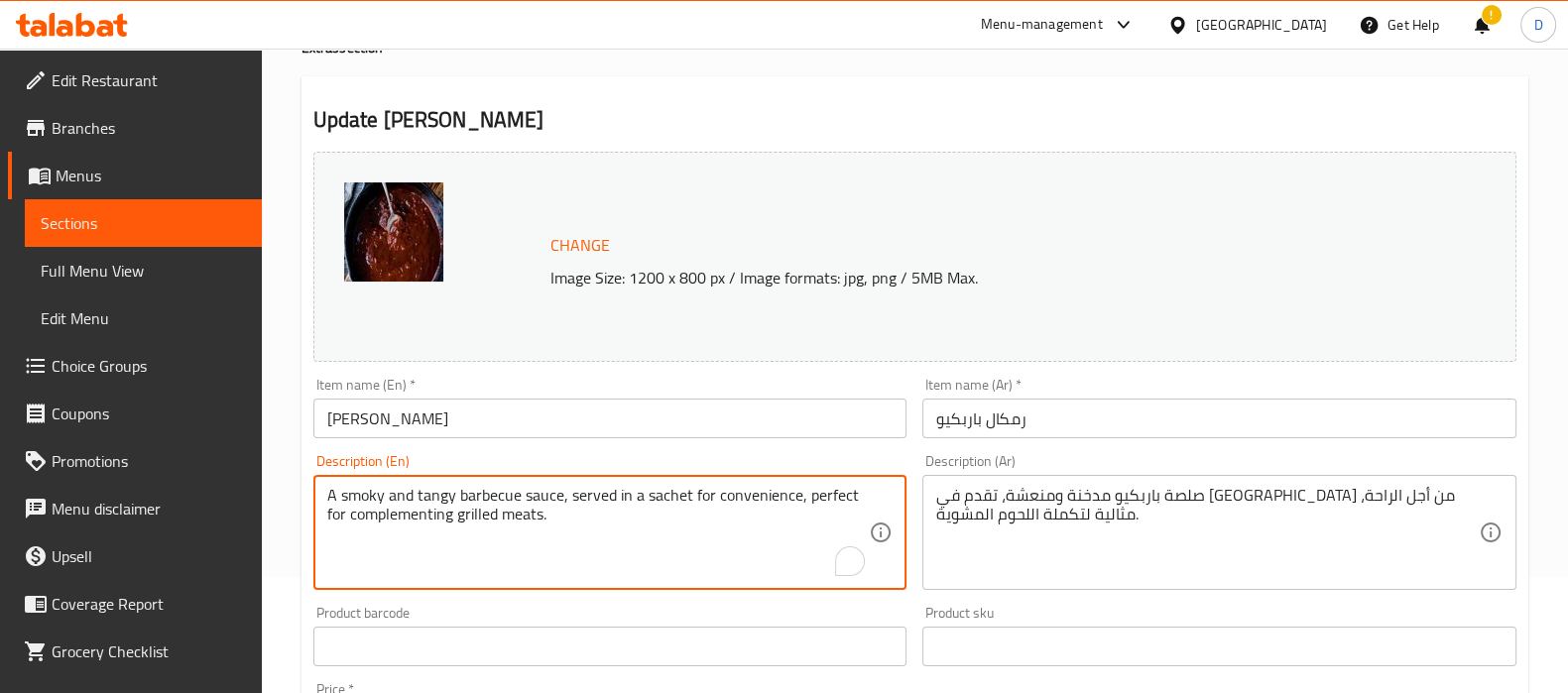
drag, startPoint x: 686, startPoint y: 494, endPoint x: 689, endPoint y: 525, distance: 31.1
type textarea "A smoky and tangy barbecue sauce, served in a sachet"
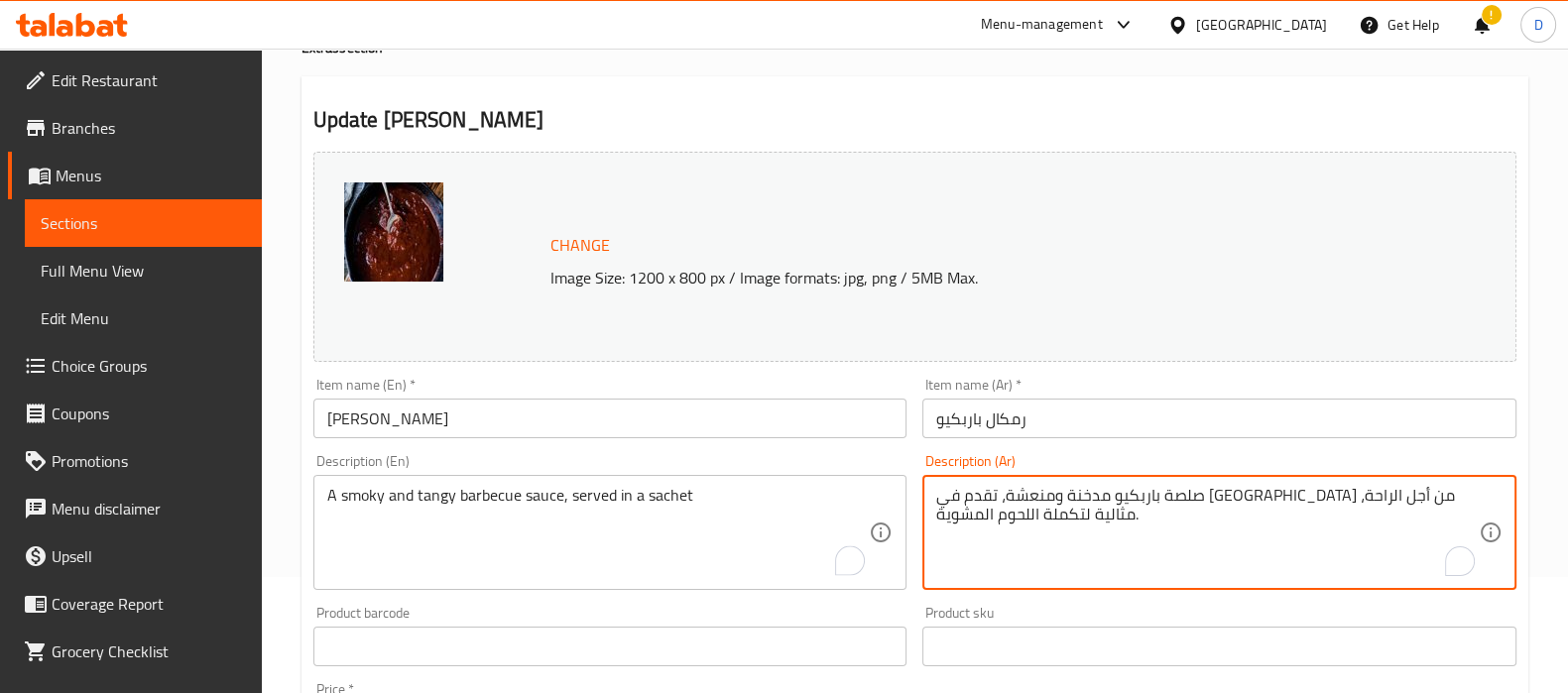
drag, startPoint x: 1173, startPoint y: 497, endPoint x: 1172, endPoint y: 522, distance: 25.0
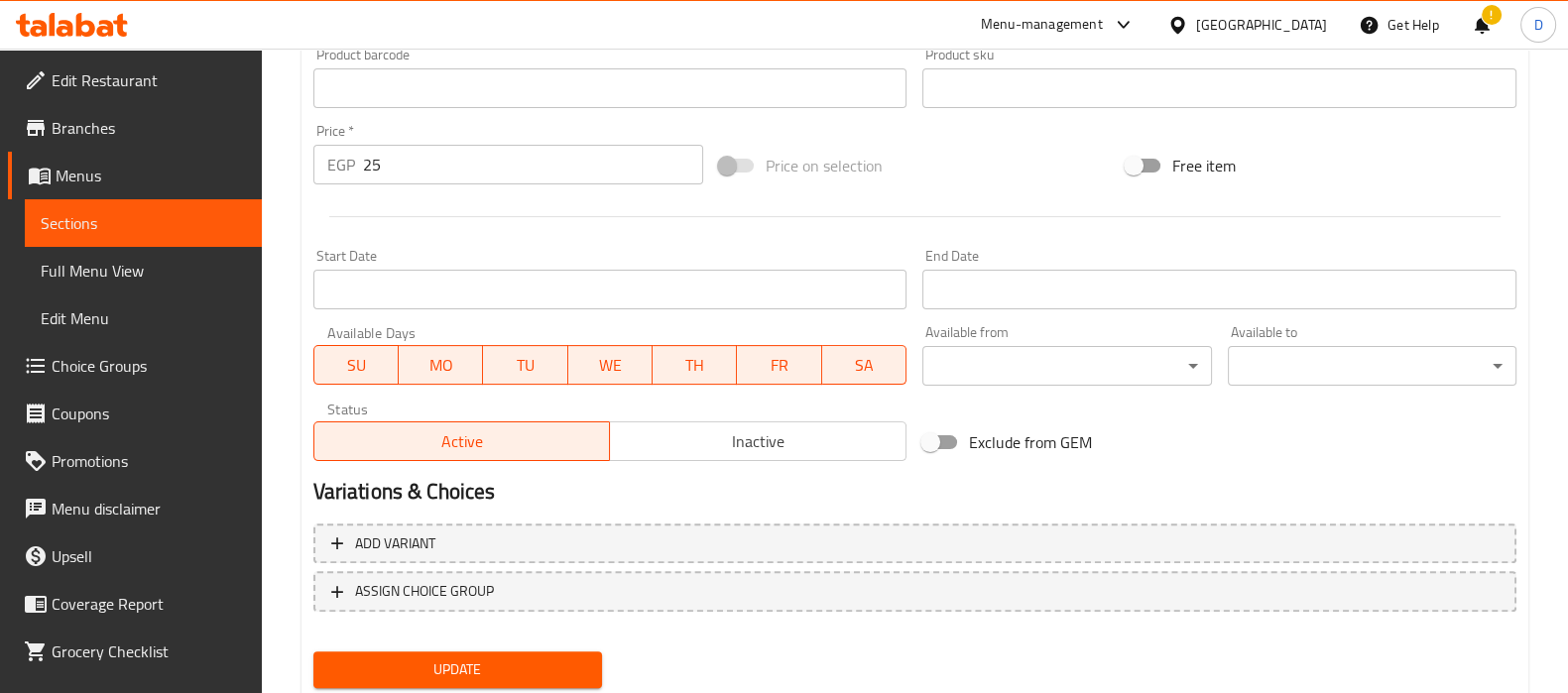
scroll to position [735, 0]
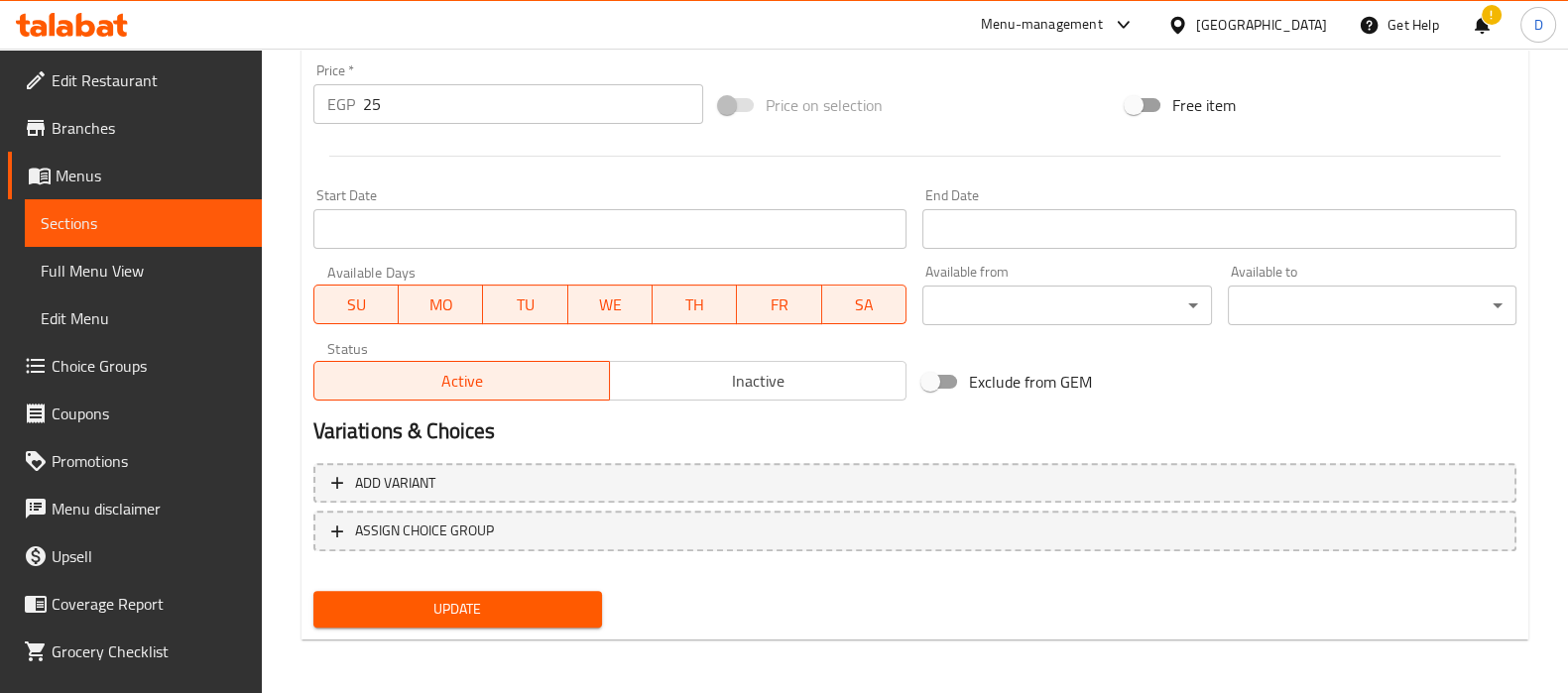
type textarea "صلصة باربكيو مدخنة و[GEOGRAPHIC_DATA]، تقدم في [GEOGRAPHIC_DATA]"
click at [535, 600] on span "Update" at bounding box center [458, 608] width 257 height 25
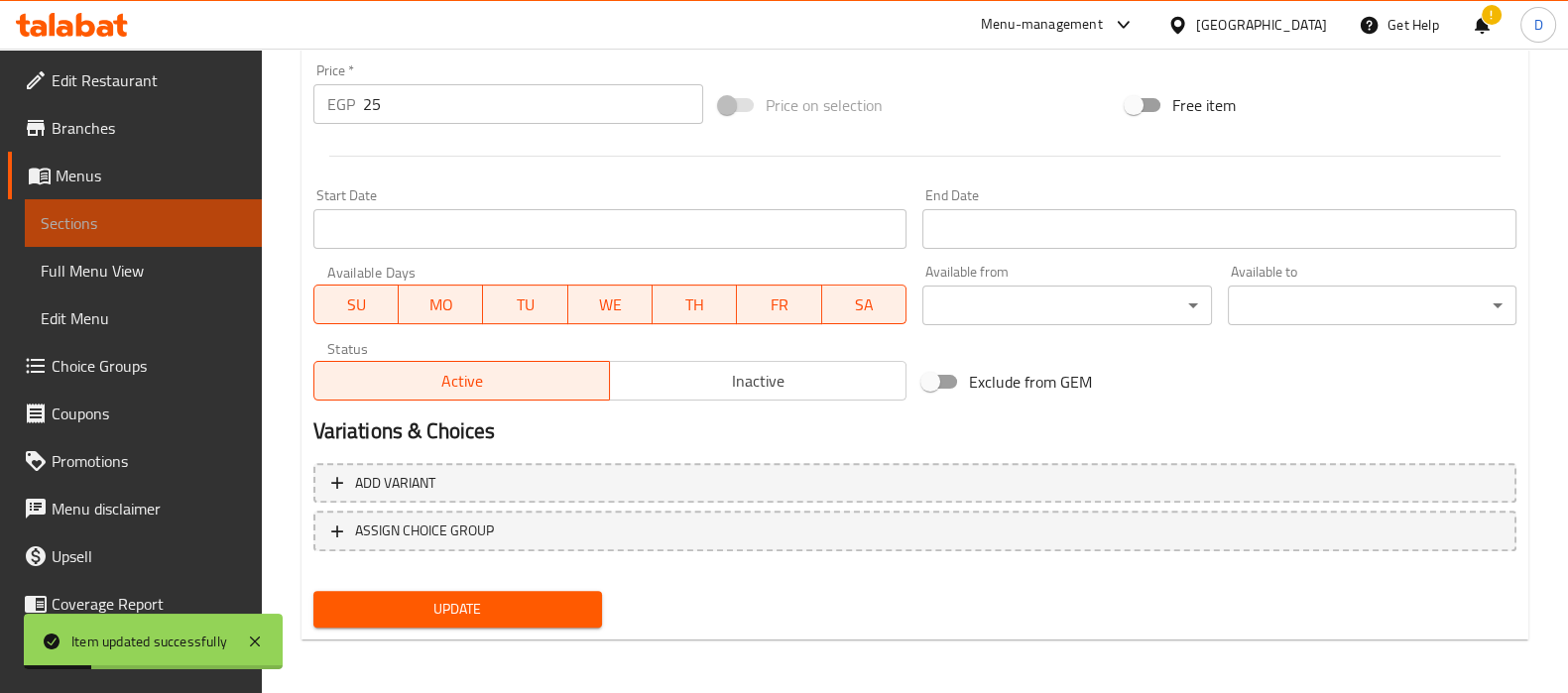
click at [227, 225] on link "Sections" at bounding box center [143, 223] width 237 height 48
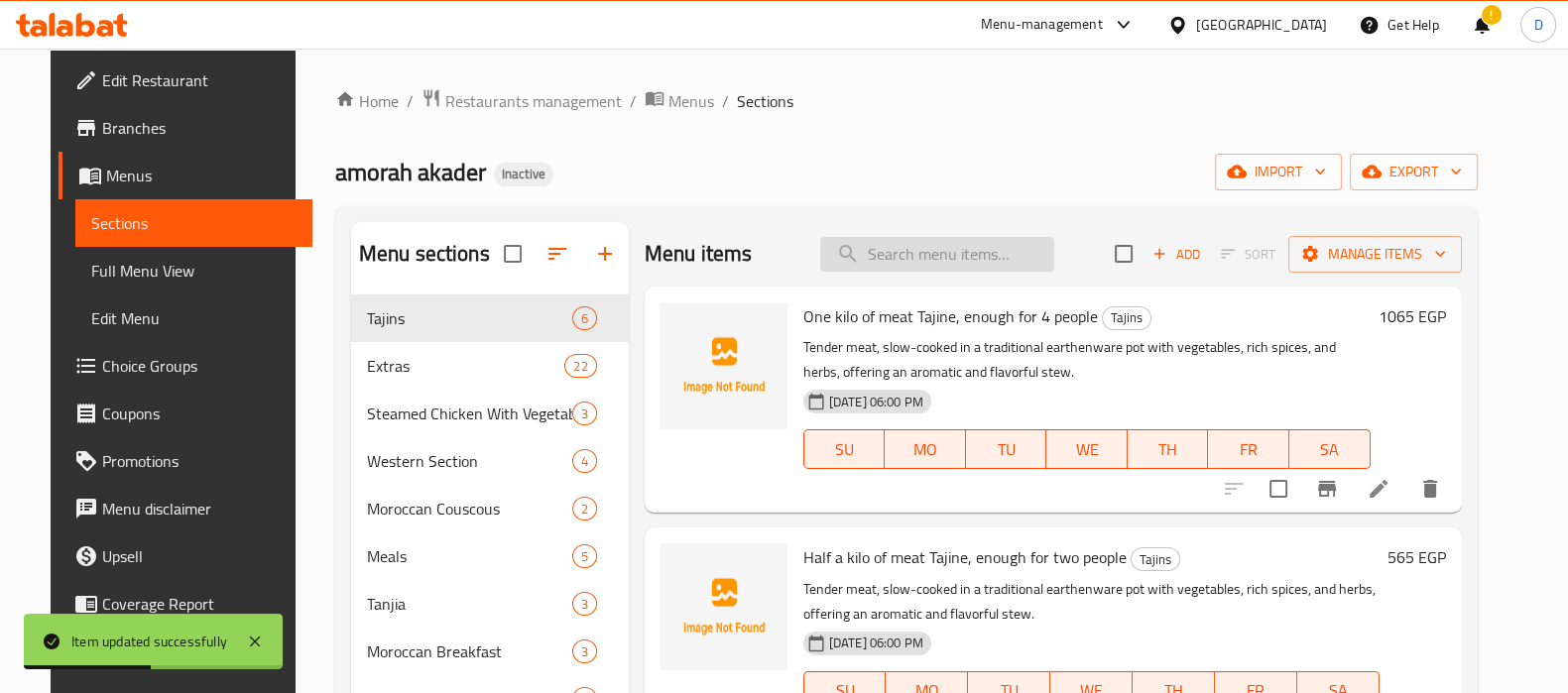
paste input "A creamy and savory cheddar cheese sauce, perfect for topping fries or other sa…"
click at [883, 244] on input "A creamy and savory cheddar cheese sauce, perfect for topping fries or other sa…" at bounding box center [936, 254] width 234 height 35
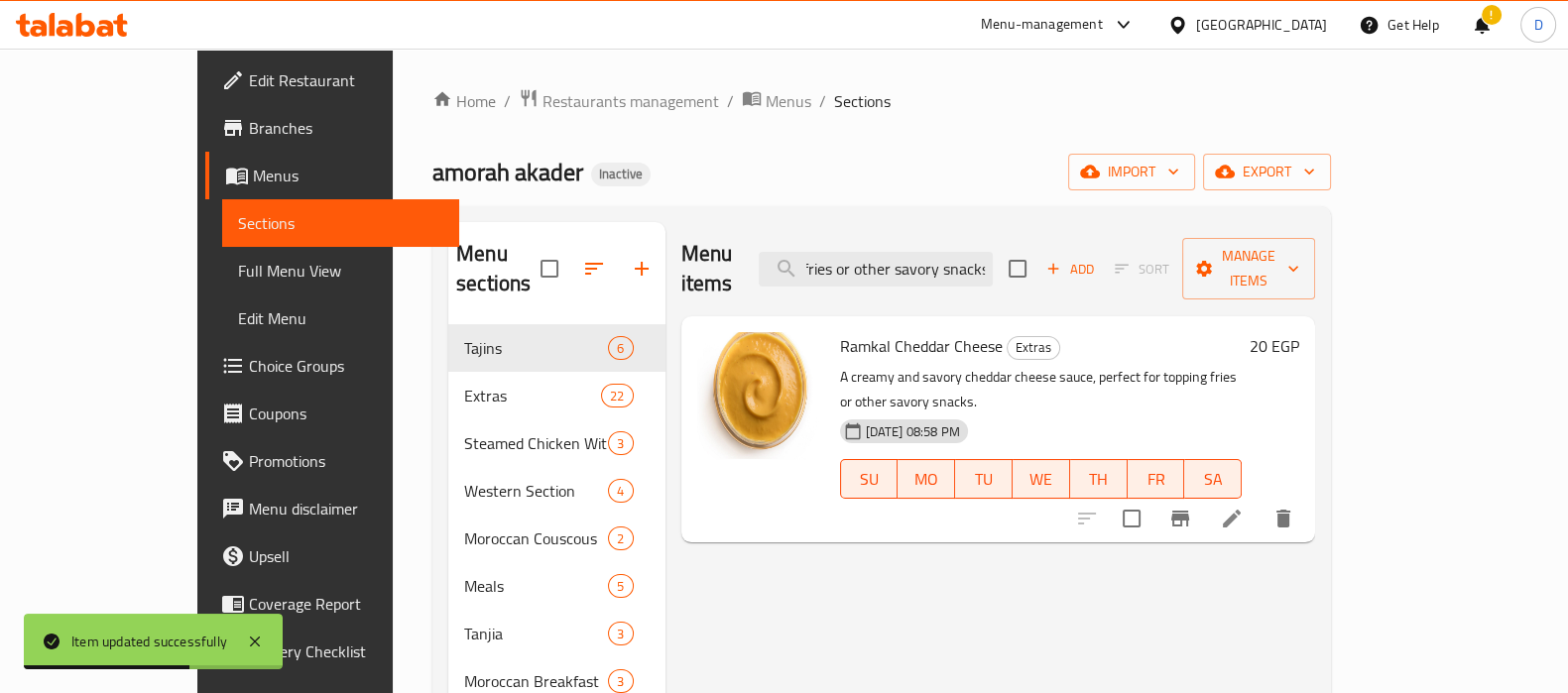
type input "A creamy and savory cheddar cheese sauce, perfect for topping fries or other sa…"
click at [1260, 500] on li at bounding box center [1232, 518] width 56 height 36
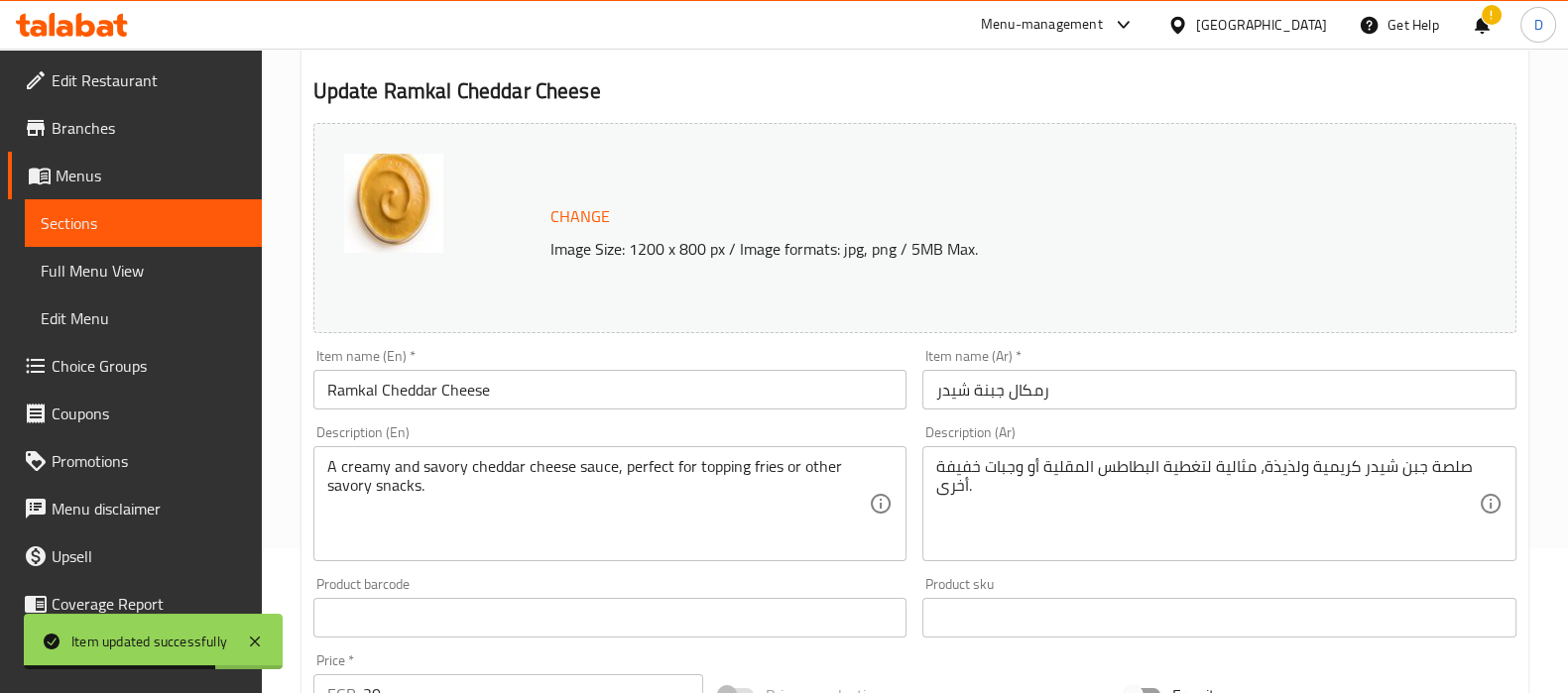
scroll to position [154, 0]
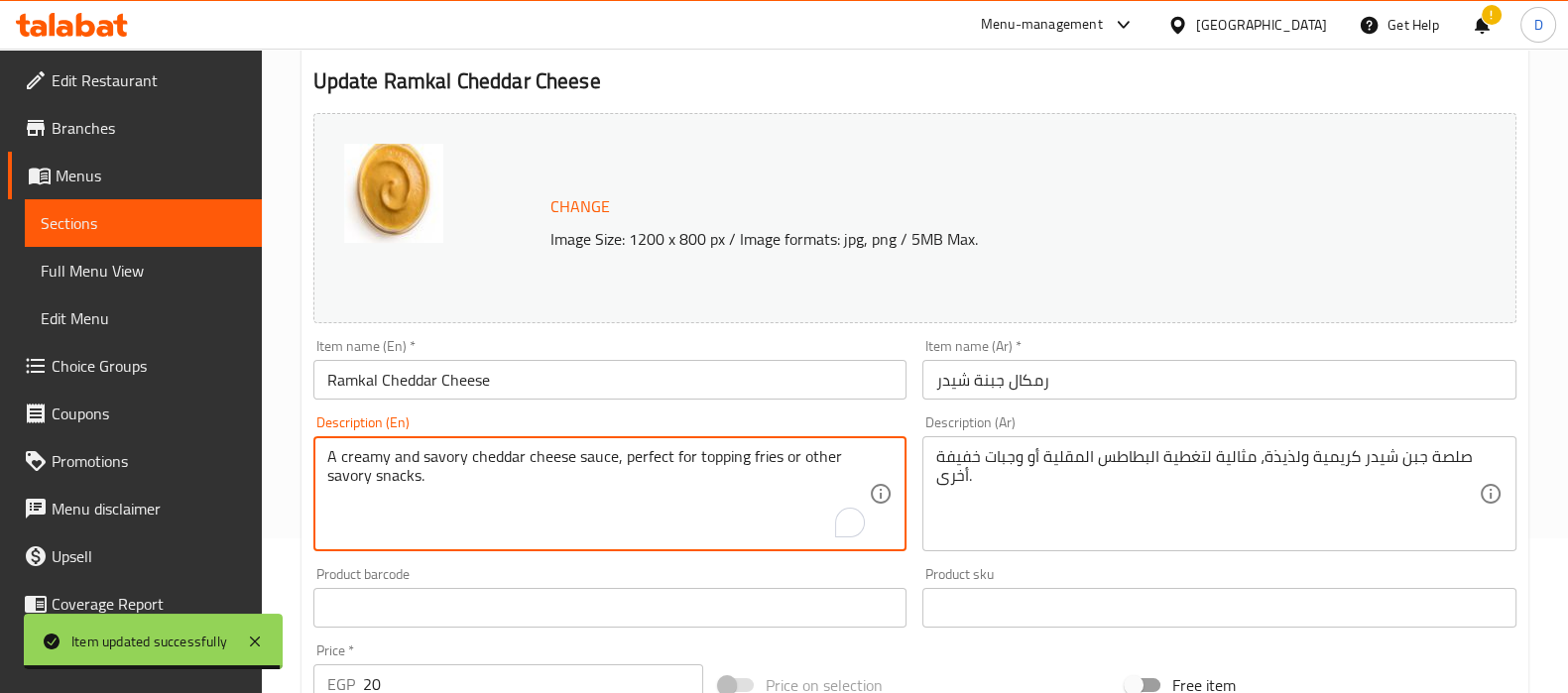
drag, startPoint x: 610, startPoint y: 462, endPoint x: 616, endPoint y: 487, distance: 25.7
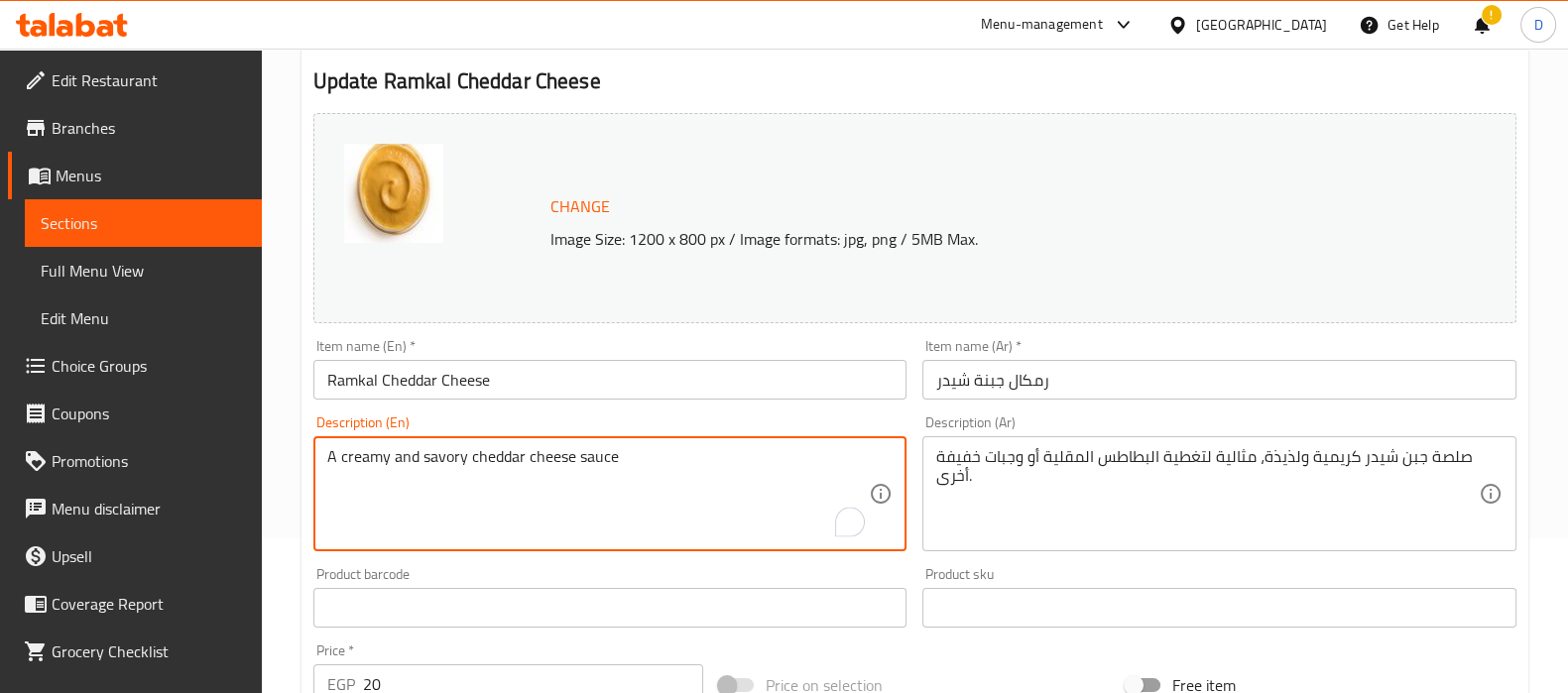
type textarea "A creamy and savory cheddar cheese sauce"
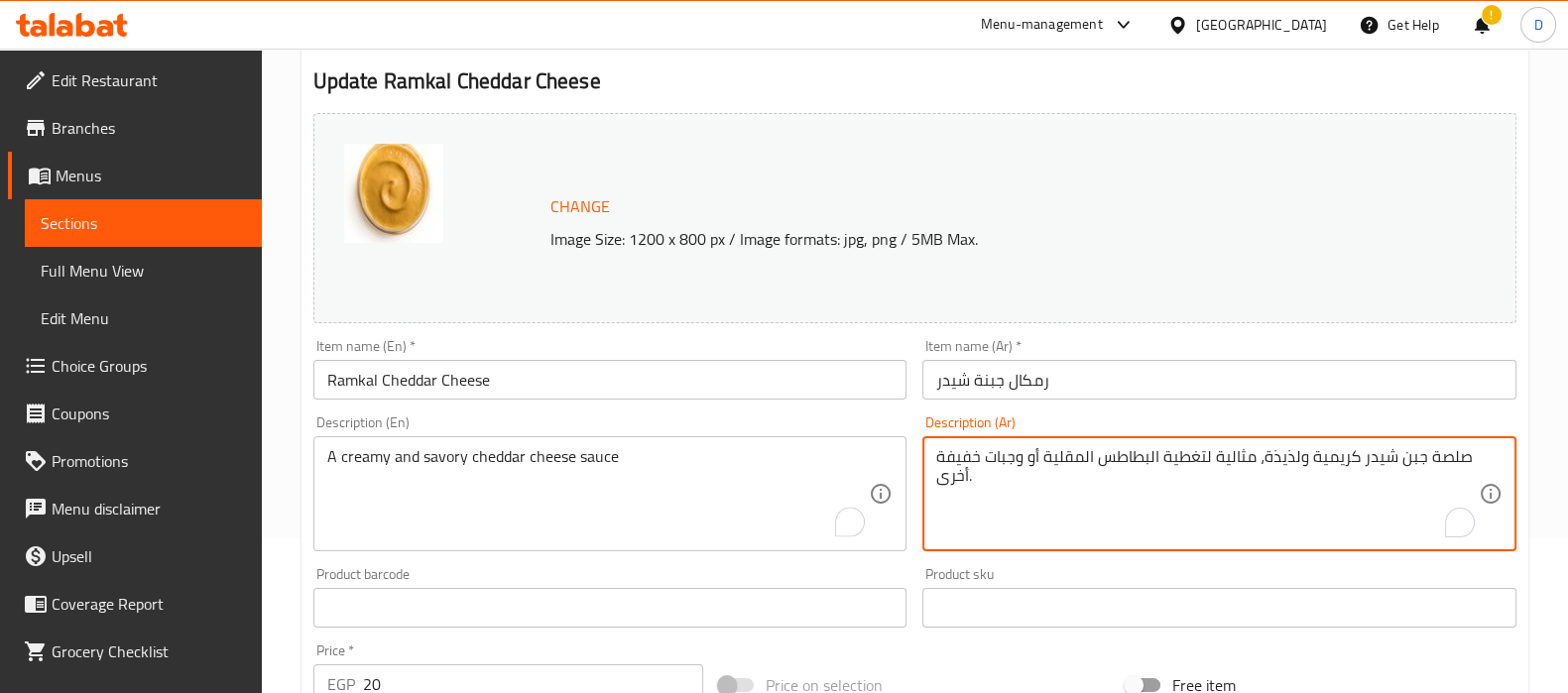
drag, startPoint x: 1260, startPoint y: 460, endPoint x: 1270, endPoint y: 486, distance: 27.9
drag, startPoint x: 972, startPoint y: 457, endPoint x: 947, endPoint y: 461, distance: 25.3
click at [947, 461] on textarea "صلصة [PERSON_NAME] كريمية ولذيذة" at bounding box center [1207, 493] width 542 height 94
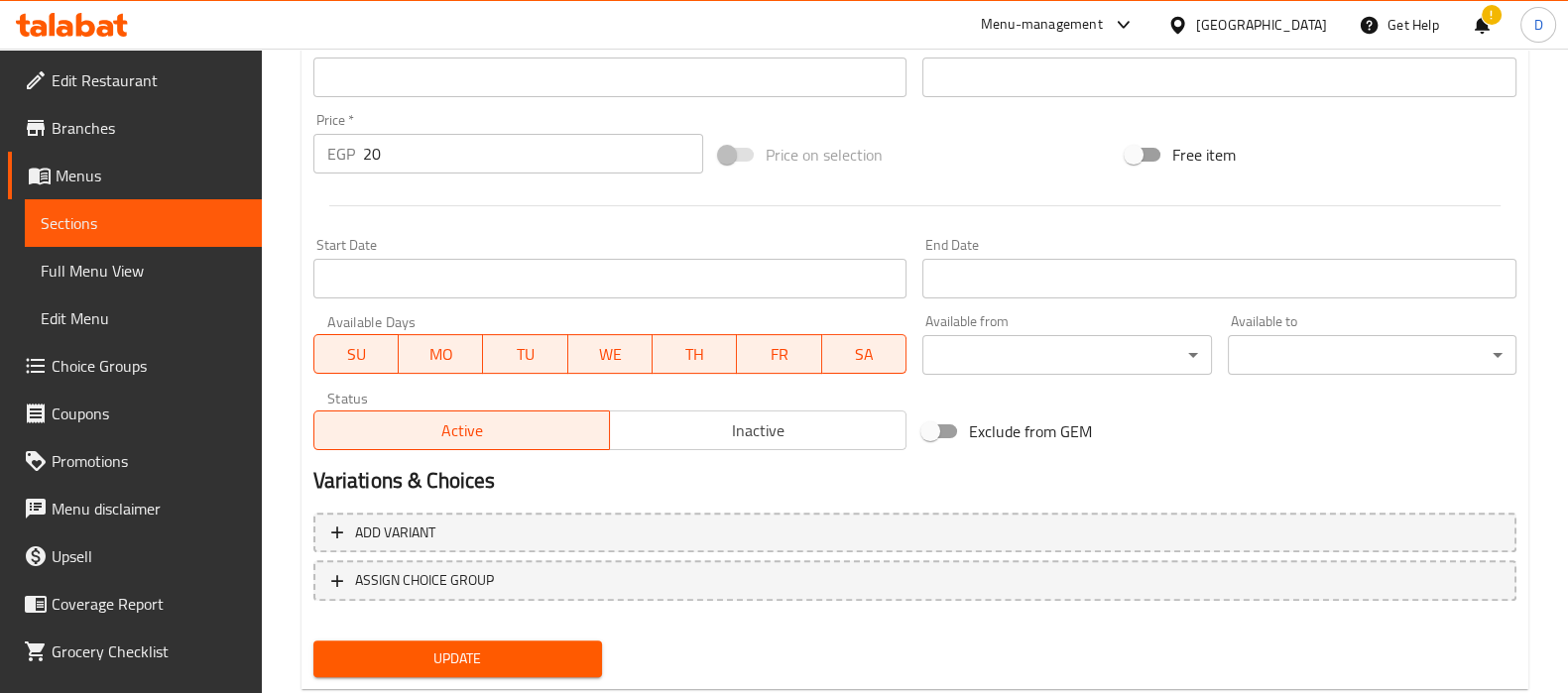
scroll to position [735, 0]
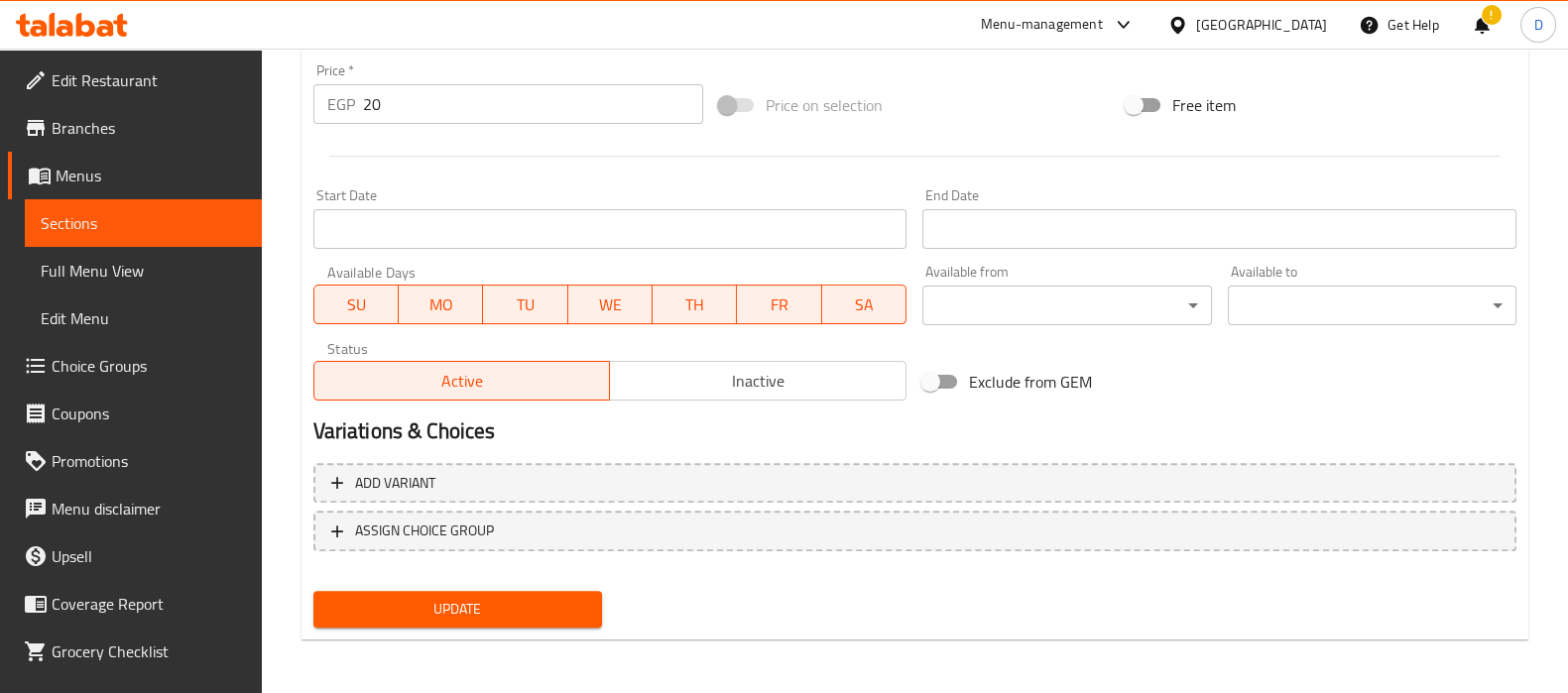
type textarea "صلصة جبن شيدر كريمية ومالحة"
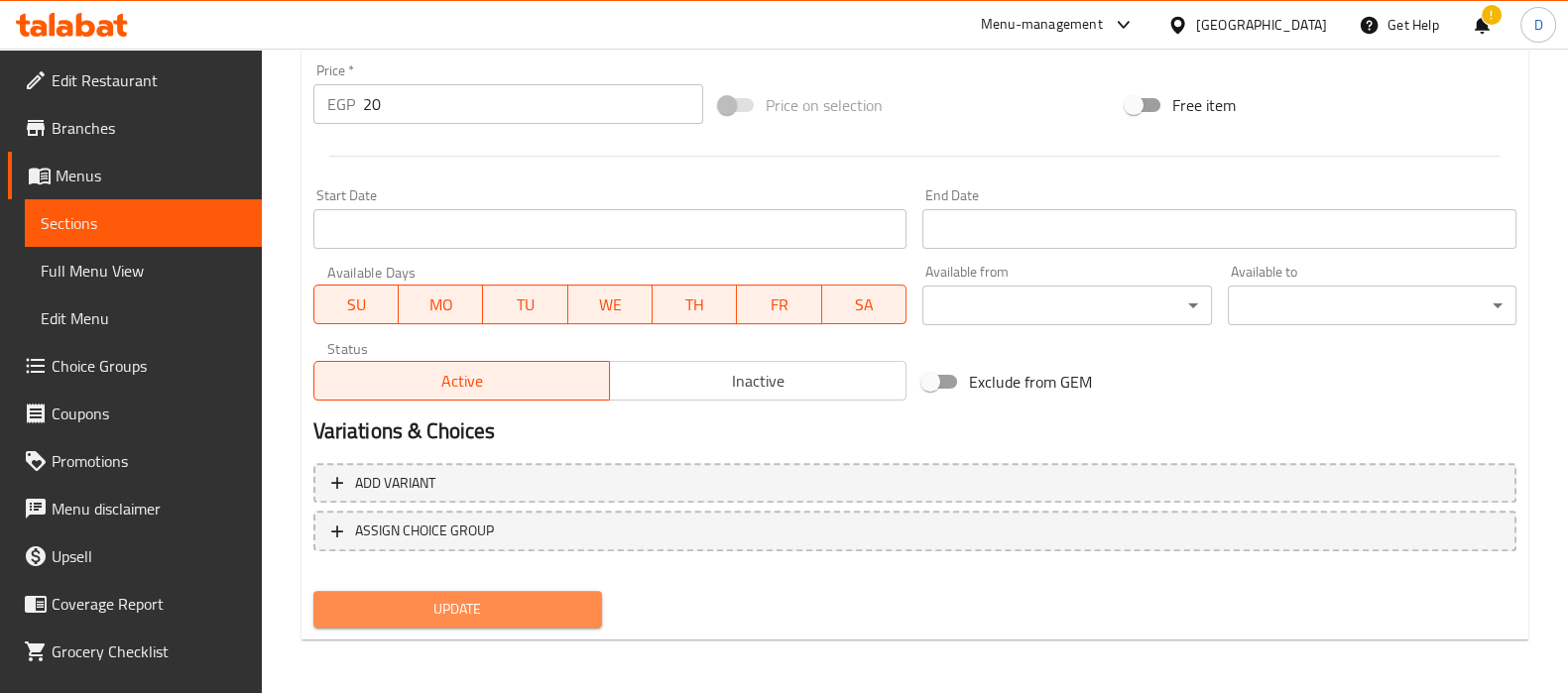
click at [526, 593] on button "Update" at bounding box center [458, 608] width 289 height 37
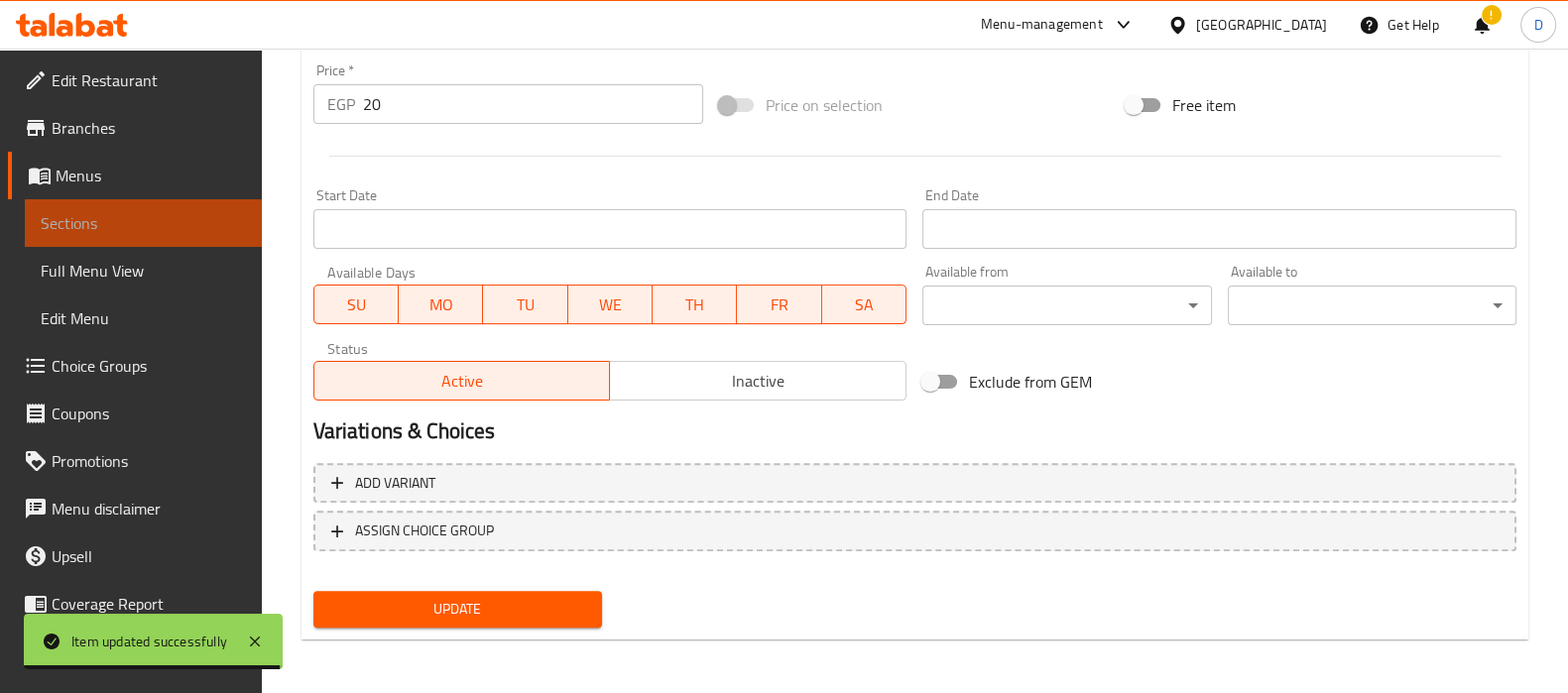
click at [234, 211] on link "Sections" at bounding box center [143, 223] width 237 height 48
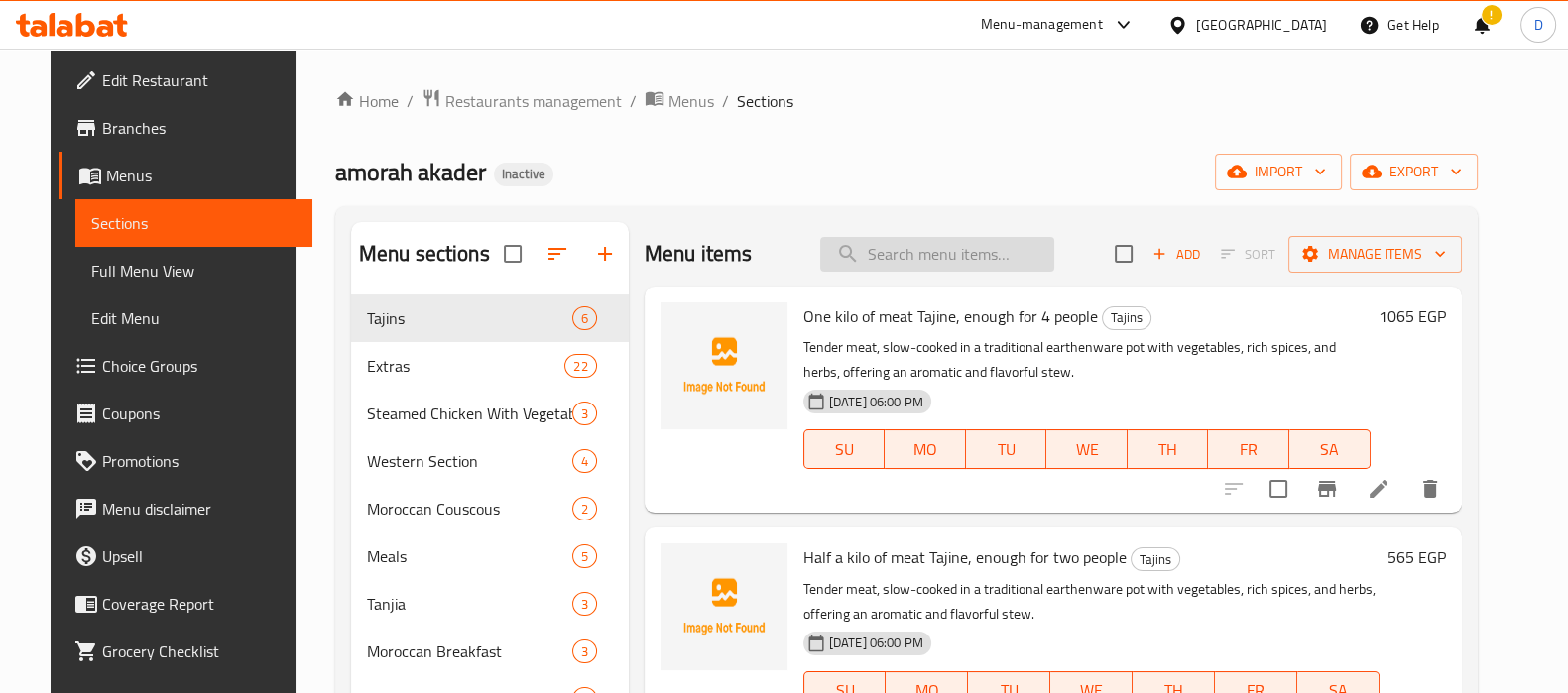
paste input "vinaigrette"
click at [970, 255] on input "search" at bounding box center [936, 254] width 234 height 35
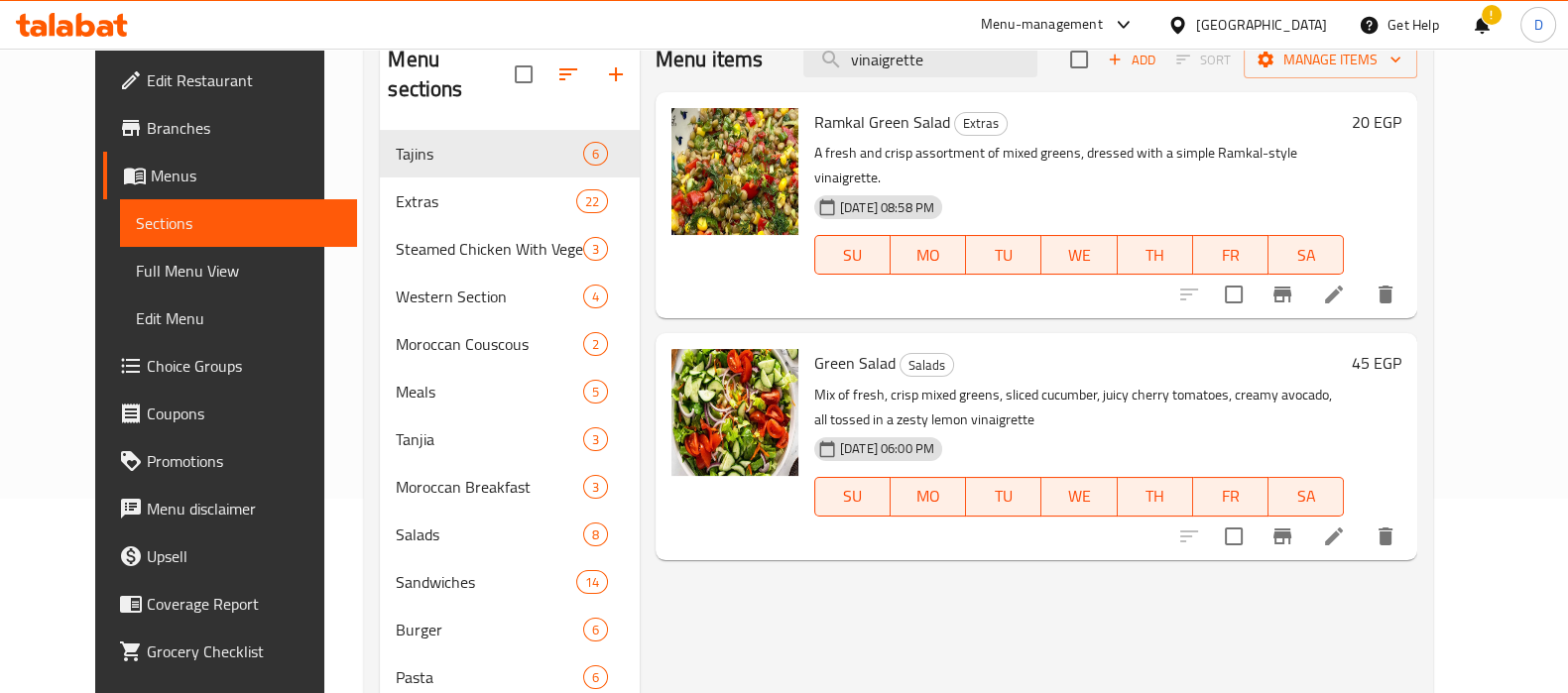
scroll to position [153, 0]
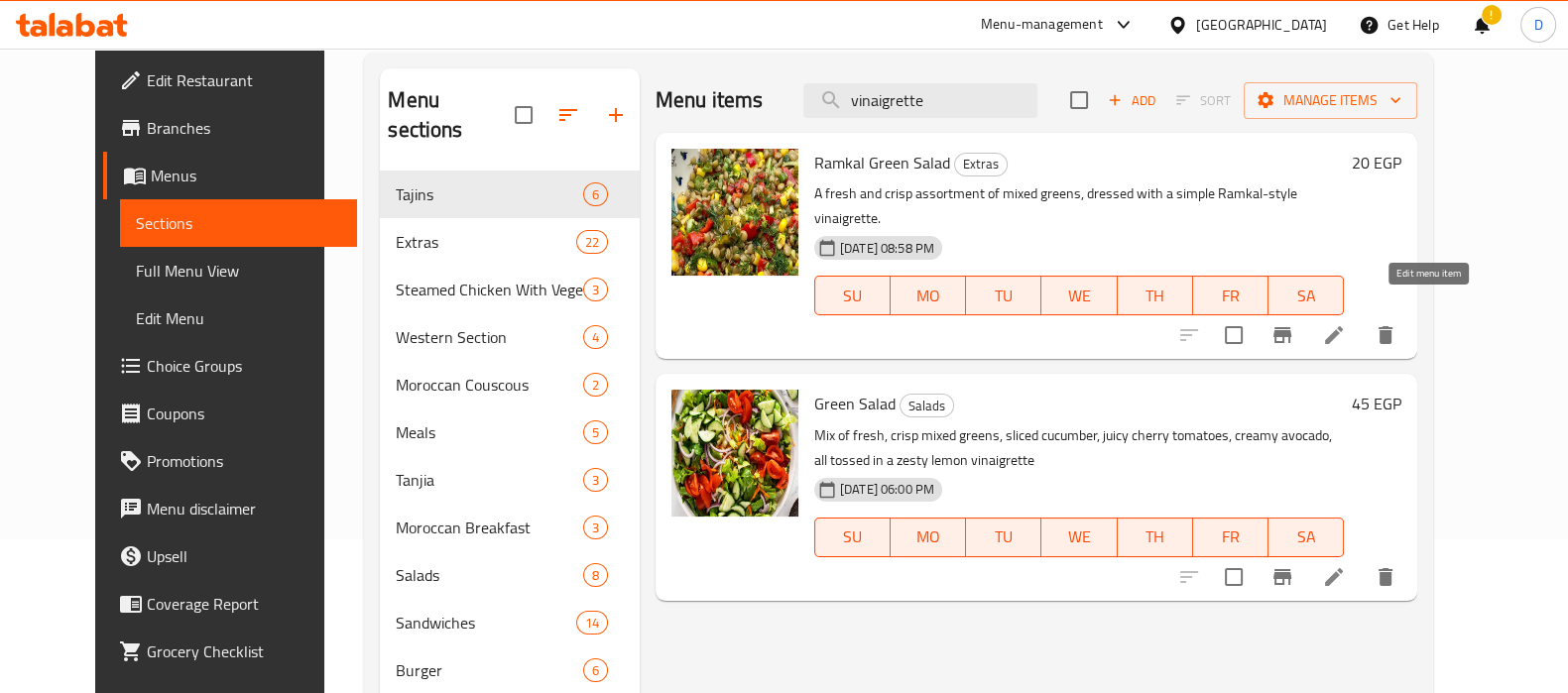
type input "vinaigrette"
click at [1345, 323] on icon at bounding box center [1334, 335] width 24 height 24
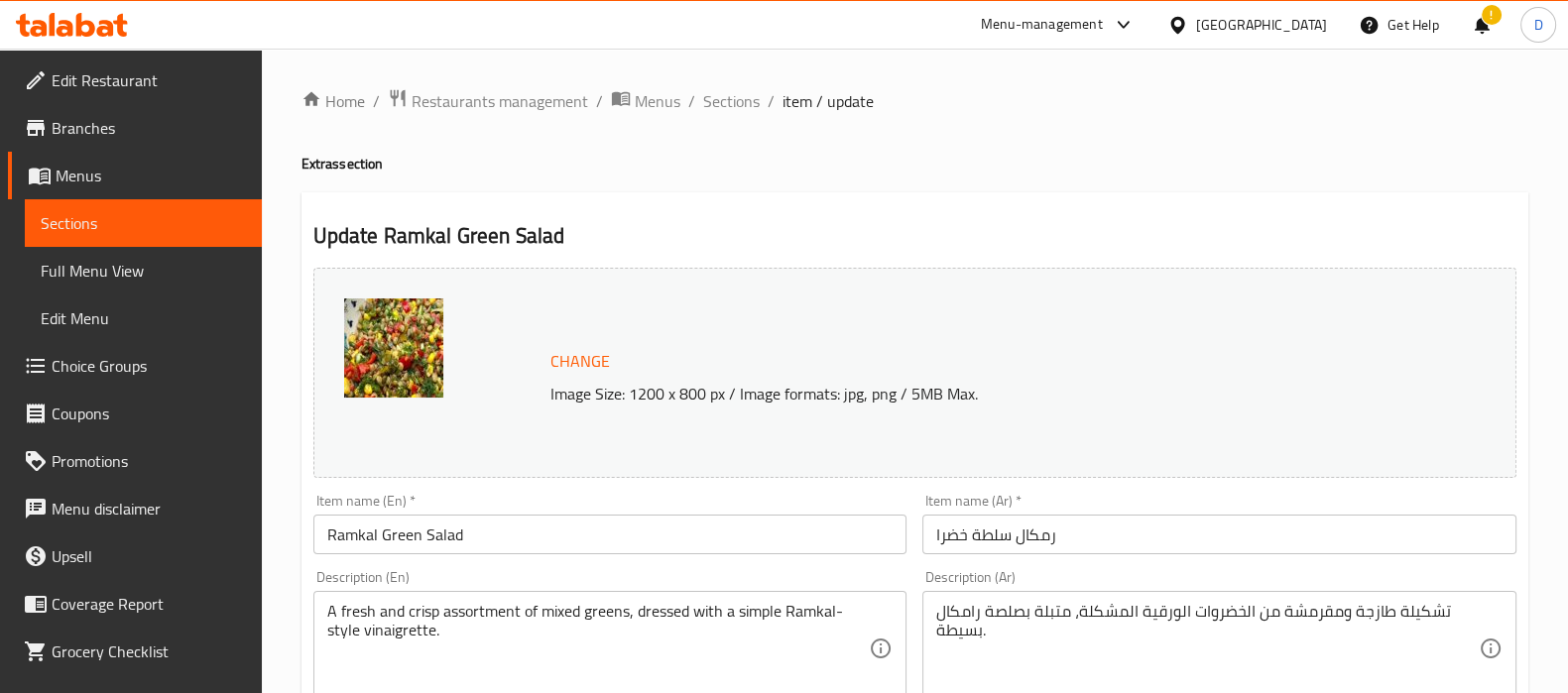
scroll to position [130, 0]
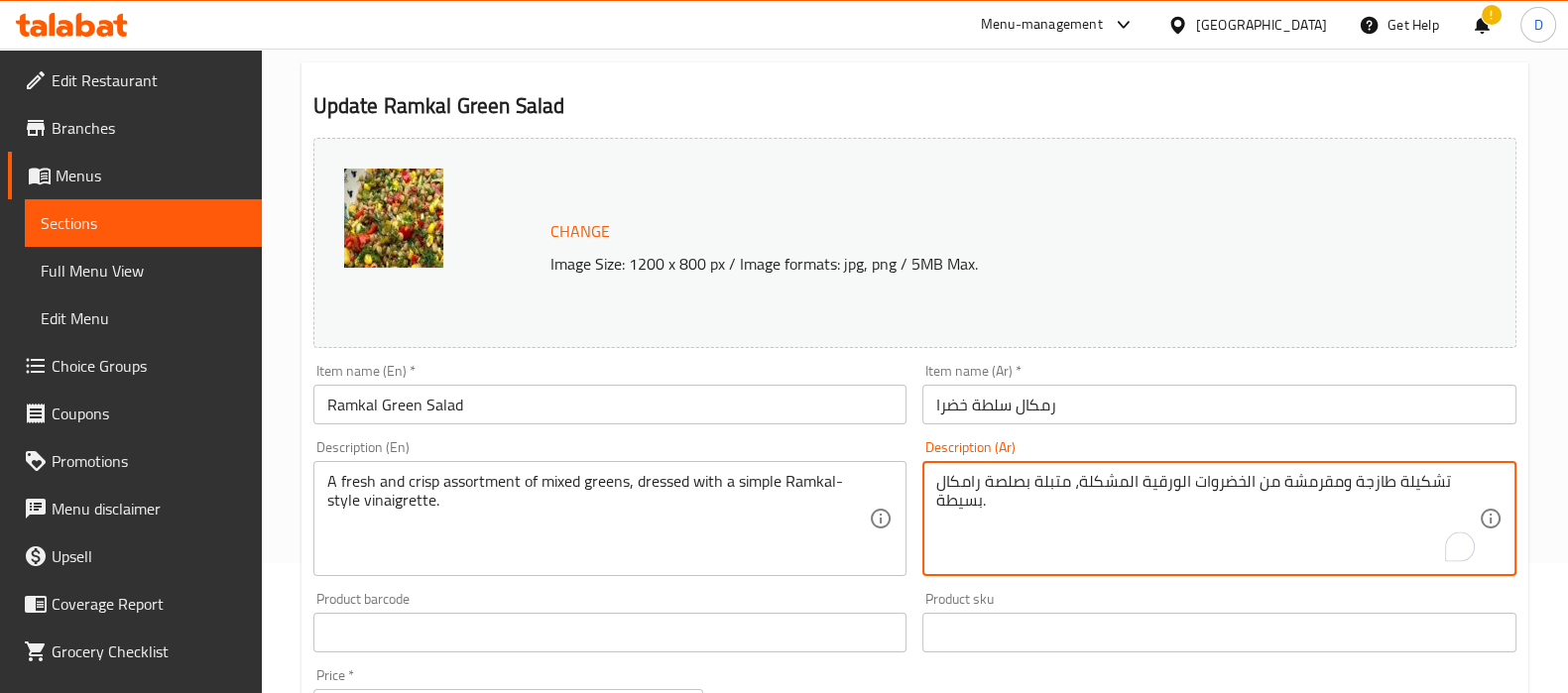
drag, startPoint x: 1021, startPoint y: 482, endPoint x: 988, endPoint y: 484, distance: 33.1
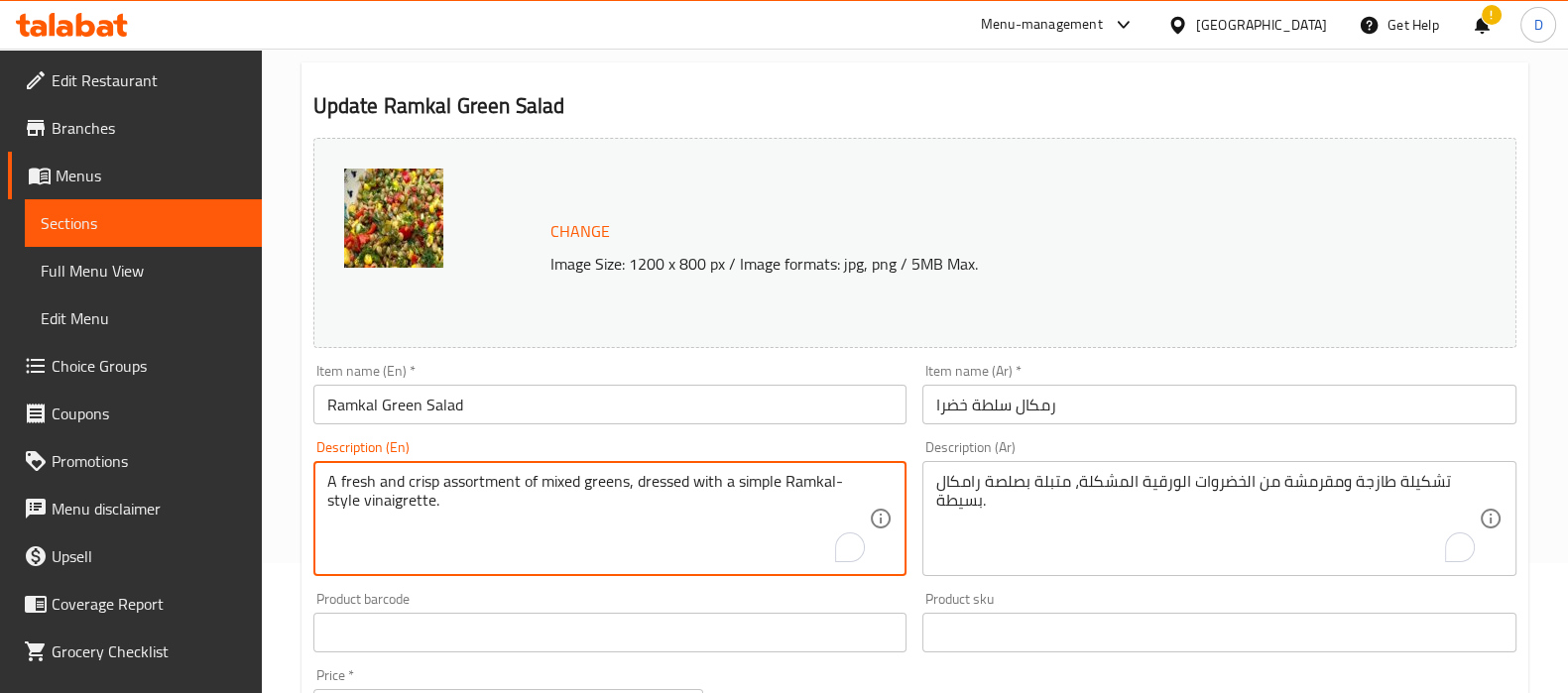
drag, startPoint x: 693, startPoint y: 490, endPoint x: 701, endPoint y: 497, distance: 10.6
click at [701, 497] on textarea "A fresh and crisp assortment of mixed greens, dressed with a simple Ramkal-styl…" at bounding box center [598, 518] width 542 height 94
drag, startPoint x: 635, startPoint y: 484, endPoint x: 638, endPoint y: 500, distance: 16.3
click at [638, 500] on textarea "A fresh and crisp assortment of mixed greens, dressed with a simple Ramkal-styl…" at bounding box center [598, 518] width 542 height 94
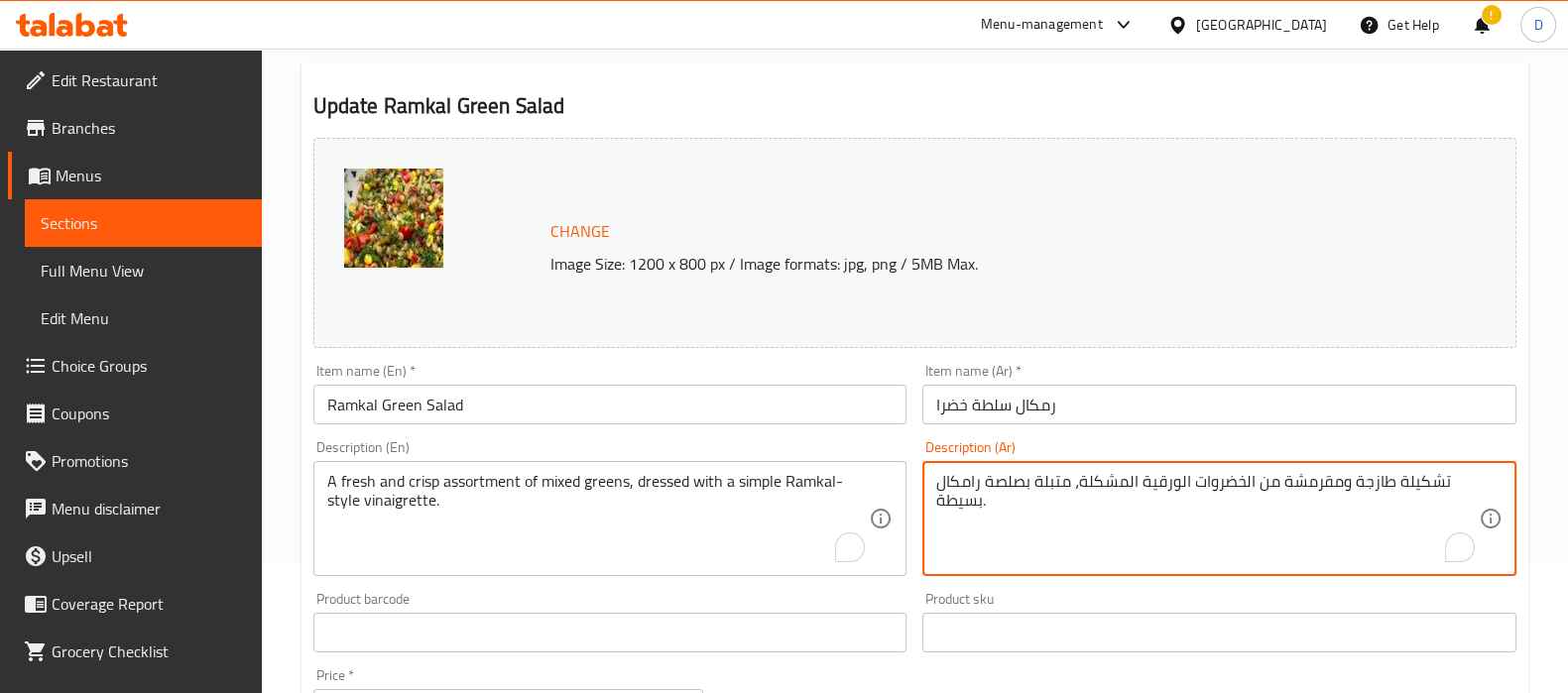
drag, startPoint x: 1030, startPoint y: 482, endPoint x: 1032, endPoint y: 504, distance: 22.1
paste textarea "لخل البسيطة على طراز رامكال"
click at [1056, 478] on textarea "تشكيلة طازجة ومقرمشة من الخضروات الورقية المشكلة، متبلة الخل البسيطة على طراز ر…" at bounding box center [1207, 518] width 542 height 94
click at [975, 482] on textarea "تشكيلة طازجة ومقرمشة من الخضروات الورقية المشكلة، متبلة بالخل البسيطة على طراز …" at bounding box center [1207, 518] width 542 height 94
click at [1000, 496] on textarea "تشكيلة طازجة ومقرمشة من الخضروات الورقية المشكلة، متبلة بالخل البسيط على طراز ر…" at bounding box center [1207, 518] width 542 height 94
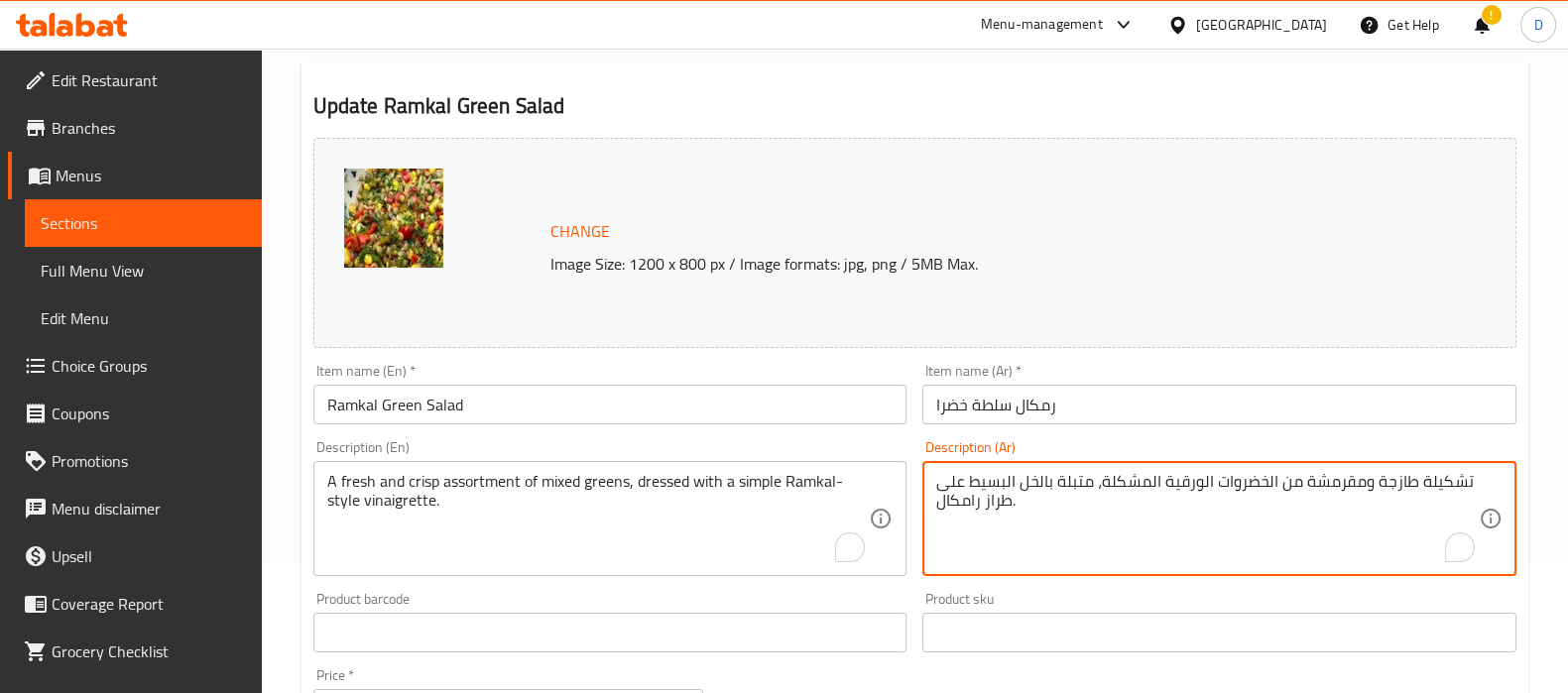
click at [1000, 496] on textarea "تشكيلة طازجة ومقرمشة من الخضروات الورقية المشكلة، متبلة بالخل البسيط على طراز ر…" at bounding box center [1207, 518] width 542 height 94
drag, startPoint x: 1007, startPoint y: 500, endPoint x: 985, endPoint y: 502, distance: 22.1
click at [985, 502] on textarea "تشكيلة طازجة ومقرمشة من الخضروات الورقية المشكلة، متبلة بالخل البسيط على طراز ر…" at bounding box center [1207, 518] width 542 height 94
click at [992, 478] on textarea "تشكيلة طازجة ومقرمشة من الخضروات الورقية المشكلة، متبلة بالخل البسيط على طريقة …" at bounding box center [1207, 518] width 542 height 94
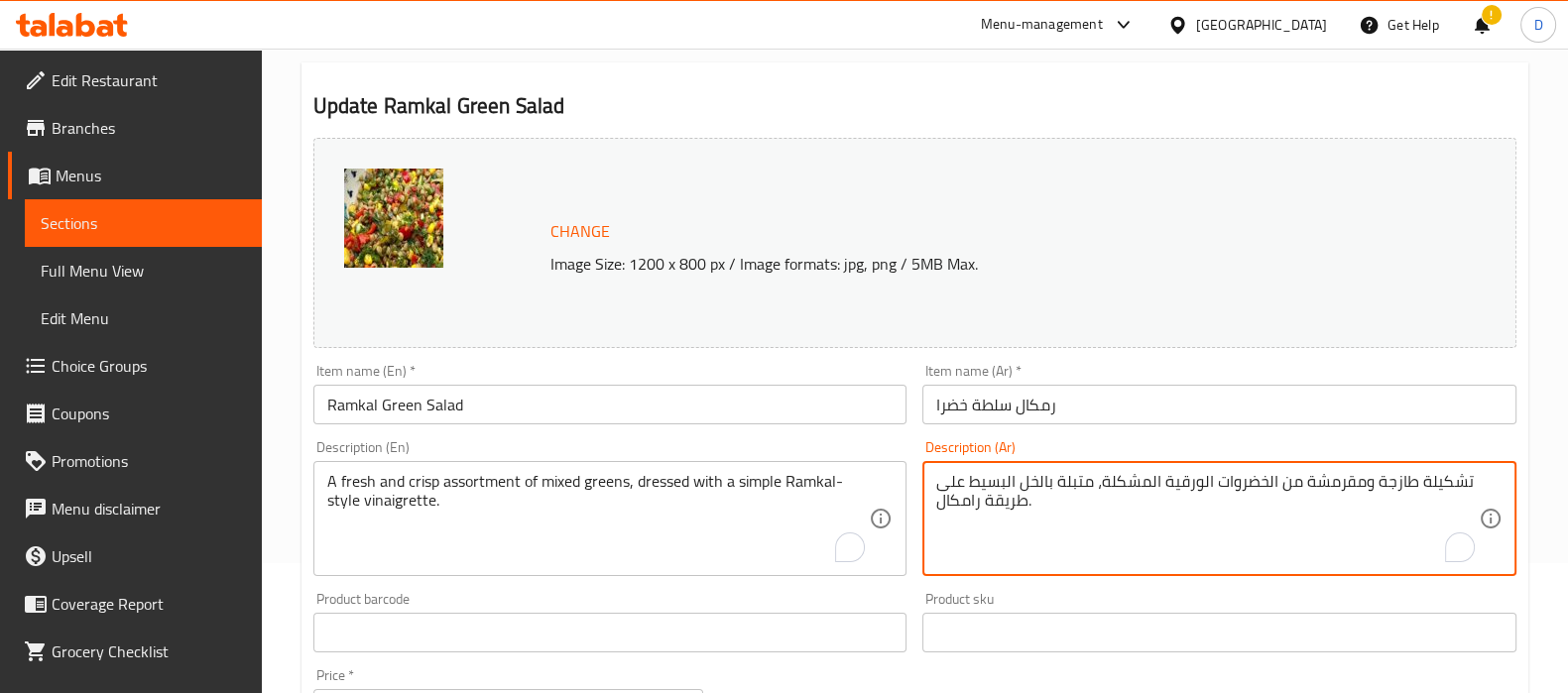
click at [992, 478] on textarea "تشكيلة طازجة ومقرمشة من الخضروات الورقية المشكلة، متبلة بالخل البسيط على طريقة …" at bounding box center [1207, 518] width 542 height 94
click at [982, 501] on textarea "تشكيلة طازجة ومقرمشة من الخضروات الورقية المشكلة، متبلة بالخل على طريقة رامكال." at bounding box center [1207, 518] width 542 height 94
paste textarea "البسيط"
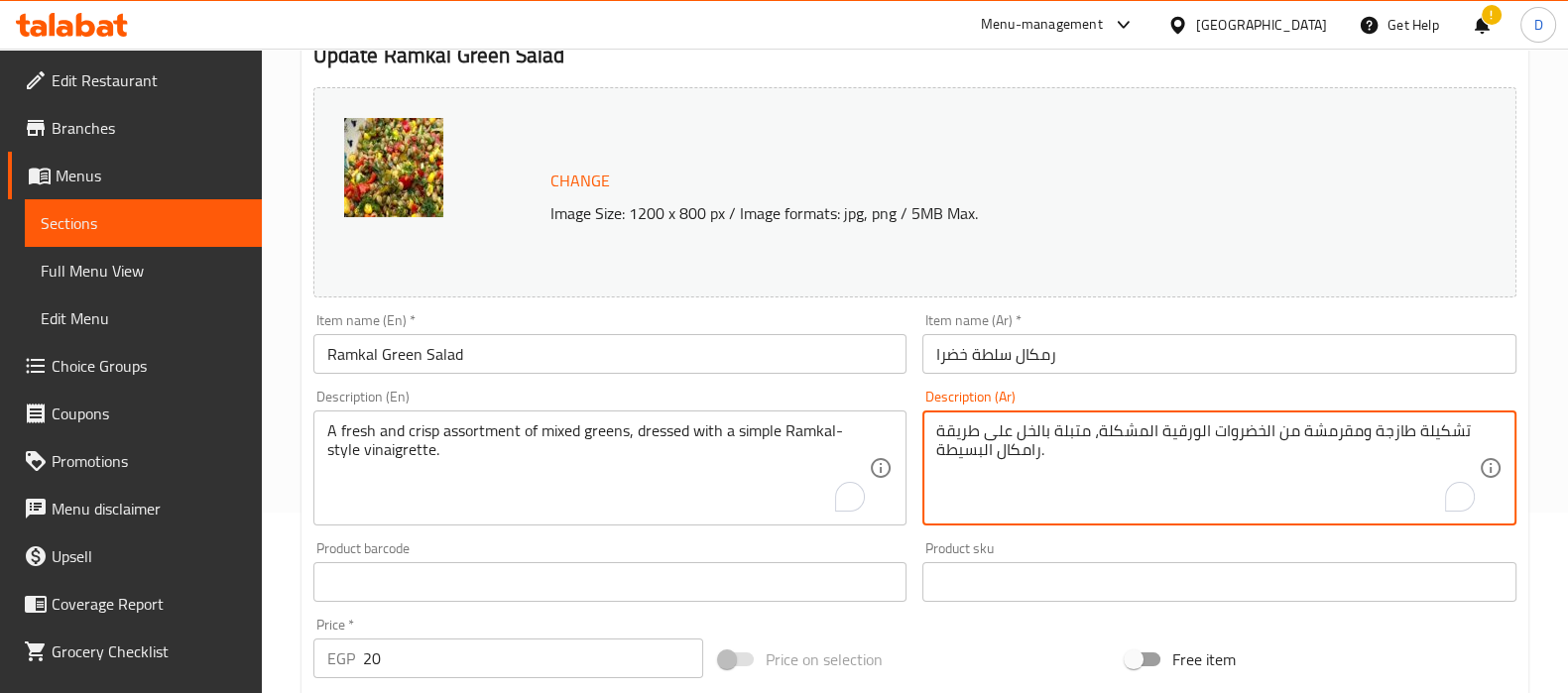
scroll to position [735, 0]
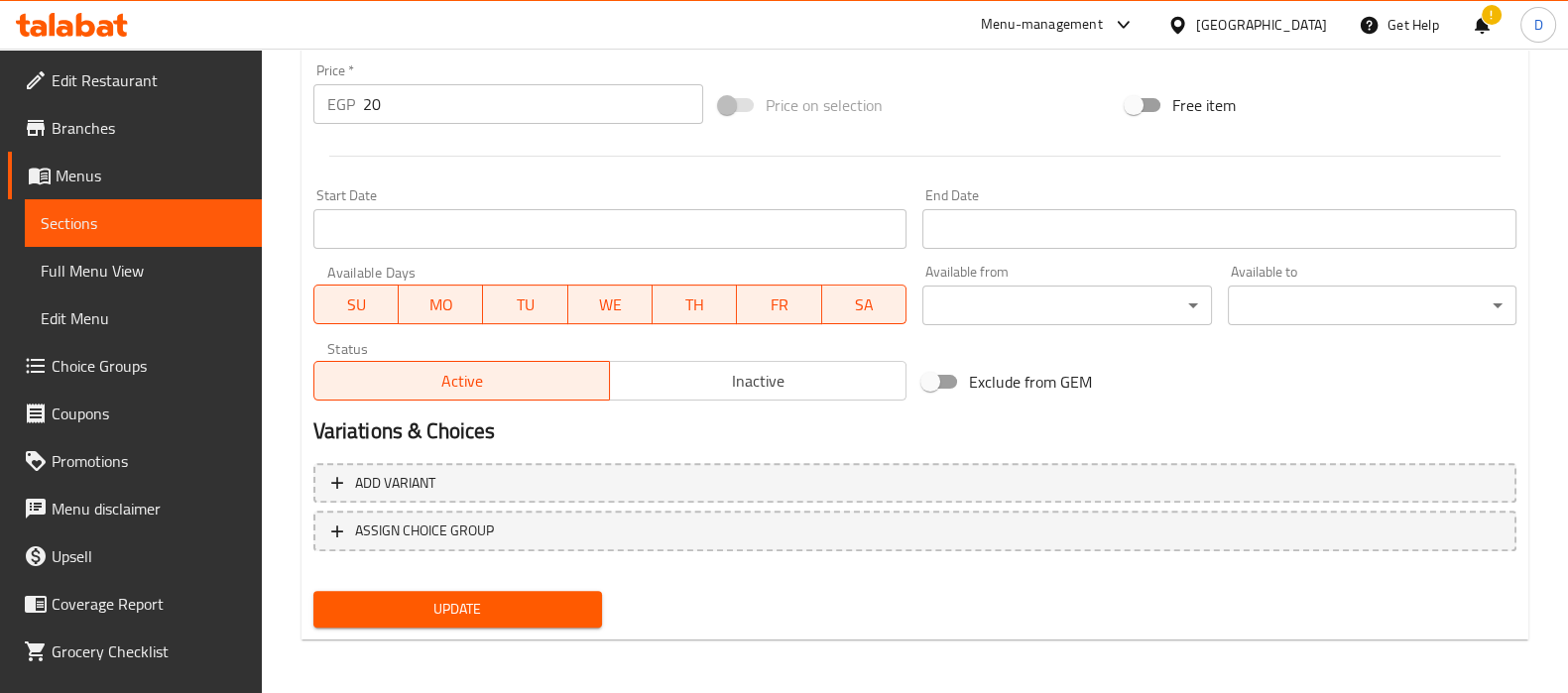
type textarea "تشكيلة طازجة ومقرمشة من الخضروات الورقية المشكلة، متبلة بالخل على طريقة رامكال …"
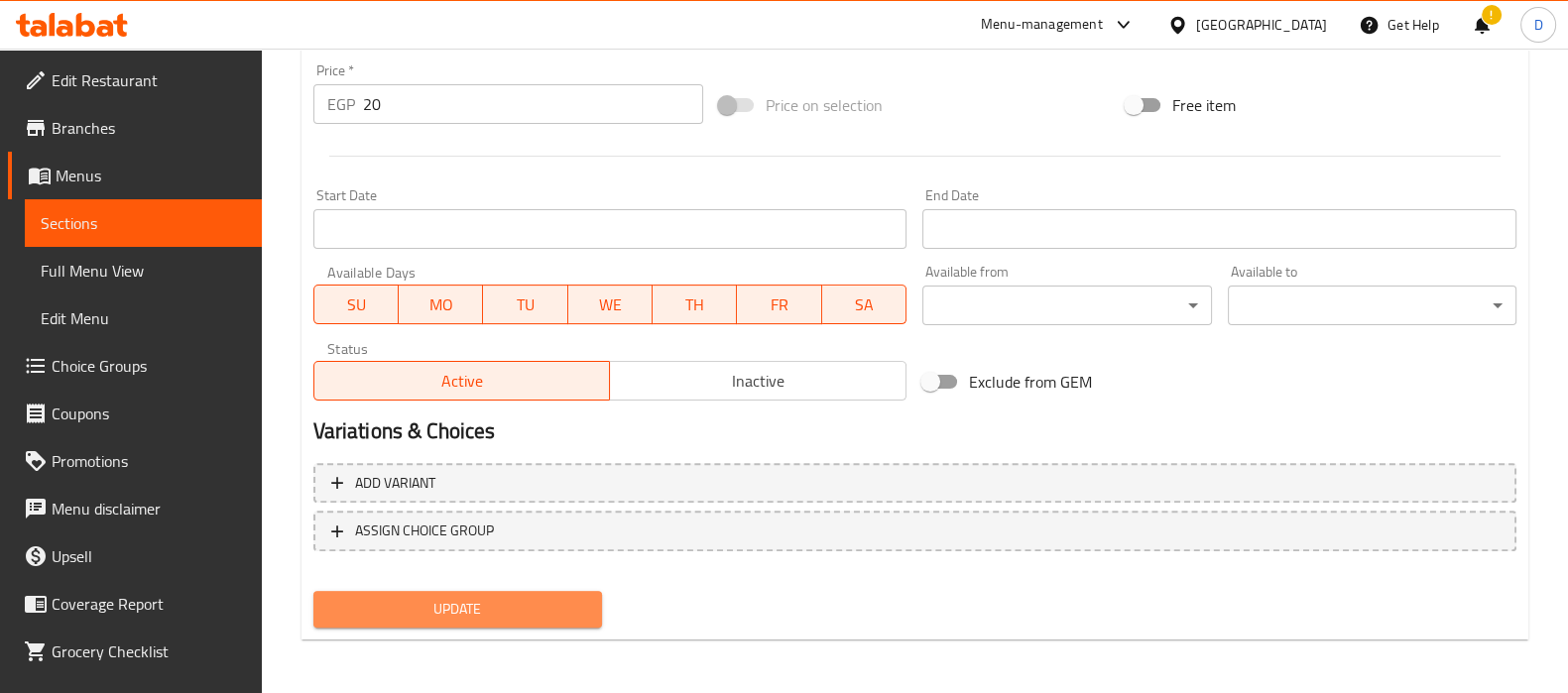
click at [525, 614] on span "Update" at bounding box center [458, 608] width 257 height 25
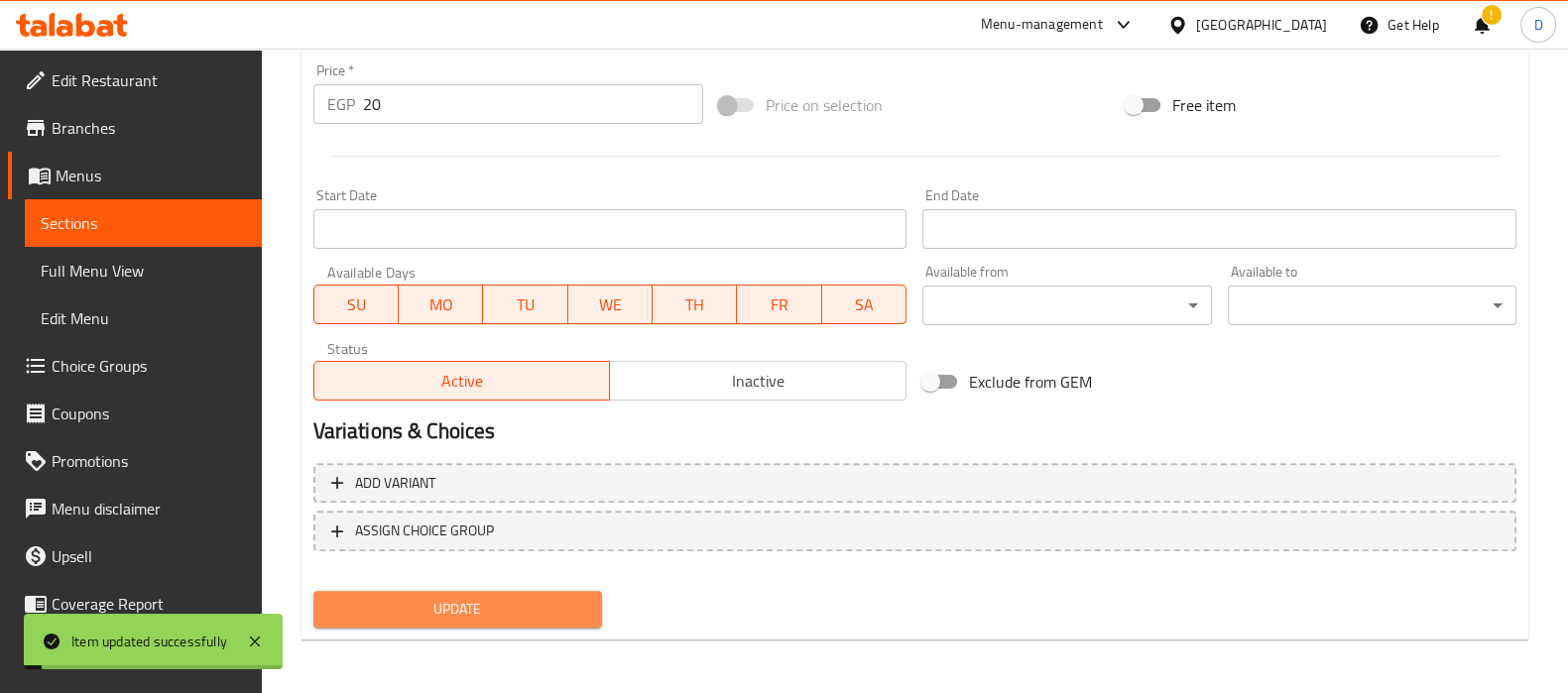
click at [525, 614] on span "Update" at bounding box center [458, 608] width 257 height 25
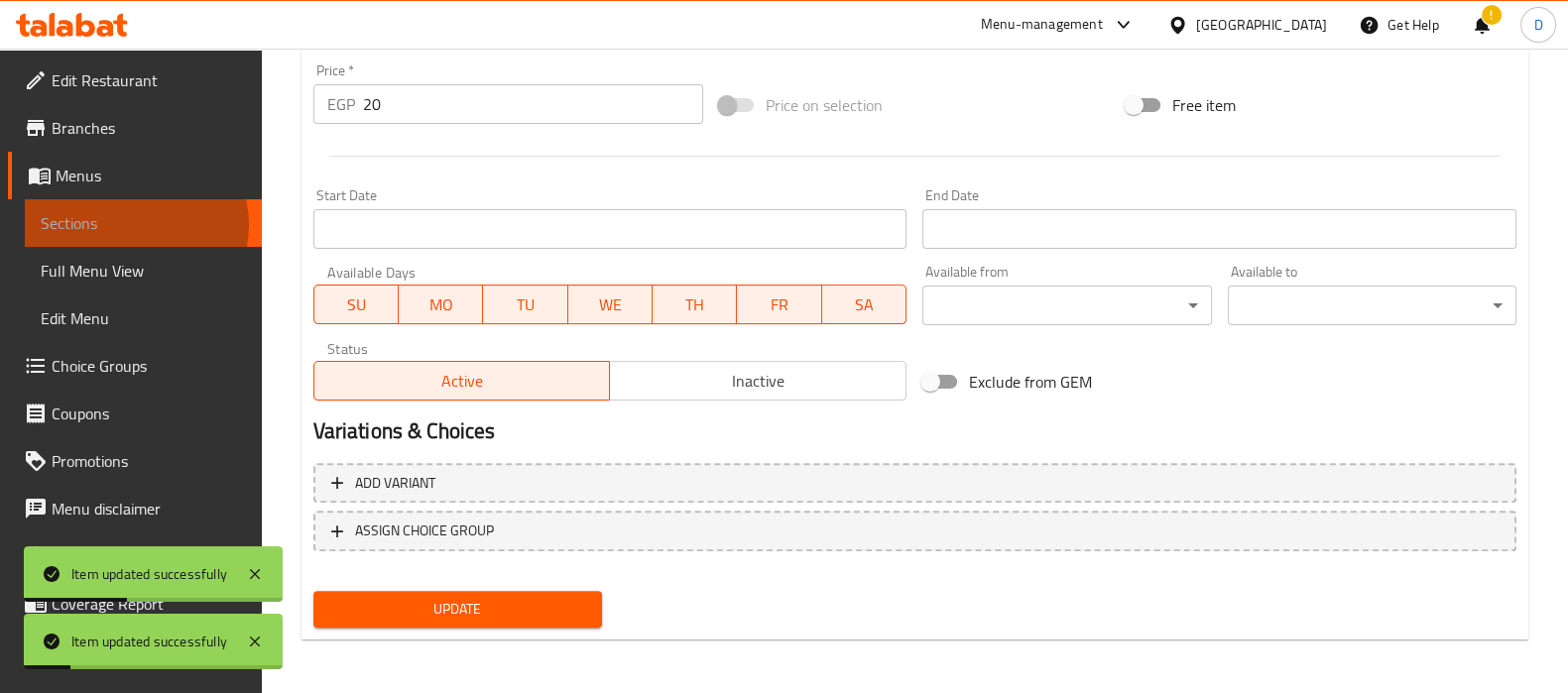
click at [135, 225] on span "Sections" at bounding box center [143, 223] width 205 height 24
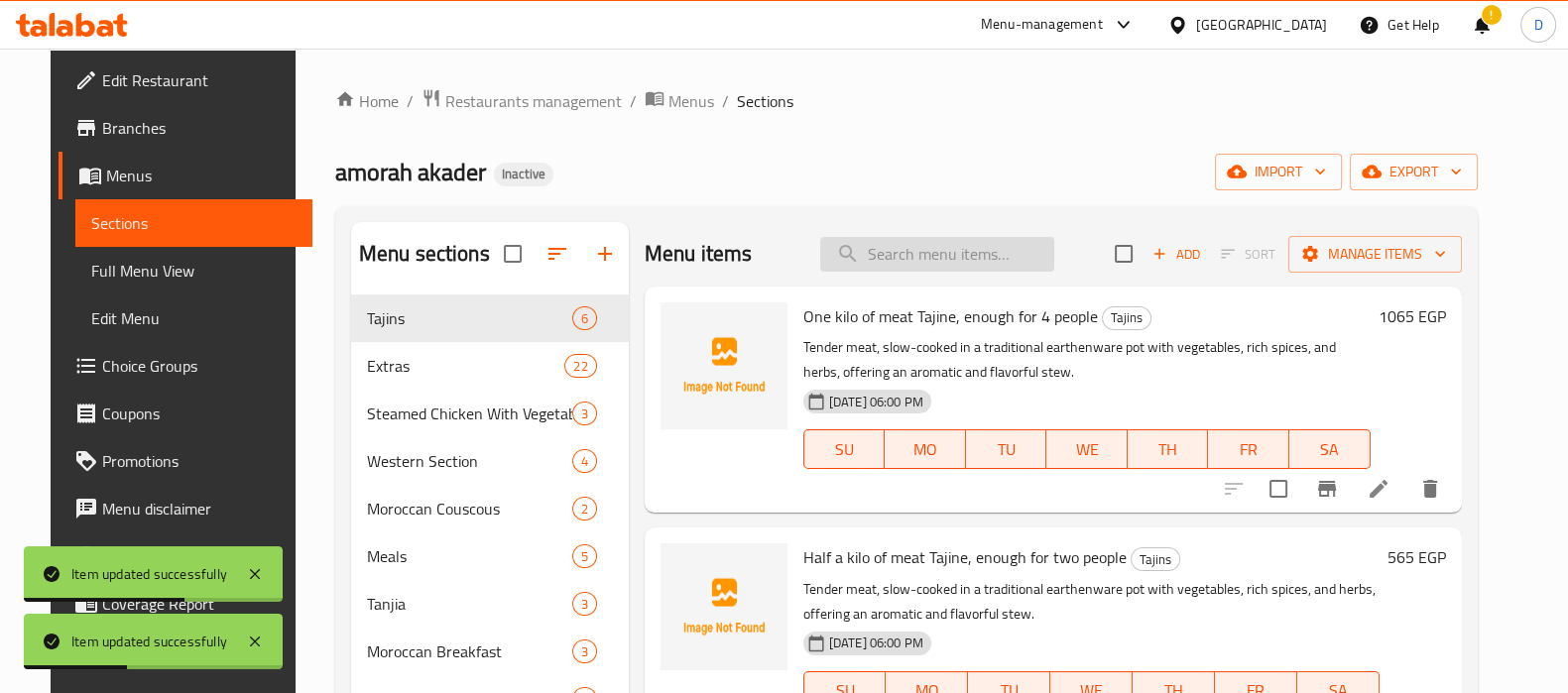
paste input "A creamy and savory tahini dip, blended with a special Ramkal seasoning, perfec…"
click at [951, 263] on input "A creamy and savory tahini dip, blended with a special Ramkal seasoning, perfec…" at bounding box center [936, 254] width 234 height 35
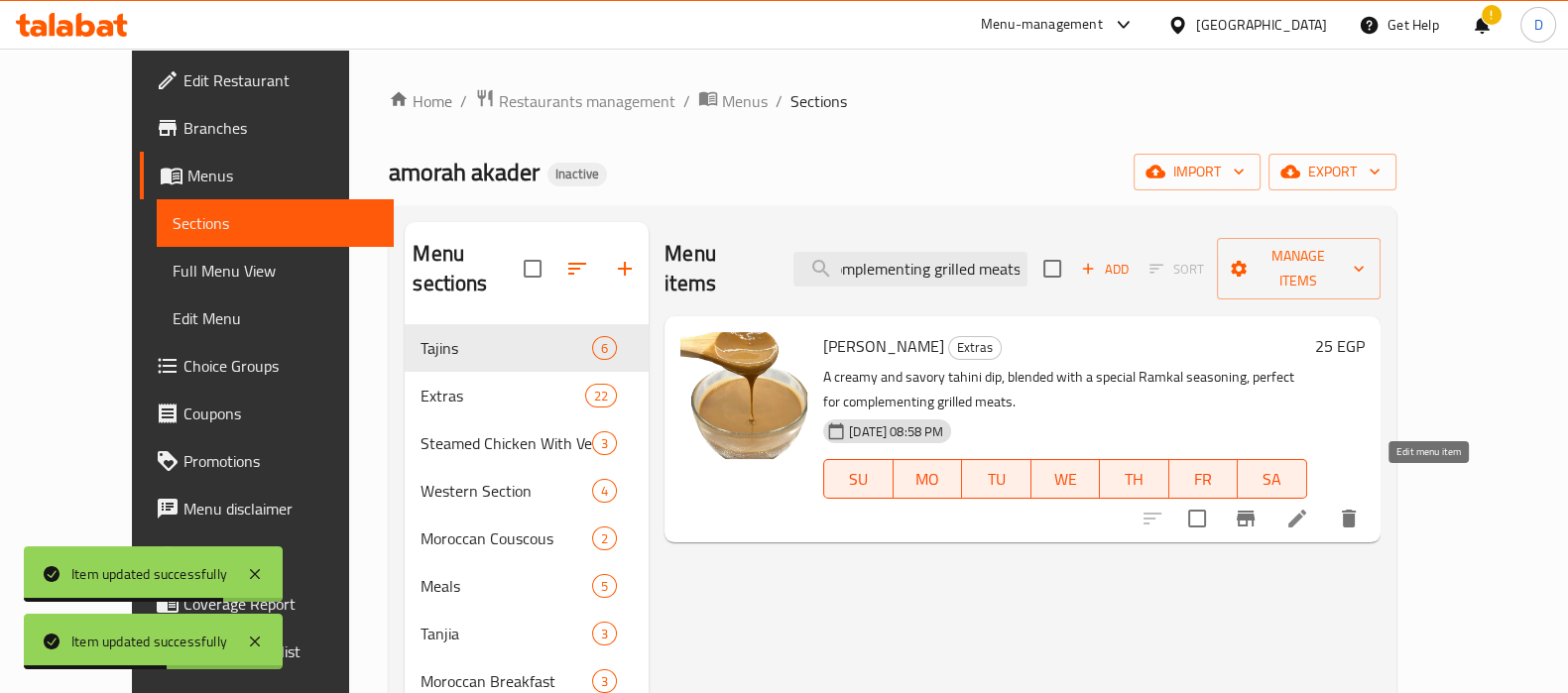
type input "A creamy and savory tahini dip, blended with a special Ramkal seasoning, perfec…"
click at [1306, 509] on icon at bounding box center [1297, 518] width 18 height 18
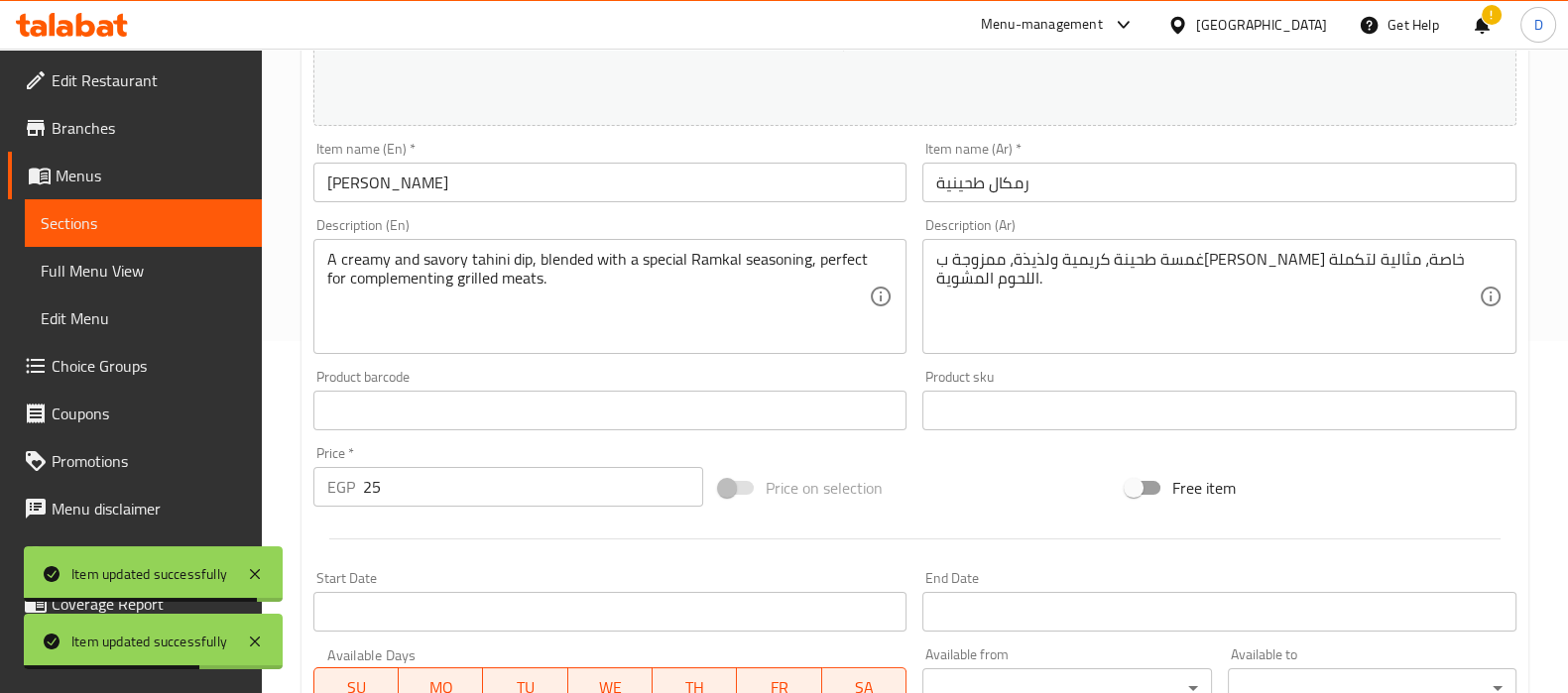
scroll to position [356, 0]
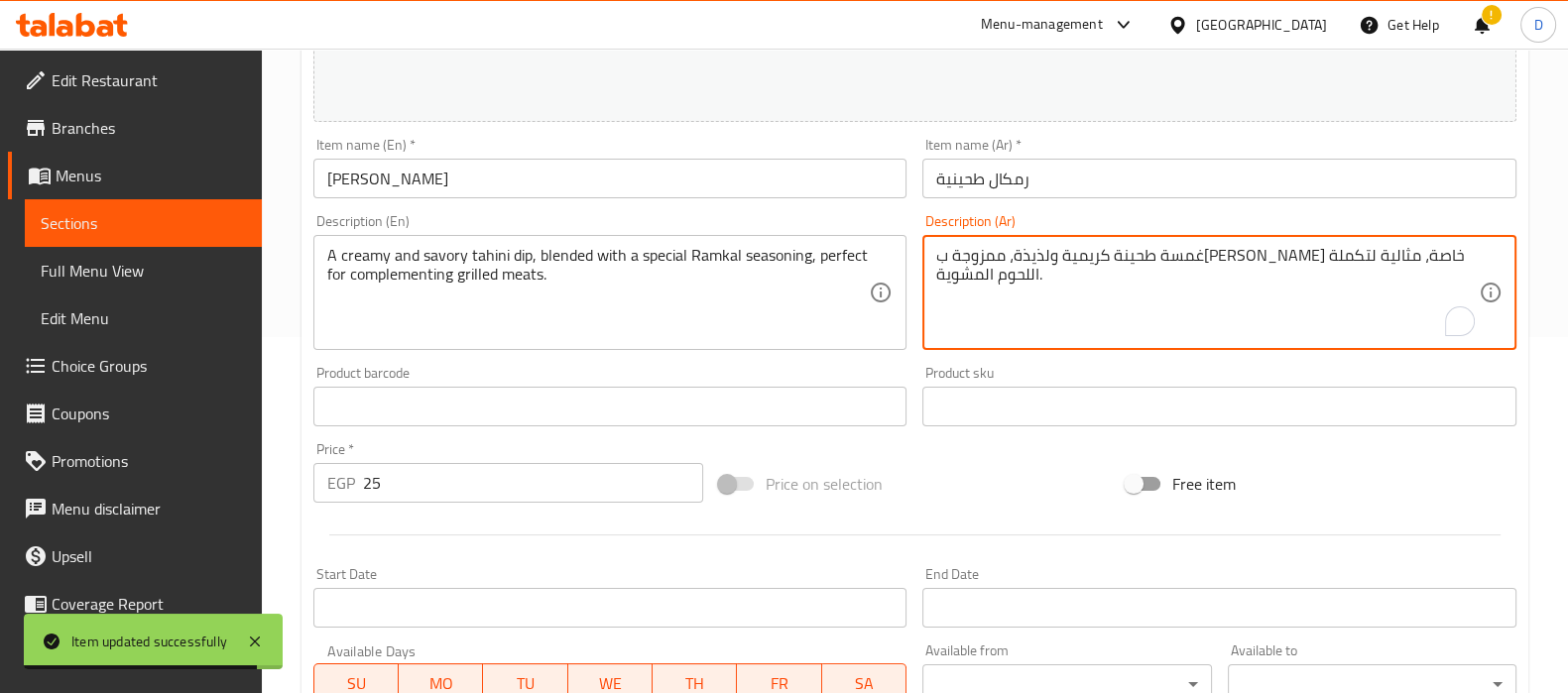
drag, startPoint x: 1305, startPoint y: 251, endPoint x: 1278, endPoint y: 253, distance: 27.1
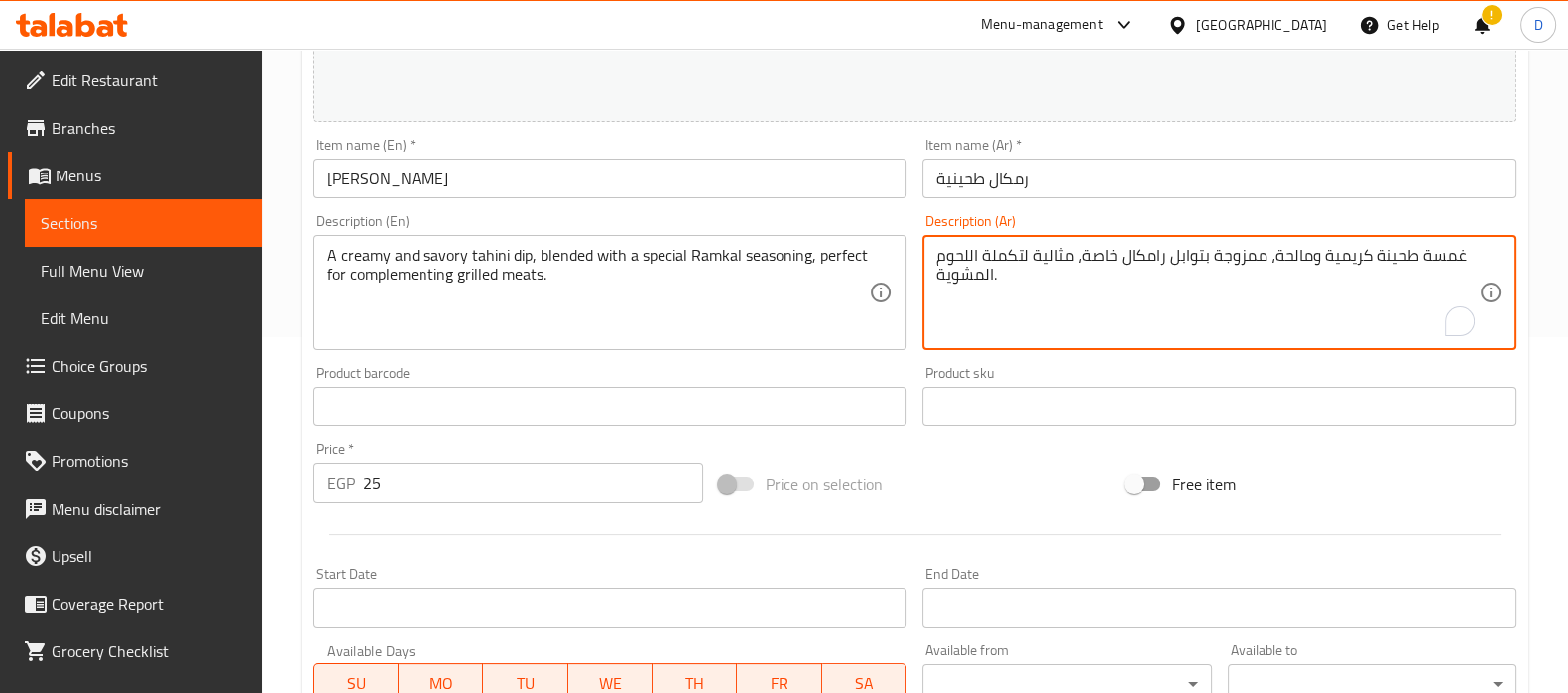
type textarea "غمسة طحينة كريمية ومالحة، ممزوجة بتوابل رامكال خاصة، مثالية لتكملة اللحوم المشو…"
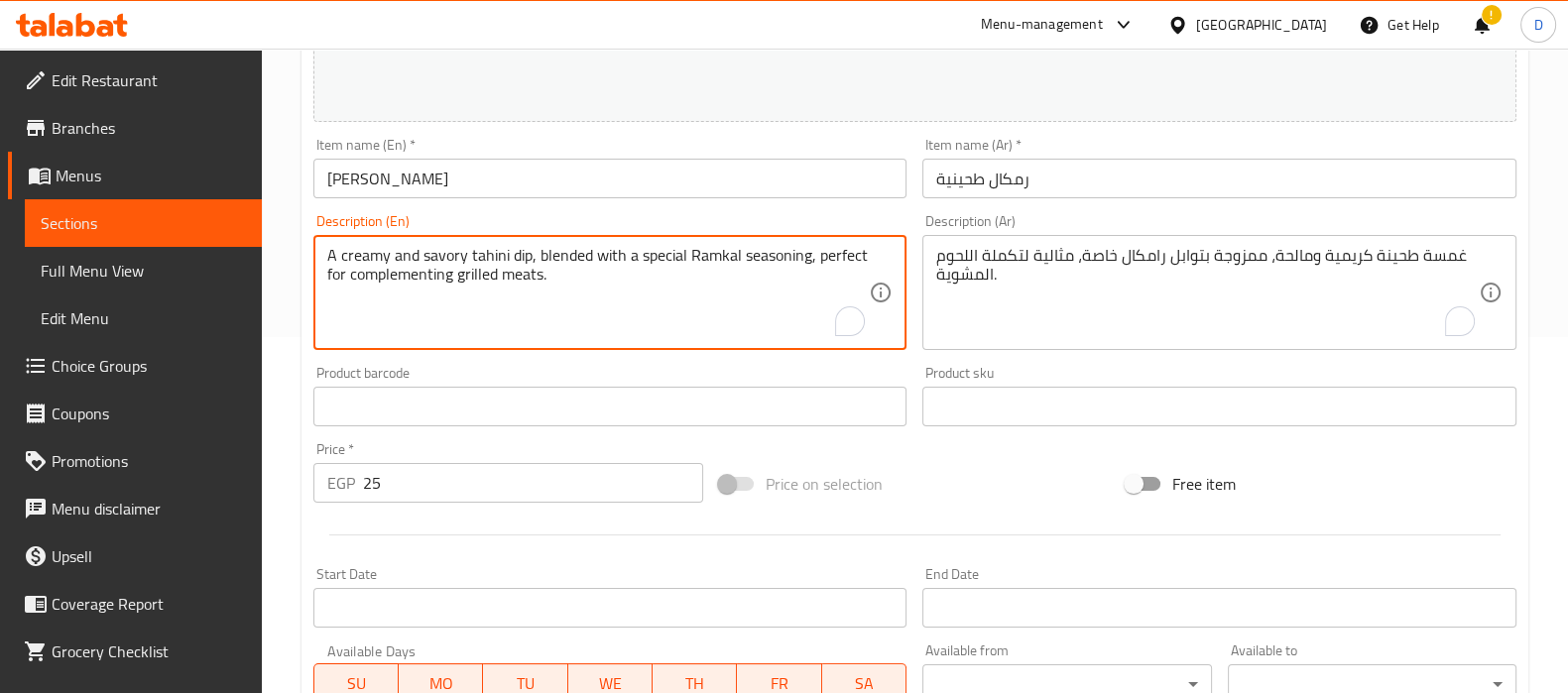
drag, startPoint x: 808, startPoint y: 260, endPoint x: 811, endPoint y: 277, distance: 17.3
type textarea "A creamy and savory tahini dip, blended with a special Ramkal seasoning"
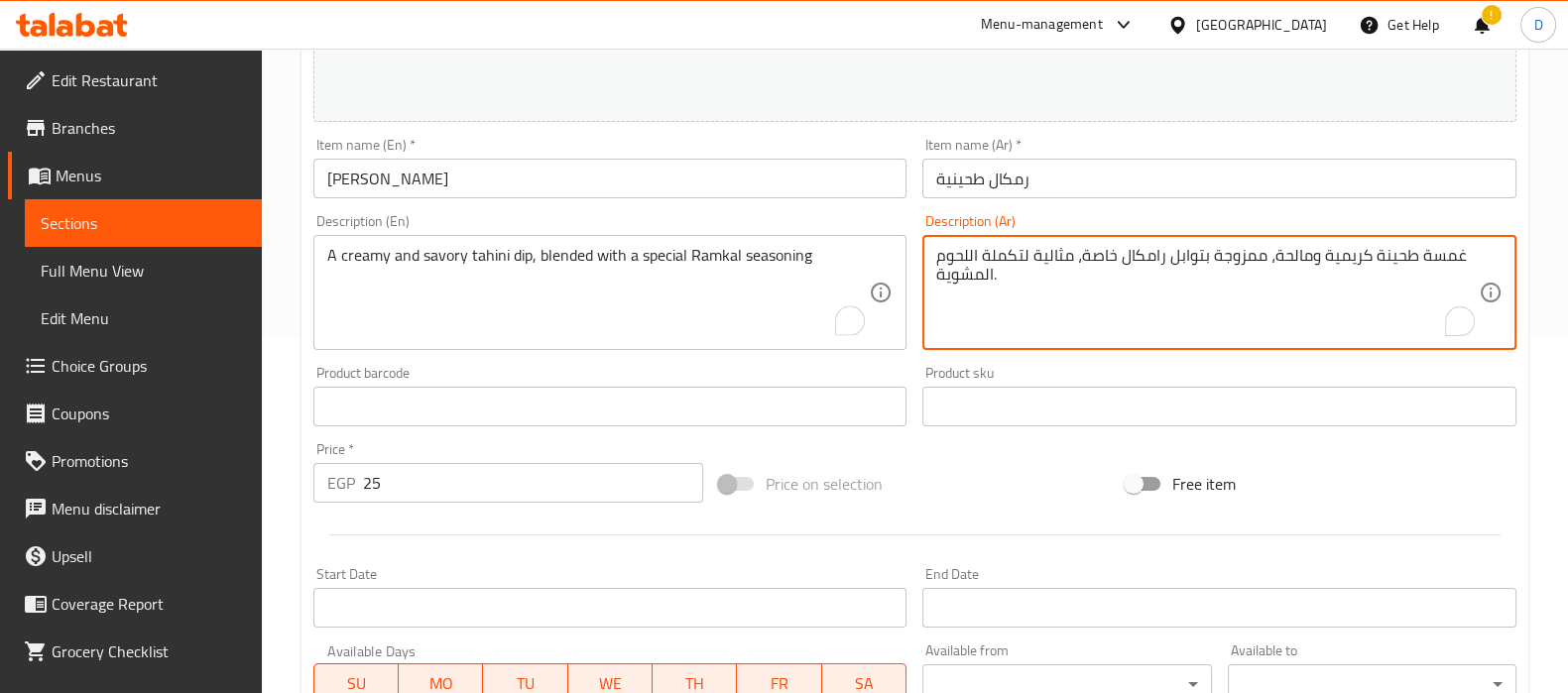
drag, startPoint x: 1080, startPoint y: 261, endPoint x: 1085, endPoint y: 299, distance: 38.3
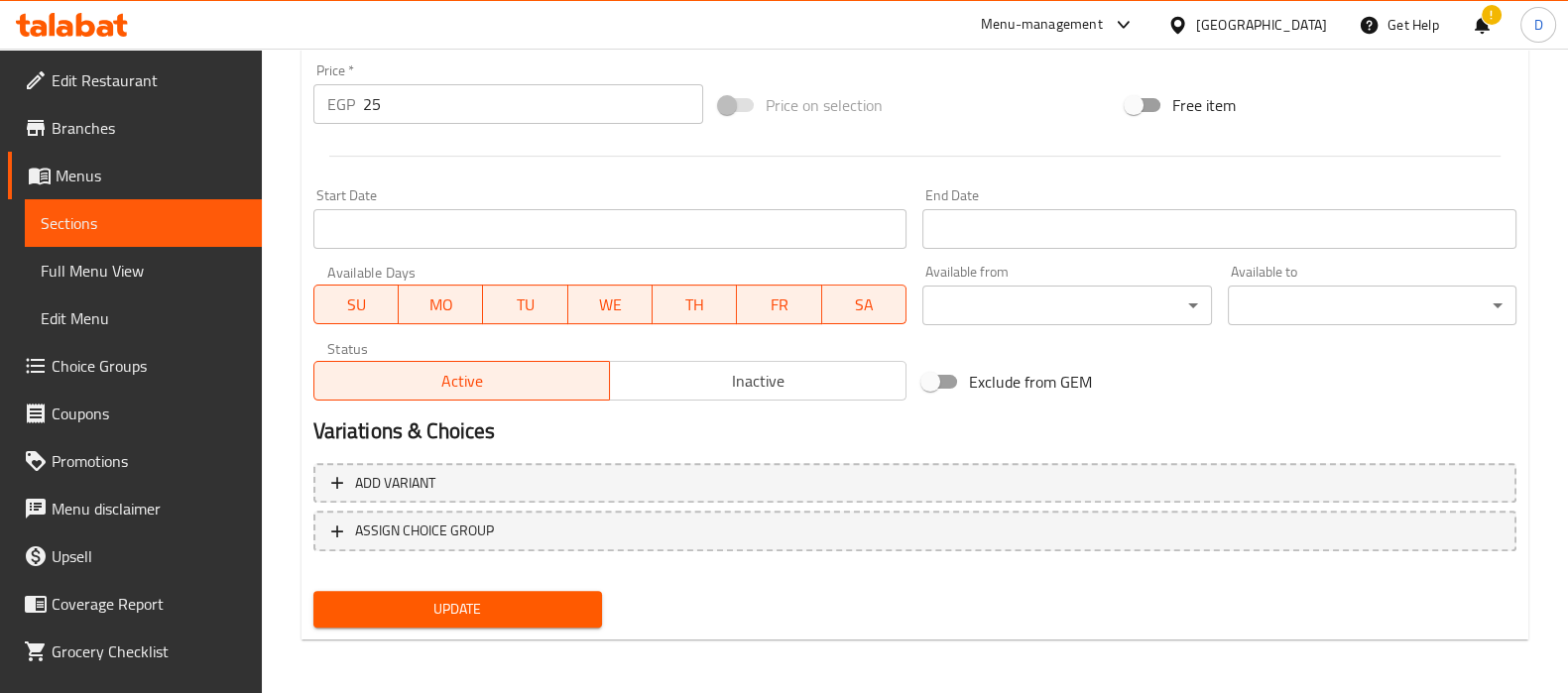
type textarea "غمسة طحينة كريمية ومالحة، ممزوجة بتوابل رامكال خاصة"
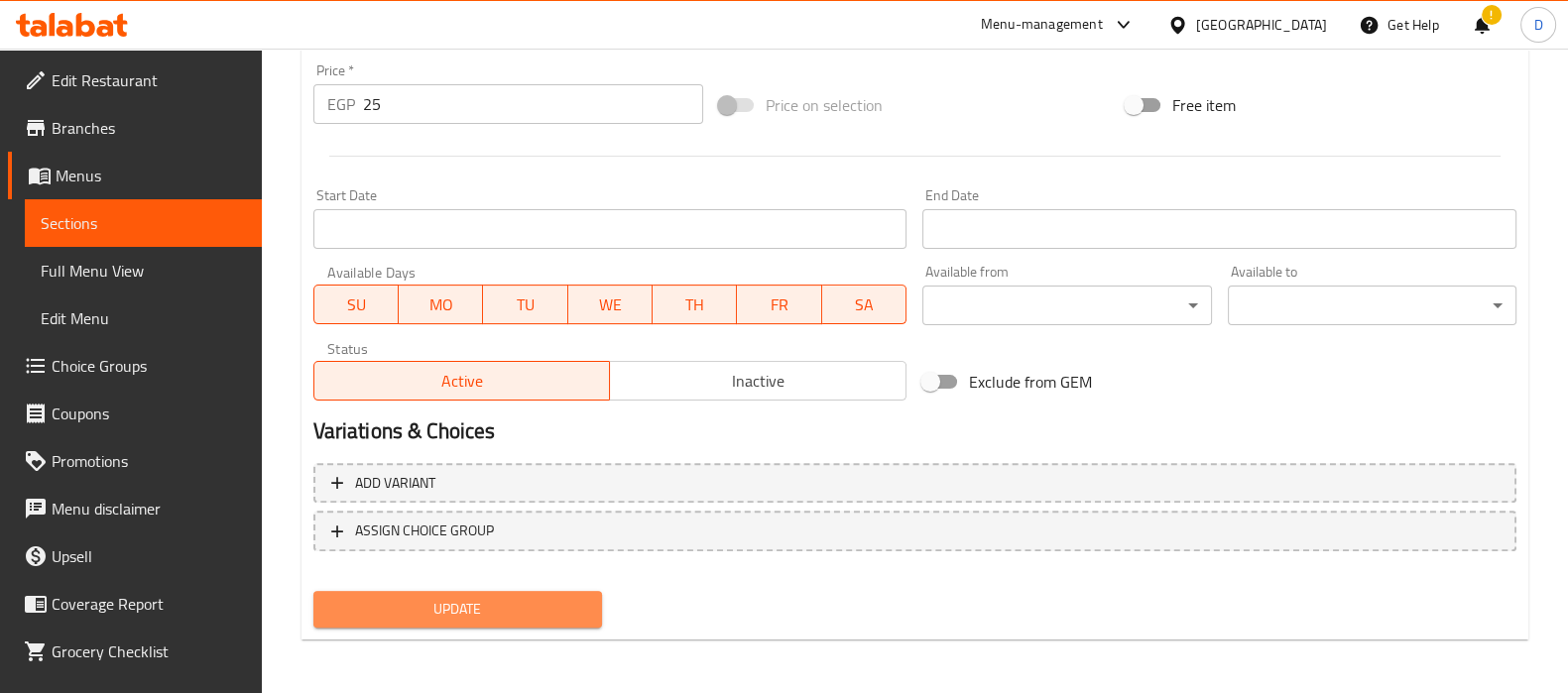
click at [527, 597] on span "Update" at bounding box center [458, 608] width 257 height 25
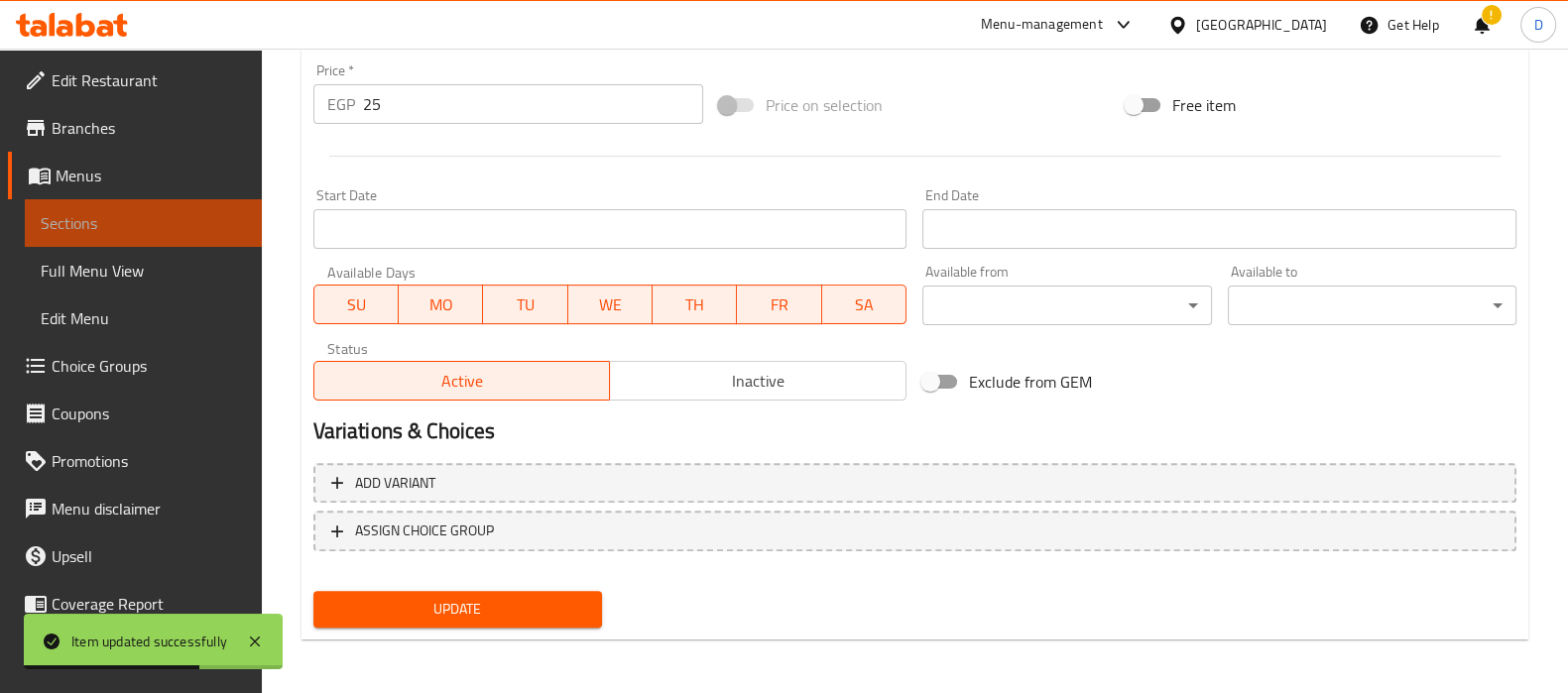
click at [203, 225] on span "Sections" at bounding box center [143, 223] width 205 height 24
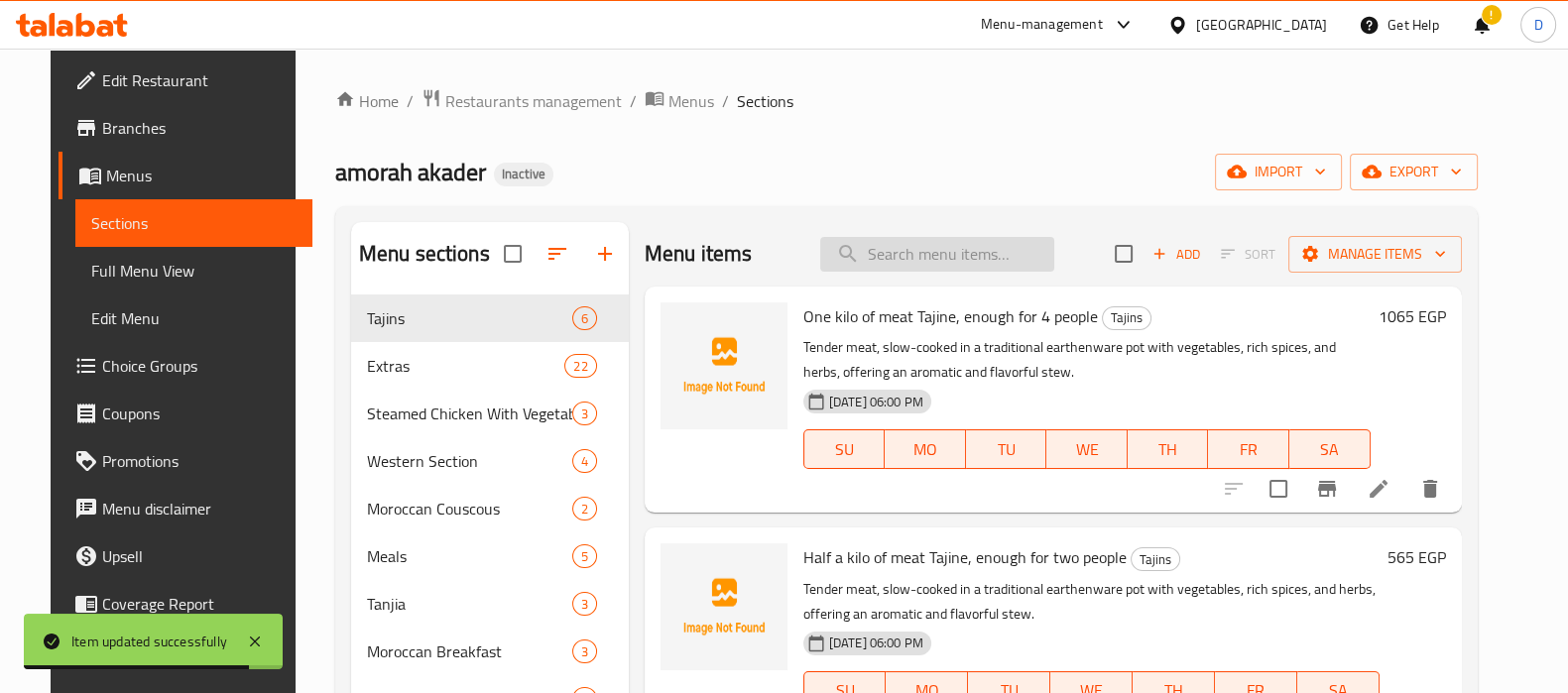
paste input "A creamy and rich mayonnaise, served in a sachet for convenience, perfect for a…"
click at [900, 243] on input "A creamy and rich mayonnaise, served in a sachet for convenience, perfect for a…" at bounding box center [936, 254] width 234 height 35
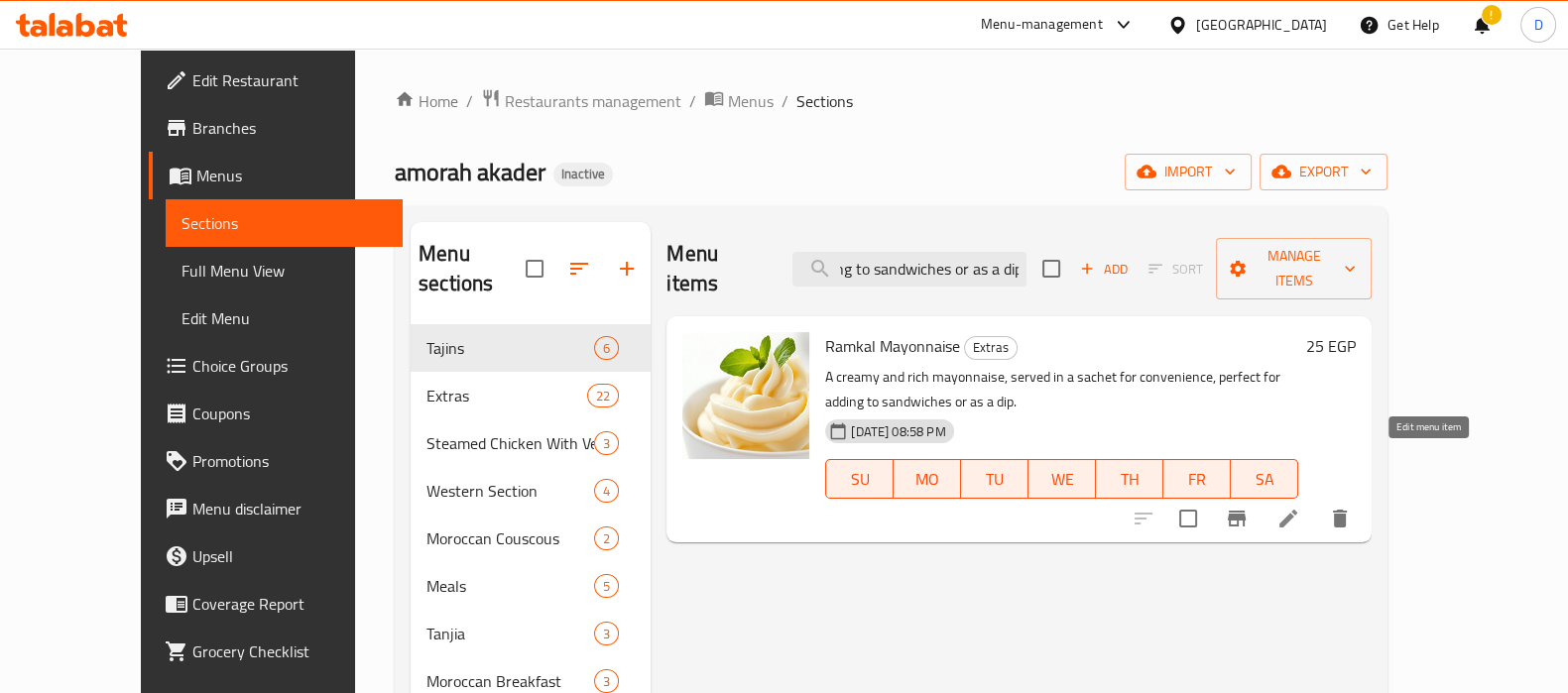
type input "A creamy and rich mayonnaise, served in a sachet for convenience, perfect for a…"
click at [1300, 506] on icon at bounding box center [1288, 518] width 24 height 24
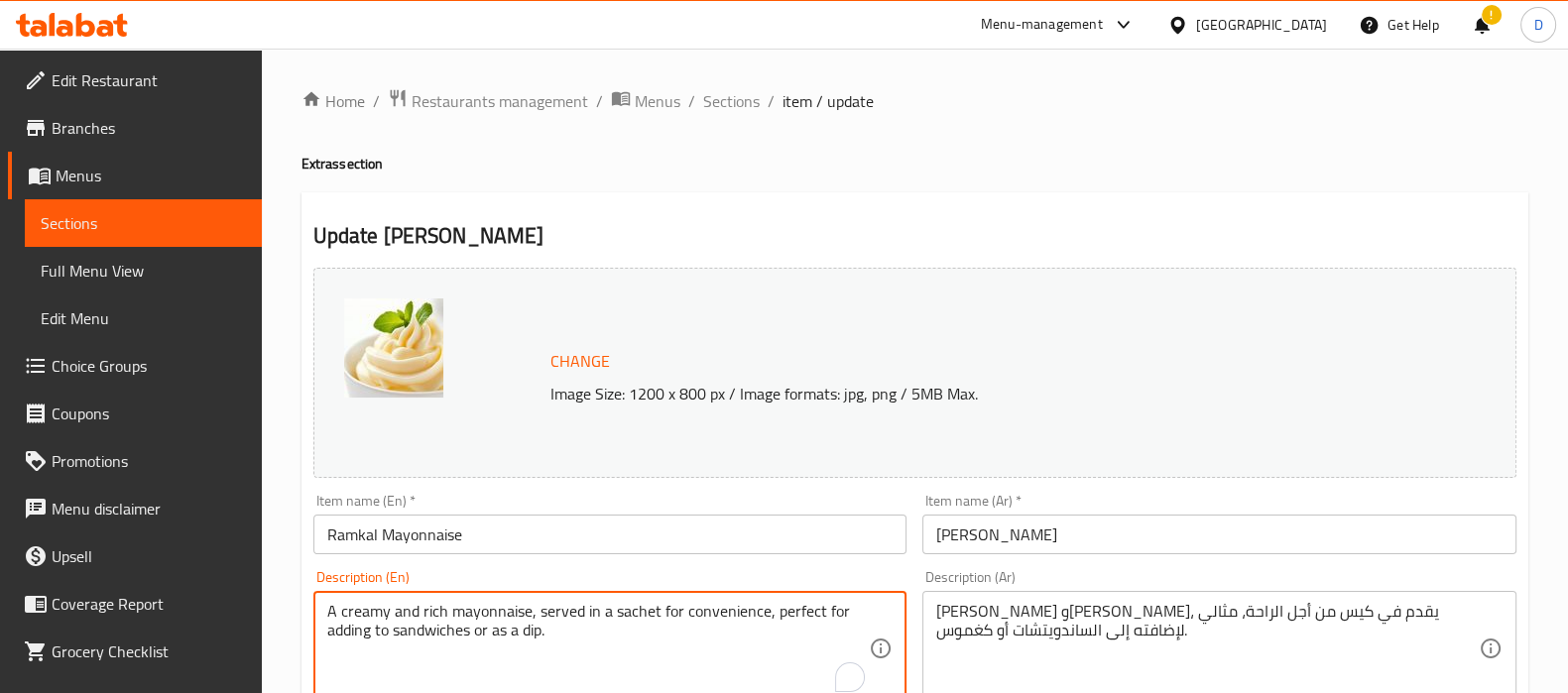
drag, startPoint x: 659, startPoint y: 607, endPoint x: 664, endPoint y: 629, distance: 22.6
type textarea "A creamy and rich mayonnaise, served in a sachet"
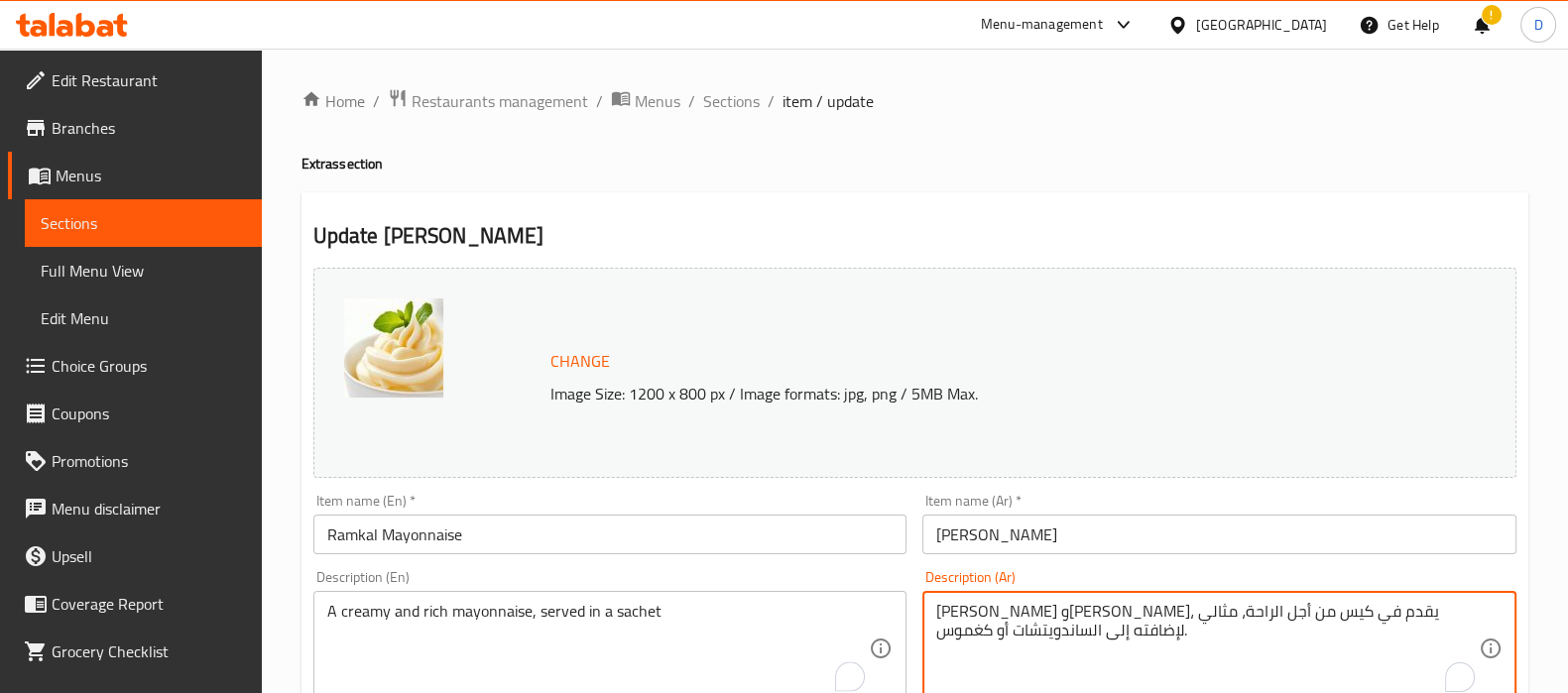
drag, startPoint x: 1151, startPoint y: 607, endPoint x: 1151, endPoint y: 659, distance: 52.0
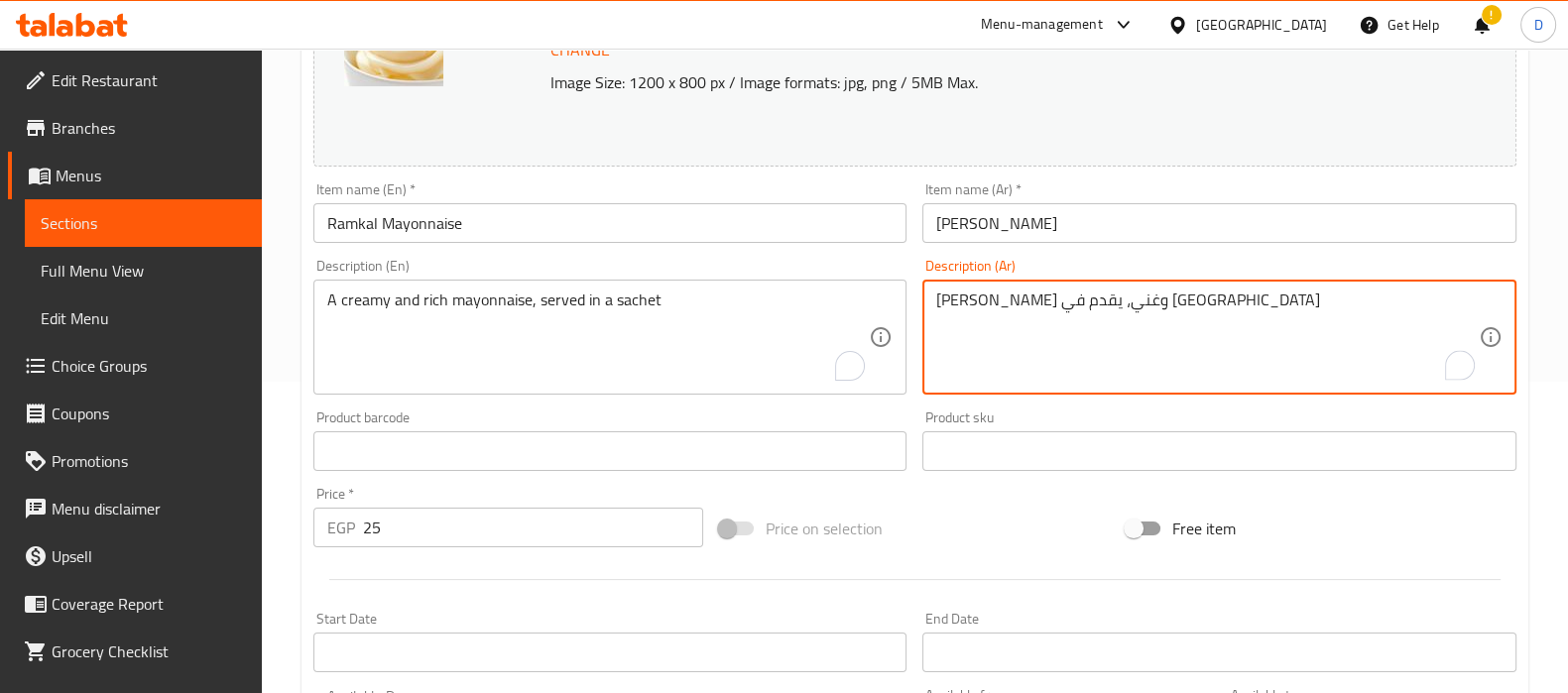
scroll to position [735, 0]
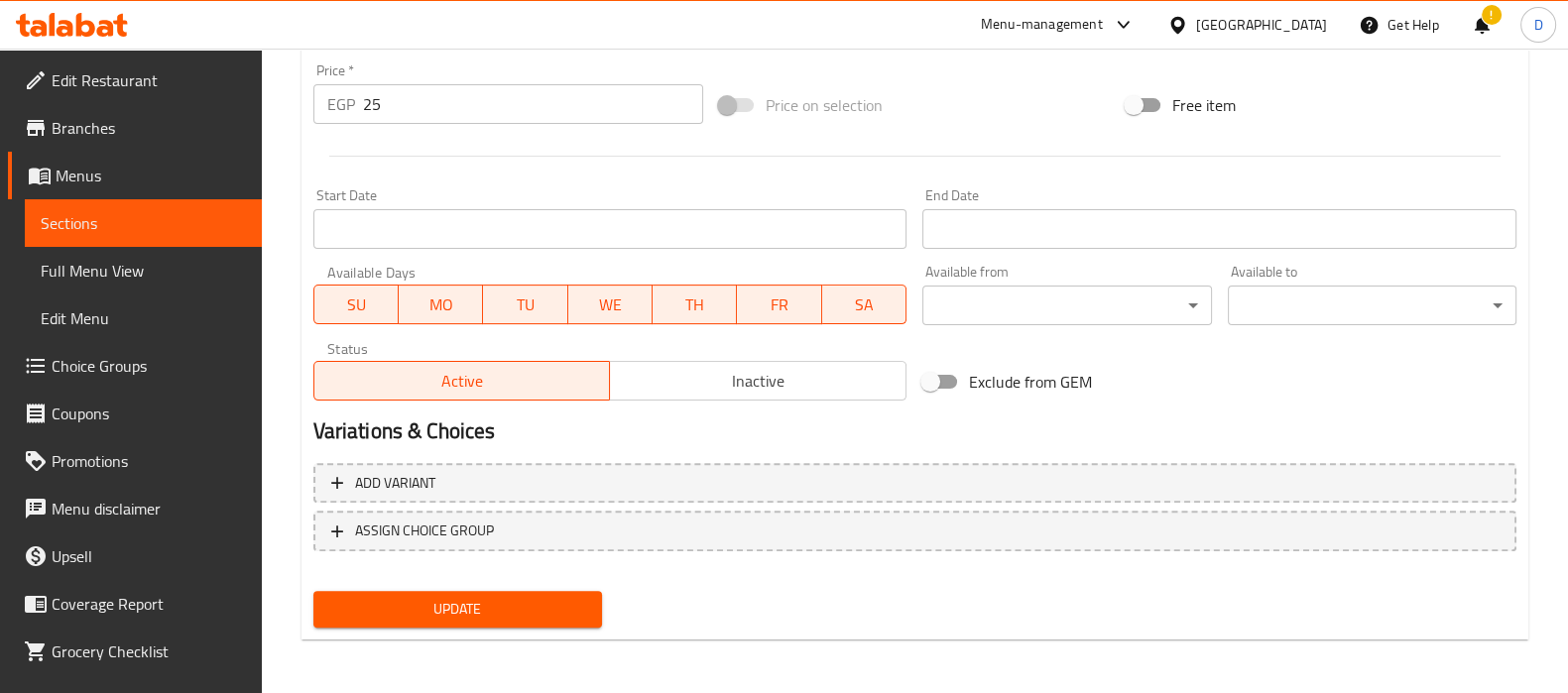
type textarea "مايونيز كريمي وغني، يقدم في كيس"
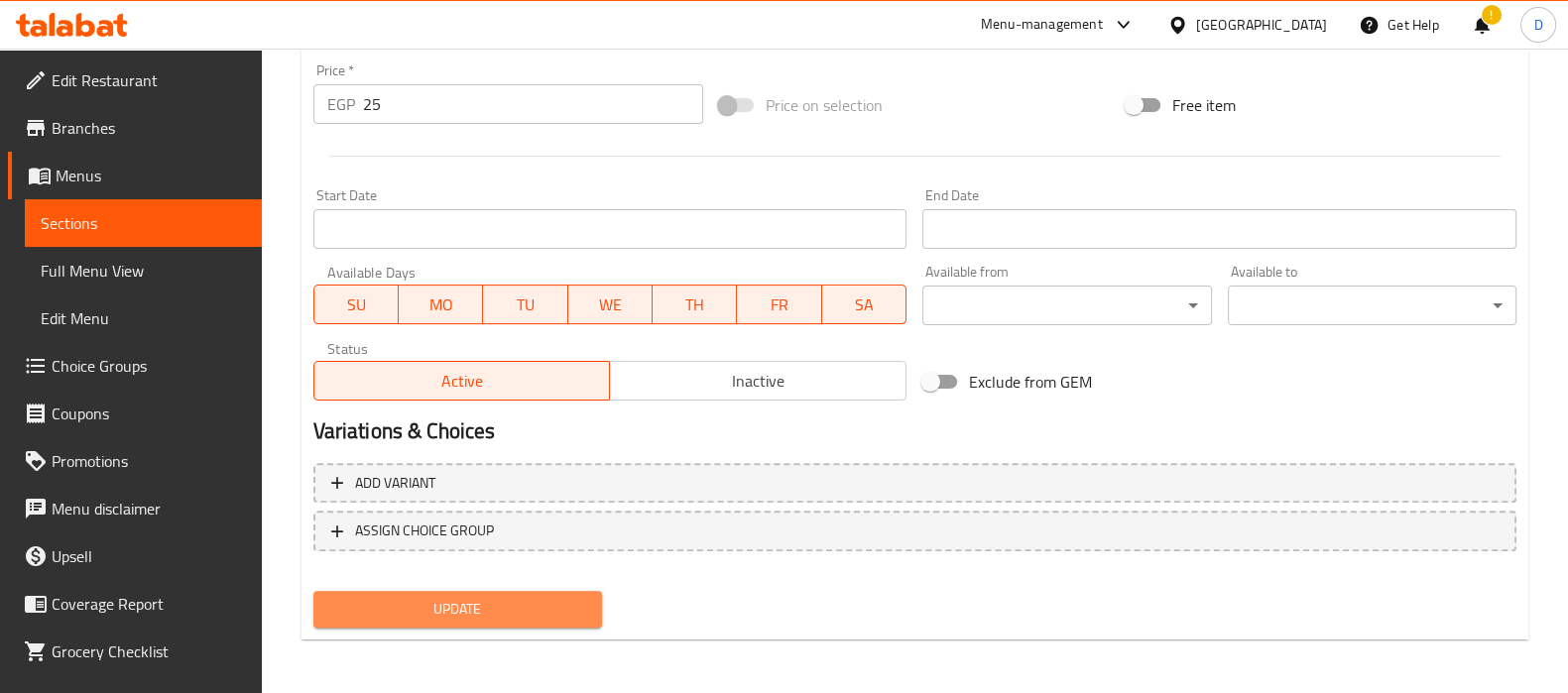
click at [505, 602] on span "Update" at bounding box center [458, 608] width 257 height 25
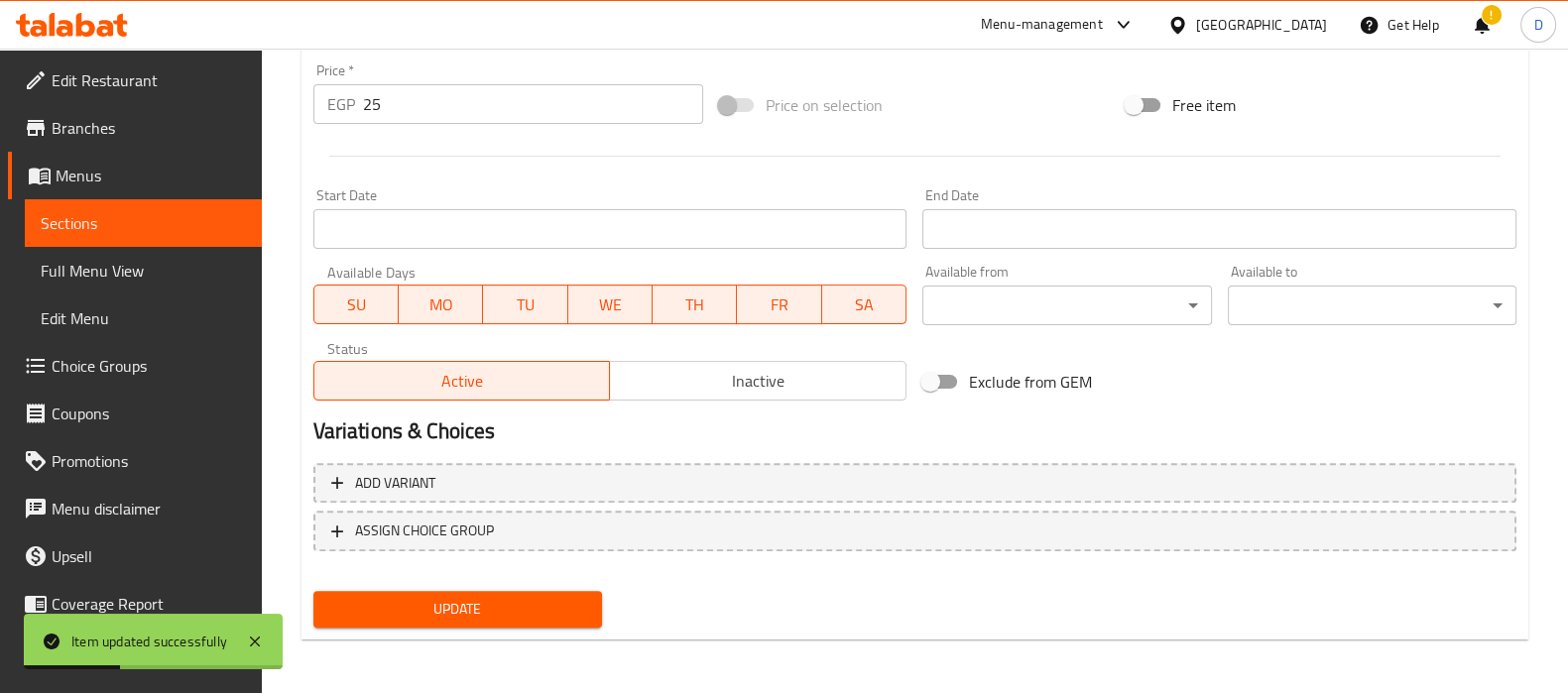
click at [194, 231] on span "Sections" at bounding box center [143, 223] width 205 height 24
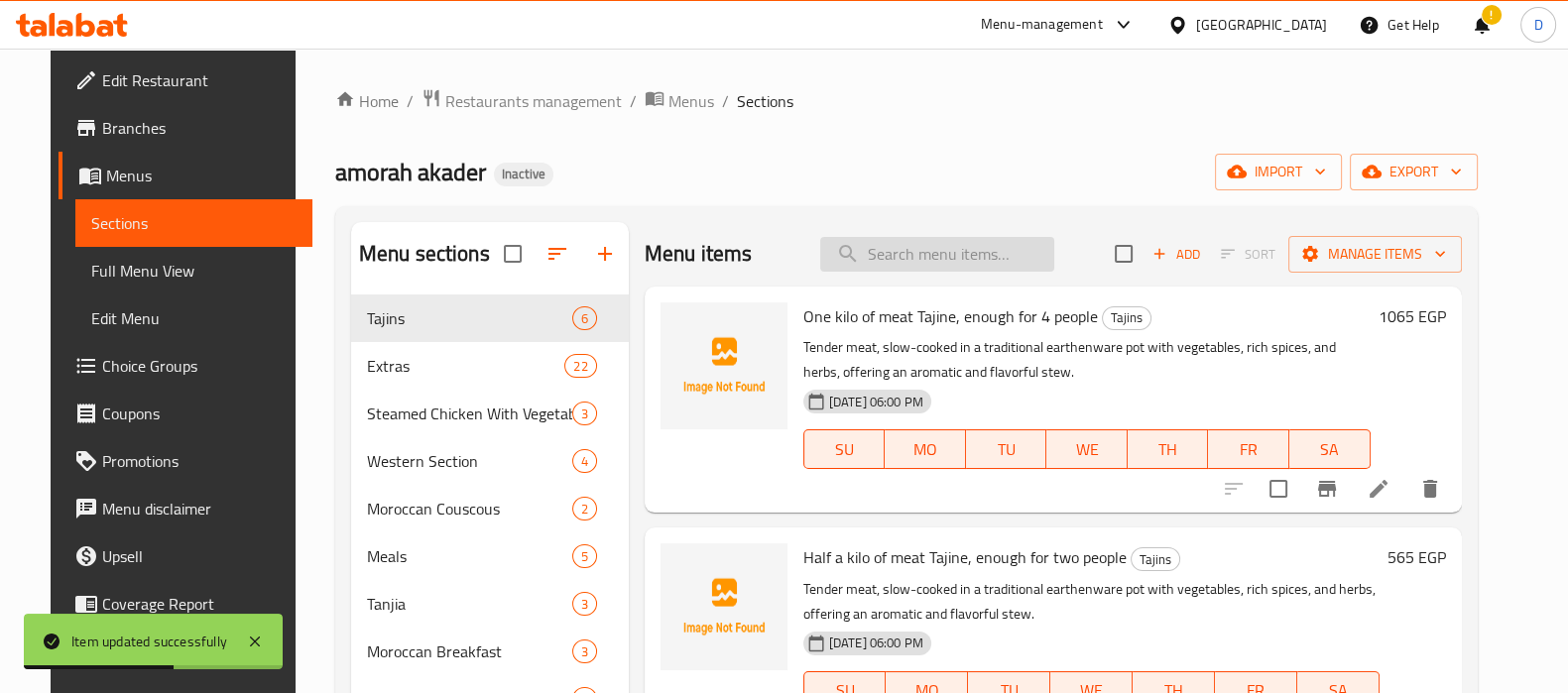
paste input "A crispy, round bread roll, with a distinct star shape on top, perfect for hear…"
click at [892, 240] on input "A crispy, round bread roll, with a distinct star shape on top, perfect for hear…" at bounding box center [936, 254] width 234 height 35
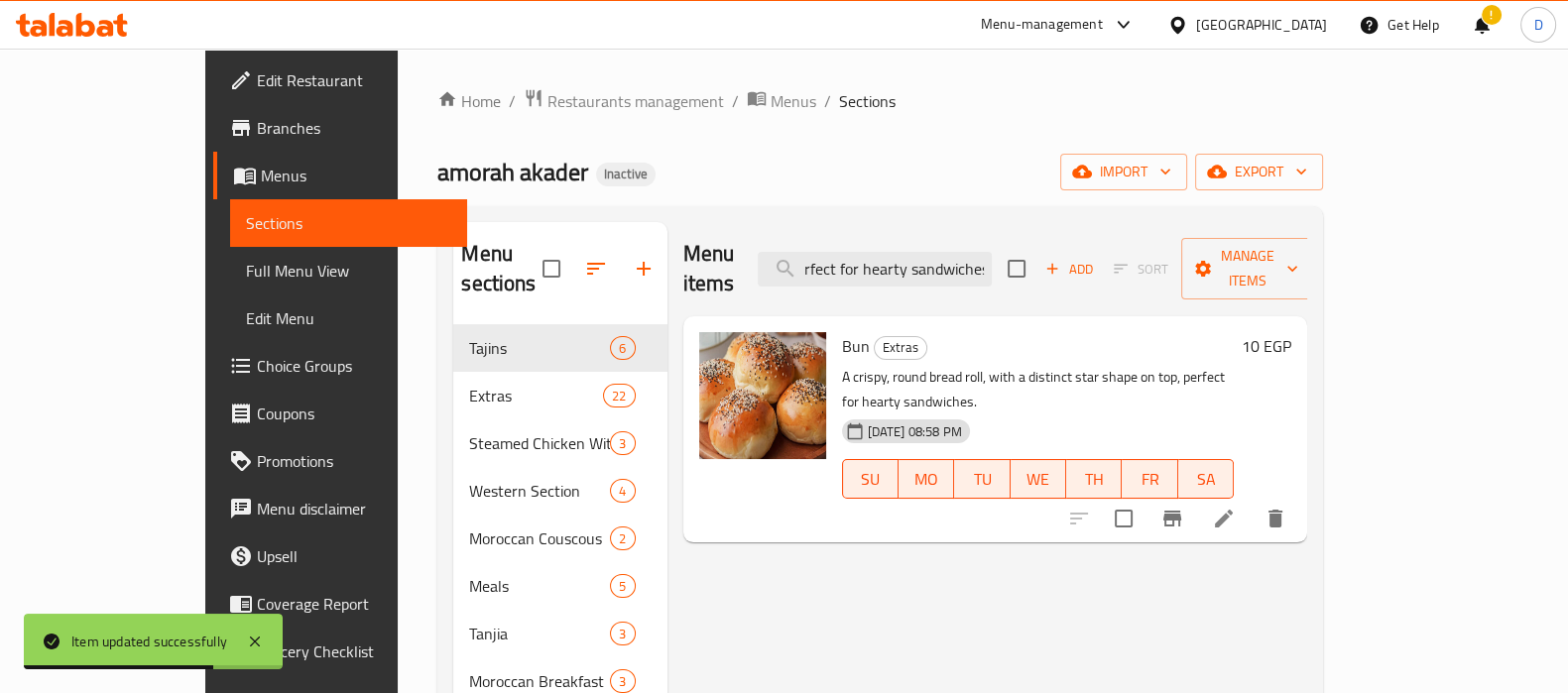
type input "A crispy, round bread roll, with a distinct star shape on top, perfect for hear…"
click at [1252, 500] on li at bounding box center [1224, 518] width 56 height 36
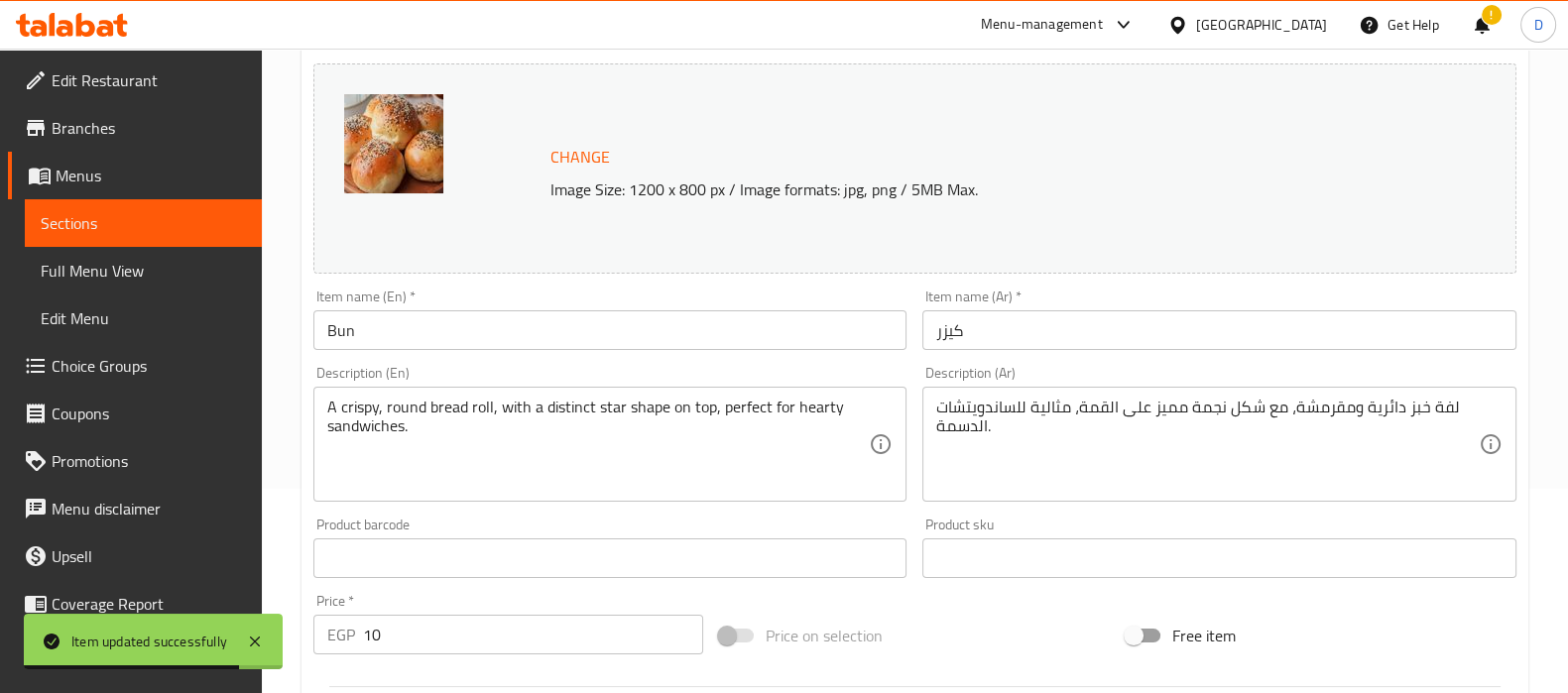
scroll to position [217, 0]
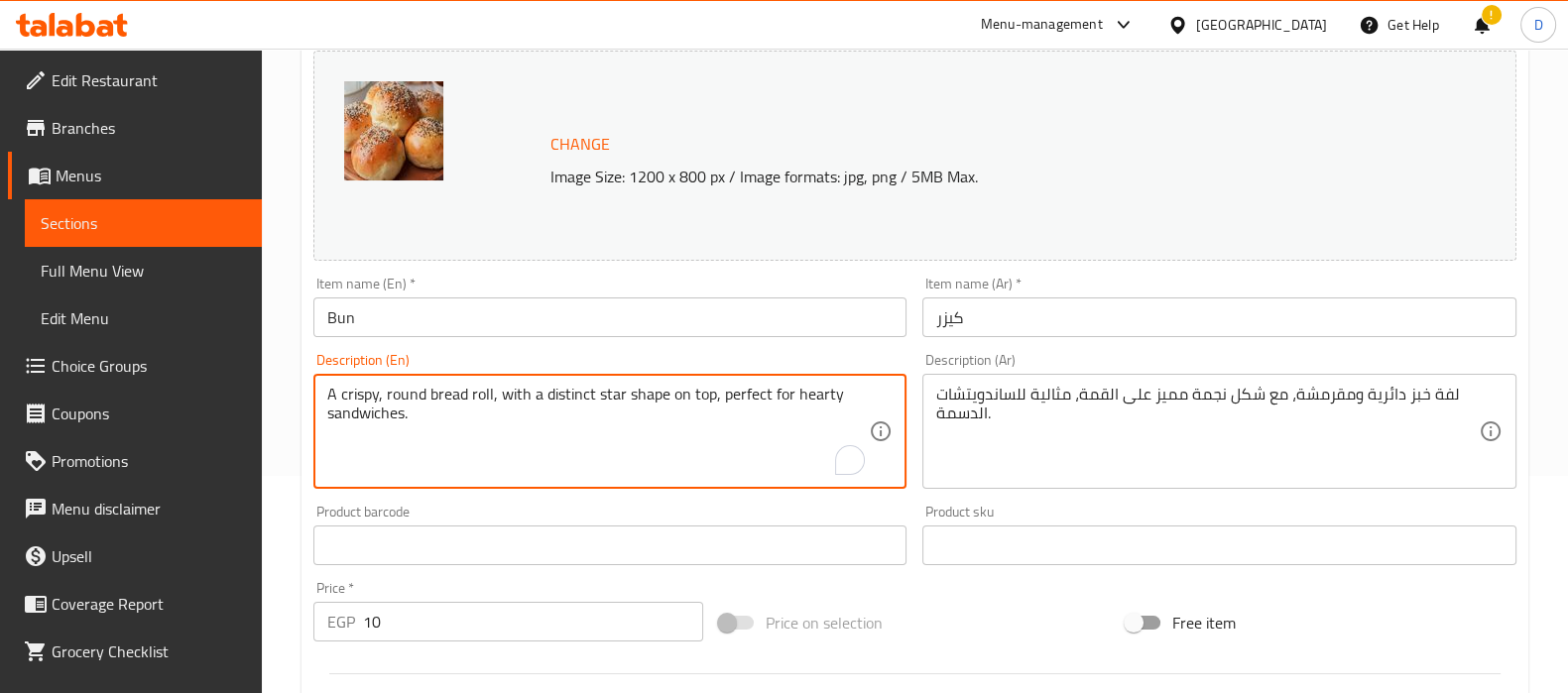
drag, startPoint x: 709, startPoint y: 390, endPoint x: 709, endPoint y: 433, distance: 43.0
type textarea "A crispy, round bread roll, with a distinct star shape on top"
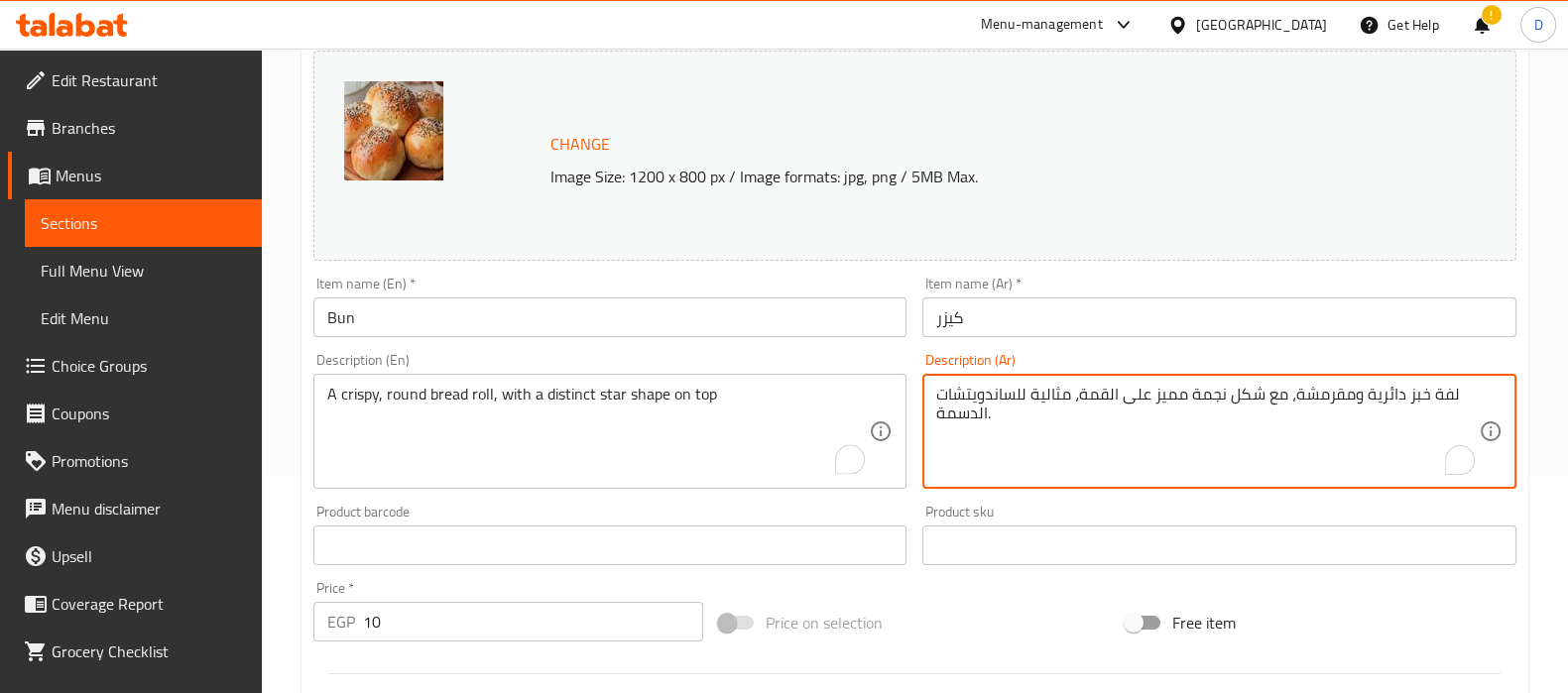
drag, startPoint x: 1076, startPoint y: 403, endPoint x: 1077, endPoint y: 425, distance: 22.0
type textarea "لفة خبز دائرية ومقرمشة، مع شكل نجمة مميز على القمة"
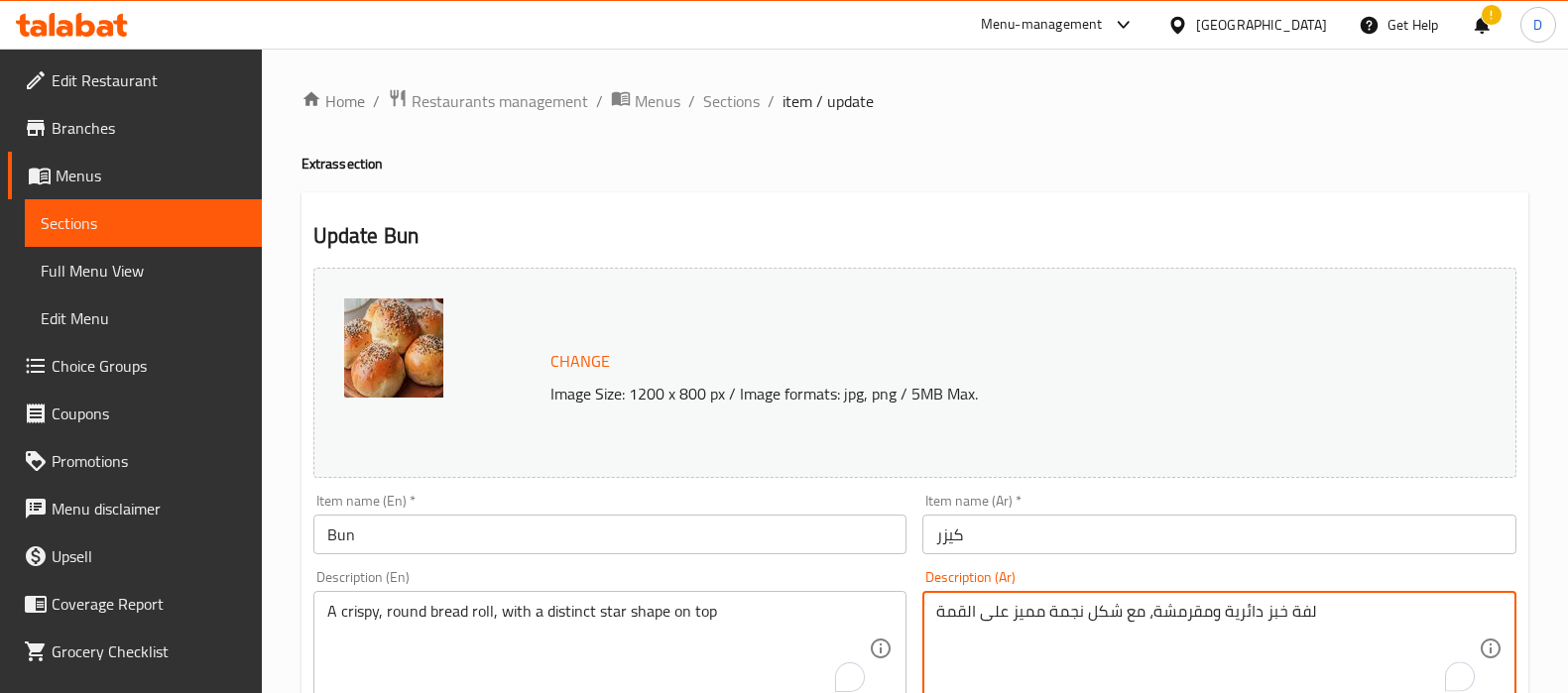
scroll to position [217, 0]
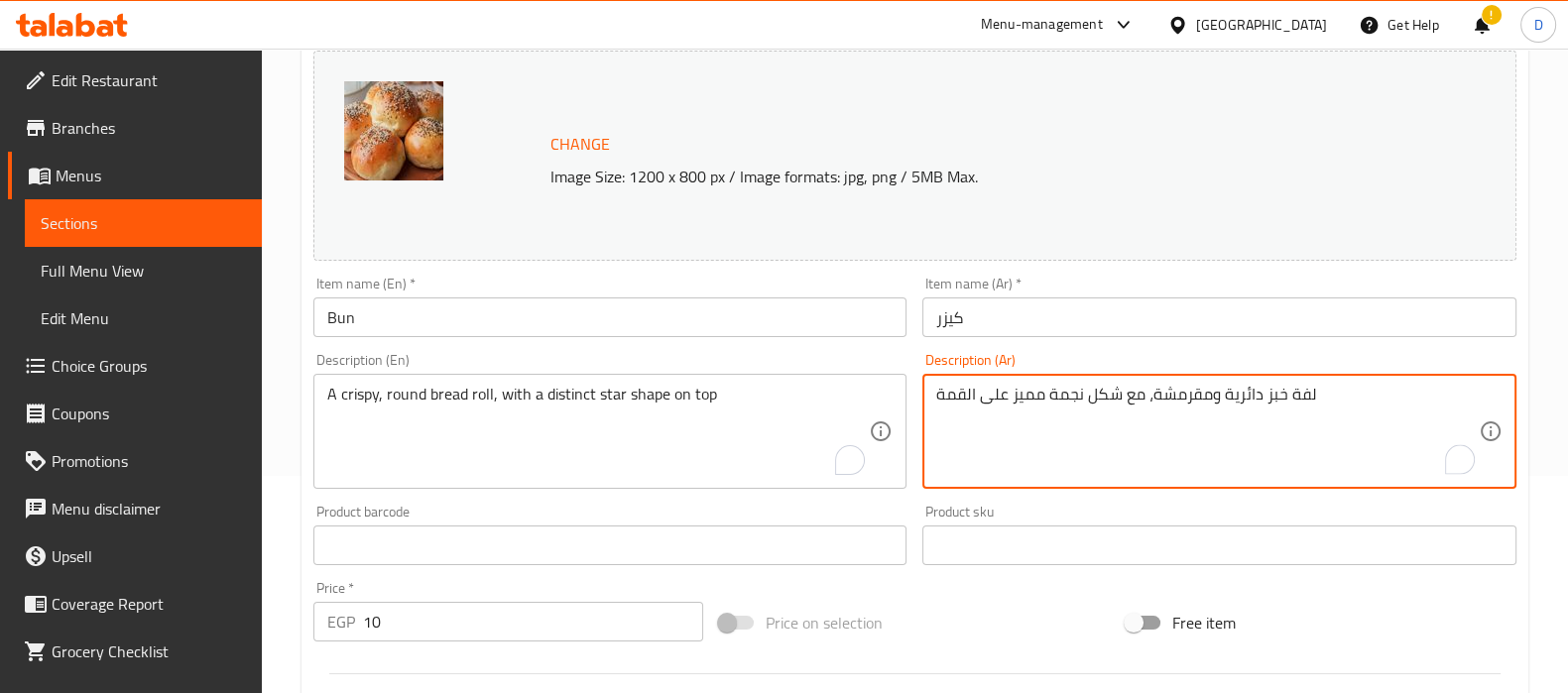
type textarea "لفة خبز دائرية ومقرمشة، مع شكل نجمة مميز على القمة"
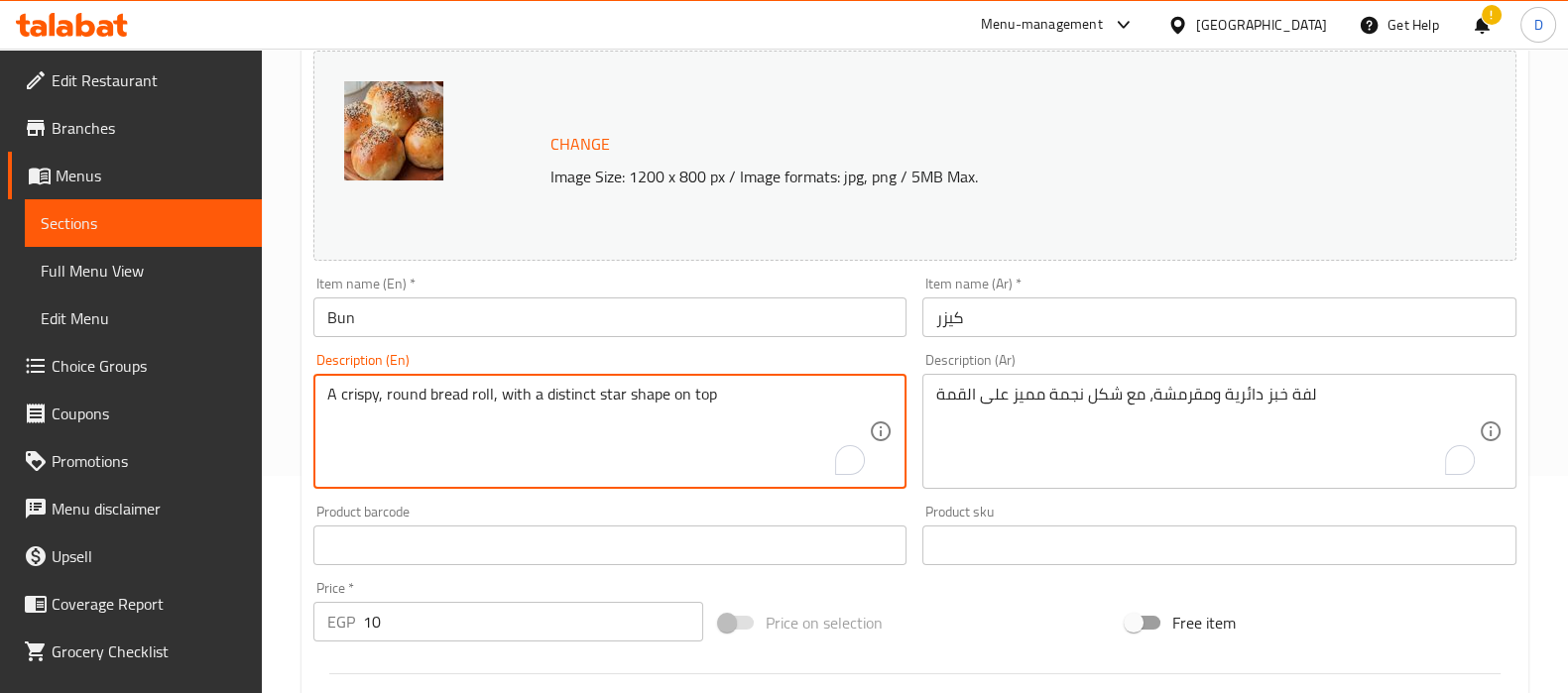
click at [497, 403] on textarea "A crispy, round bread roll, with a distinct star shape on top" at bounding box center [598, 432] width 542 height 94
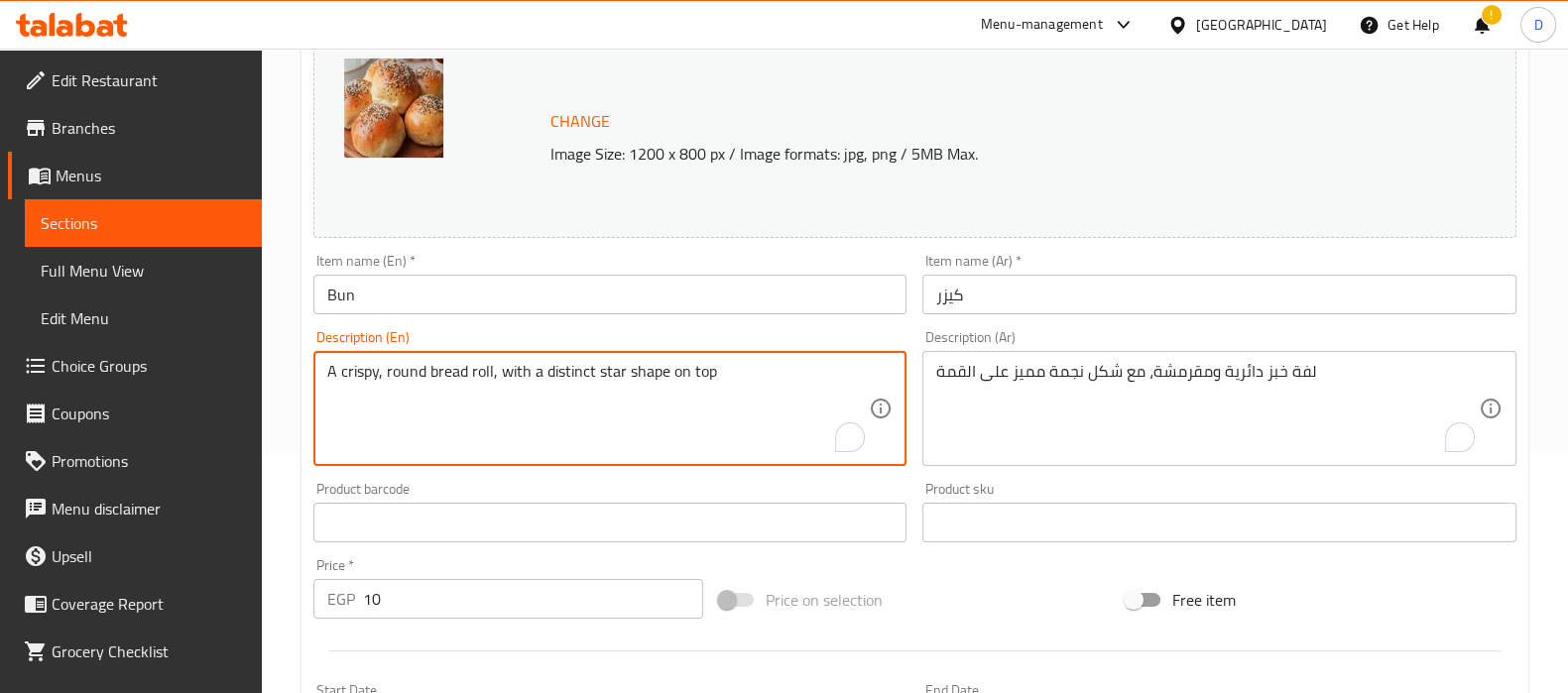
scroll to position [735, 0]
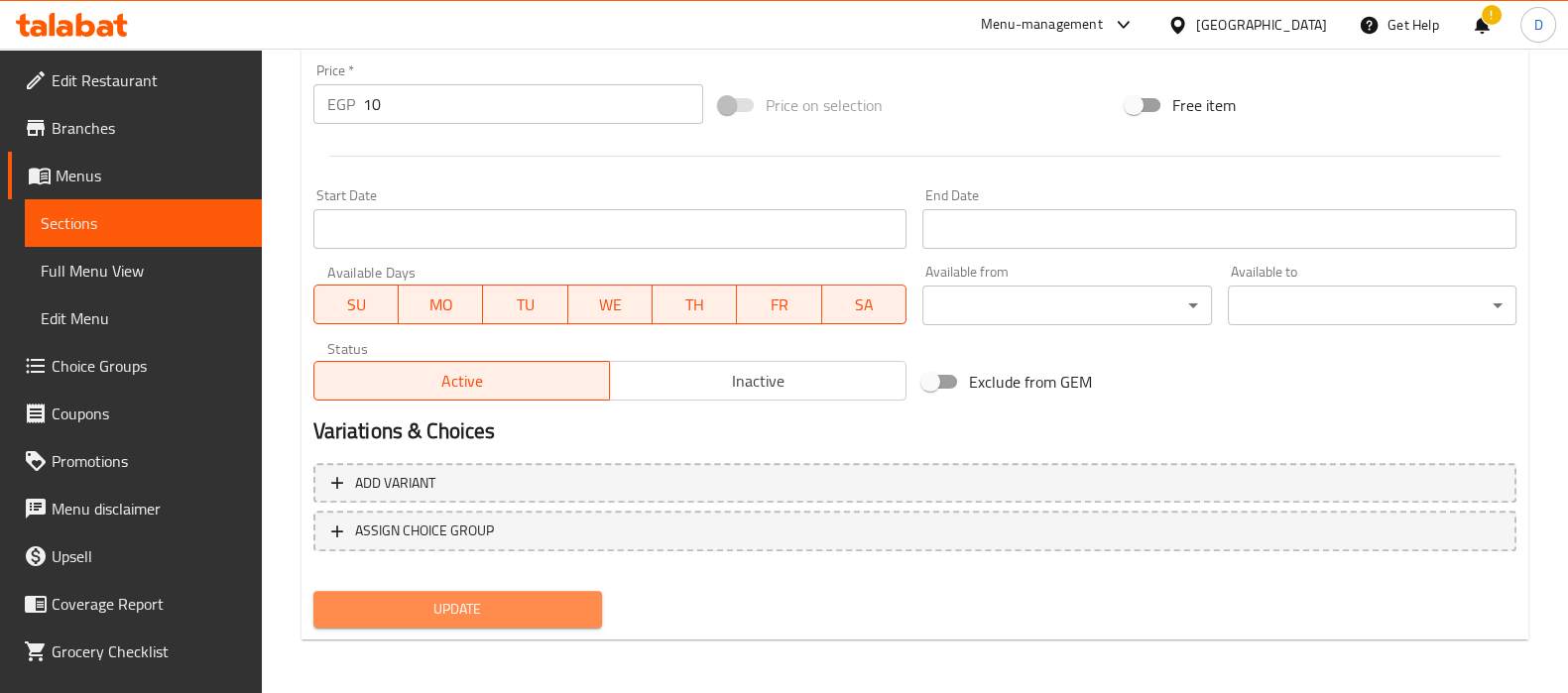
click at [580, 606] on span "Update" at bounding box center [458, 608] width 257 height 25
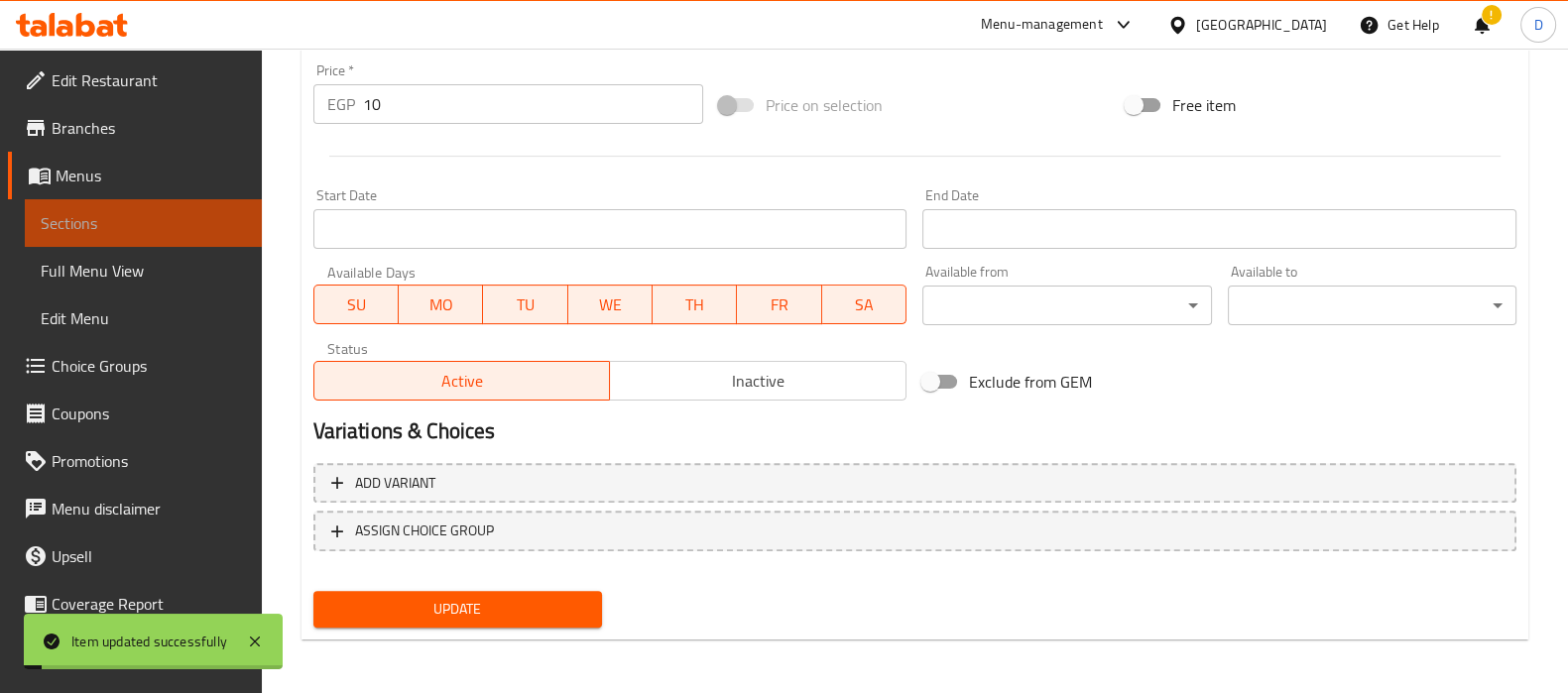
click at [208, 229] on span "Sections" at bounding box center [143, 223] width 205 height 24
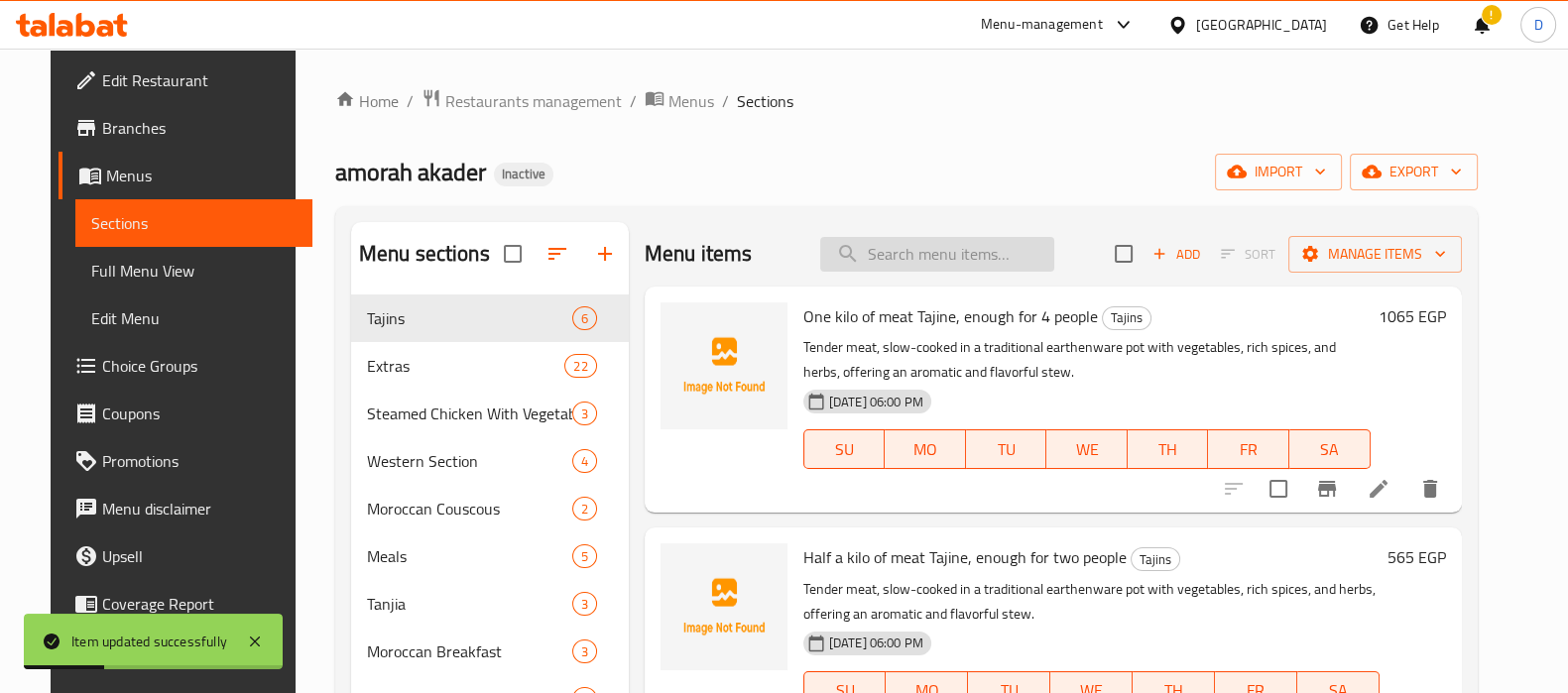
click at [871, 254] on input "search" at bounding box center [936, 254] width 234 height 35
paste input "saj loqma"
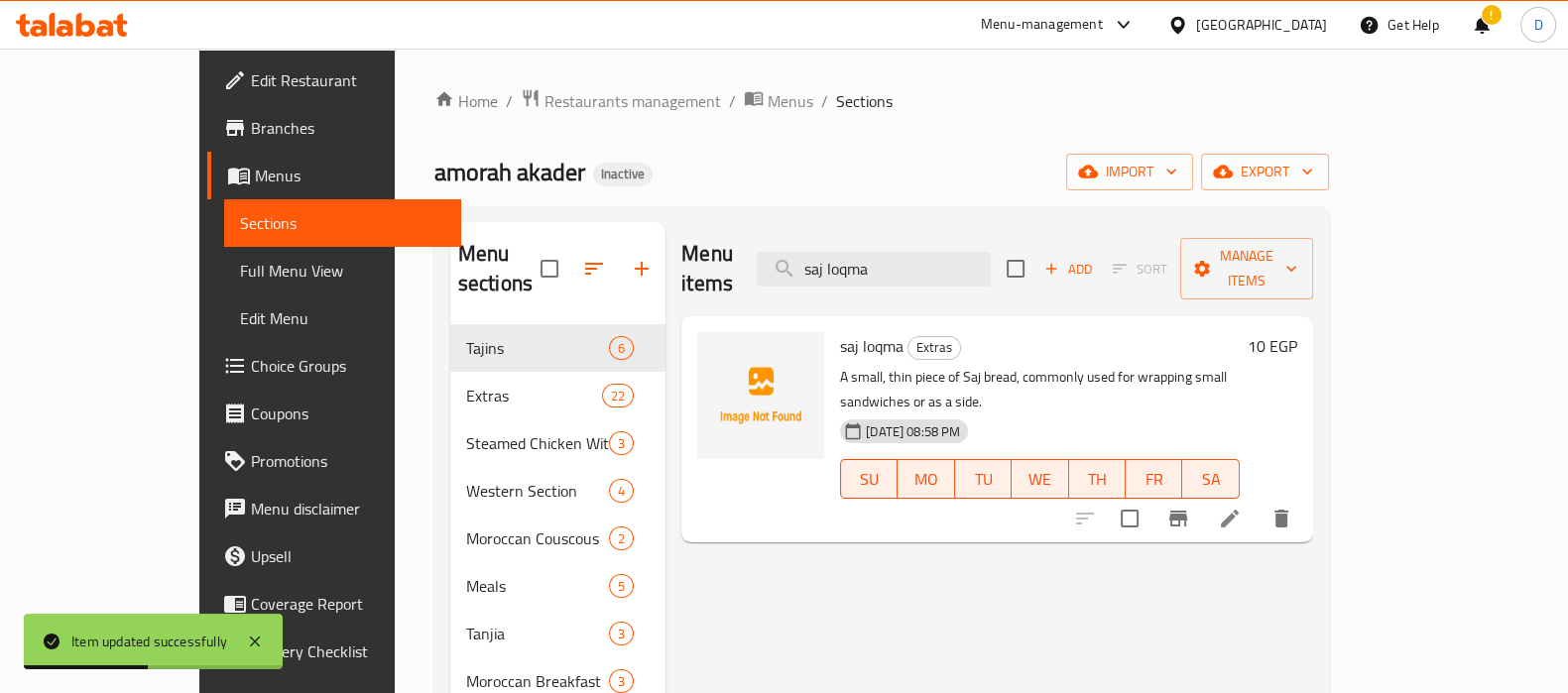
type input "saj loqma"
click at [1258, 500] on li at bounding box center [1230, 518] width 56 height 36
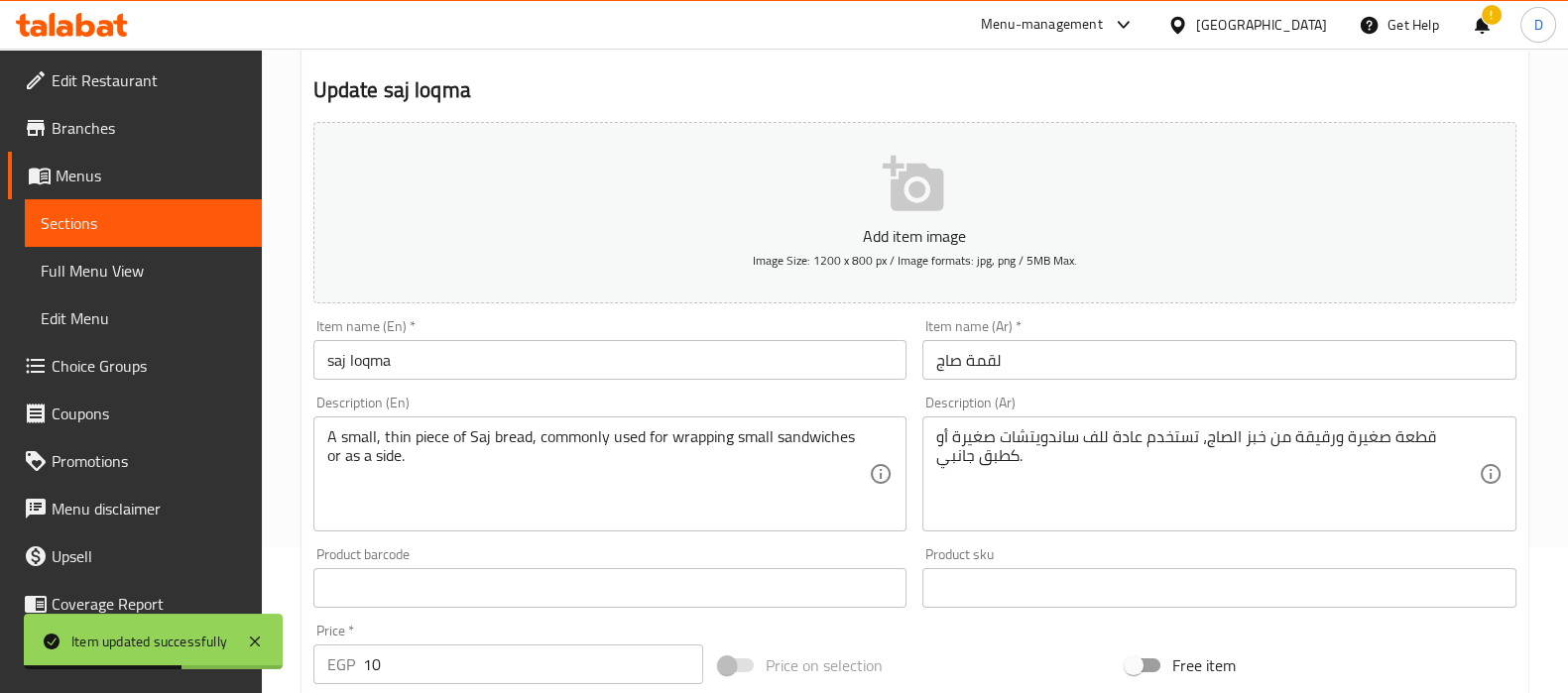
scroll to position [192, 0]
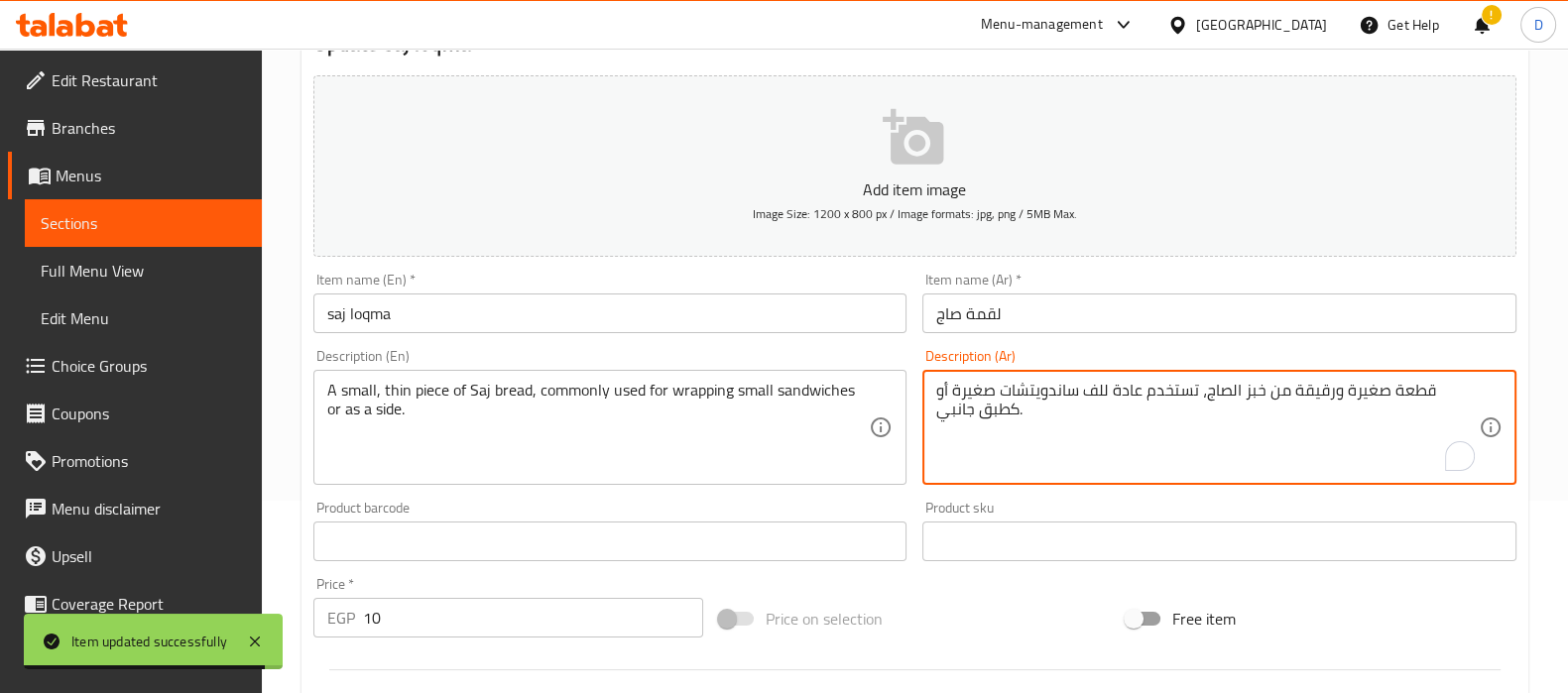
drag, startPoint x: 1247, startPoint y: 391, endPoint x: 1248, endPoint y: 416, distance: 25.0
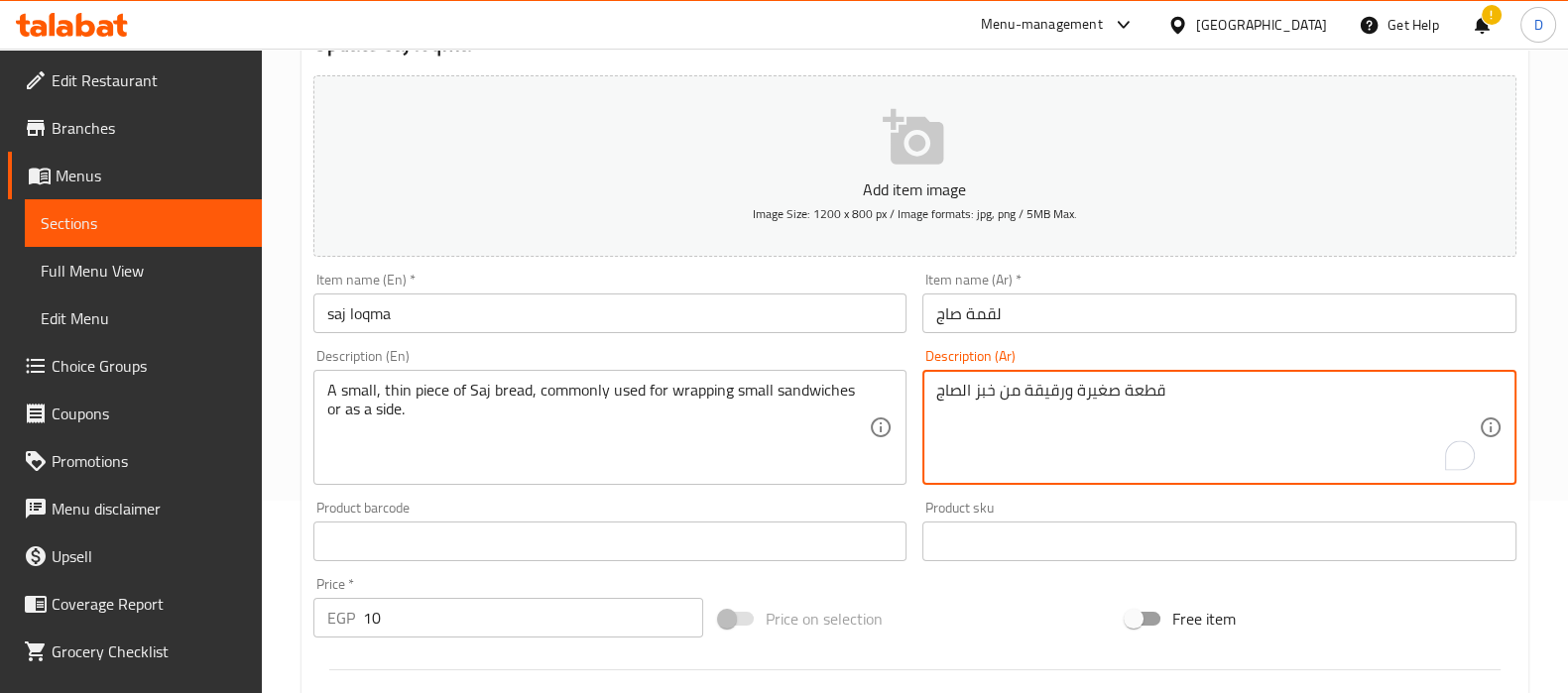
type textarea "قطعة صغيرة ورقيقة من خبز الصاج"
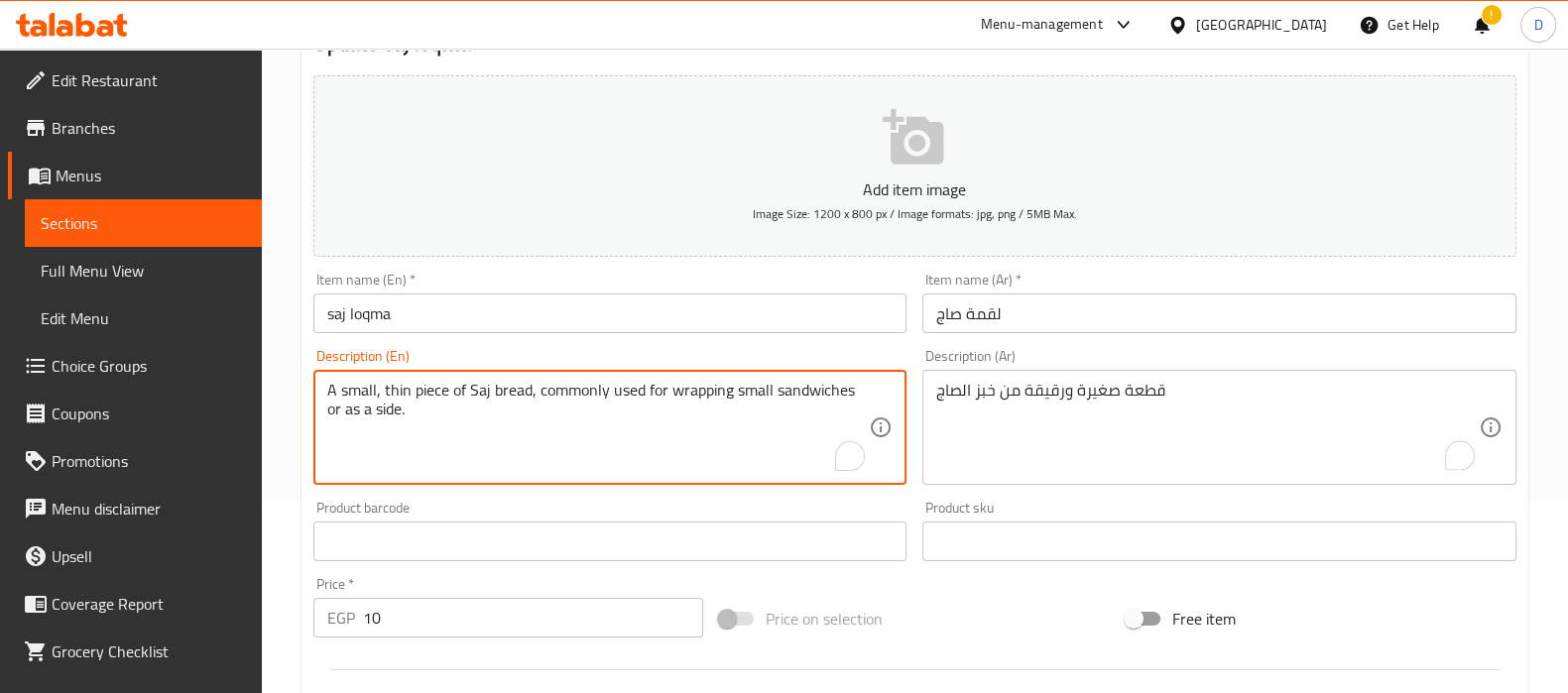
drag, startPoint x: 530, startPoint y: 379, endPoint x: 550, endPoint y: 422, distance: 47.4
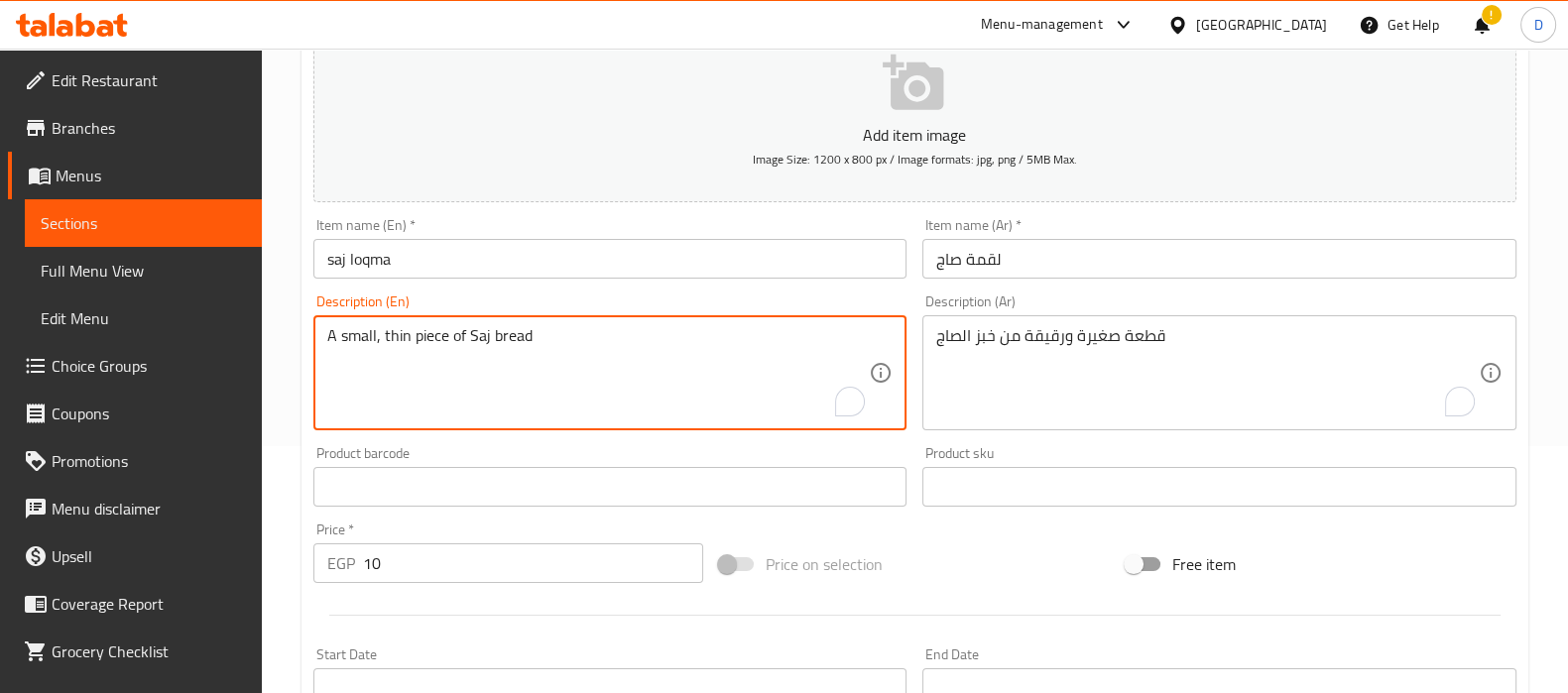
scroll to position [706, 0]
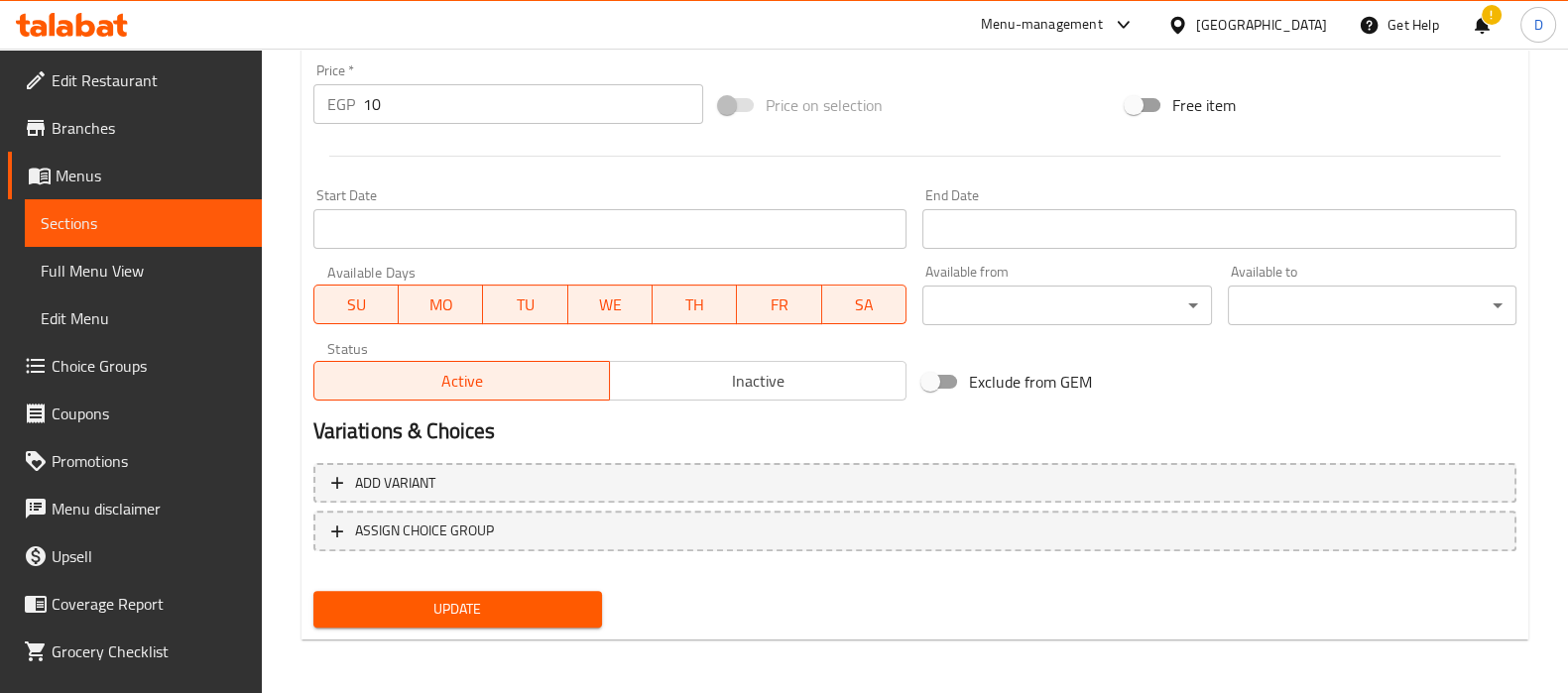
type textarea "A small, thin piece of Saj bread"
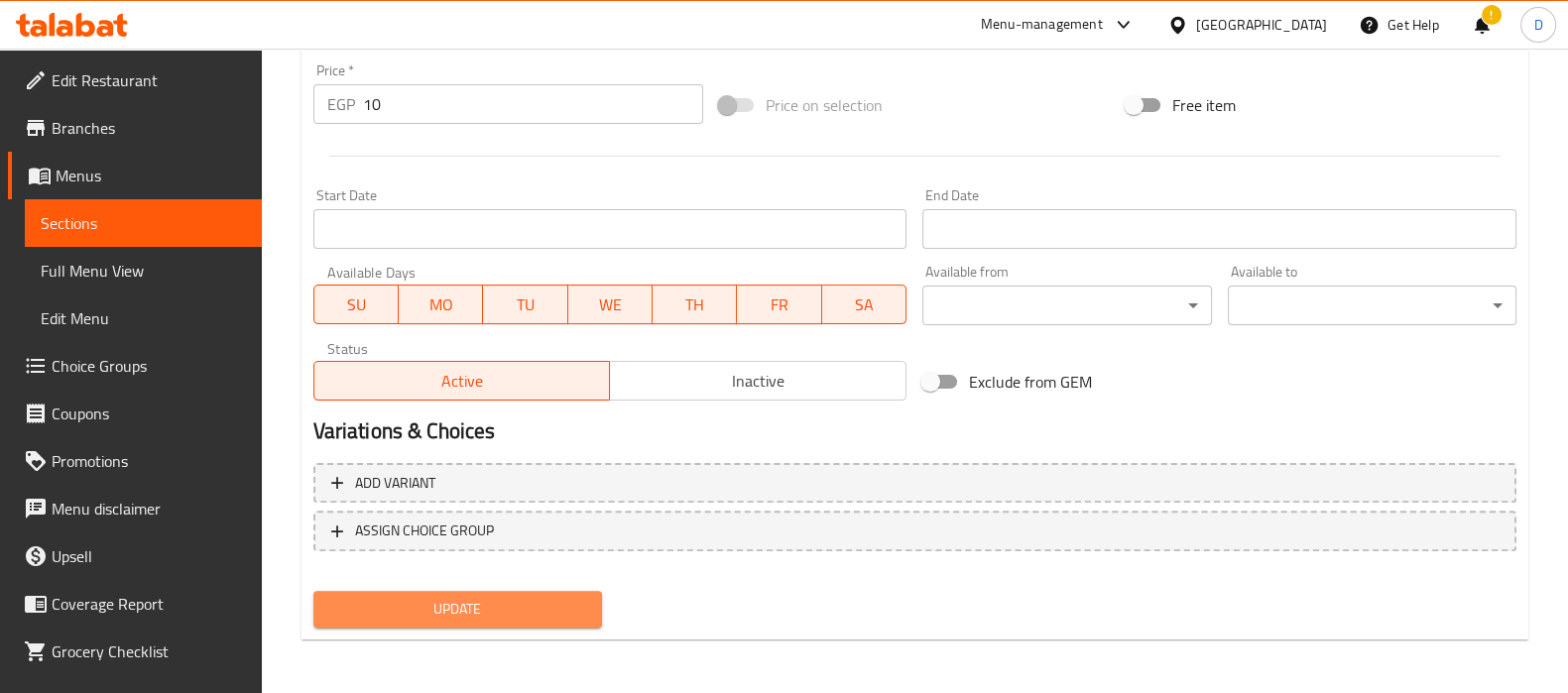
click at [455, 615] on span "Update" at bounding box center [458, 608] width 257 height 25
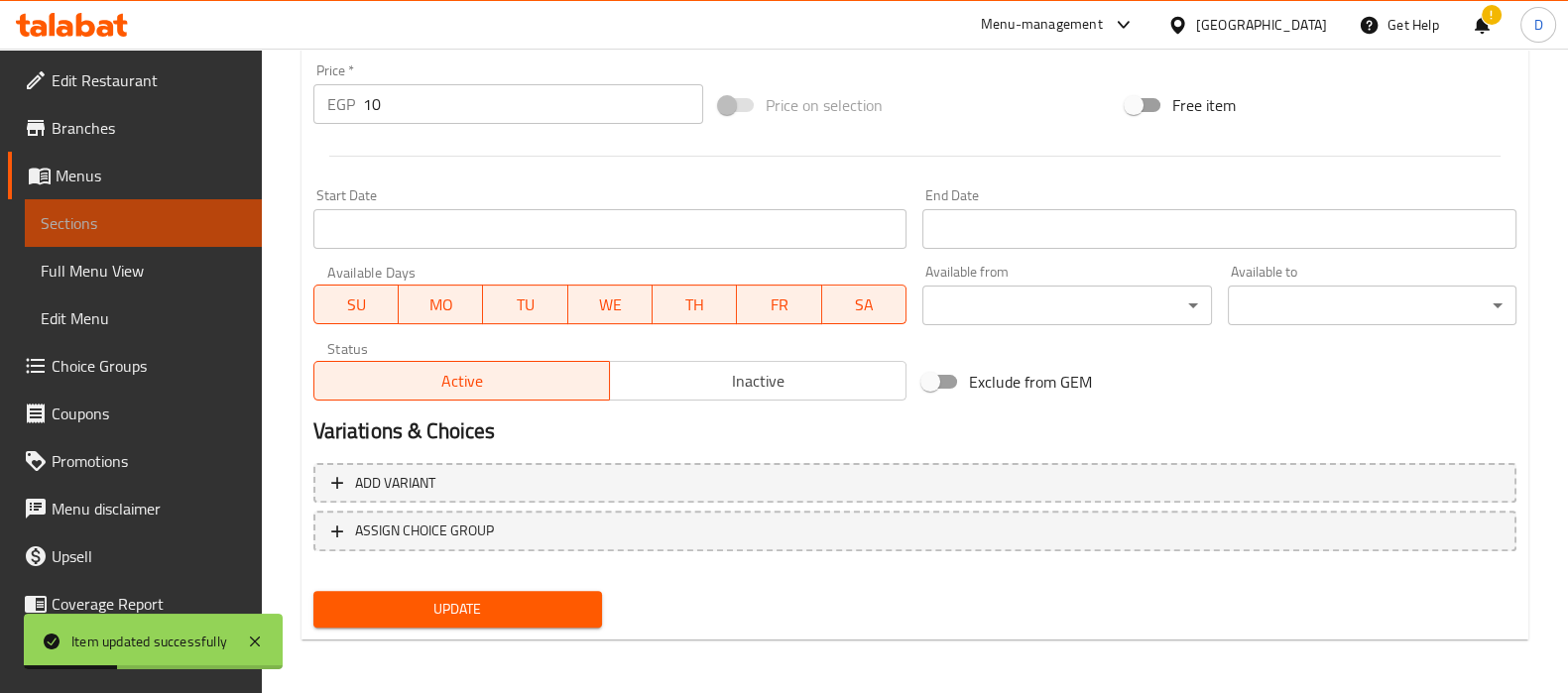
click at [184, 225] on span "Sections" at bounding box center [143, 223] width 205 height 24
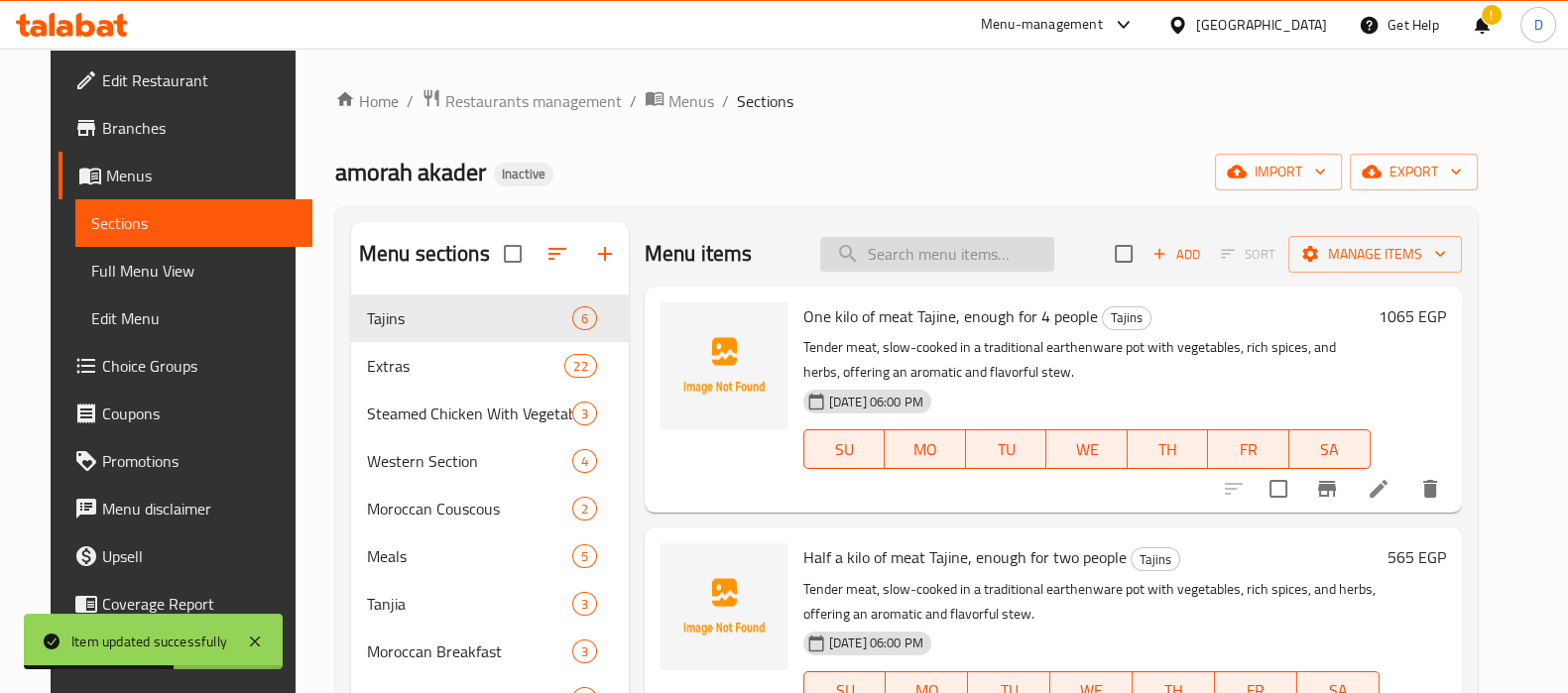
click at [893, 262] on input "search" at bounding box center [936, 254] width 234 height 35
paste input "A traditional Egyptian flatbread, with a soft, slightly chewy texture, perfect …"
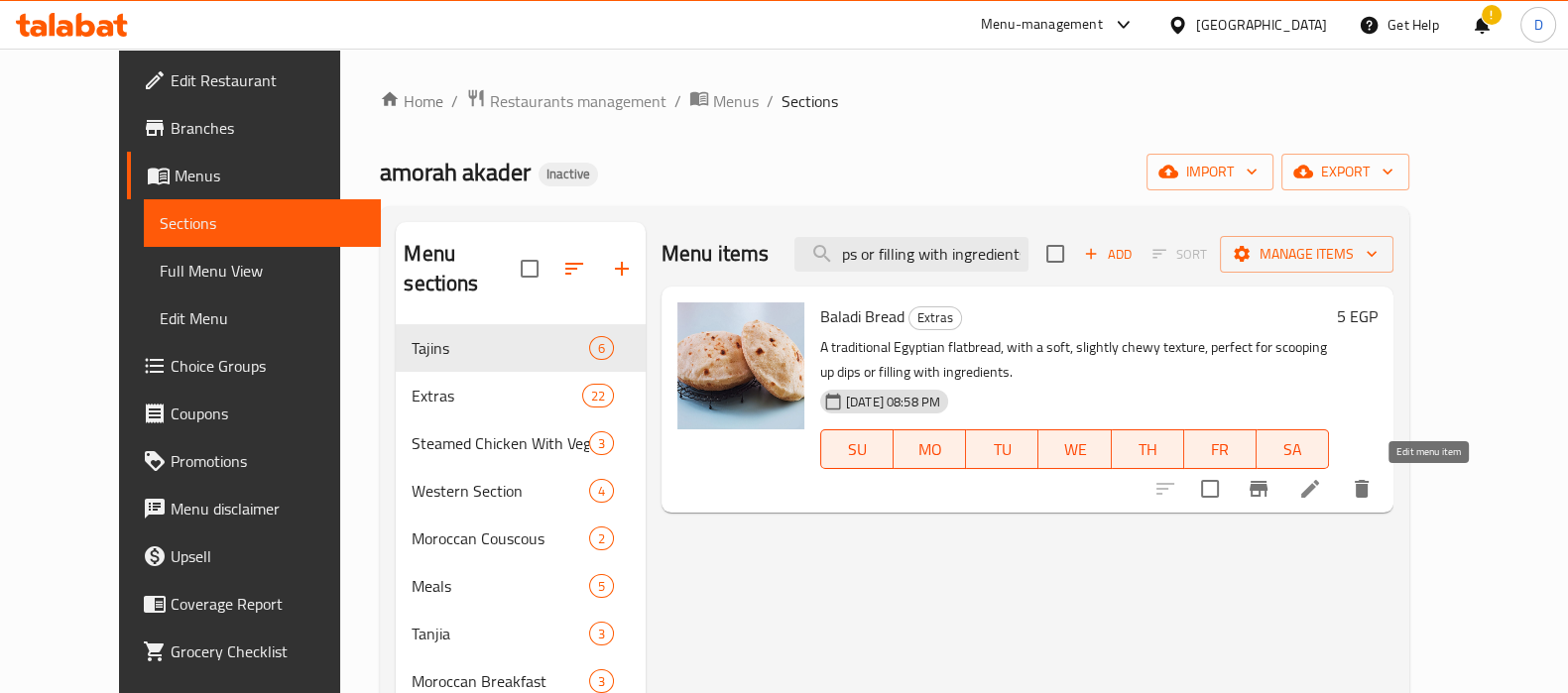
type input "A traditional Egyptian flatbread, with a soft, slightly chewy texture, perfect …"
click at [1322, 486] on icon at bounding box center [1310, 488] width 24 height 24
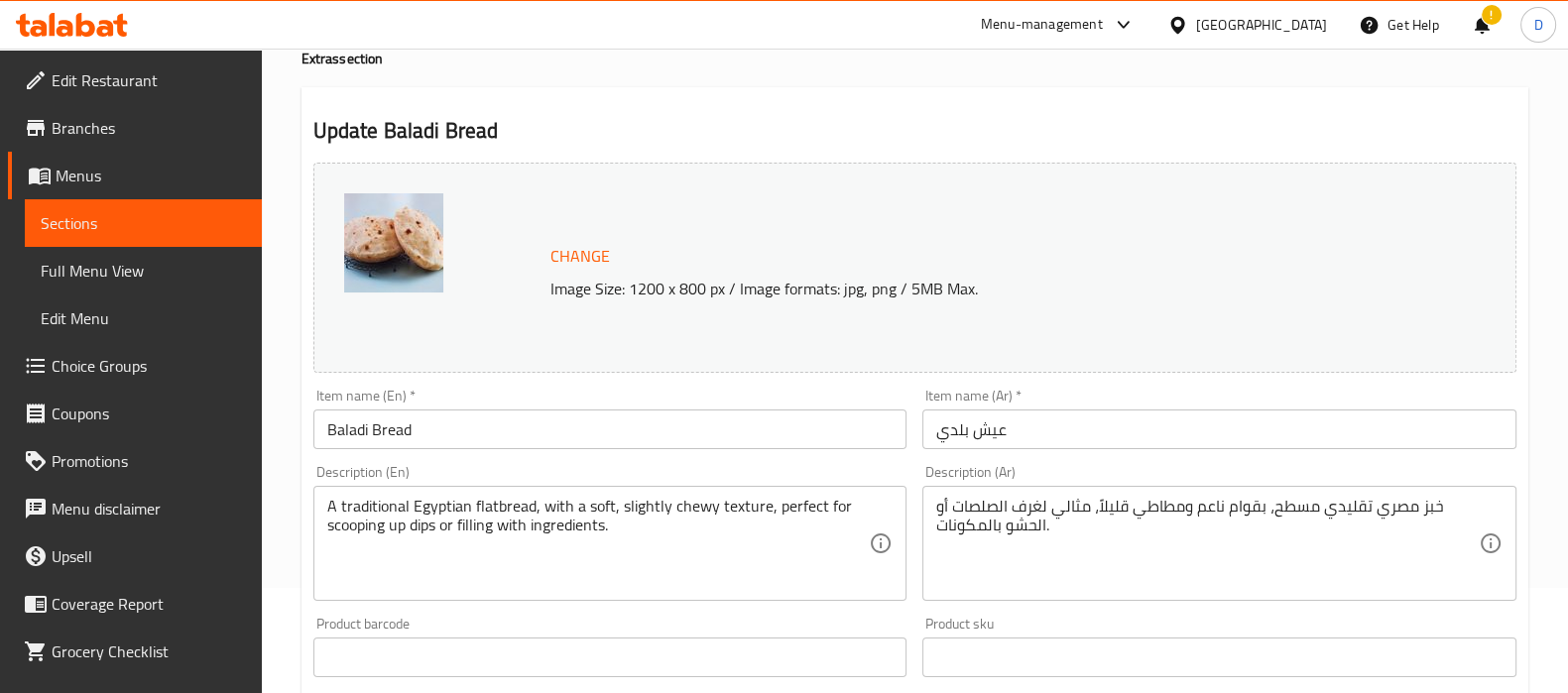
scroll to position [106, 0]
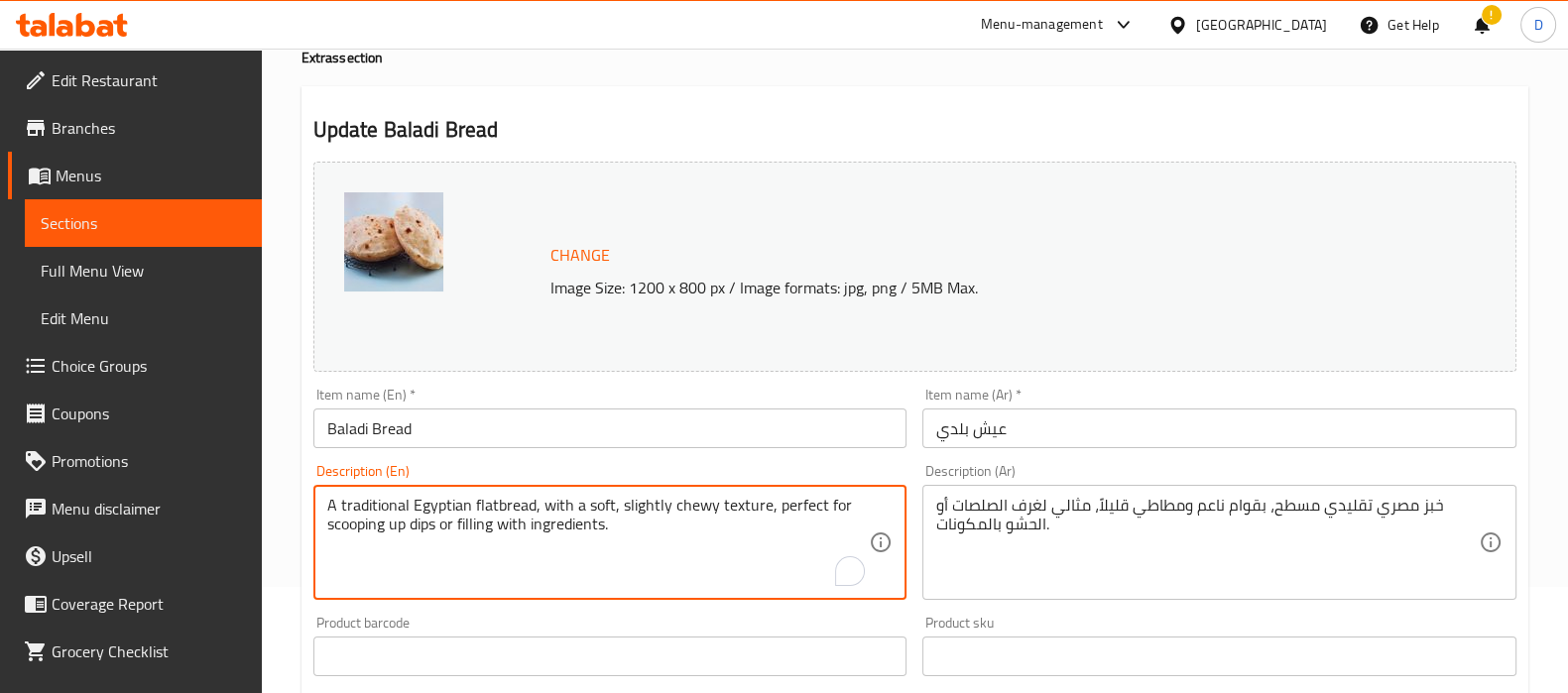
drag, startPoint x: 763, startPoint y: 506, endPoint x: 763, endPoint y: 527, distance: 21.0
type textarea "A traditional Egyptian flatbread, with a soft, slightly chewy texture"
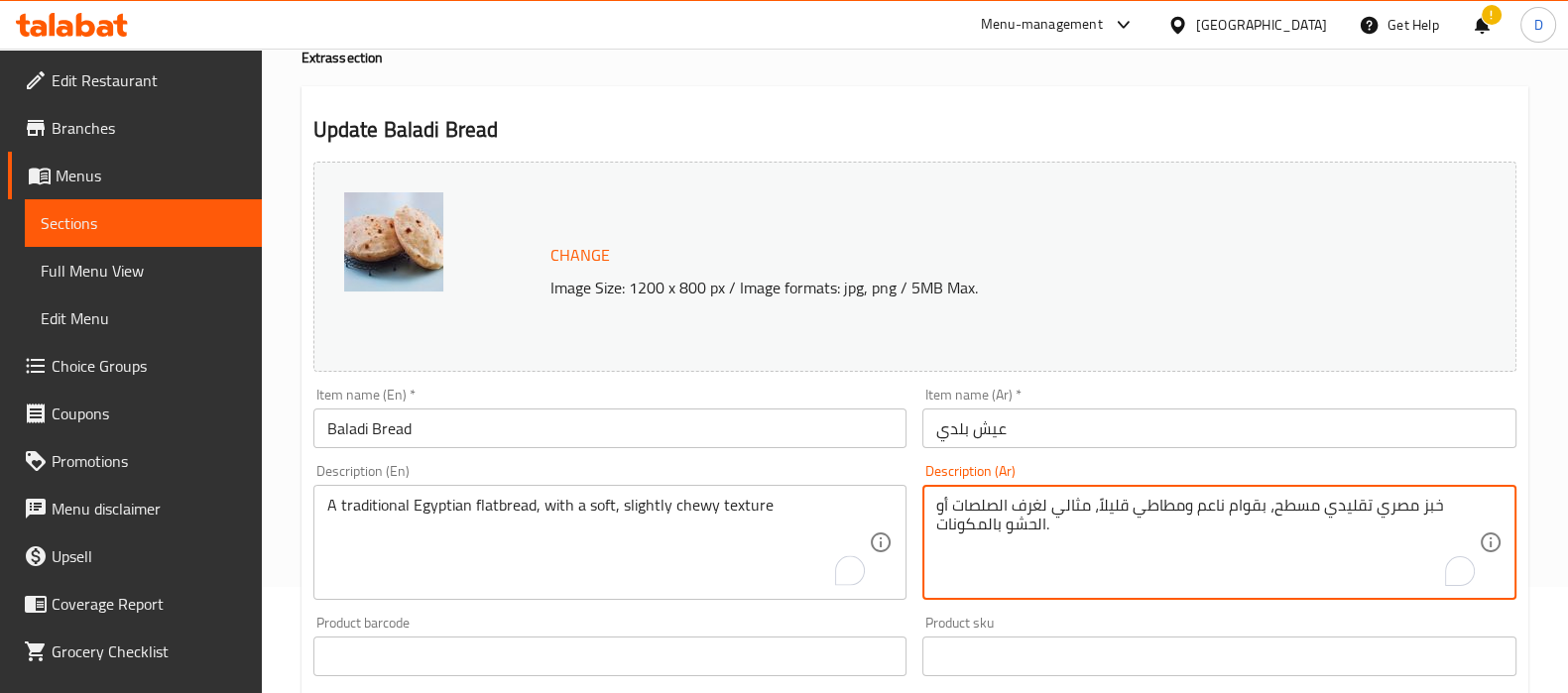
drag, startPoint x: 1095, startPoint y: 502, endPoint x: 1097, endPoint y: 527, distance: 25.1
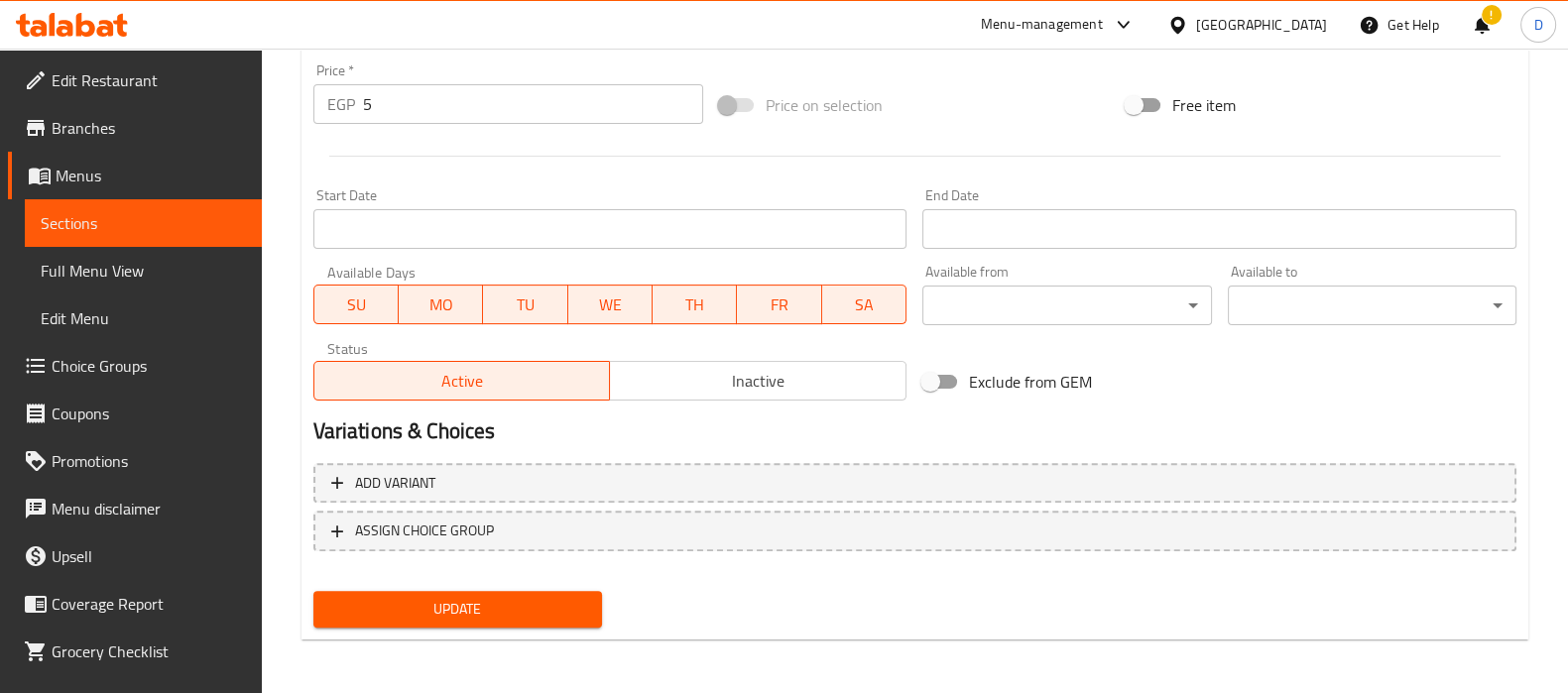
type textarea "خبز مصري تقليدي مسطح، بقوام ناعم ومطاطي قليلاً"
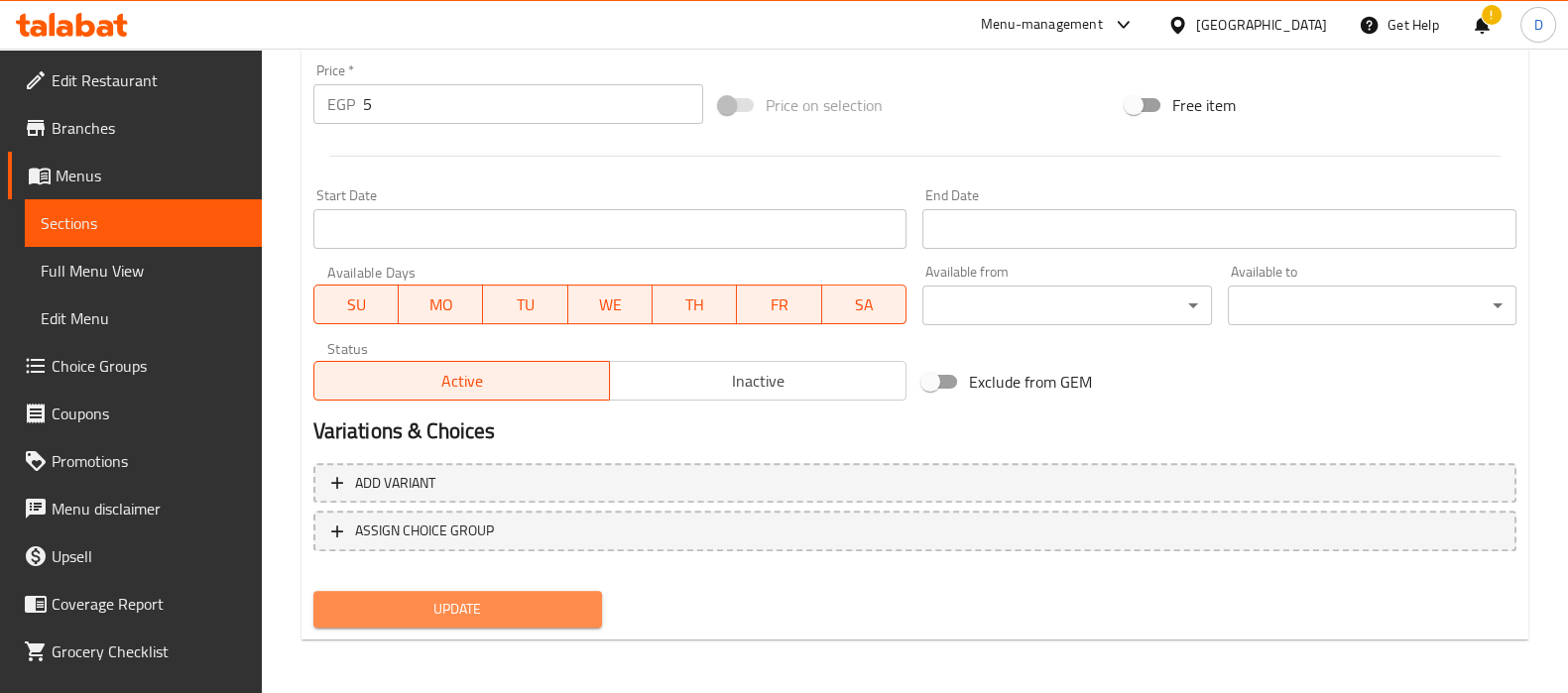
click at [564, 591] on button "Update" at bounding box center [458, 608] width 289 height 37
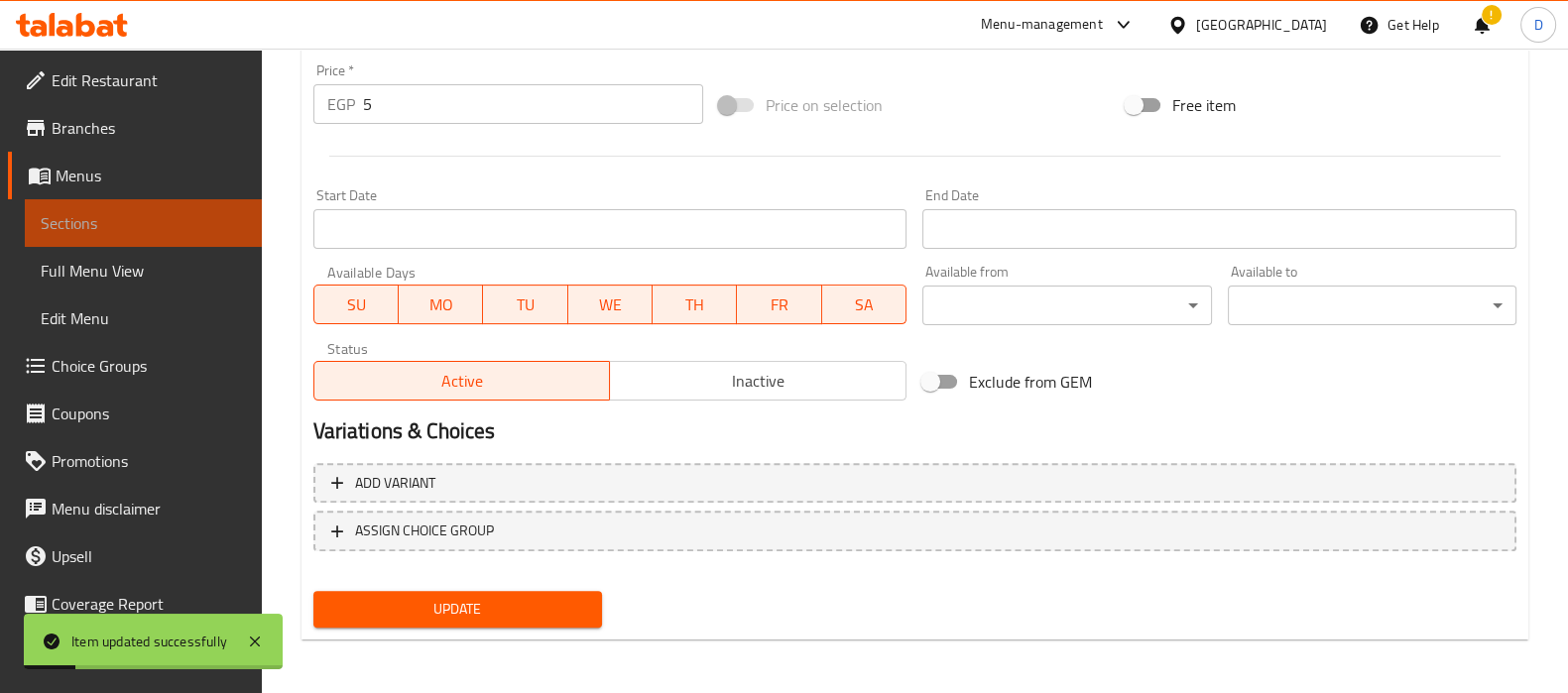
click at [212, 218] on span "Sections" at bounding box center [143, 223] width 205 height 24
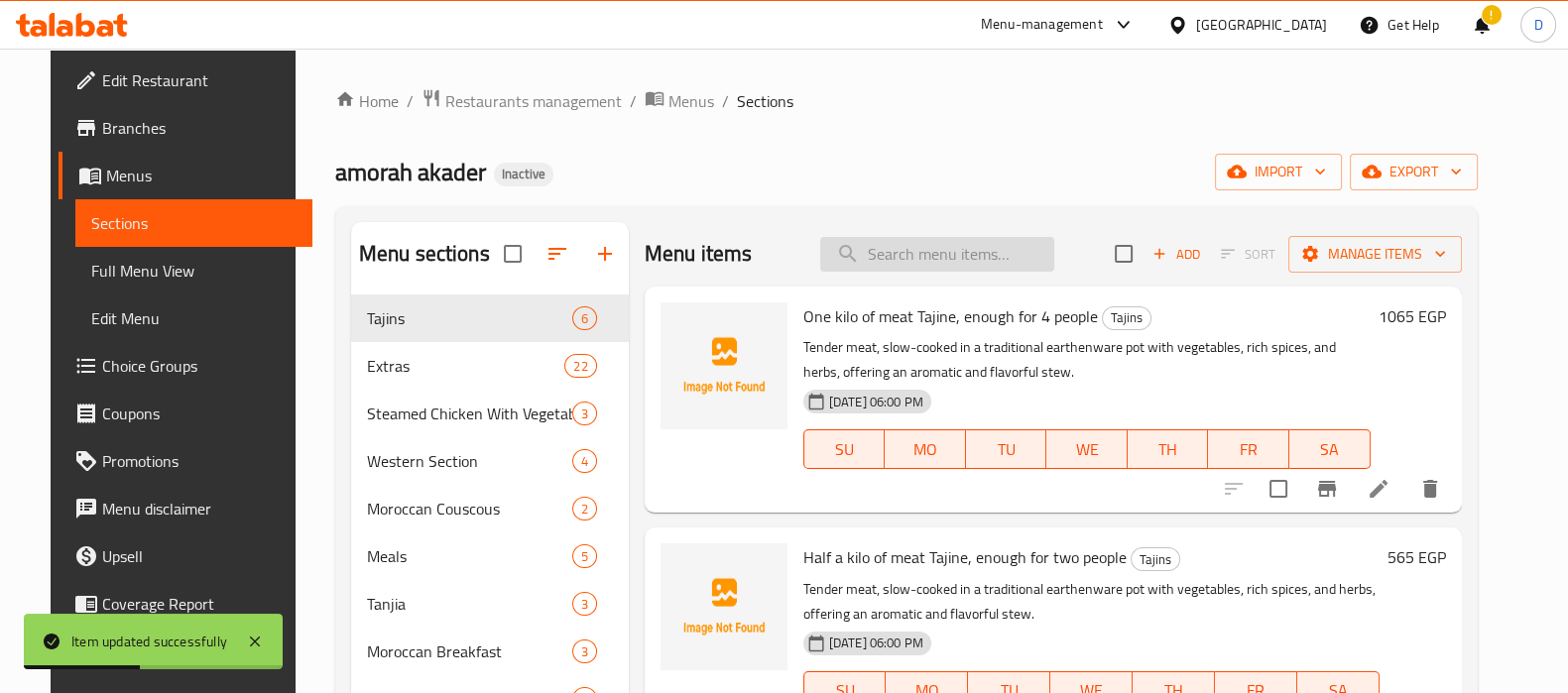
paste input "A thin, round, unleavened flatbread, known for its soft and flexible texture, p…"
click at [922, 255] on input "A thin, round, unleavened flatbread, known for its soft and flexible texture, p…" at bounding box center [936, 254] width 234 height 35
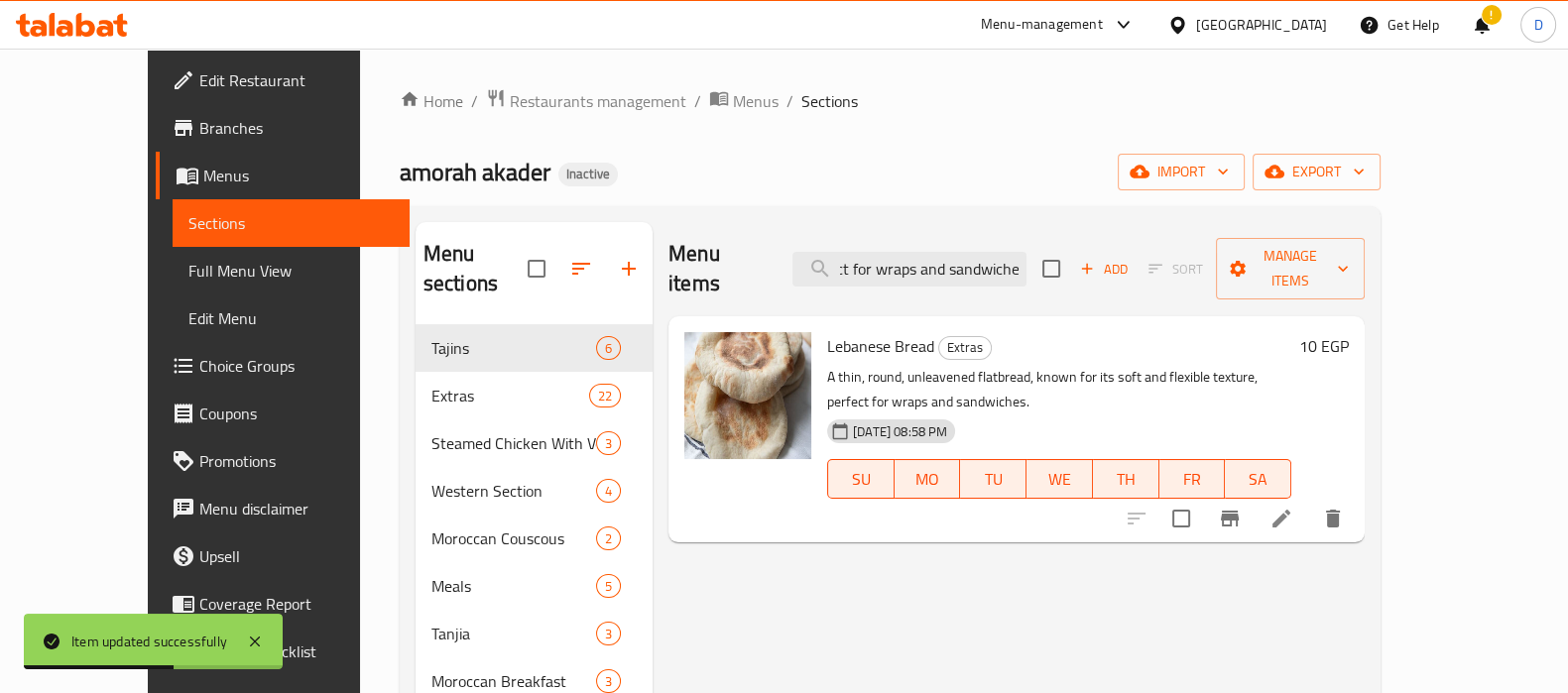
type input "A thin, round, unleavened flatbread, known for its soft and flexible texture, p…"
click at [1309, 500] on li at bounding box center [1281, 518] width 56 height 36
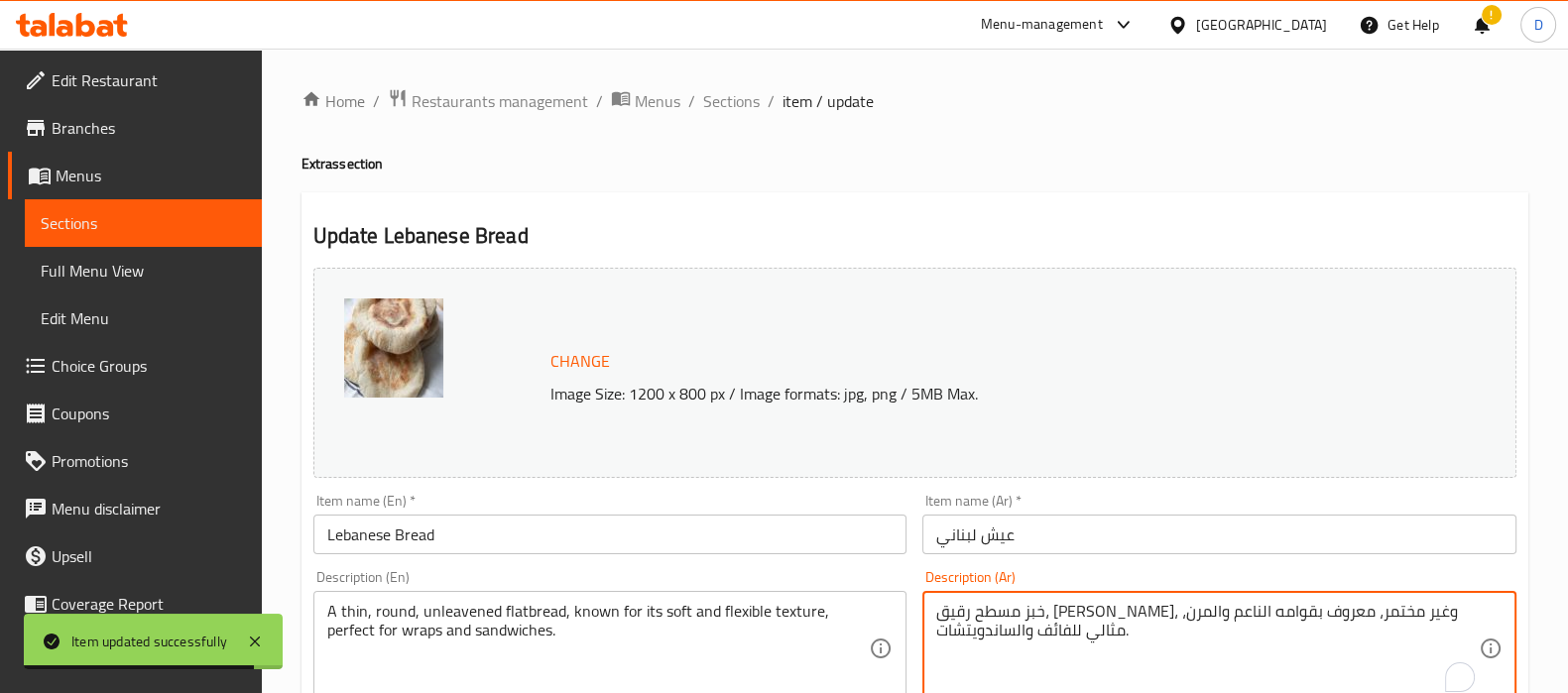
drag, startPoint x: 1031, startPoint y: 612, endPoint x: 1042, endPoint y: 639, distance: 29.2
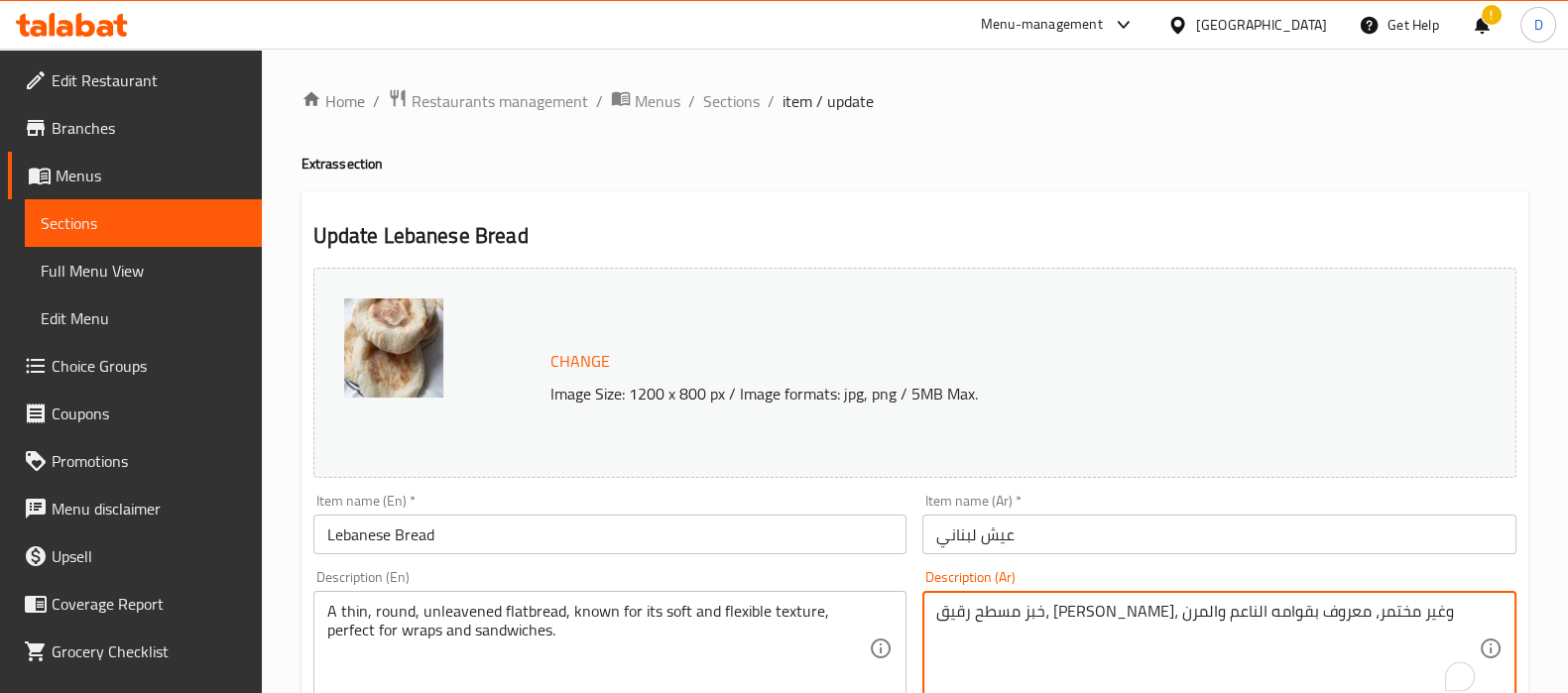
type textarea "خبز مسطح رقيق، [PERSON_NAME]، وغير مختمر، معروف بقوامه الناعم والمرن"
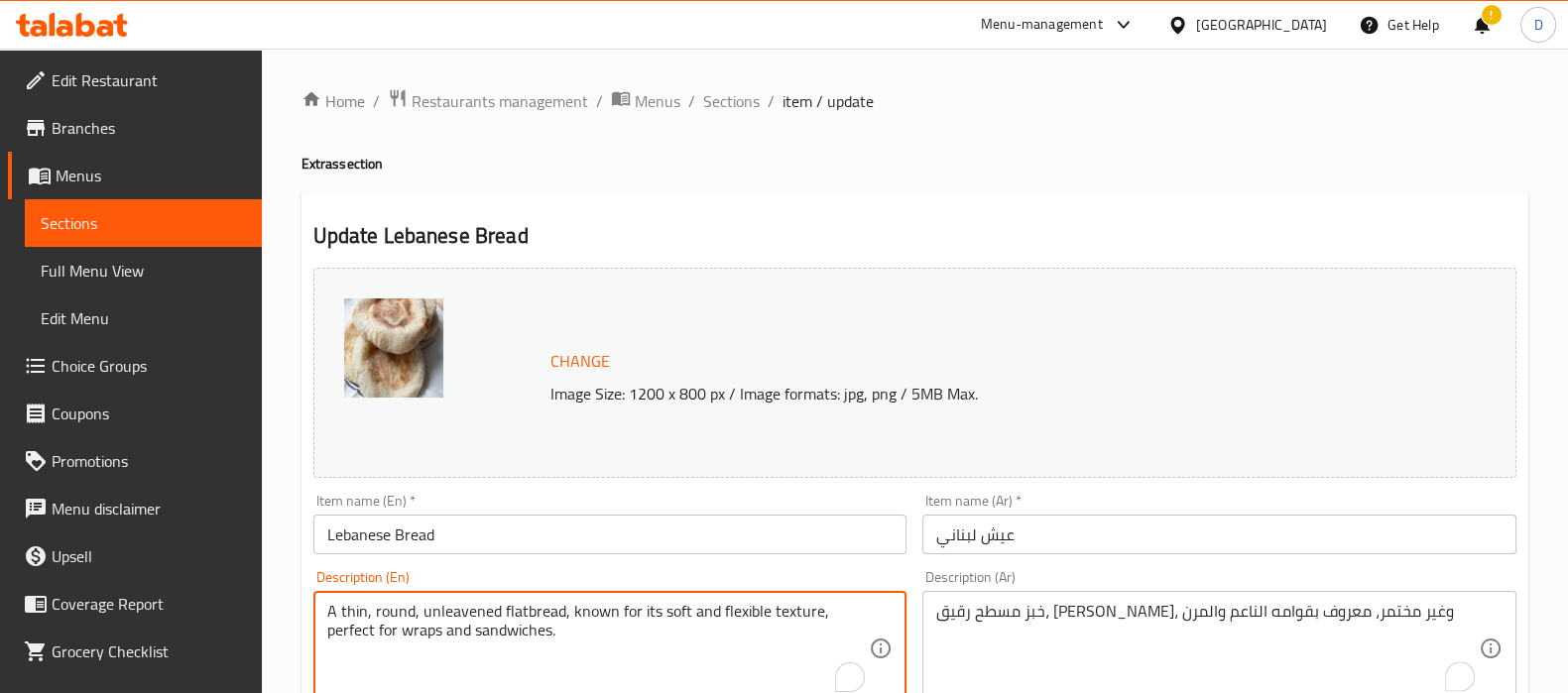
drag, startPoint x: 816, startPoint y: 606, endPoint x: 829, endPoint y: 648, distance: 44.0
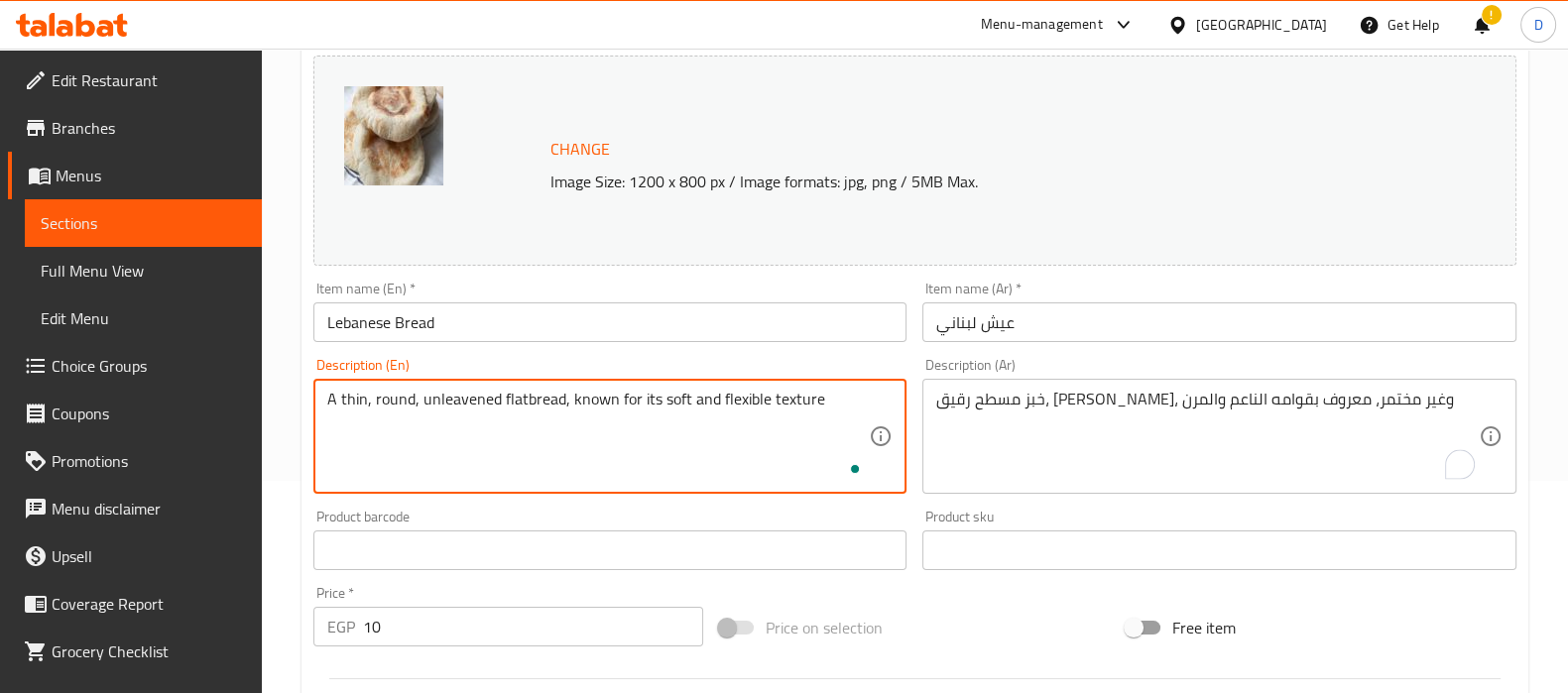
scroll to position [225, 0]
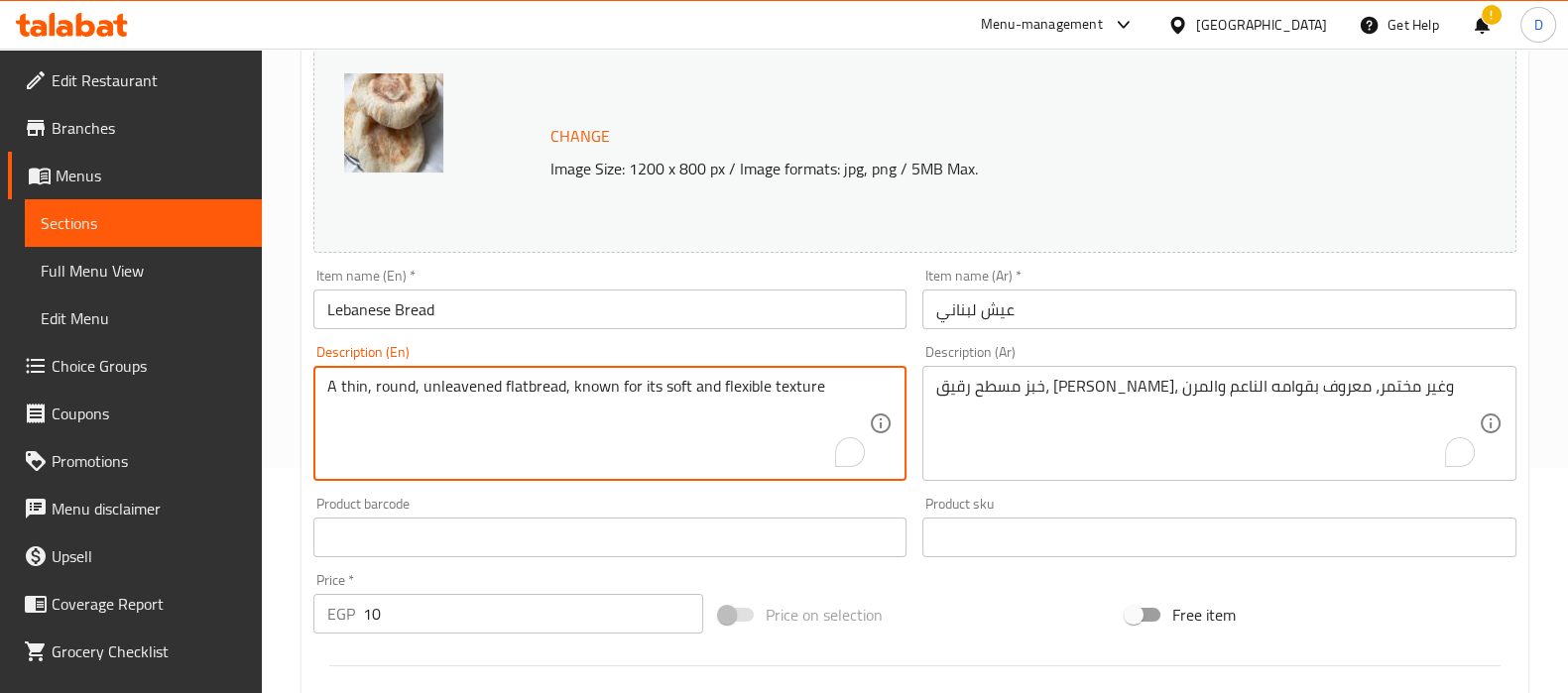
drag, startPoint x: 432, startPoint y: 401, endPoint x: 824, endPoint y: 399, distance: 392.0
click at [824, 399] on textarea "A thin, round, unleavened flatbread, known for its soft and flexible texture" at bounding box center [598, 424] width 542 height 94
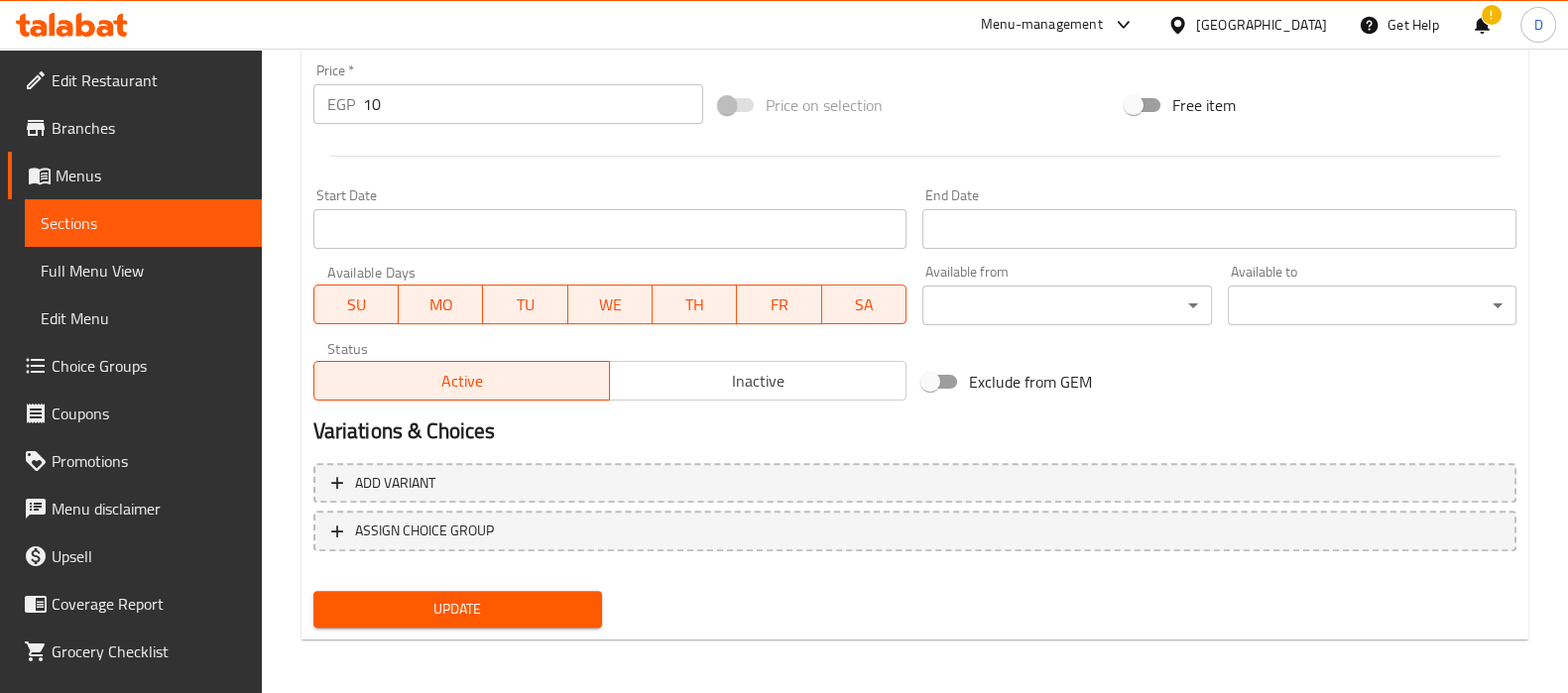
type textarea "A thin, round, unleavened flatbread, known for its soft and flexible texture"
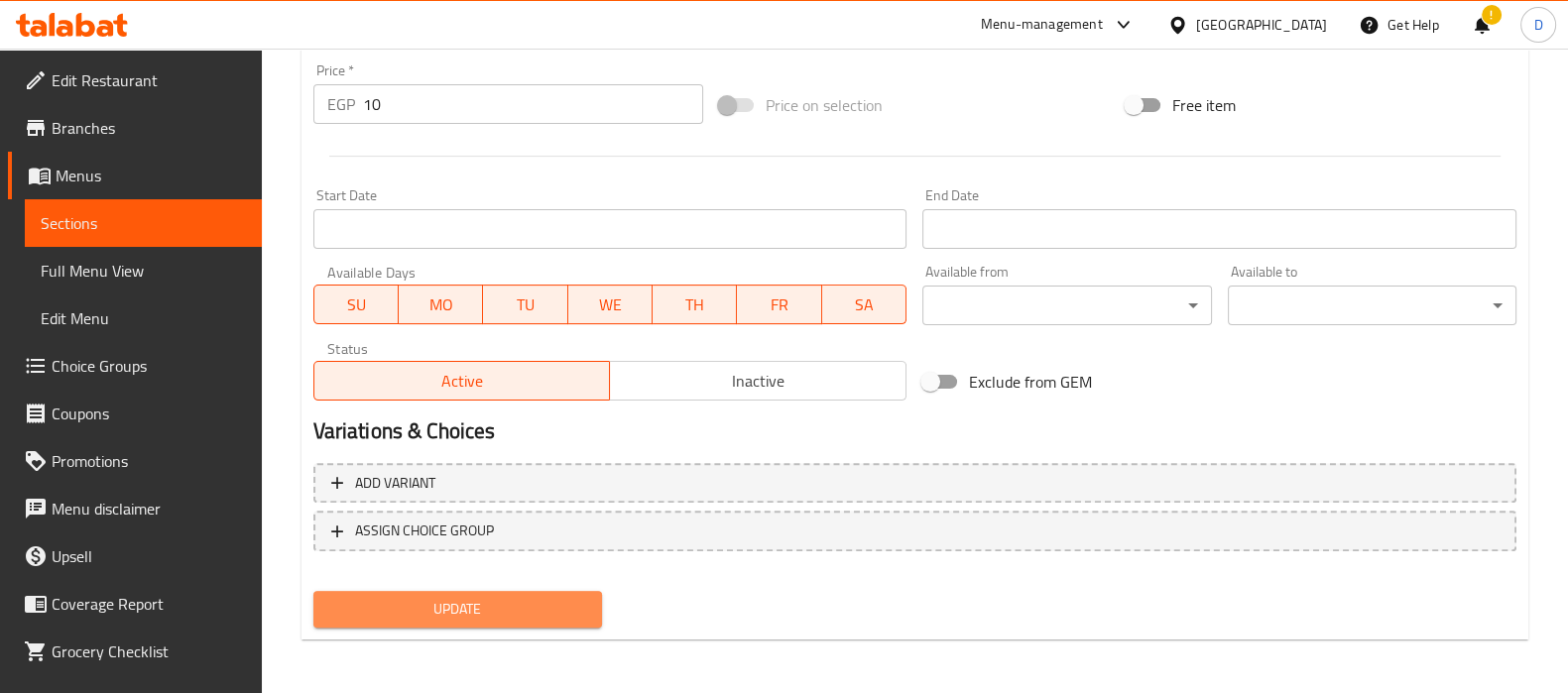
click at [557, 597] on span "Update" at bounding box center [458, 608] width 257 height 25
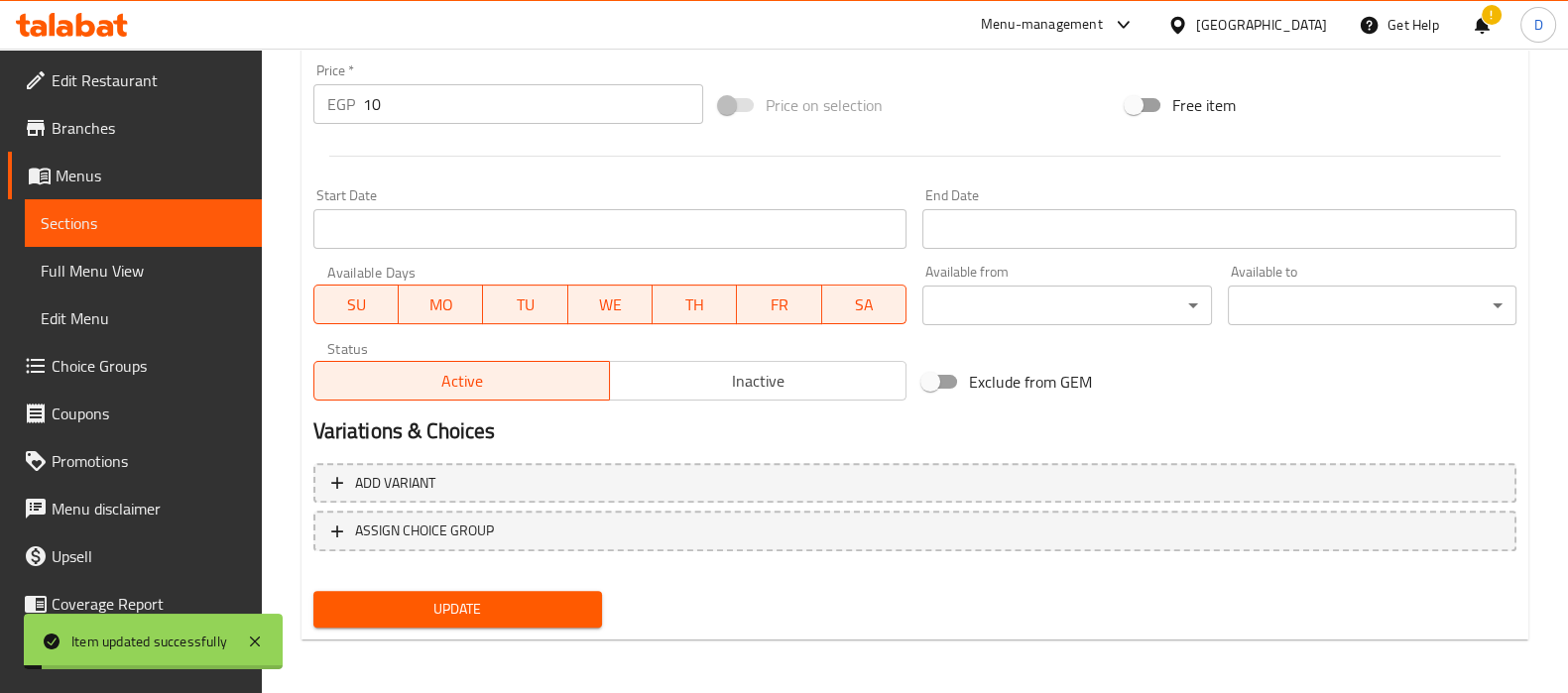
click at [557, 597] on span "Update" at bounding box center [458, 608] width 257 height 25
